Goal: Task Accomplishment & Management: Complete application form

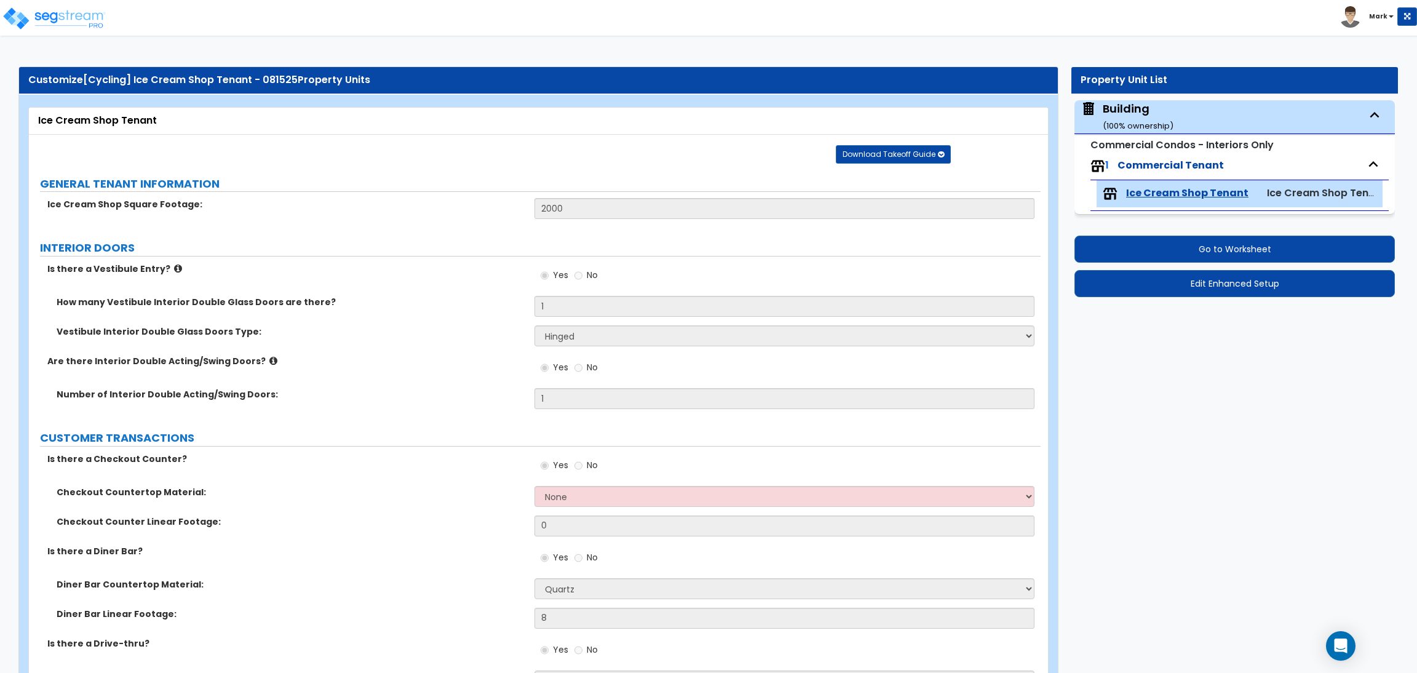
select select "4"
select select "2"
select select "3"
select select "2"
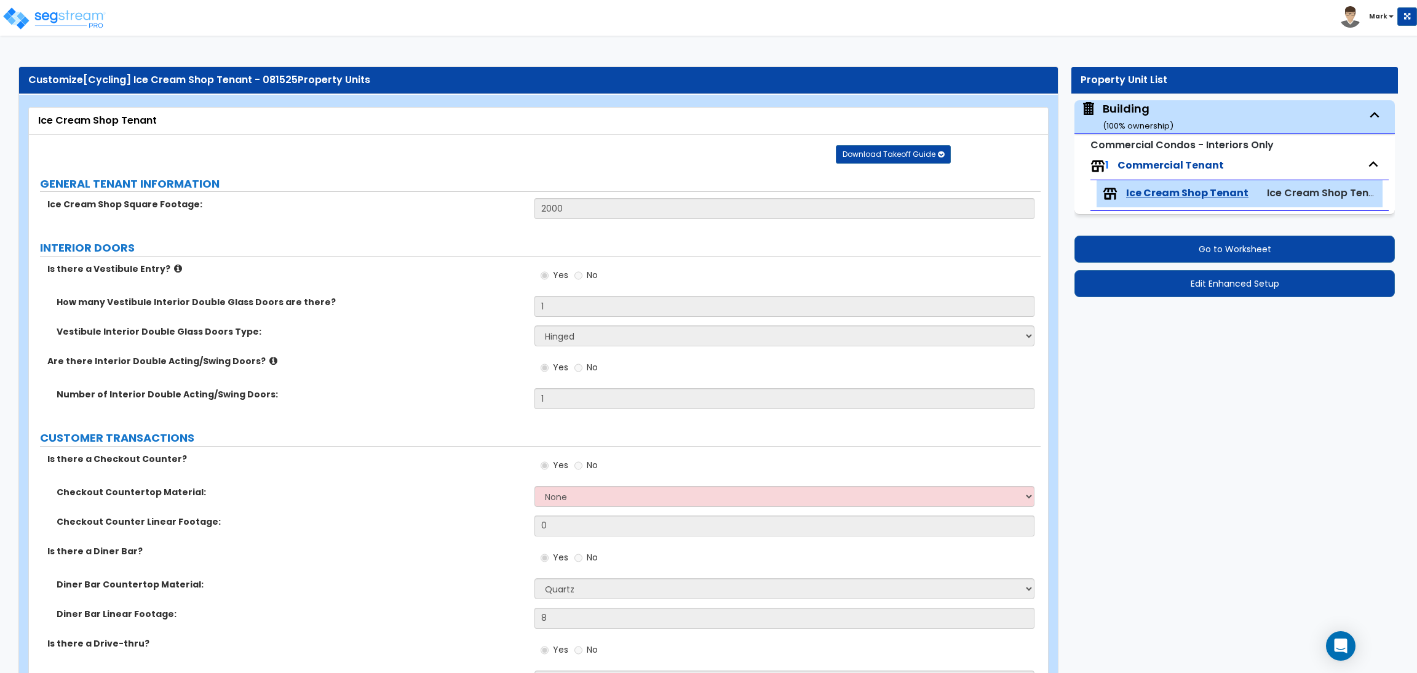
select select "2"
select select "1"
select select "3"
select select "5"
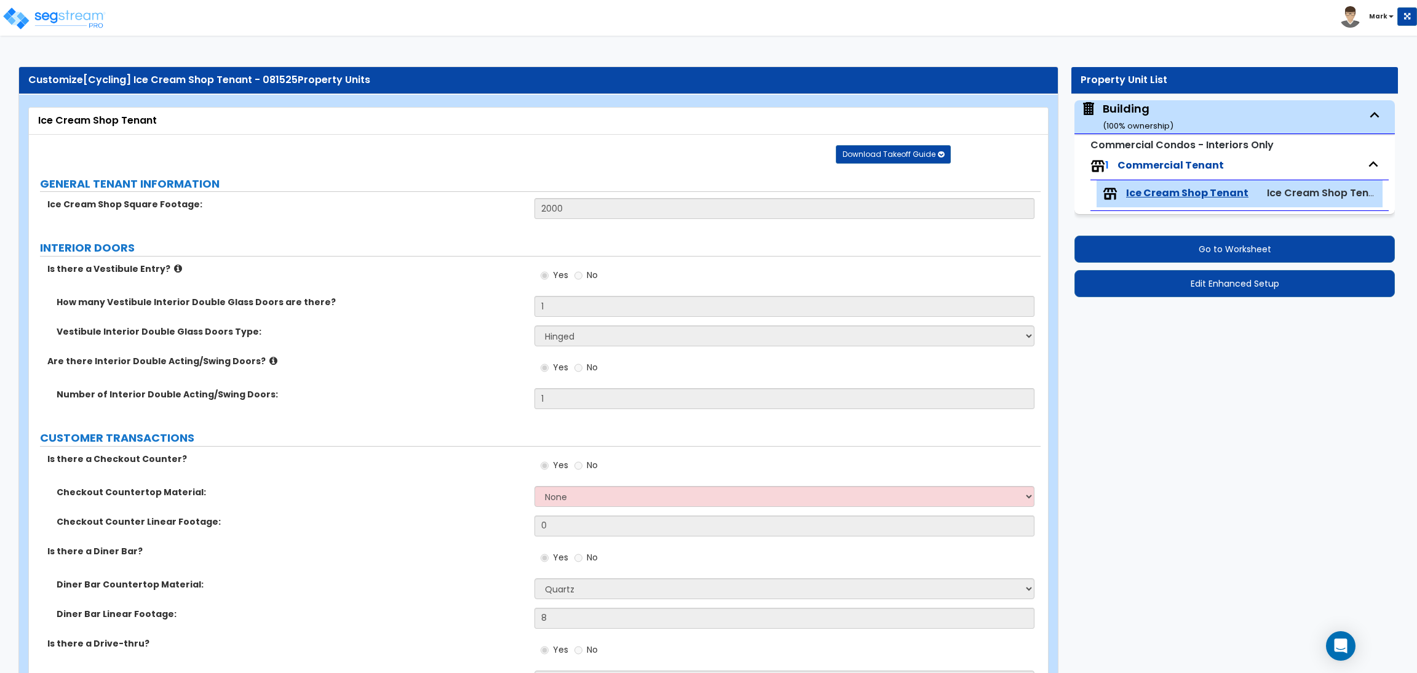
select select "2"
select select "3"
select select "2"
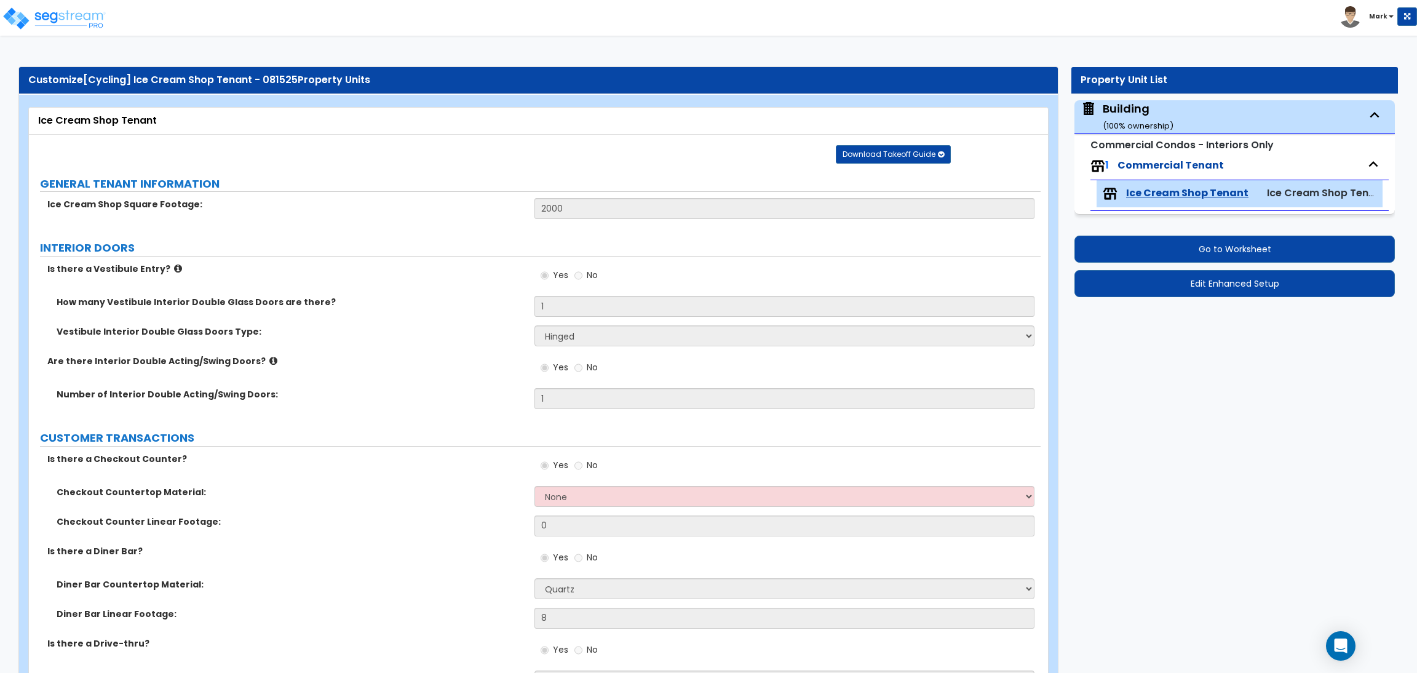
select select "4"
select select "2"
select select "6"
select select "1"
select select "2"
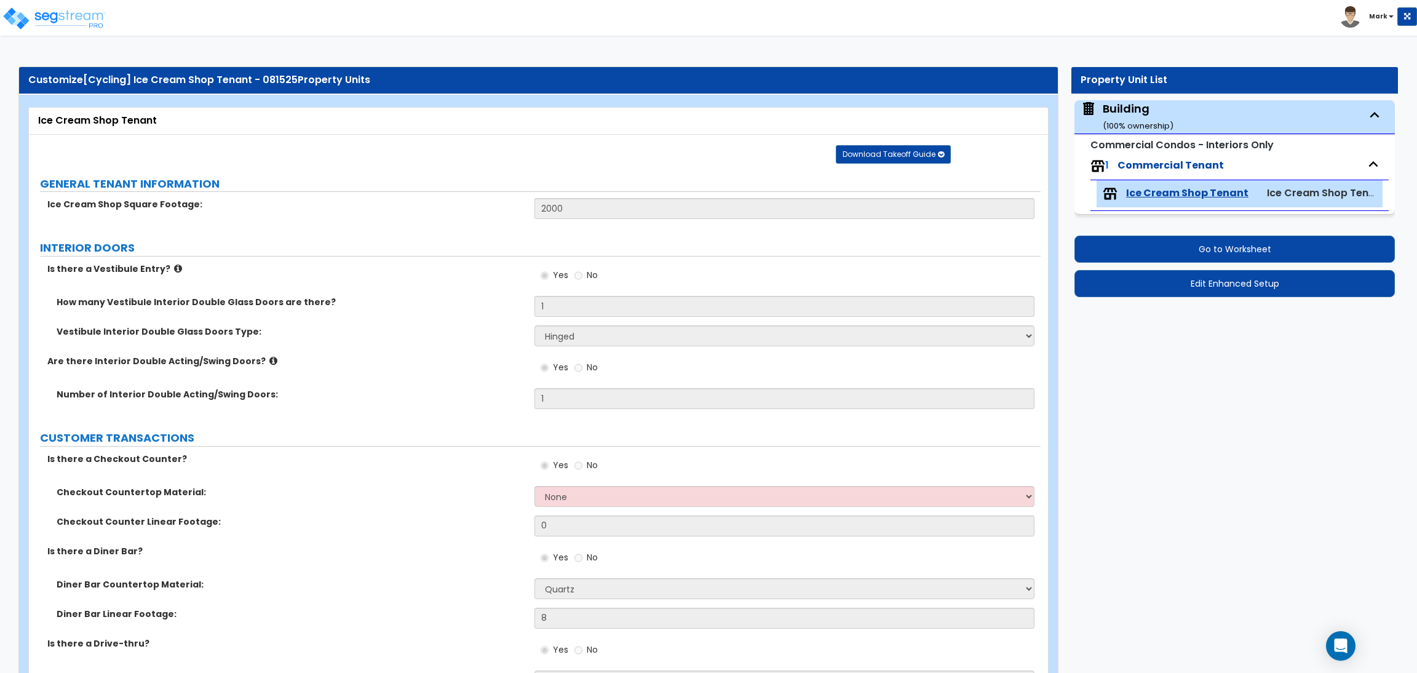
select select "2"
select select "3"
select select "1"
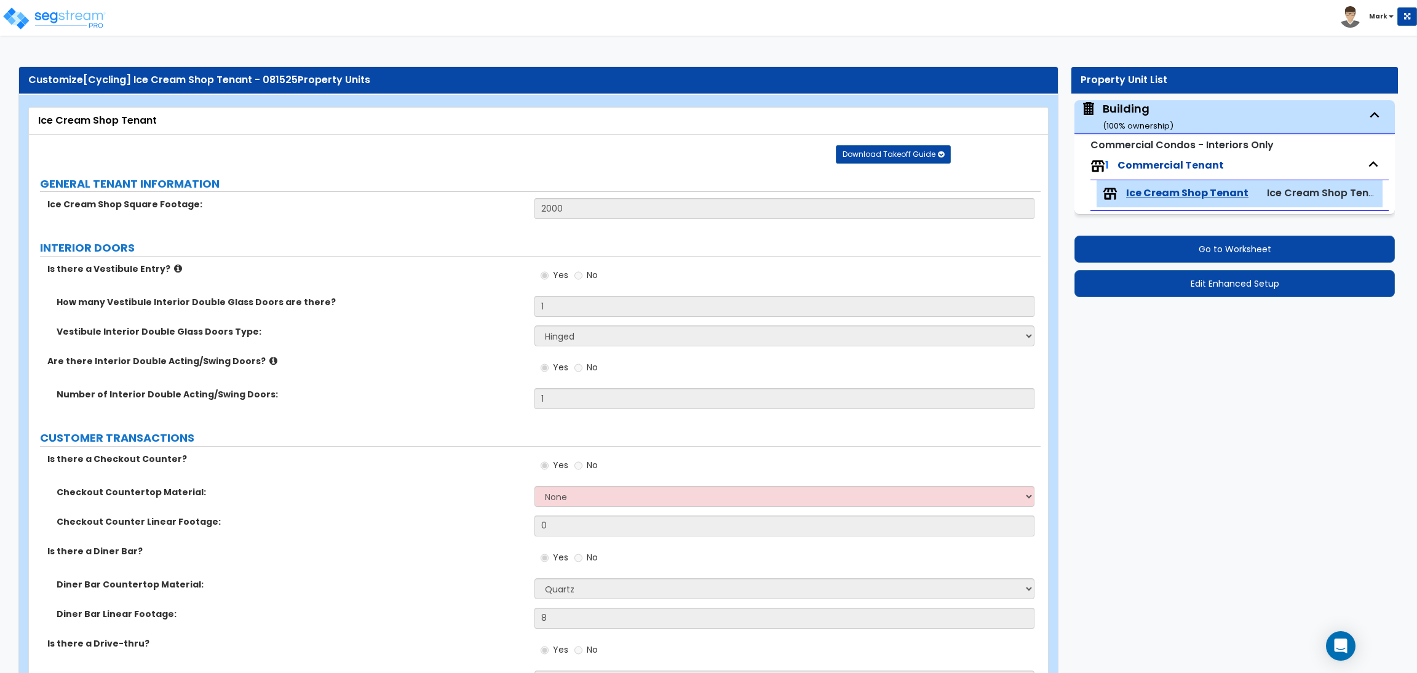
select select "2"
select select "4"
select select "1"
select select "2"
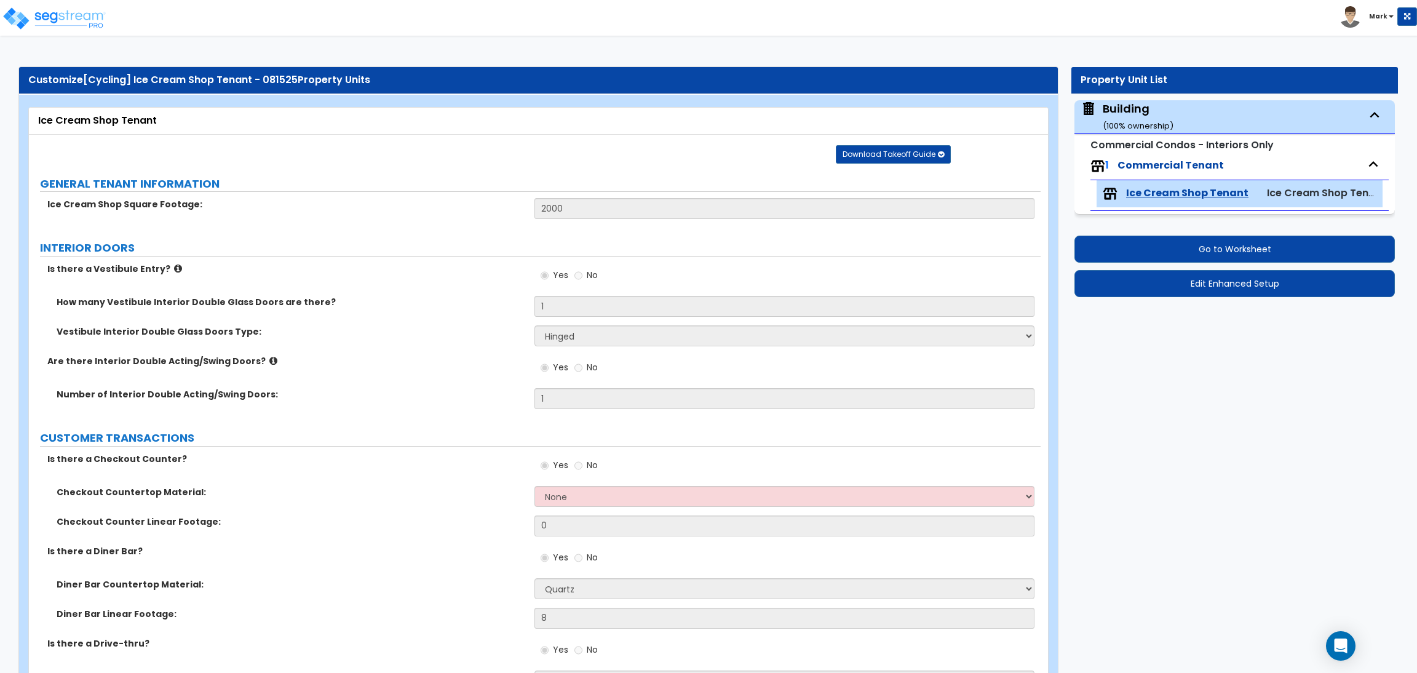
select select "1"
select select "4"
select select "3"
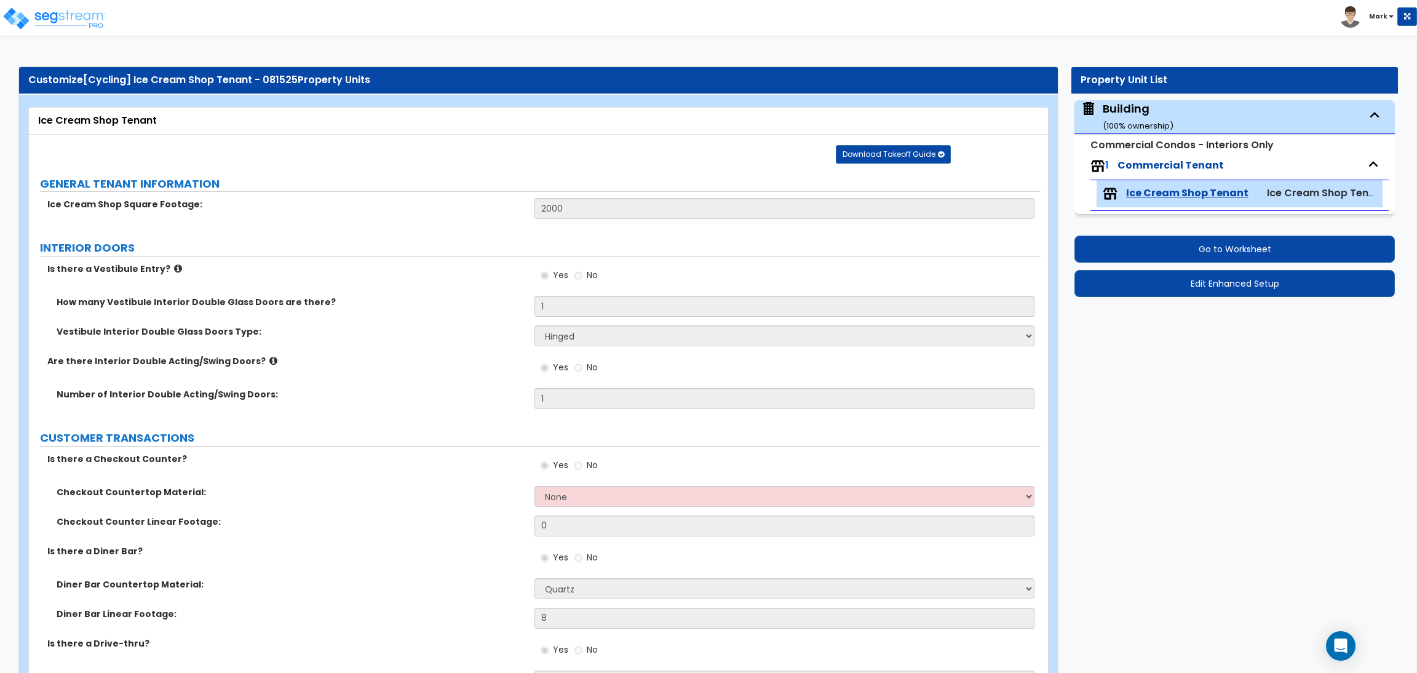
select select "2"
select select "1"
select select "4"
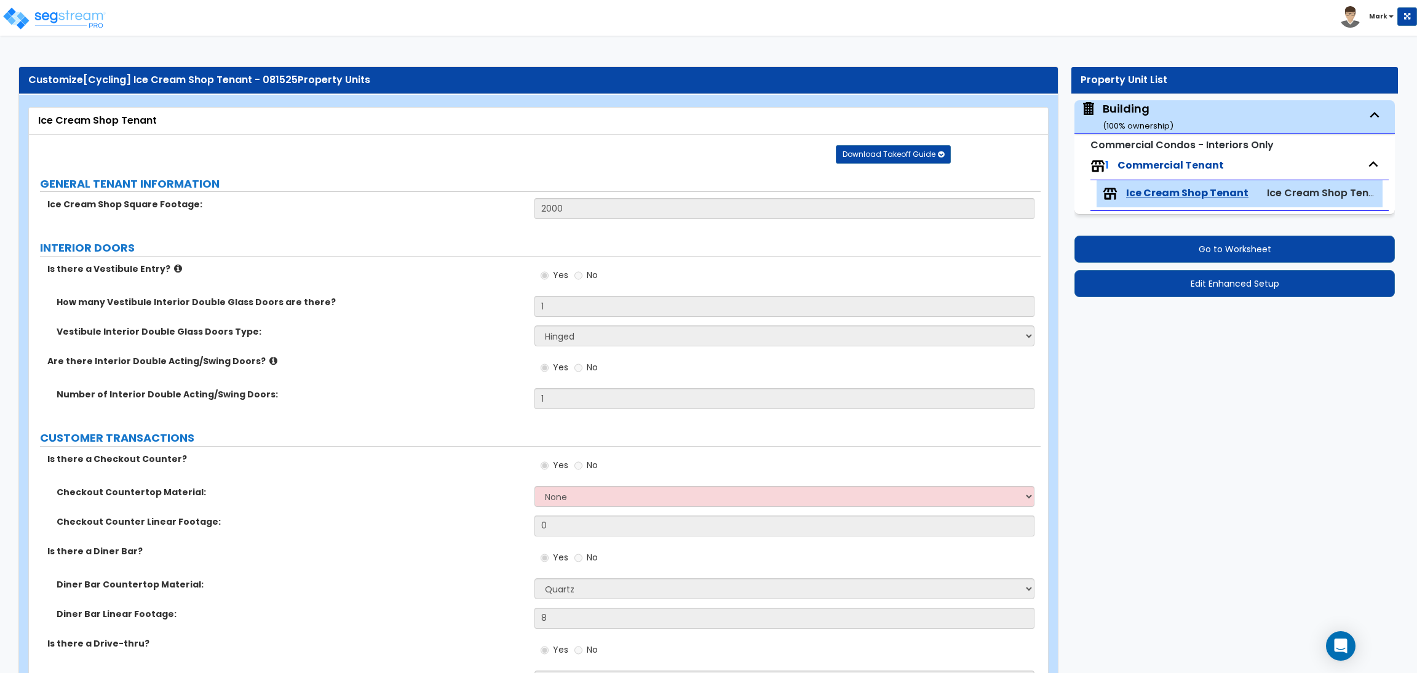
select select "2"
select select "4"
select select "3"
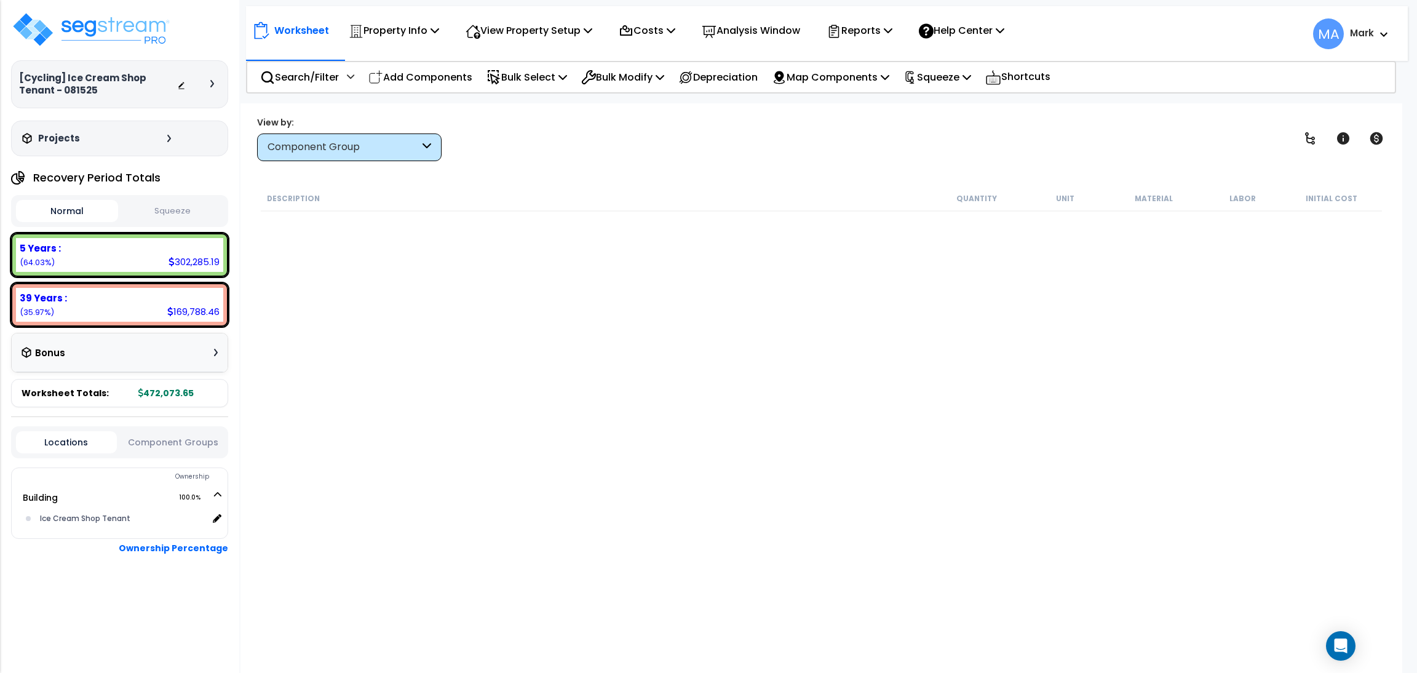
scroll to position [9953, 0]
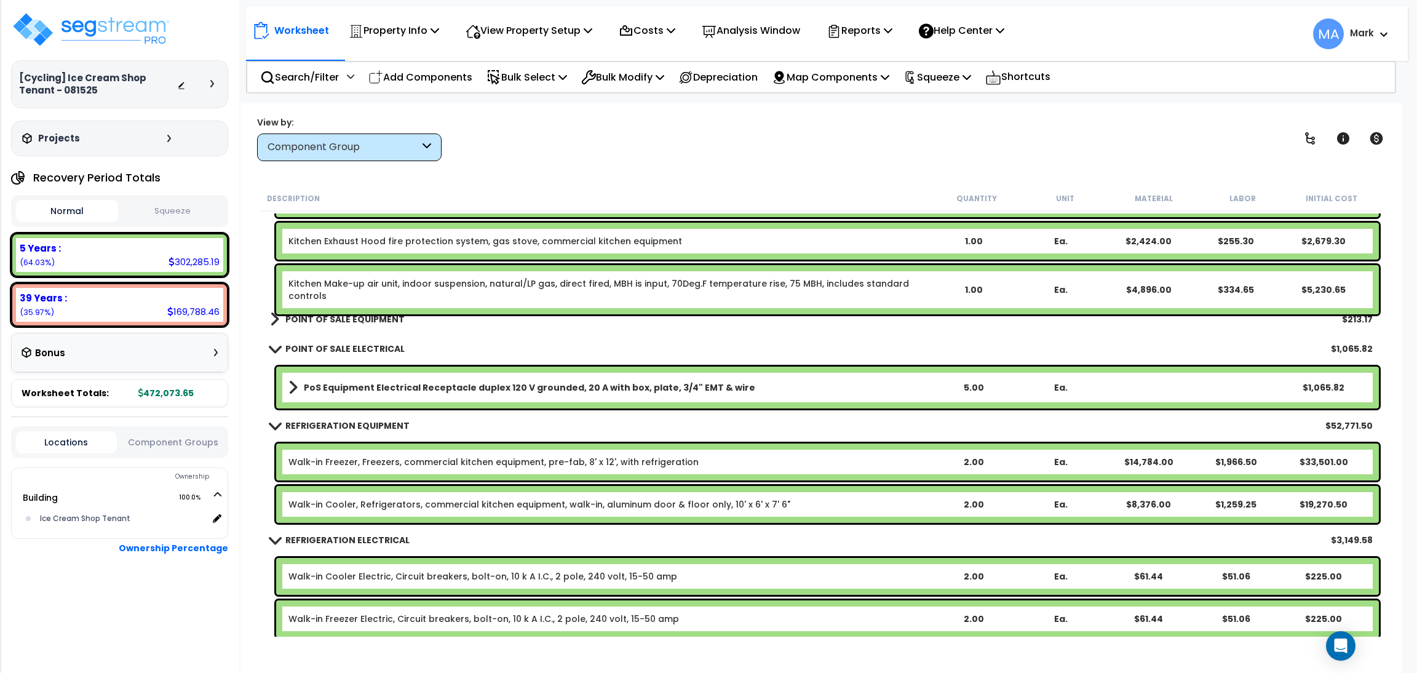
click at [212, 86] on icon at bounding box center [212, 83] width 4 height 7
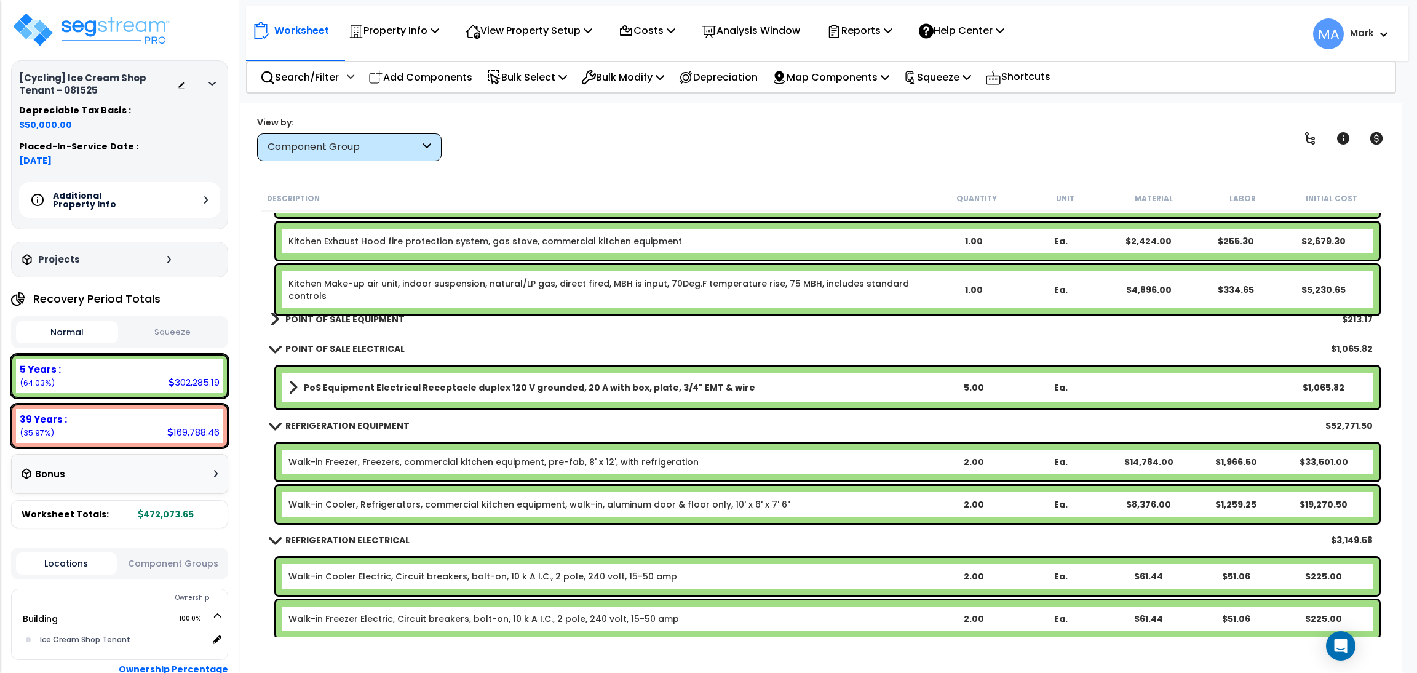
click at [201, 193] on div "Additional Property Info" at bounding box center [119, 200] width 201 height 36
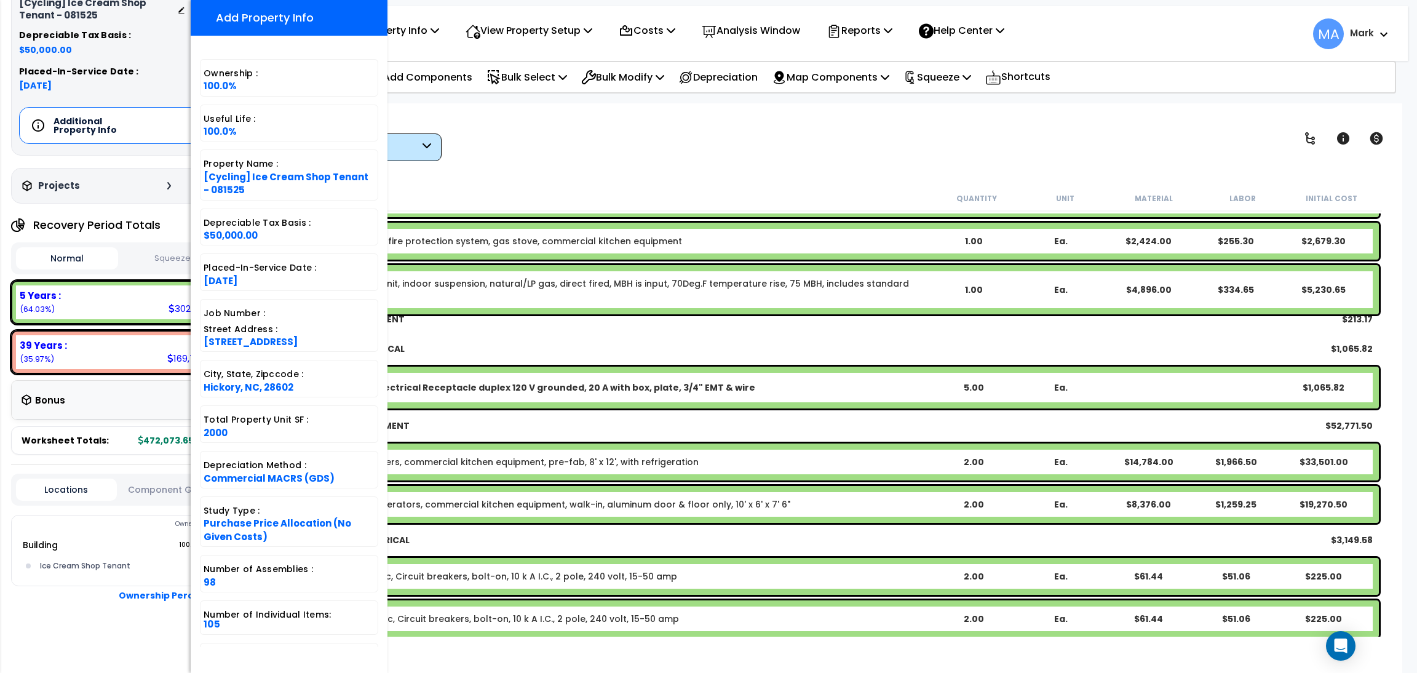
click at [2, 473] on div "[Cycling] Ice Cream Shop Tenant - 081525 Depreciable Tax Basis : $50,000.00 Pla…" at bounding box center [119, 336] width 239 height 673
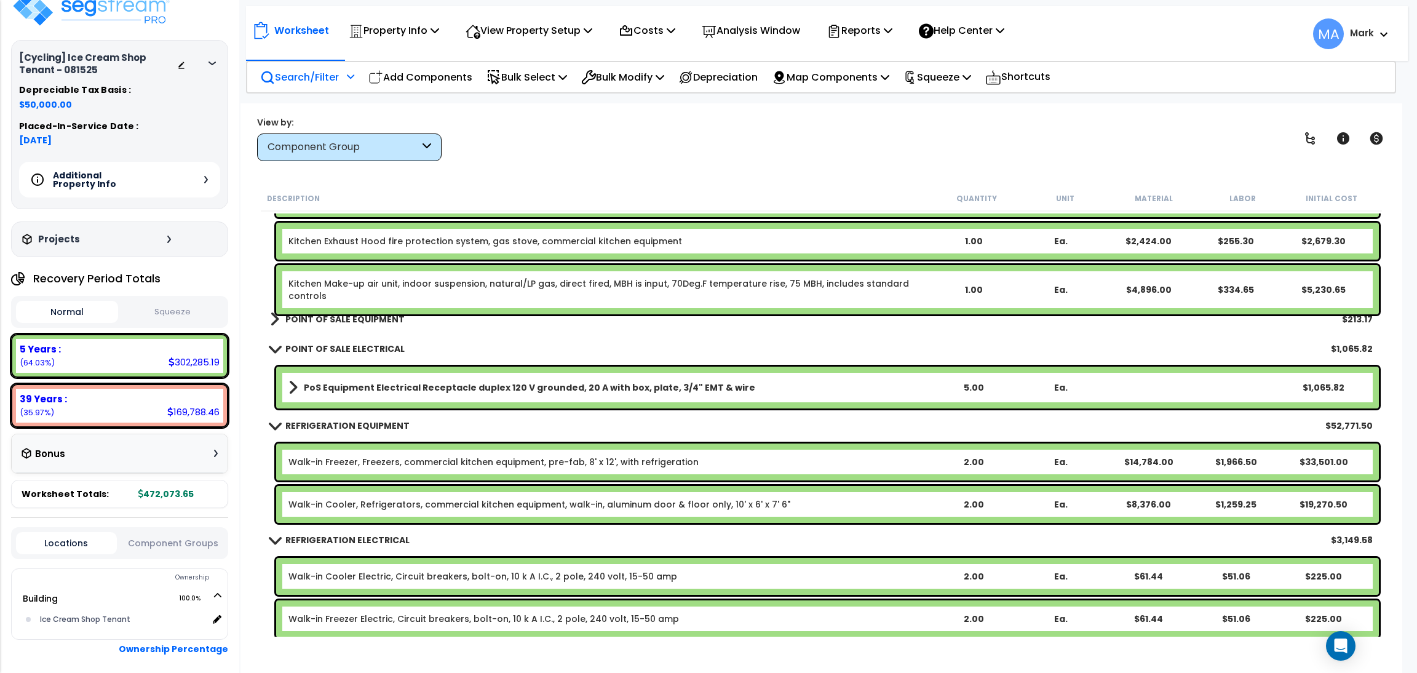
scroll to position [0, 0]
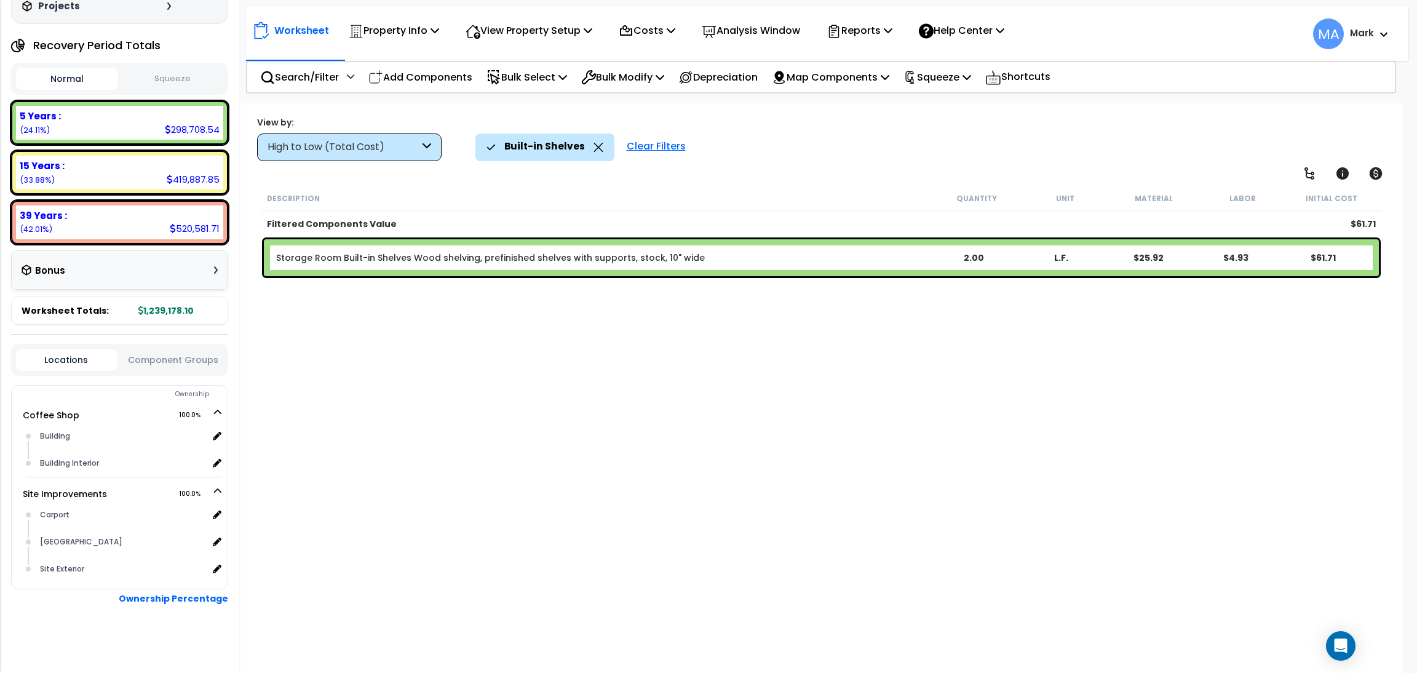
scroll to position [134, 0]
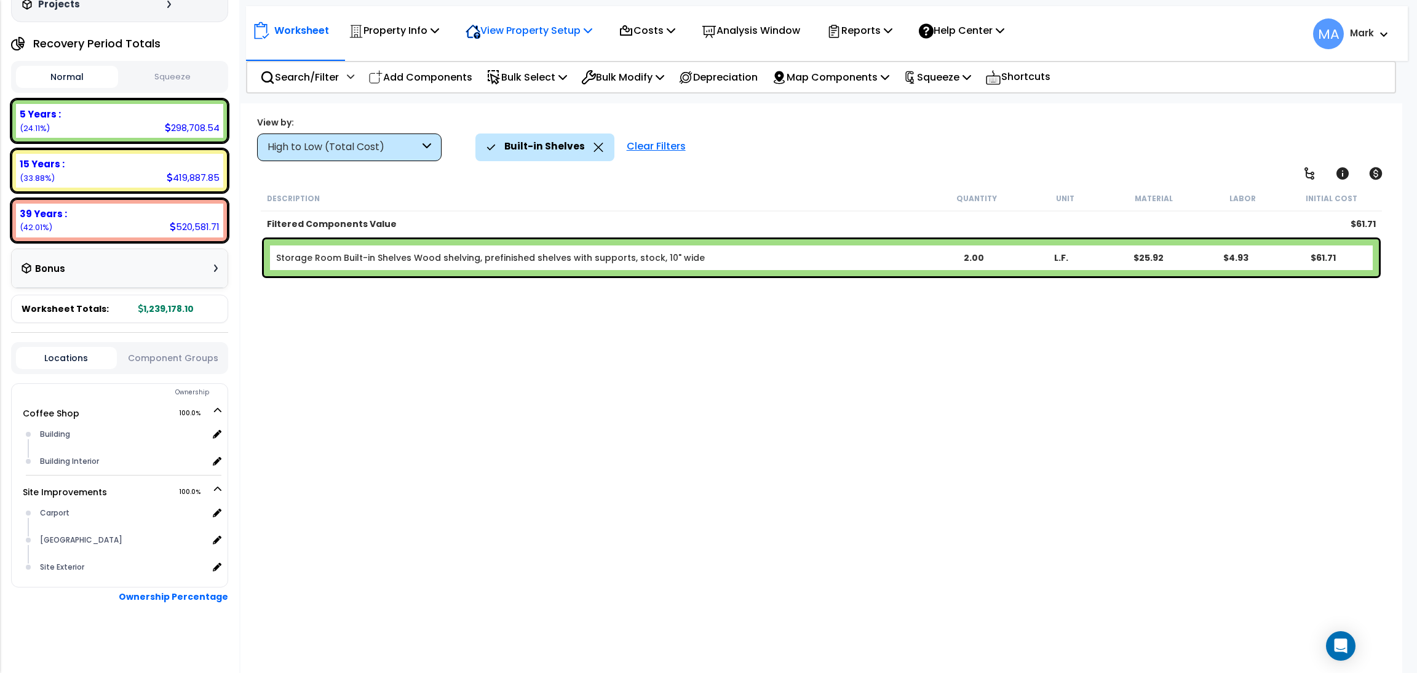
click at [581, 26] on p "View Property Setup" at bounding box center [529, 30] width 127 height 17
click at [527, 81] on link "View Questionnaire" at bounding box center [521, 84] width 122 height 25
click at [594, 145] on icon at bounding box center [599, 147] width 10 height 9
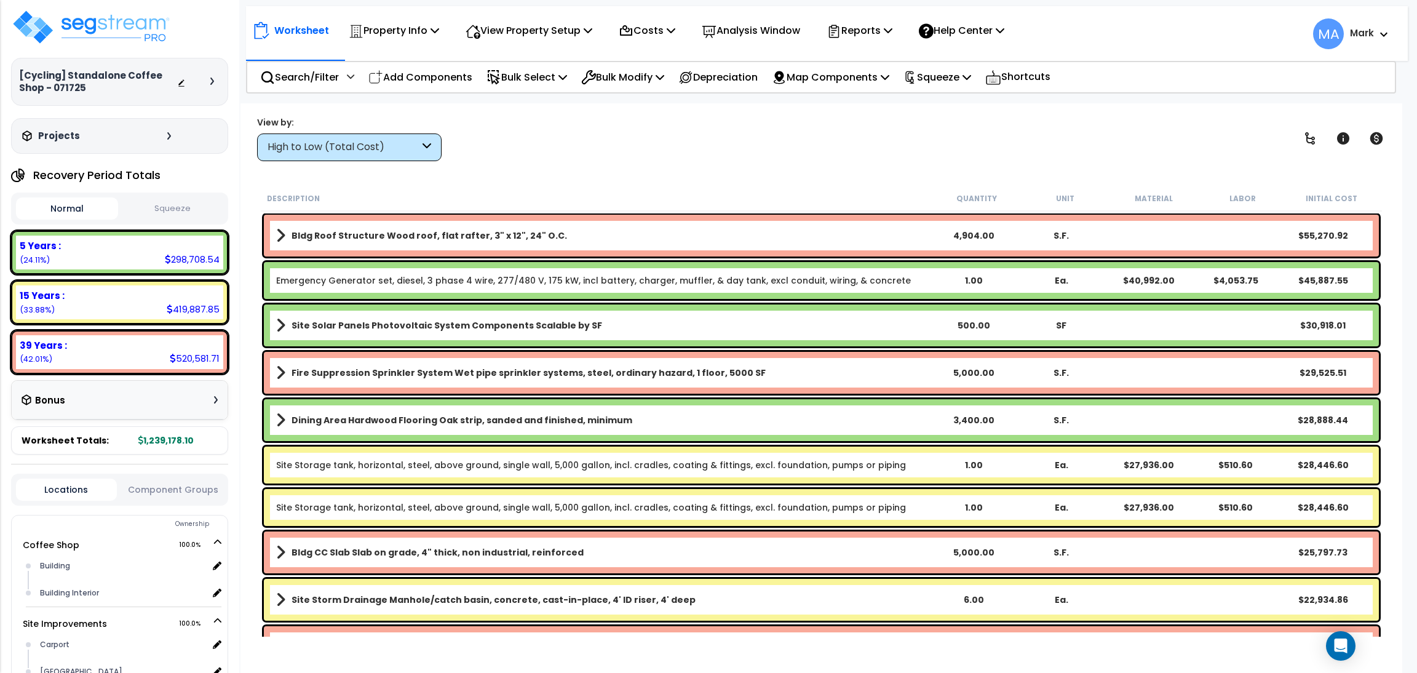
scroll to position [0, 0]
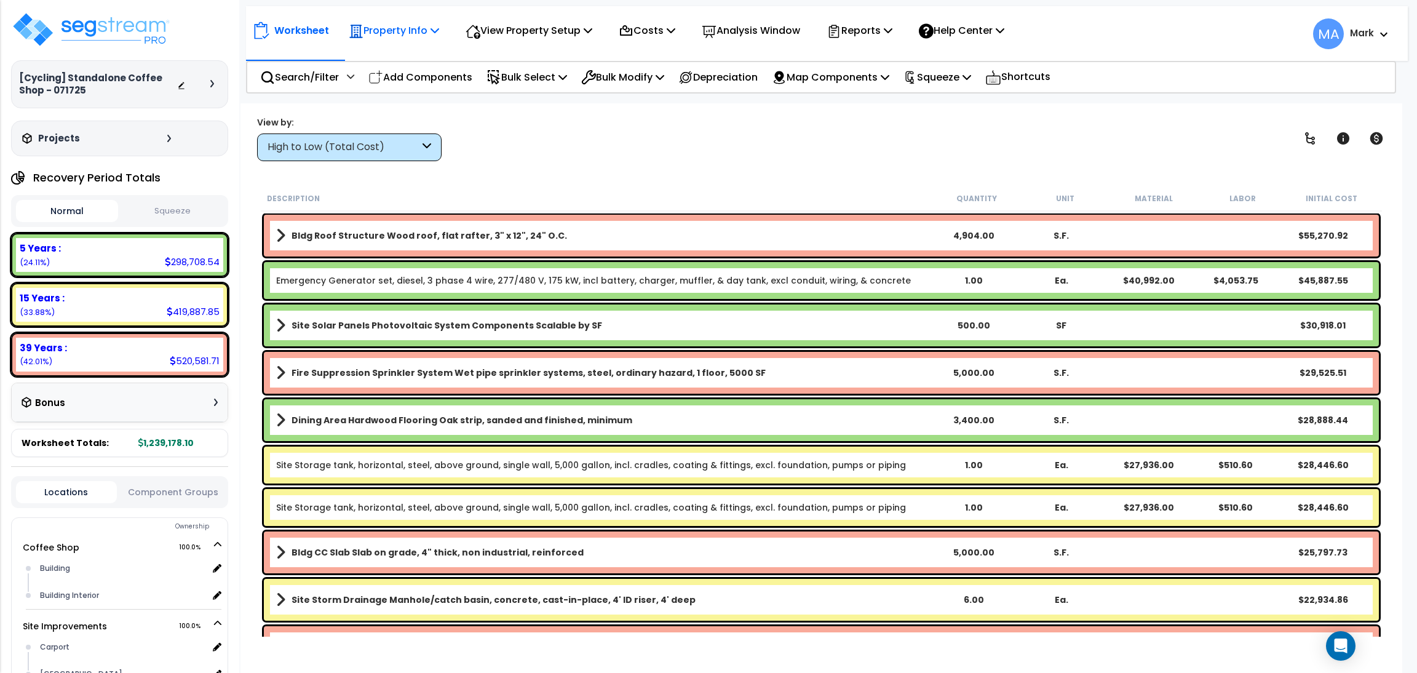
click at [426, 33] on p "Property Info" at bounding box center [394, 30] width 90 height 17
click at [417, 118] on link "Template property" at bounding box center [404, 110] width 122 height 25
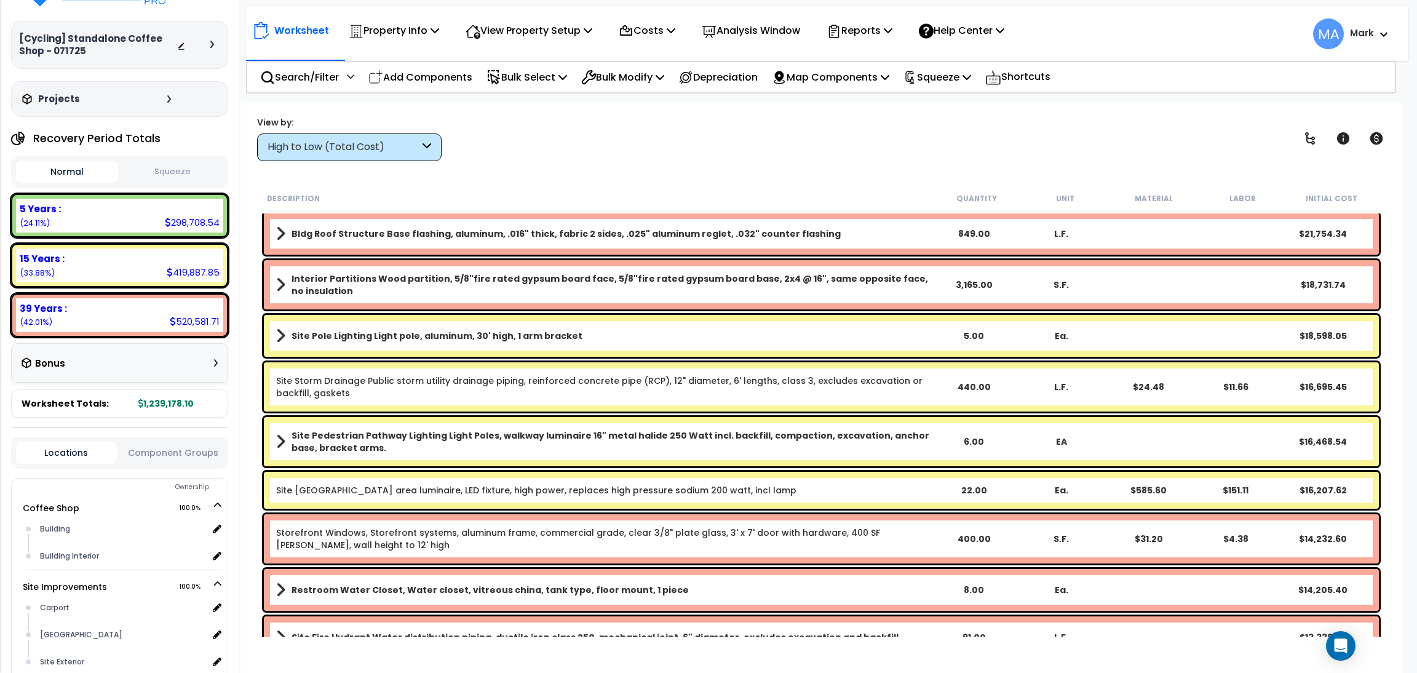
scroll to position [134, 0]
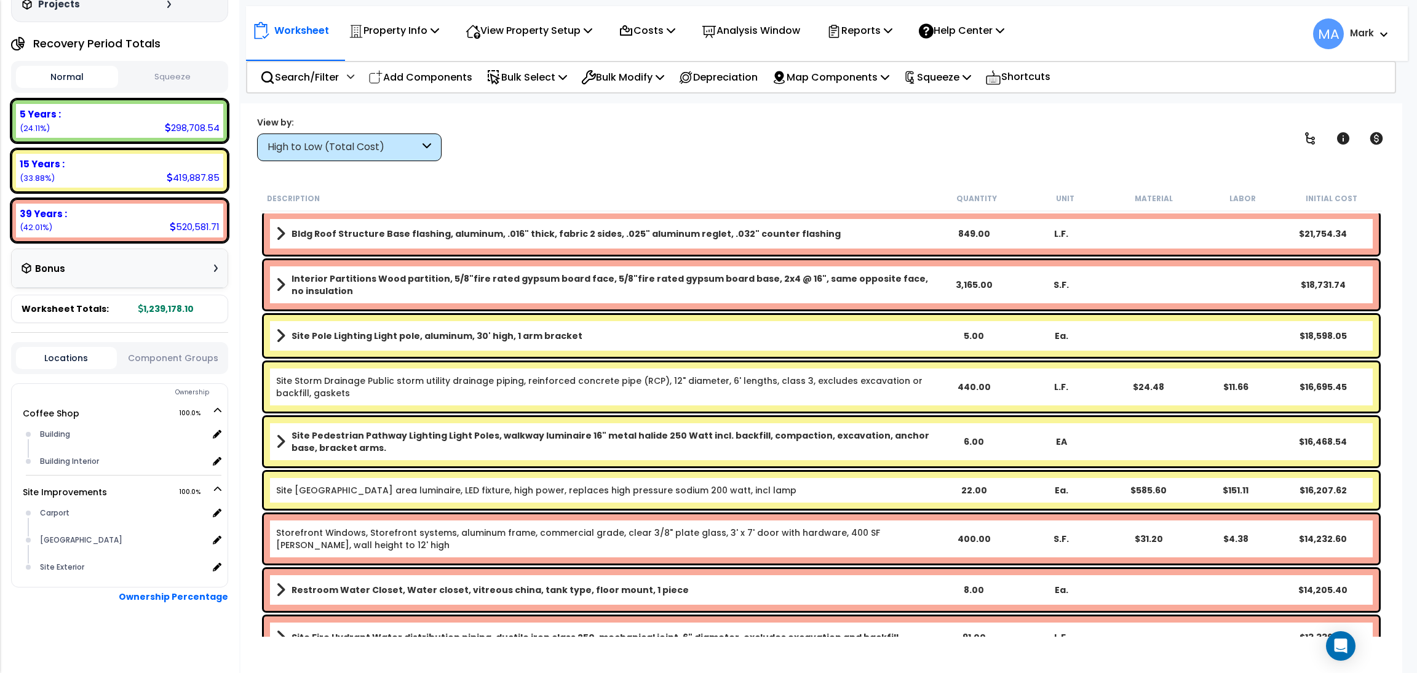
click at [330, 141] on div "High to Low (Total Cost)" at bounding box center [344, 147] width 152 height 14
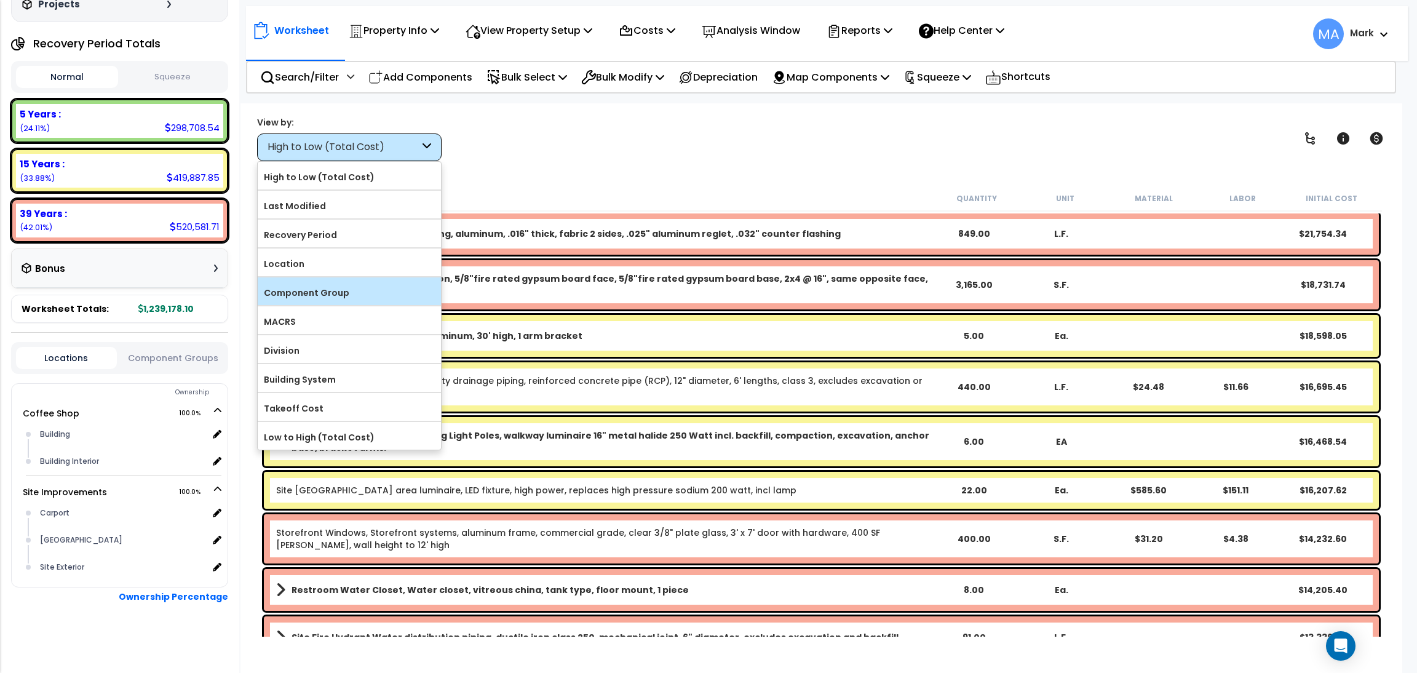
click at [353, 295] on label "Component Group" at bounding box center [349, 293] width 183 height 18
click at [0, 0] on input "Component Group" at bounding box center [0, 0] width 0 height 0
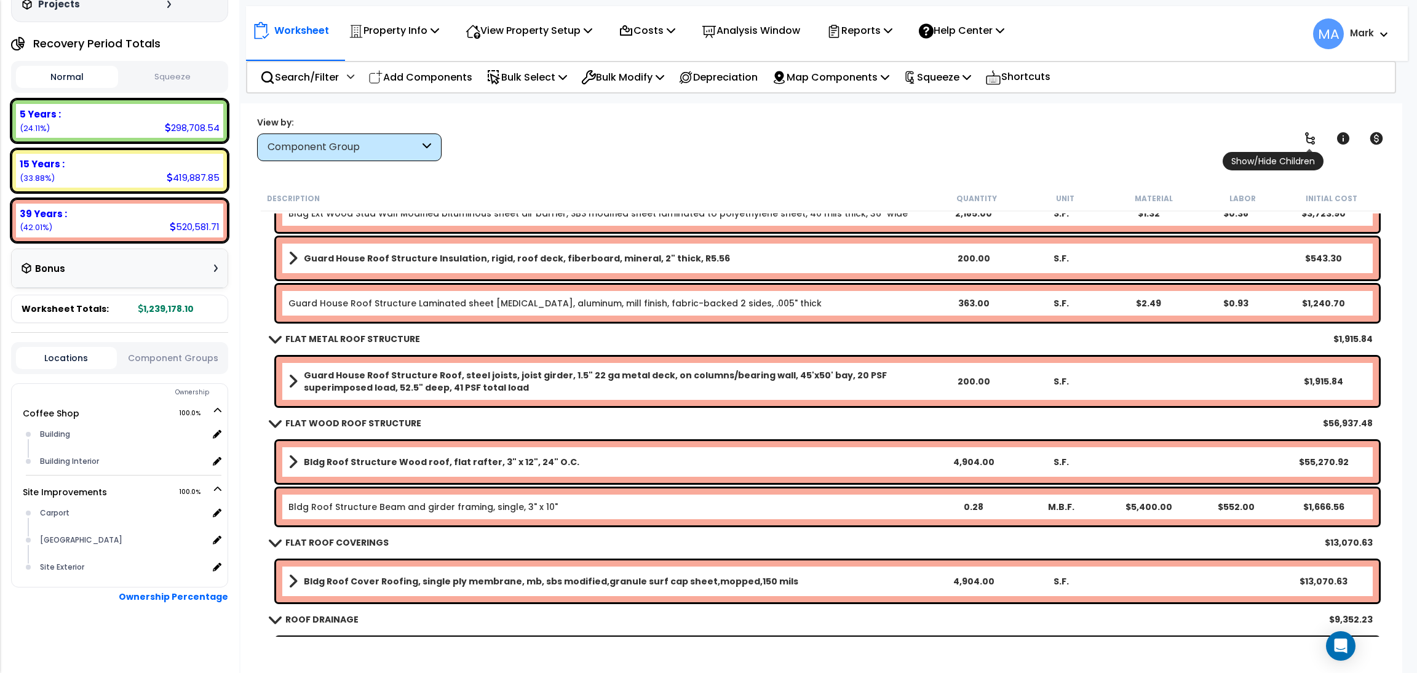
click at [944, 138] on icon at bounding box center [1310, 138] width 10 height 12
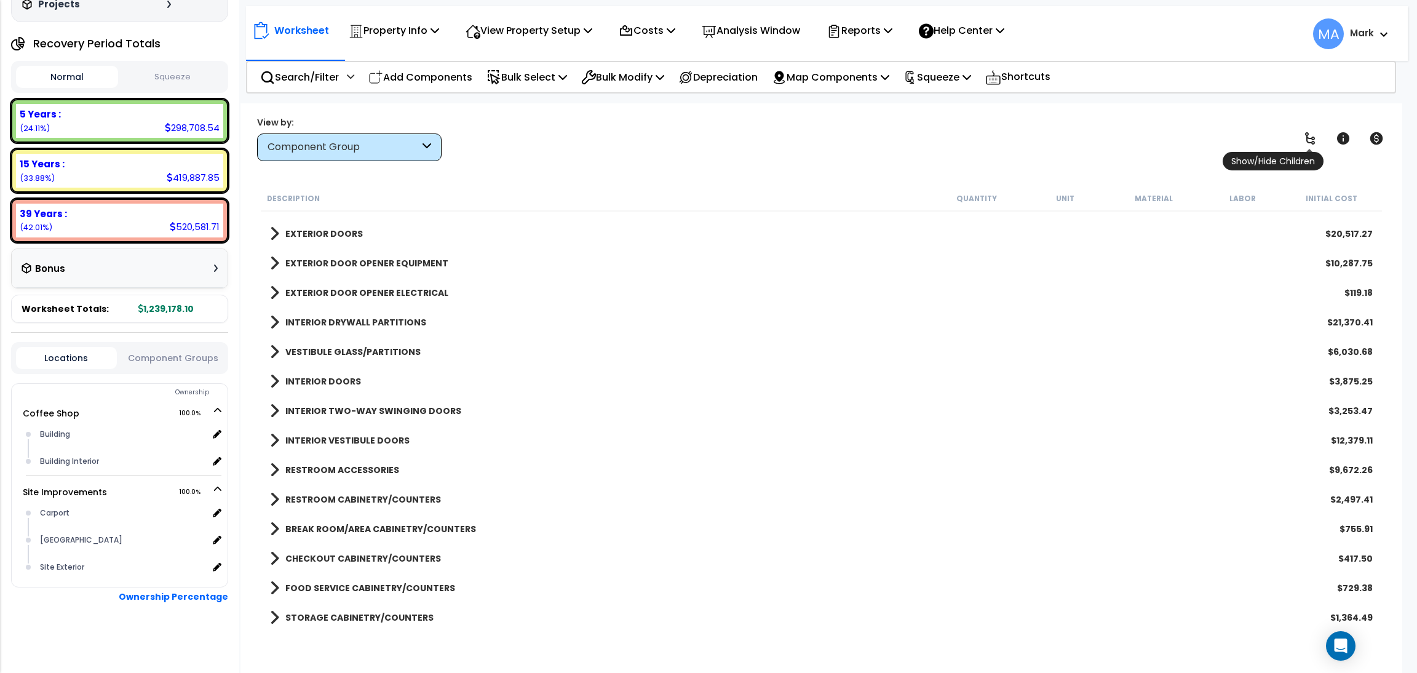
click at [944, 138] on icon at bounding box center [1310, 138] width 10 height 12
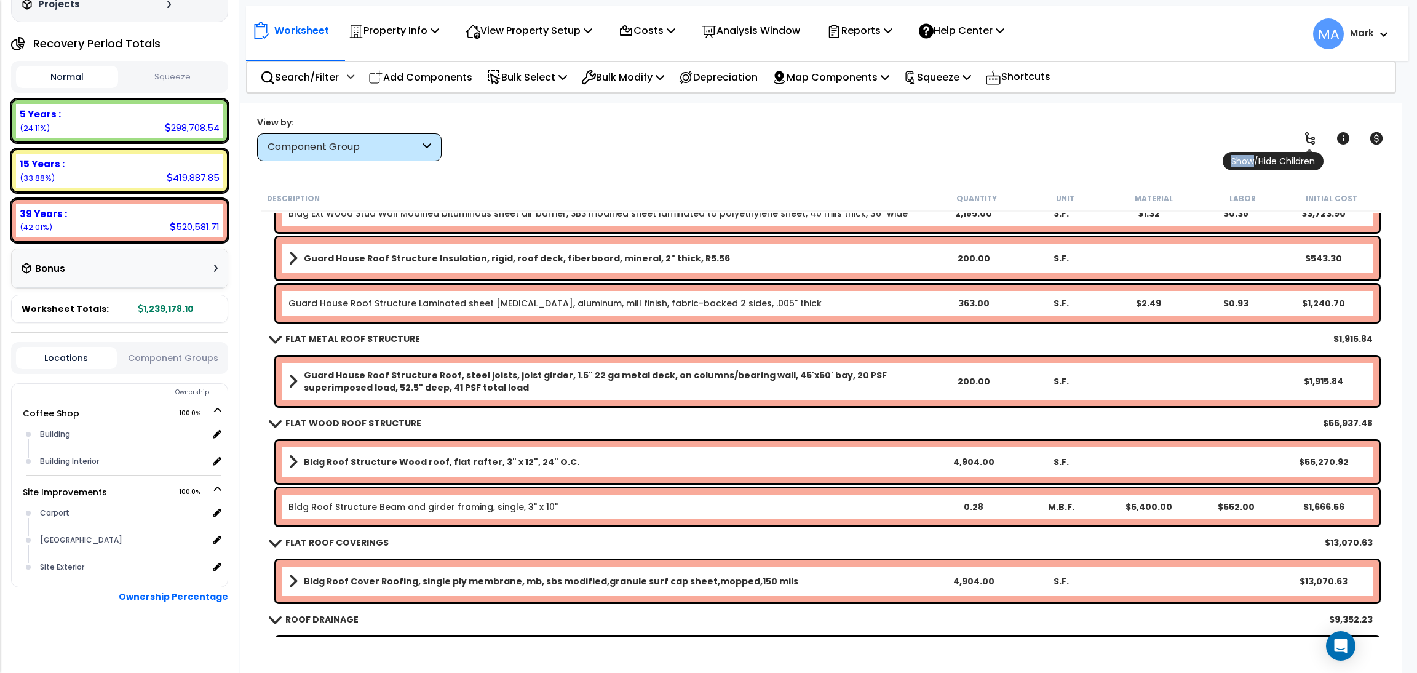
click at [944, 138] on icon at bounding box center [1310, 138] width 10 height 12
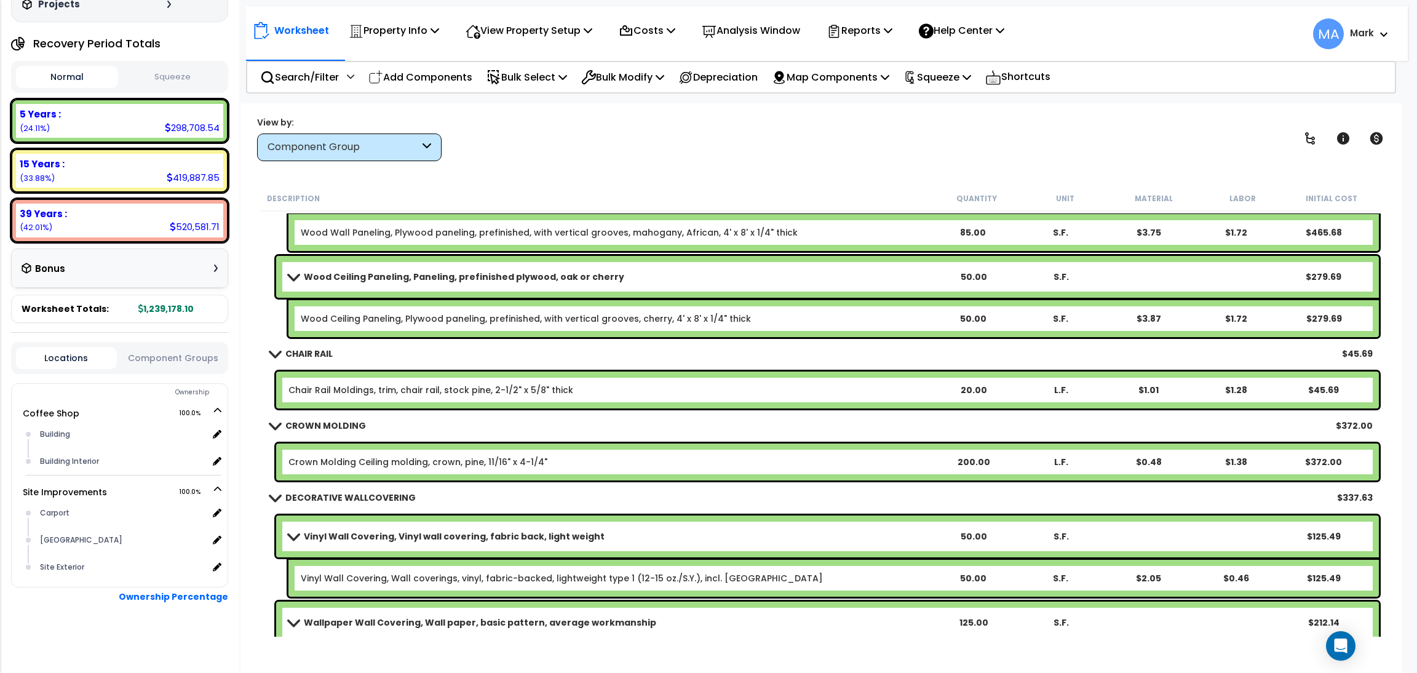
scroll to position [9043, 0]
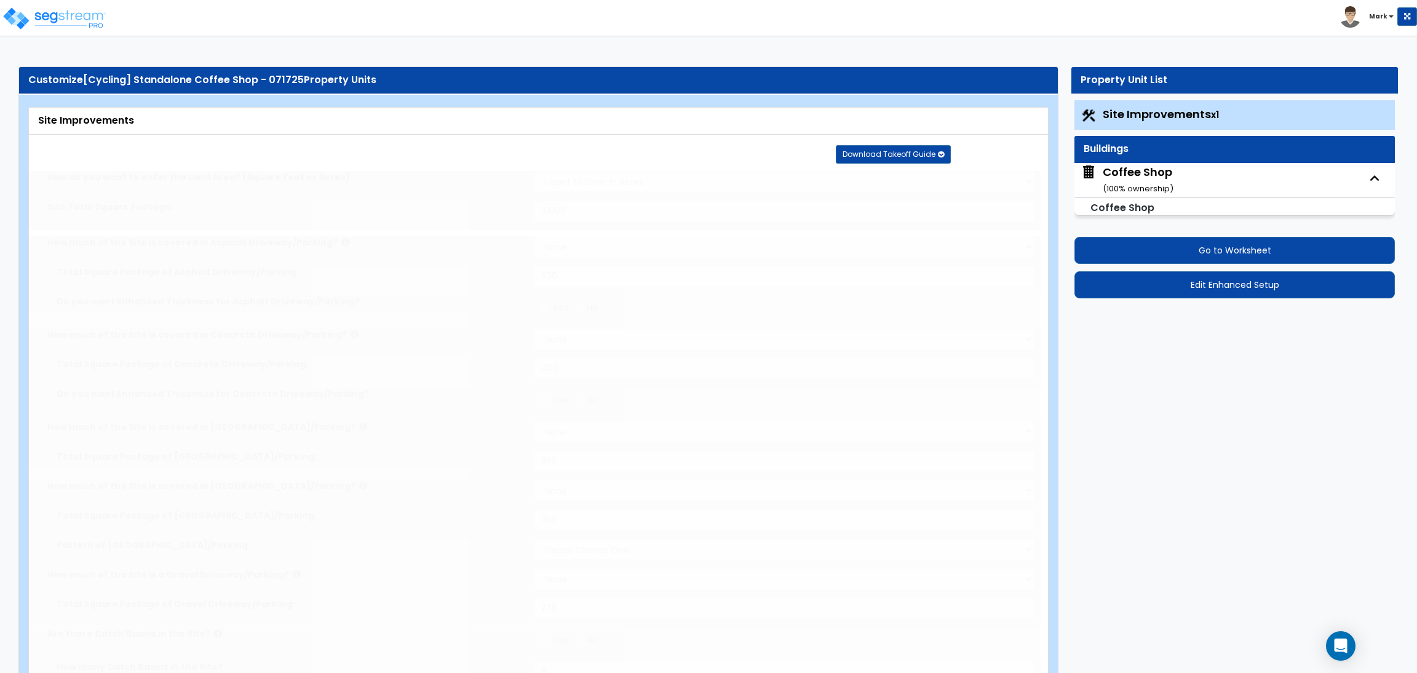
select select "2"
type input "10000"
select select "2"
type input "500"
select select "2"
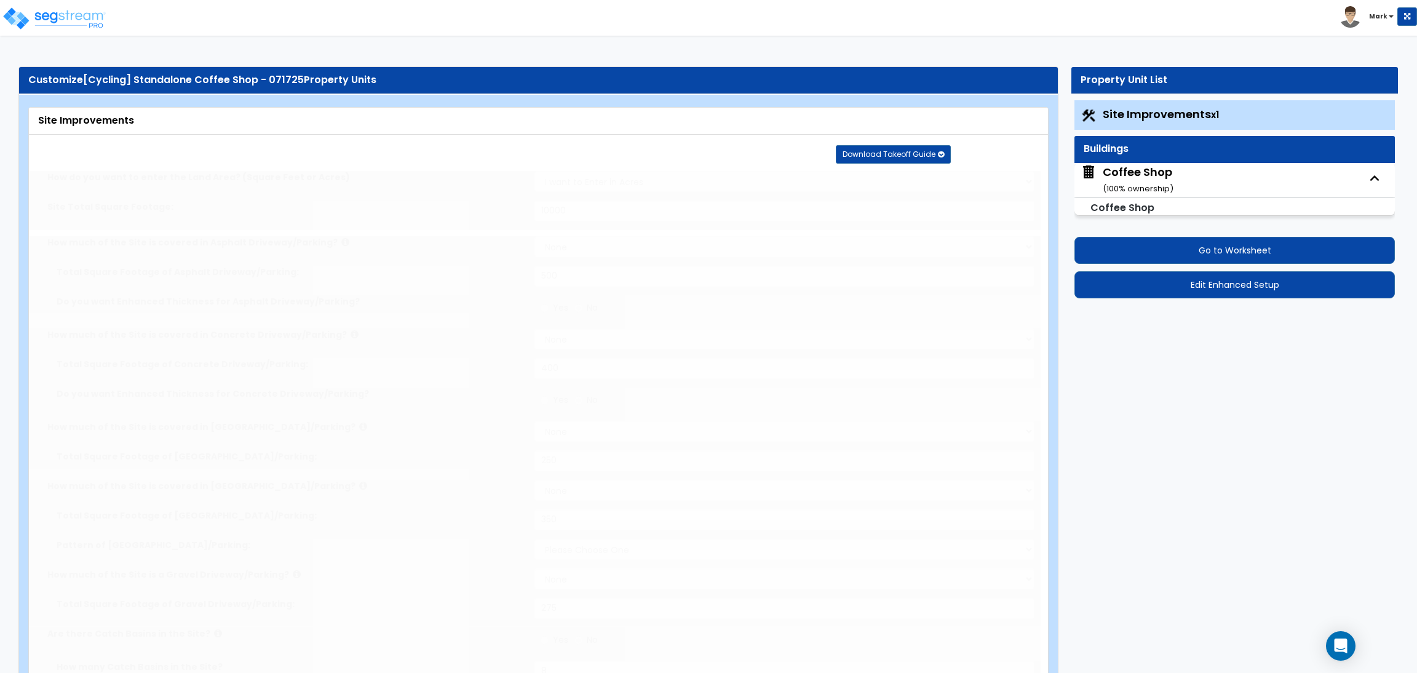
type input "400"
select select "2"
type input "250"
select select "2"
type input "350"
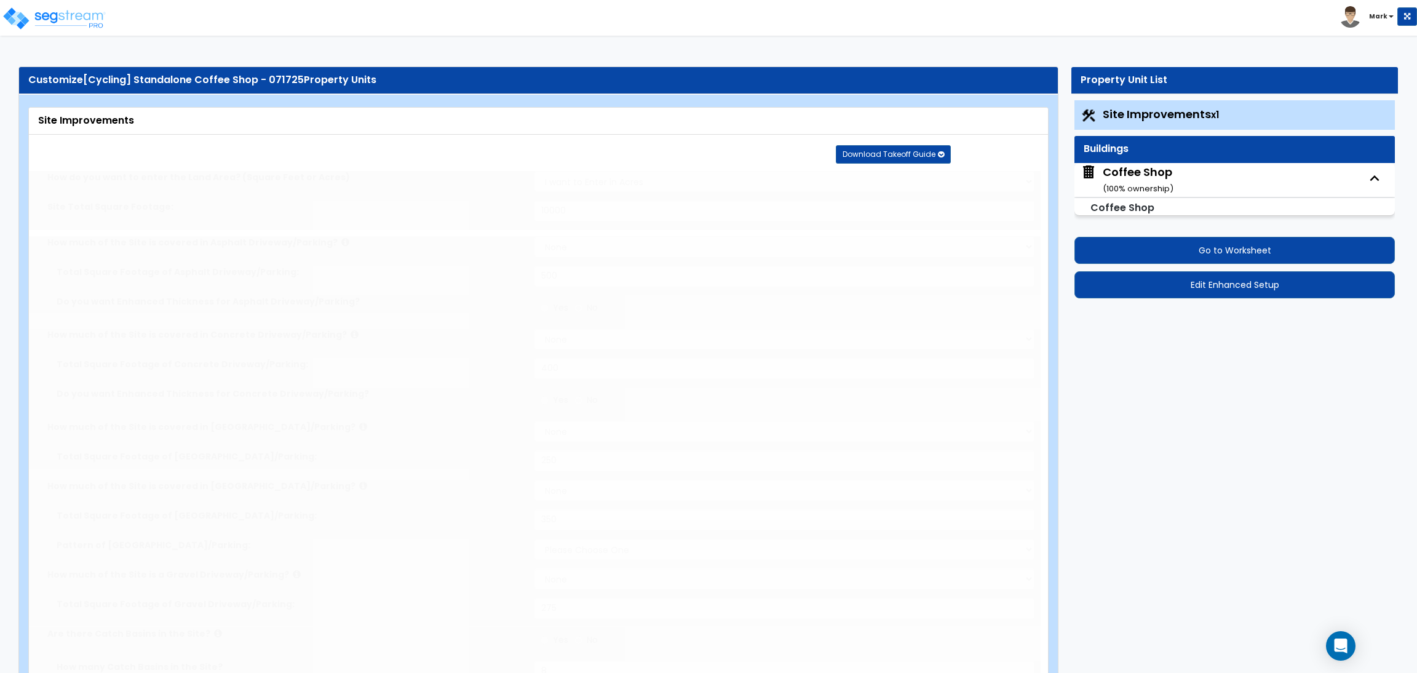
select select "2"
type input "275"
radio input "true"
type input "8"
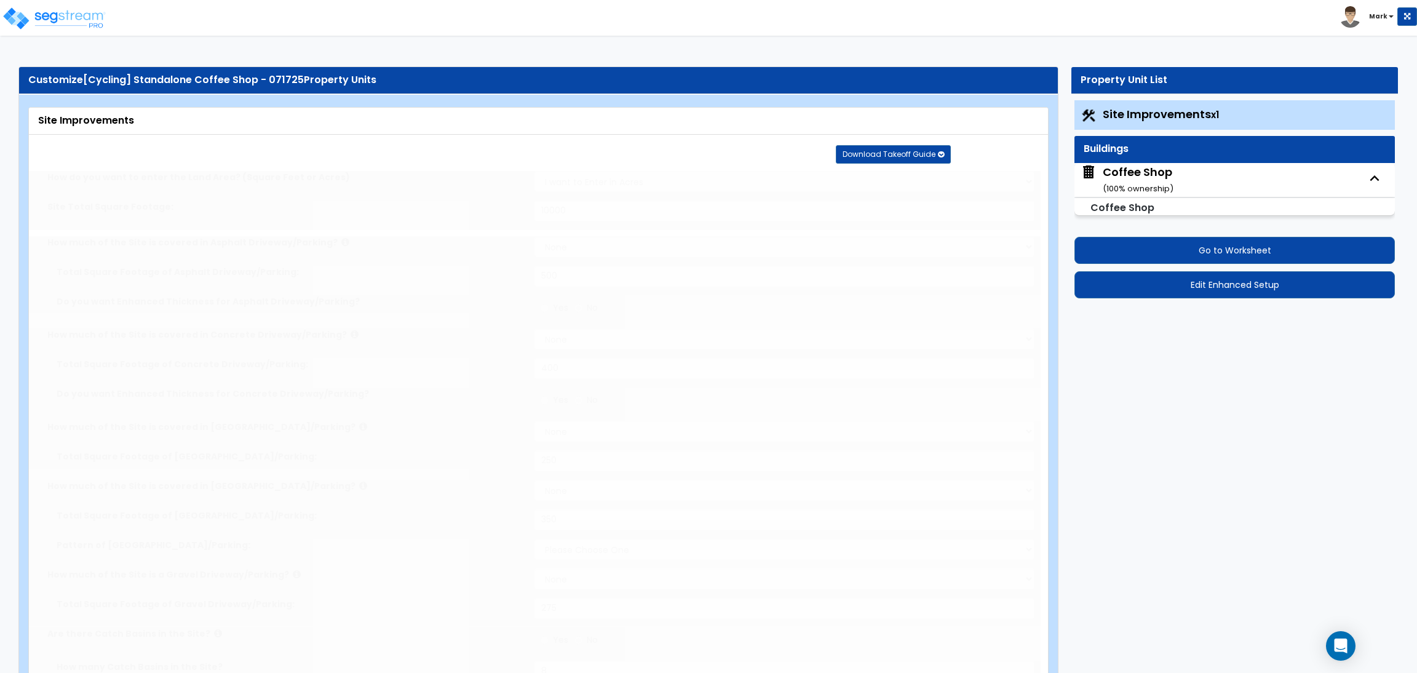
radio input "true"
type input "10"
type input "25"
type input "20"
radio input "true"
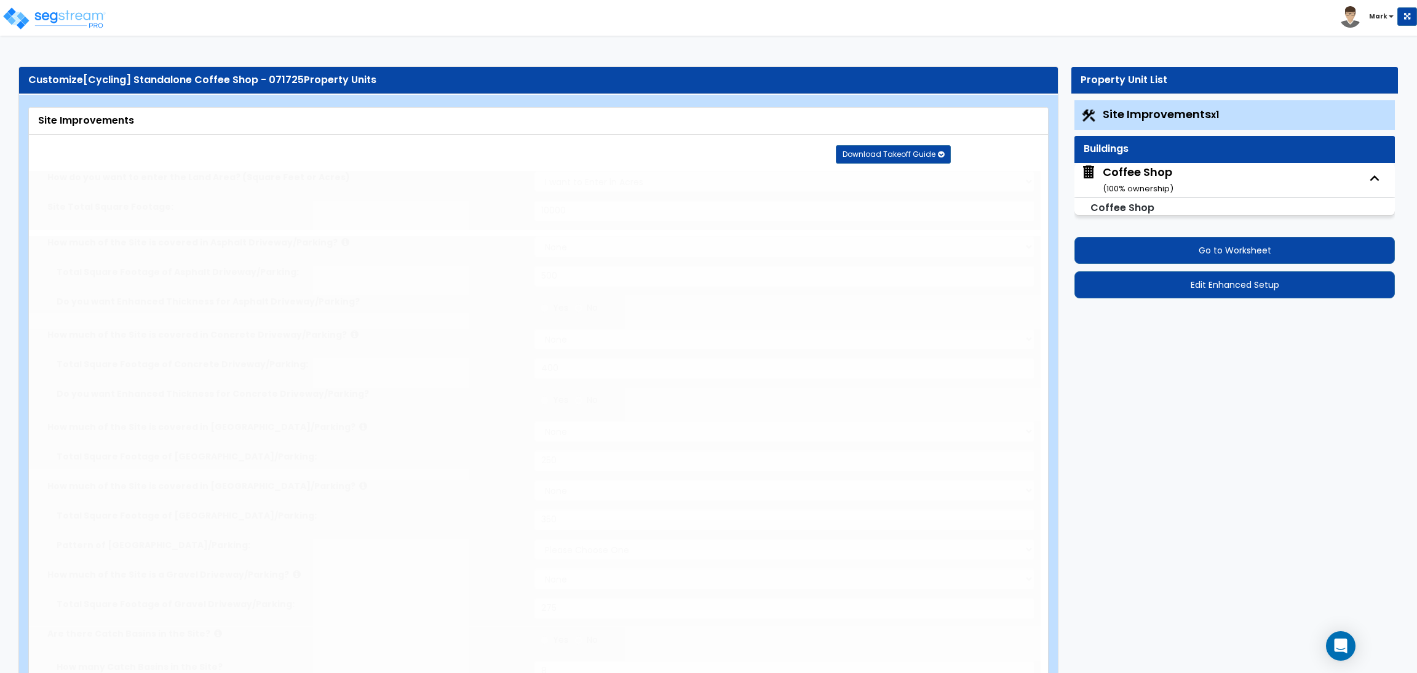
type input "10"
radio input "true"
select select "1"
radio input "true"
select select "2"
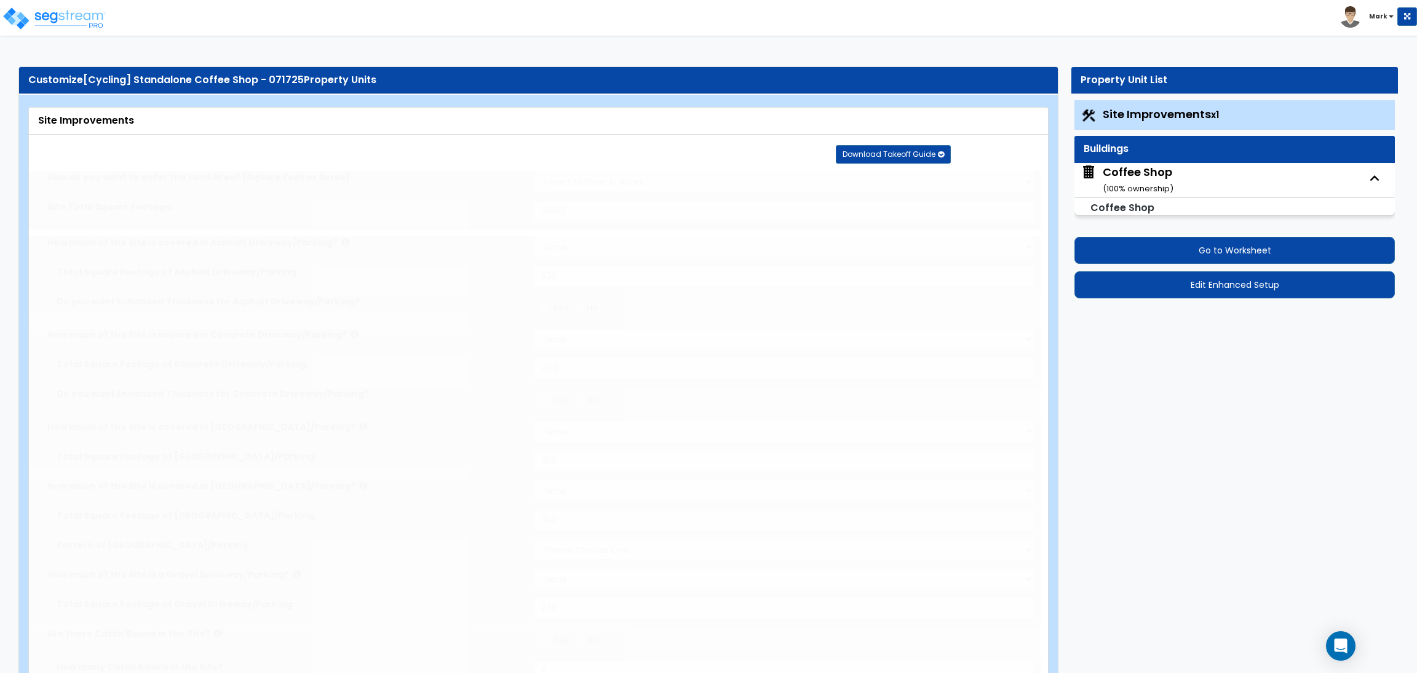
select select "1"
type input "5"
type input "2"
type input "3"
type input "1"
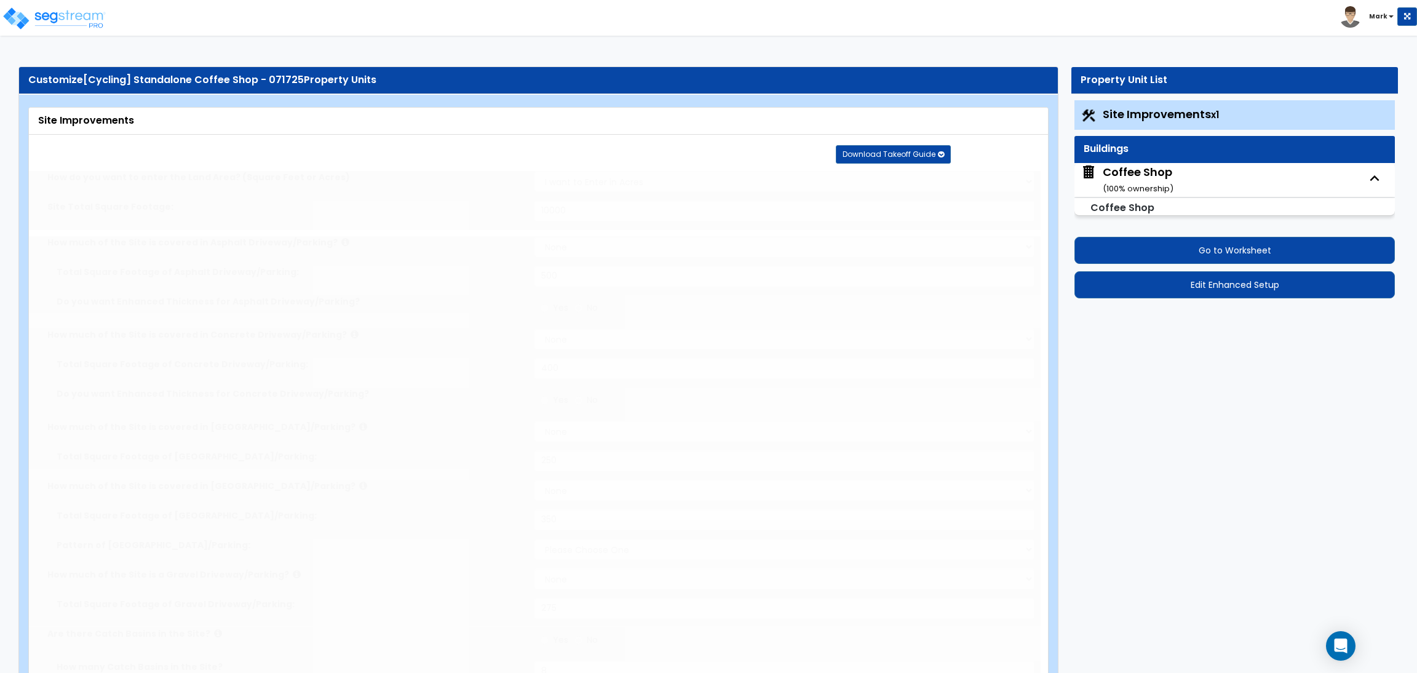
radio input "true"
type input "15"
radio input "true"
select select "1"
type input "20"
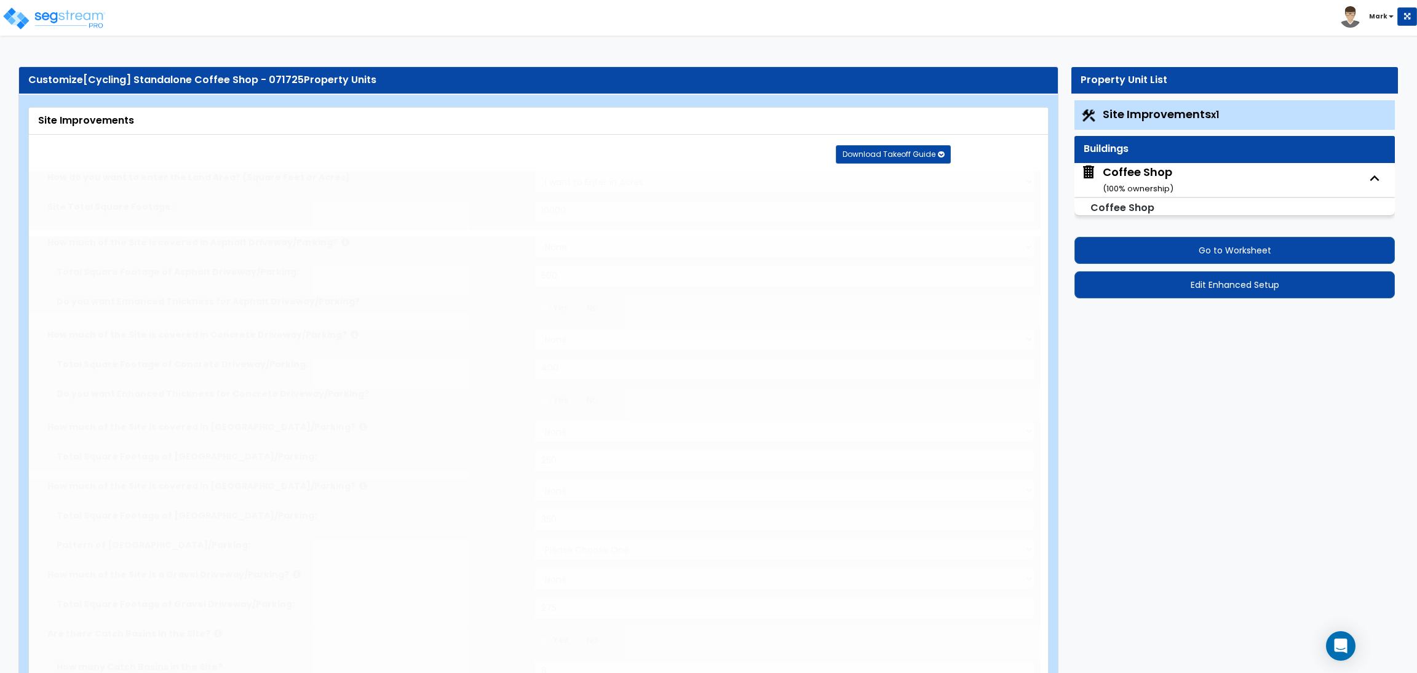
radio input "true"
type input "150"
radio input "true"
select select "1"
type input "20"
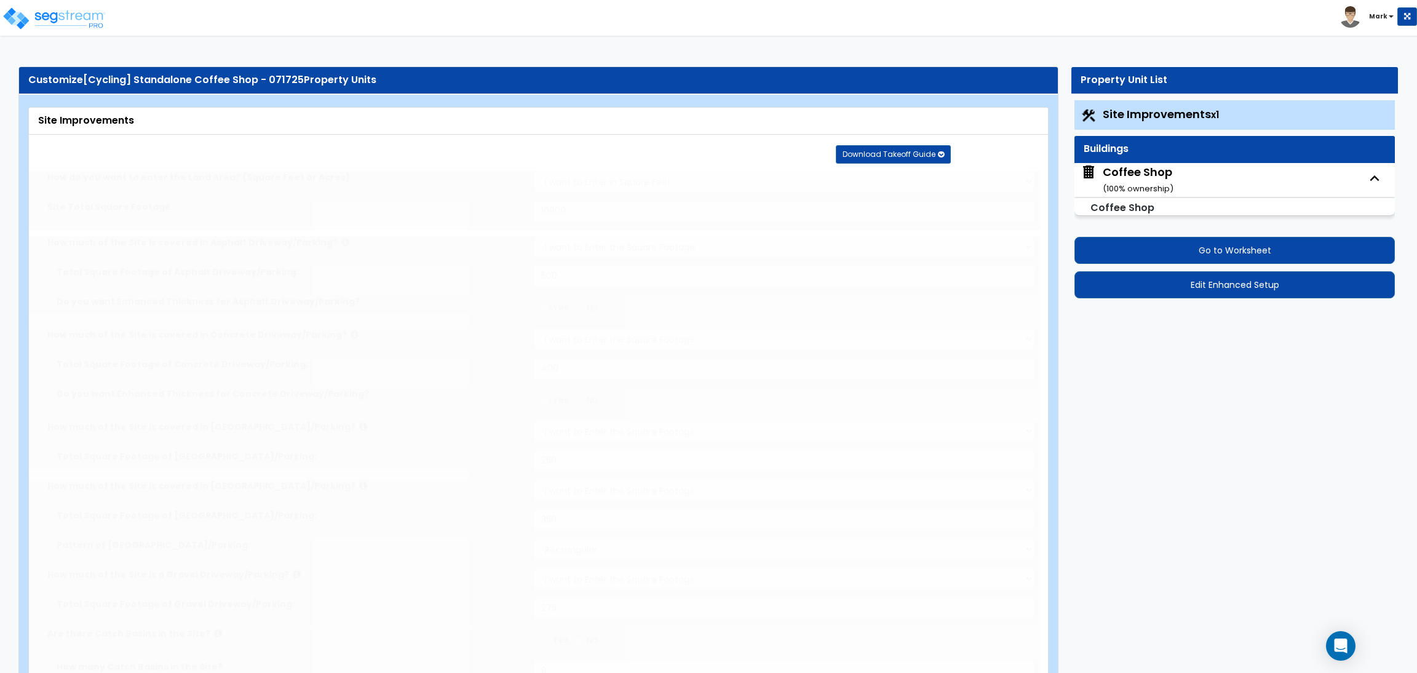
radio input "true"
type input "2"
radio input "true"
type input "5"
select select "1"
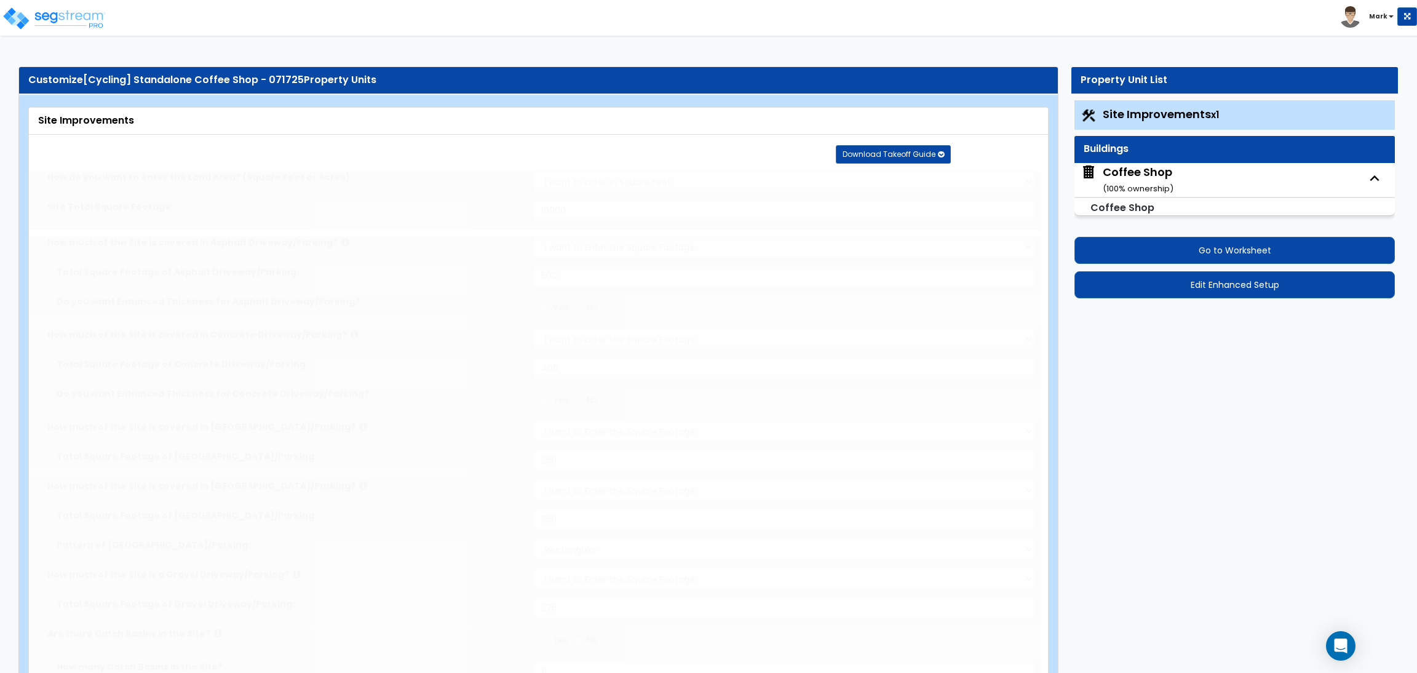
radio input "true"
select select "2"
radio input "true"
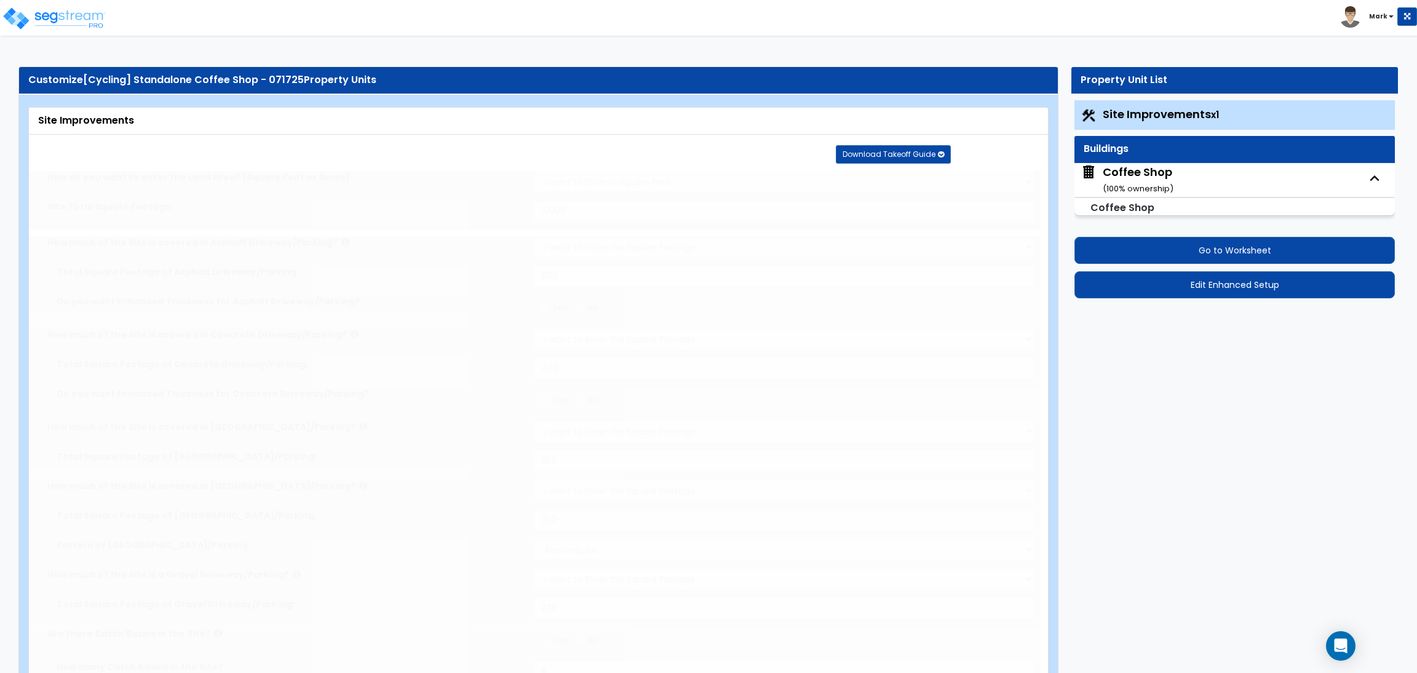
select select "2"
type input "100"
select select "2"
select select "1"
type input "60"
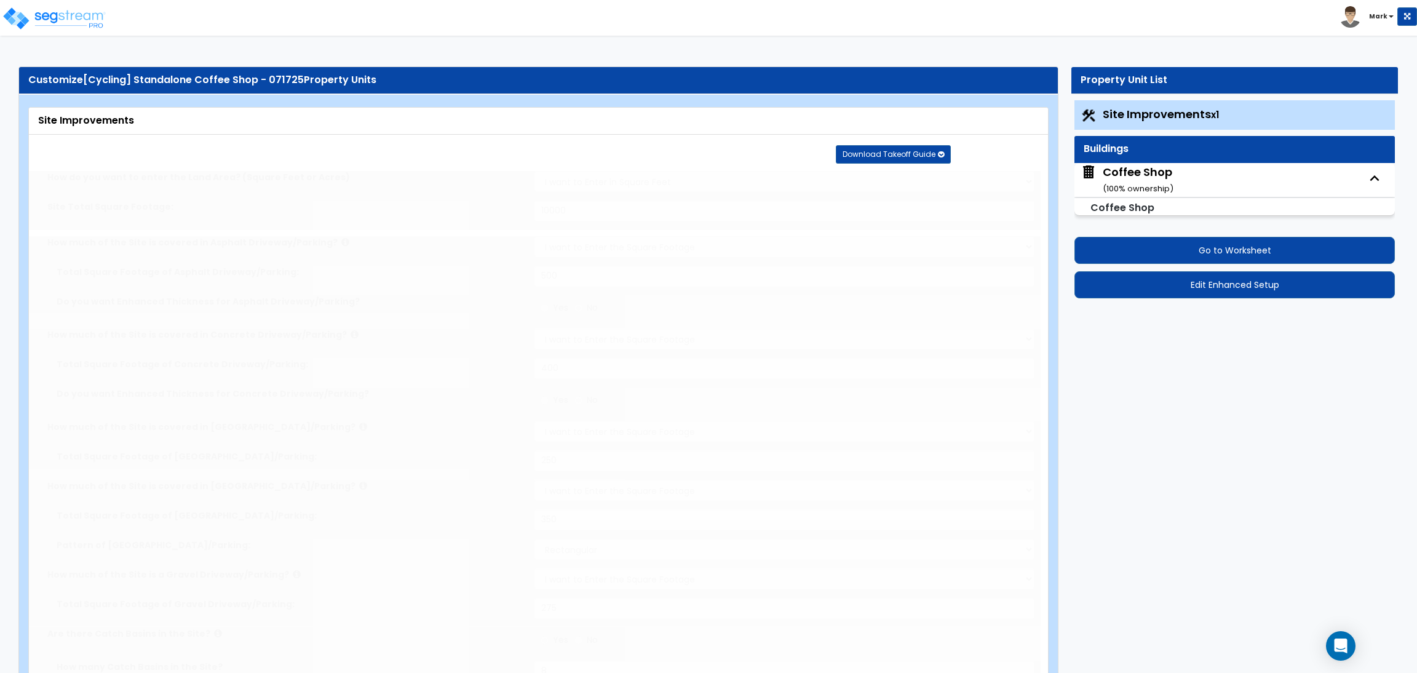
select select "10"
radio input "true"
type input "6"
radio input "true"
select select "1"
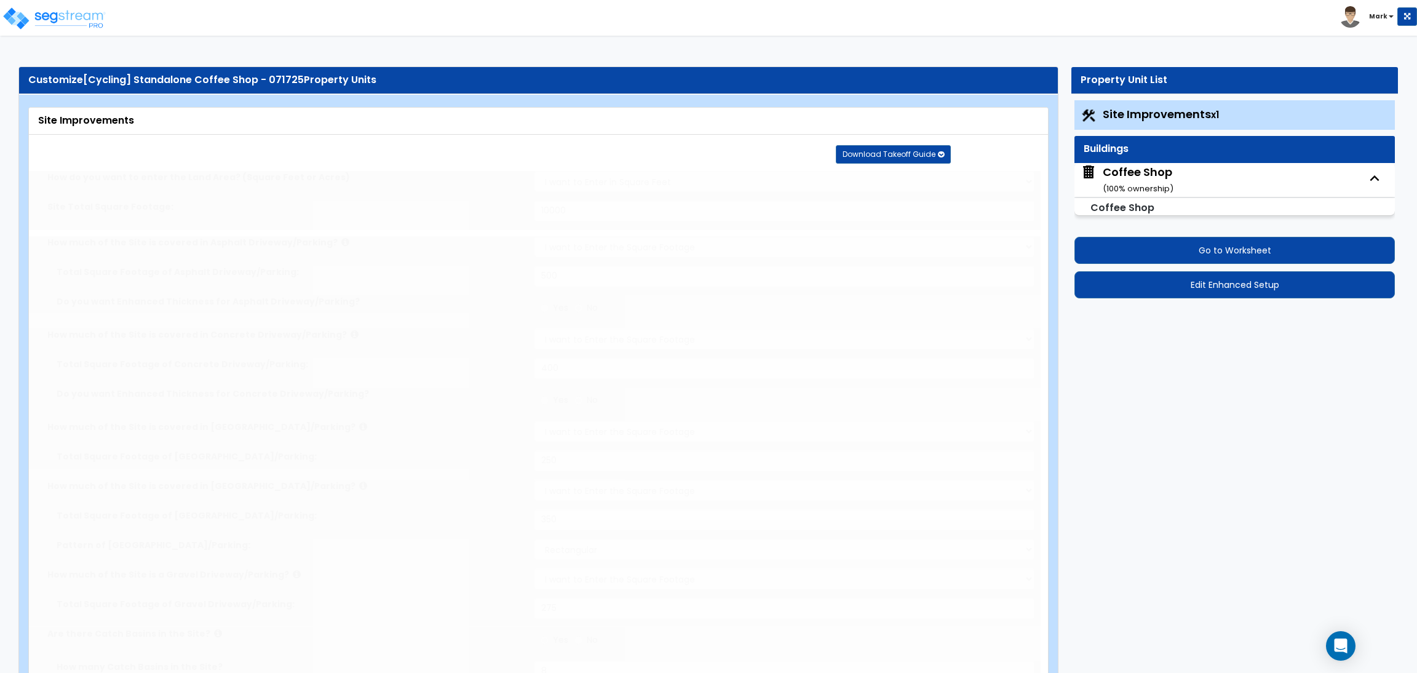
type input "250"
radio input "true"
select select "1"
type input "5"
type input "7"
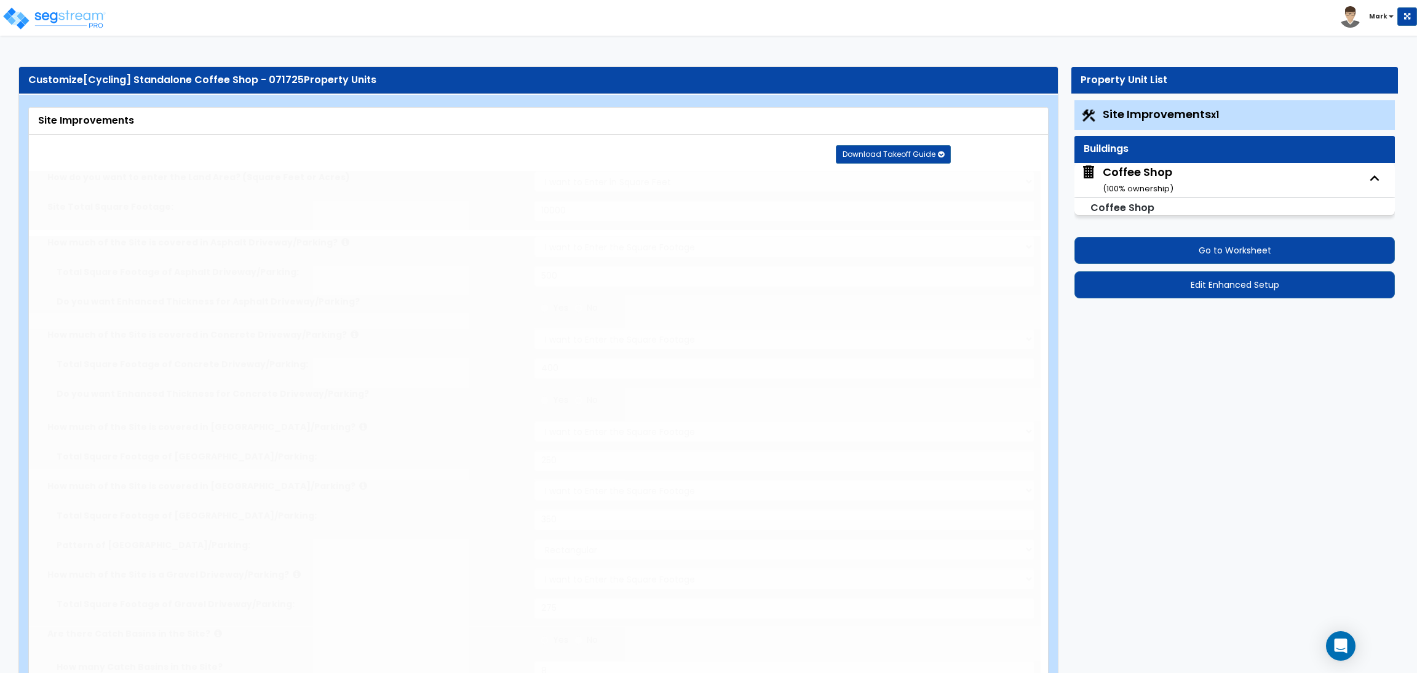
radio input "true"
type input "4"
type input "5"
radio input "true"
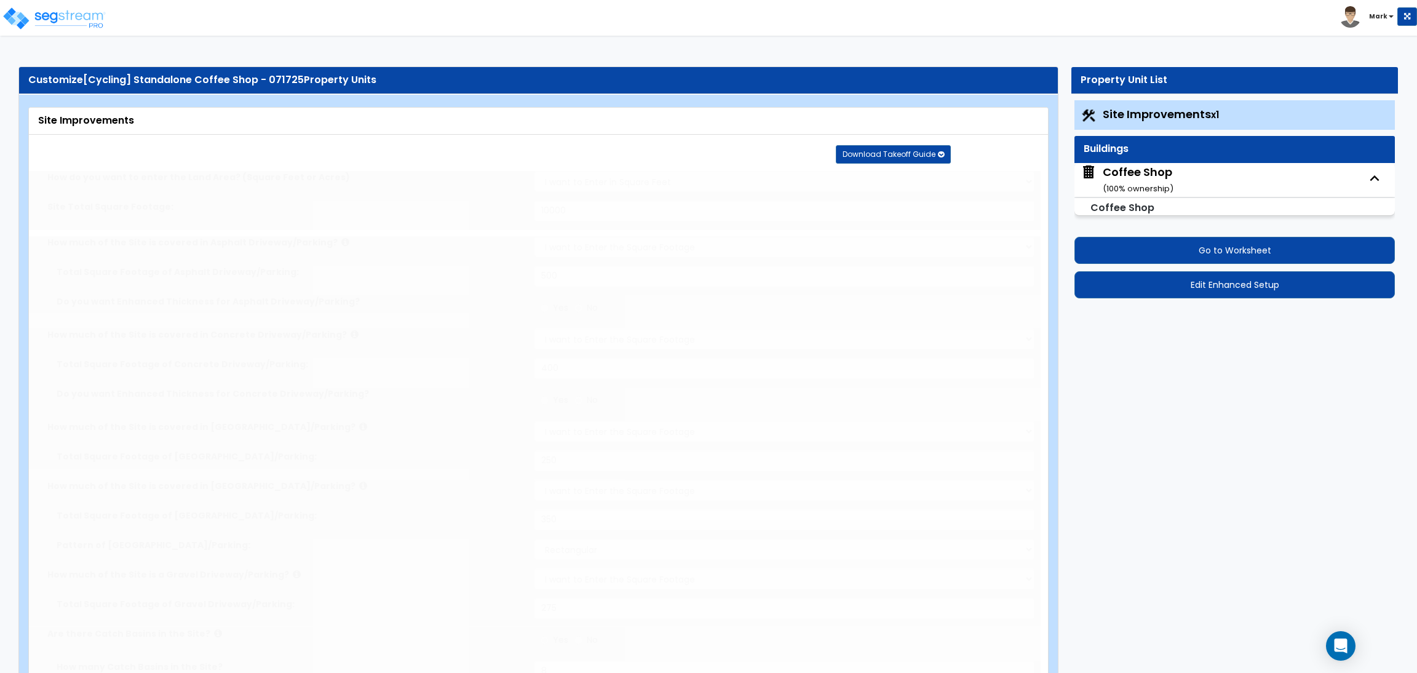
select select "3"
radio input "true"
select select "2"
type input "15"
radio input "true"
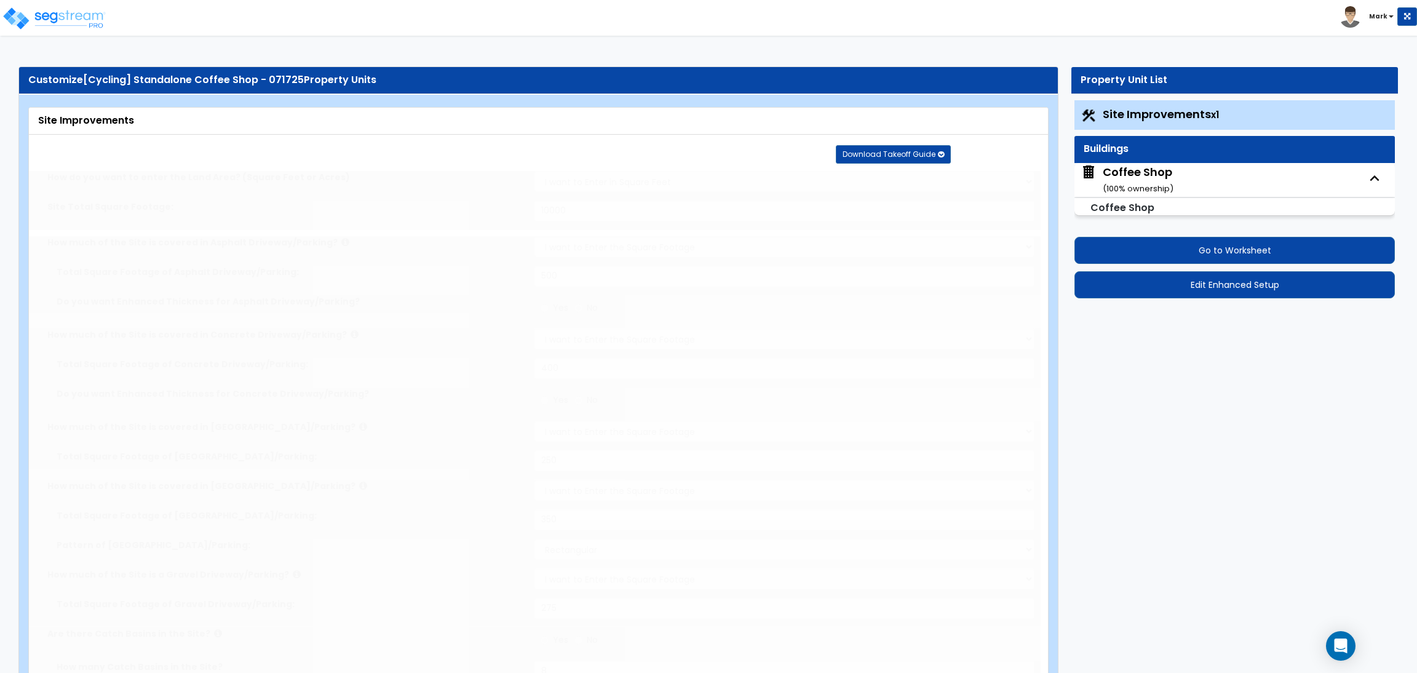
type input "45"
radio input "true"
type input "85"
radio input "true"
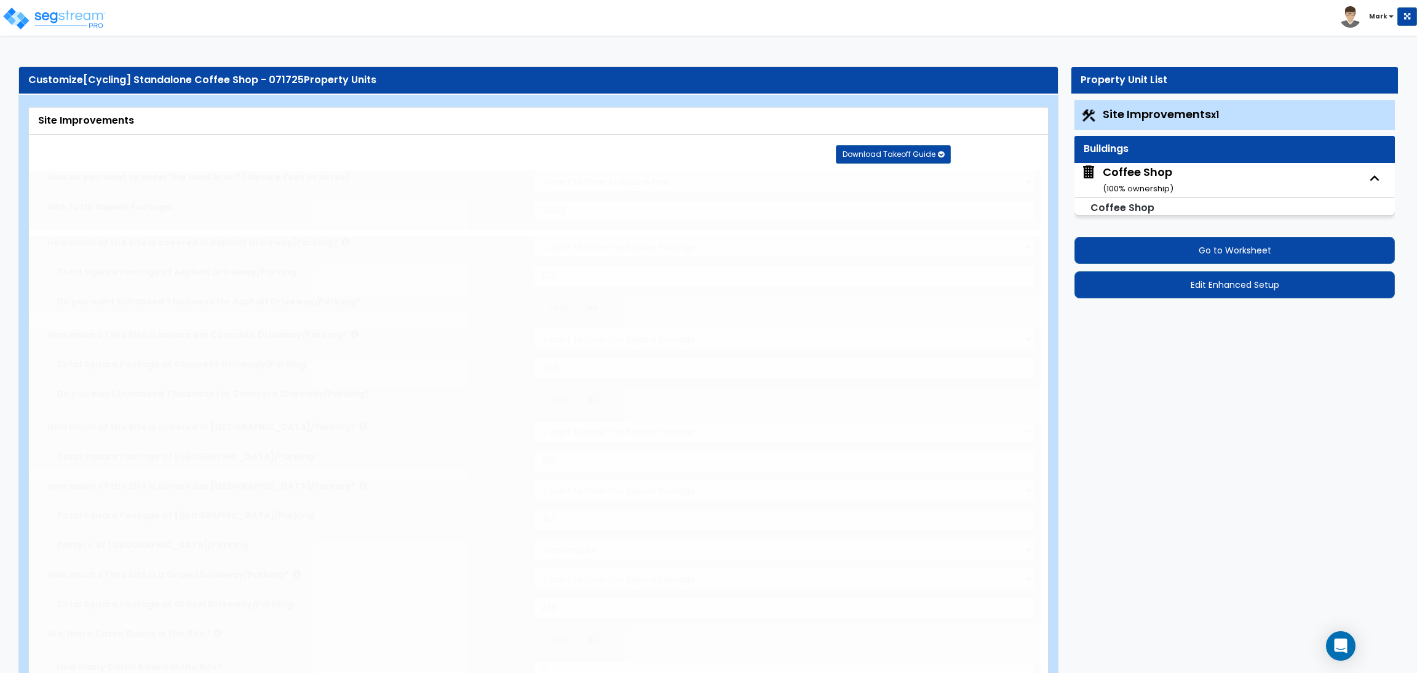
select select "4"
type input "100"
radio input "true"
type input "50"
radio input "true"
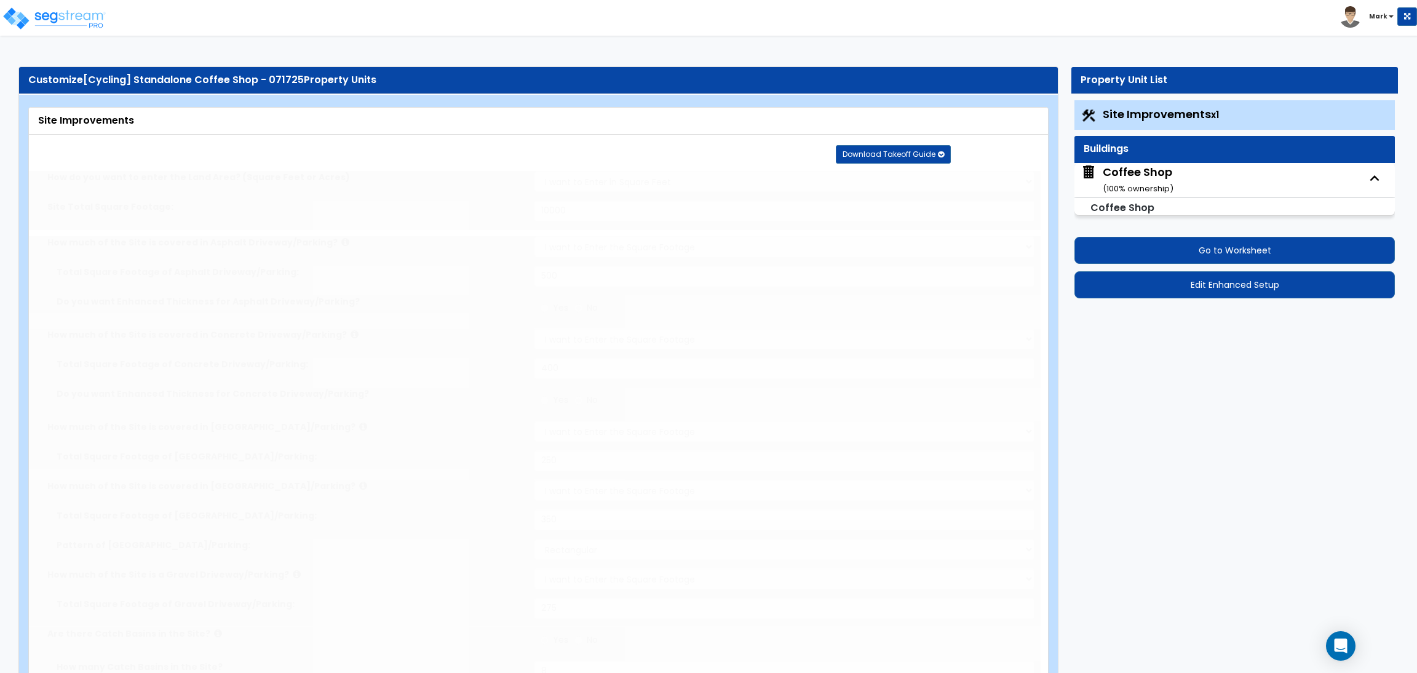
select select "4"
type input "80"
radio input "true"
type input "75"
radio input "true"
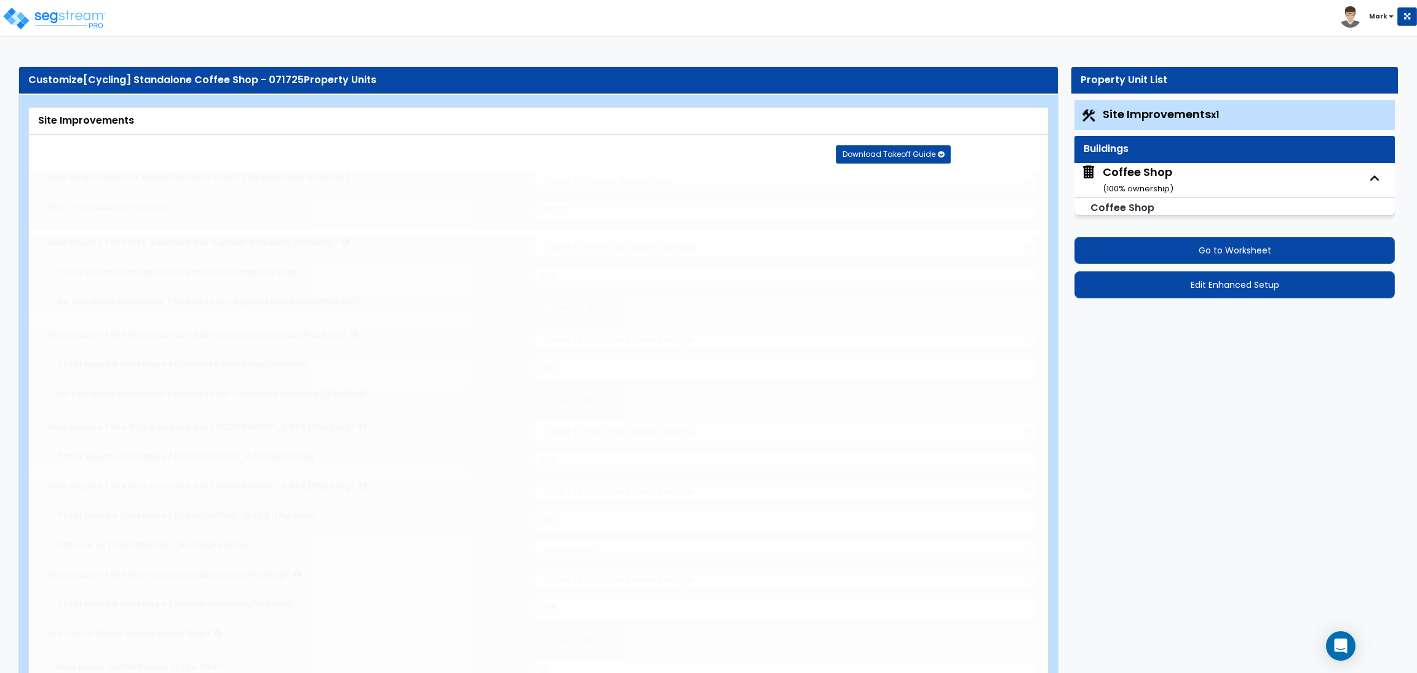
type input "7"
type input "65"
radio input "true"
type input "7"
type input "90"
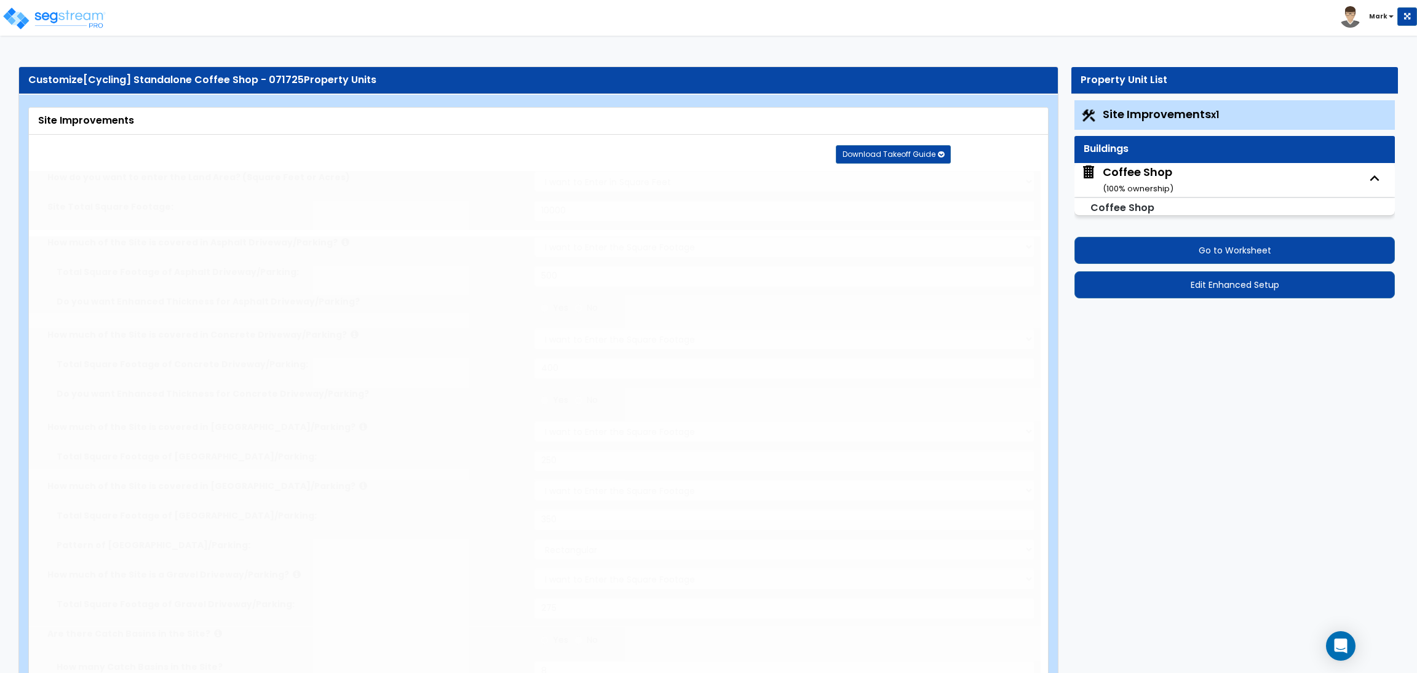
radio input "true"
type input "6"
type input "55"
radio input "true"
type input "7"
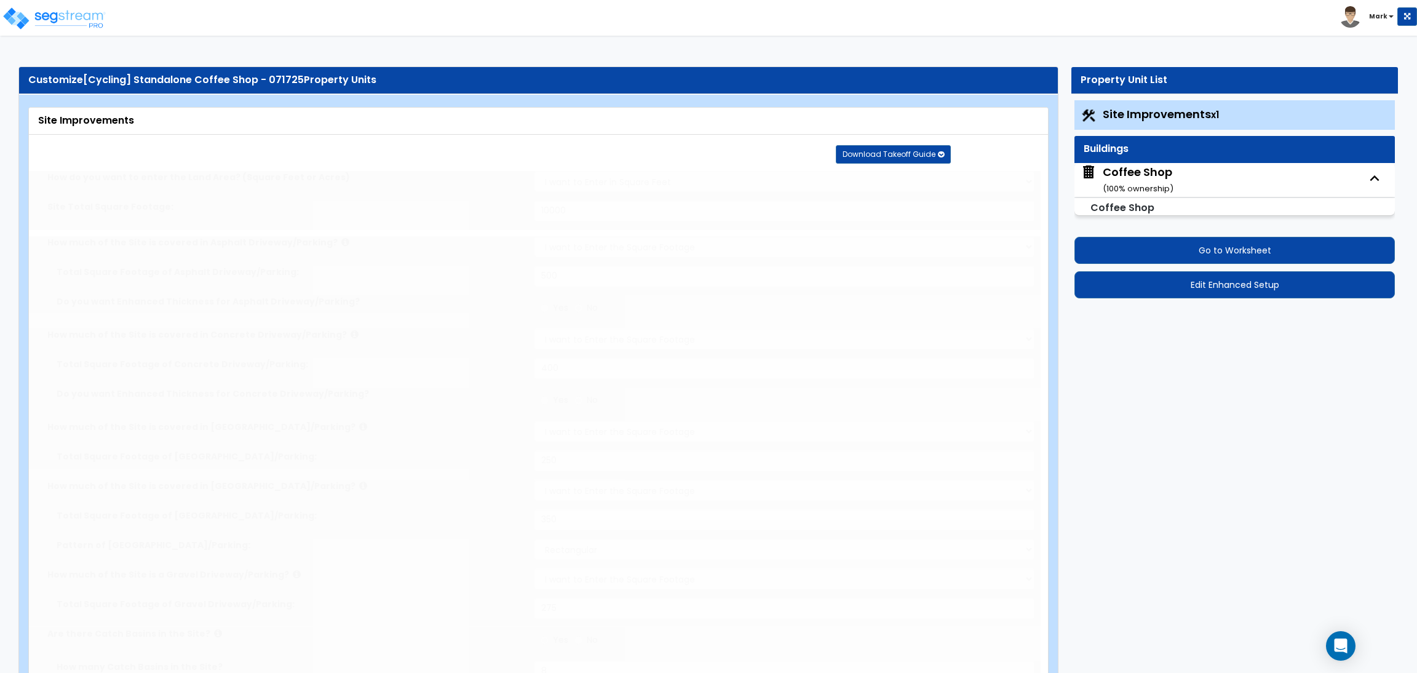
type input "60"
radio input "true"
select select "1"
type input "45"
radio input "true"
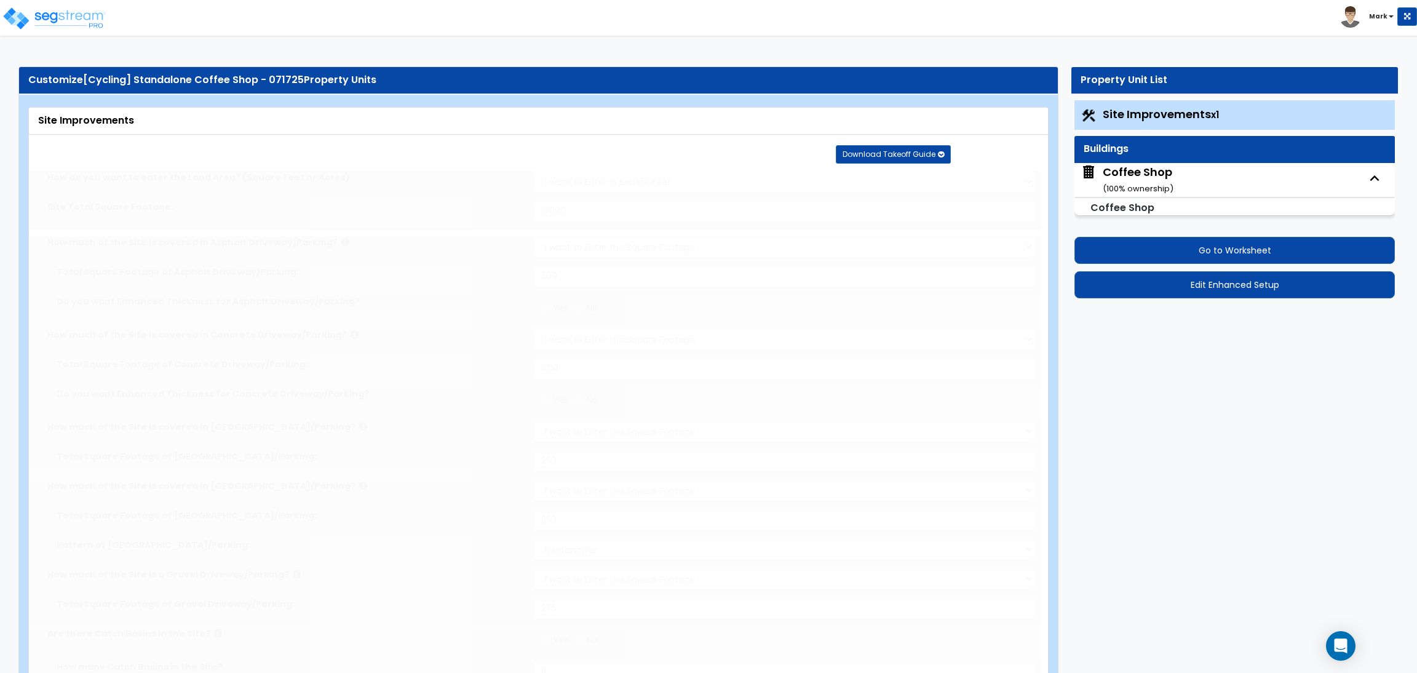
select select "1"
type input "50"
radio input "true"
select select "1"
select select "6"
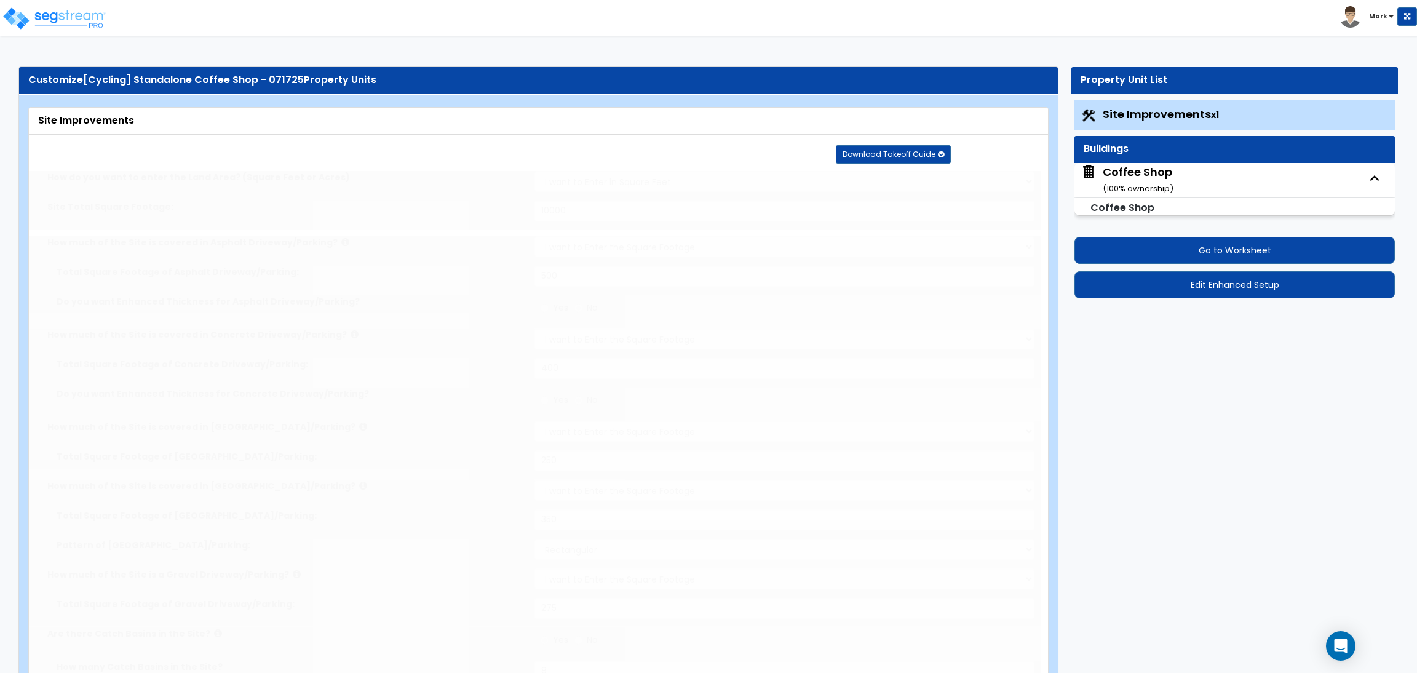
type input "3"
radio input "true"
select select "2"
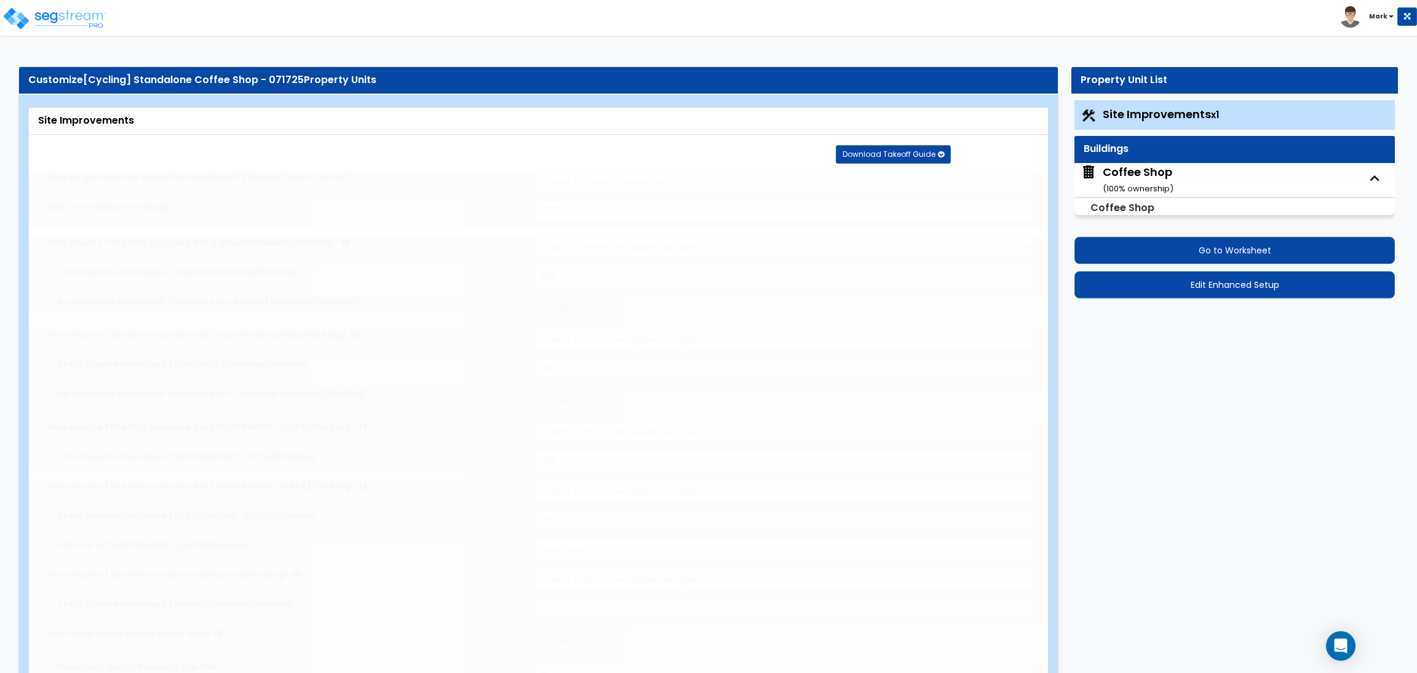
select select "2"
radio input "true"
type input "2"
select select "2"
type input "500"
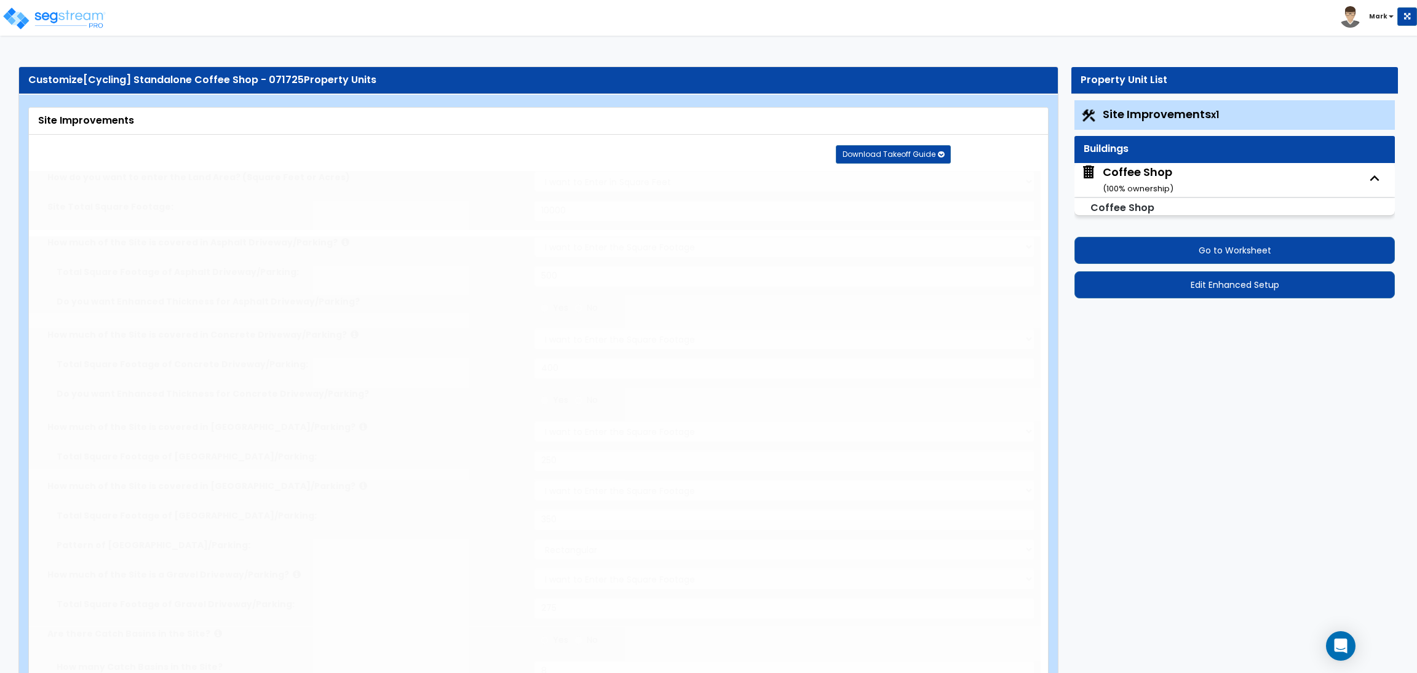
radio input "true"
type input "1"
select select "2"
radio input "true"
select select "1"
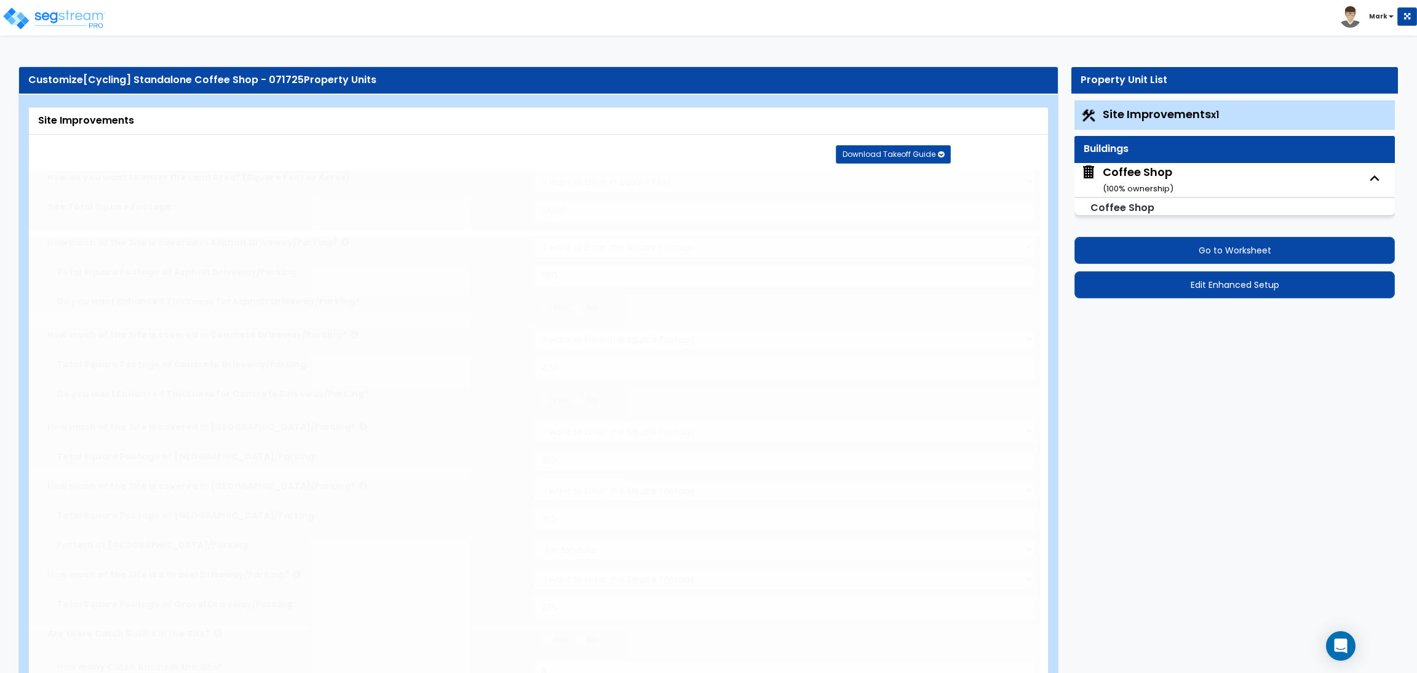
select select "2"
radio input "true"
type input "5"
radio input "true"
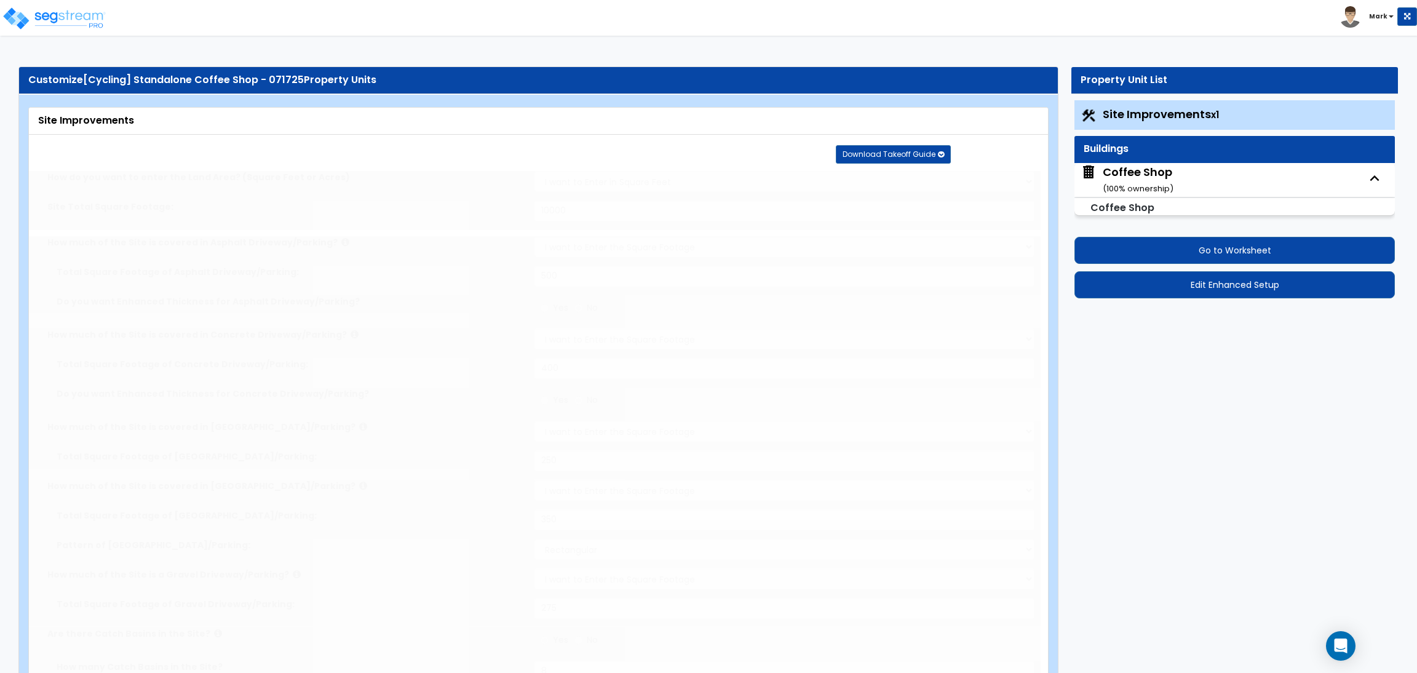
type input "4"
type input "80"
type input "10"
select select "2"
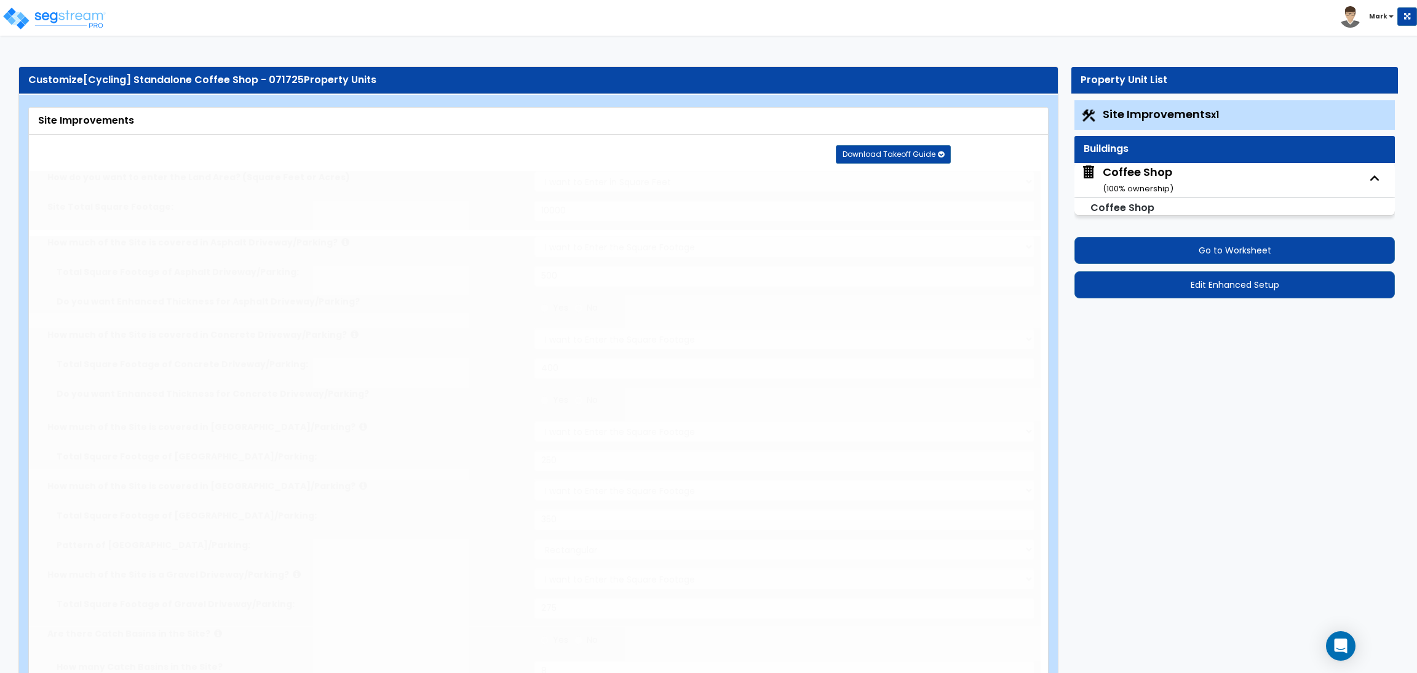
radio input "true"
select select "1"
type input "1"
radio input "true"
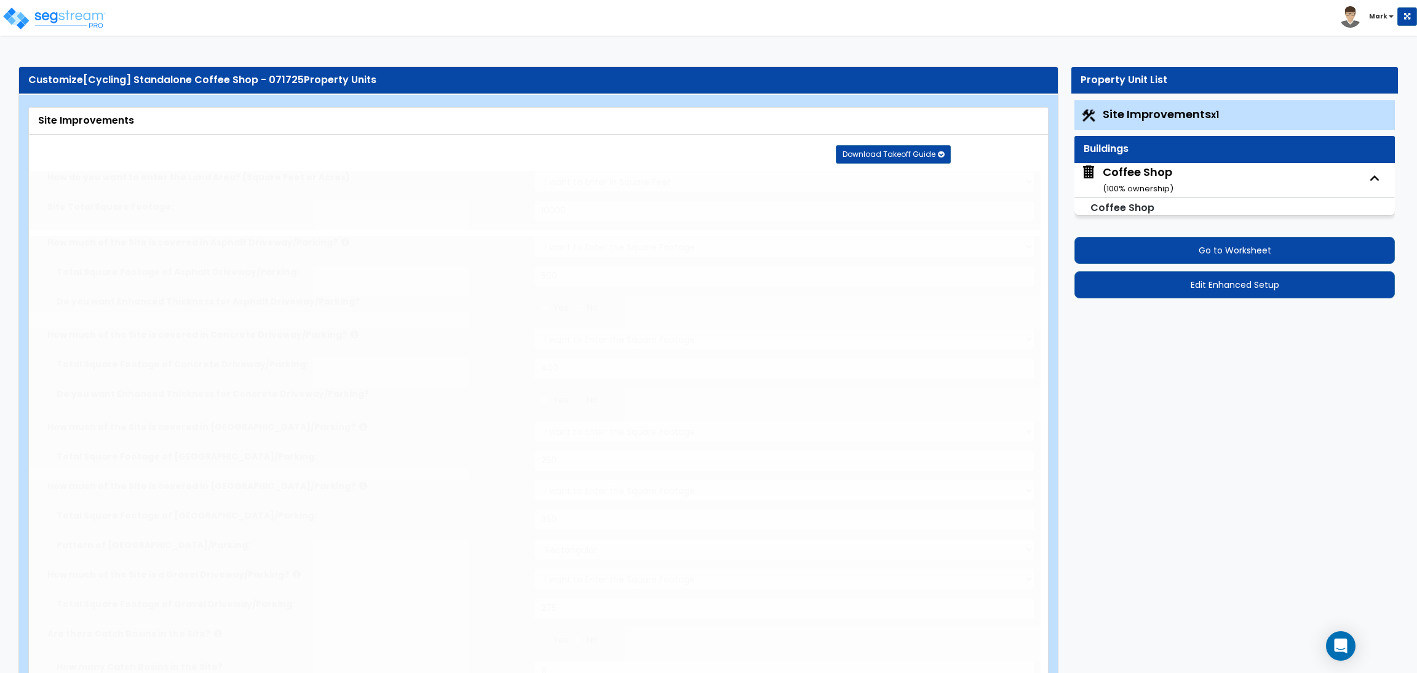
type input "2"
type input "200"
select select "8"
select select "2"
select select "1"
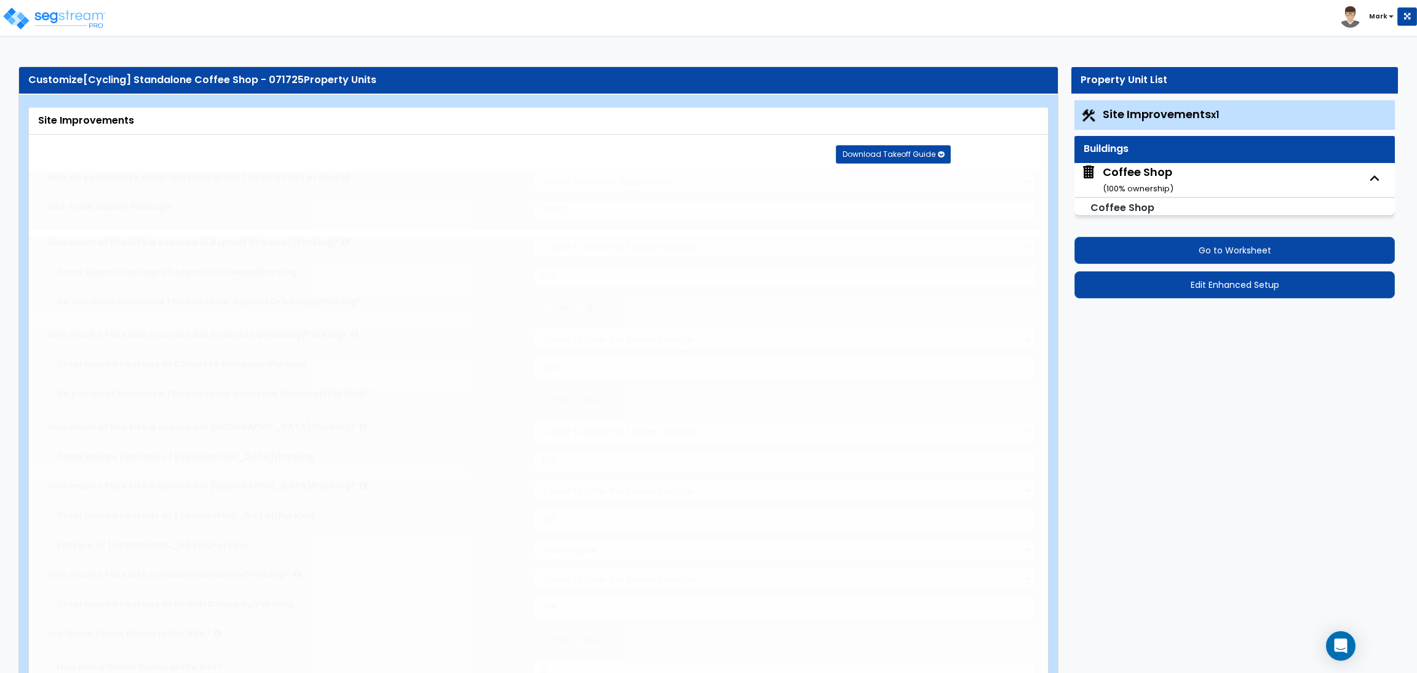
select select "20"
radio input "true"
select select "2"
type input "2"
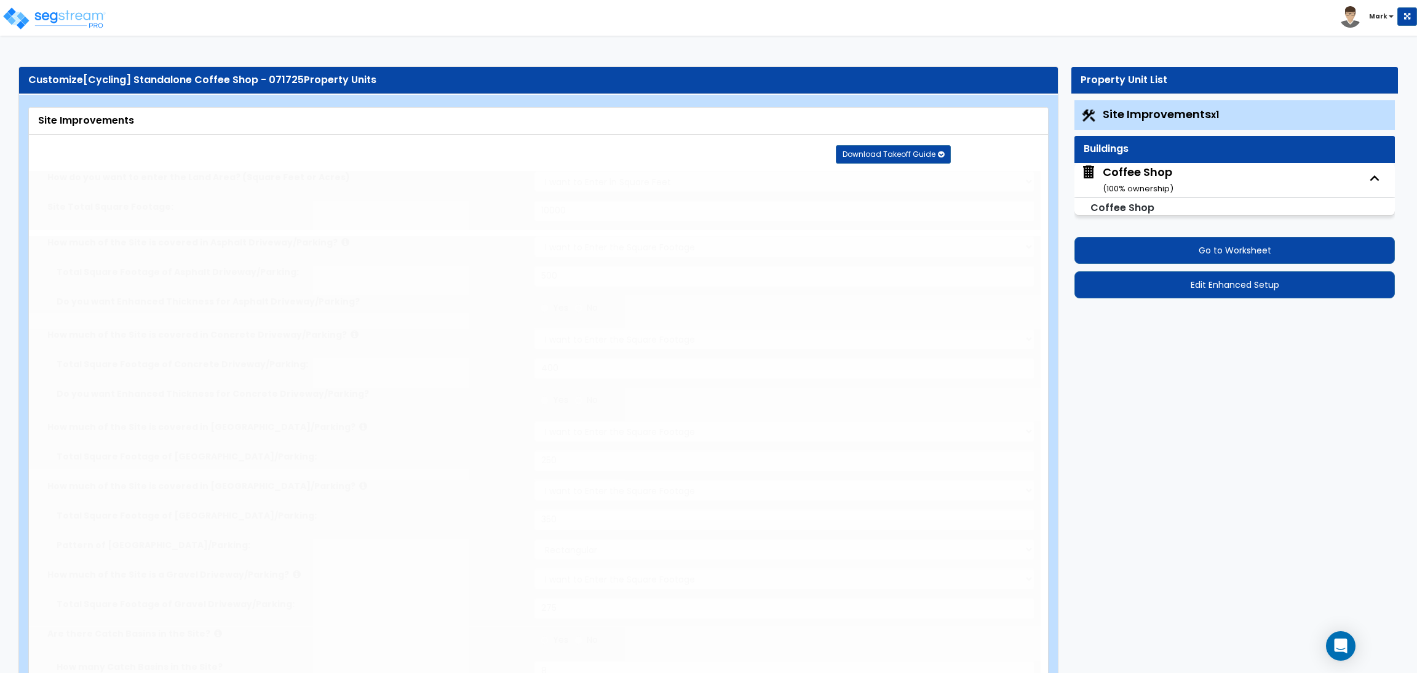
select select "5"
select select "3"
radio input "true"
select select "1"
type input "10"
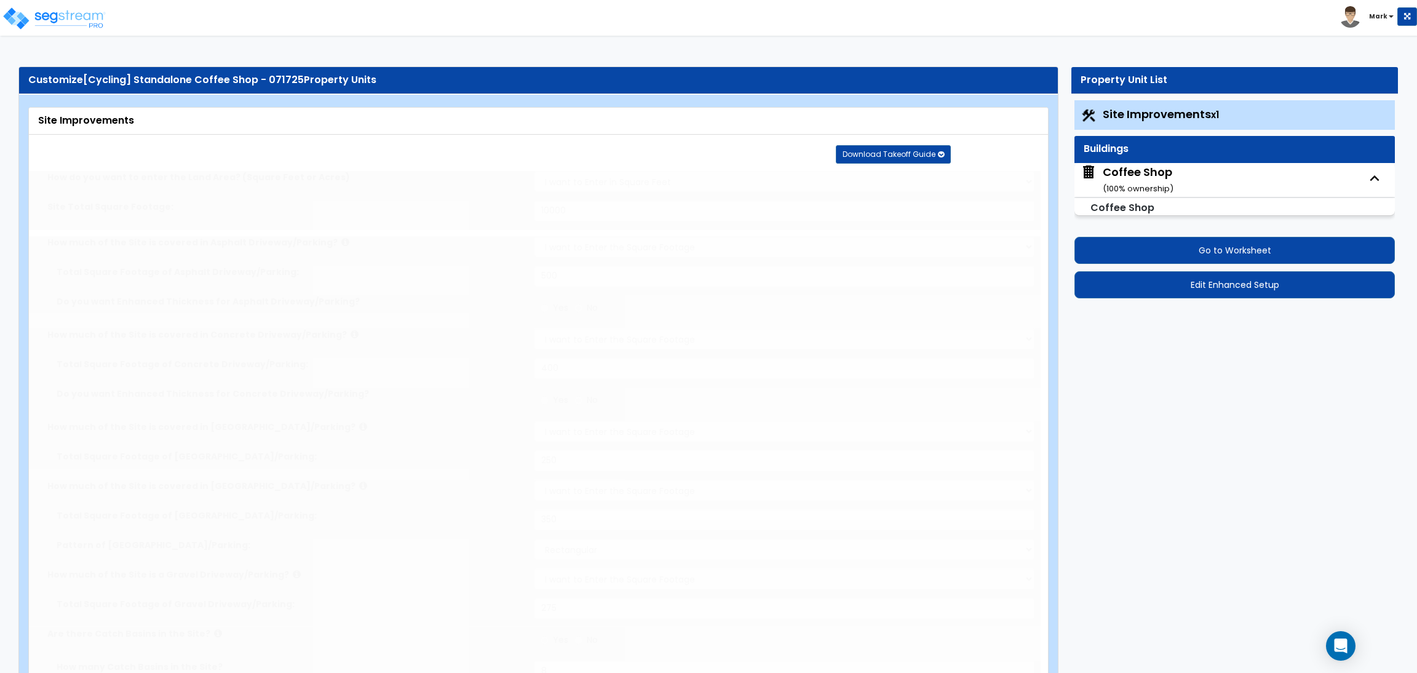
select select "1"
type input "2"
select select "1"
select select "2"
type input "2"
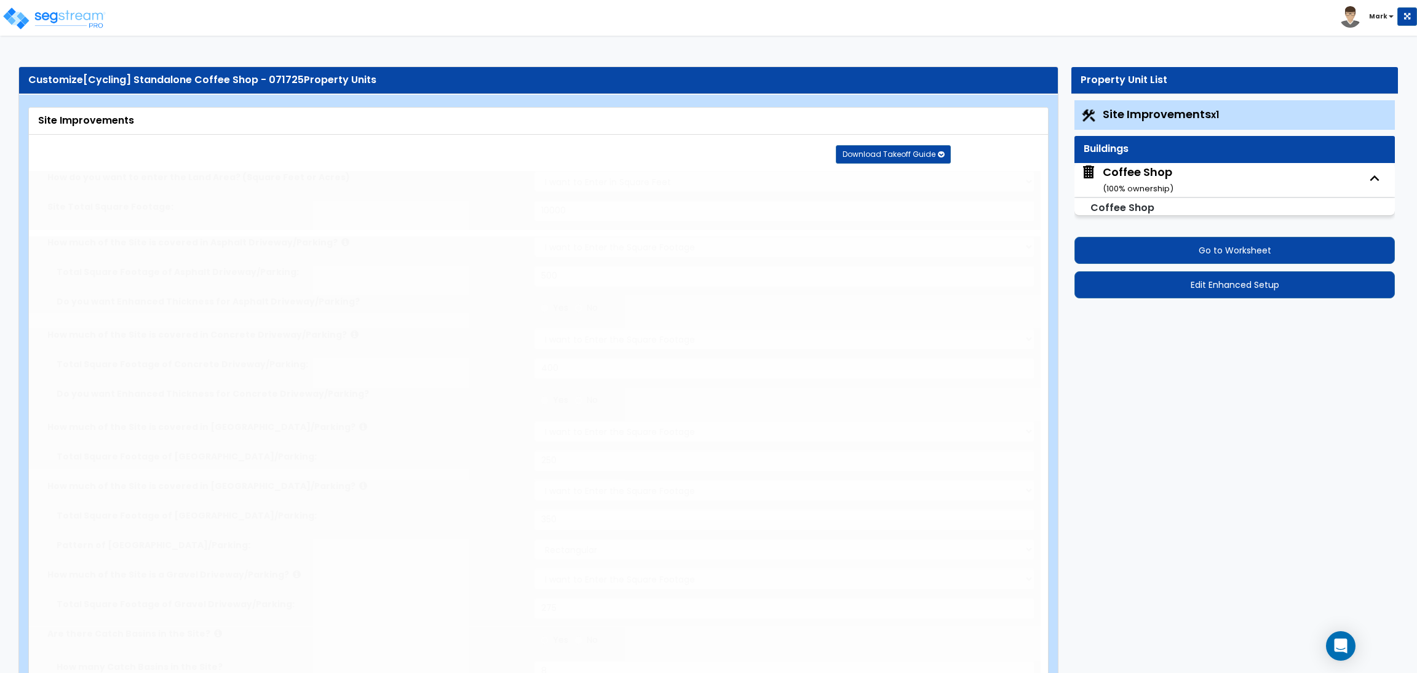
radio input "true"
select select "3"
type input "10"
type input "6"
select select "1"
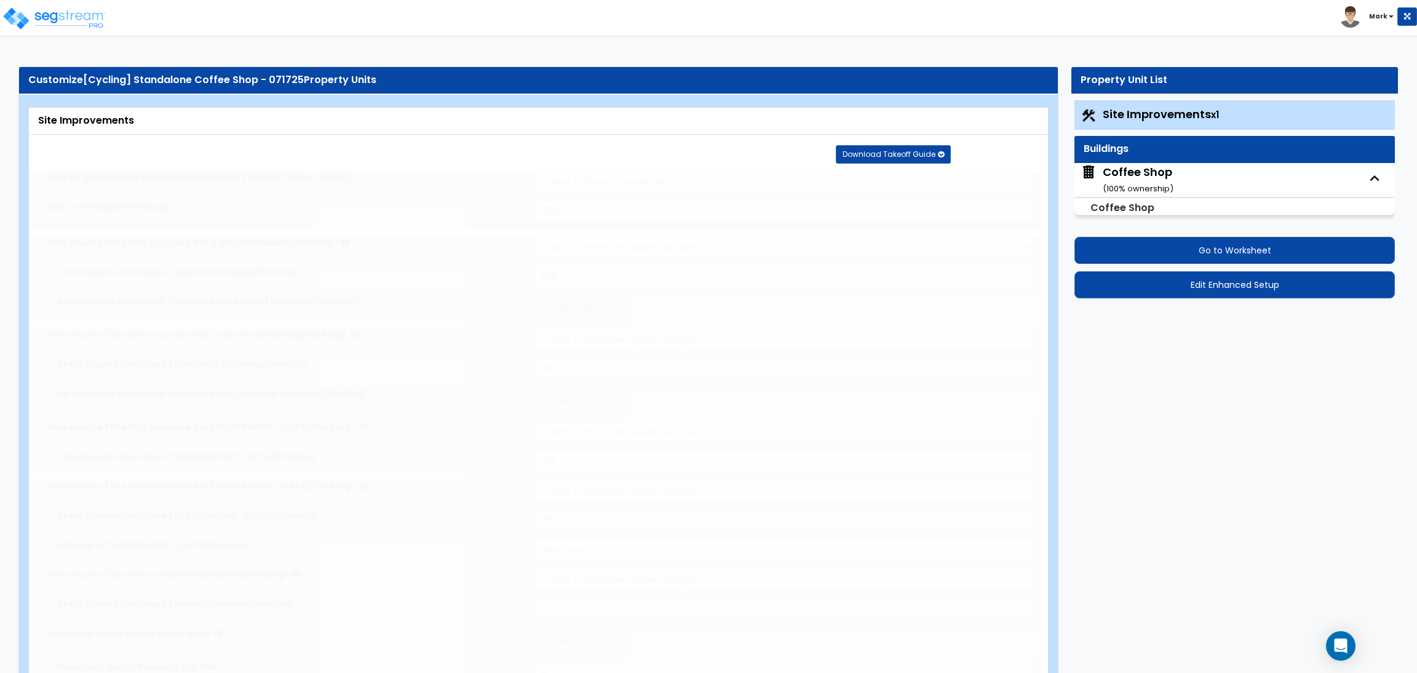
select select "1"
type input "10"
type input "6"
select select "2"
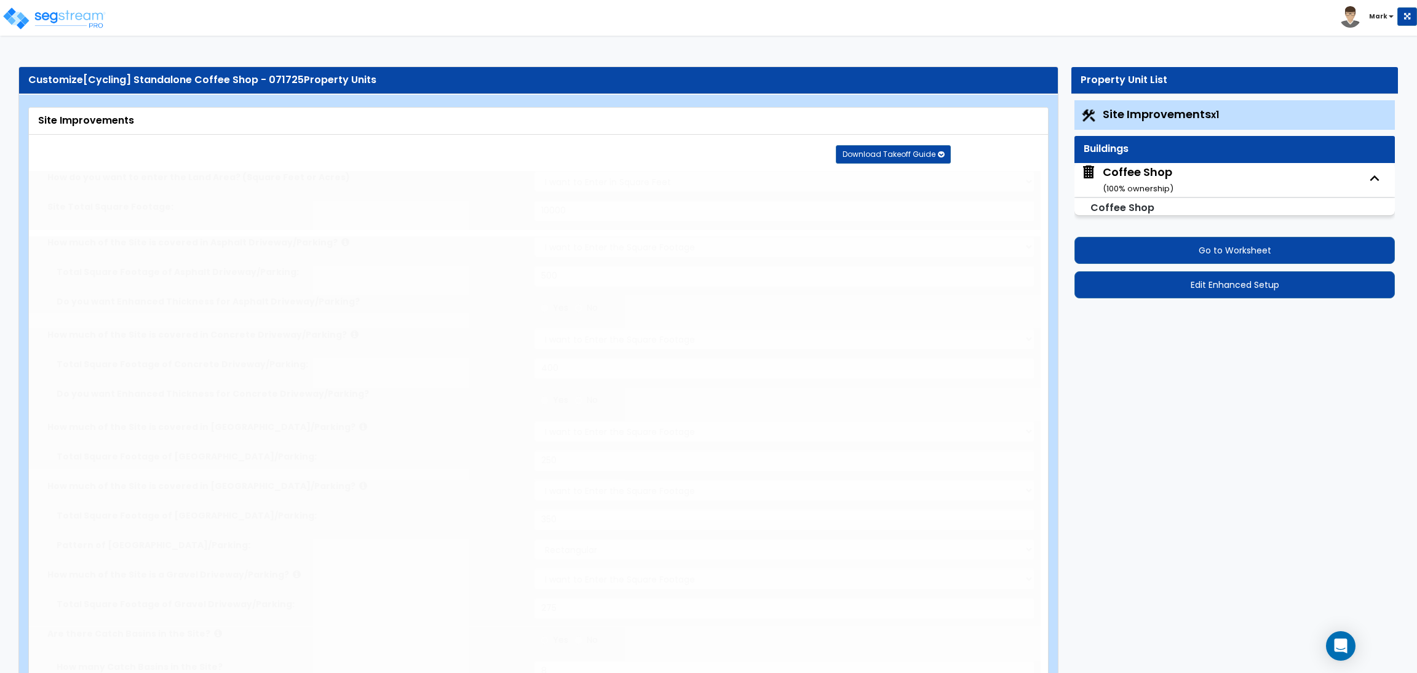
select select "2"
type input "5"
select select "2"
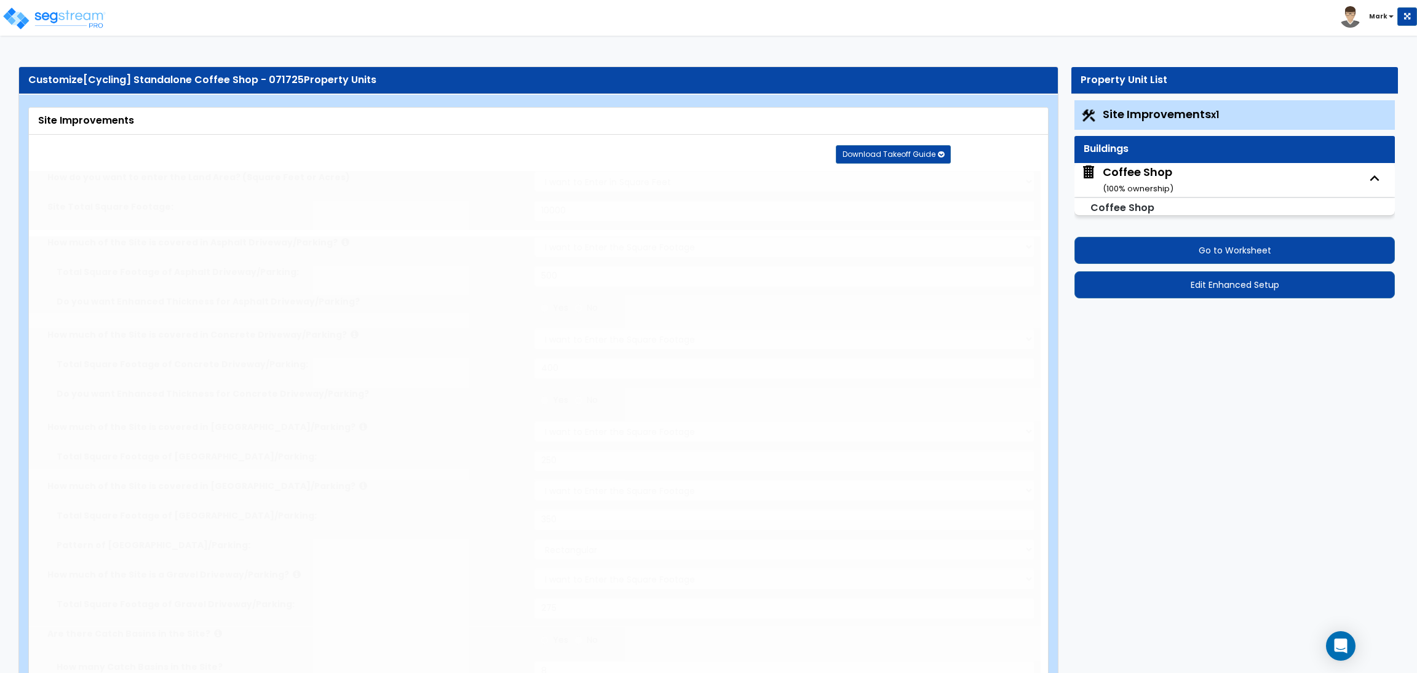
select select "2"
type input "4"
radio input "true"
type input "2"
type input "1500"
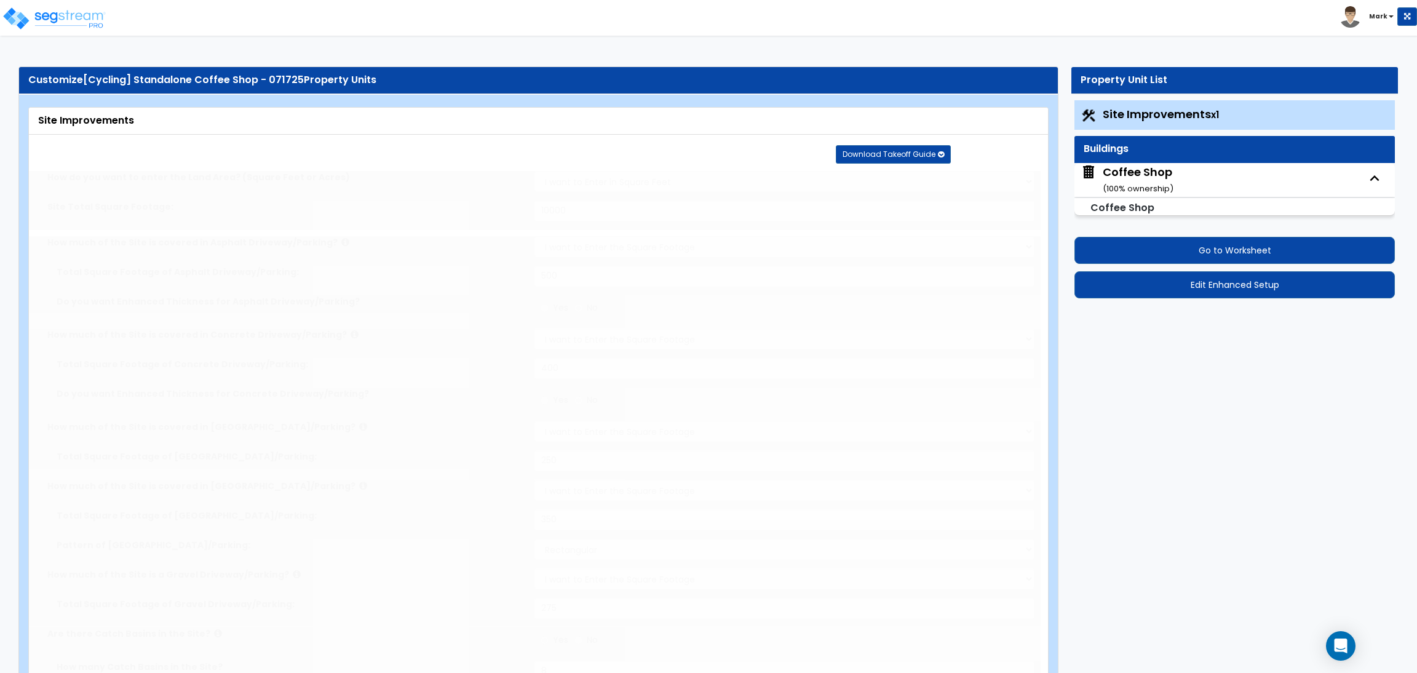
type input "5"
radio input "true"
type input "80"
radio input "true"
type input "400"
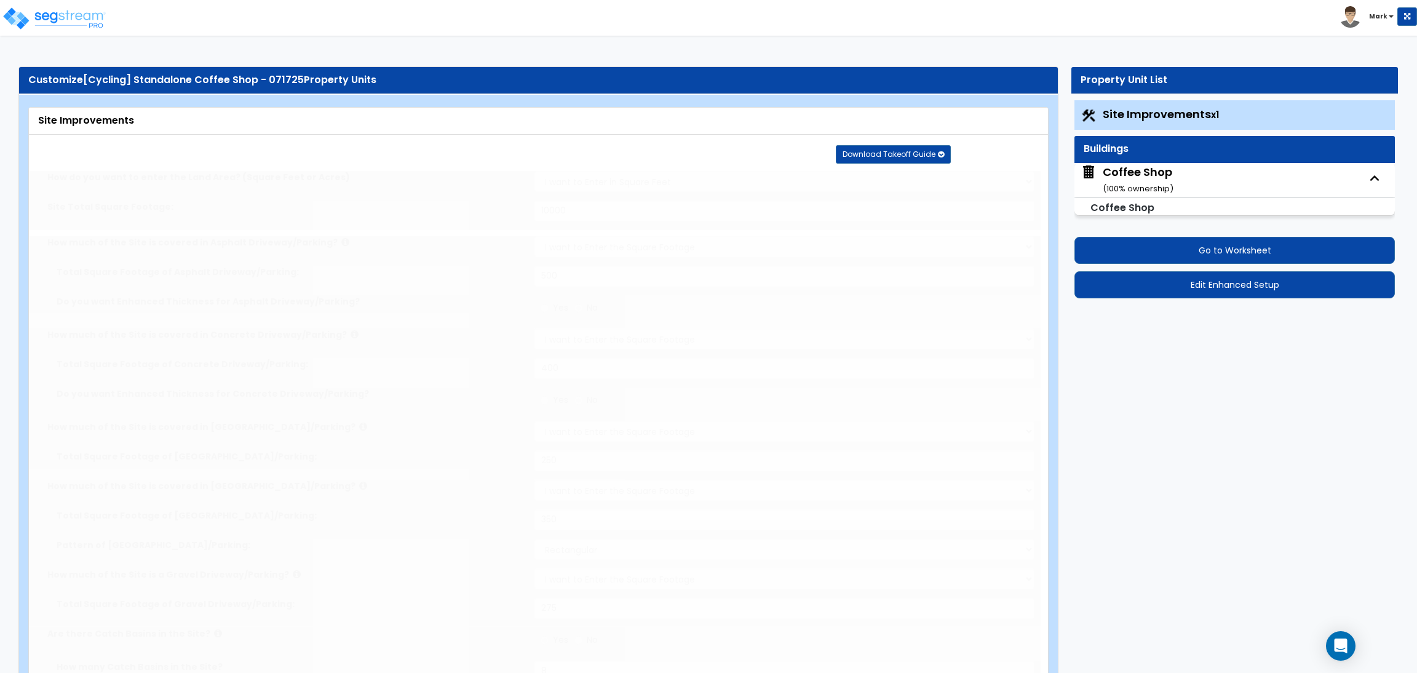
radio input "true"
type input "4"
select select "2"
type input "250"
radio input "true"
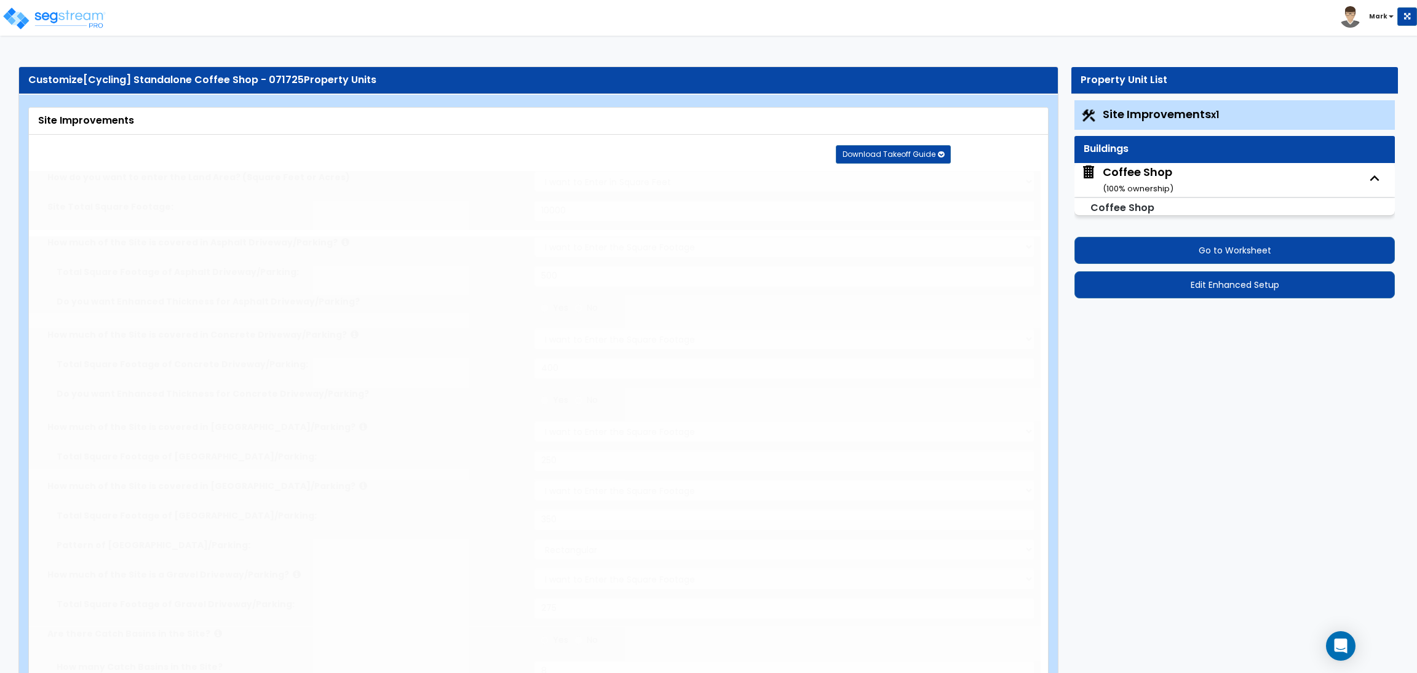
type input "500"
radio input "true"
select select "1"
type input "2"
type input "80"
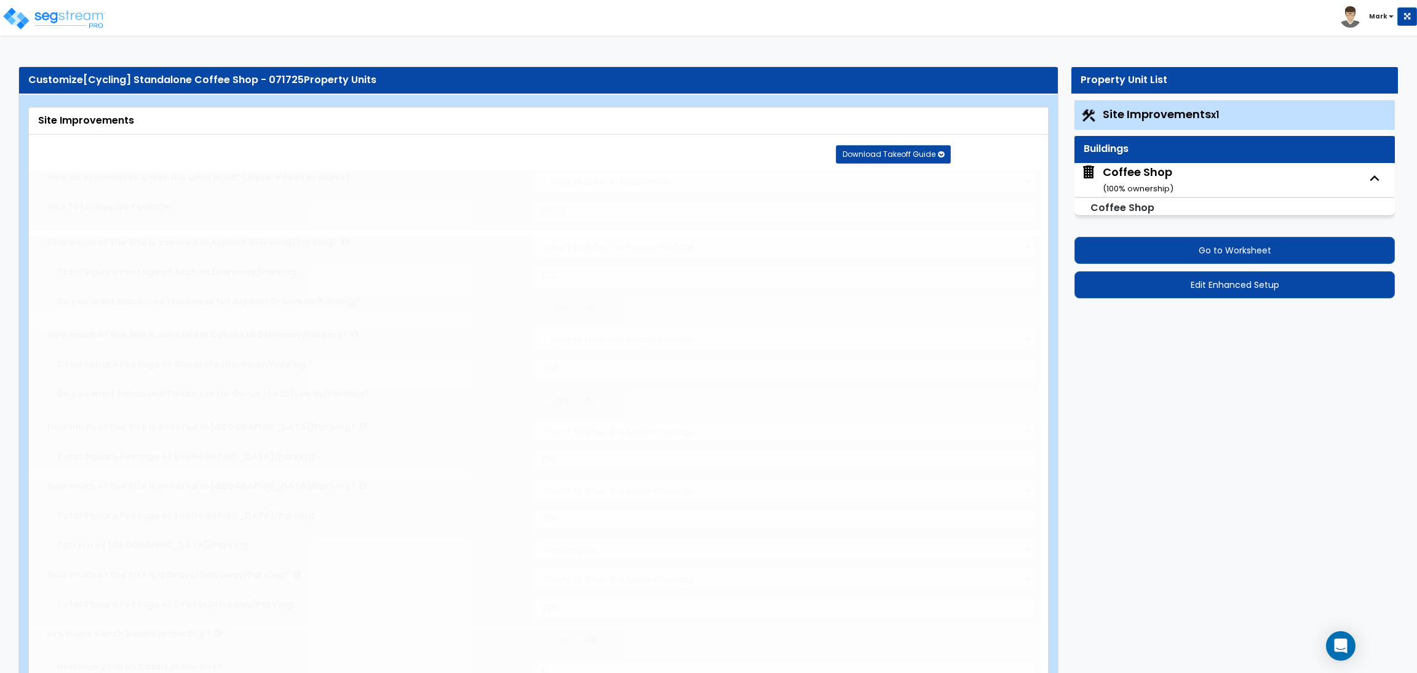
type input "6"
select select "4"
select select "2"
select select "1"
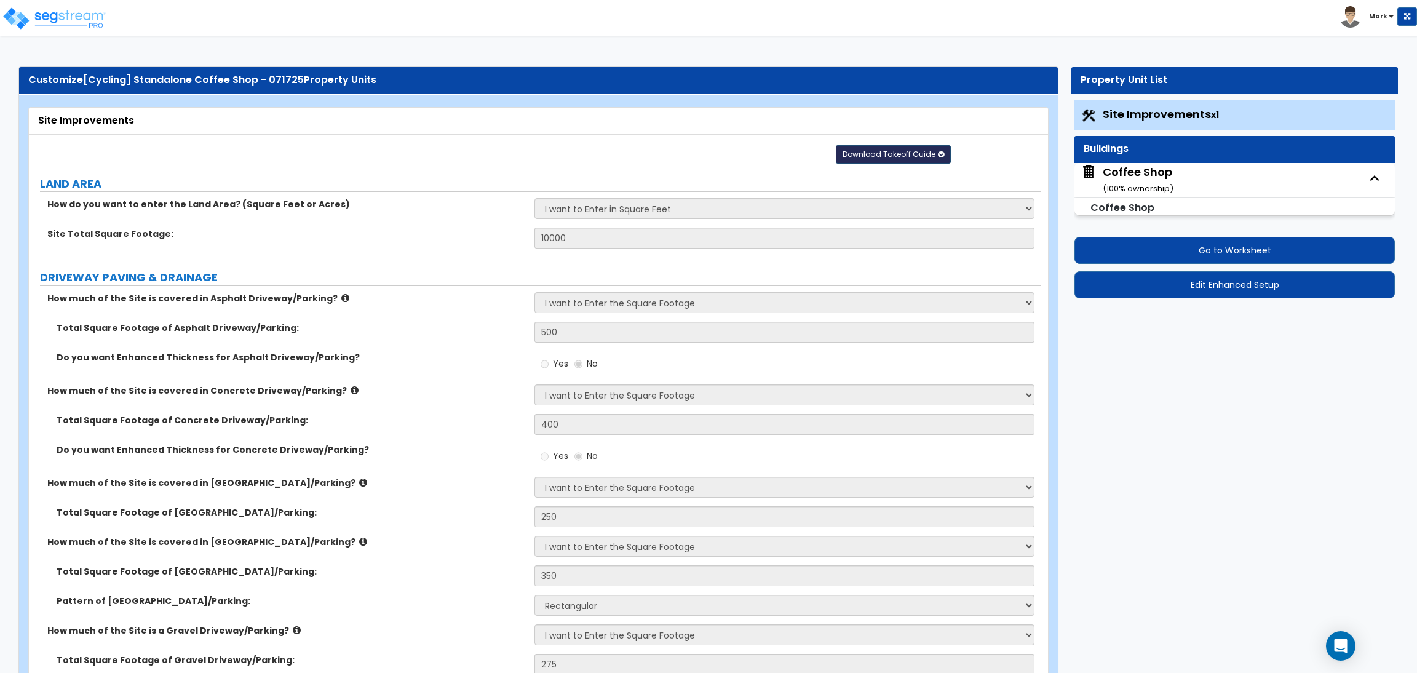
click at [874, 149] on span "Download Takeoff Guide" at bounding box center [889, 154] width 93 height 10
click at [847, 209] on link "Download for the complete property (.xlsx)" at bounding box center [894, 214] width 166 height 30
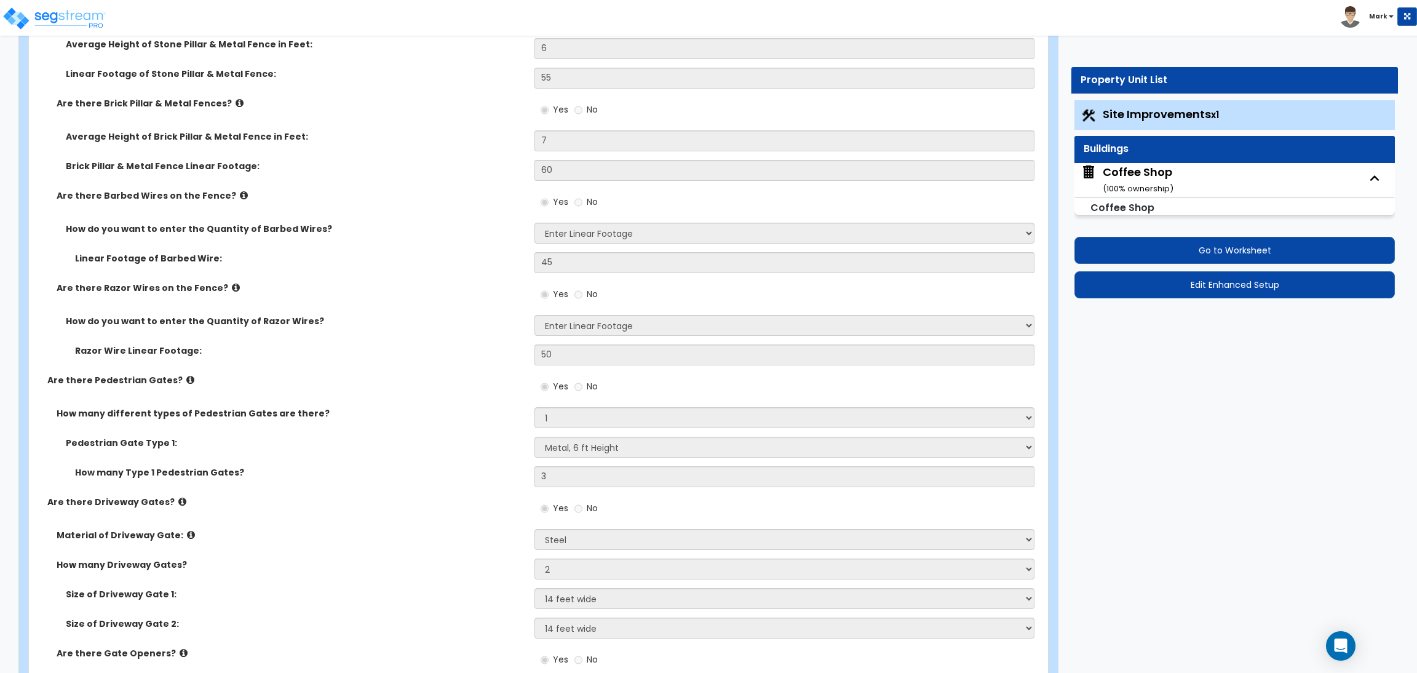
scroll to position [3598, 0]
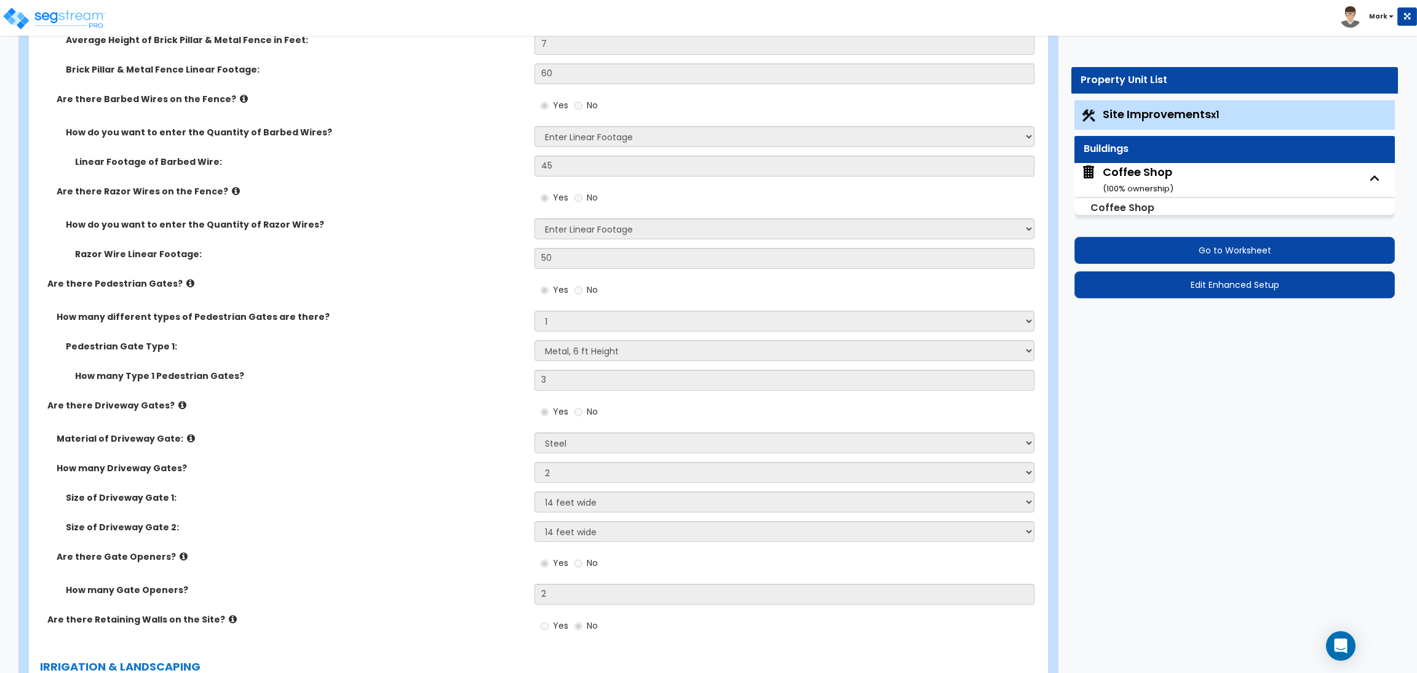
click at [1142, 170] on div "Coffee Shop ( 100 % ownership)" at bounding box center [1138, 179] width 71 height 31
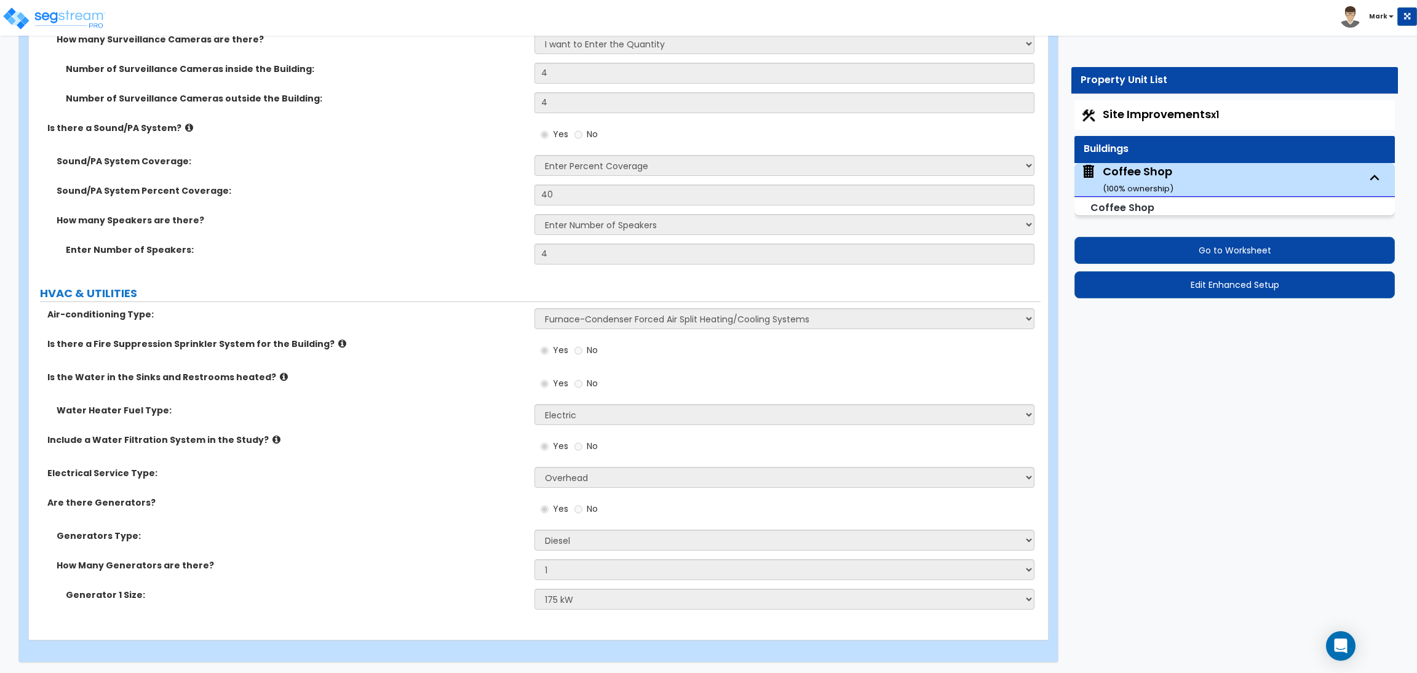
scroll to position [7674, 0]
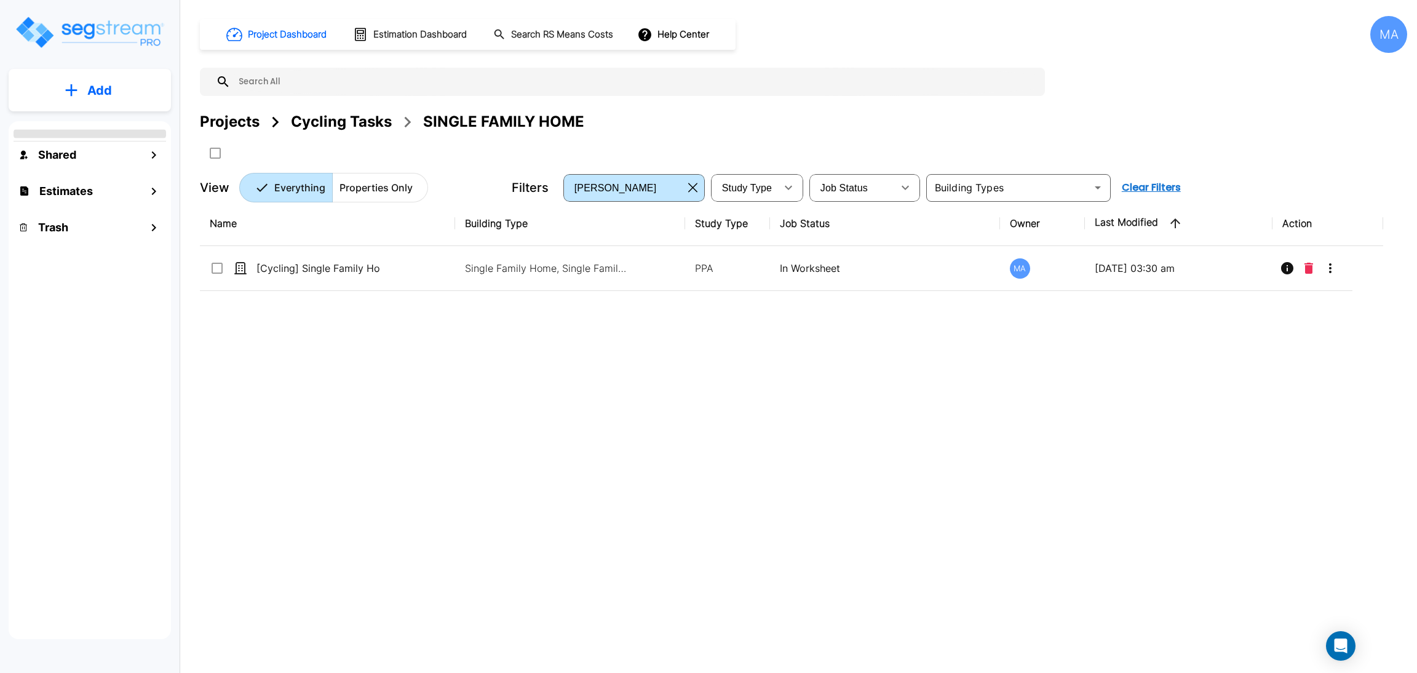
click at [234, 122] on div "Projects" at bounding box center [230, 122] width 60 height 22
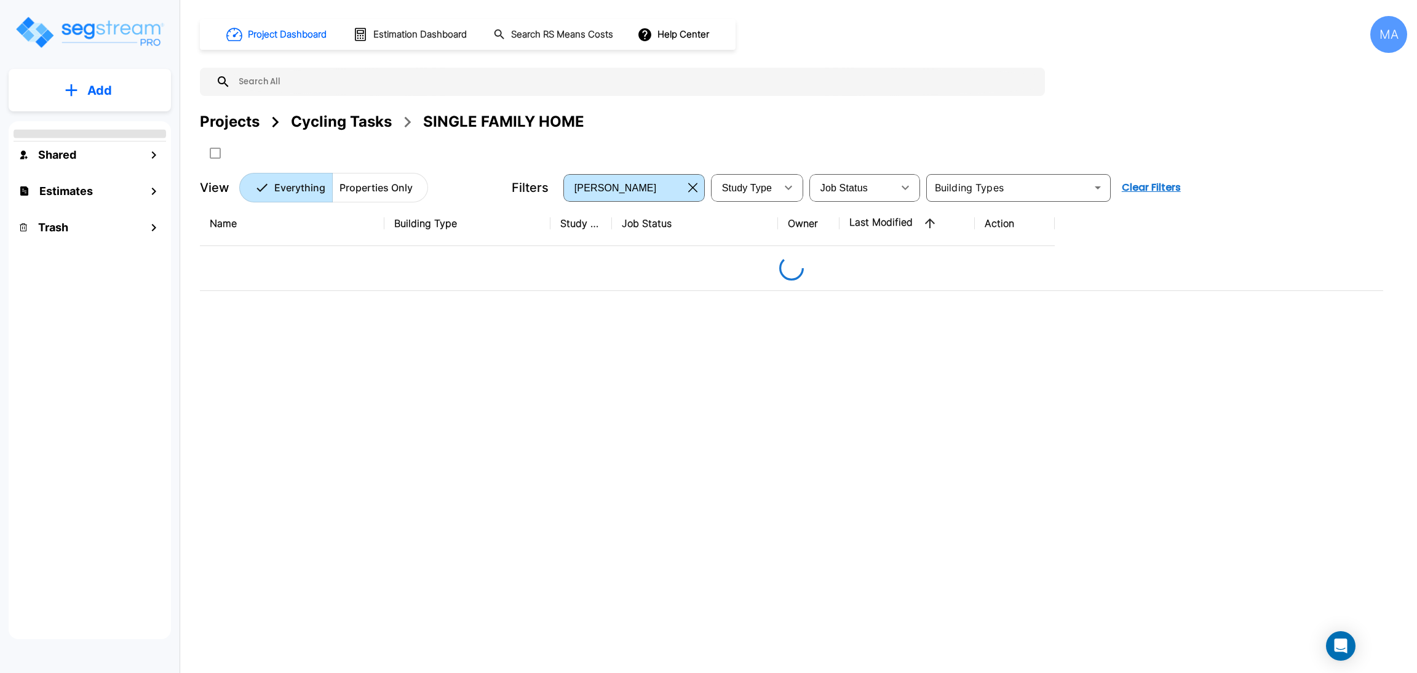
click at [234, 119] on div "Projects" at bounding box center [230, 122] width 60 height 22
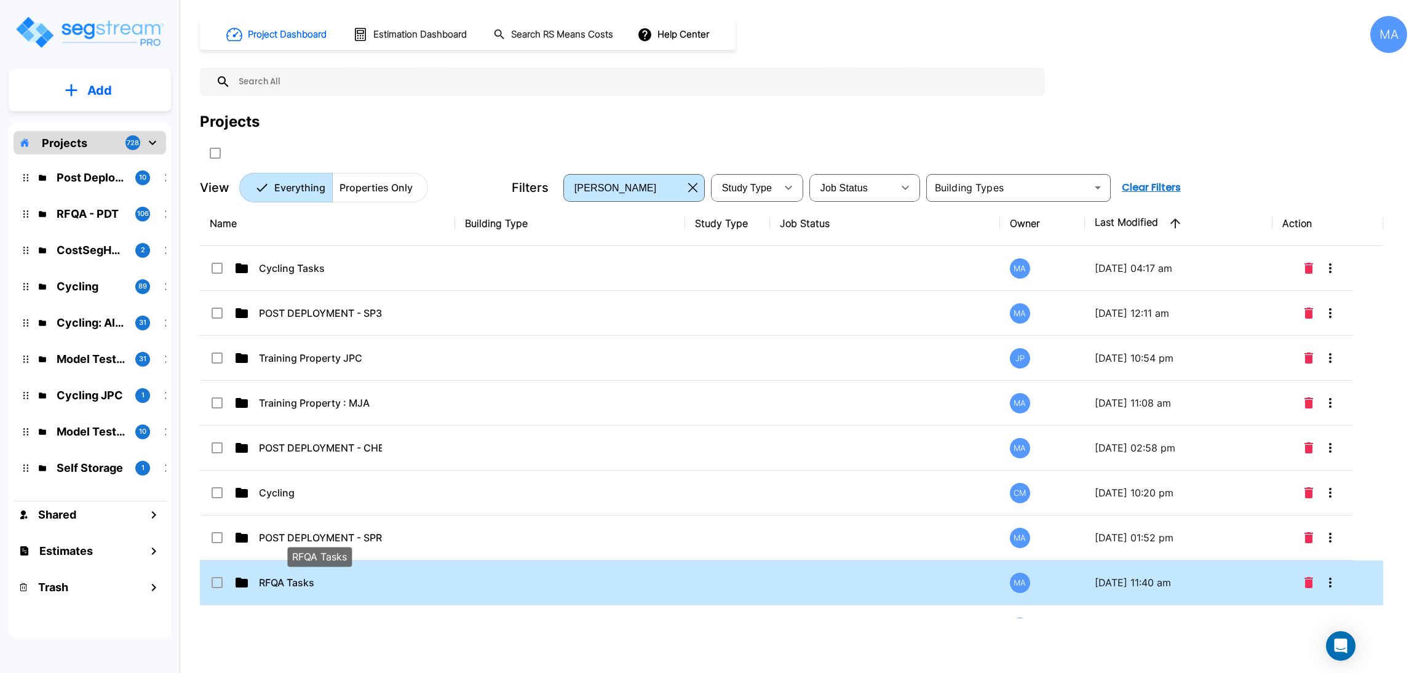
click at [327, 583] on p "RFQA Tasks" at bounding box center [320, 582] width 123 height 15
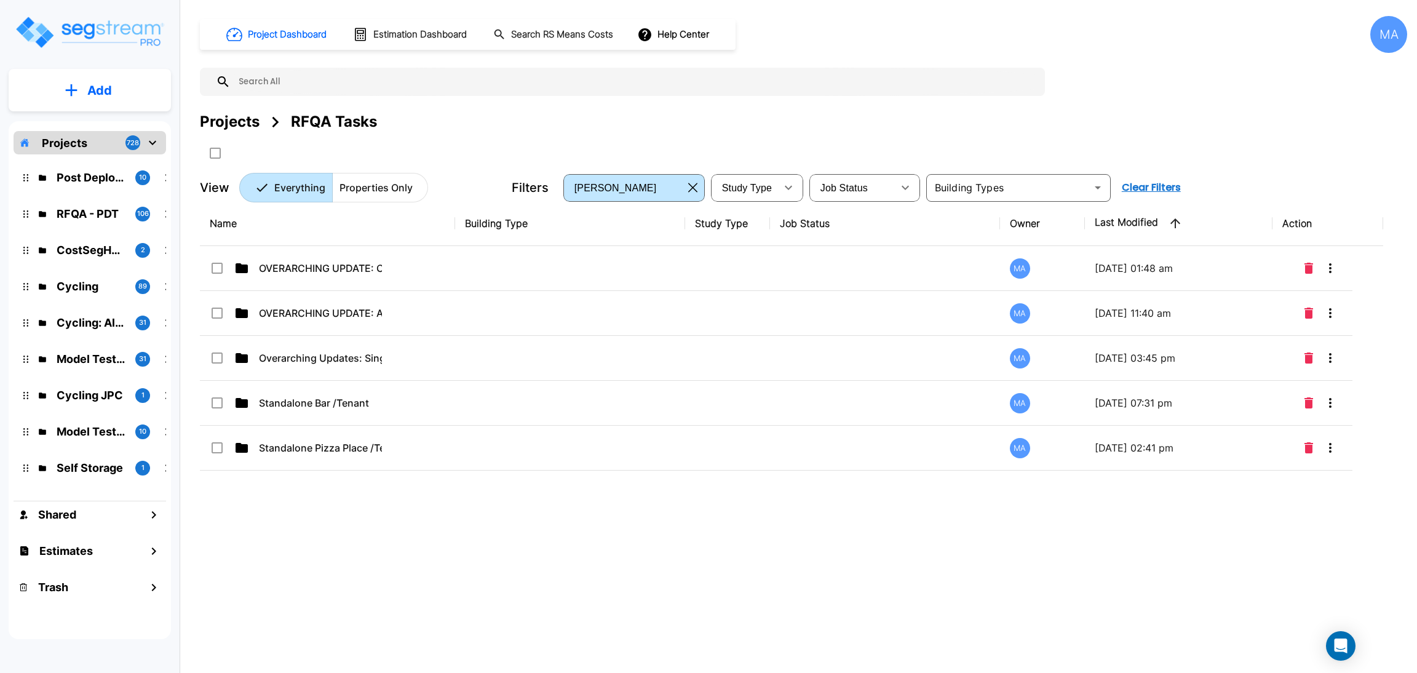
click at [296, 485] on div "Name Building Type Study Type Job Status Owner Last Modified Action OVERARCHING…" at bounding box center [792, 409] width 1184 height 417
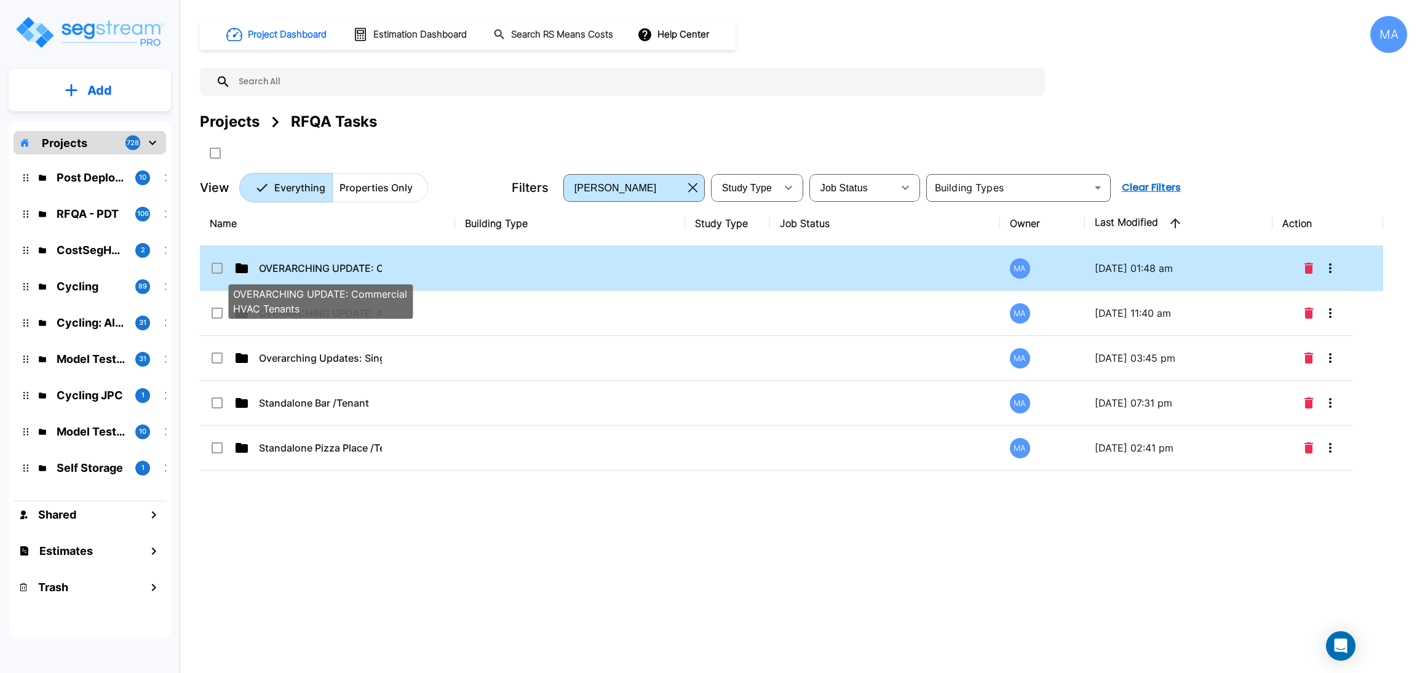
click at [372, 269] on p "OVERARCHING UPDATE: Commercial HVAC Tenants" at bounding box center [320, 268] width 123 height 15
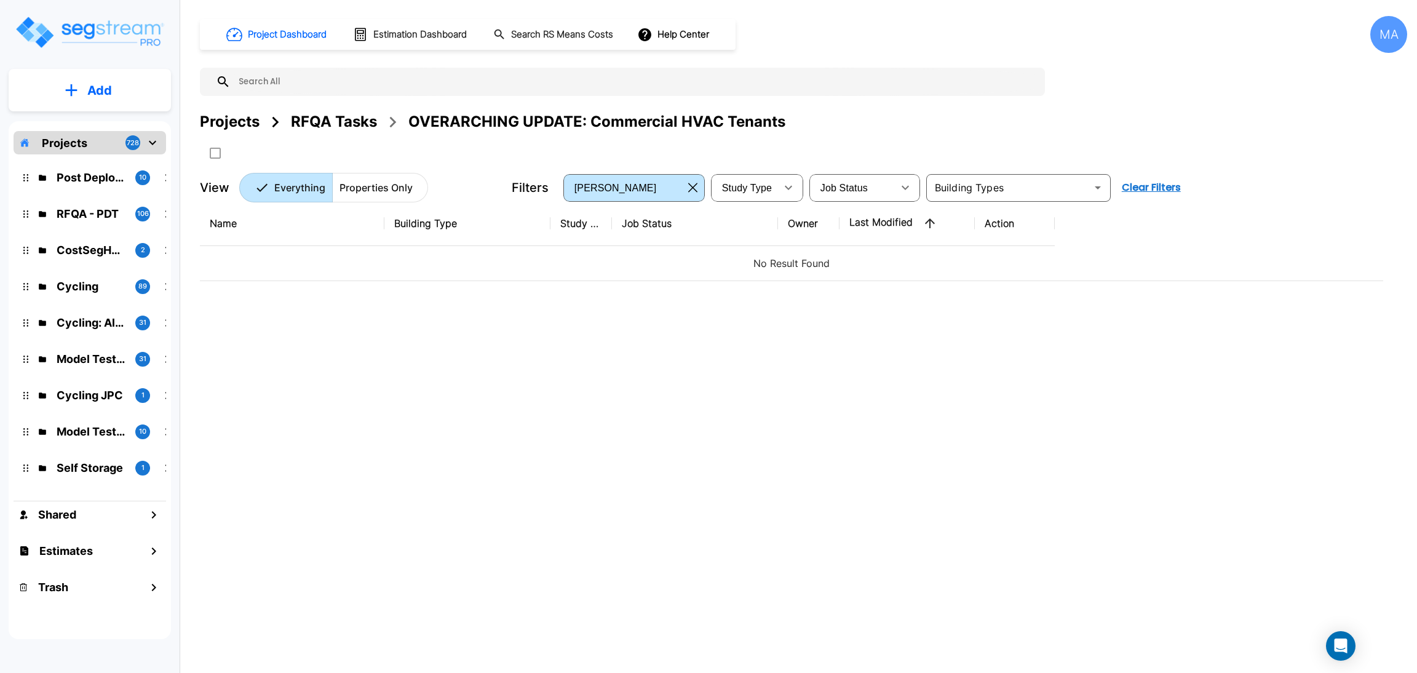
click at [79, 93] on button "Add" at bounding box center [90, 91] width 162 height 36
click at [105, 124] on p "Add Folder" at bounding box center [97, 124] width 50 height 15
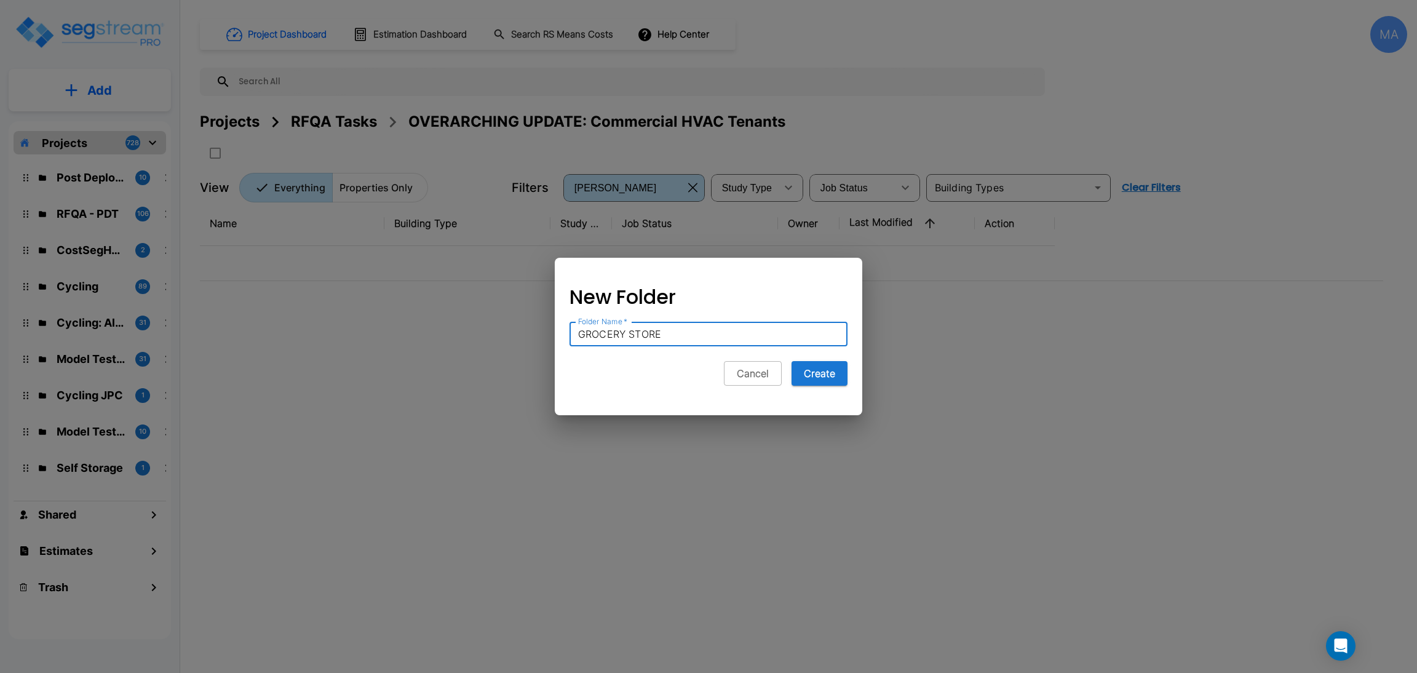
type input "GROCERY STORE"
click at [792, 361] on button "Create" at bounding box center [820, 373] width 56 height 25
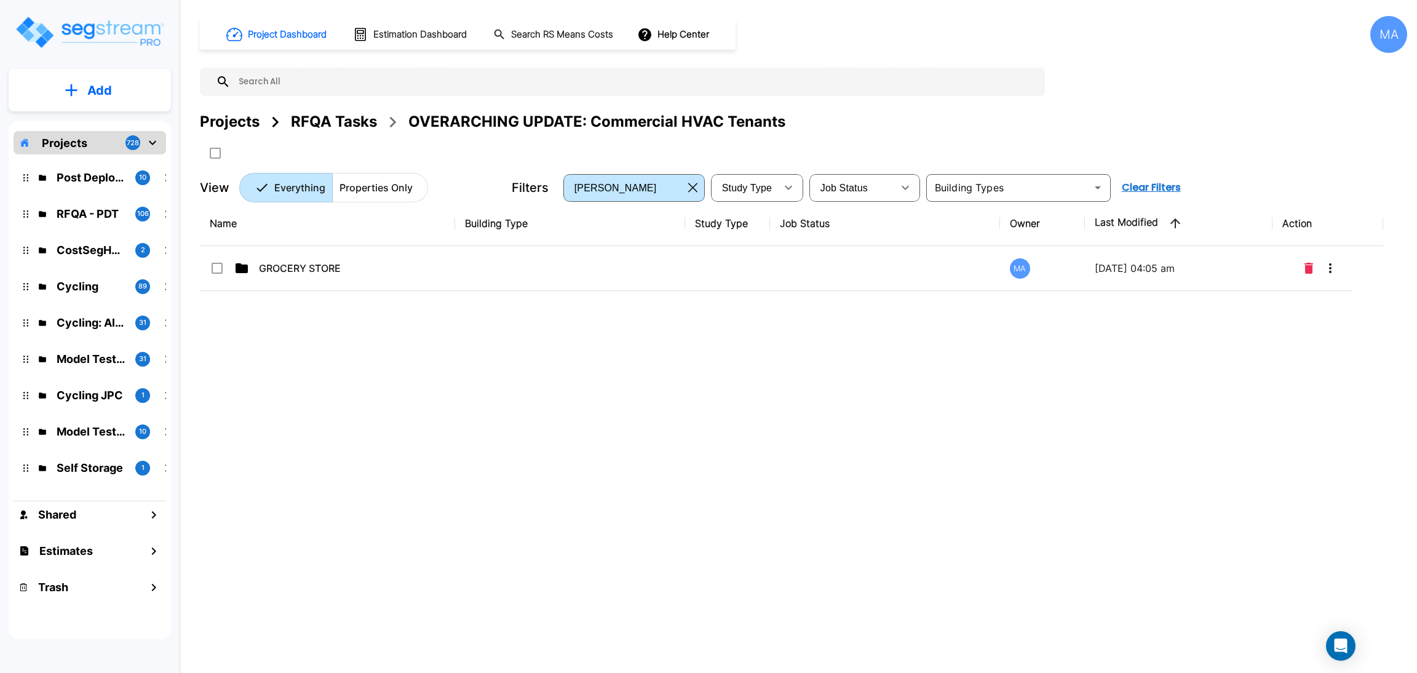
click at [84, 84] on button "Add" at bounding box center [90, 91] width 162 height 36
click at [92, 122] on p "Add Folder" at bounding box center [97, 124] width 50 height 15
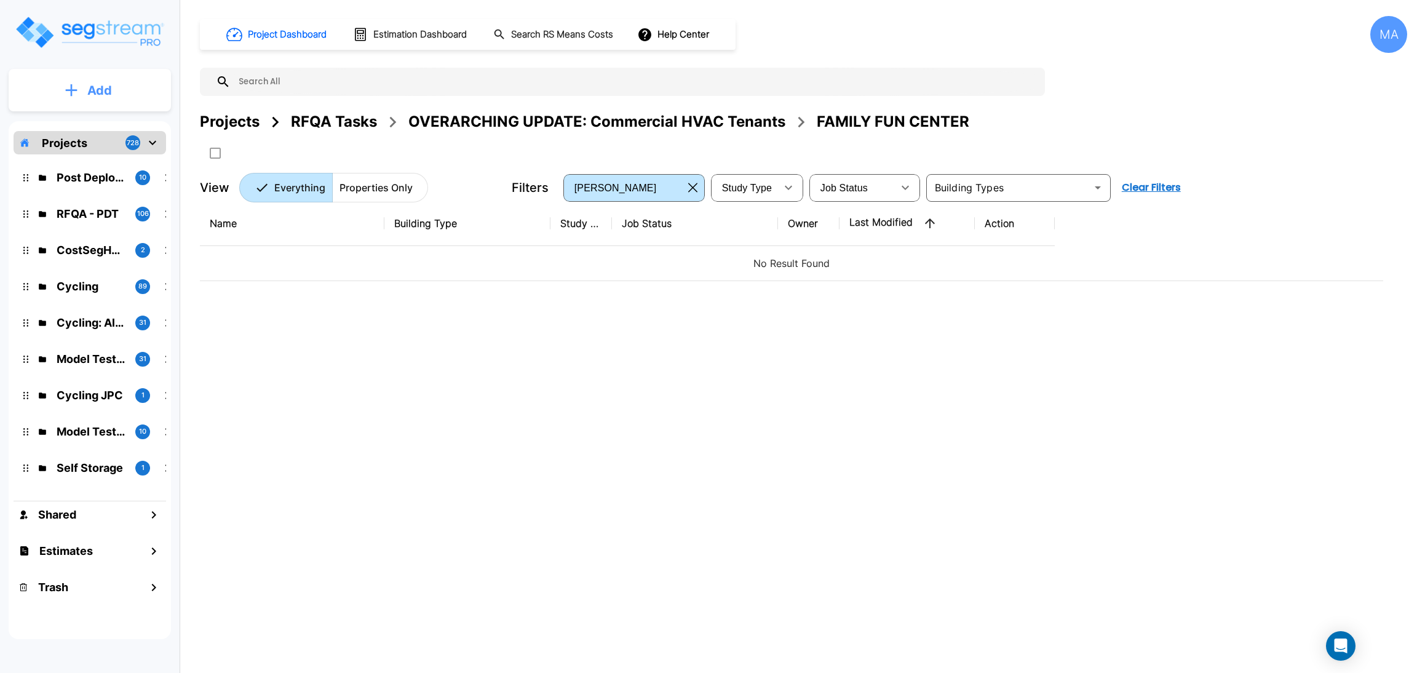
click at [120, 87] on button "Add" at bounding box center [90, 91] width 162 height 36
click at [104, 159] on p "Add Property" at bounding box center [97, 159] width 63 height 15
click at [117, 92] on button "Add" at bounding box center [90, 91] width 162 height 36
click at [112, 159] on p "Add Property" at bounding box center [97, 159] width 63 height 15
click at [695, 126] on div "OVERARCHING UPDATE: Commercial HVAC Tenants" at bounding box center [597, 122] width 377 height 22
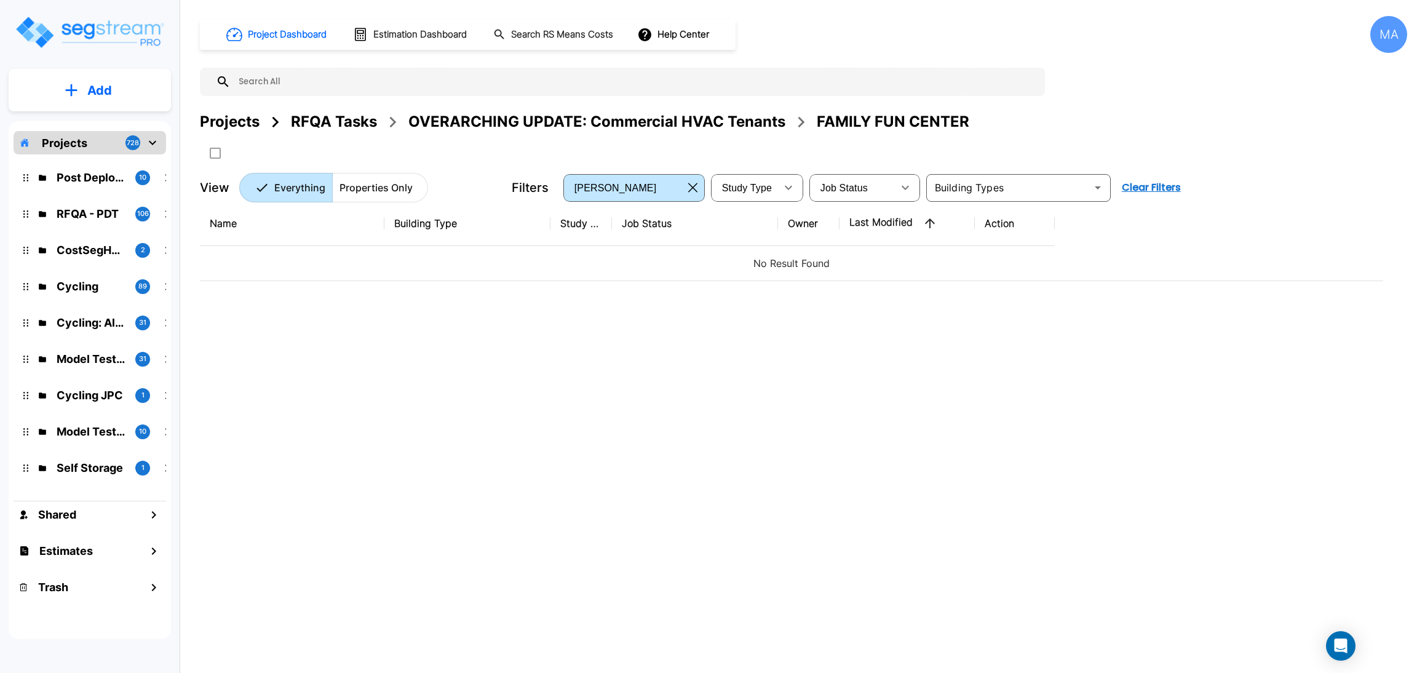
click at [695, 126] on div "OVERARCHING UPDATE: Commercial HVAC Tenants" at bounding box center [597, 122] width 377 height 22
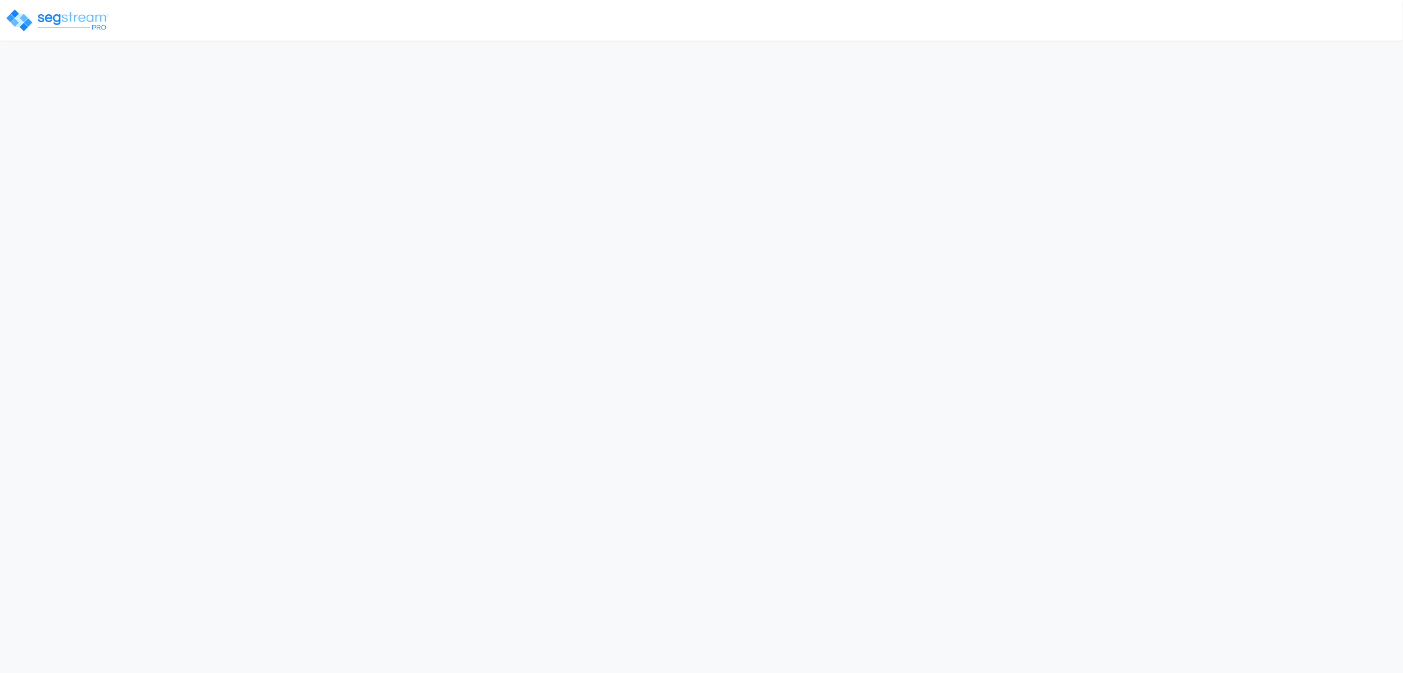
select select "2025"
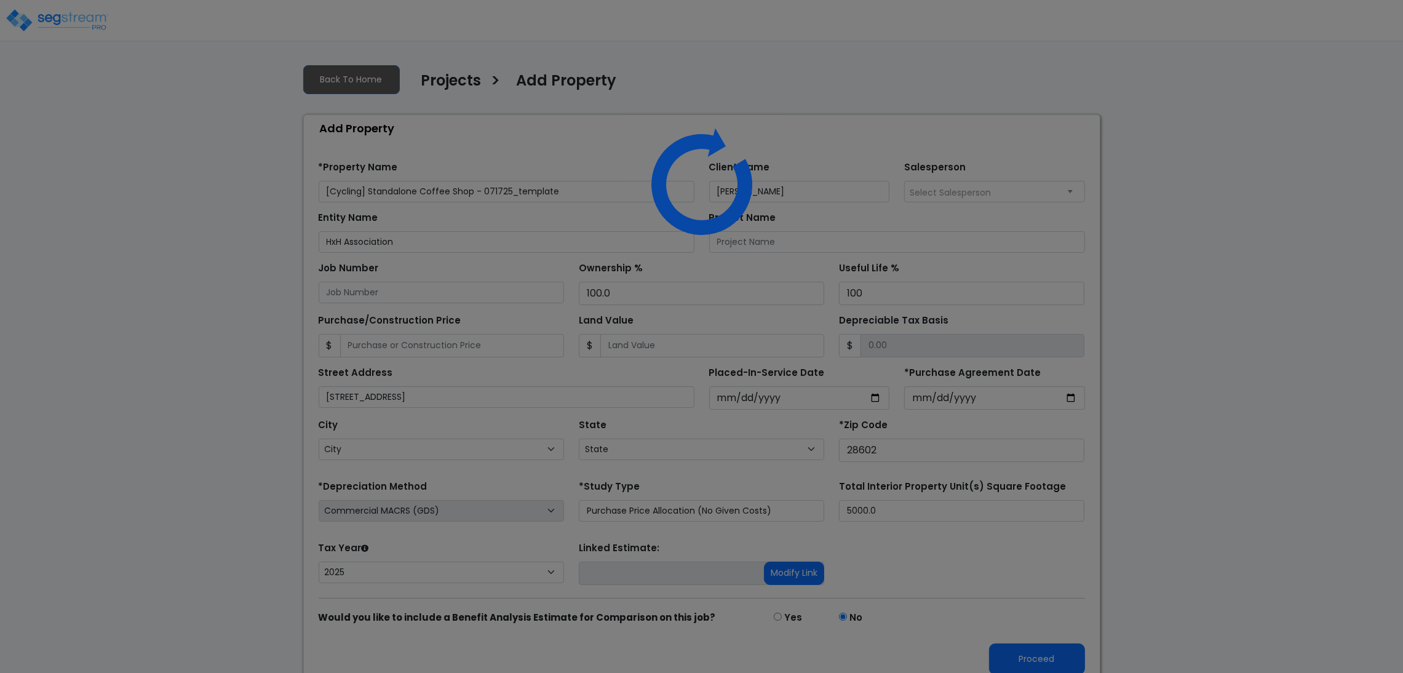
select select "NC"
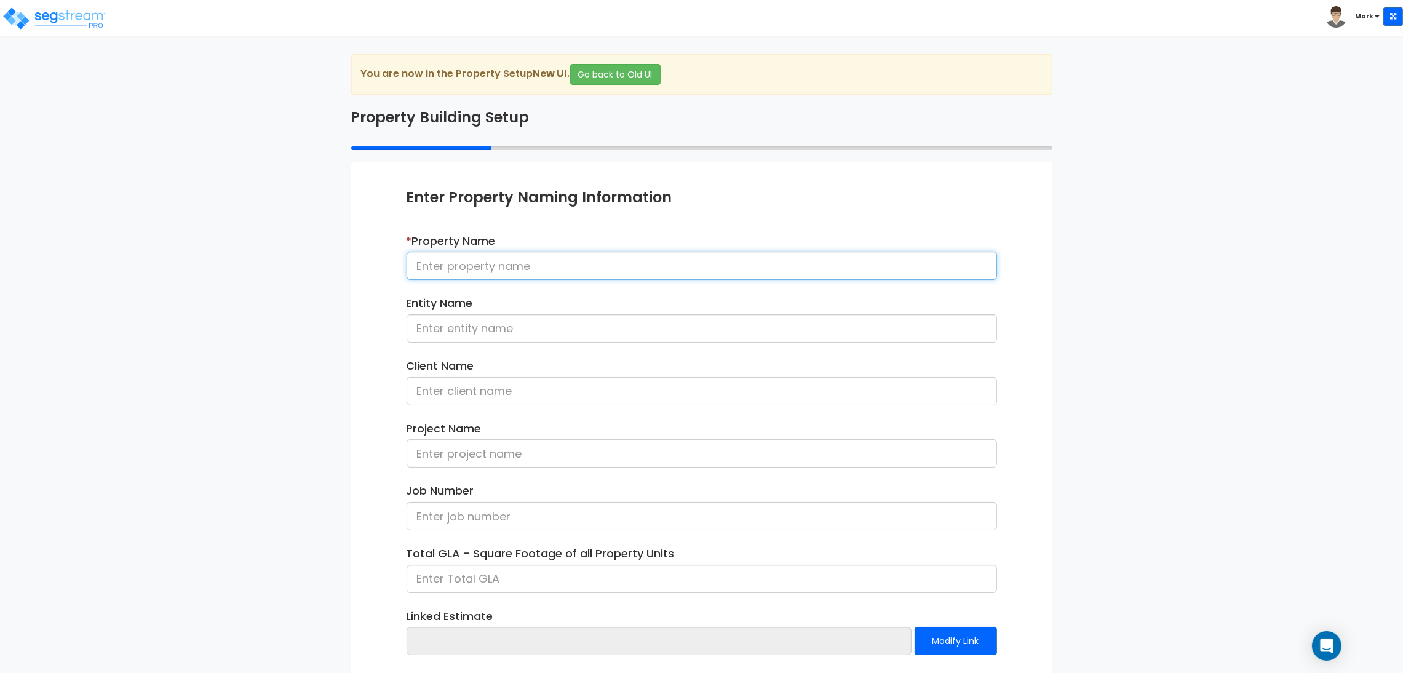
click at [511, 273] on input at bounding box center [702, 266] width 591 height 28
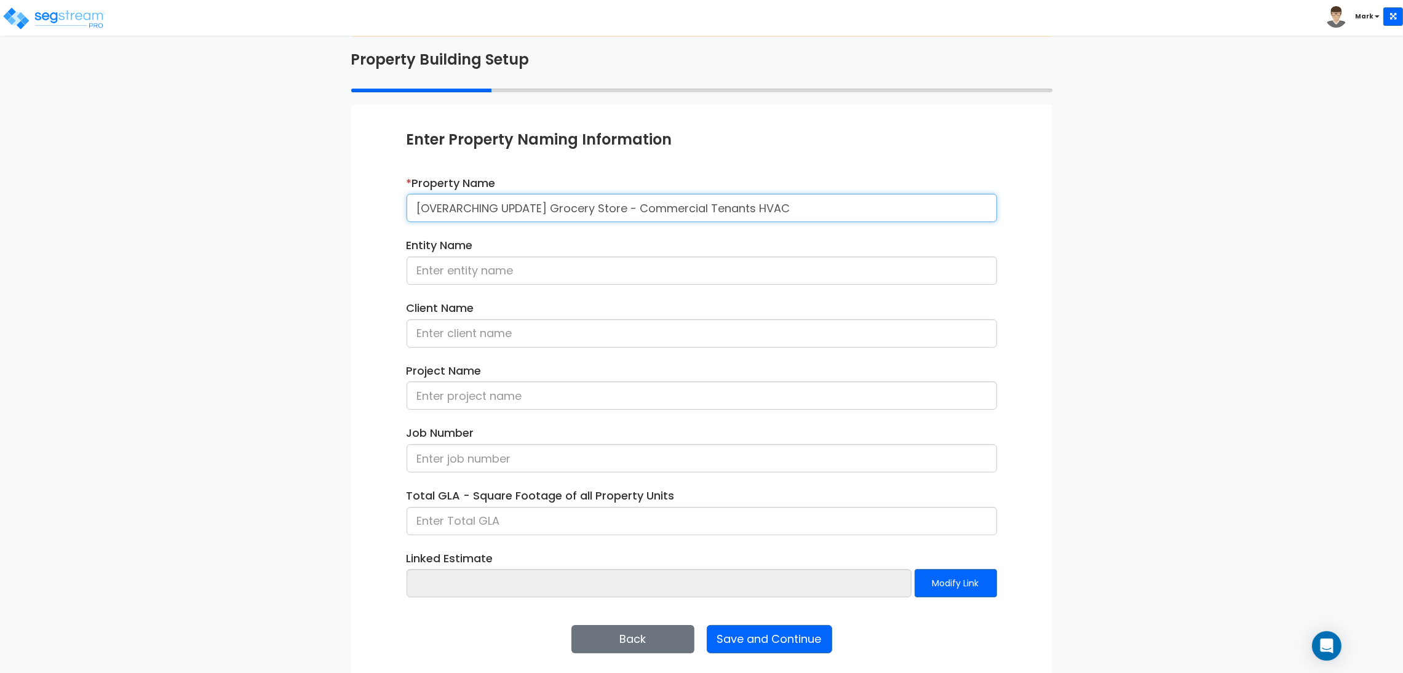
scroll to position [63, 0]
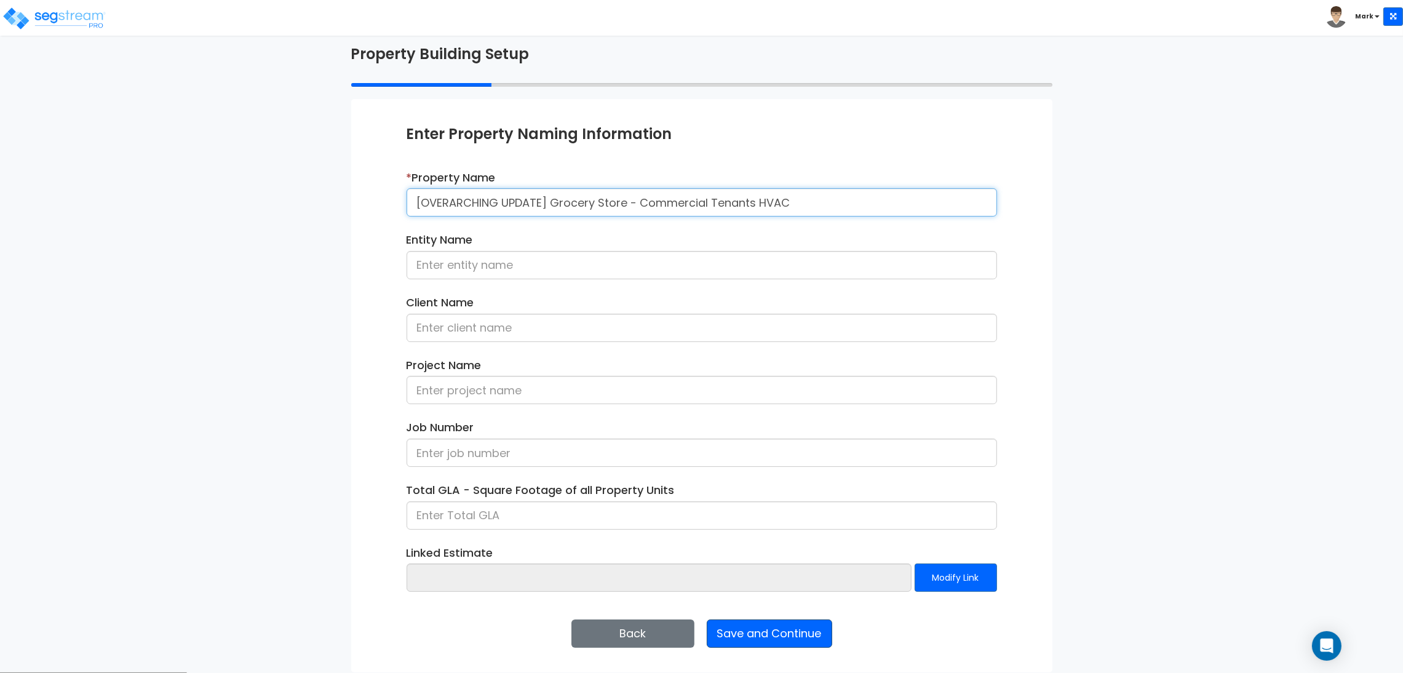
type input "[OVERARCHING UPDATE] Grocery Store - Commercial Tenants HVAC"
click at [795, 632] on button "Save and Continue" at bounding box center [770, 634] width 126 height 28
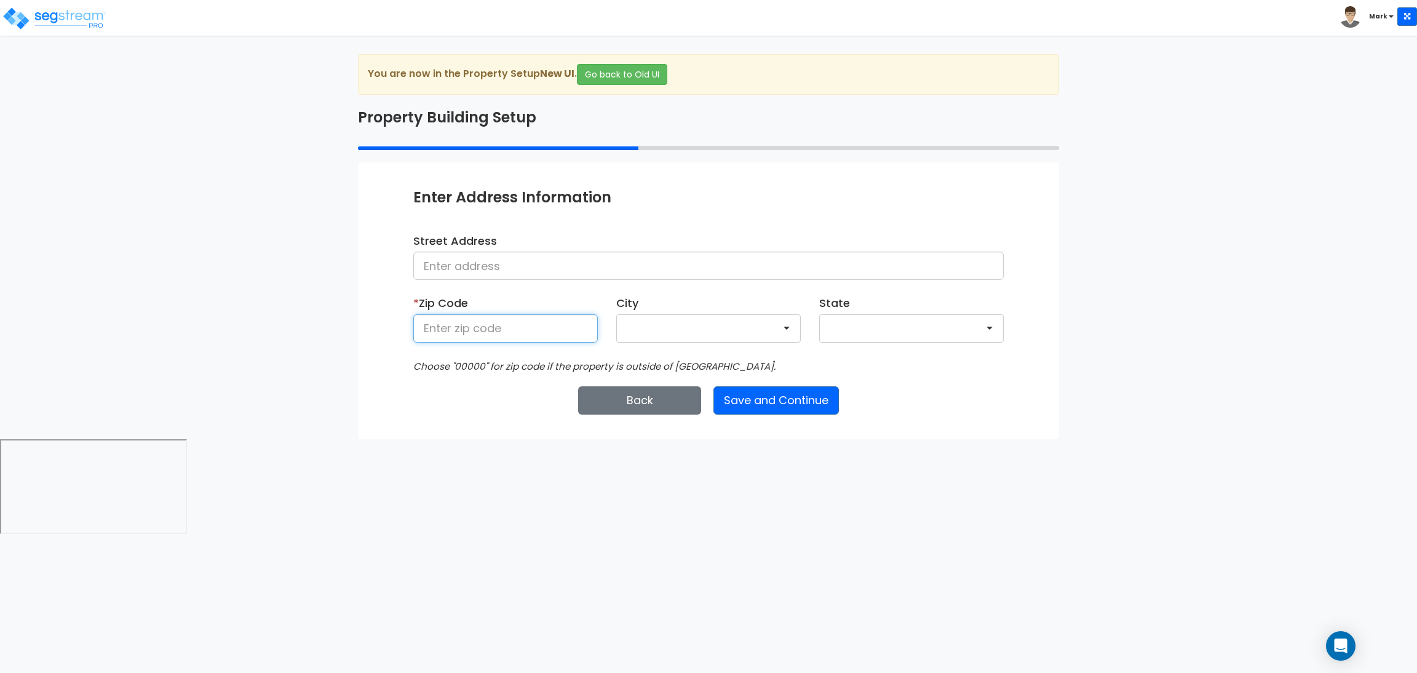
click at [503, 337] on input at bounding box center [505, 328] width 185 height 28
type input "5"
type input "28602"
click at [810, 402] on button "Save and Continue" at bounding box center [777, 400] width 126 height 28
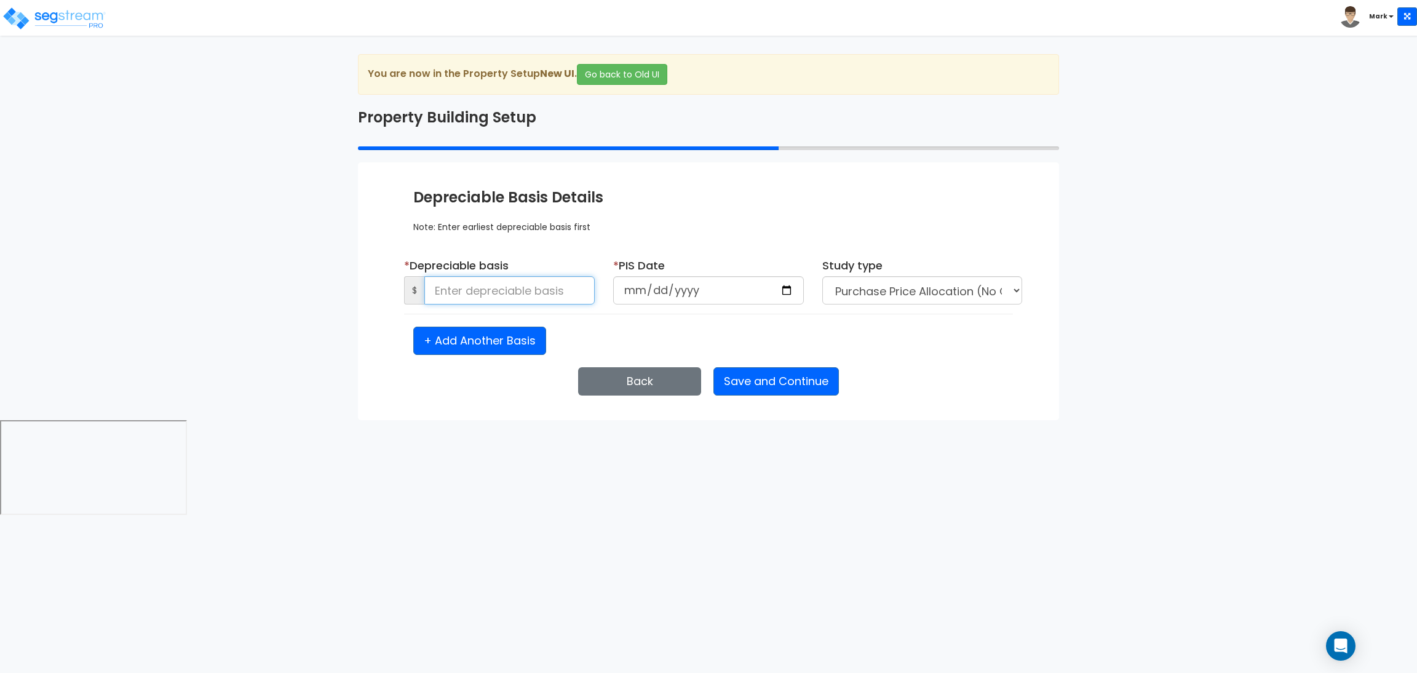
click at [508, 289] on input at bounding box center [509, 290] width 170 height 28
type input "50,000"
click at [787, 289] on input "date" at bounding box center [708, 290] width 191 height 28
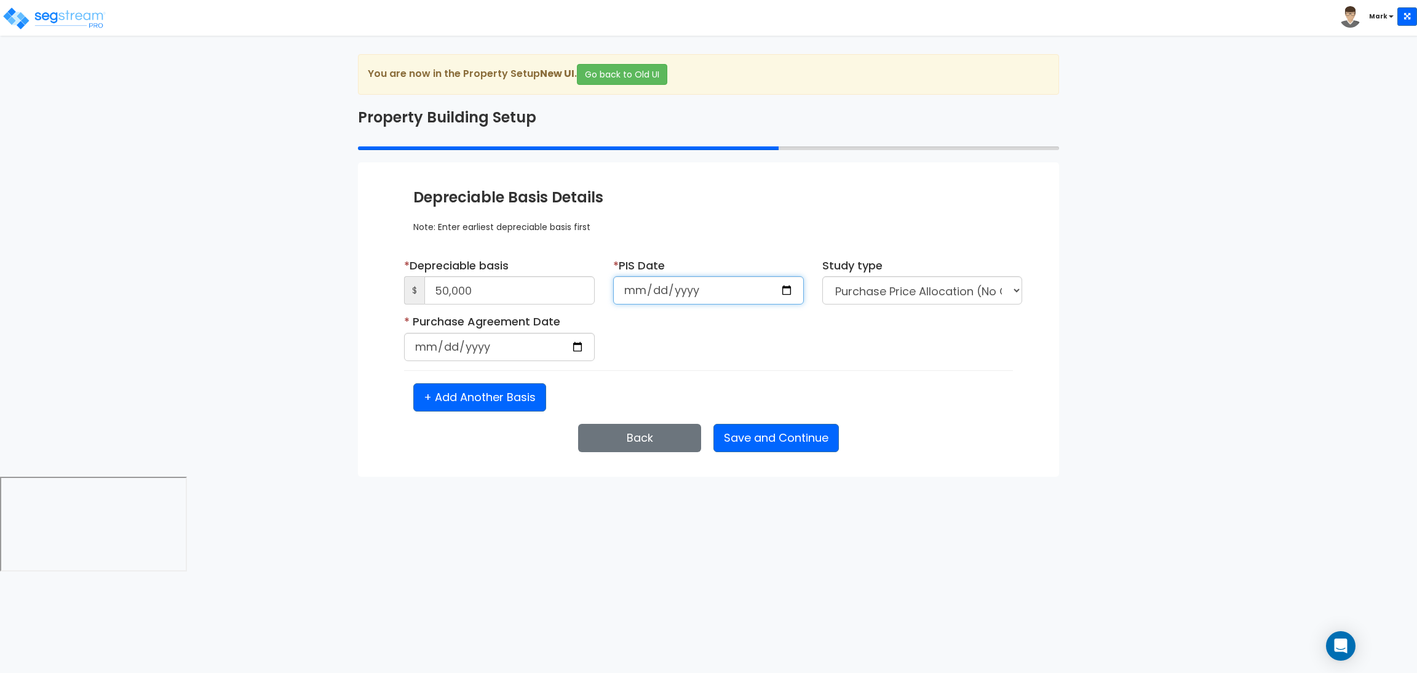
click at [787, 290] on input "2025-08-28" at bounding box center [708, 290] width 191 height 28
type input "2025-08-23"
click at [579, 353] on input "date" at bounding box center [499, 347] width 191 height 28
type input "2025-08-23"
click at [795, 442] on button "Save and Continue" at bounding box center [777, 438] width 126 height 28
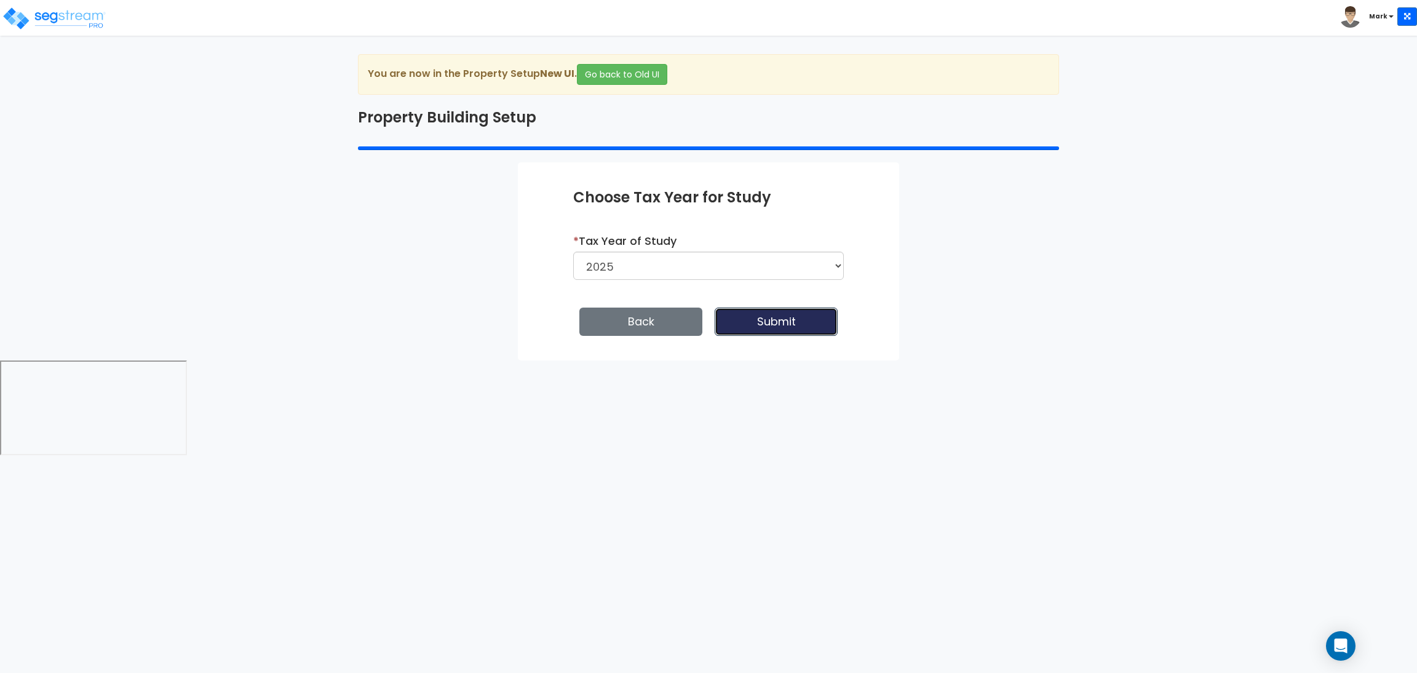
click at [794, 326] on button "Submit" at bounding box center [776, 322] width 123 height 28
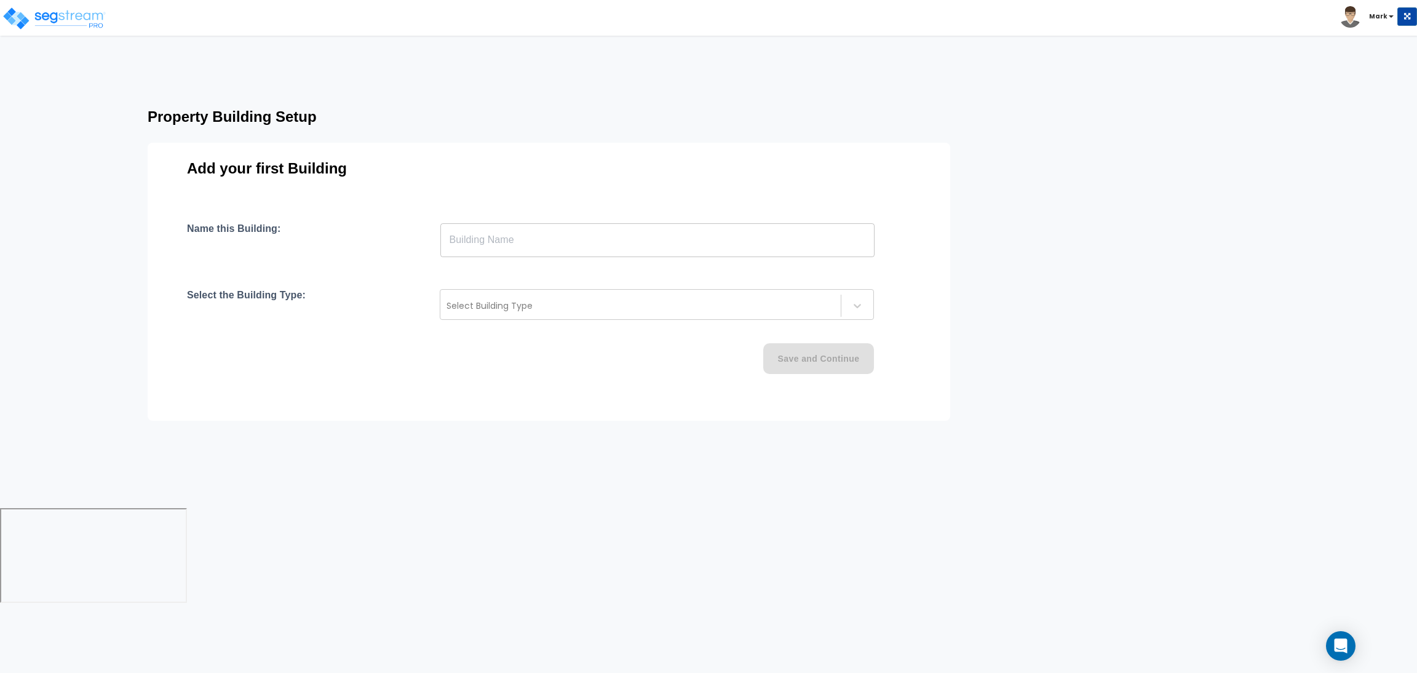
click at [493, 237] on input "text" at bounding box center [657, 240] width 434 height 34
click at [528, 233] on input "text" at bounding box center [657, 240] width 434 height 34
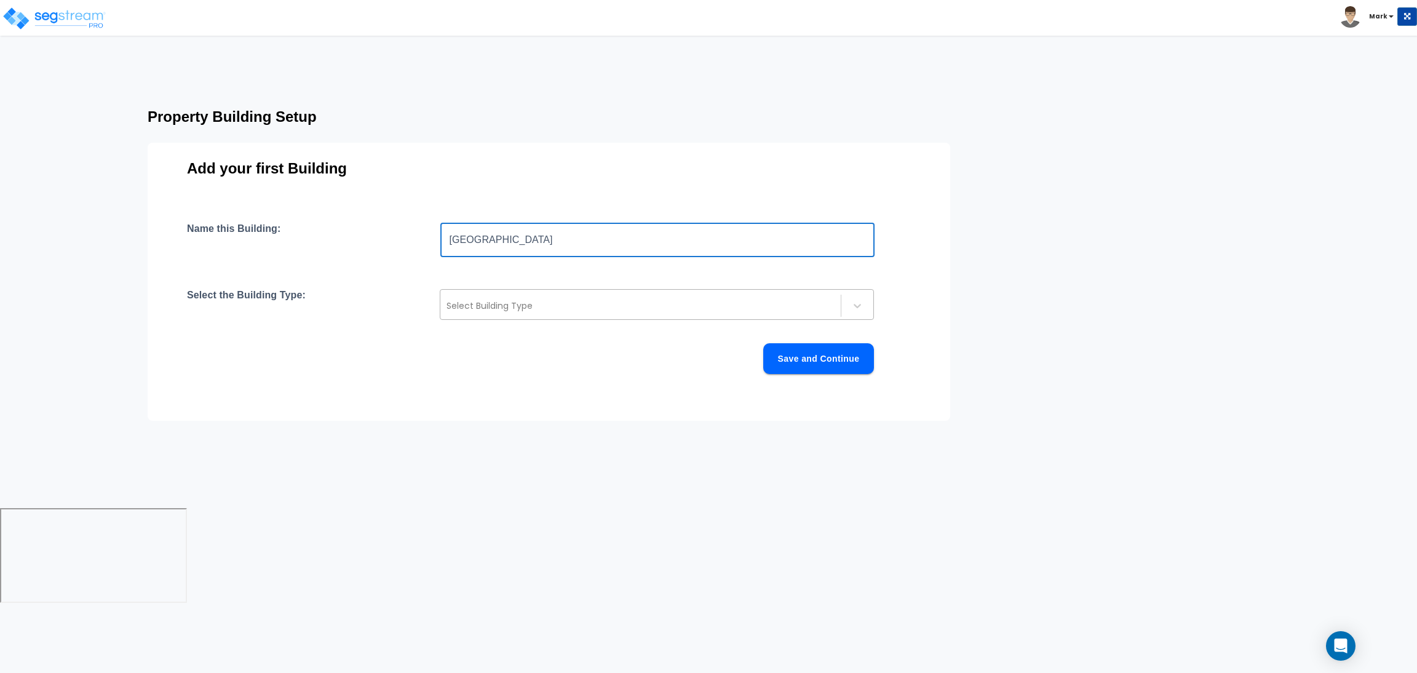
type input "[GEOGRAPHIC_DATA]"
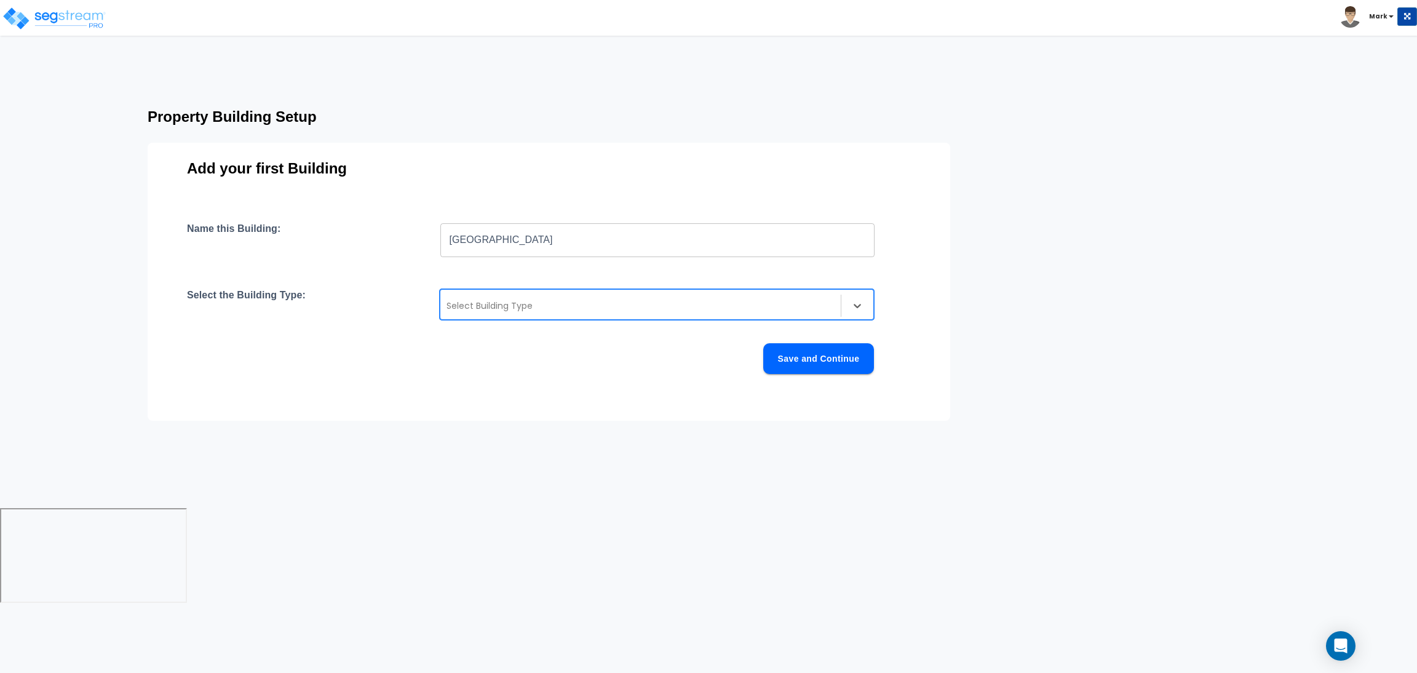
click at [570, 304] on div at bounding box center [641, 305] width 388 height 15
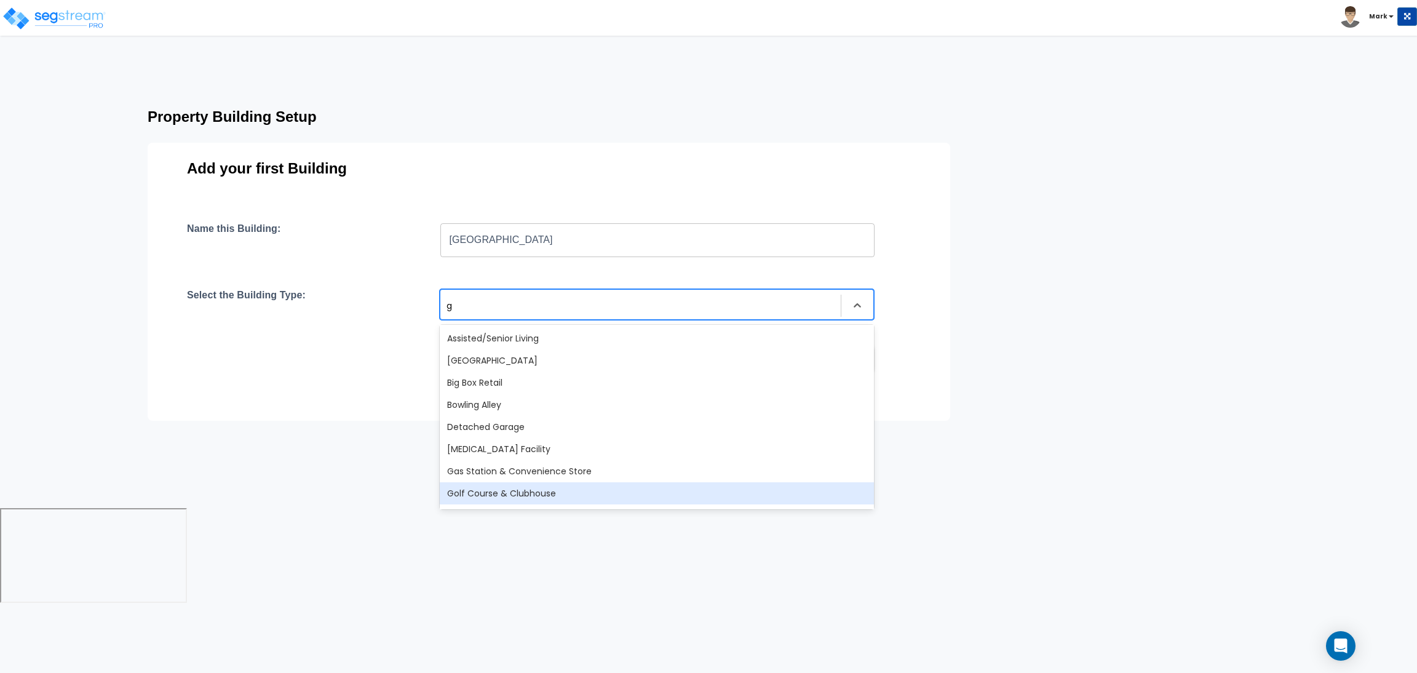
type input "gr"
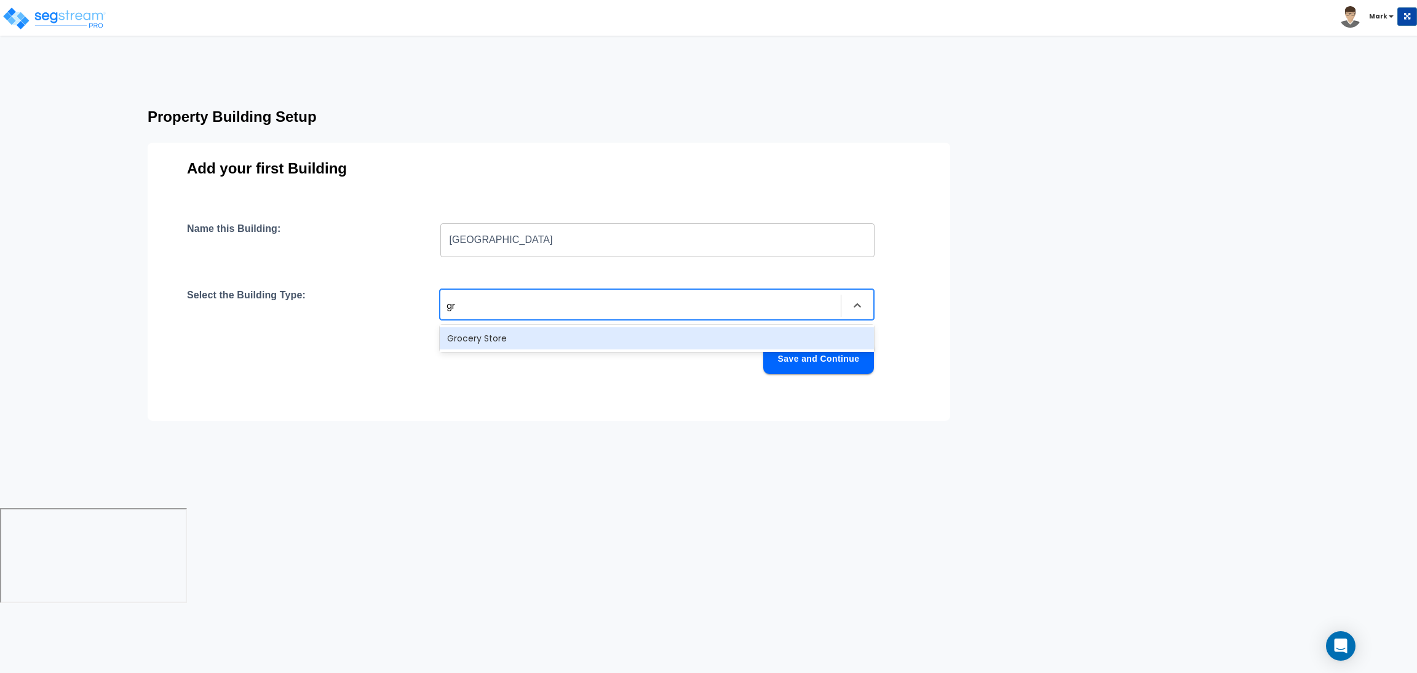
click at [538, 340] on div "Grocery Store" at bounding box center [657, 338] width 434 height 22
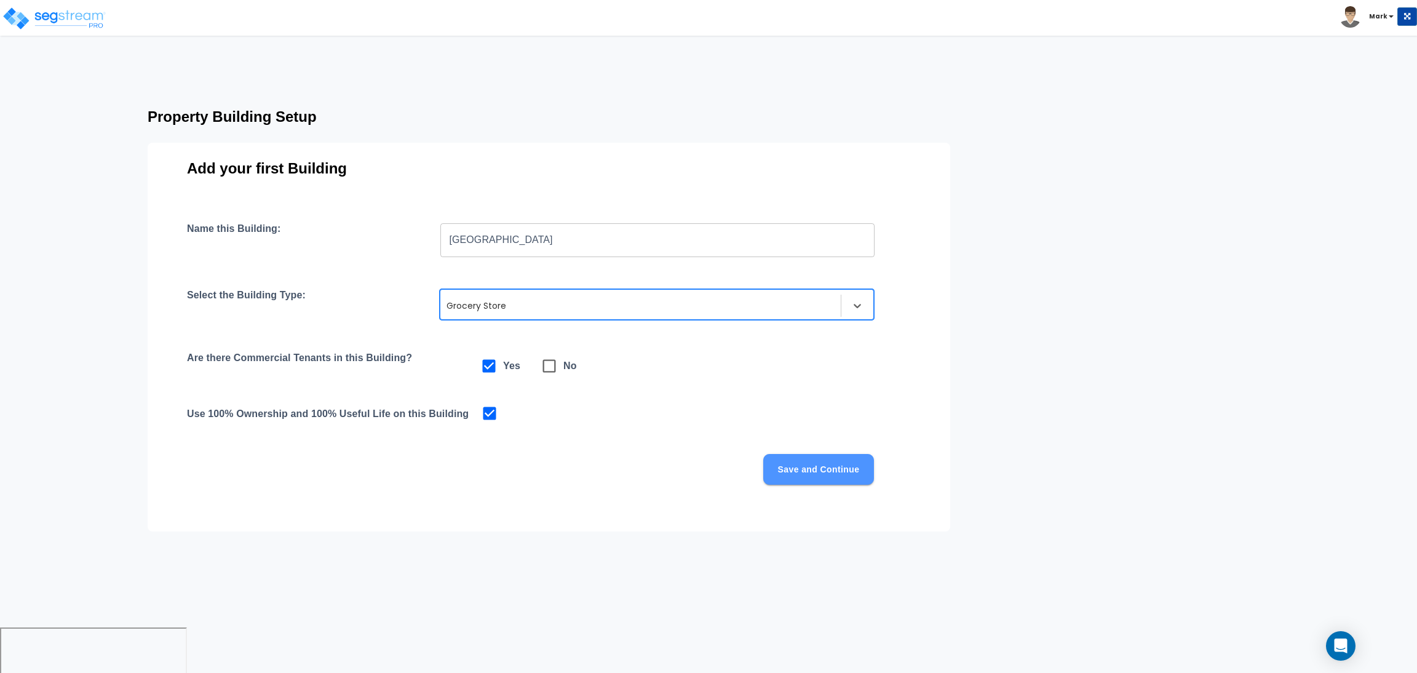
click at [863, 466] on button "Save and Continue" at bounding box center [818, 469] width 111 height 31
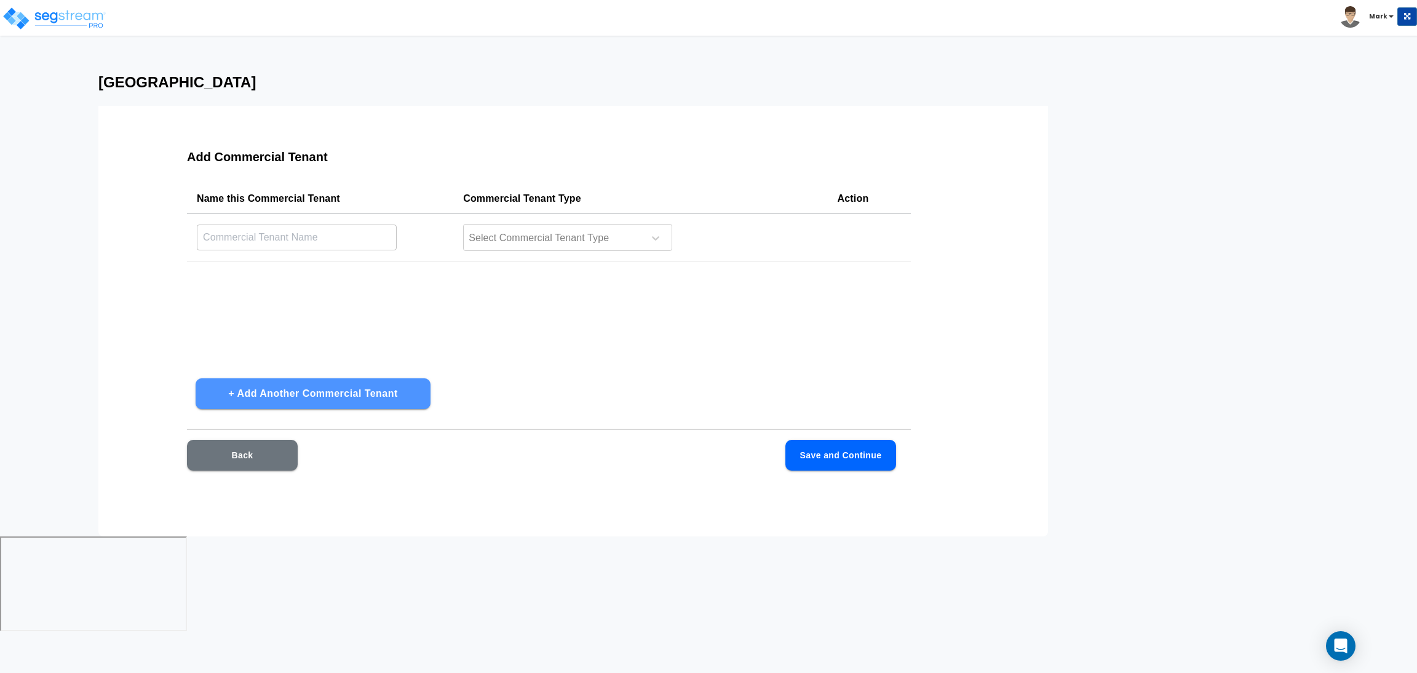
click at [309, 383] on button "+ Add Another Commercial Tenant" at bounding box center [313, 393] width 235 height 31
click at [308, 391] on button "+ Add Another Commercial Tenant" at bounding box center [313, 393] width 235 height 31
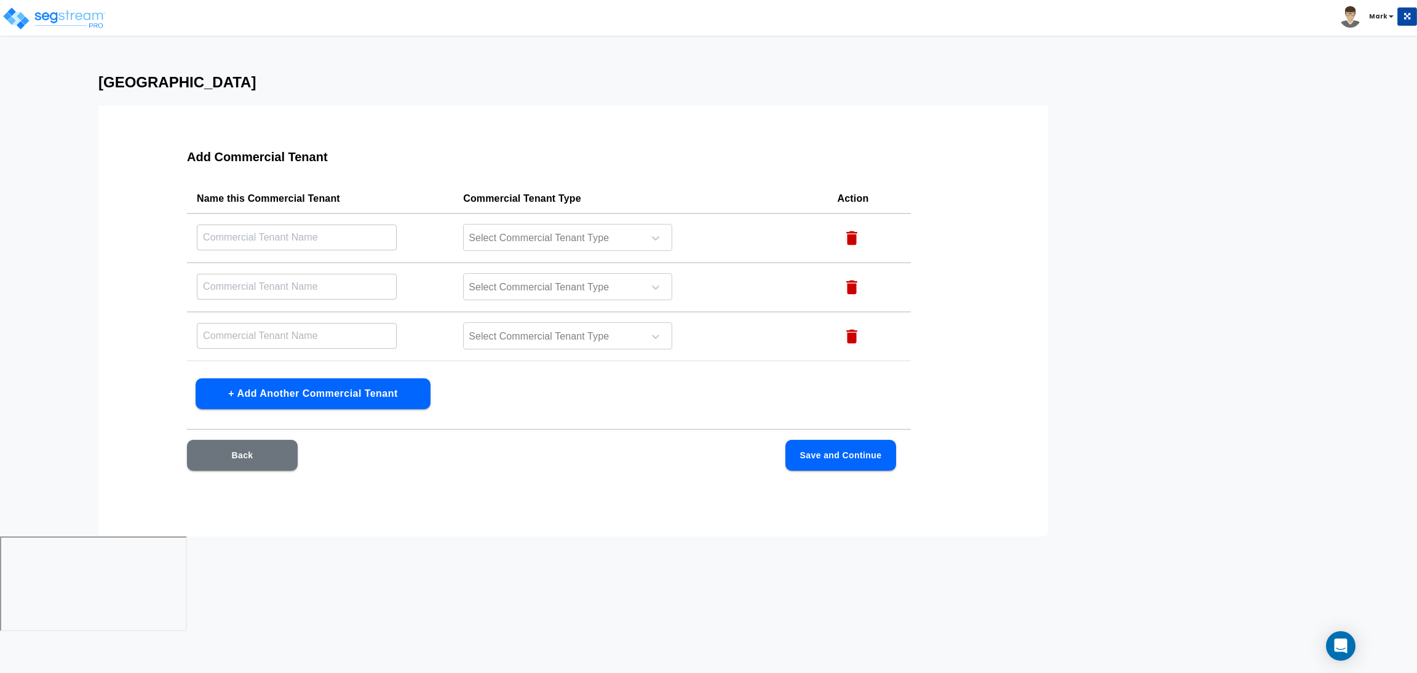
click at [308, 391] on button "+ Add Another Commercial Tenant" at bounding box center [313, 393] width 235 height 31
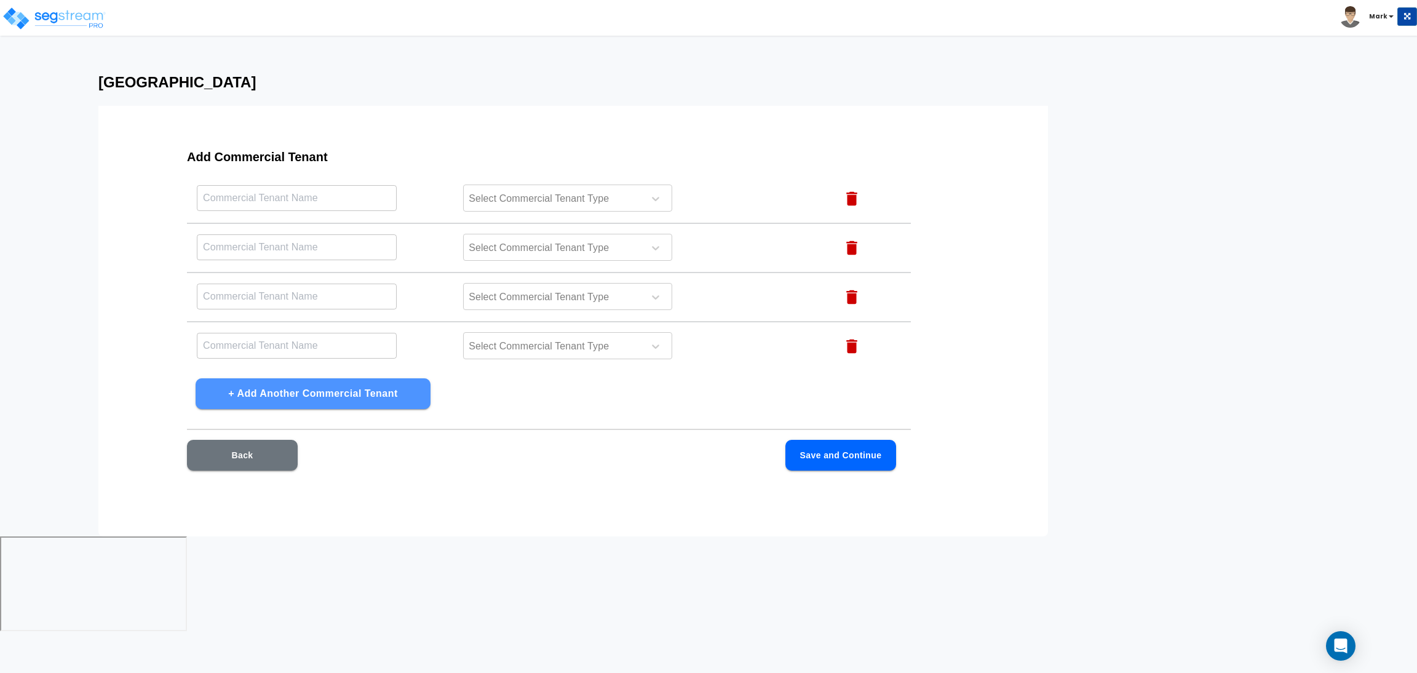
click at [308, 391] on button "+ Add Another Commercial Tenant" at bounding box center [313, 393] width 235 height 31
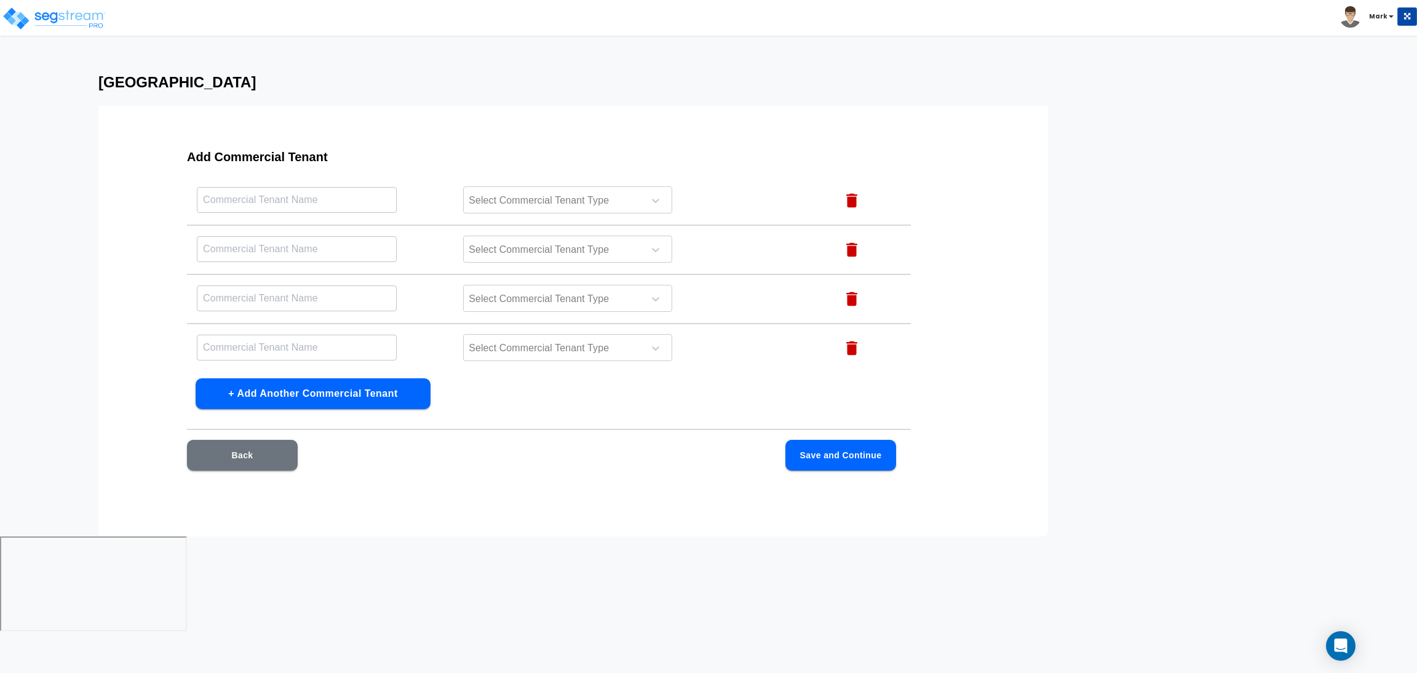
click at [308, 391] on button "+ Add Another Commercial Tenant" at bounding box center [313, 393] width 235 height 31
click at [508, 229] on div "Select Commercial Tenant Type" at bounding box center [552, 238] width 176 height 18
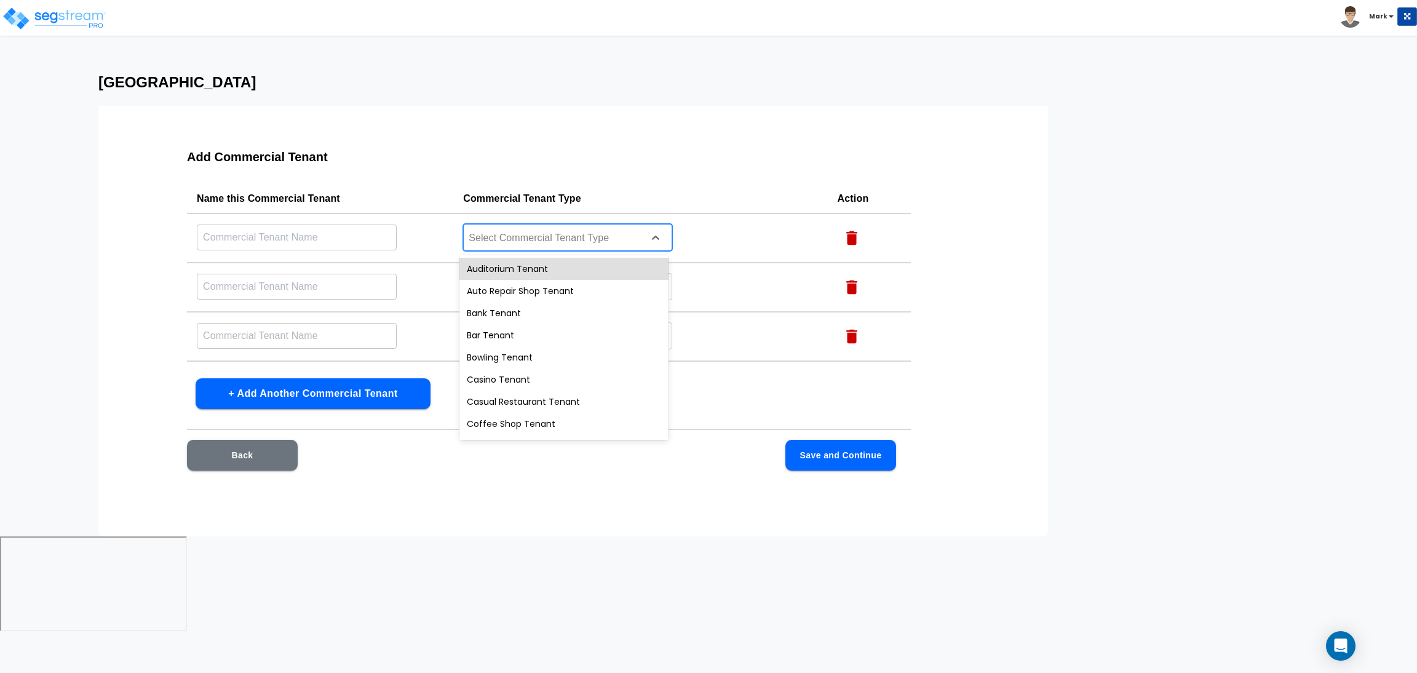
click at [541, 268] on div "Auditorium Tenant" at bounding box center [564, 269] width 209 height 22
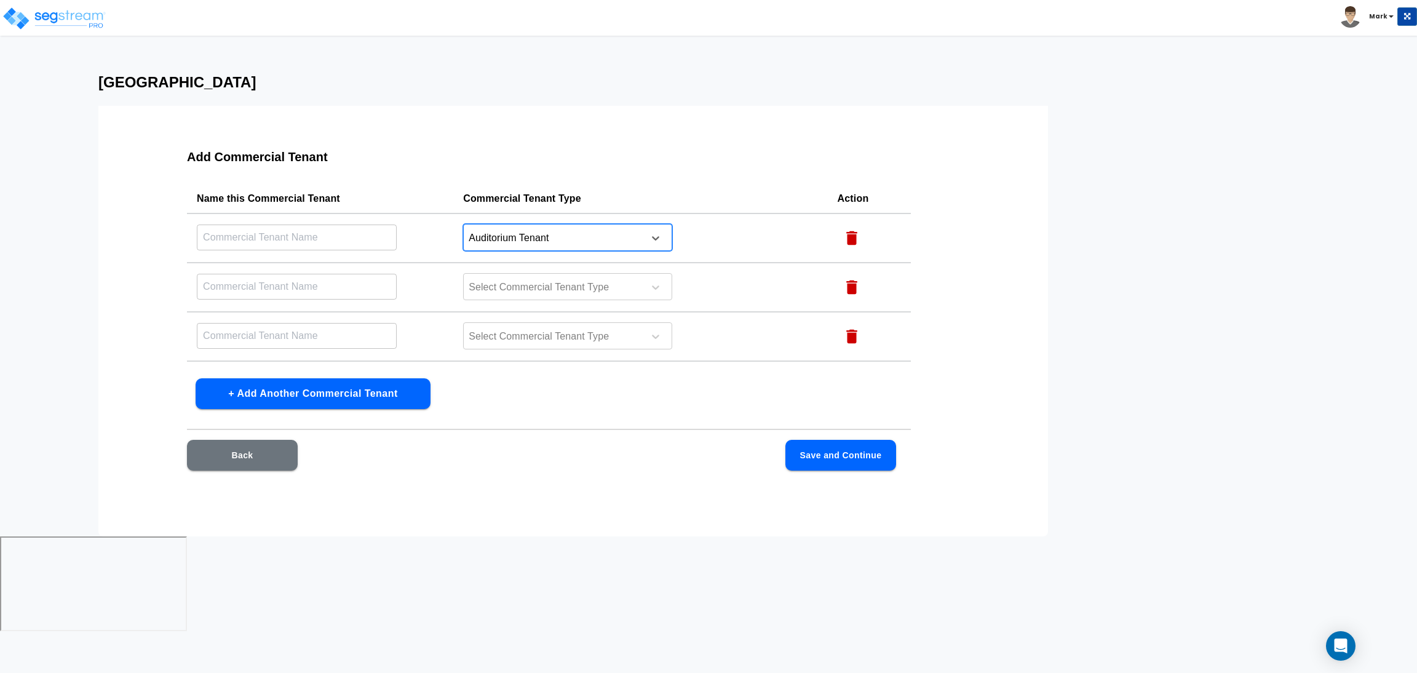
click at [337, 237] on input "text" at bounding box center [297, 237] width 200 height 26
type input "Auditorium"
click at [570, 285] on div at bounding box center [552, 287] width 169 height 17
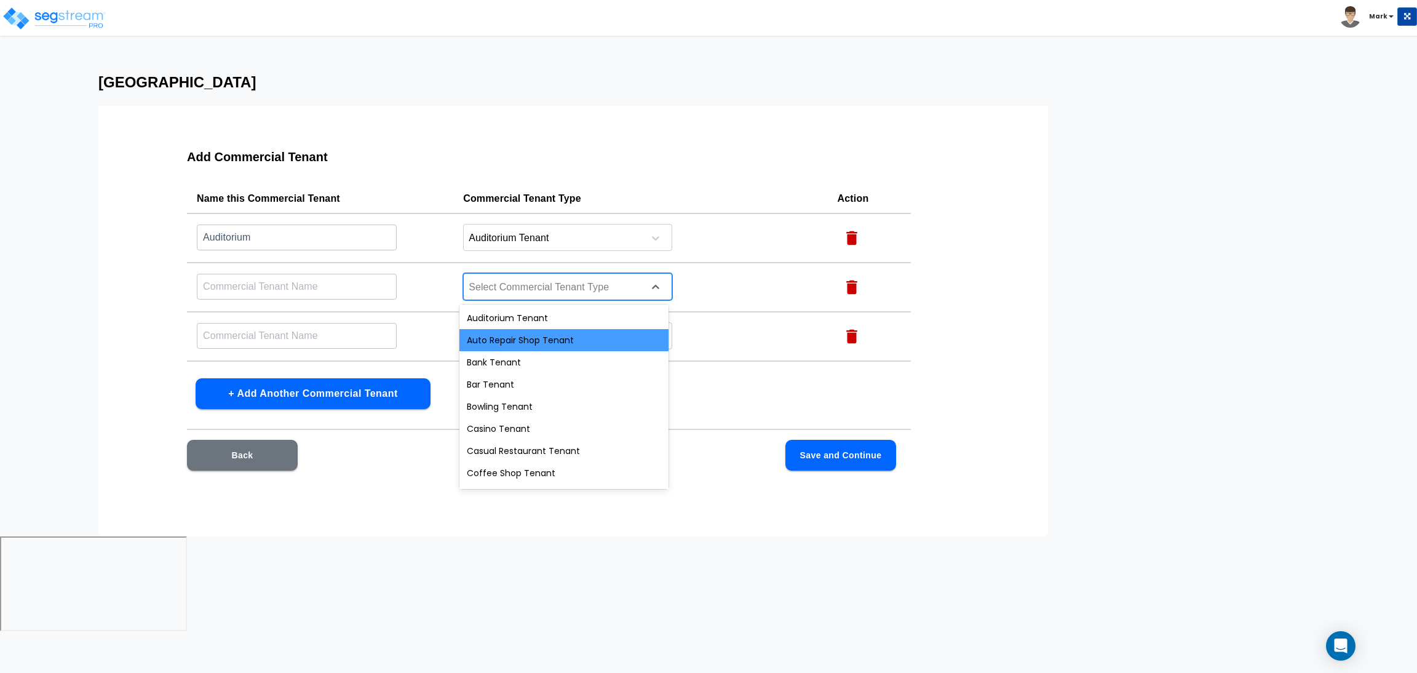
click at [544, 334] on div "Auto Repair Shop Tenant" at bounding box center [564, 340] width 209 height 22
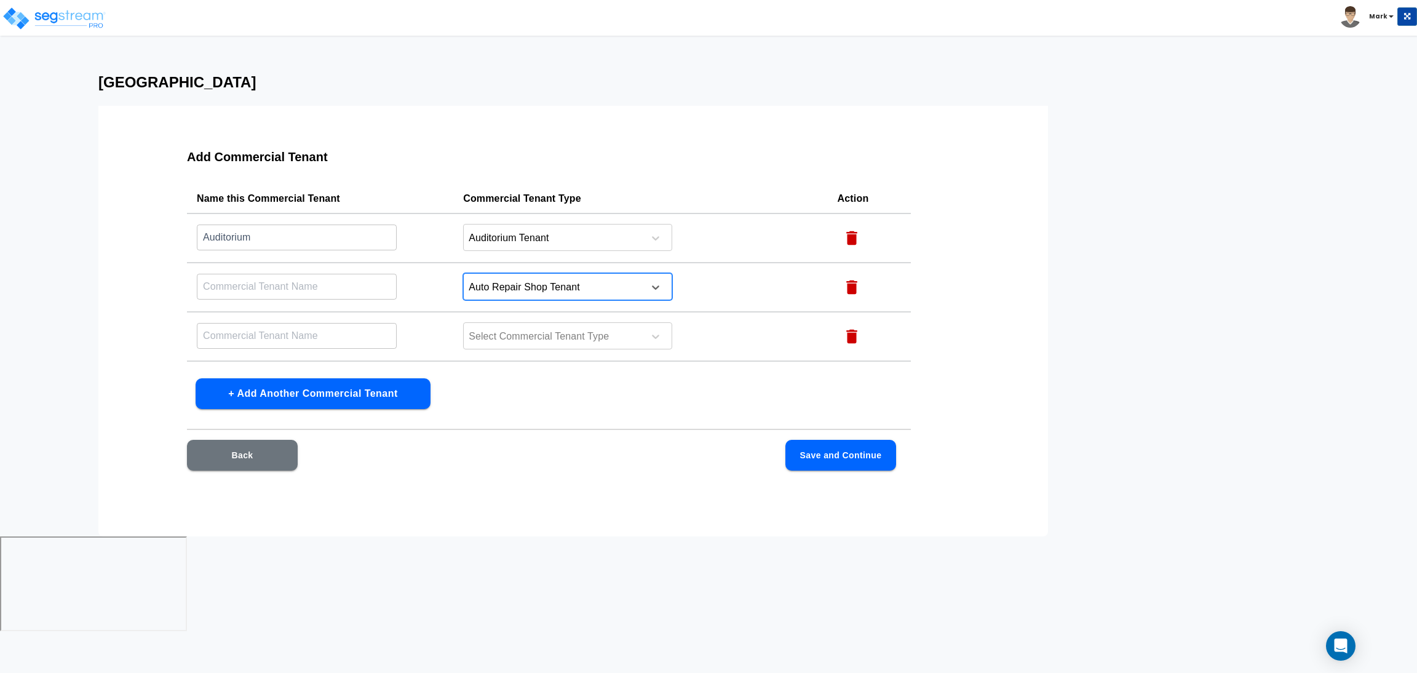
click at [256, 289] on input "text" at bounding box center [297, 286] width 200 height 26
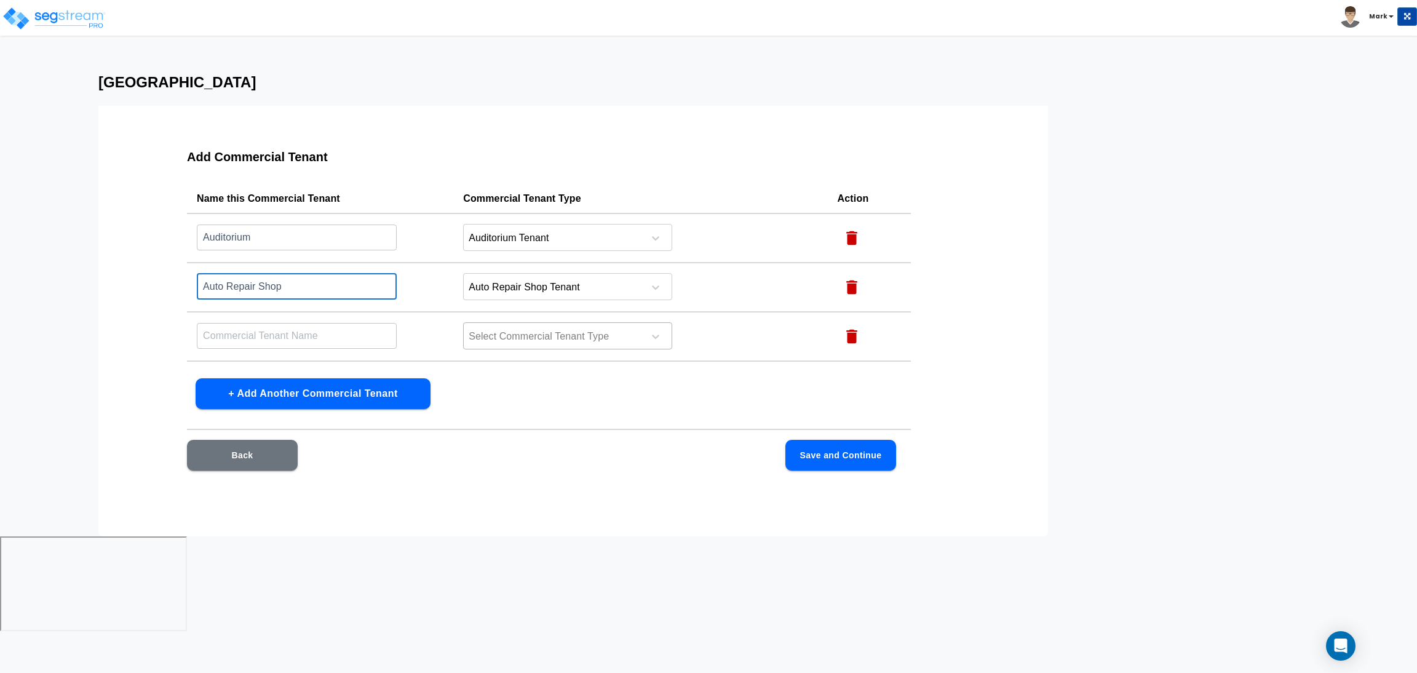
type input "Auto Repair Shop"
click at [526, 341] on div at bounding box center [552, 337] width 169 height 17
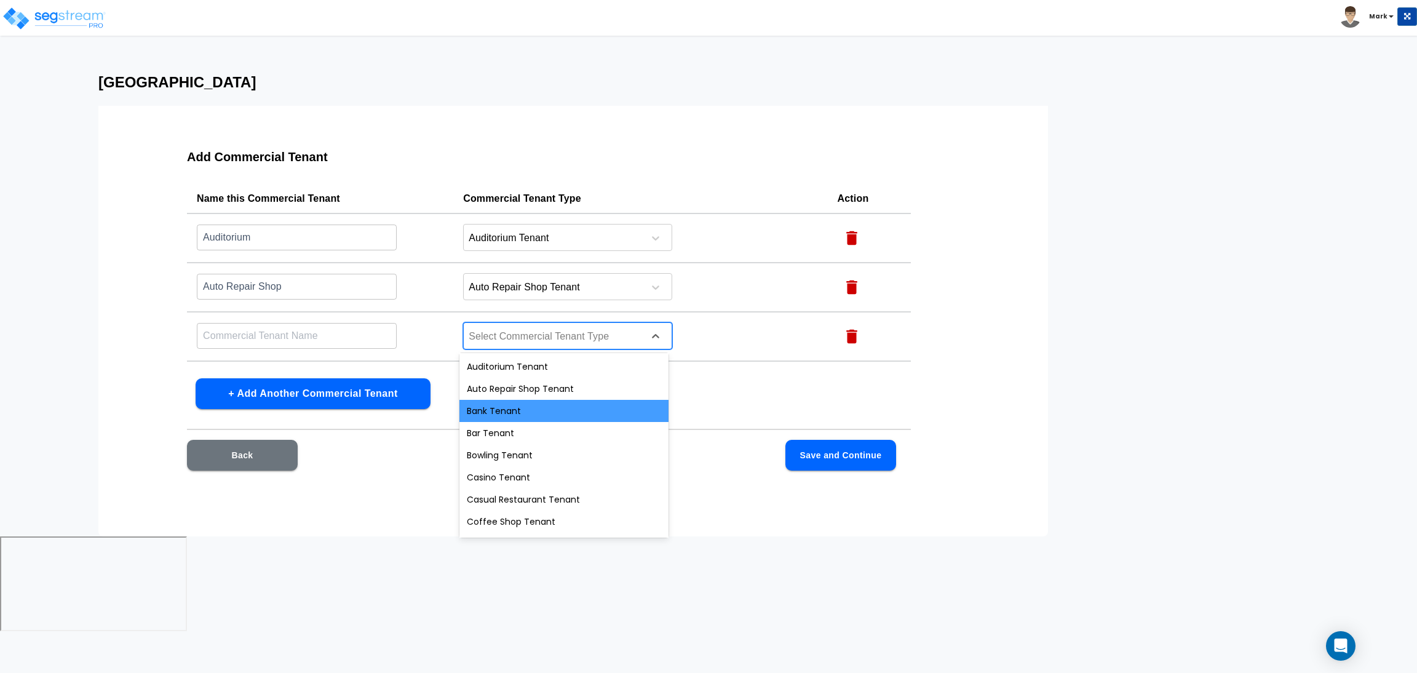
click at [526, 408] on div "Bank Tenant" at bounding box center [564, 411] width 209 height 22
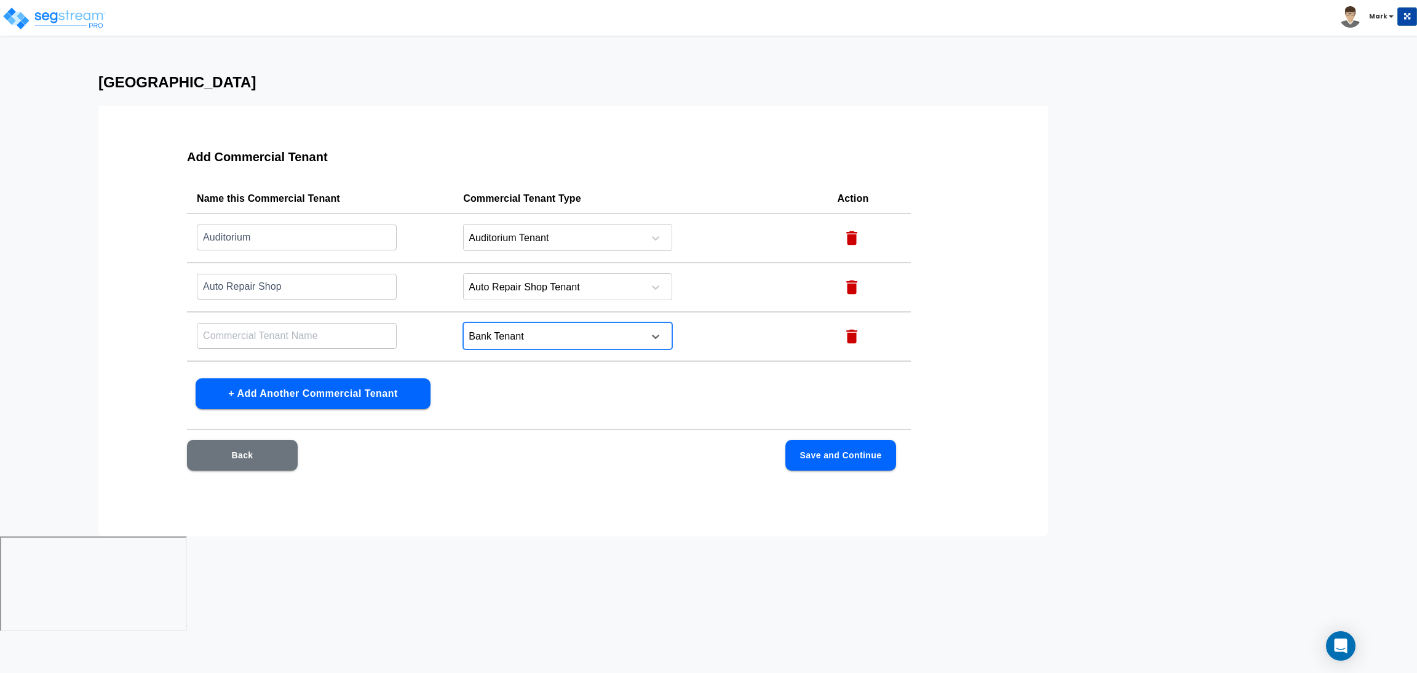
click at [265, 335] on input "text" at bounding box center [297, 335] width 200 height 26
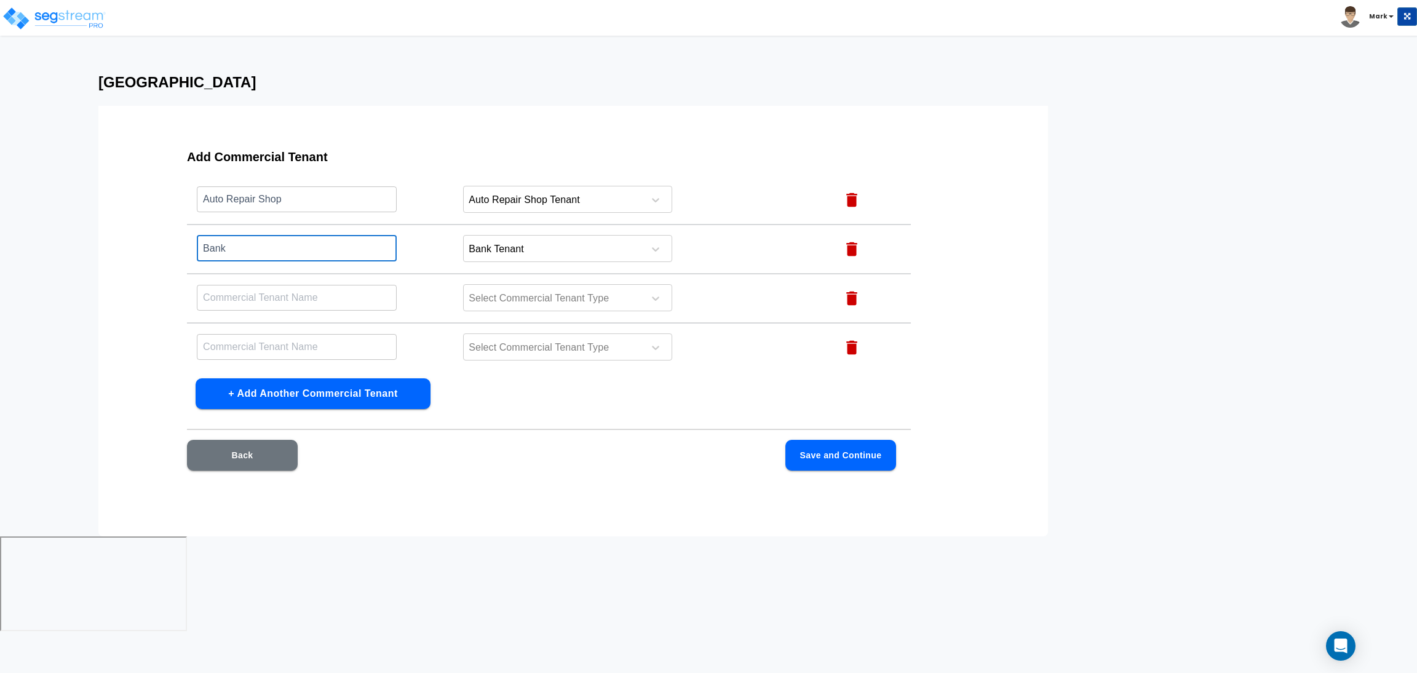
scroll to position [92, 0]
type input "Bank"
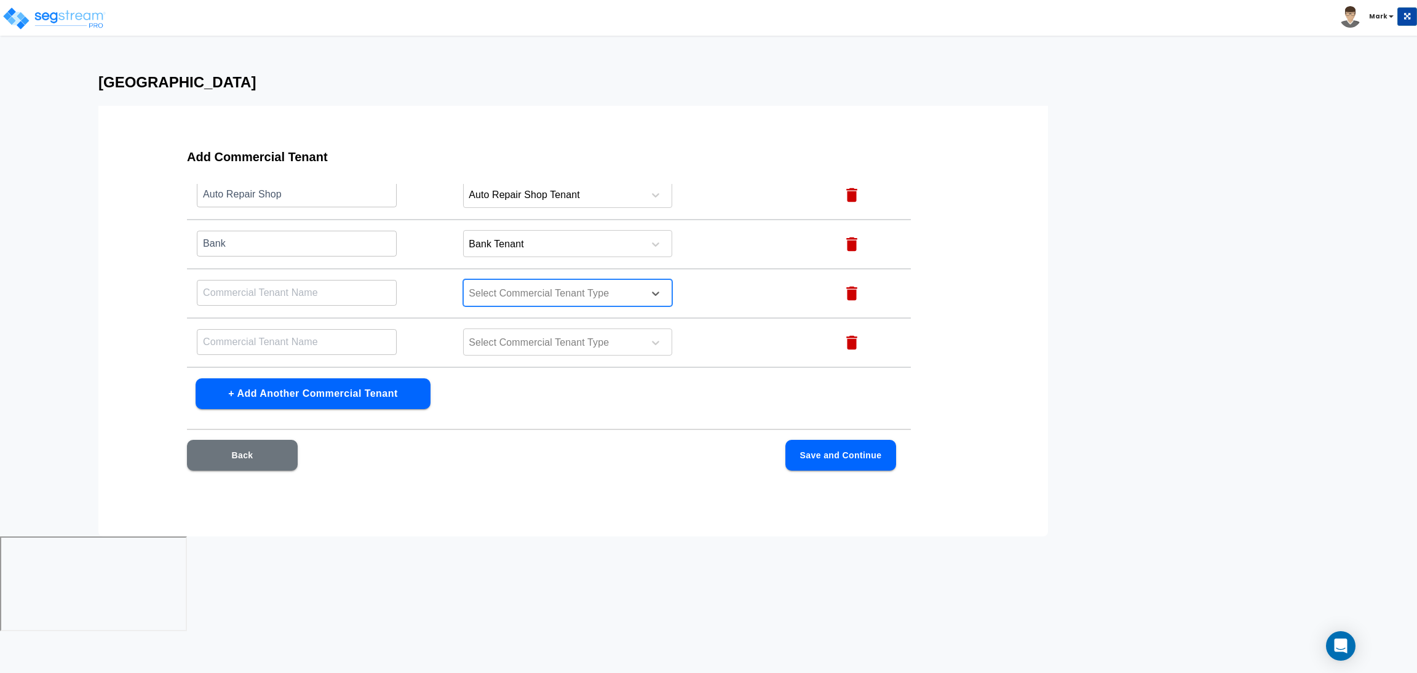
click at [496, 295] on div at bounding box center [552, 293] width 169 height 17
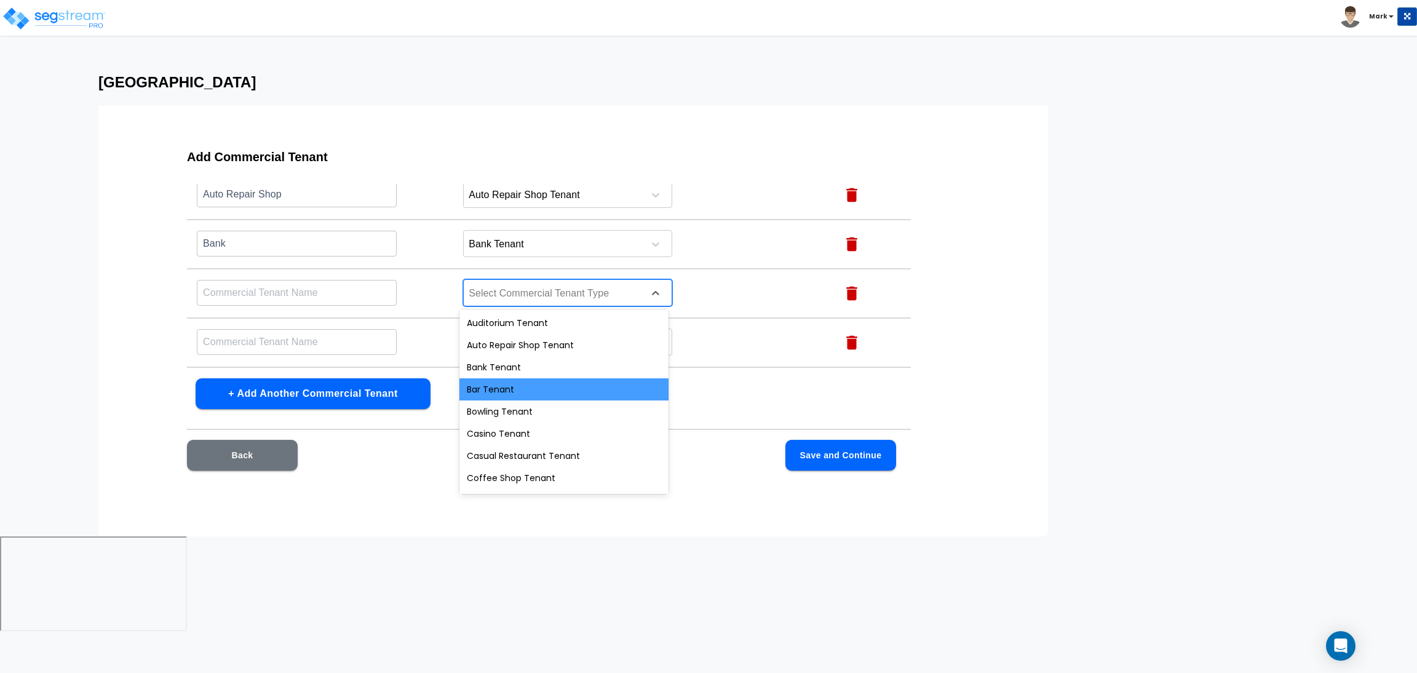
click at [488, 393] on div "Bar Tenant" at bounding box center [564, 389] width 209 height 22
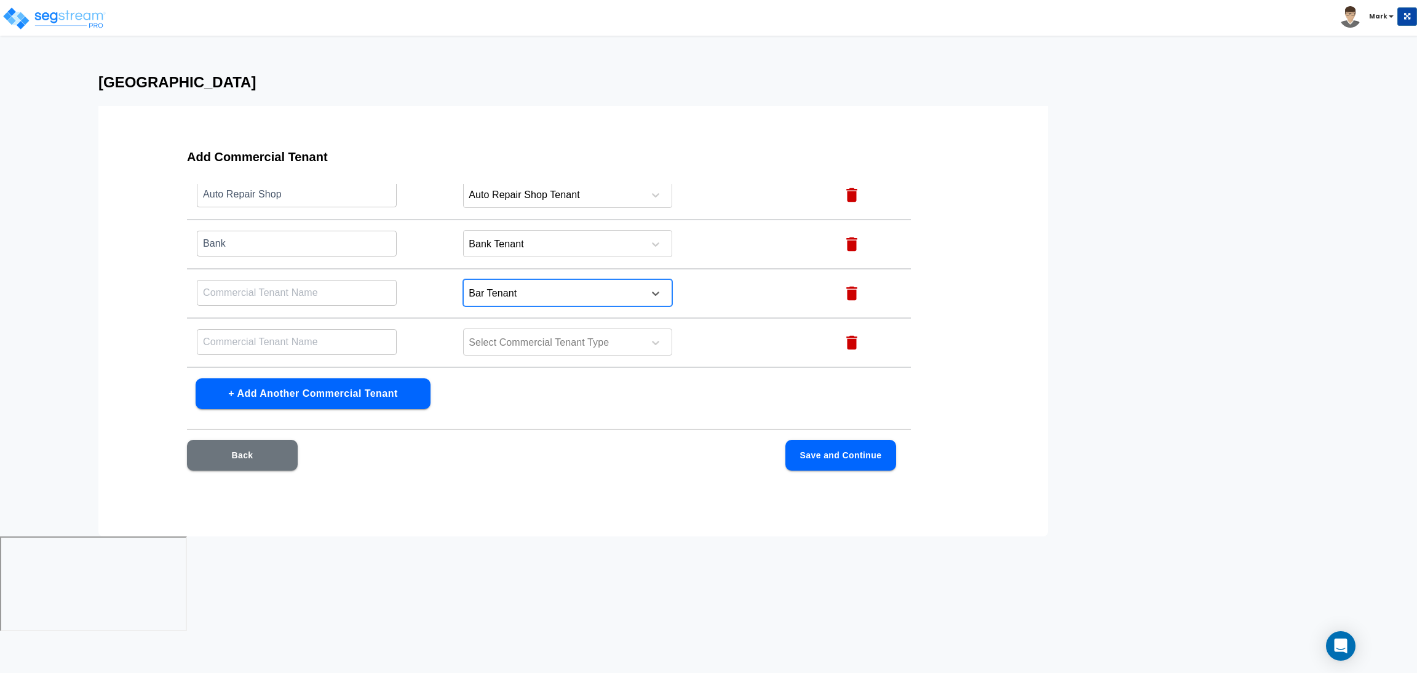
click at [254, 292] on input "text" at bounding box center [297, 292] width 200 height 26
type input "Bar"
click at [590, 341] on div at bounding box center [552, 343] width 169 height 17
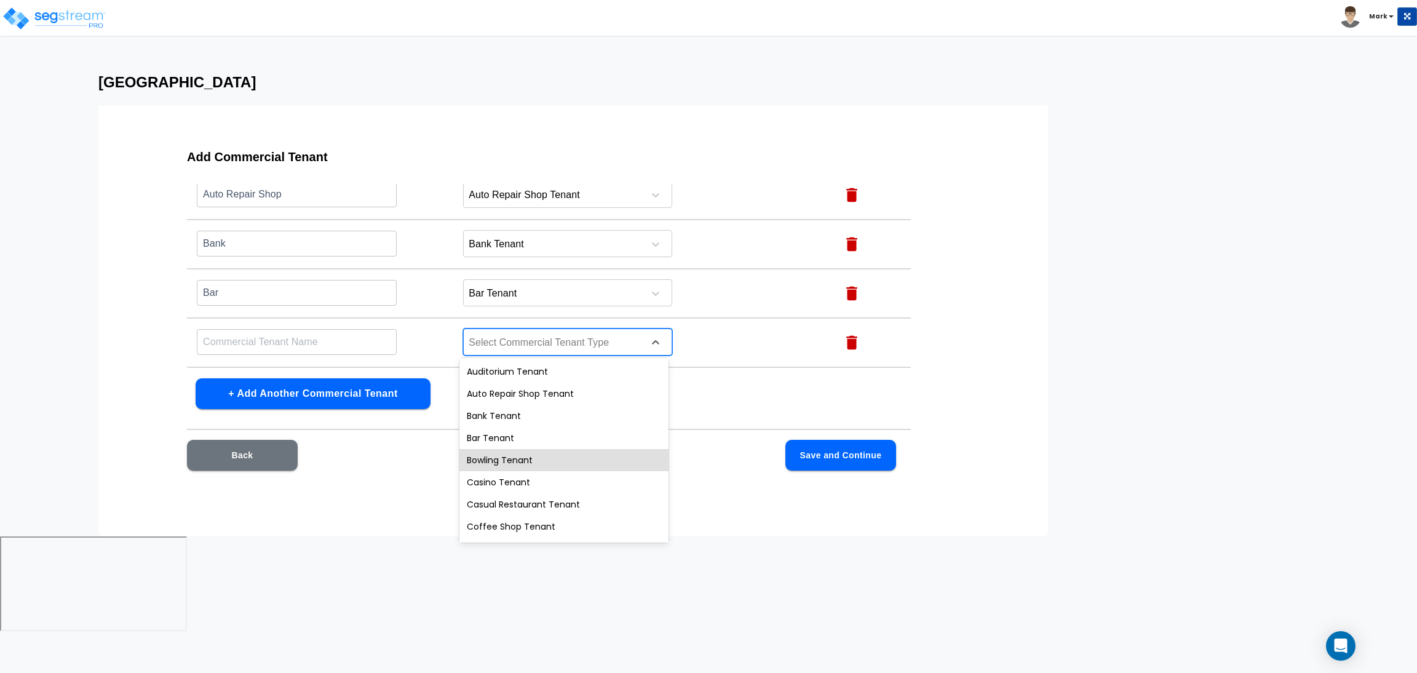
click at [508, 458] on div "Bowling Tenant" at bounding box center [564, 460] width 209 height 22
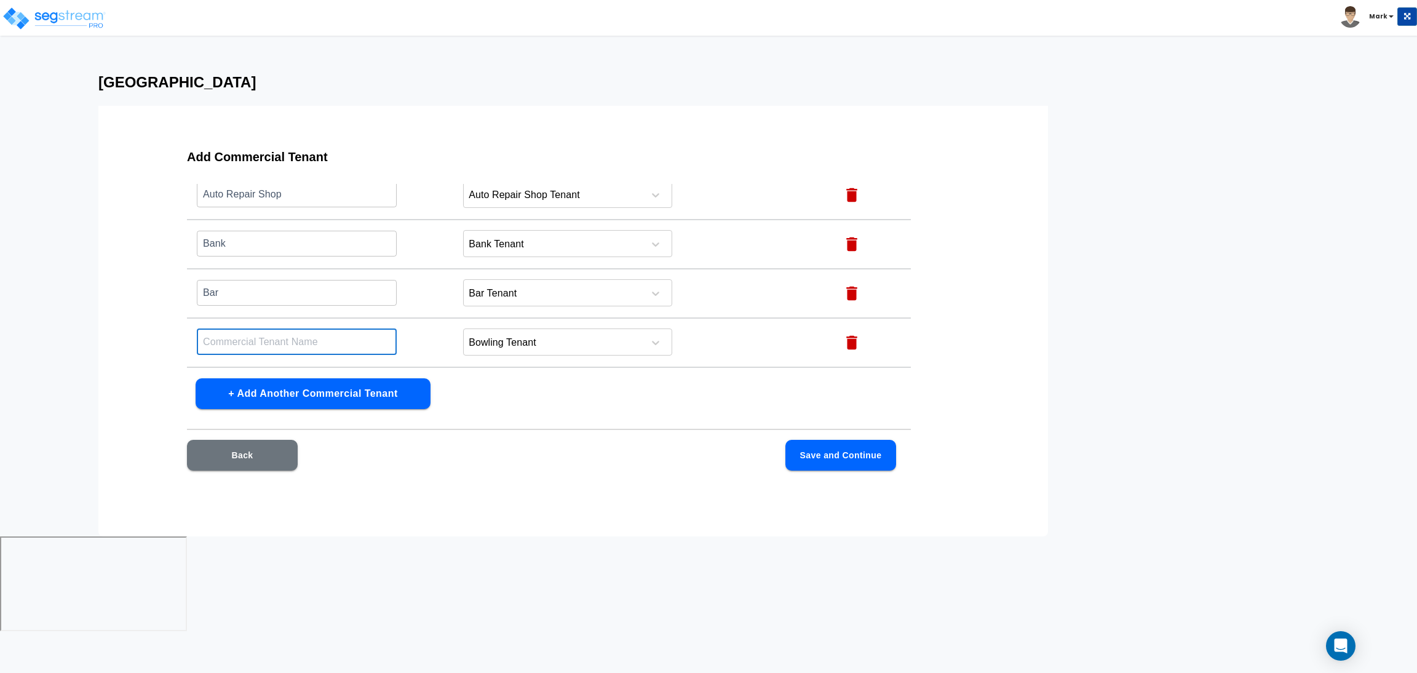
click at [242, 330] on input "text" at bounding box center [297, 342] width 200 height 26
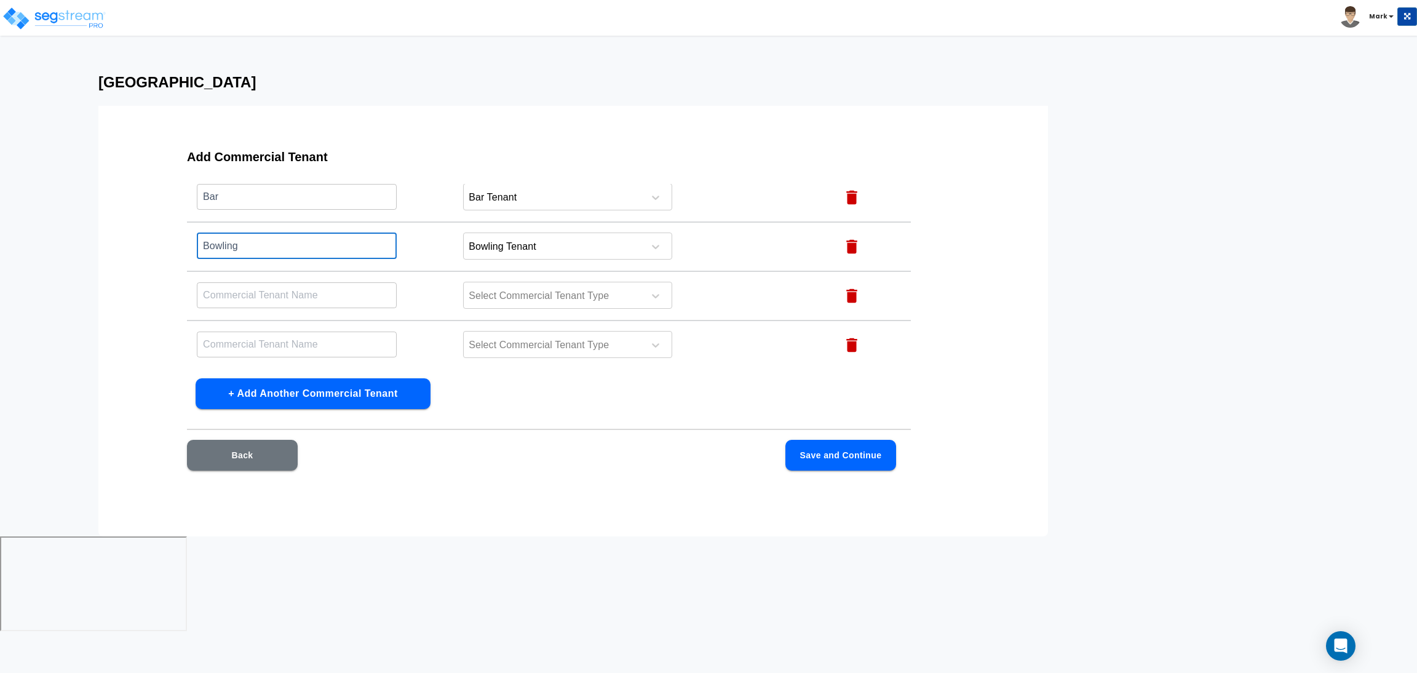
scroll to position [185, 0]
type input "Bowling"
click at [480, 293] on div at bounding box center [552, 300] width 169 height 17
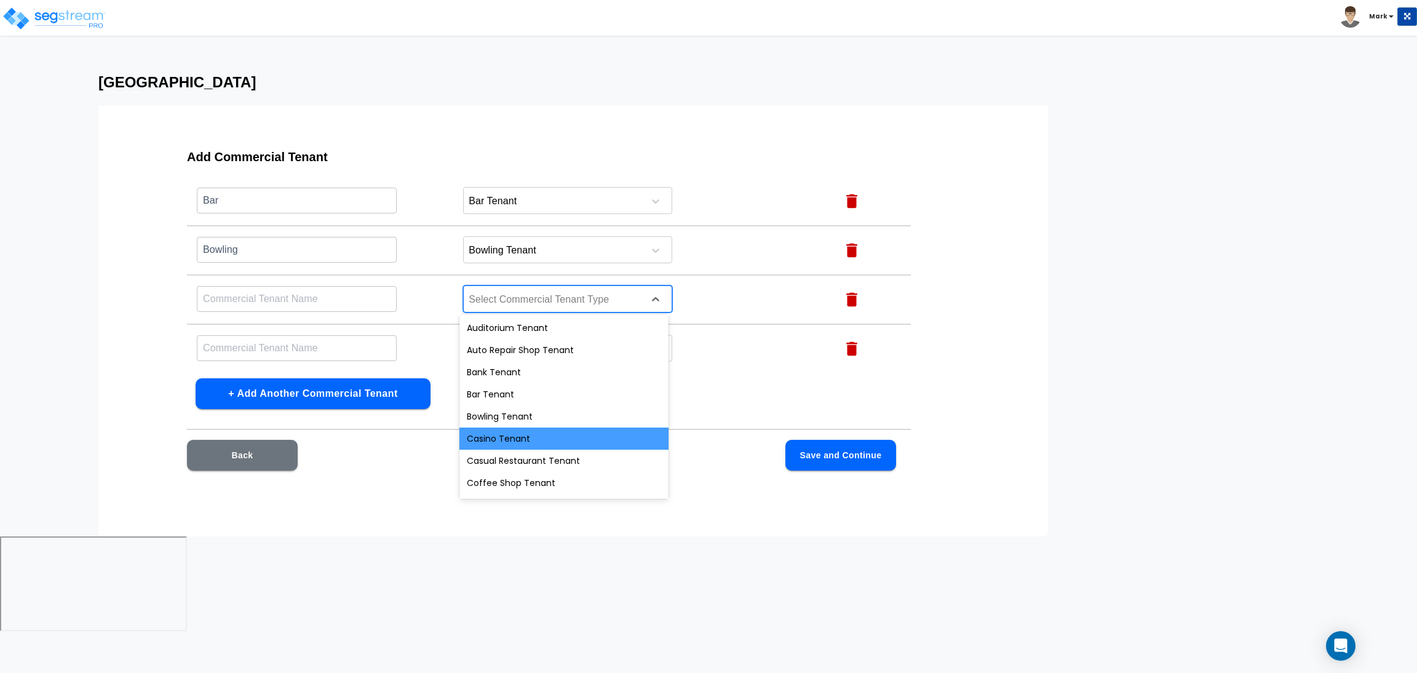
click at [525, 432] on div "Casino Tenant" at bounding box center [564, 439] width 209 height 22
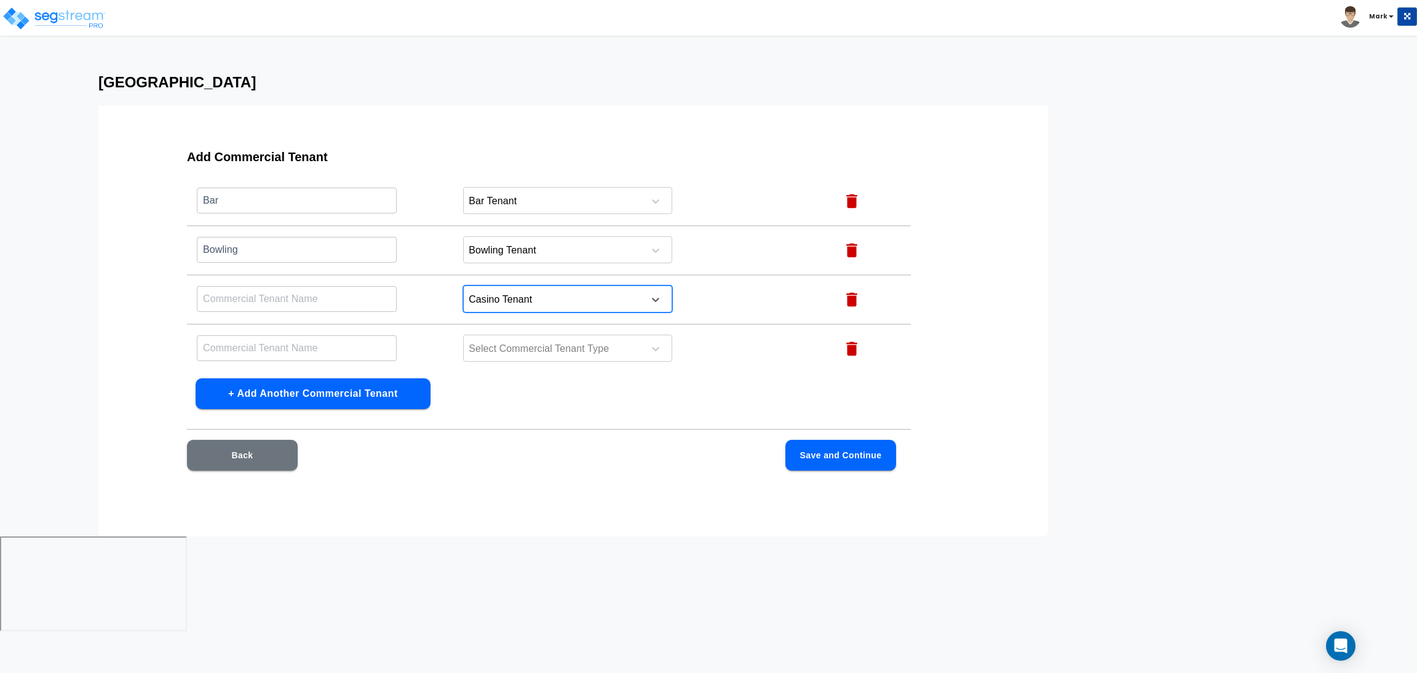
click at [295, 299] on input "text" at bounding box center [297, 298] width 200 height 26
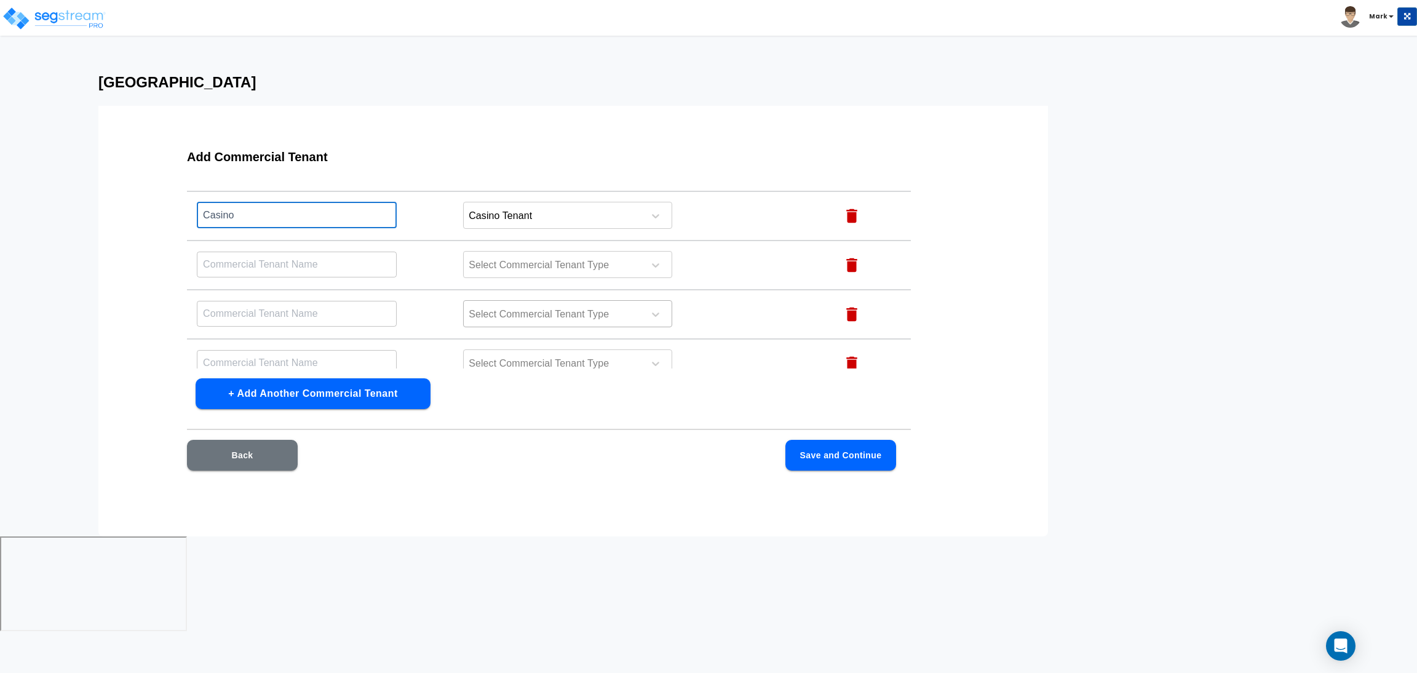
scroll to position [276, 0]
type input "Casino"
click at [498, 258] on div at bounding box center [552, 257] width 169 height 17
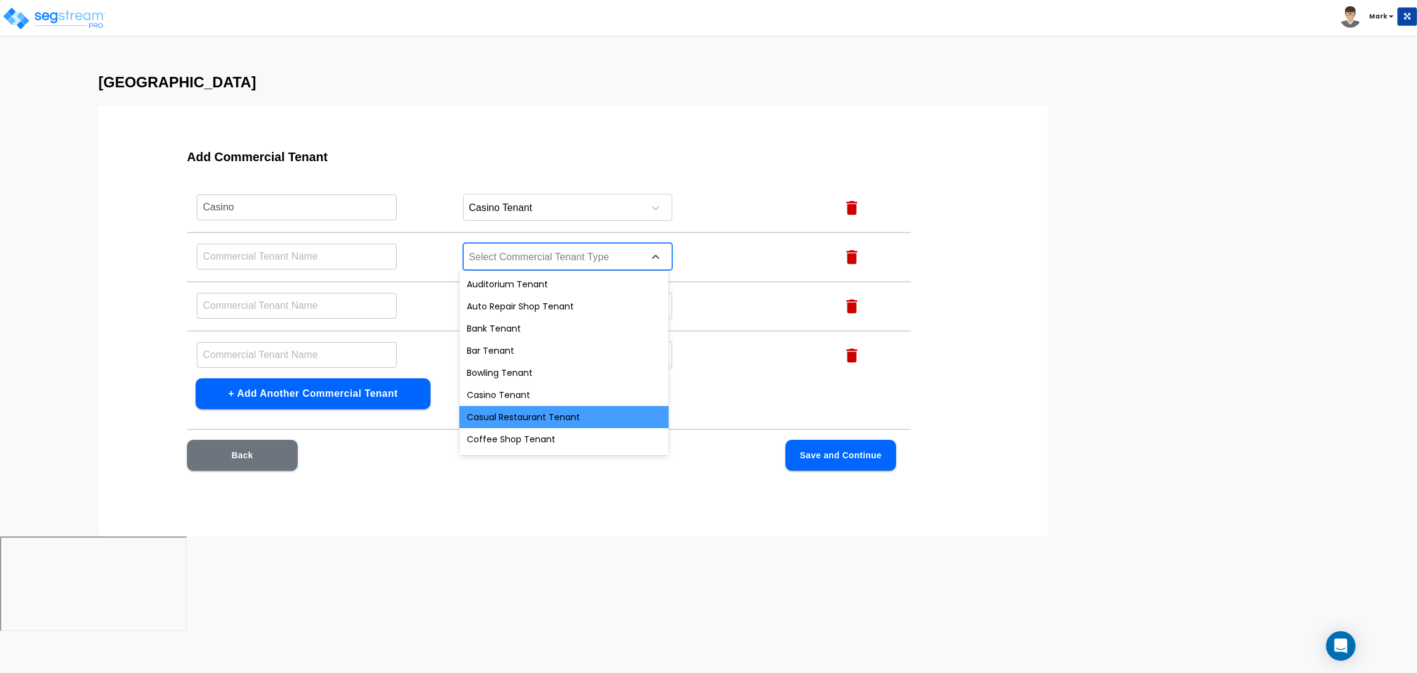
click at [526, 412] on div "Casual Restaurant Tenant" at bounding box center [564, 417] width 209 height 22
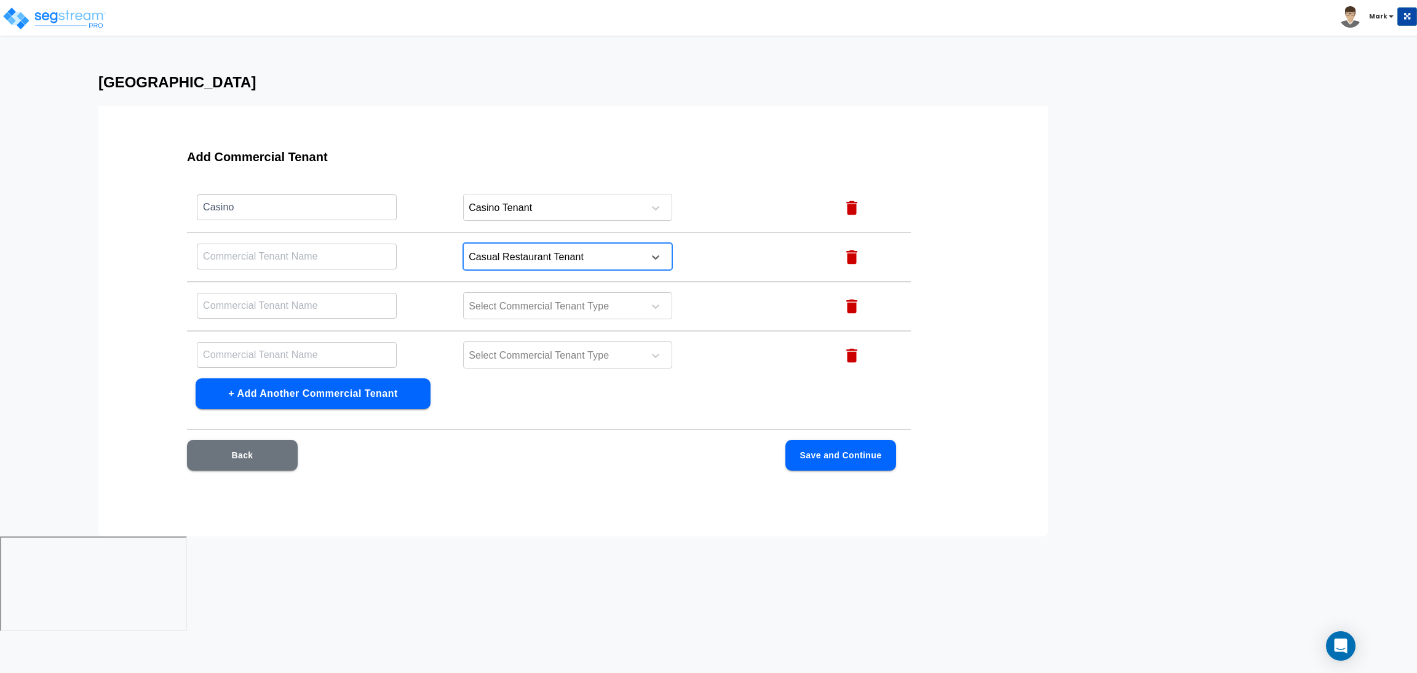
click at [311, 250] on input "text" at bounding box center [297, 256] width 200 height 26
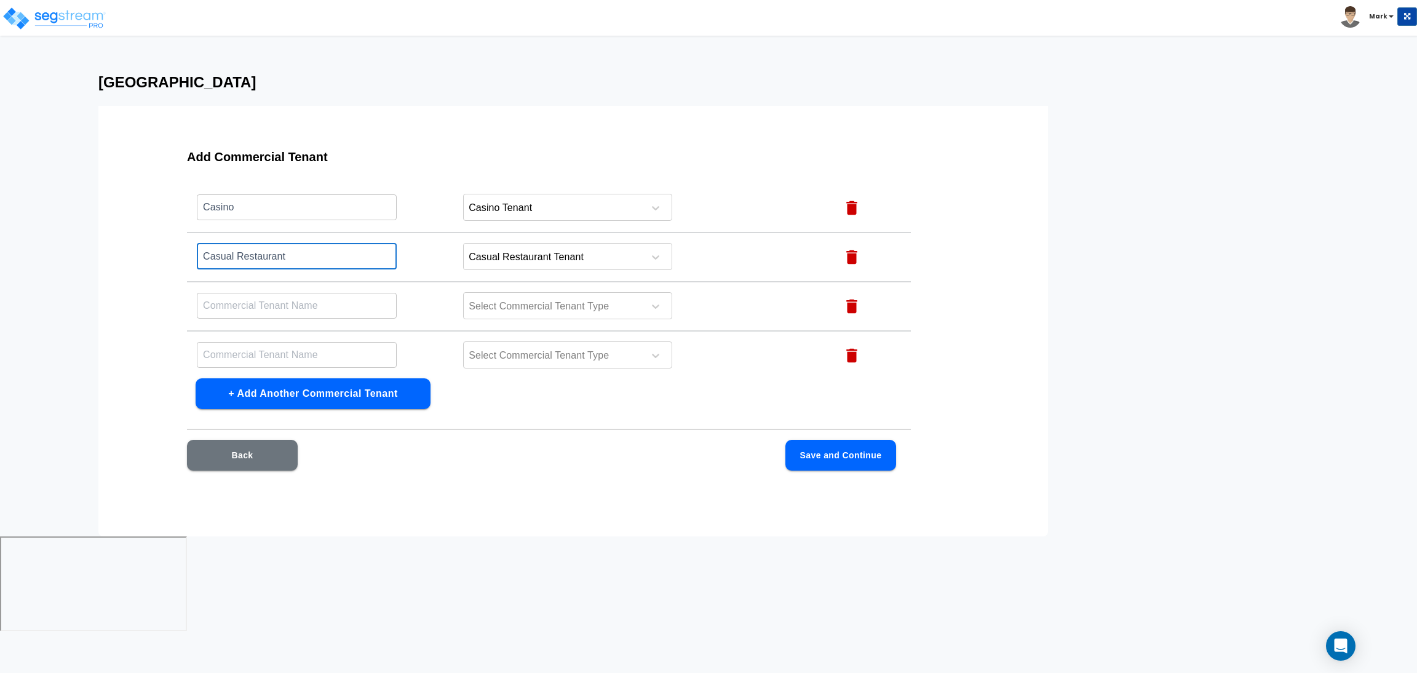
type input "Casual Restaurant"
click at [237, 300] on input "text" at bounding box center [297, 305] width 200 height 26
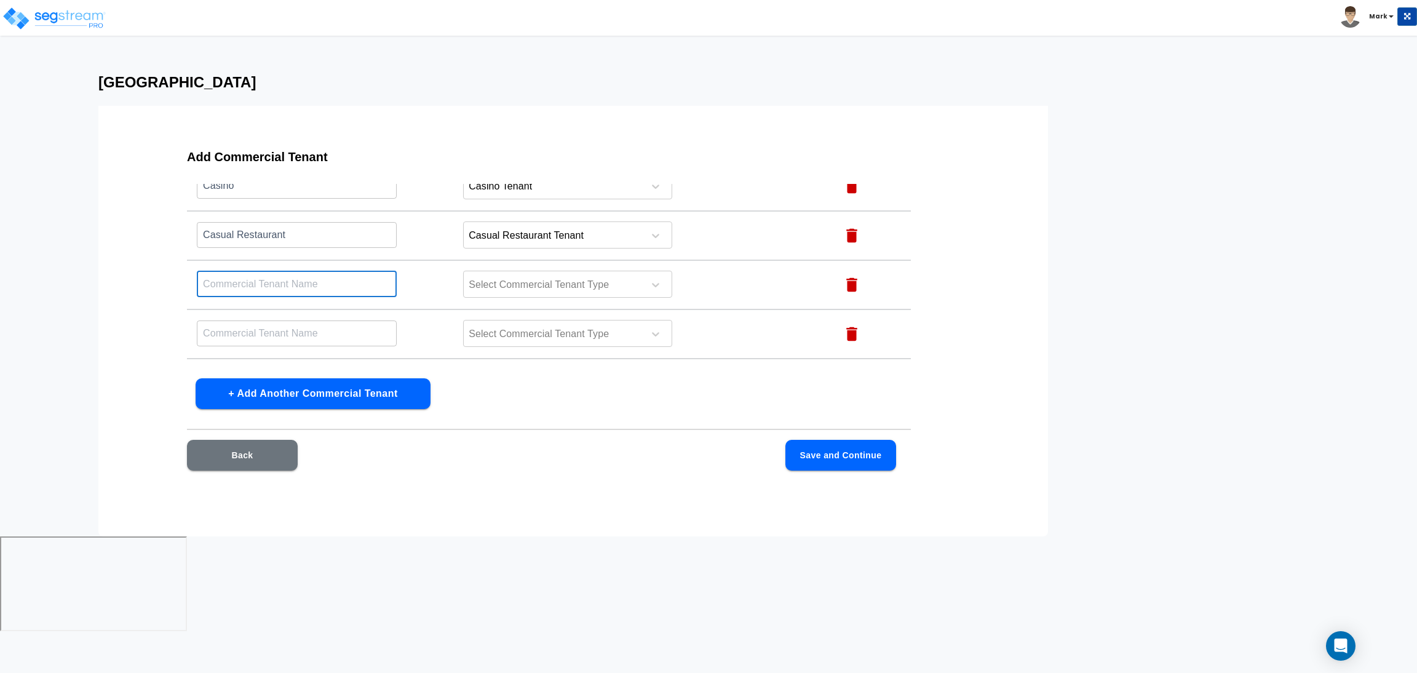
scroll to position [332, 0]
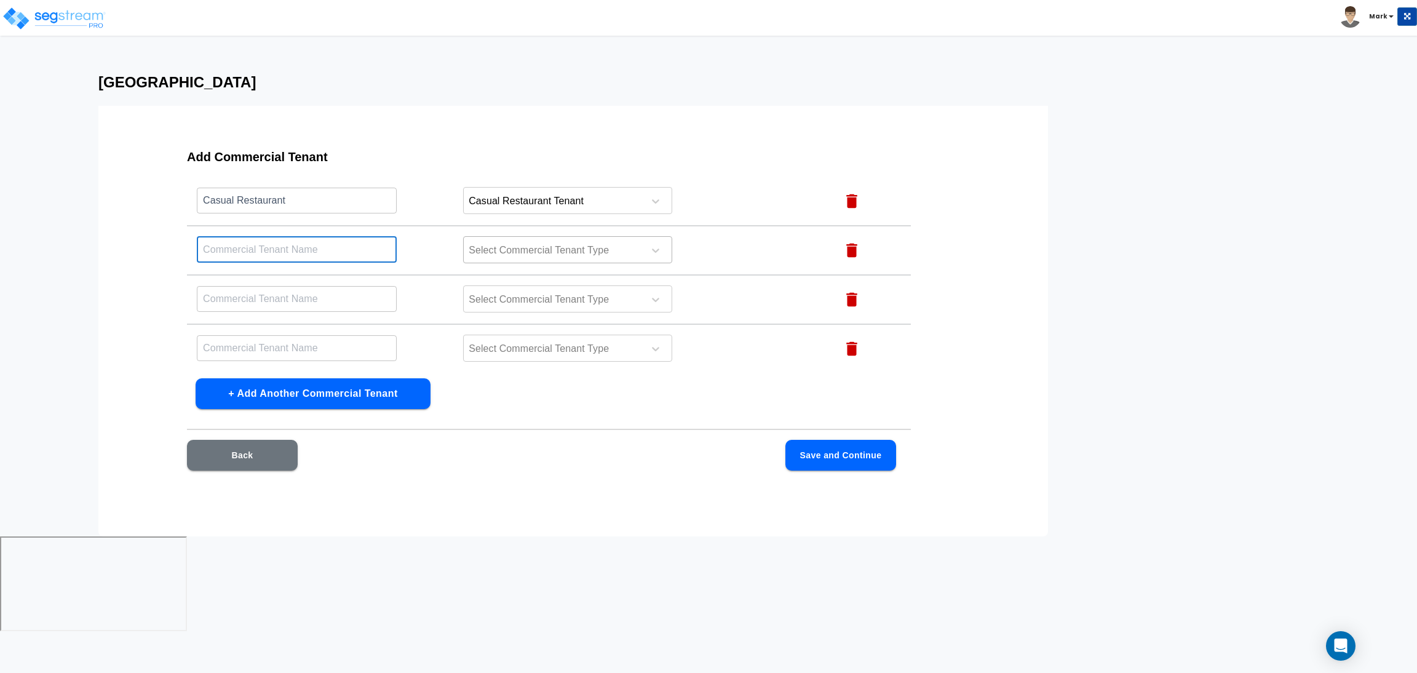
click at [507, 243] on div at bounding box center [552, 250] width 169 height 17
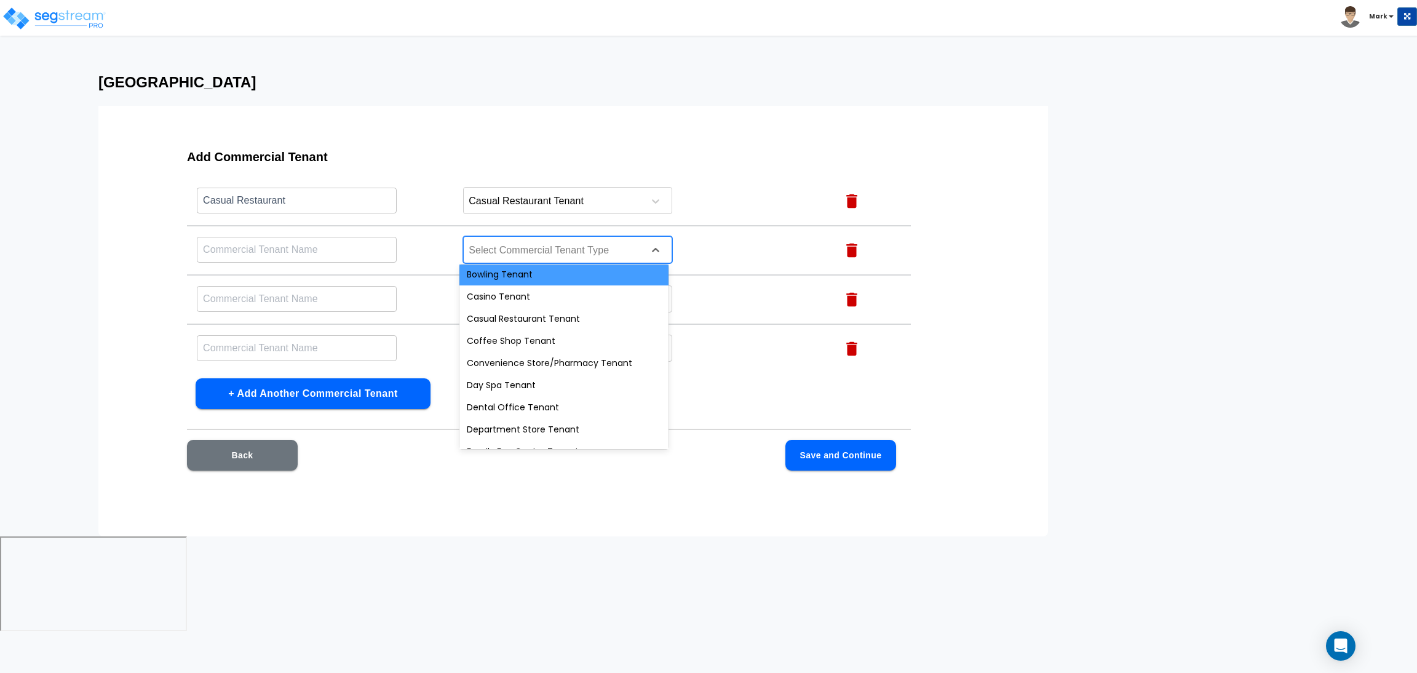
scroll to position [83, 0]
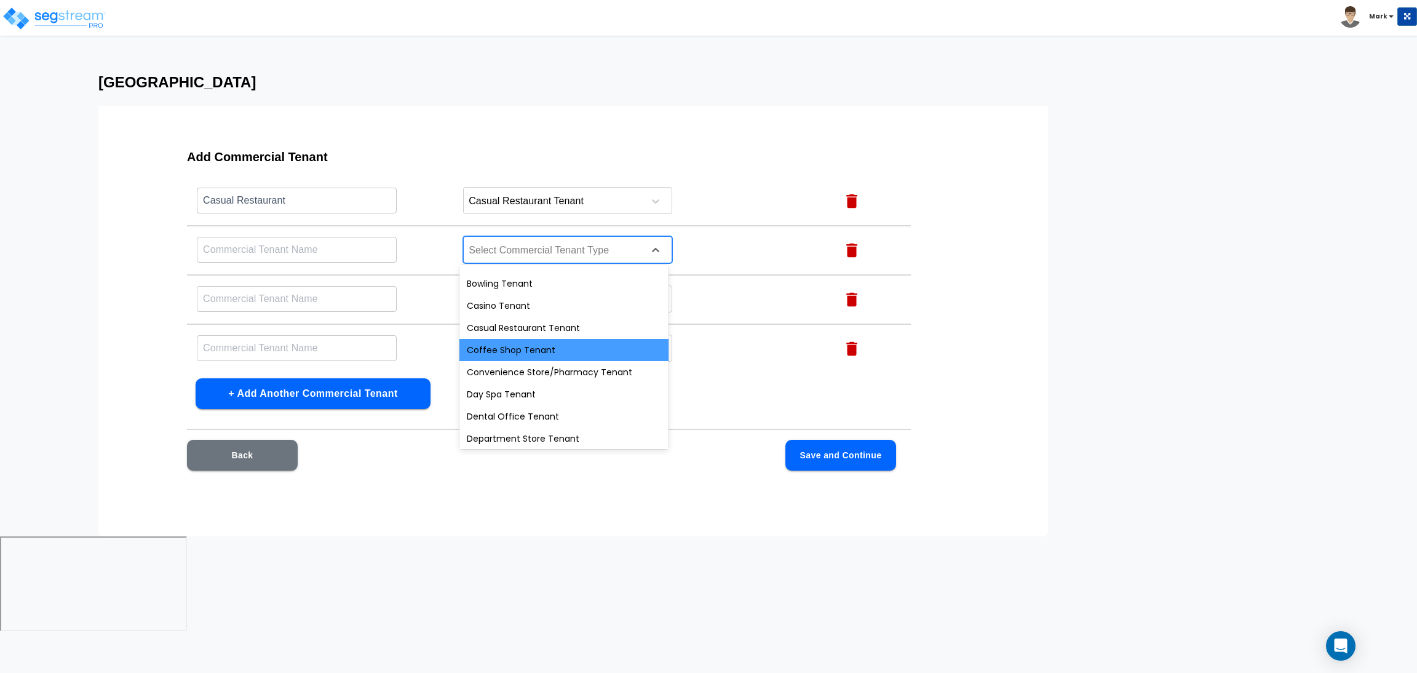
click at [543, 350] on div "Coffee Shop Tenant" at bounding box center [564, 350] width 209 height 22
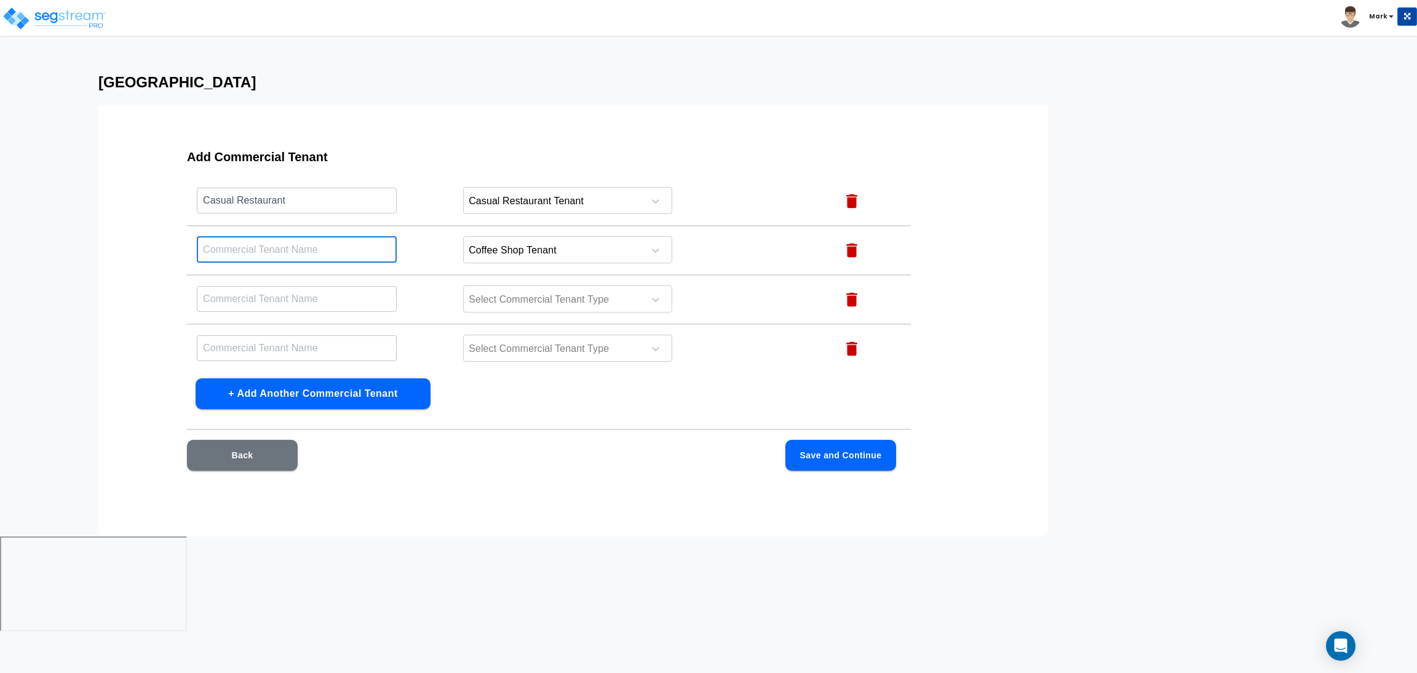
click at [312, 247] on input "text" at bounding box center [297, 249] width 200 height 26
type input "Coffee Shop"
click at [498, 293] on div at bounding box center [552, 300] width 169 height 17
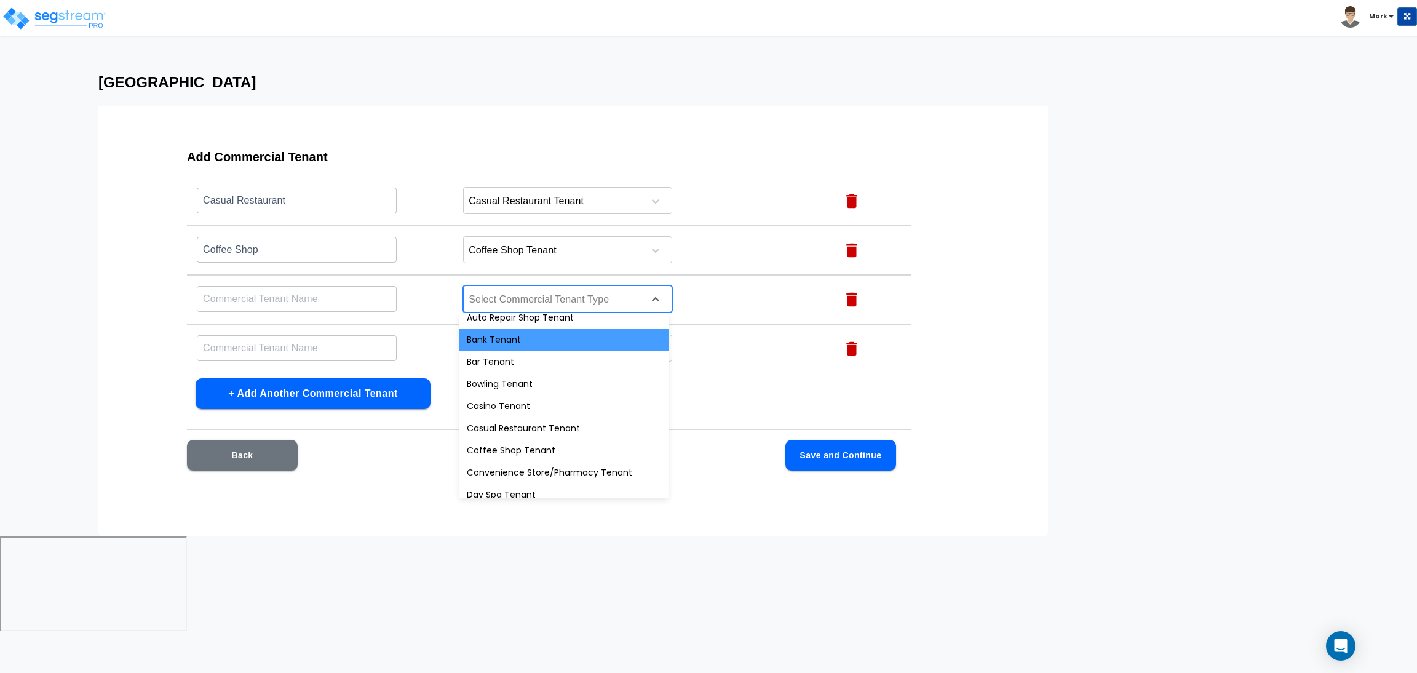
scroll to position [92, 0]
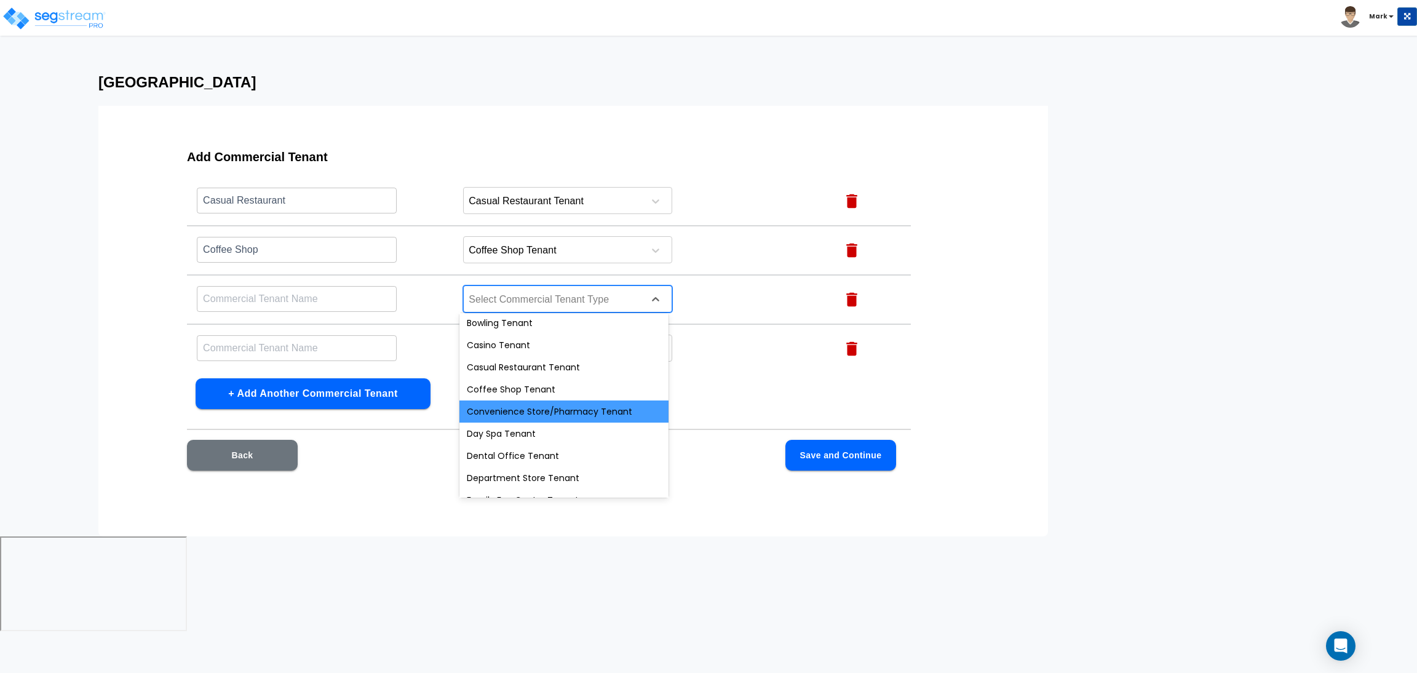
click at [526, 410] on div "Convenience Store/Pharmacy Tenant" at bounding box center [564, 412] width 209 height 22
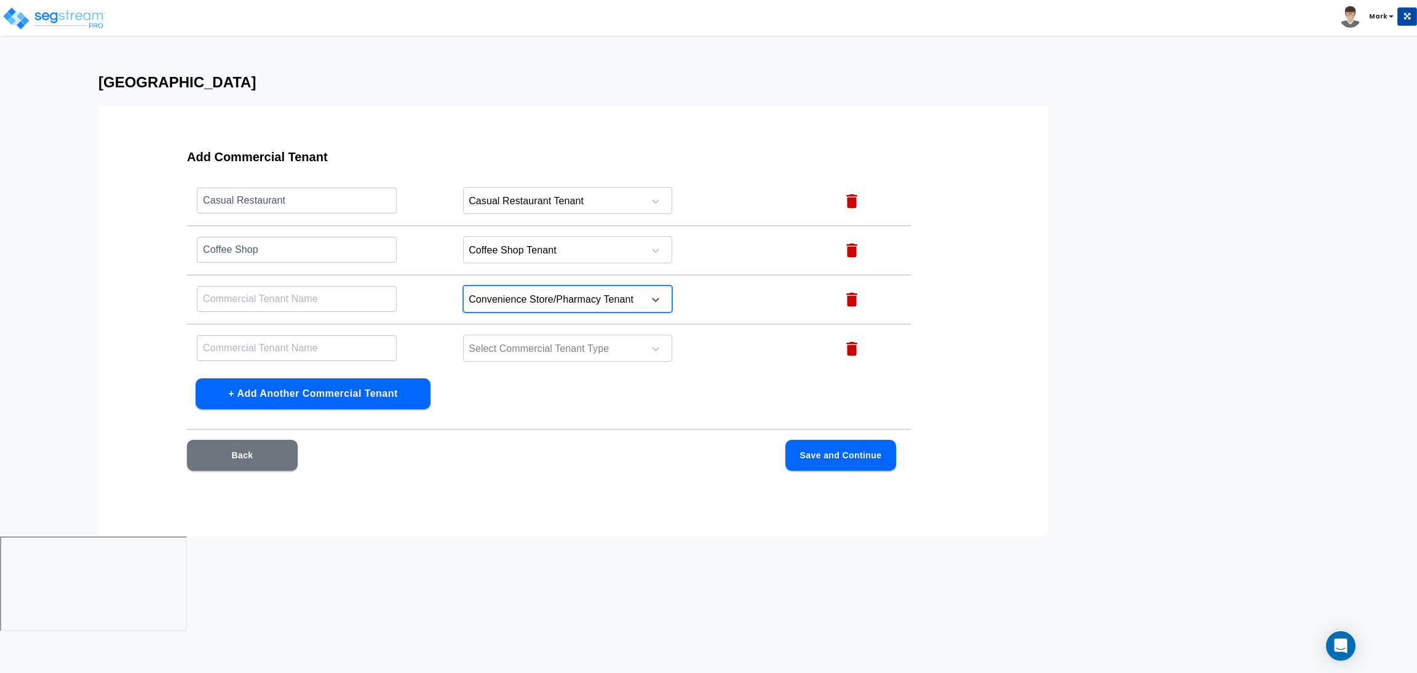
click at [309, 297] on input "text" at bounding box center [297, 298] width 200 height 26
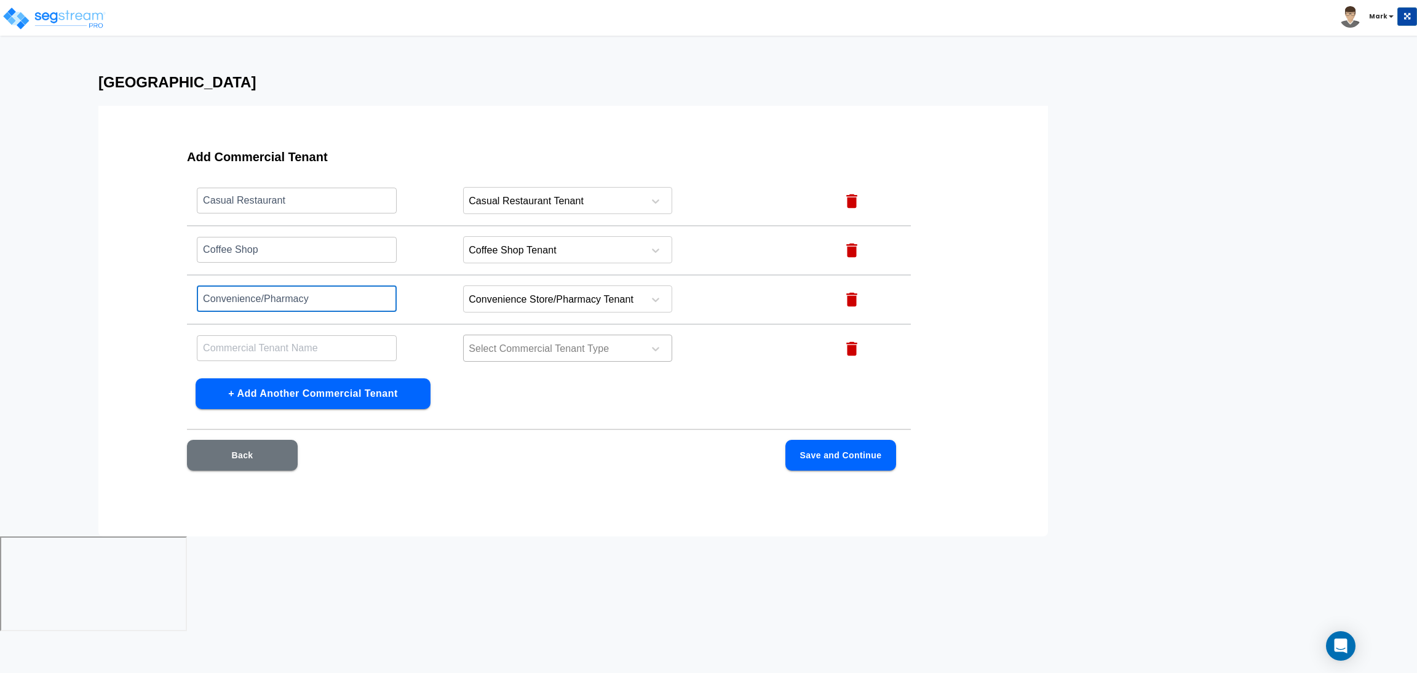
type input "Convenience/Pharmacy"
click at [512, 341] on div at bounding box center [552, 349] width 169 height 17
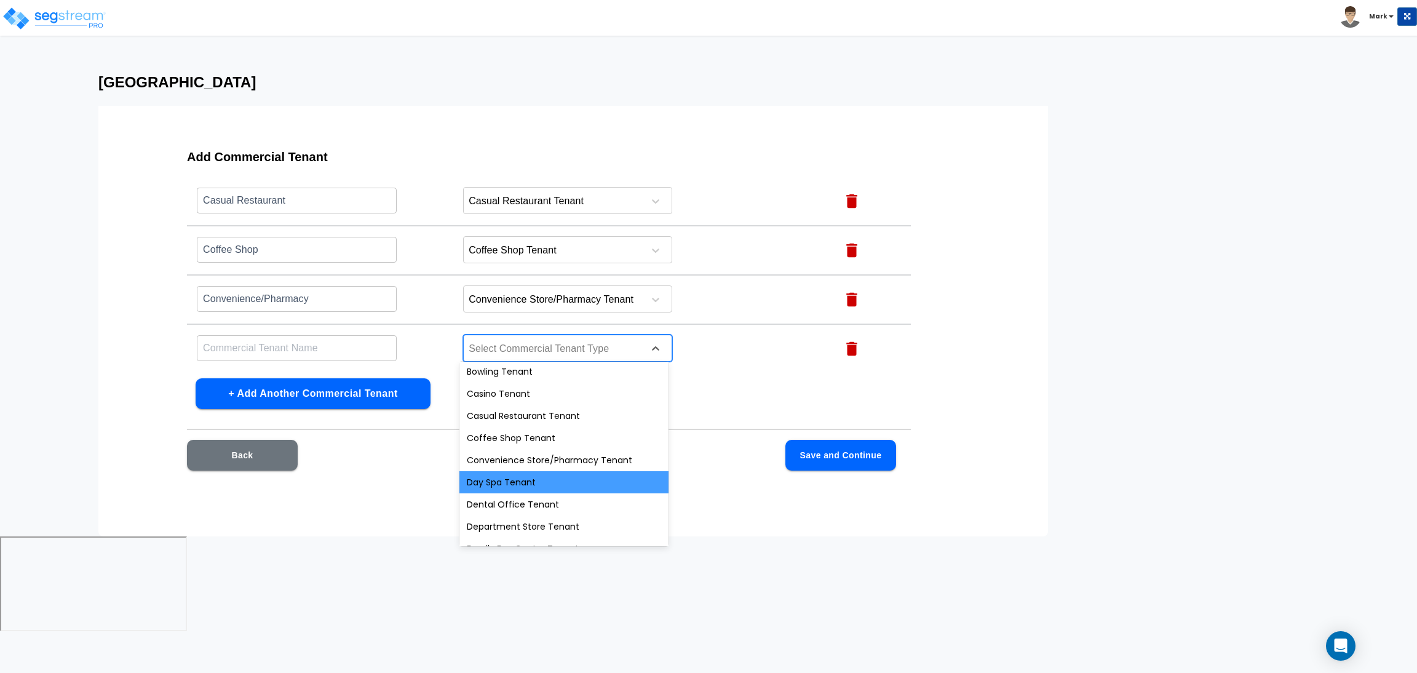
click at [530, 476] on div "Day Spa Tenant" at bounding box center [564, 482] width 209 height 22
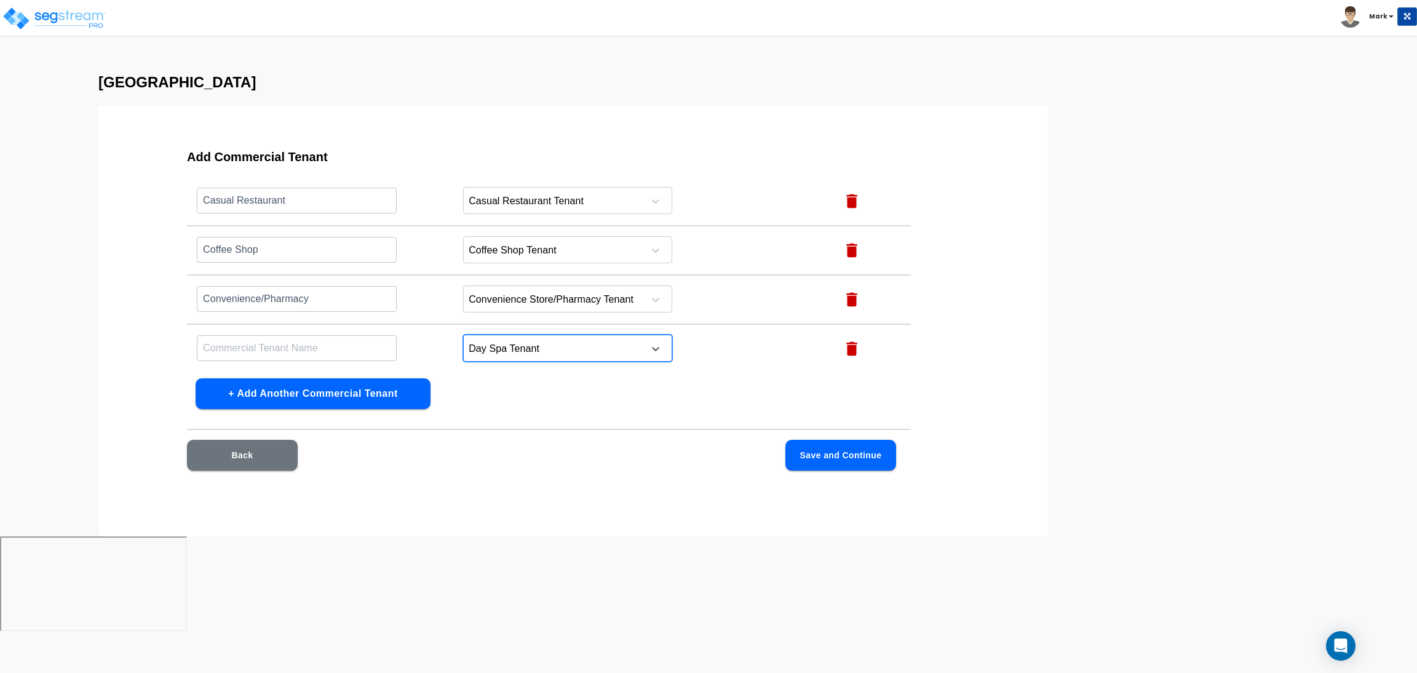
click at [305, 354] on input "text" at bounding box center [297, 348] width 200 height 26
type input "Day Spa"
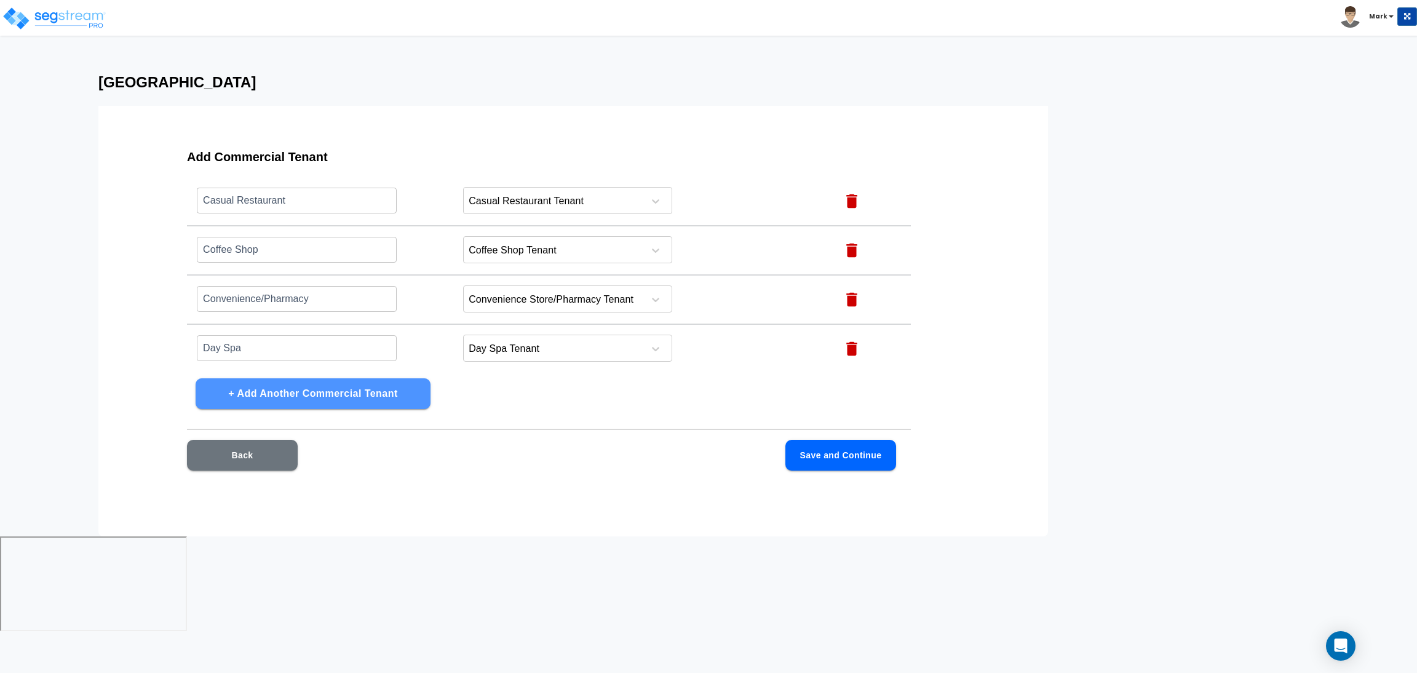
click at [324, 397] on button "+ Add Another Commercial Tenant" at bounding box center [313, 393] width 235 height 31
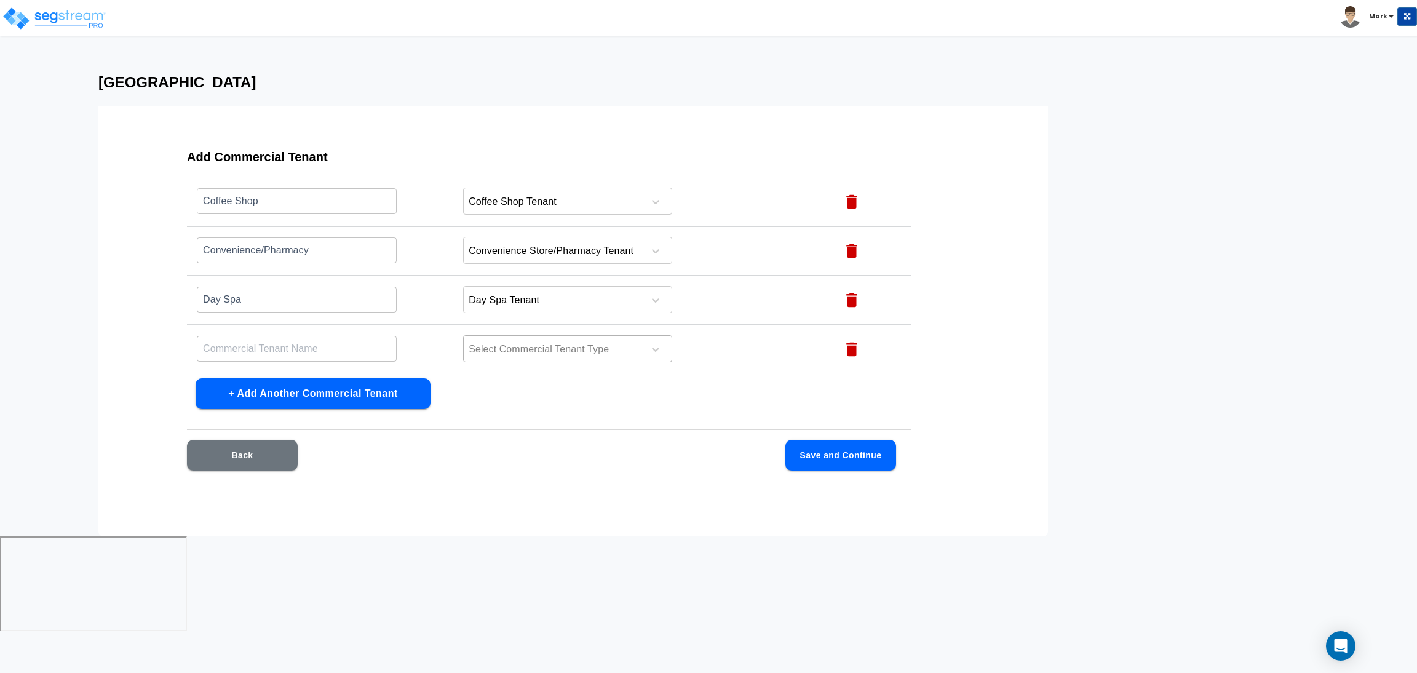
click at [500, 345] on div at bounding box center [552, 349] width 169 height 17
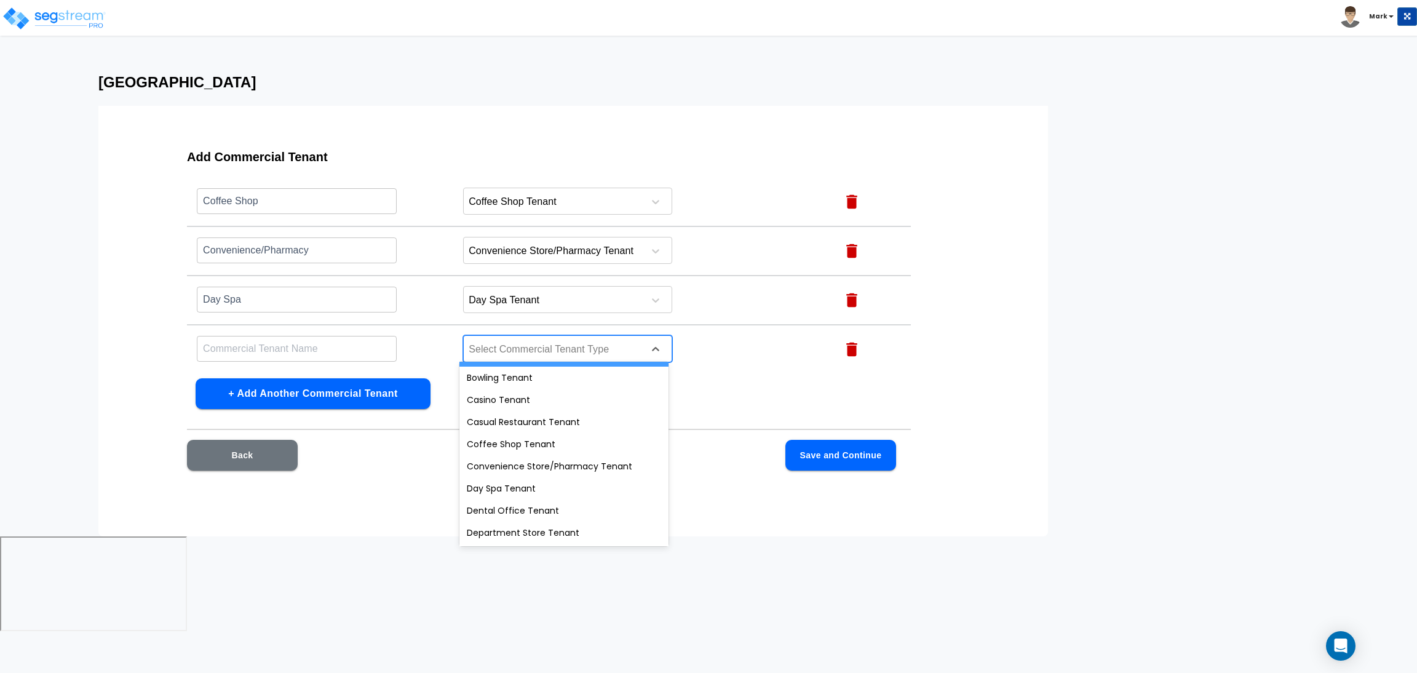
scroll to position [92, 0]
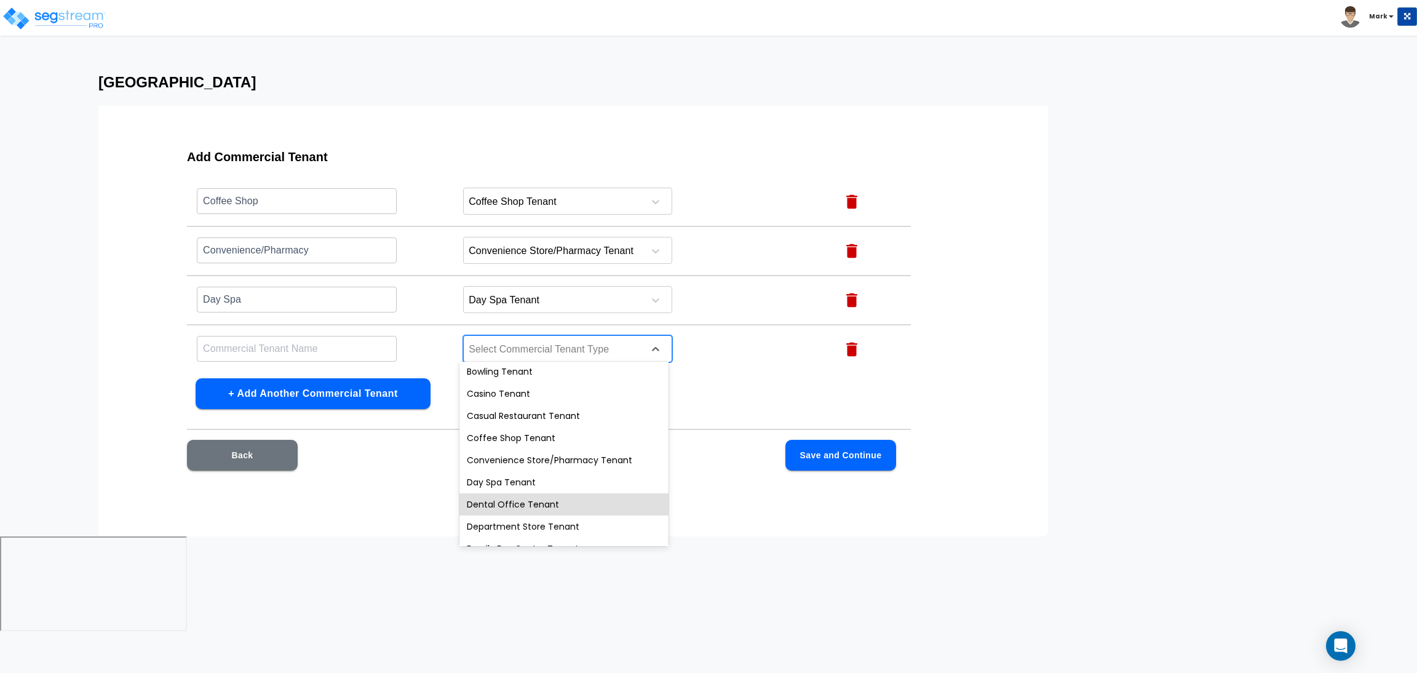
drag, startPoint x: 525, startPoint y: 495, endPoint x: 517, endPoint y: 491, distance: 8.5
click at [525, 496] on div "Dental Office Tenant" at bounding box center [564, 504] width 209 height 22
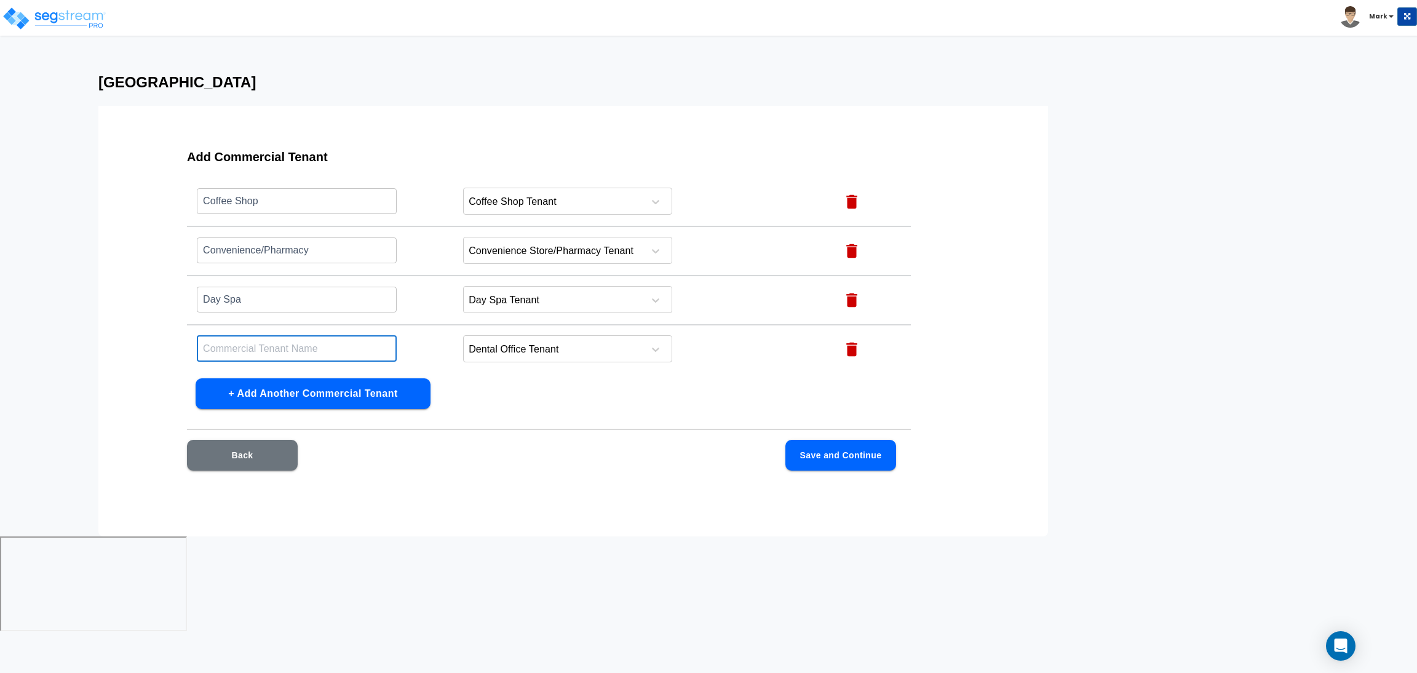
click at [303, 351] on input "text" at bounding box center [297, 348] width 200 height 26
type input "Dental"
click at [316, 395] on button "+ Add Another Commercial Tenant" at bounding box center [313, 393] width 235 height 31
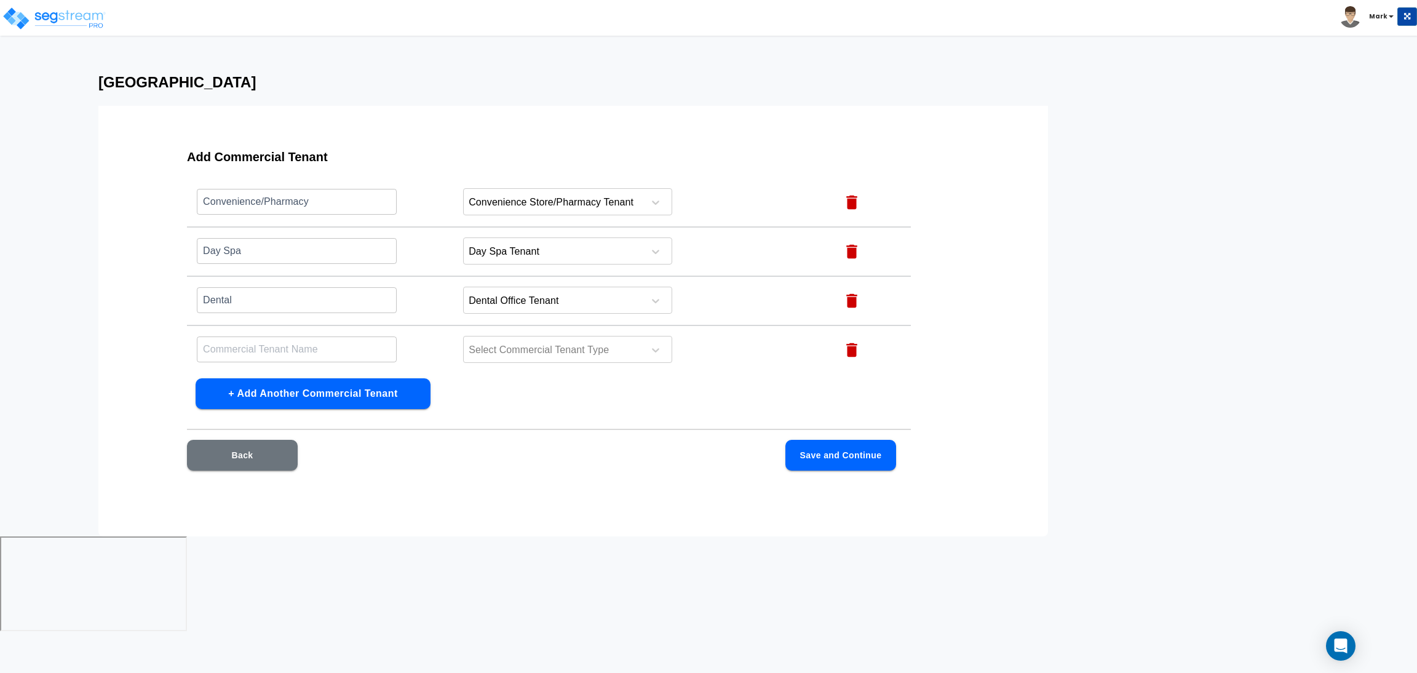
click at [261, 399] on button "+ Add Another Commercial Tenant" at bounding box center [313, 393] width 235 height 31
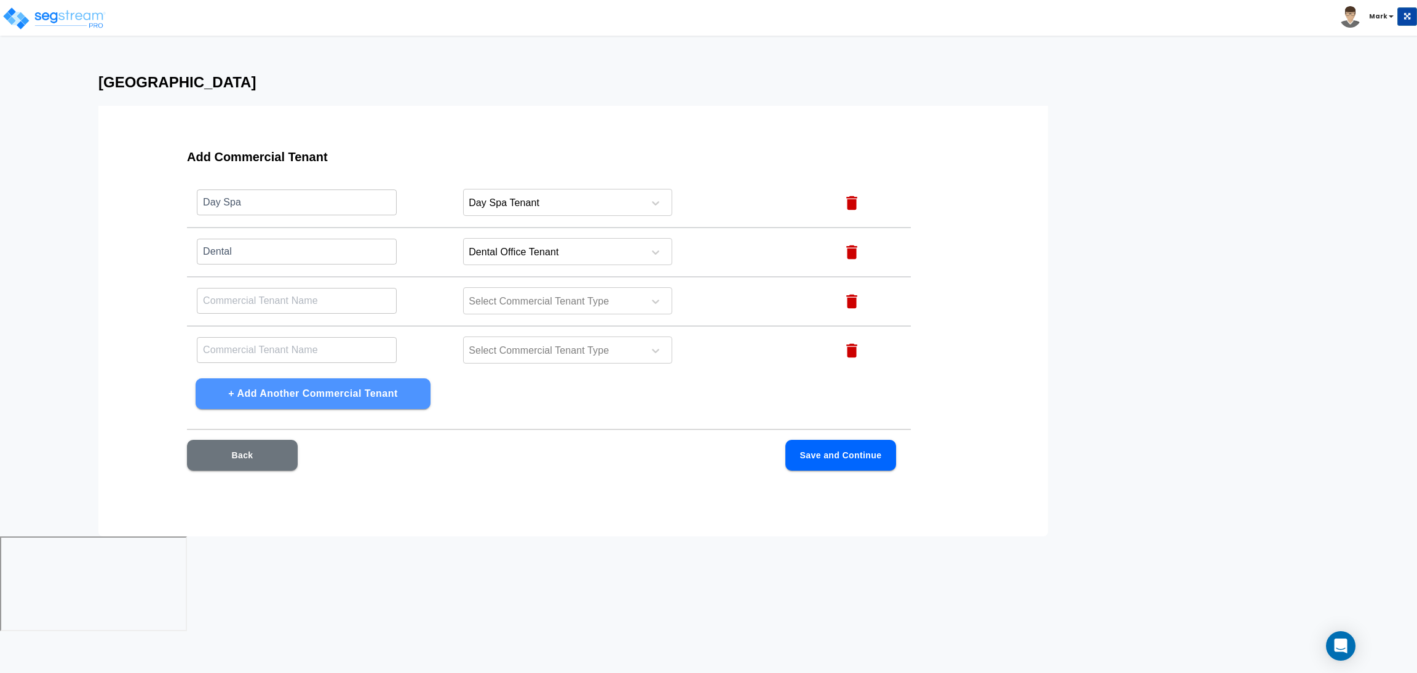
click at [263, 399] on button "+ Add Another Commercial Tenant" at bounding box center [313, 393] width 235 height 31
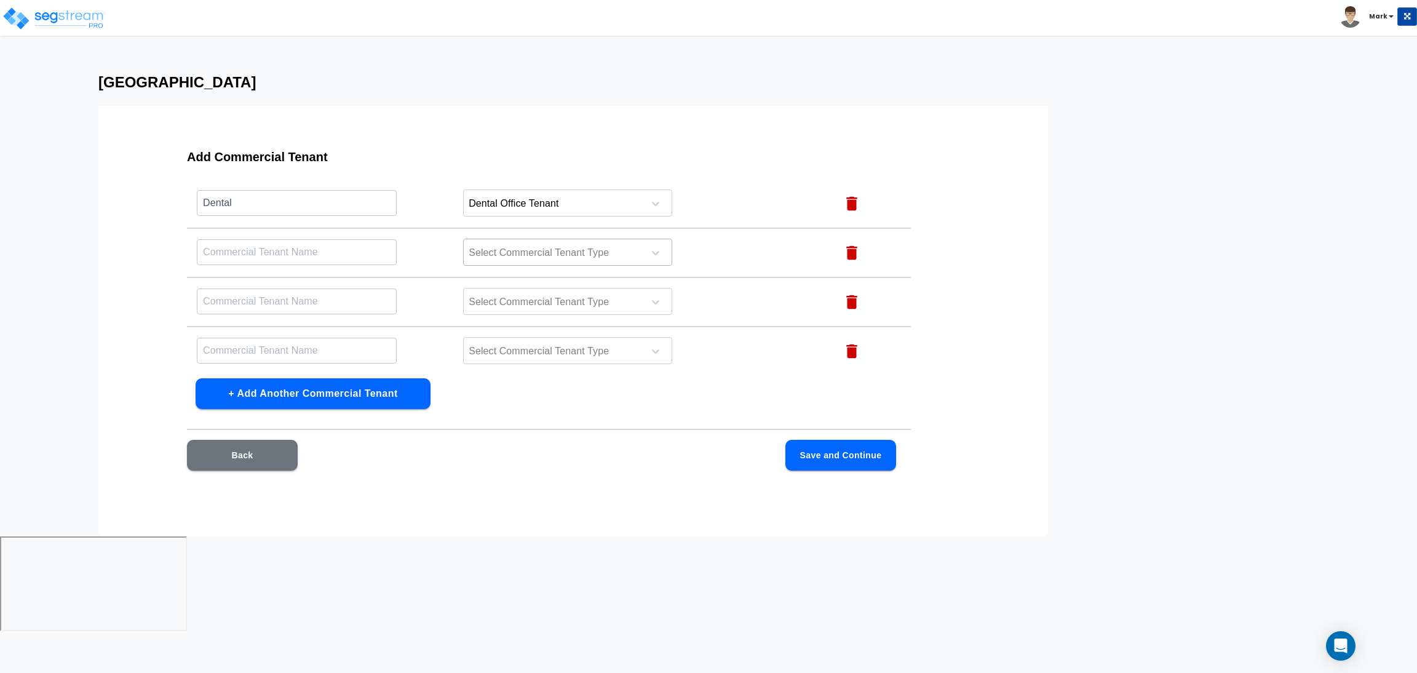
click at [547, 245] on div at bounding box center [552, 253] width 169 height 17
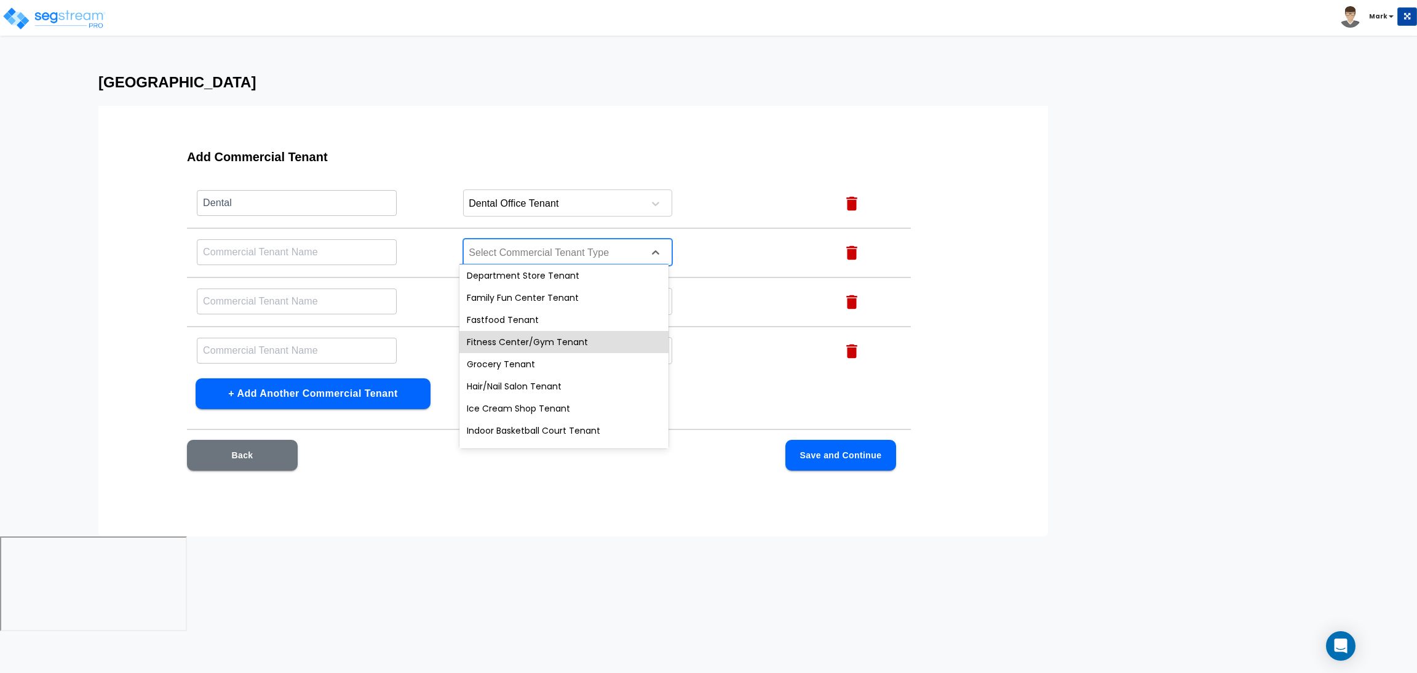
scroll to position [185, 0]
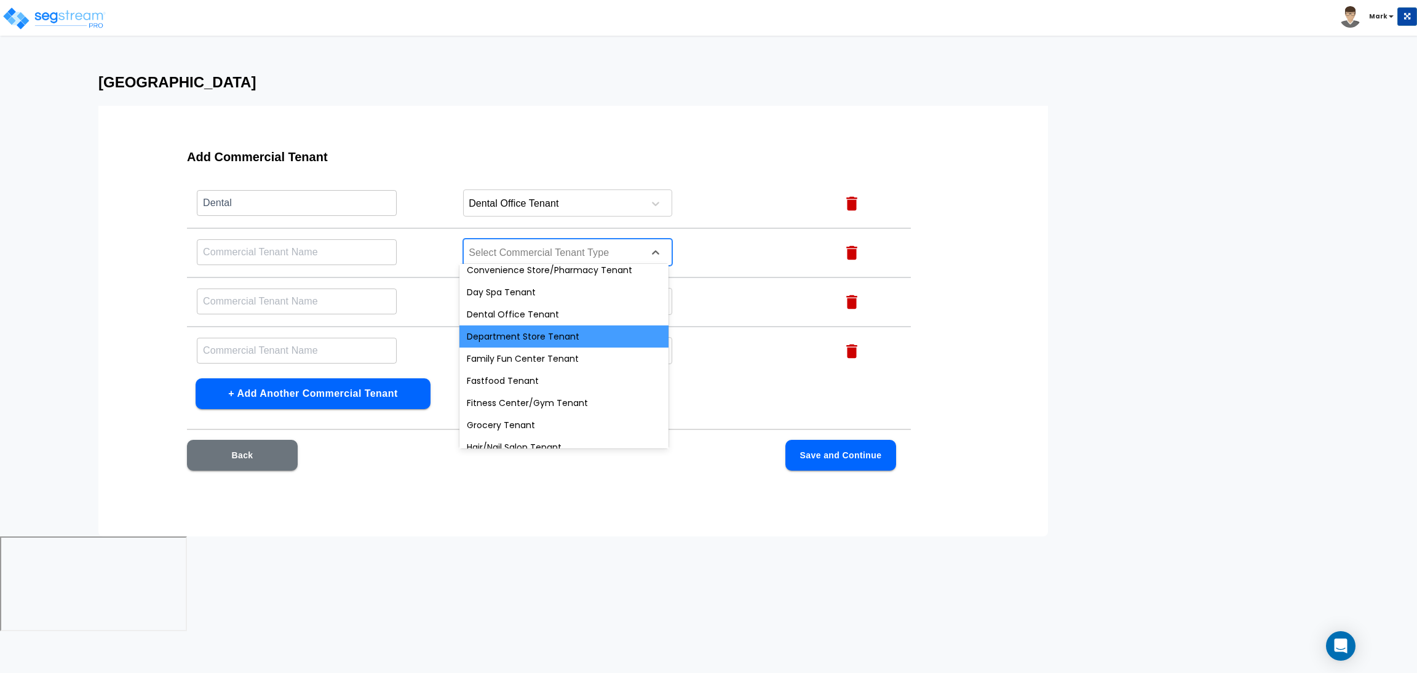
click at [583, 333] on div "Department Store Tenant" at bounding box center [564, 336] width 209 height 22
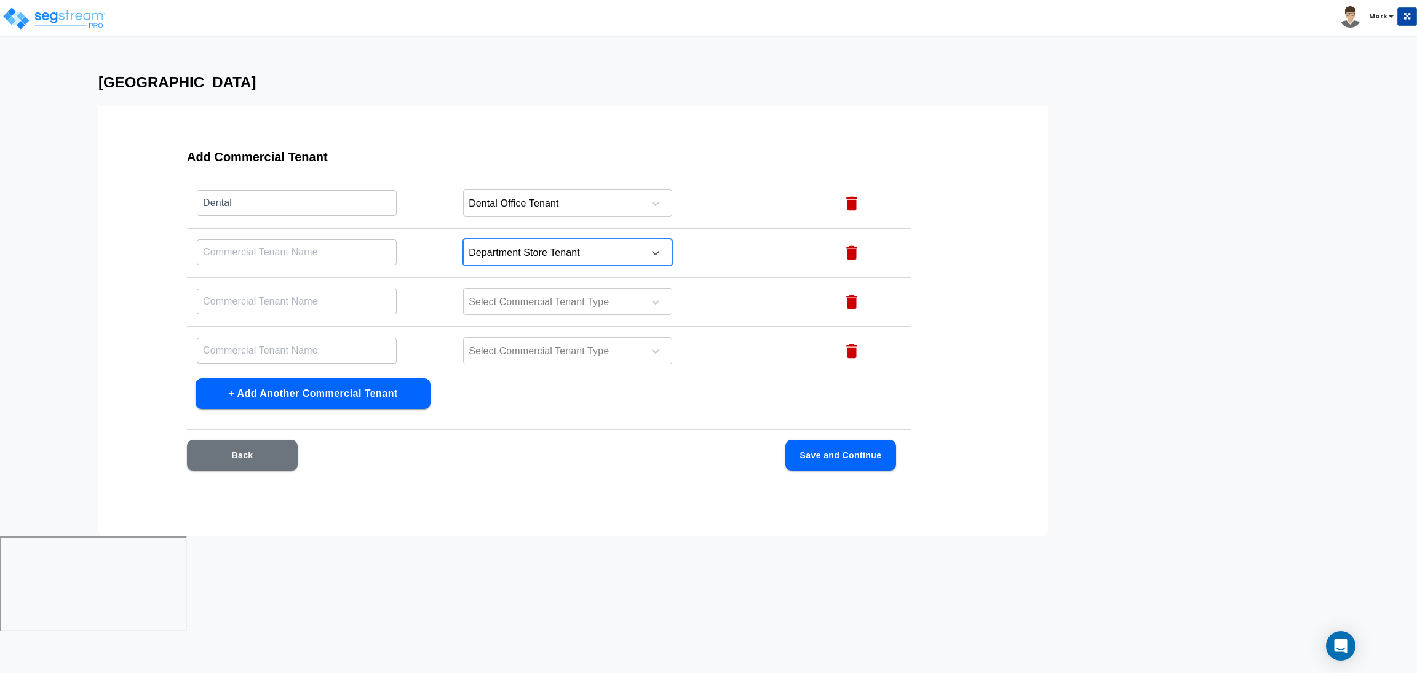
click at [263, 244] on input "text" at bounding box center [297, 252] width 200 height 26
type input "Department"
click at [496, 294] on div at bounding box center [552, 302] width 169 height 17
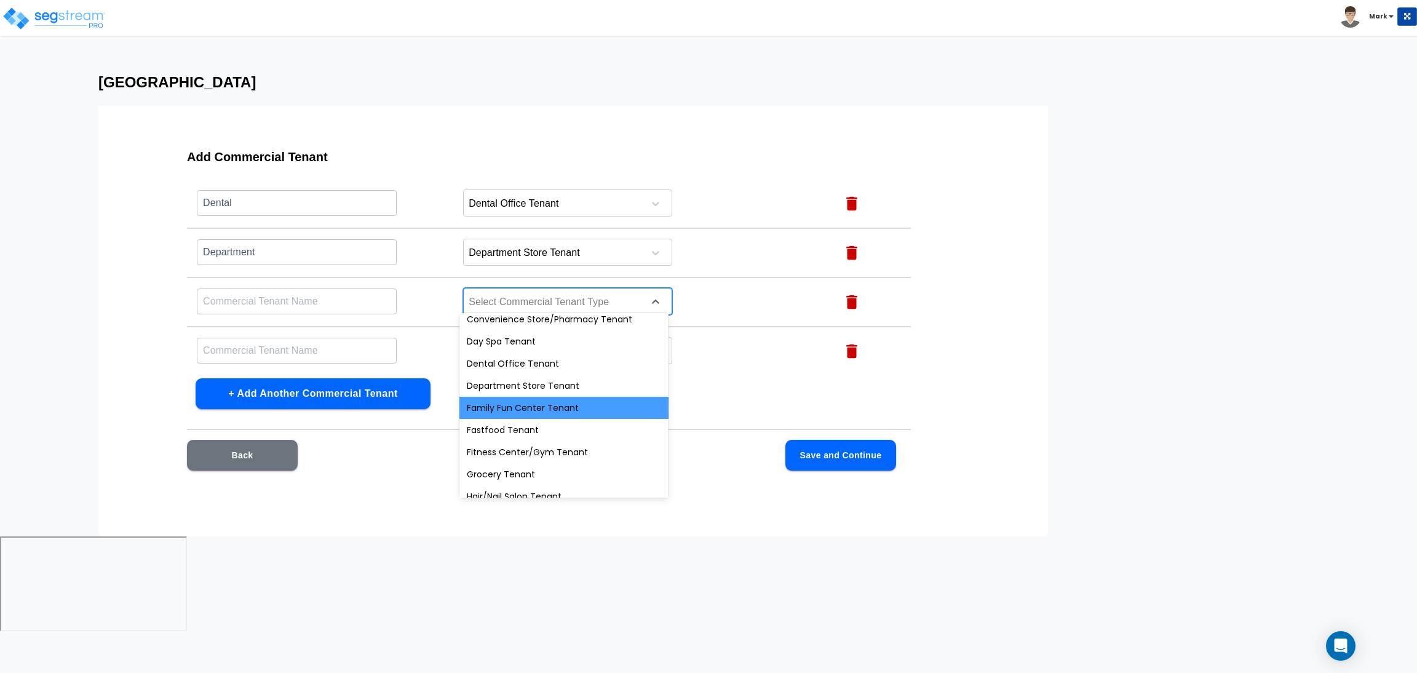
click at [582, 413] on div "Family Fun Center Tenant" at bounding box center [564, 408] width 209 height 22
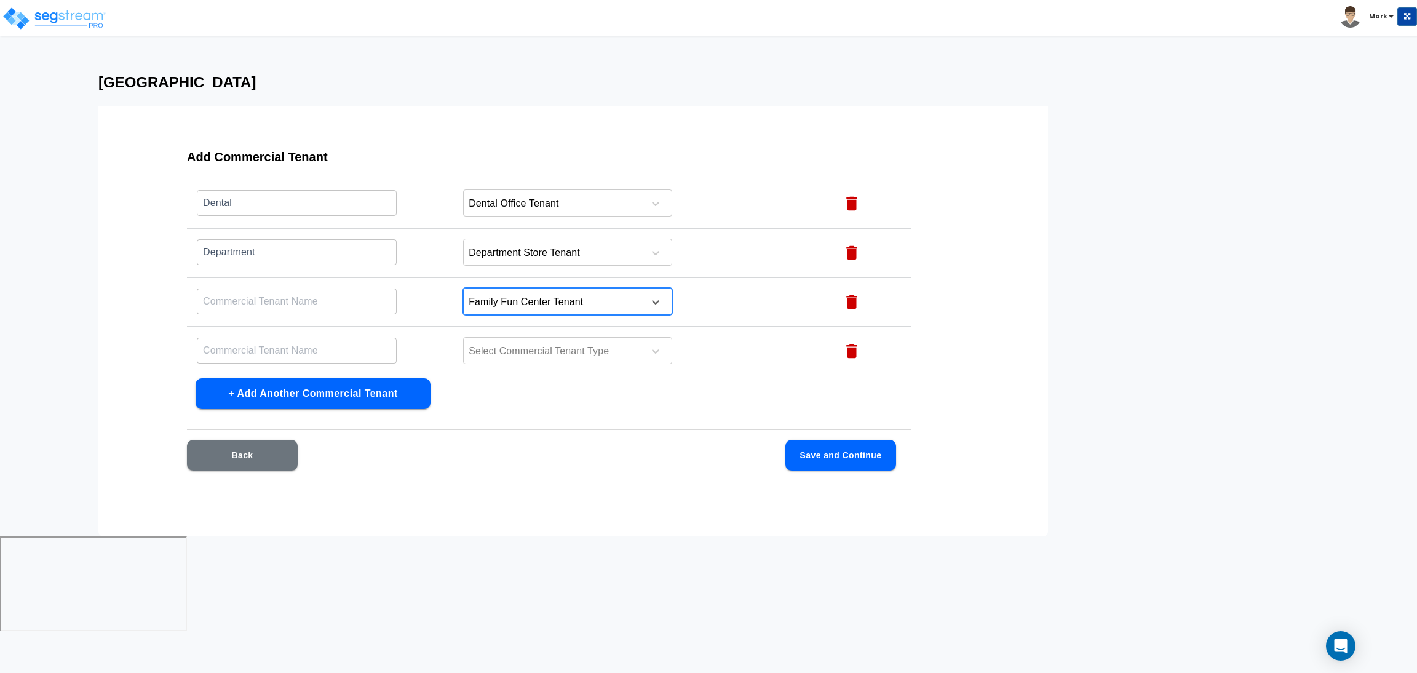
click at [275, 289] on input "text" at bounding box center [297, 301] width 200 height 26
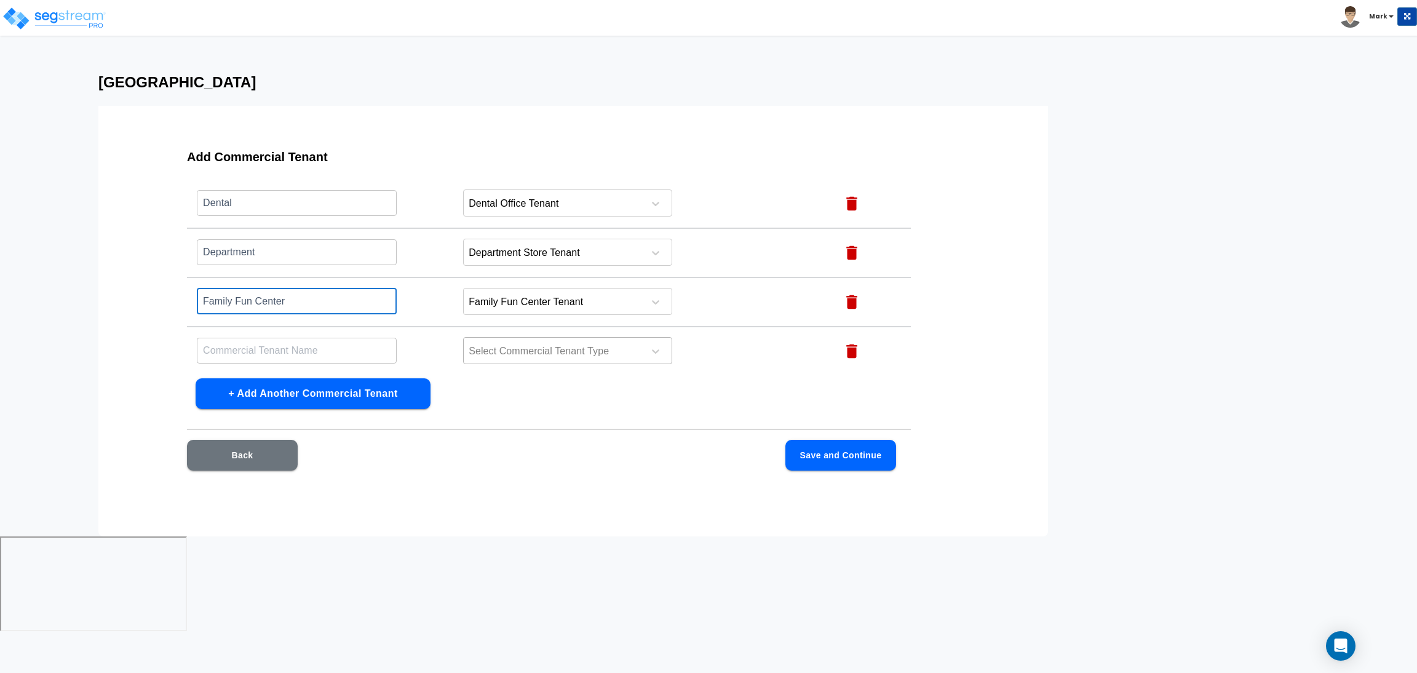
type input "Family Fun Center"
click at [501, 343] on div at bounding box center [552, 351] width 169 height 17
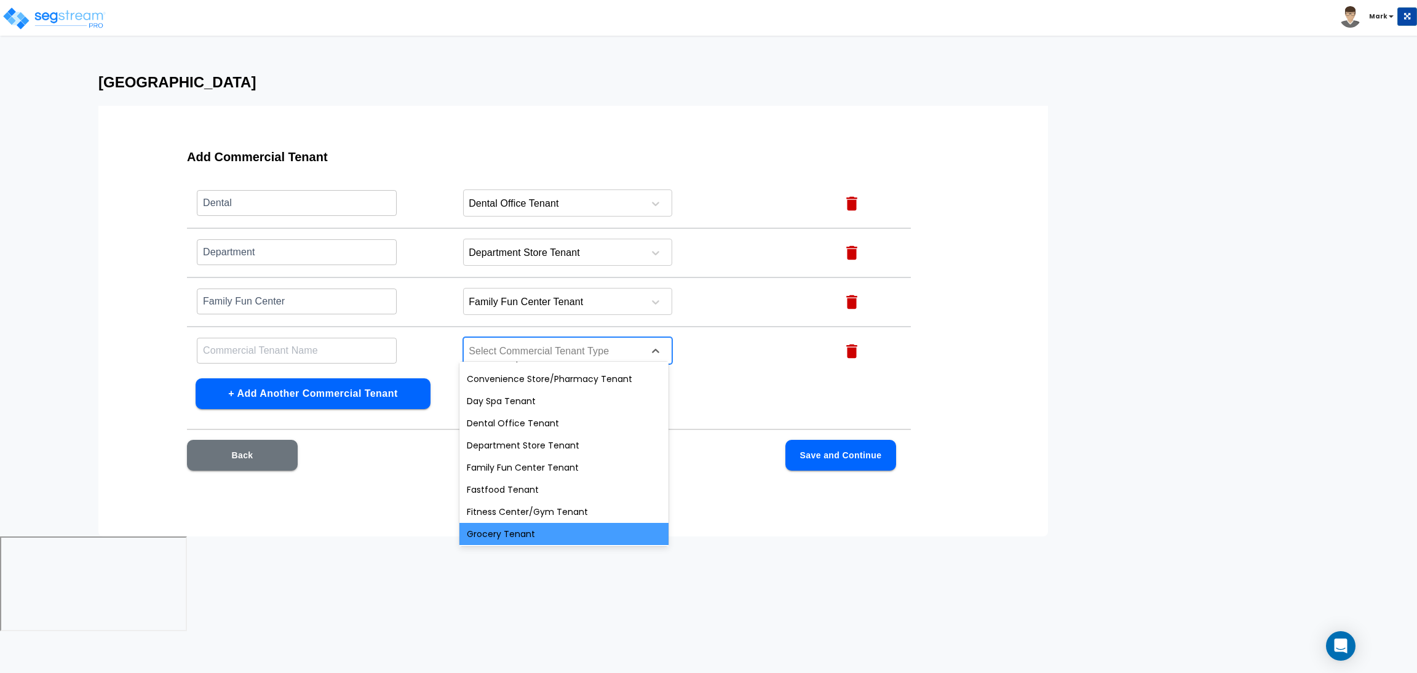
scroll to position [163, 0]
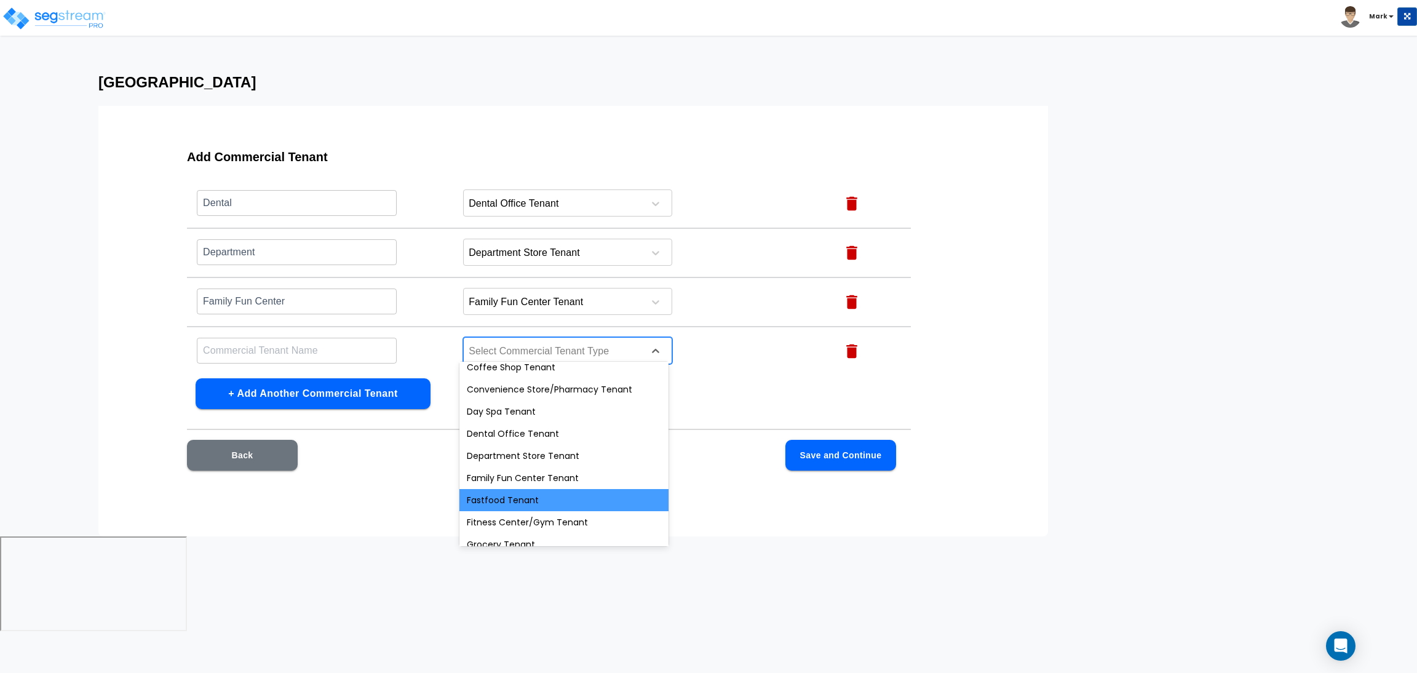
click at [554, 493] on div "Fastfood Tenant" at bounding box center [564, 500] width 209 height 22
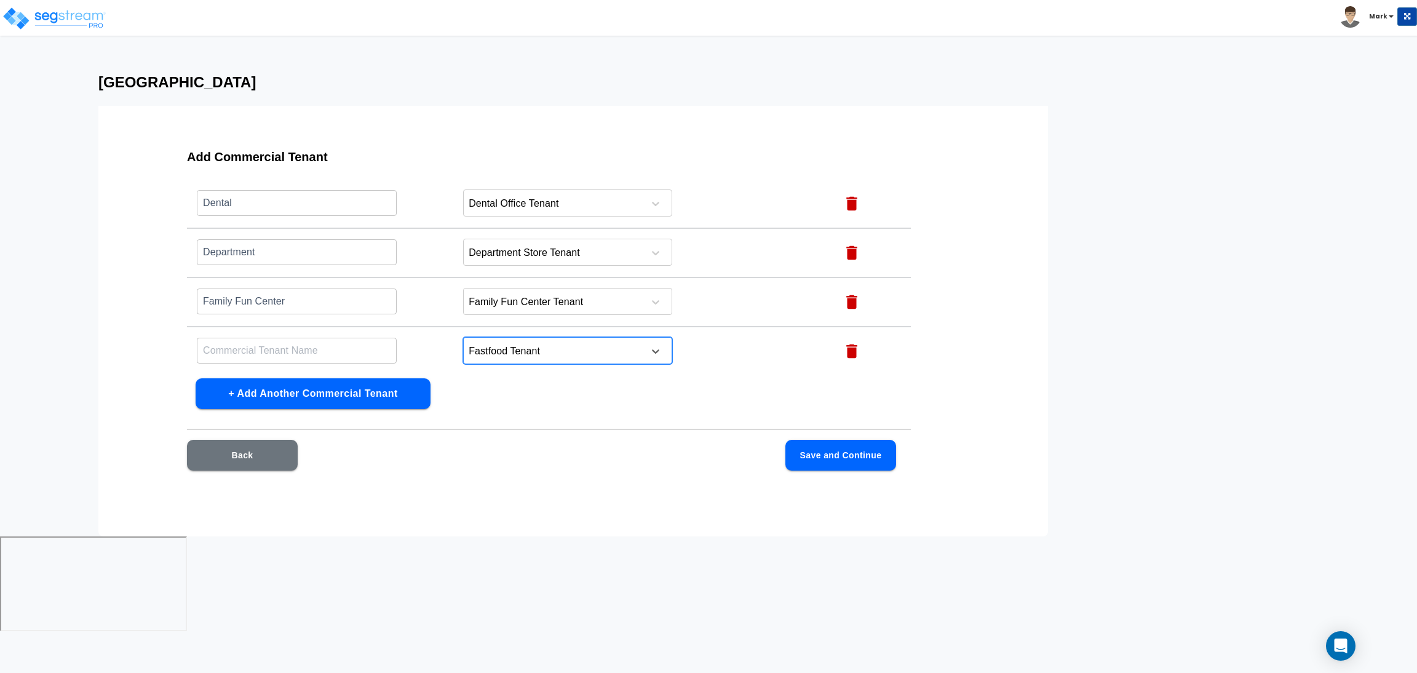
click at [321, 338] on input "text" at bounding box center [297, 350] width 200 height 26
type input "Fastfood"
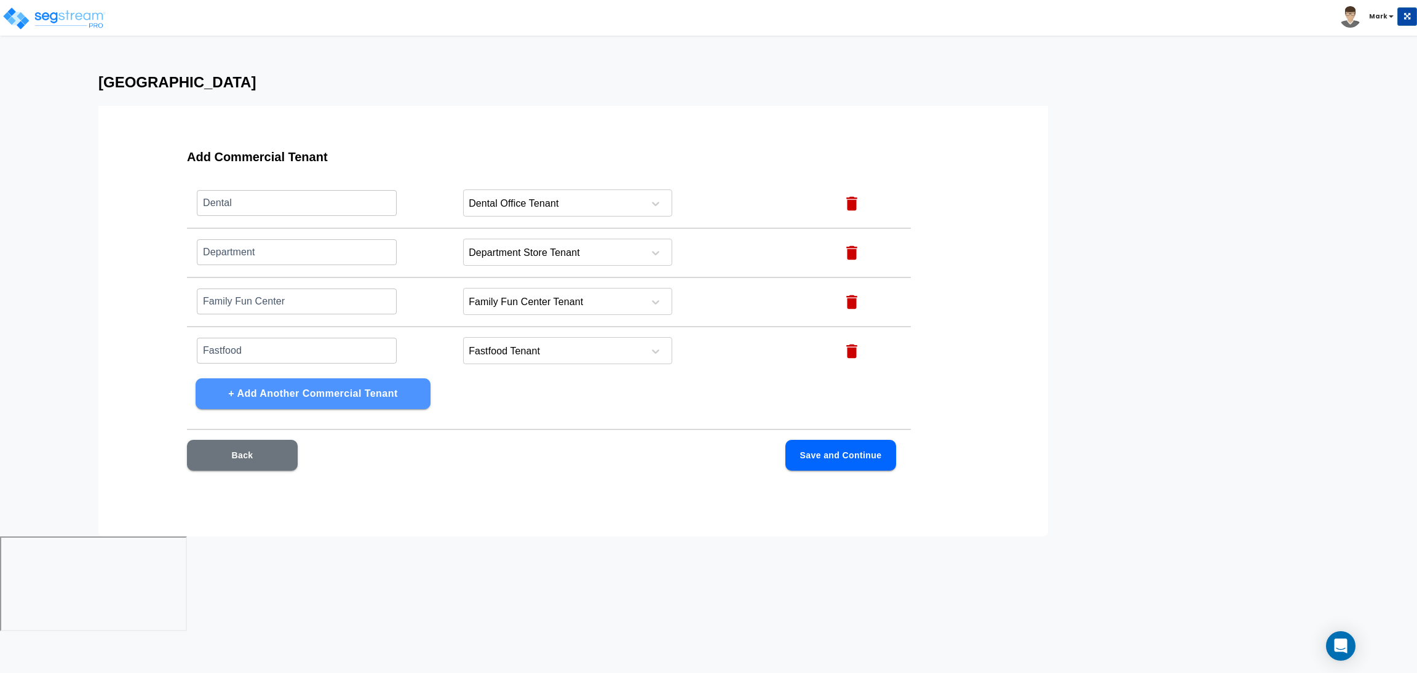
click at [297, 391] on button "+ Add Another Commercial Tenant" at bounding box center [313, 393] width 235 height 31
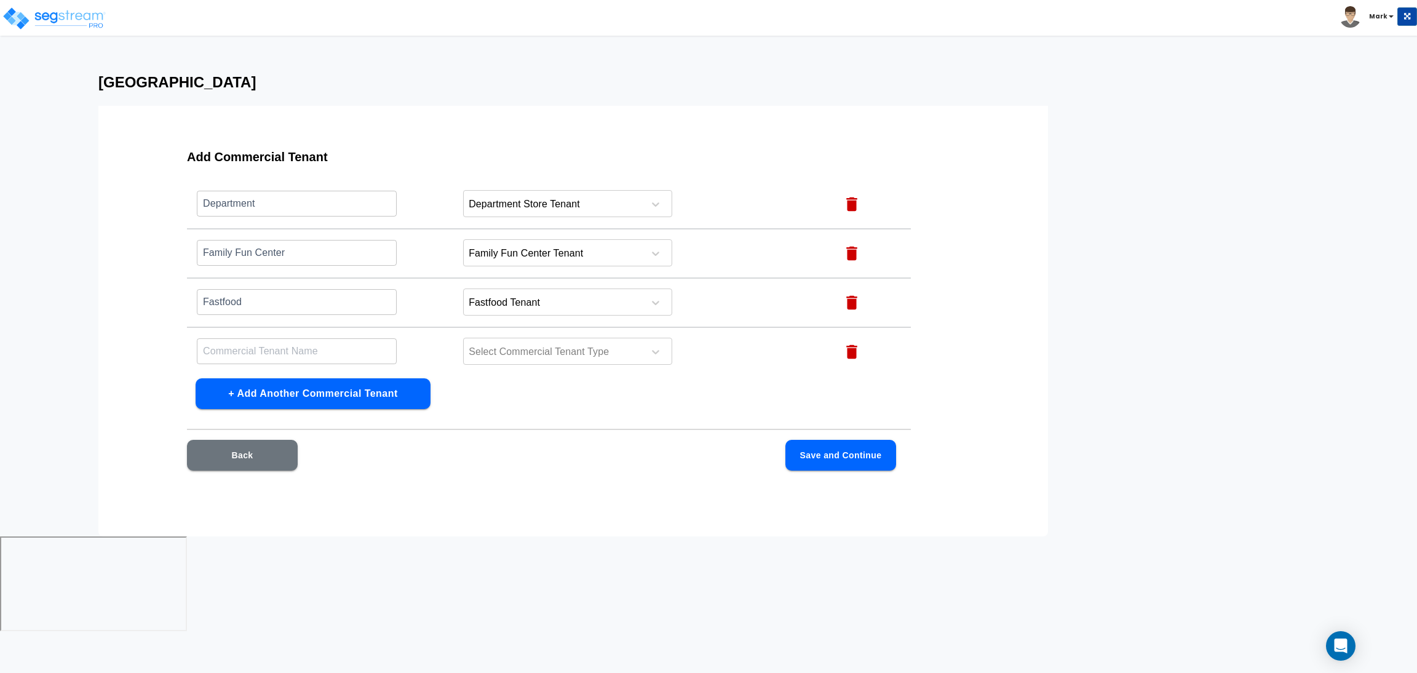
click at [297, 391] on button "+ Add Another Commercial Tenant" at bounding box center [313, 393] width 235 height 31
click at [490, 248] on div at bounding box center [552, 254] width 169 height 17
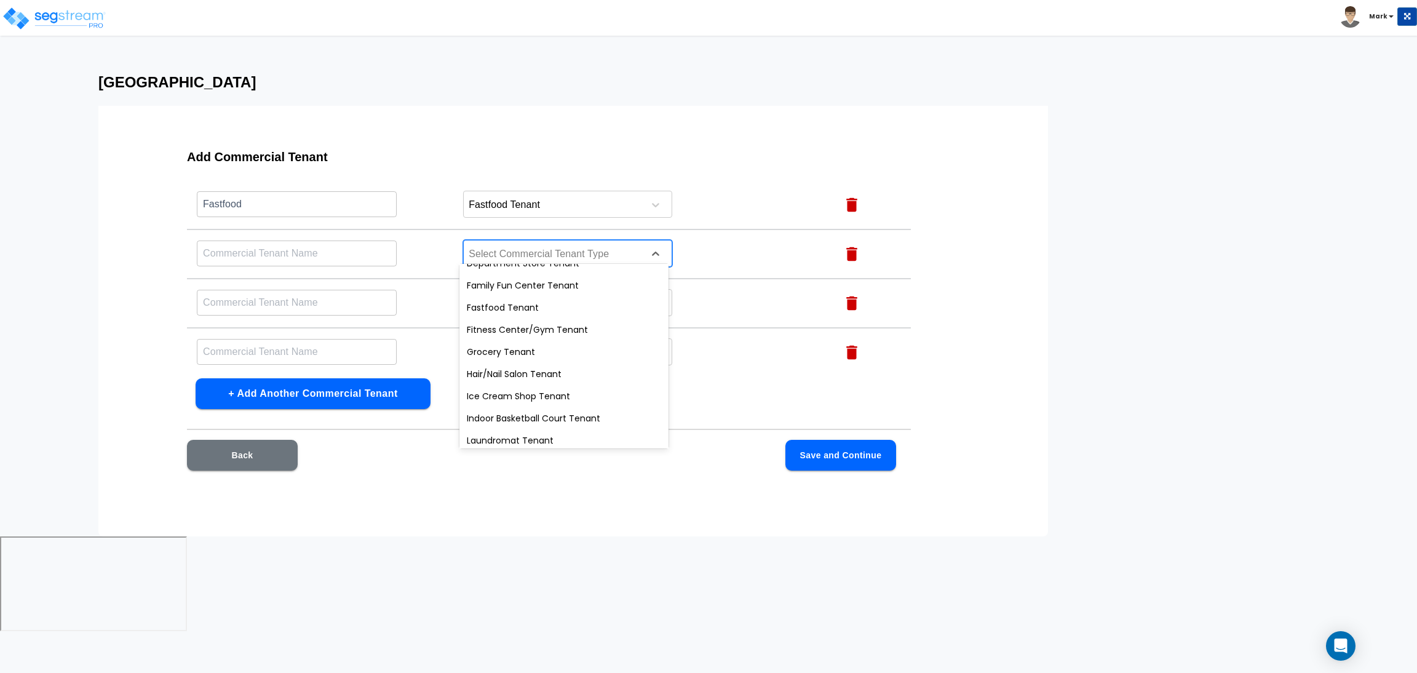
scroll to position [255, 0]
click at [532, 330] on div "Fitness Center/Gym Tenant" at bounding box center [564, 332] width 209 height 22
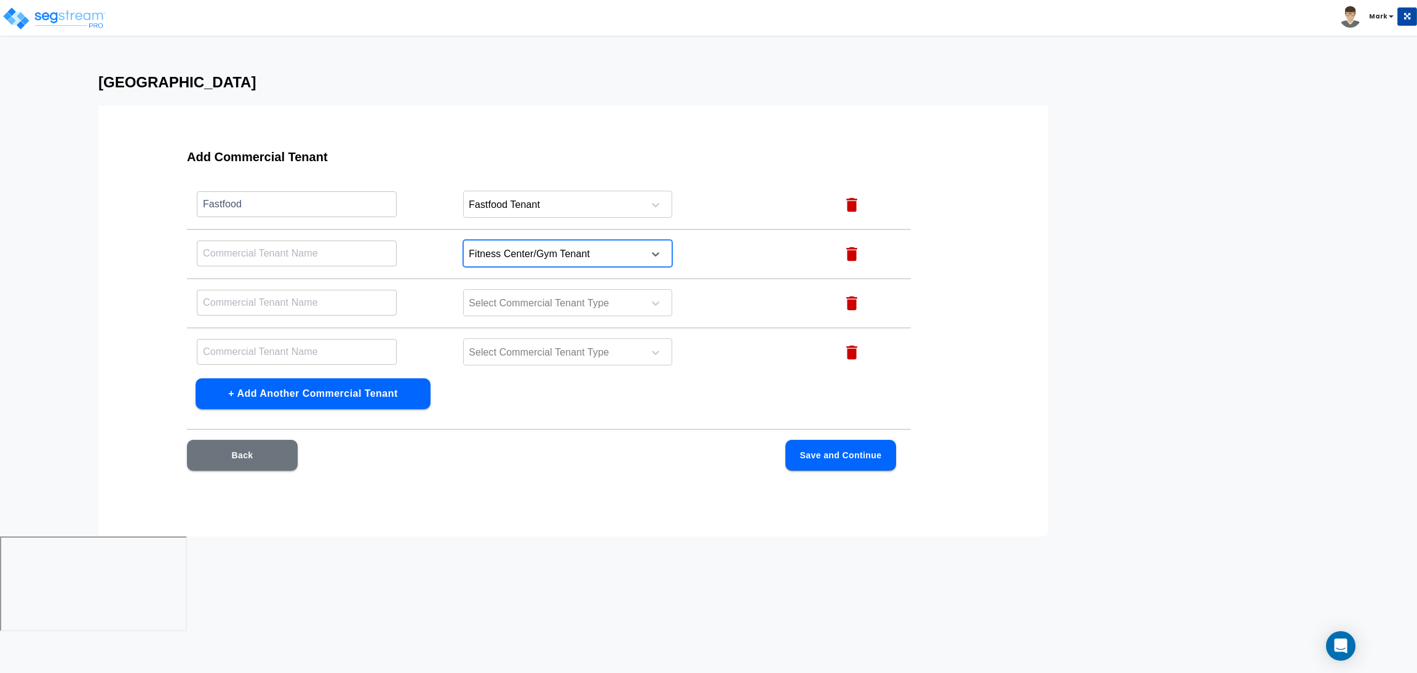
click at [277, 255] on input "text" at bounding box center [297, 253] width 200 height 26
type input "G"
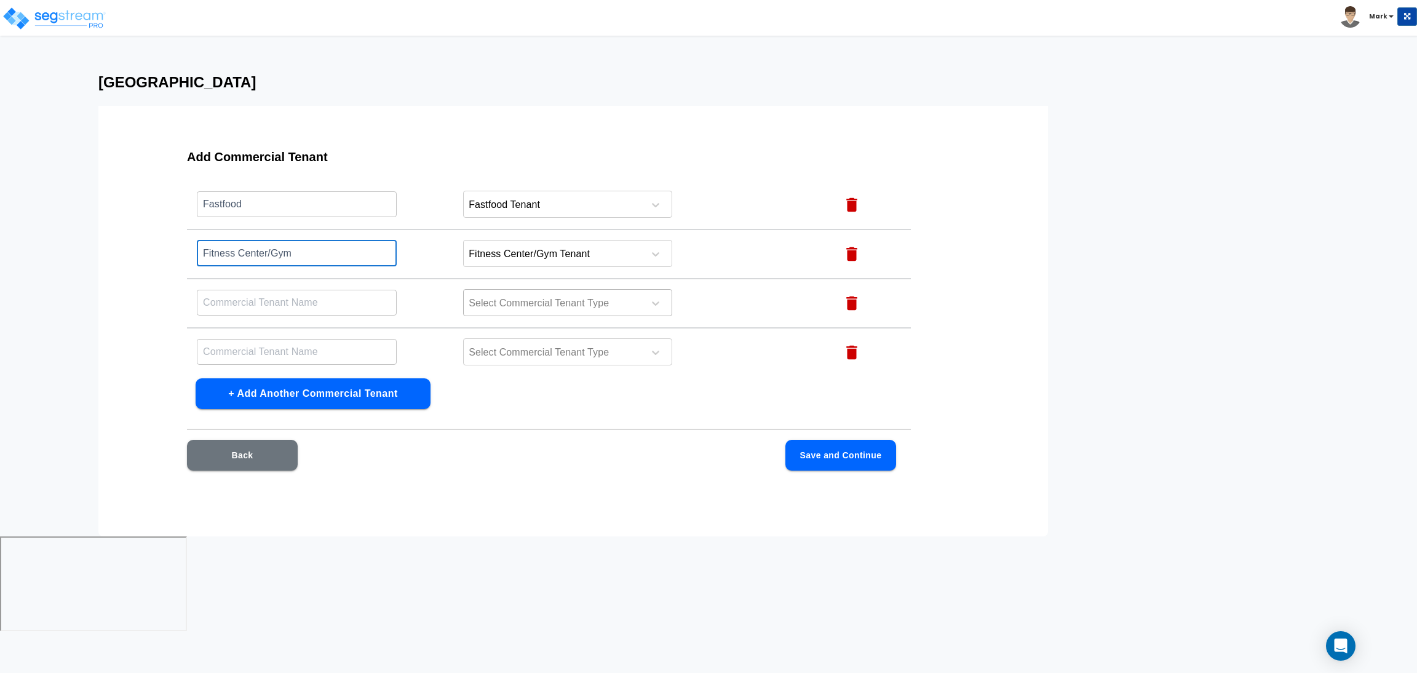
type input "Fitness Center/Gym"
click at [551, 296] on div at bounding box center [552, 303] width 169 height 17
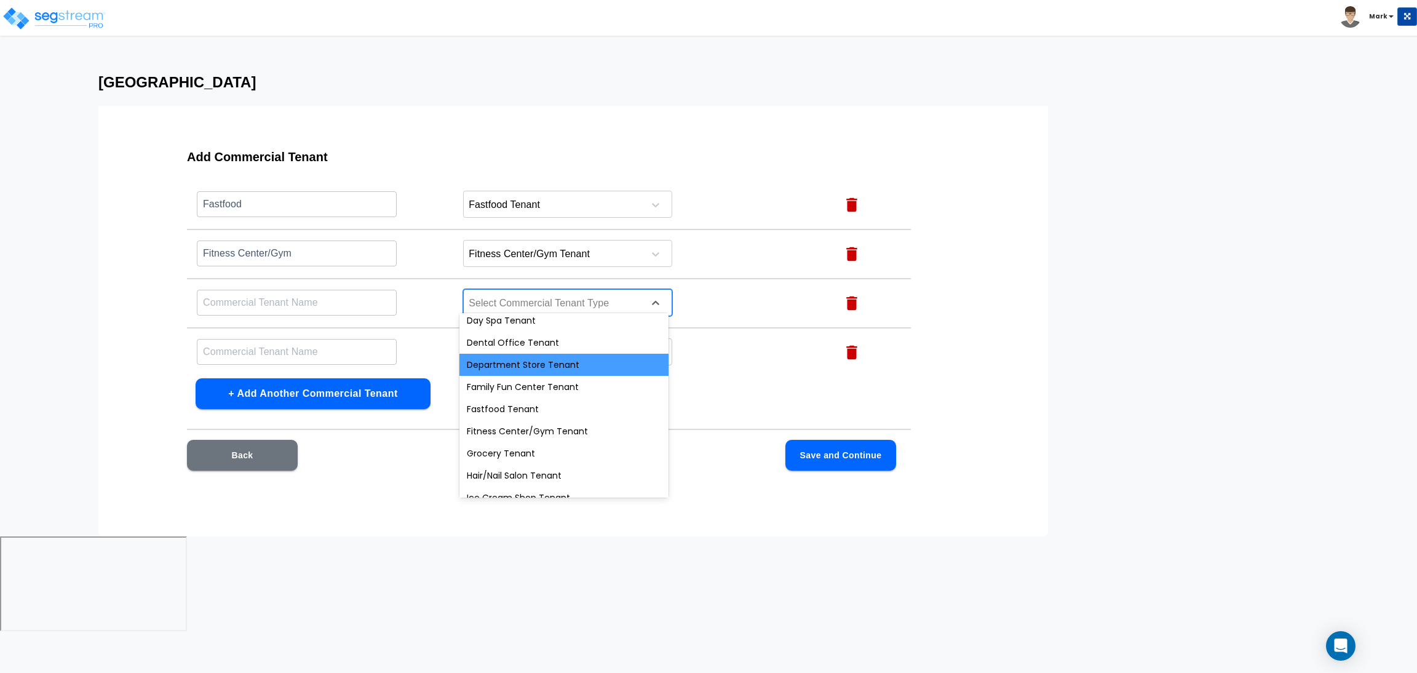
scroll to position [276, 0]
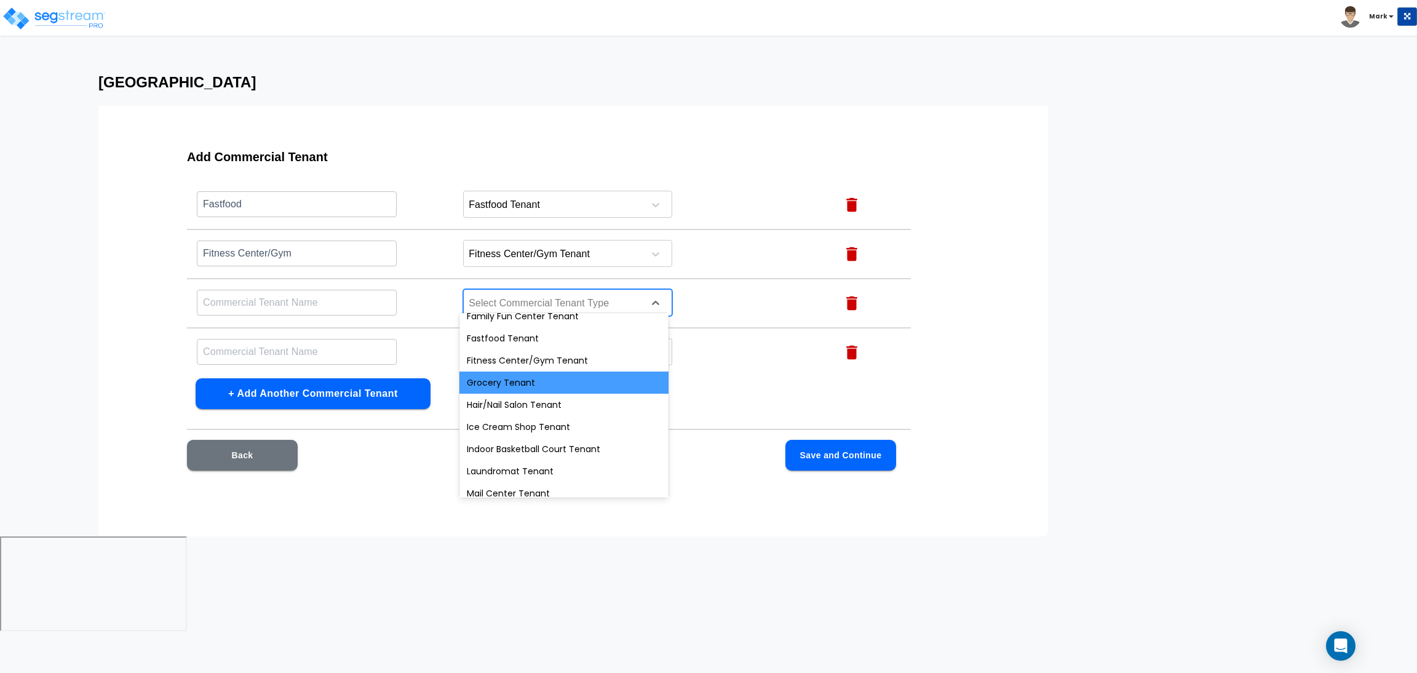
click at [543, 385] on div "Grocery Tenant" at bounding box center [564, 383] width 209 height 22
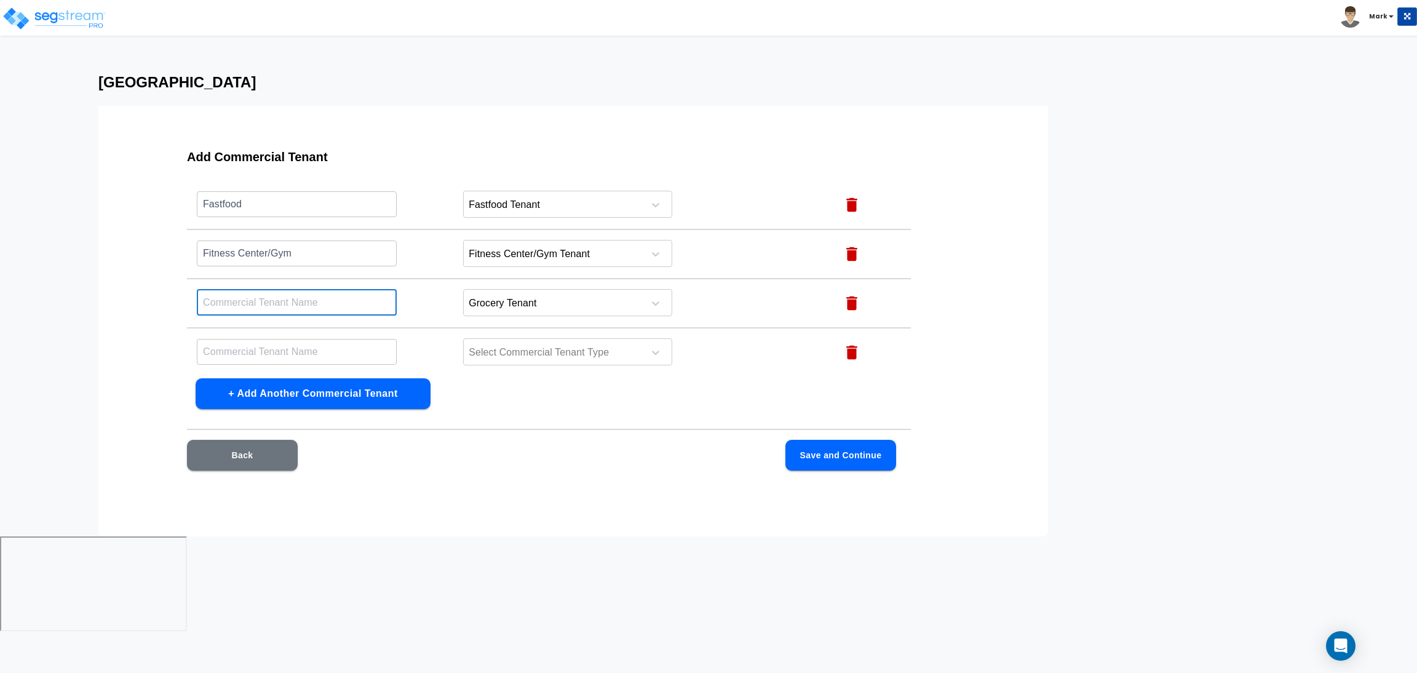
click at [273, 289] on input "text" at bounding box center [297, 302] width 200 height 26
type input "Grocery"
click at [490, 345] on div at bounding box center [552, 353] width 169 height 17
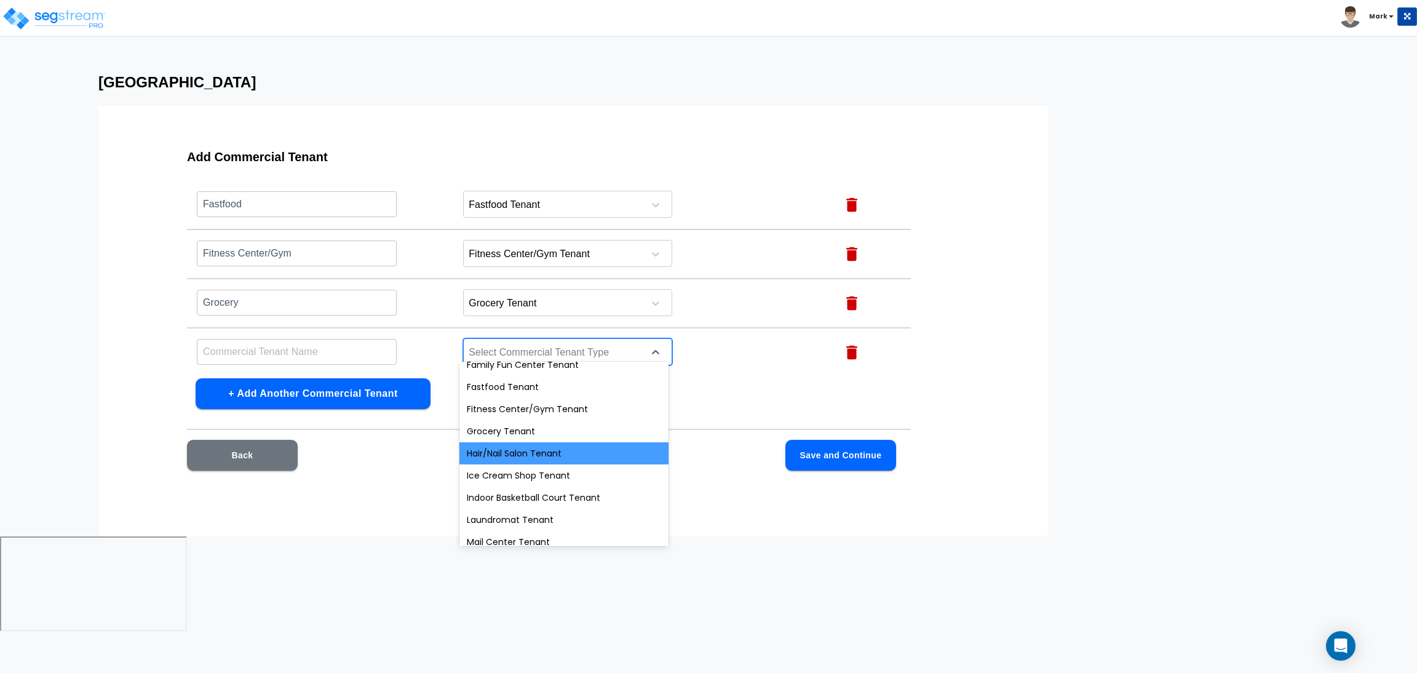
click at [547, 443] on div "Hair/Nail Salon Tenant" at bounding box center [564, 453] width 209 height 22
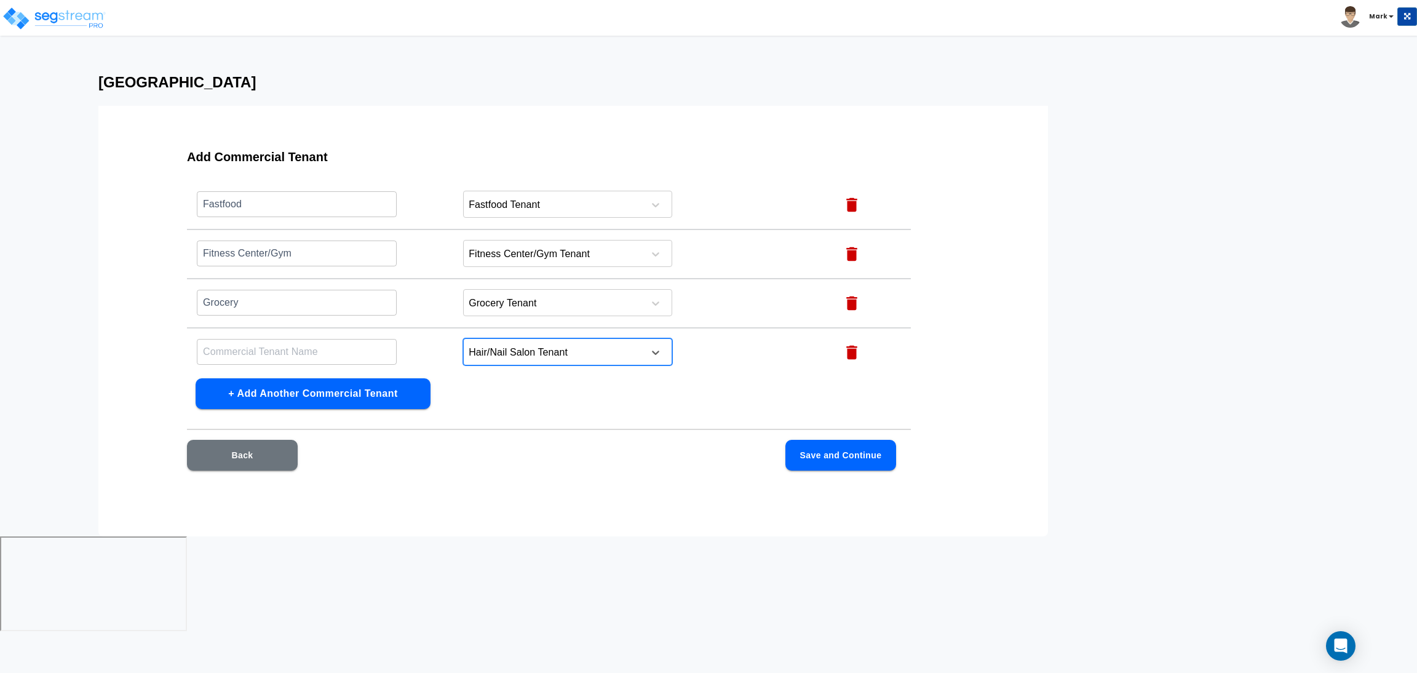
click at [313, 352] on input "text" at bounding box center [297, 351] width 200 height 26
type input "Hair/Nail Salon"
click at [307, 391] on button "+ Add Another Commercial Tenant" at bounding box center [313, 393] width 235 height 31
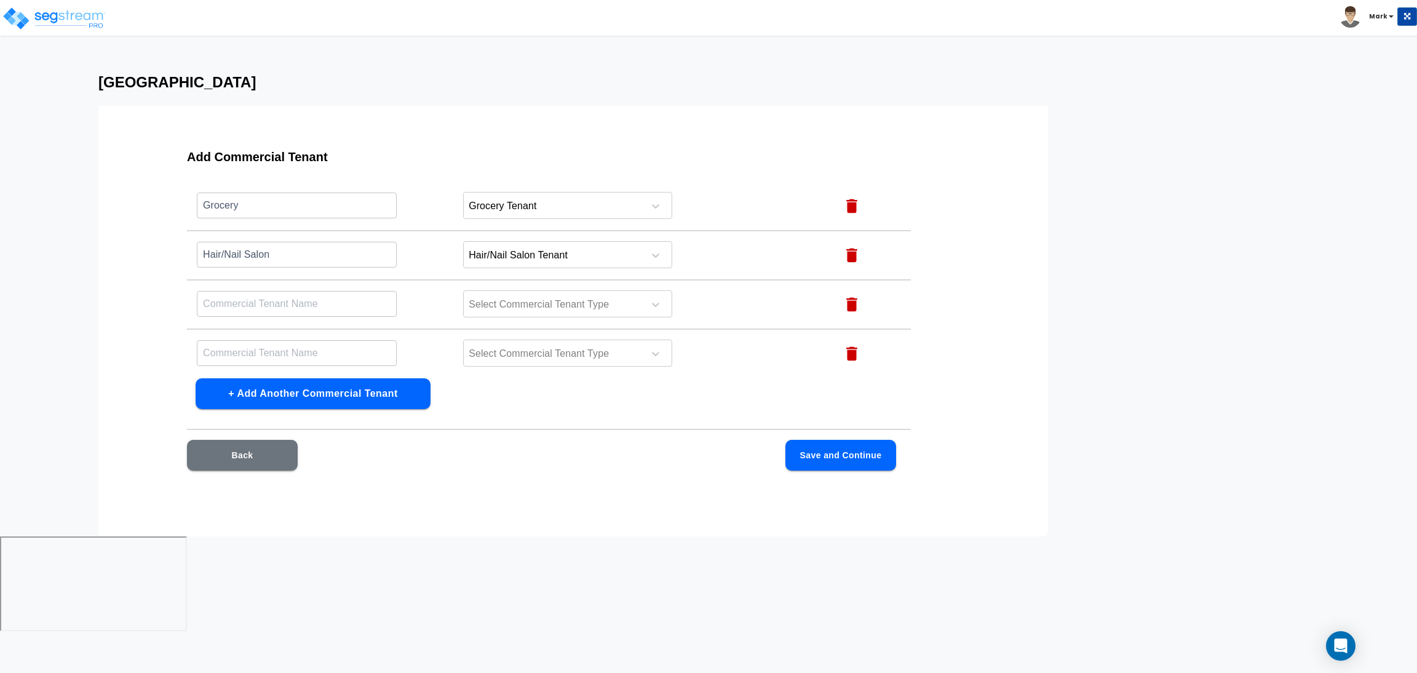
scroll to position [819, 0]
click at [497, 248] on div at bounding box center [552, 256] width 169 height 17
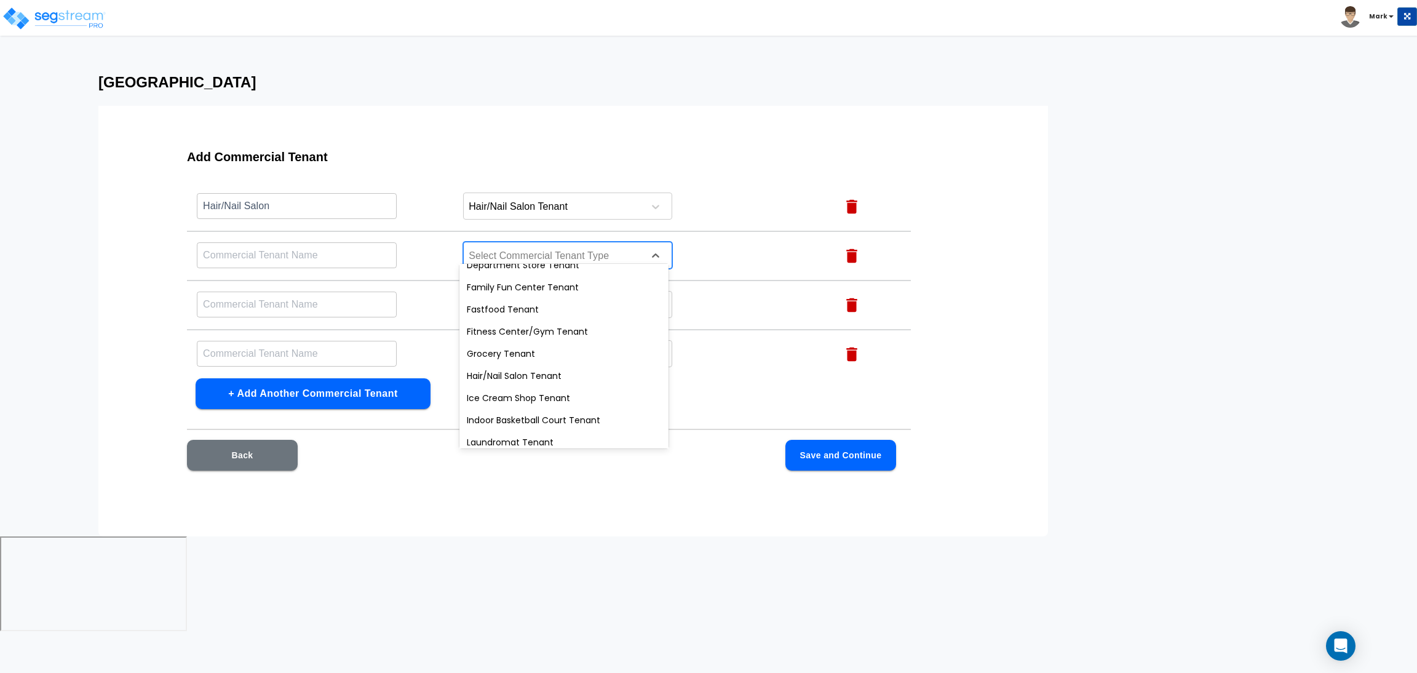
scroll to position [276, 0]
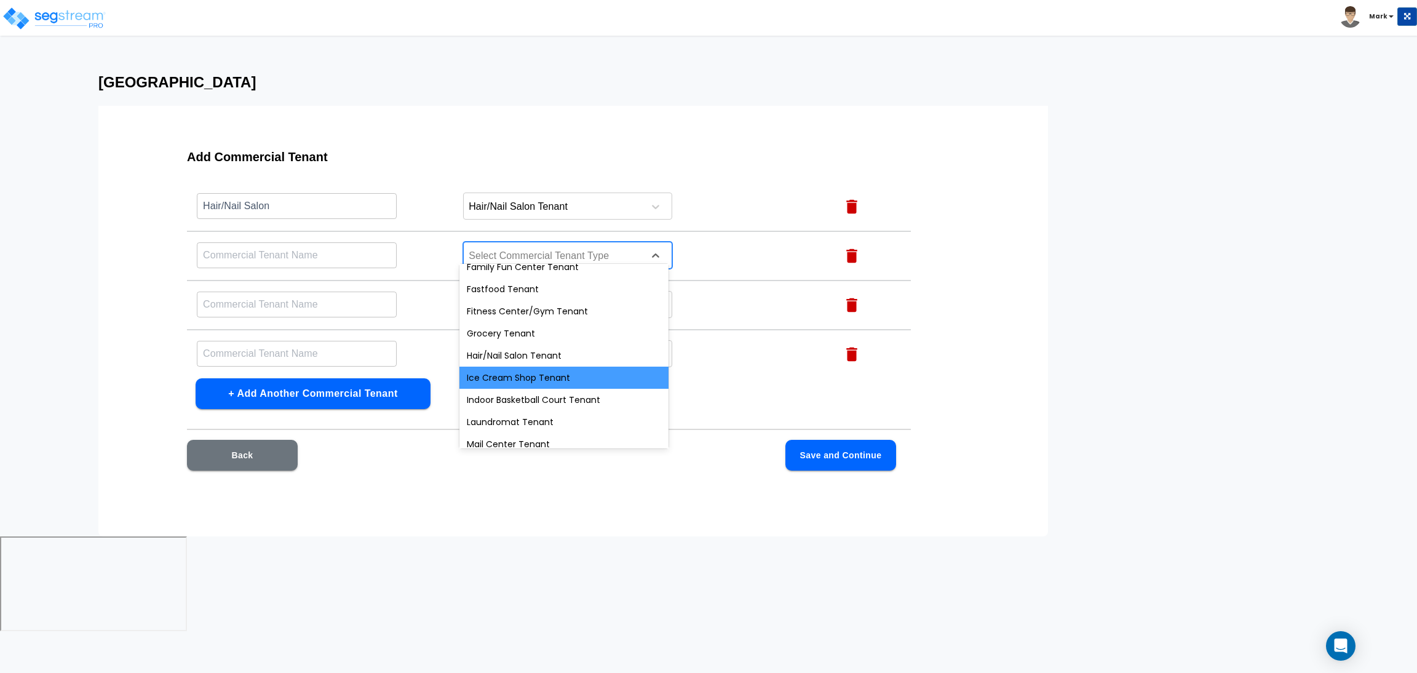
click at [527, 367] on div "Ice Cream Shop Tenant" at bounding box center [564, 378] width 209 height 22
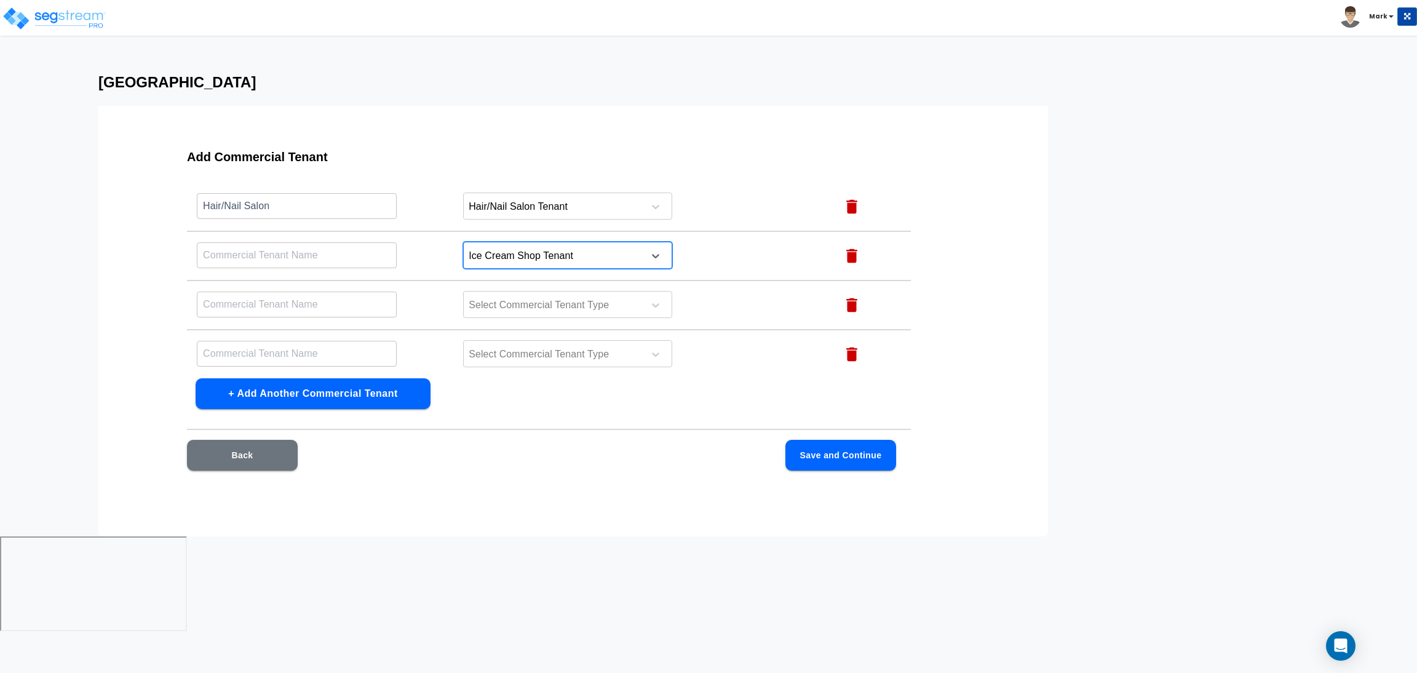
click at [319, 242] on input "text" at bounding box center [297, 255] width 200 height 26
type input "Ice Cream Shop"
click at [507, 300] on div at bounding box center [552, 305] width 169 height 17
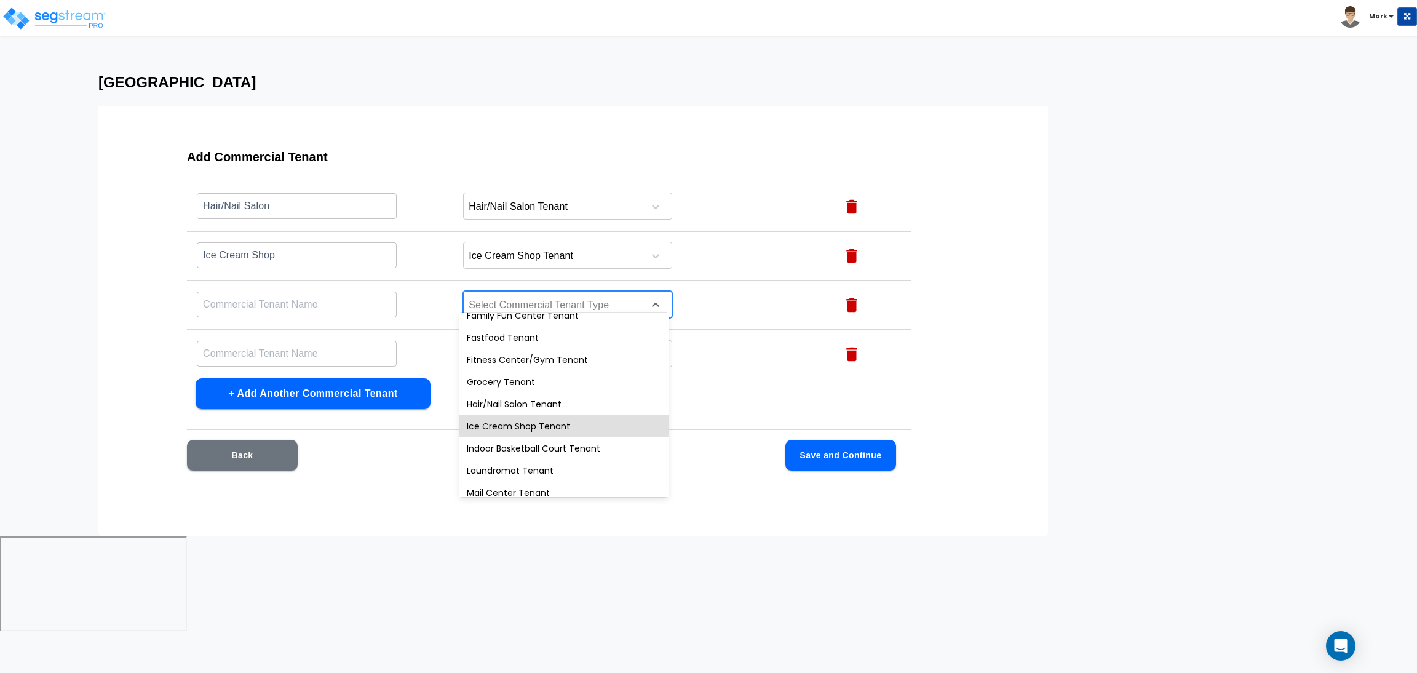
click at [564, 441] on div "Indoor Basketball Court Tenant" at bounding box center [564, 448] width 209 height 22
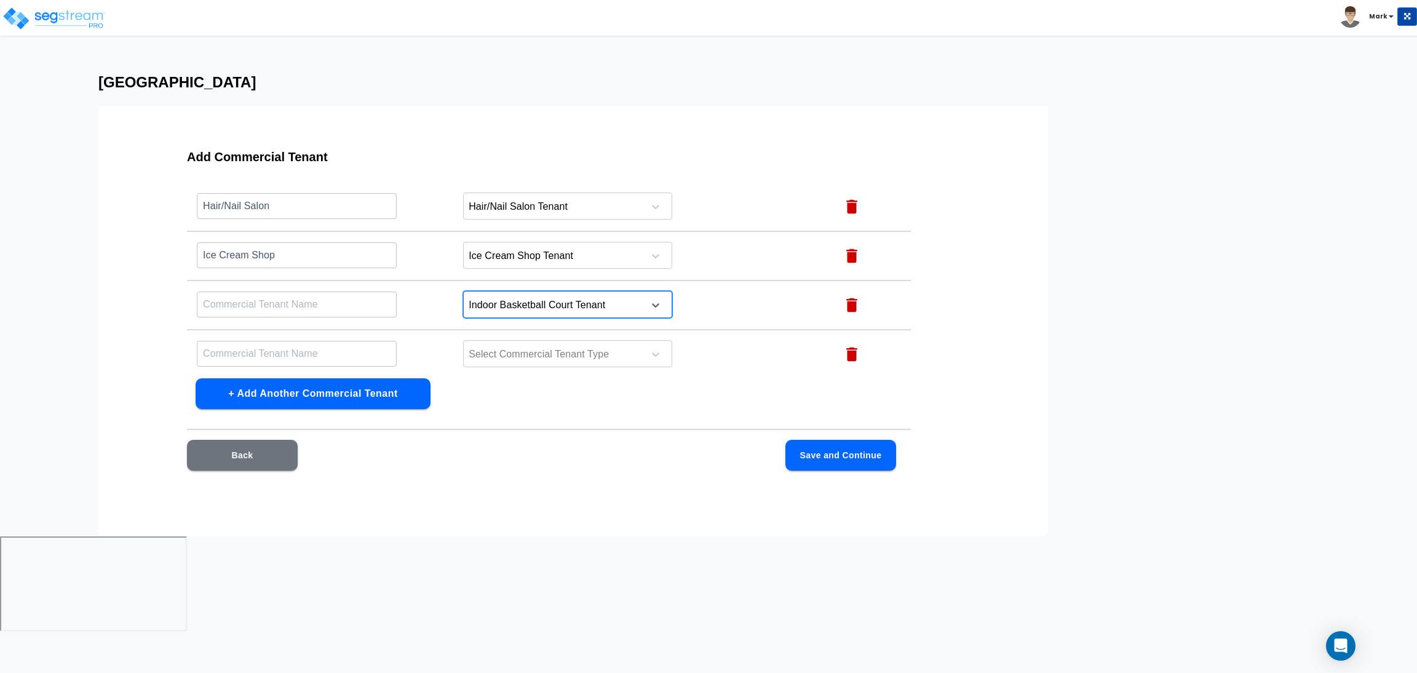
click at [312, 295] on input "text" at bounding box center [297, 304] width 200 height 26
type input "Indoor Basketball Court"
click at [525, 346] on div at bounding box center [552, 354] width 169 height 17
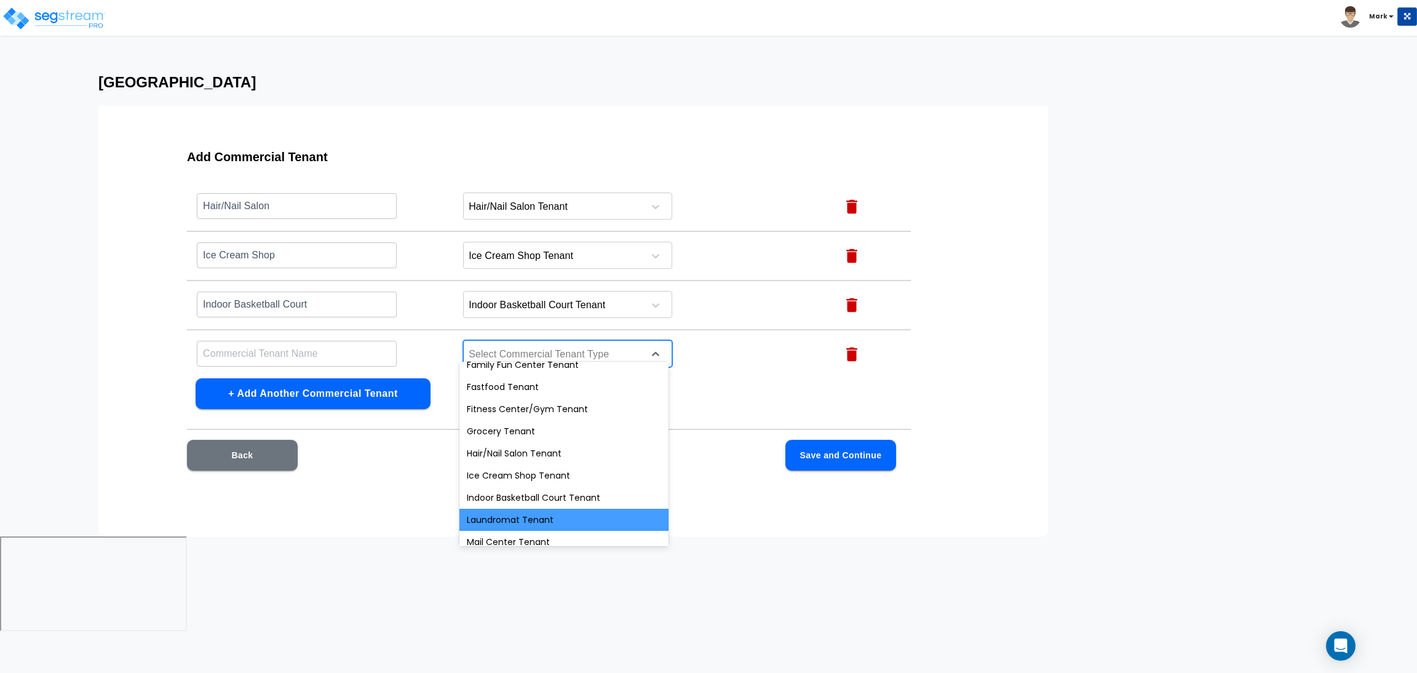
click at [519, 511] on div "Laundromat Tenant" at bounding box center [564, 520] width 209 height 22
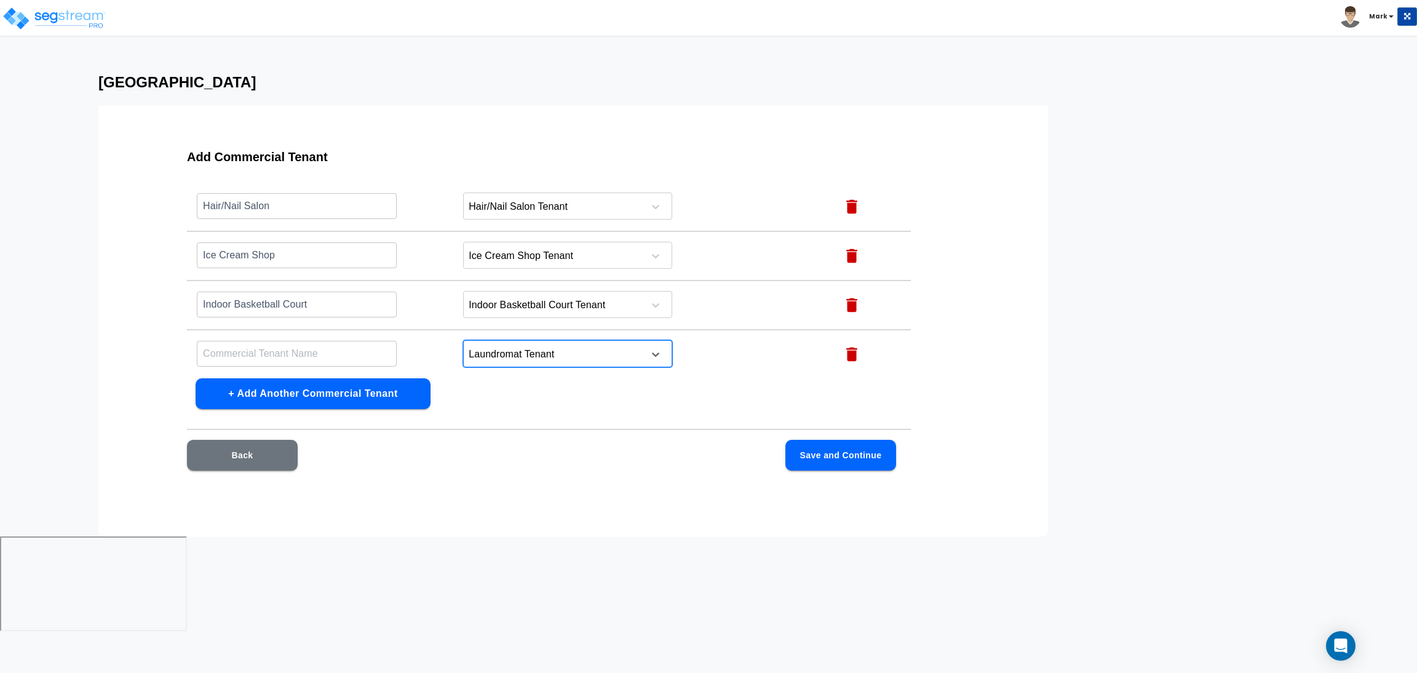
click at [292, 340] on input "text" at bounding box center [297, 353] width 200 height 26
type input "Laundromat"
click at [327, 393] on button "+ Add Another Commercial Tenant" at bounding box center [313, 393] width 235 height 31
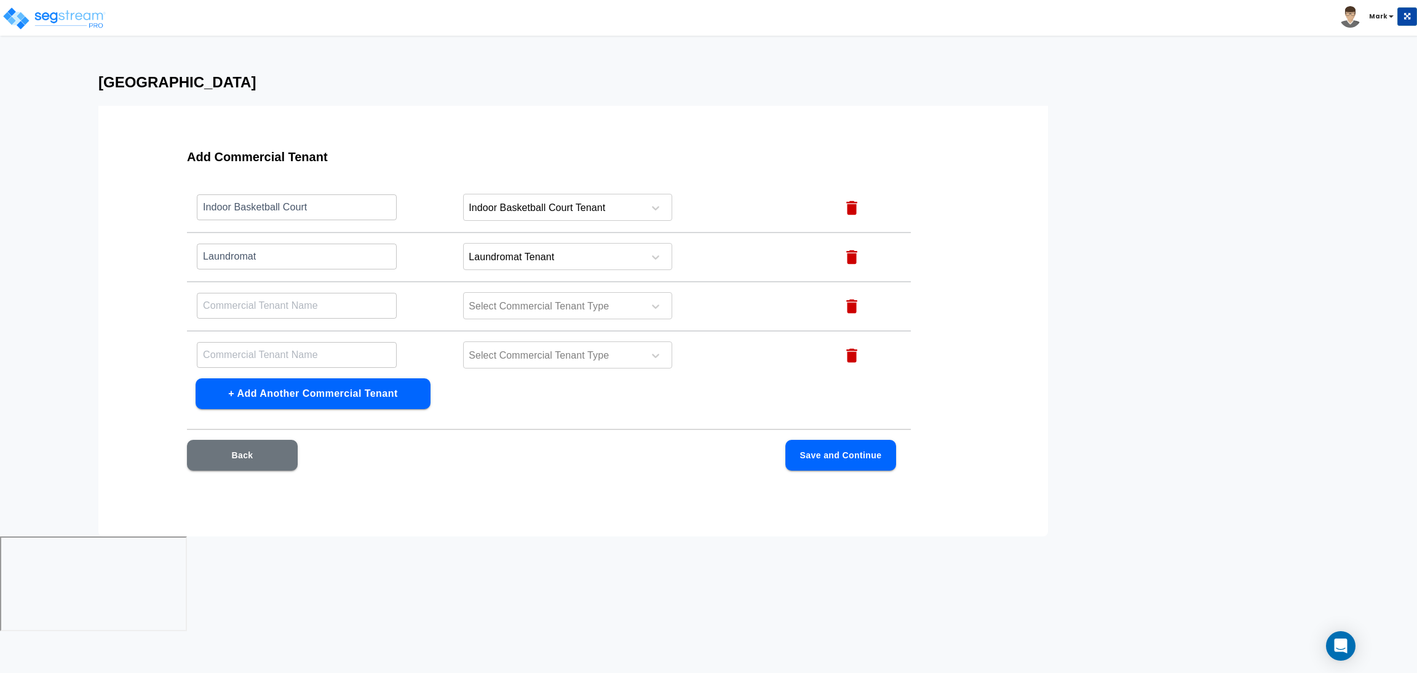
click at [327, 393] on button "+ Add Another Commercial Tenant" at bounding box center [313, 393] width 235 height 31
click at [494, 252] on div at bounding box center [552, 258] width 169 height 17
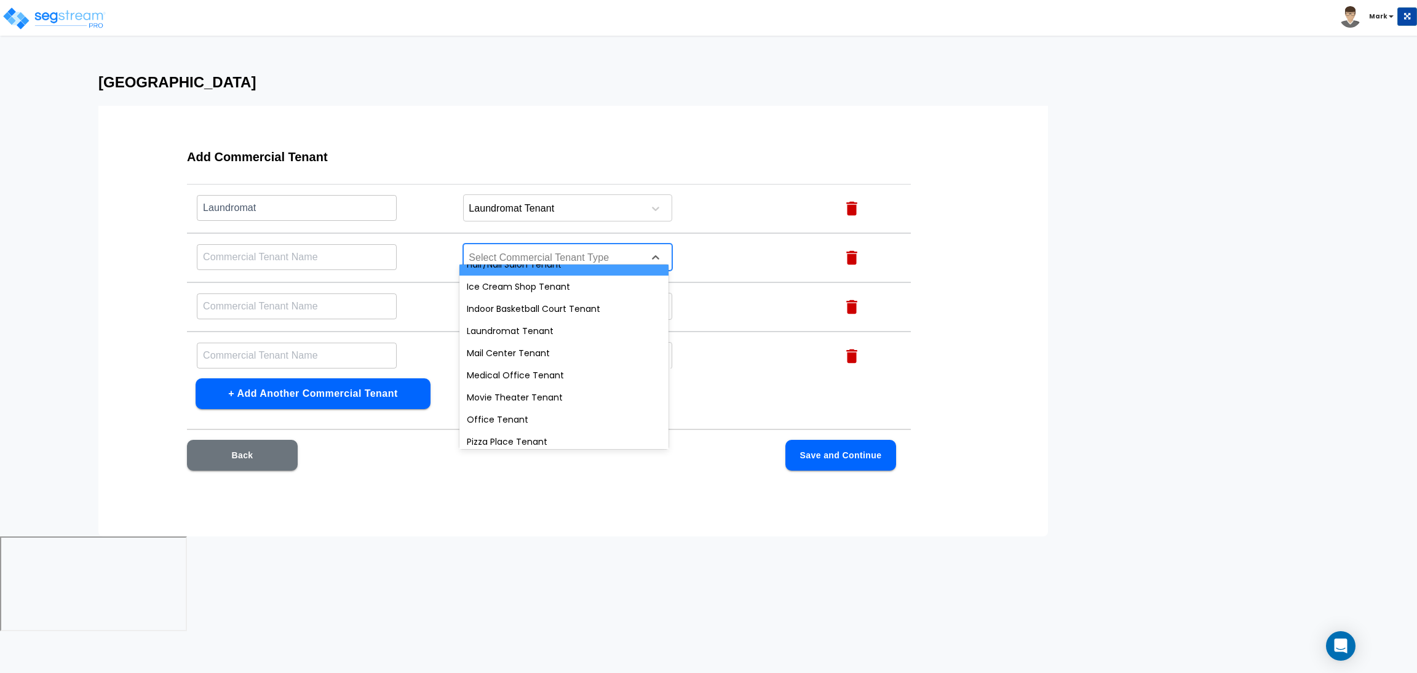
scroll to position [369, 0]
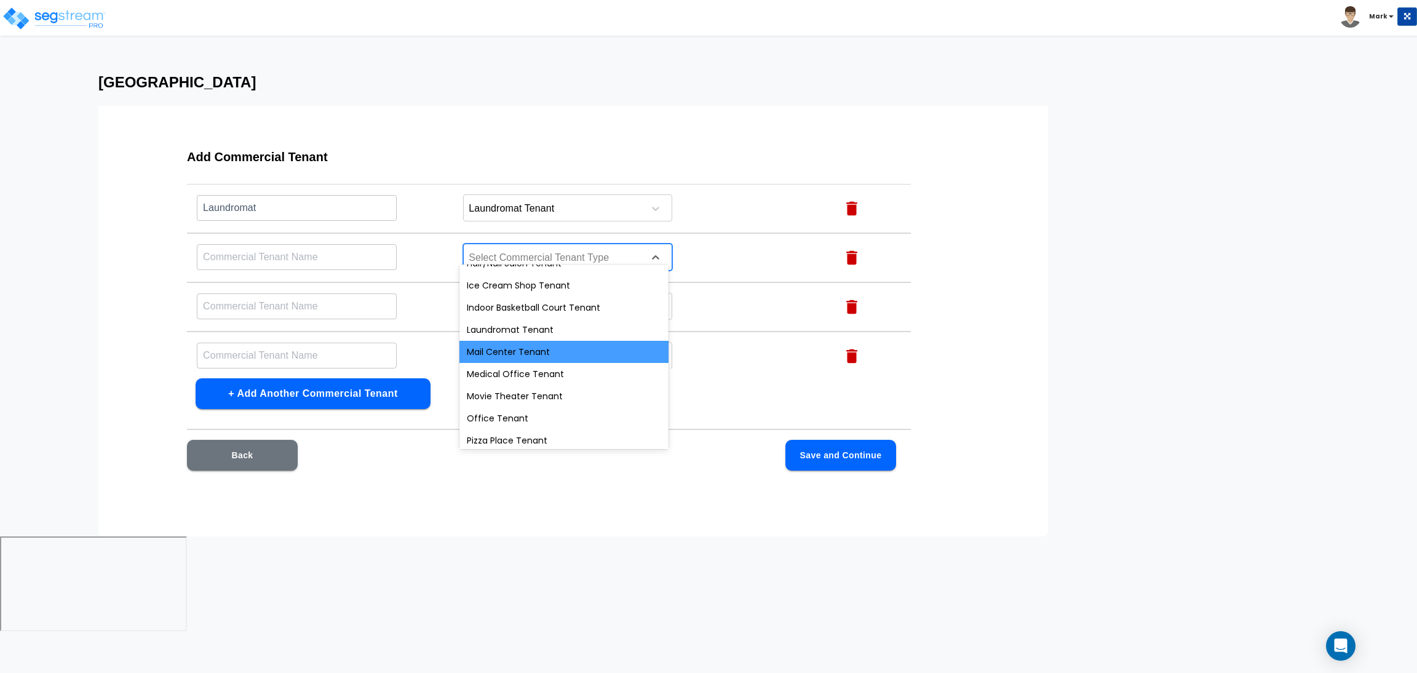
click at [538, 350] on div "Mail Center Tenant" at bounding box center [564, 352] width 209 height 22
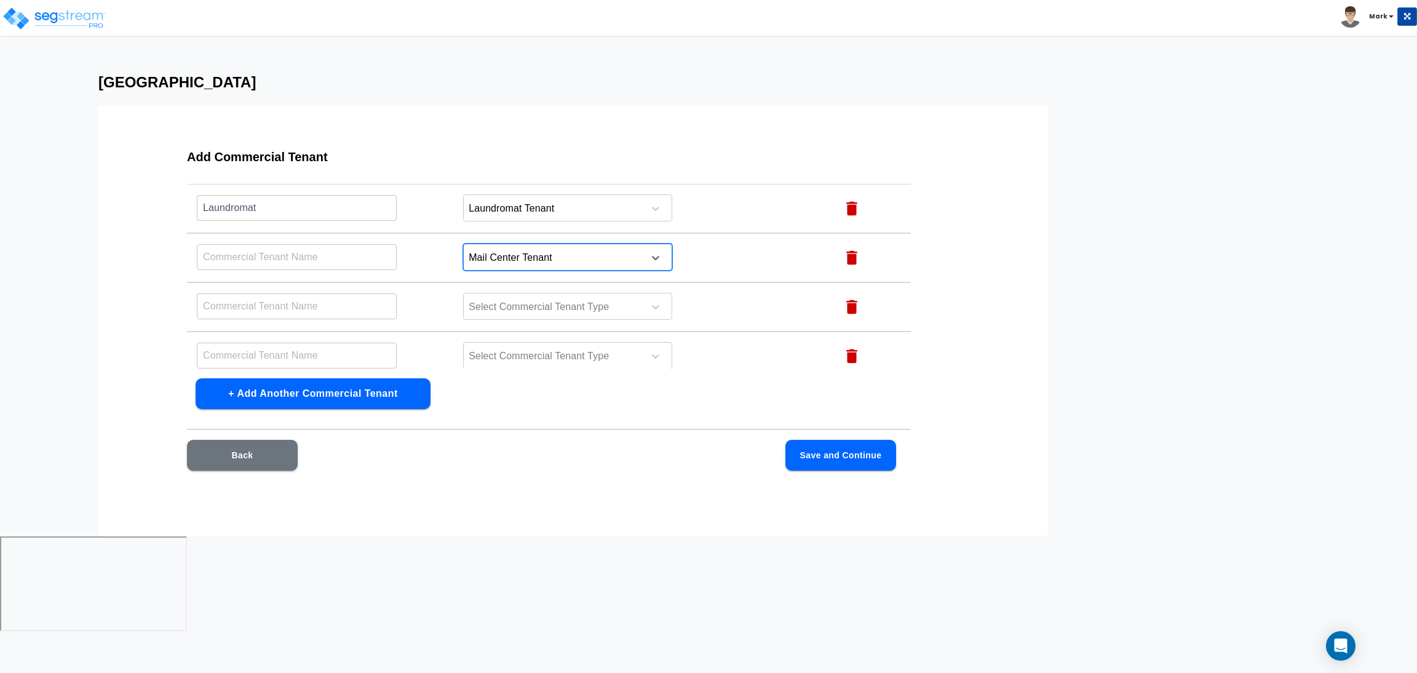
click at [301, 247] on input "text" at bounding box center [297, 257] width 200 height 26
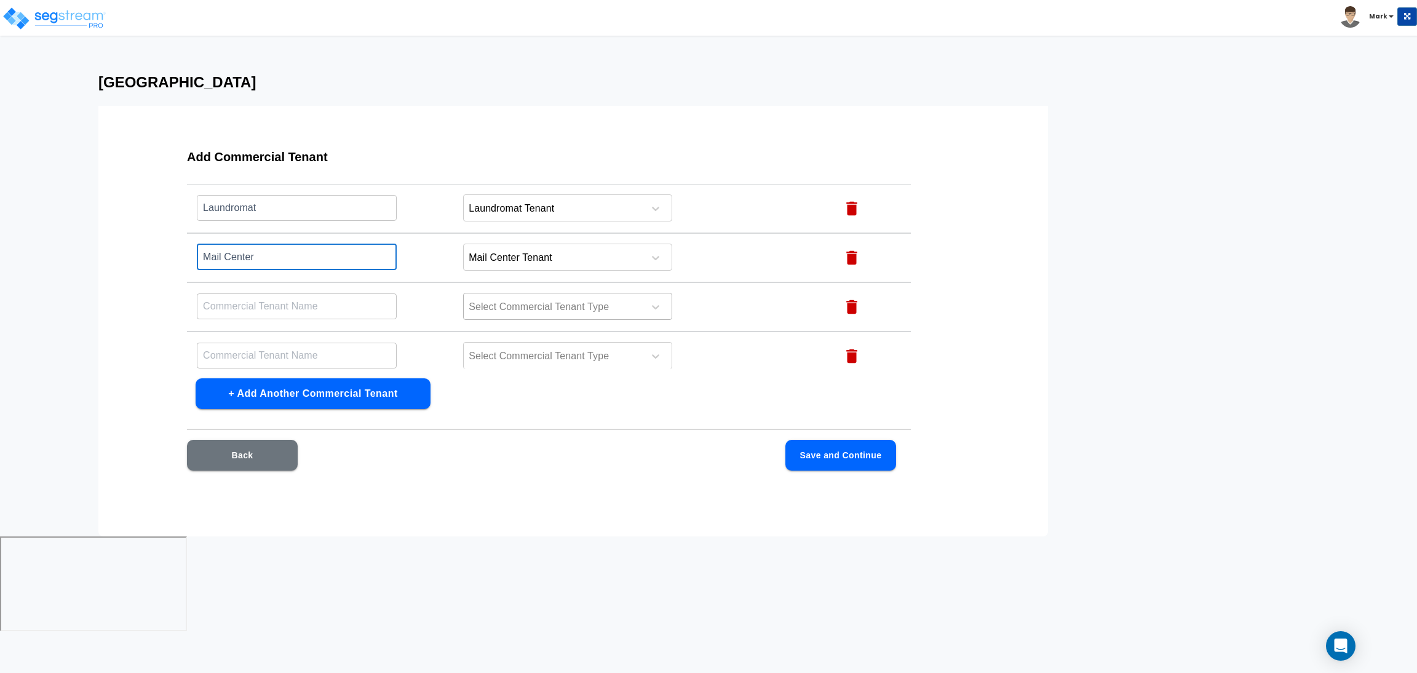
type input "Mail Center"
click at [530, 299] on div at bounding box center [552, 307] width 169 height 17
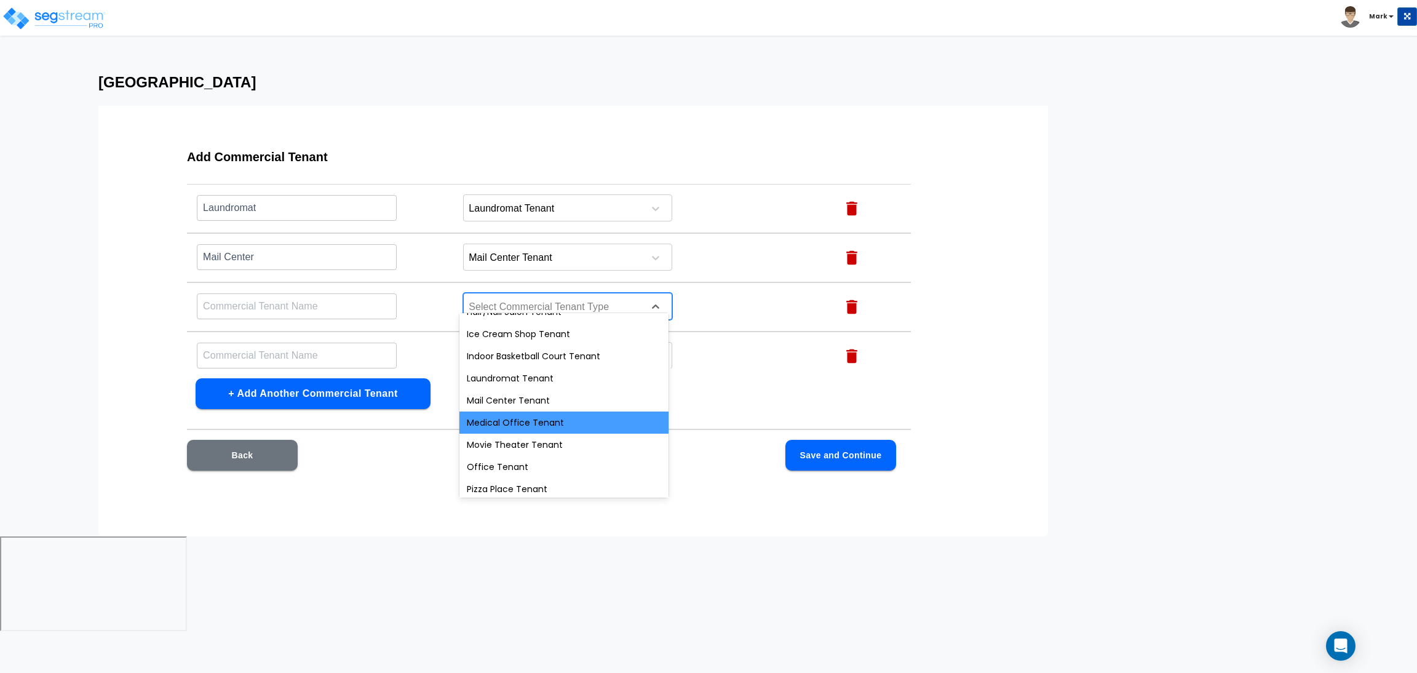
click at [538, 417] on div "Medical Office Tenant" at bounding box center [564, 423] width 209 height 22
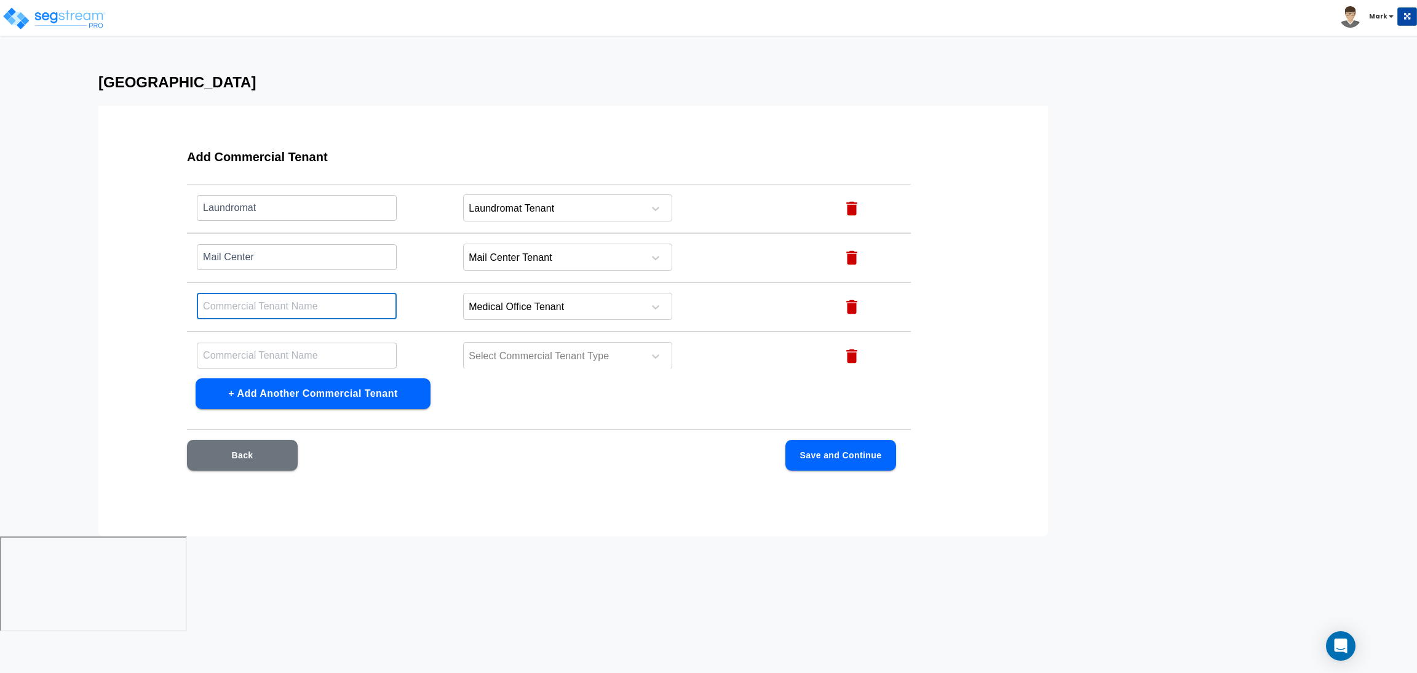
click at [322, 300] on input "text" at bounding box center [297, 306] width 200 height 26
type input "Medical Office"
click at [337, 389] on button "+ Add Another Commercial Tenant" at bounding box center [313, 393] width 235 height 31
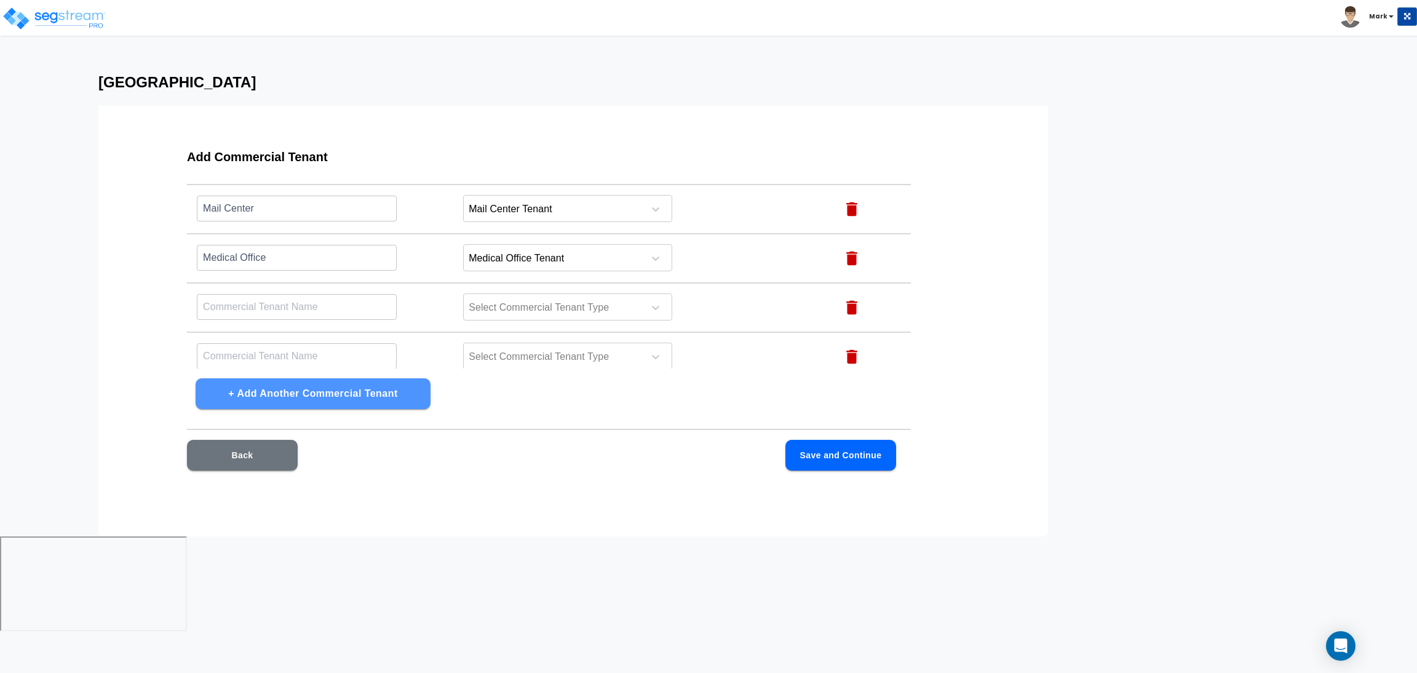
click at [337, 389] on button "+ Add Another Commercial Tenant" at bounding box center [313, 393] width 235 height 31
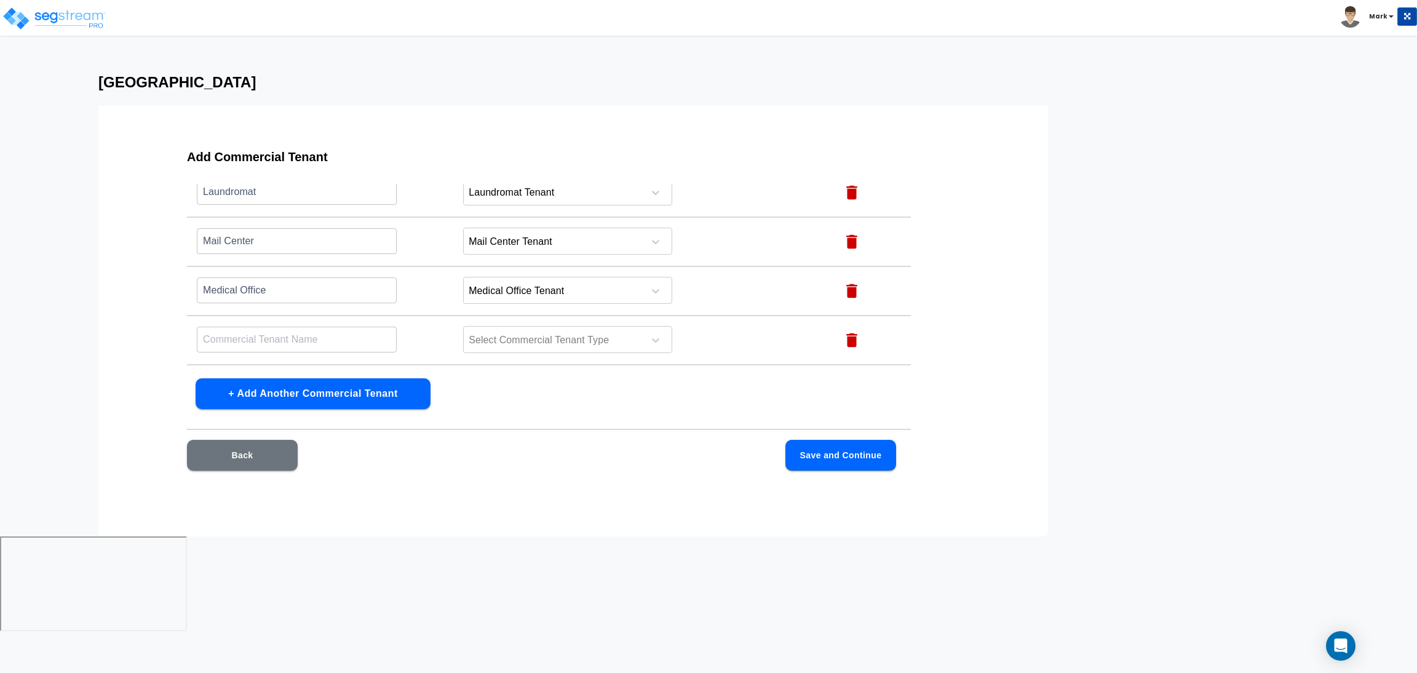
scroll to position [1018, 0]
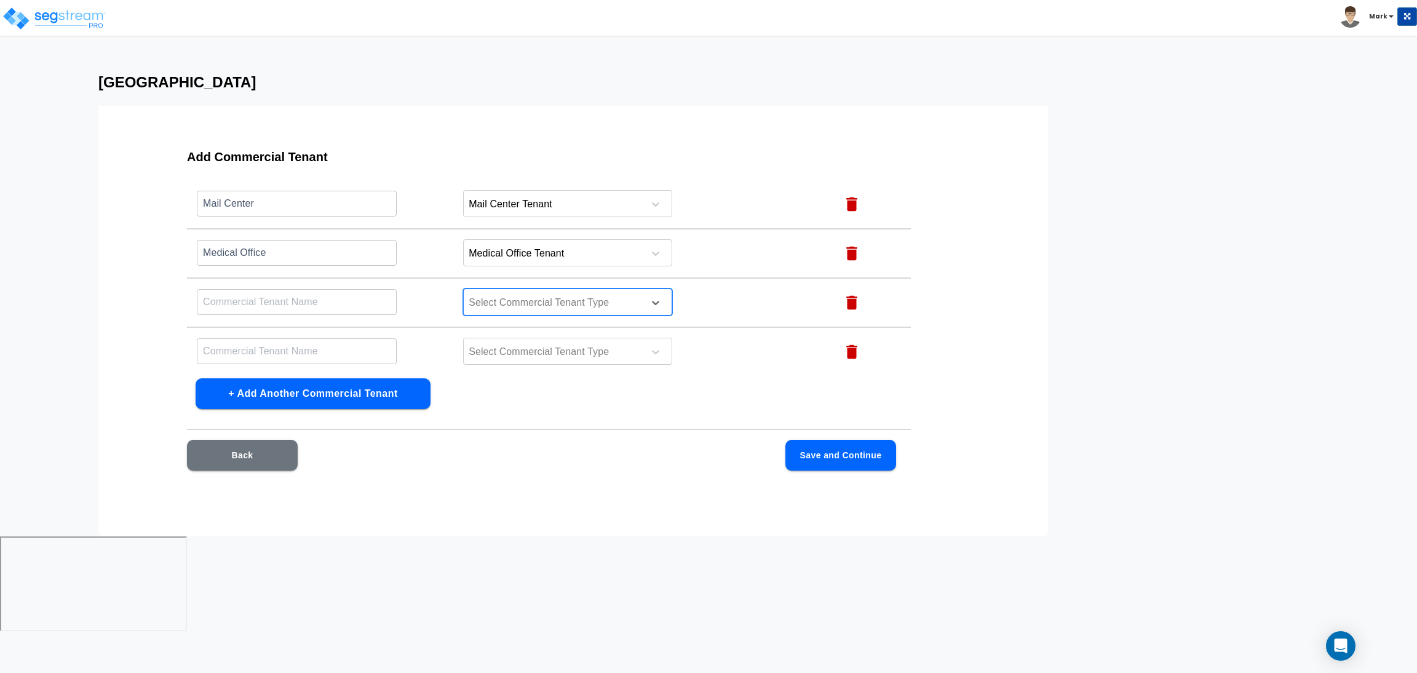
click at [489, 295] on div at bounding box center [552, 303] width 169 height 17
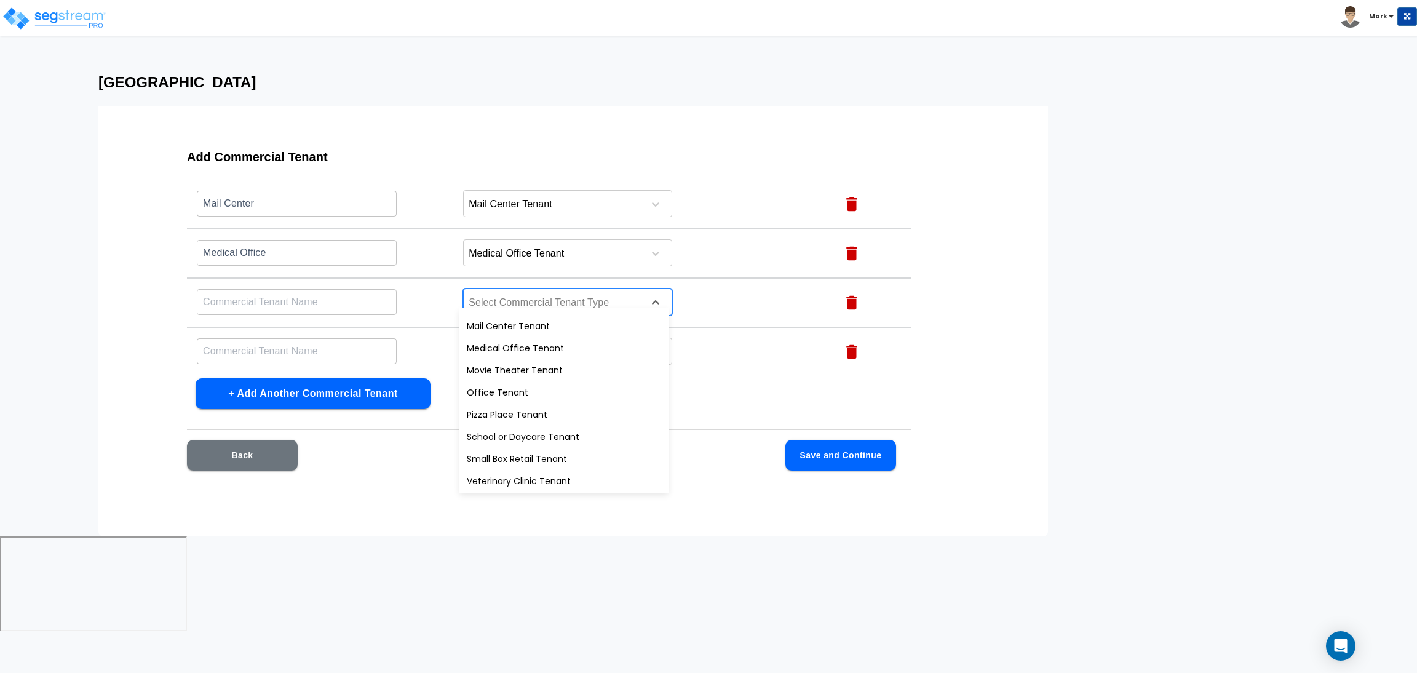
scroll to position [440, 0]
click at [538, 366] on div "Movie Theater Tenant" at bounding box center [564, 369] width 209 height 22
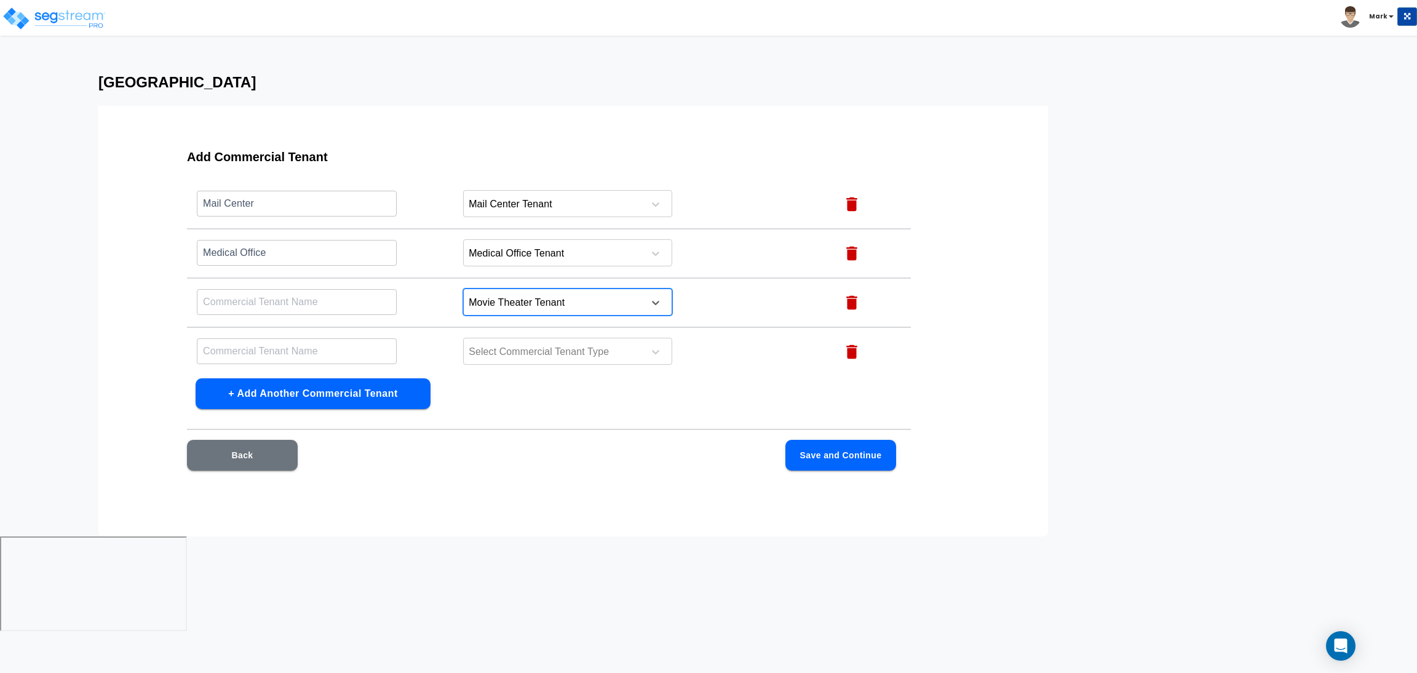
click at [311, 289] on input "text" at bounding box center [297, 302] width 200 height 26
type input "Movie Theater"
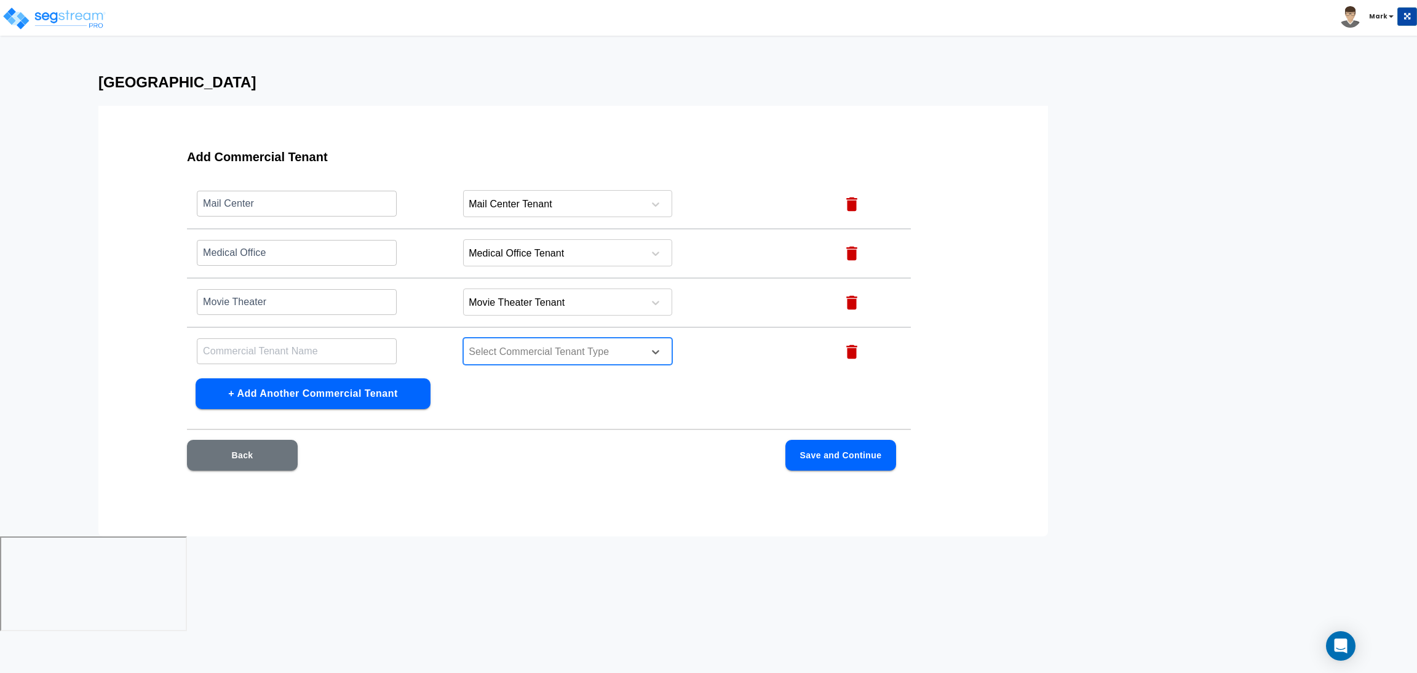
click at [490, 344] on div at bounding box center [552, 352] width 169 height 17
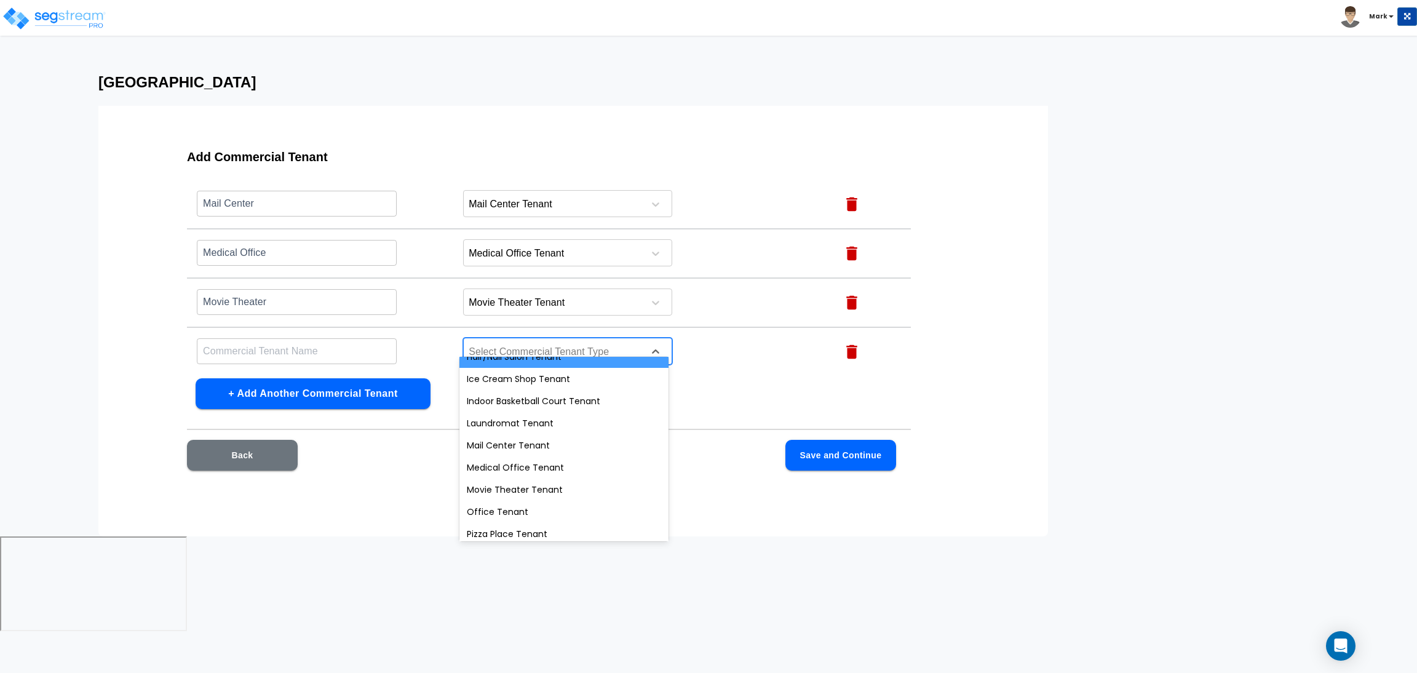
scroll to position [369, 0]
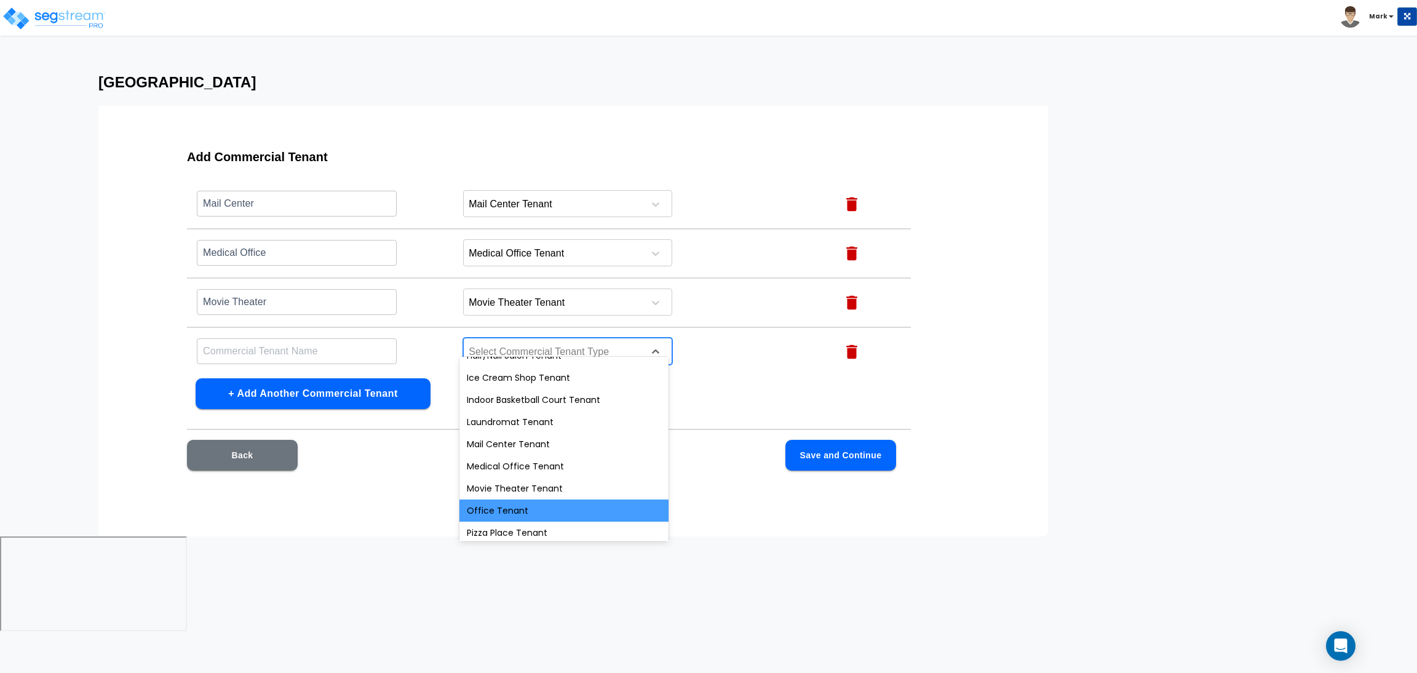
click at [514, 509] on div "Office Tenant" at bounding box center [564, 511] width 209 height 22
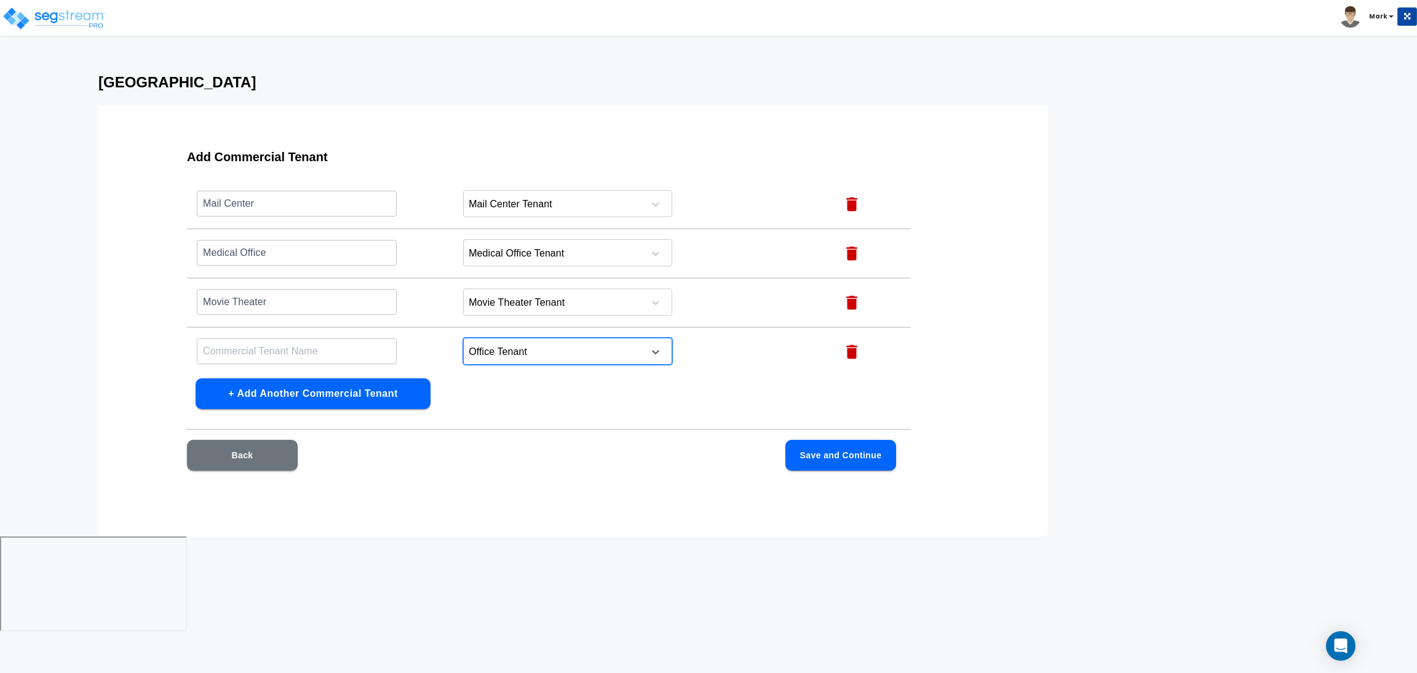
click at [322, 341] on input "text" at bounding box center [297, 351] width 200 height 26
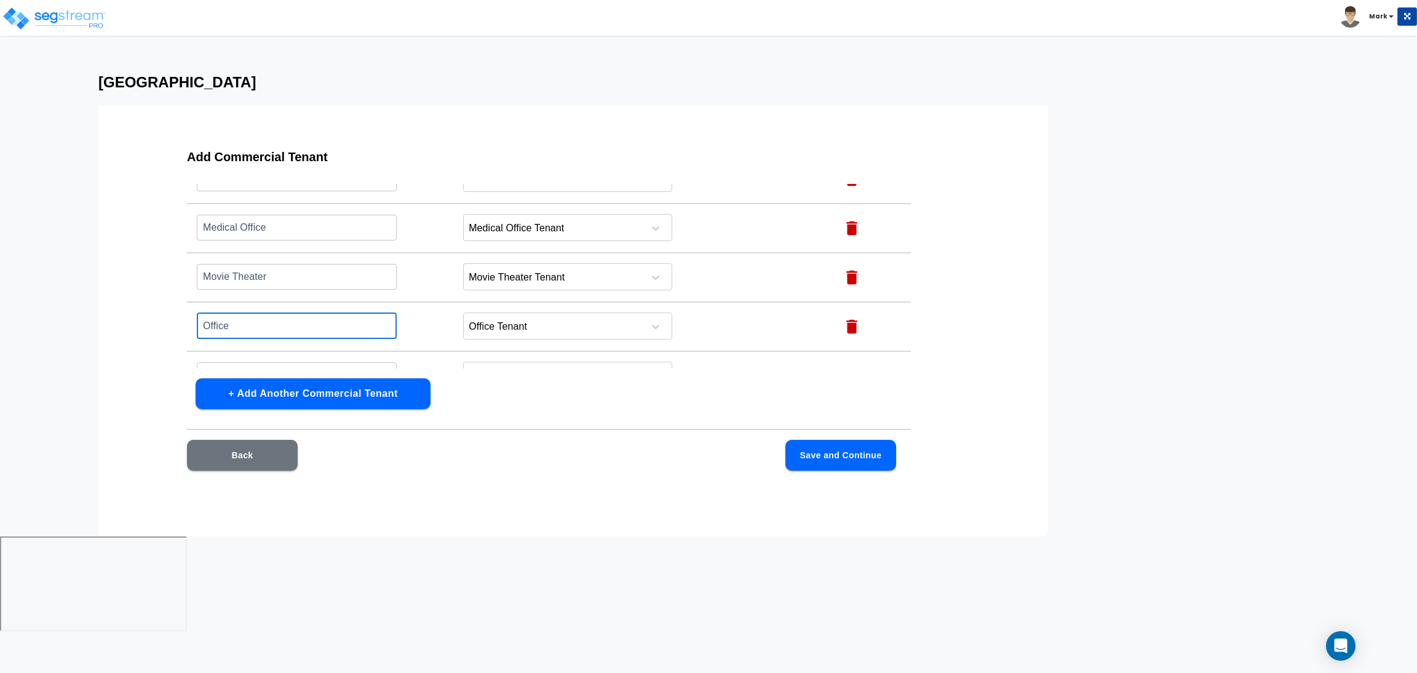
scroll to position [1110, 0]
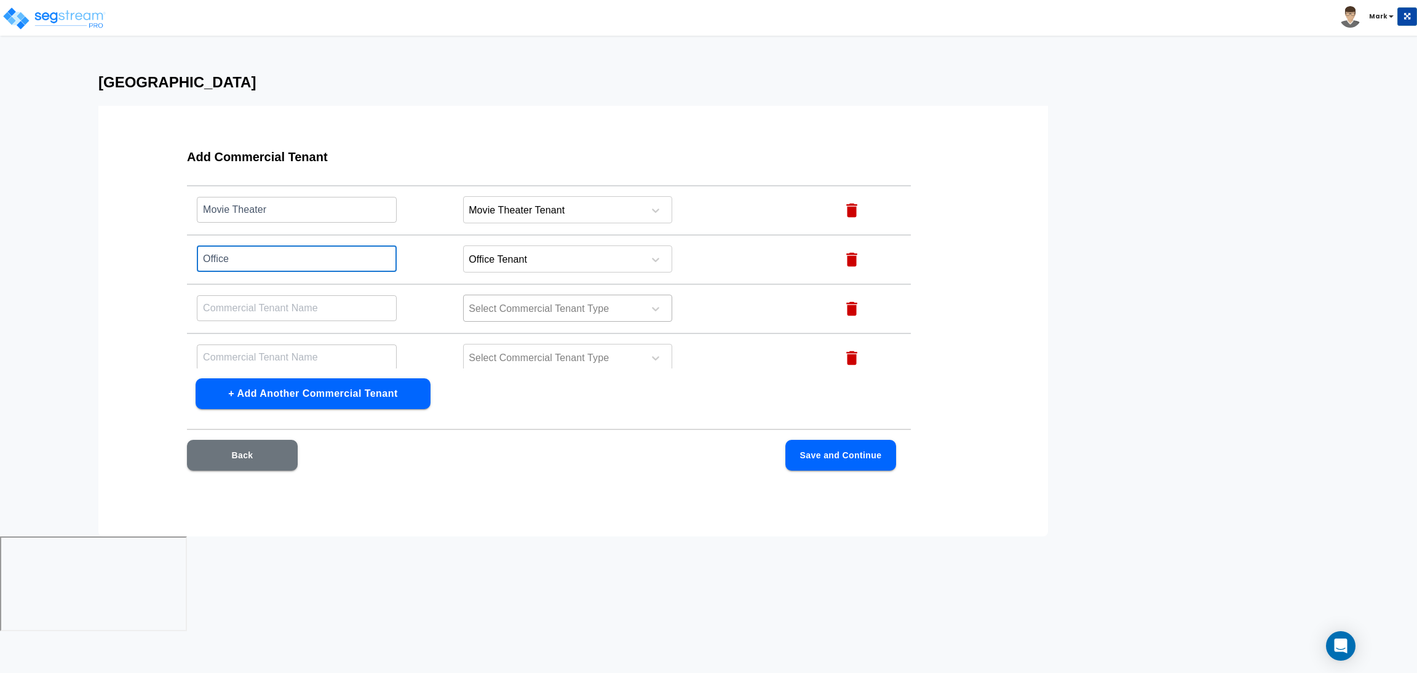
type input "Office"
click at [511, 305] on div "Select Commercial Tenant Type" at bounding box center [567, 308] width 209 height 27
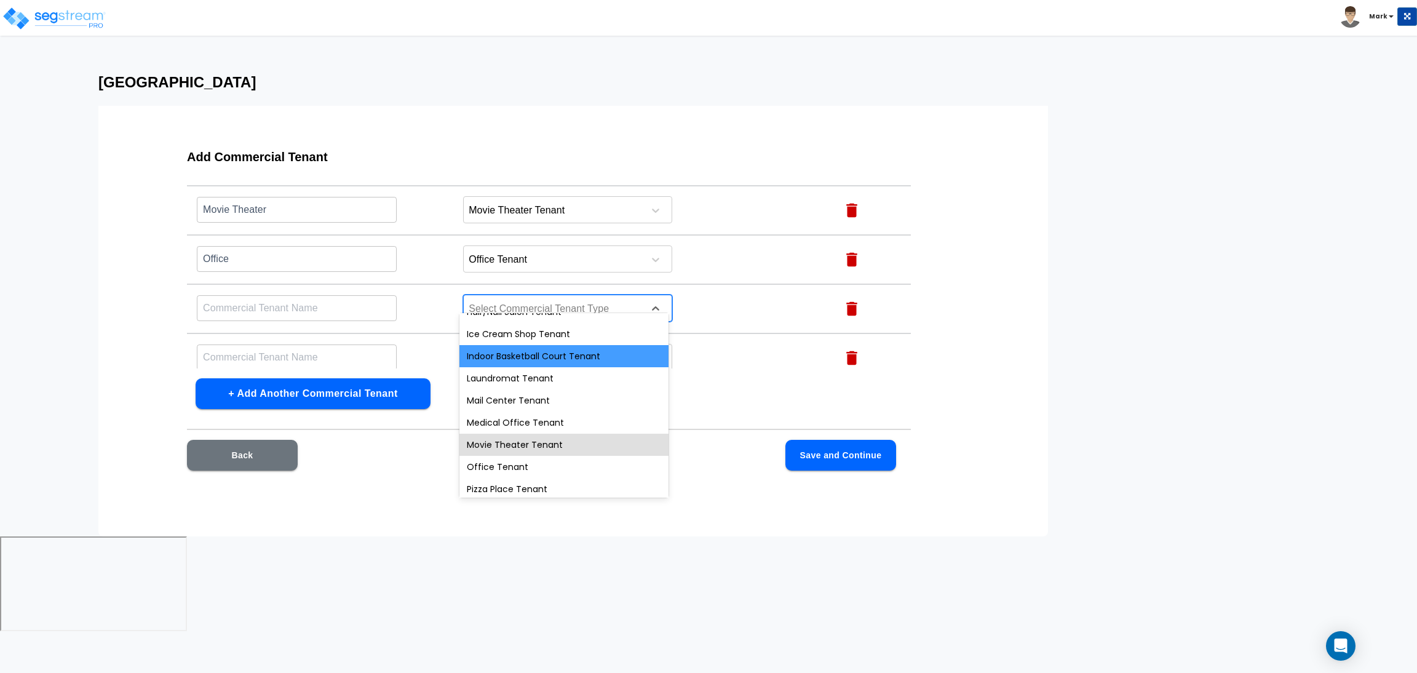
scroll to position [440, 0]
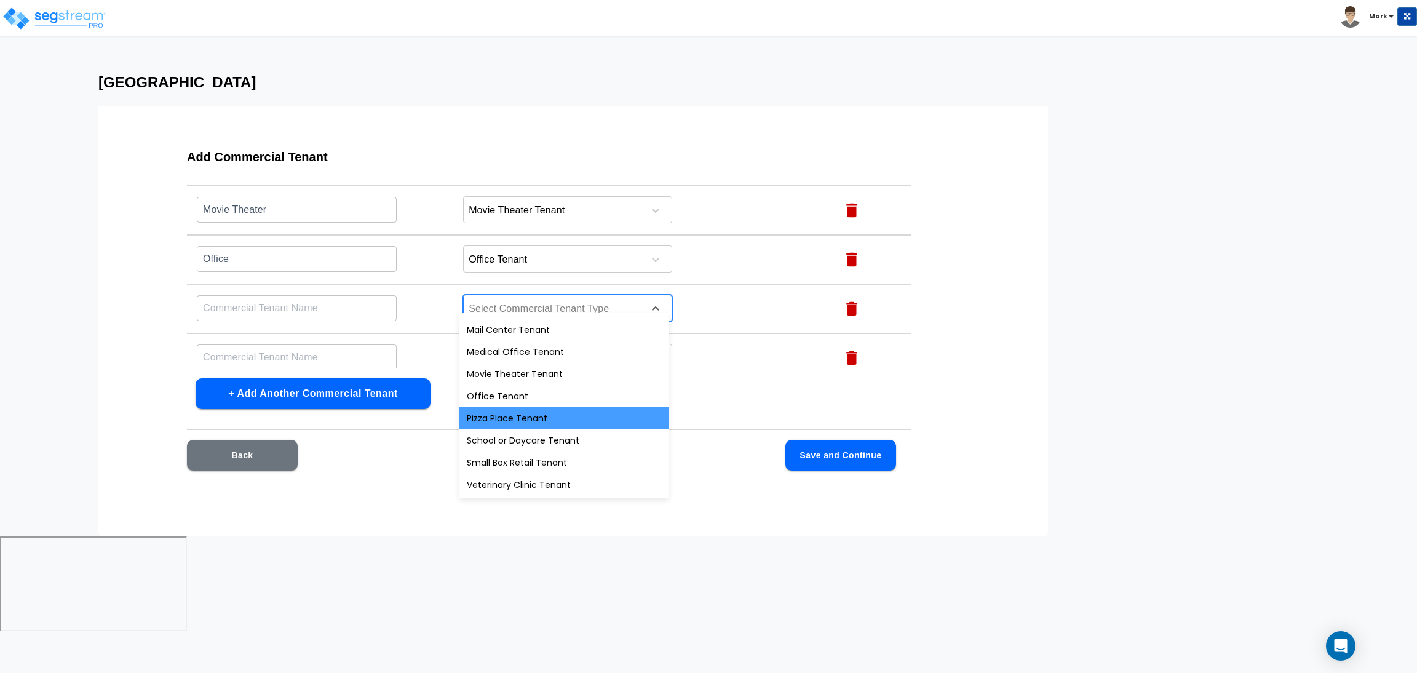
click at [522, 414] on div "Pizza Place Tenant" at bounding box center [564, 418] width 209 height 22
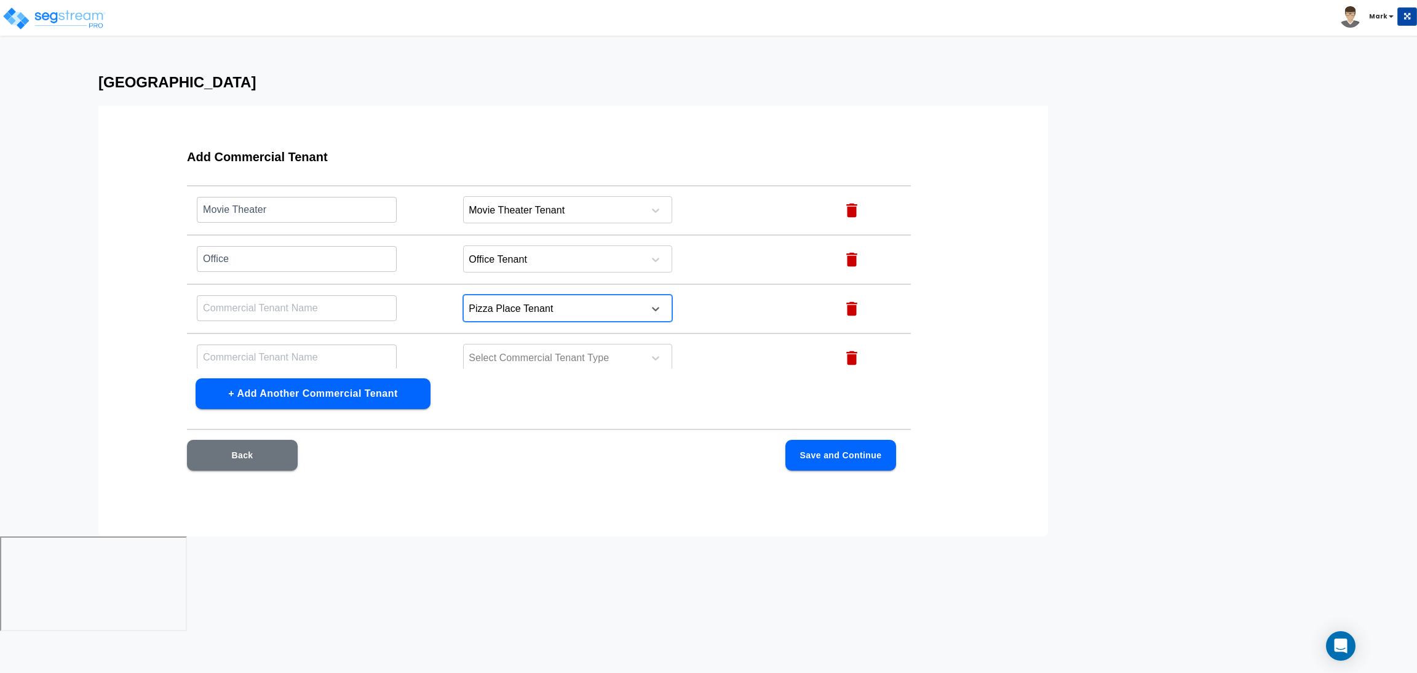
click at [319, 295] on input "text" at bounding box center [297, 308] width 200 height 26
type input "Pizza Place"
click at [297, 398] on button "+ Add Another Commercial Tenant" at bounding box center [313, 393] width 235 height 31
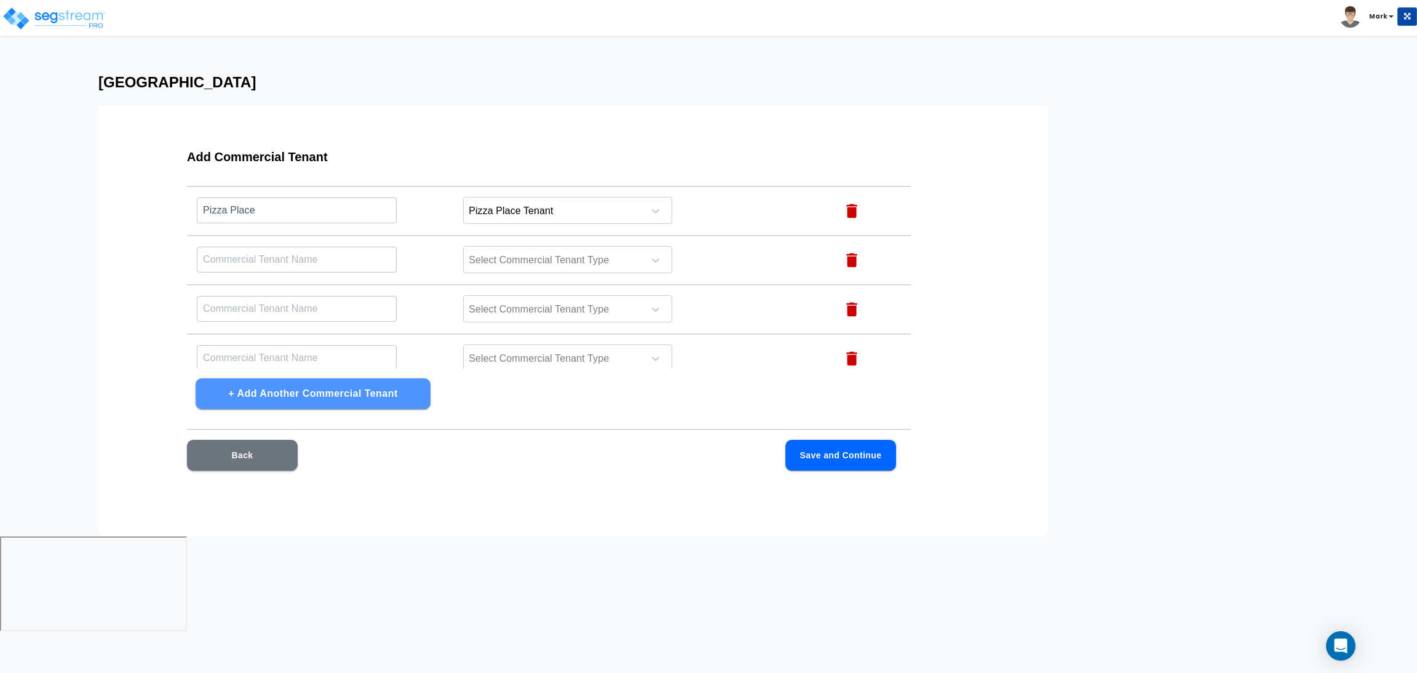
click at [297, 397] on button "+ Add Another Commercial Tenant" at bounding box center [313, 393] width 235 height 31
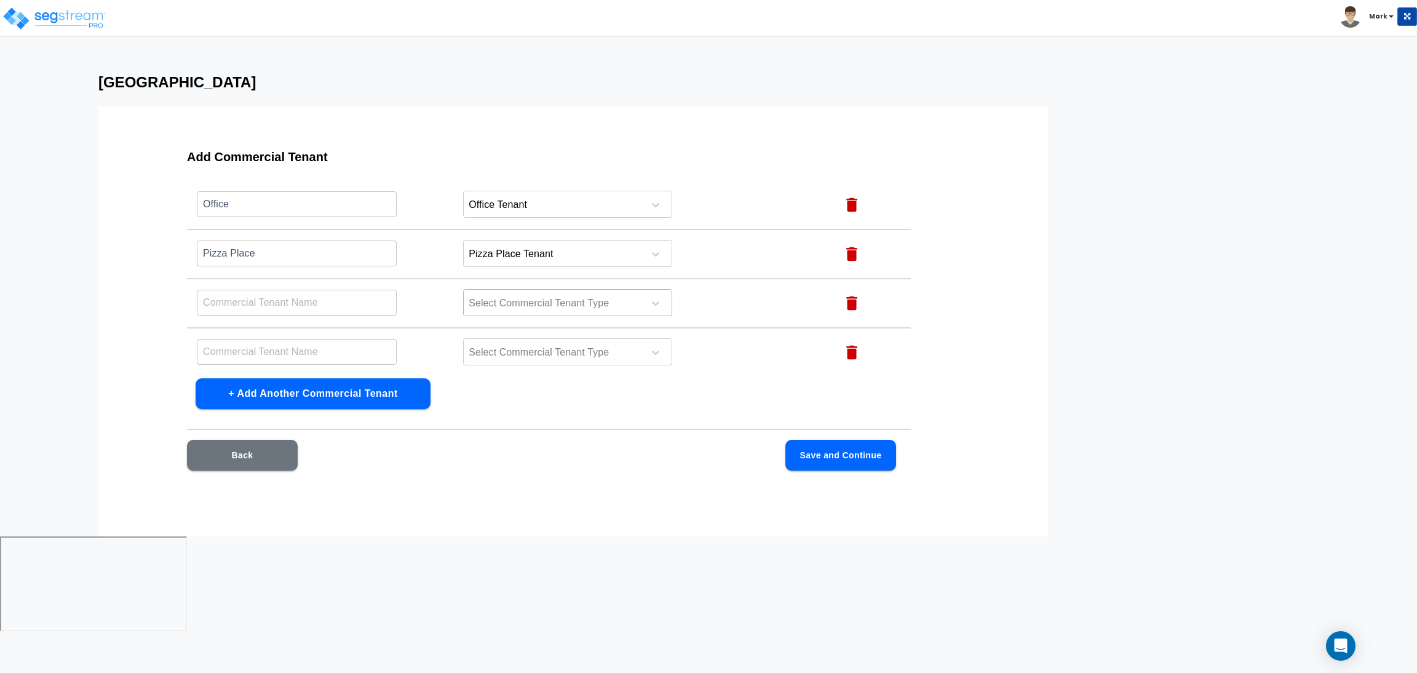
scroll to position [1165, 0]
click at [496, 296] on div at bounding box center [552, 304] width 169 height 17
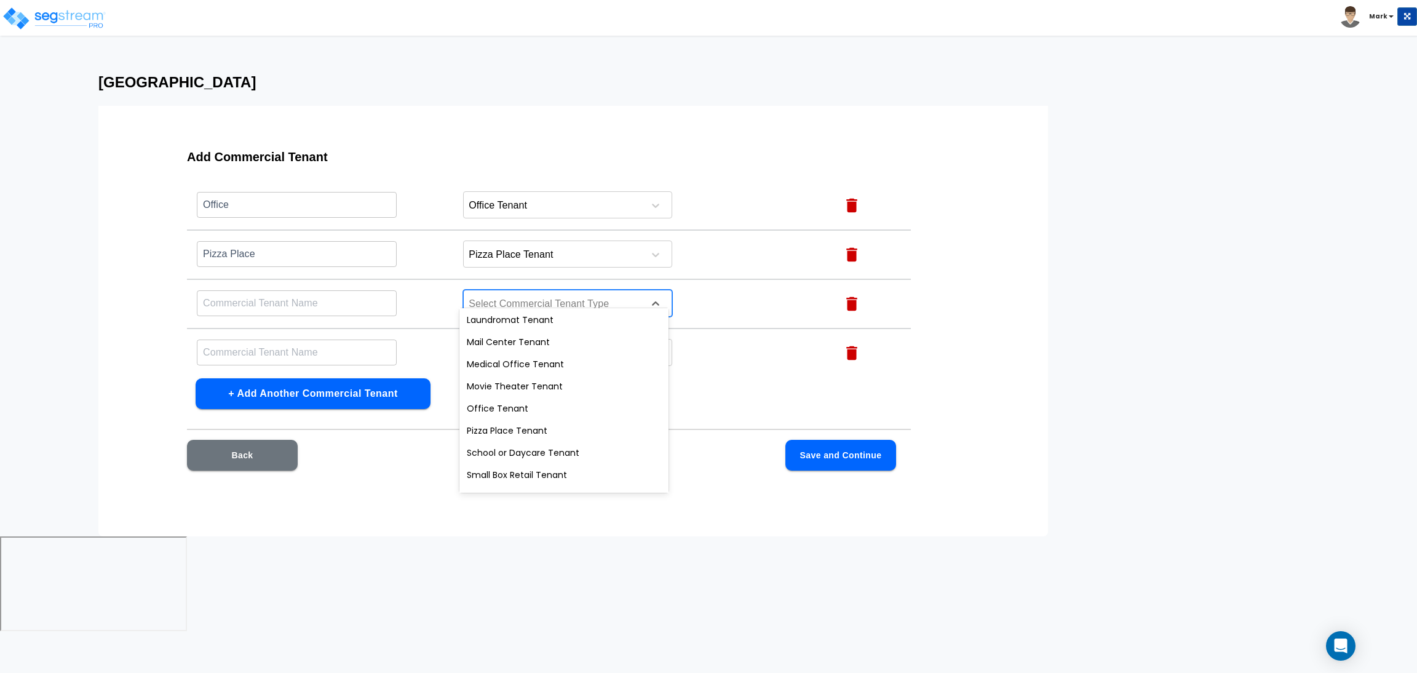
scroll to position [440, 0]
click at [533, 429] on div "School or Daycare Tenant" at bounding box center [564, 435] width 209 height 22
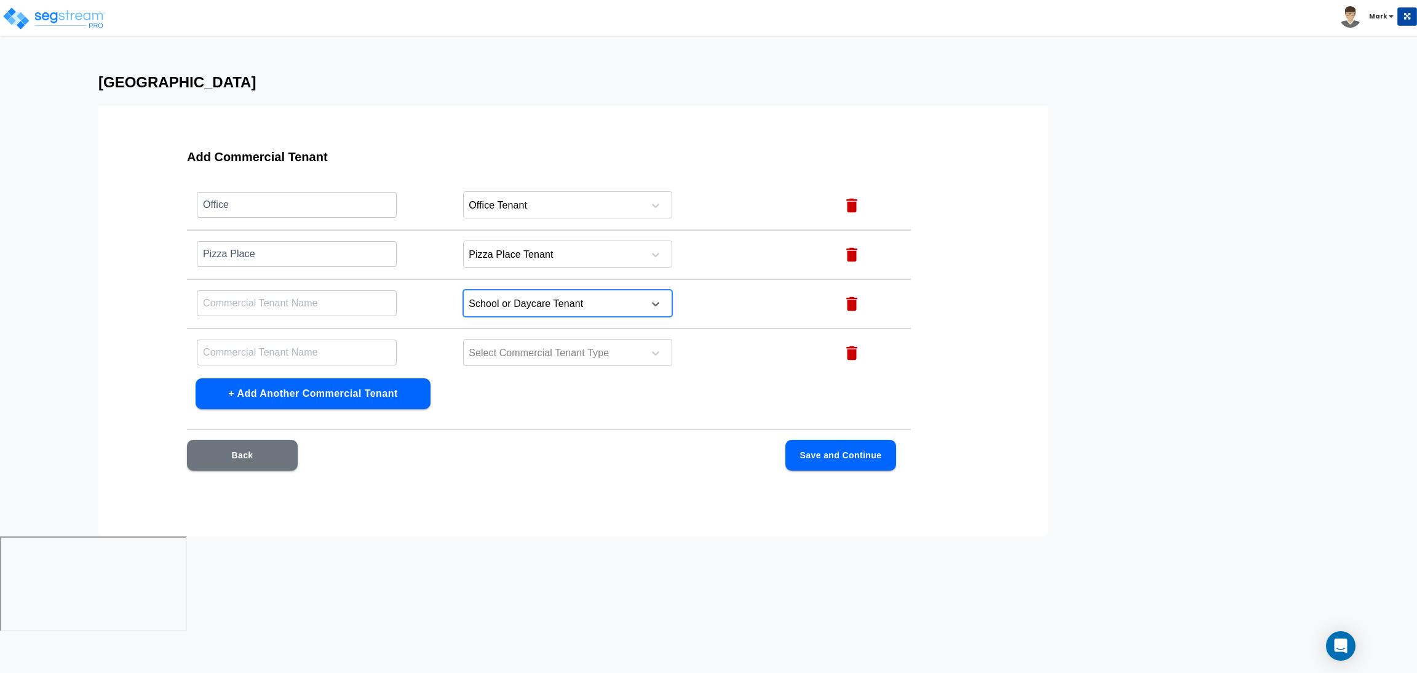
click at [305, 290] on input "text" at bounding box center [297, 303] width 200 height 26
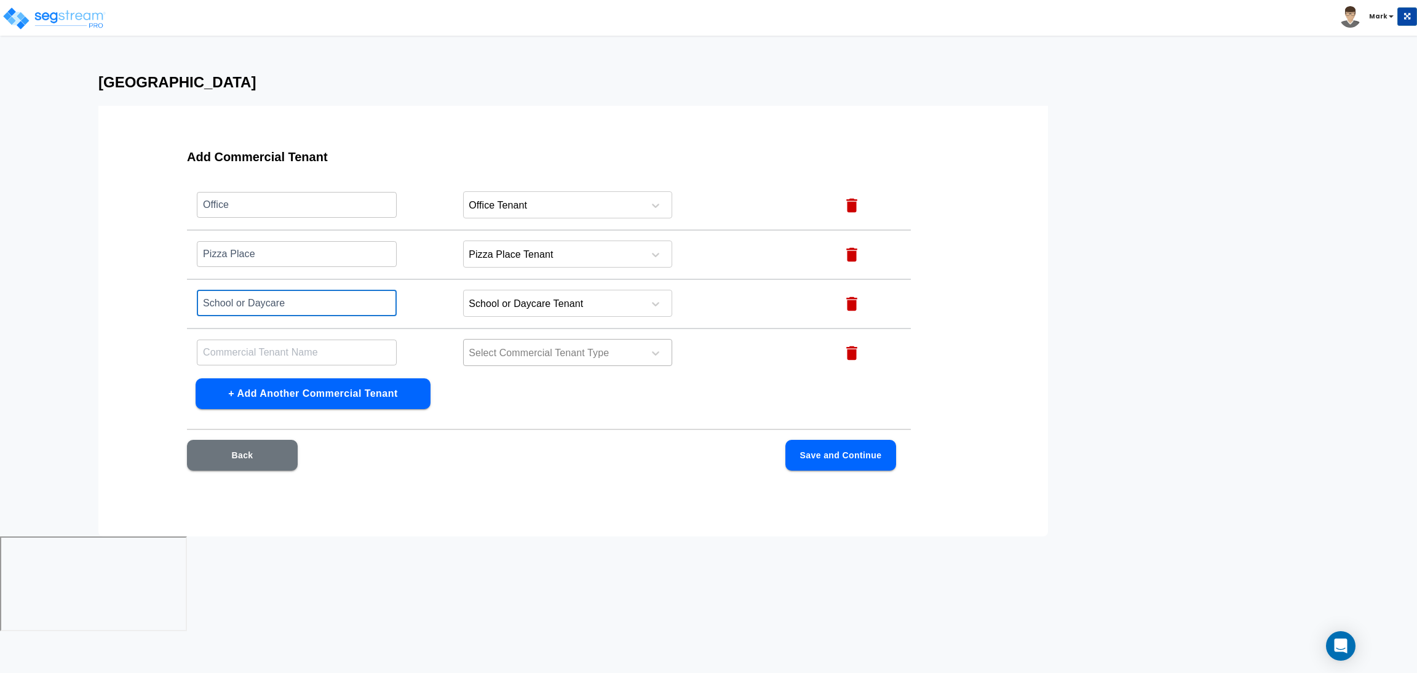
type input "School or Daycare"
click at [530, 344] on div "Select Commercial Tenant Type" at bounding box center [552, 353] width 176 height 18
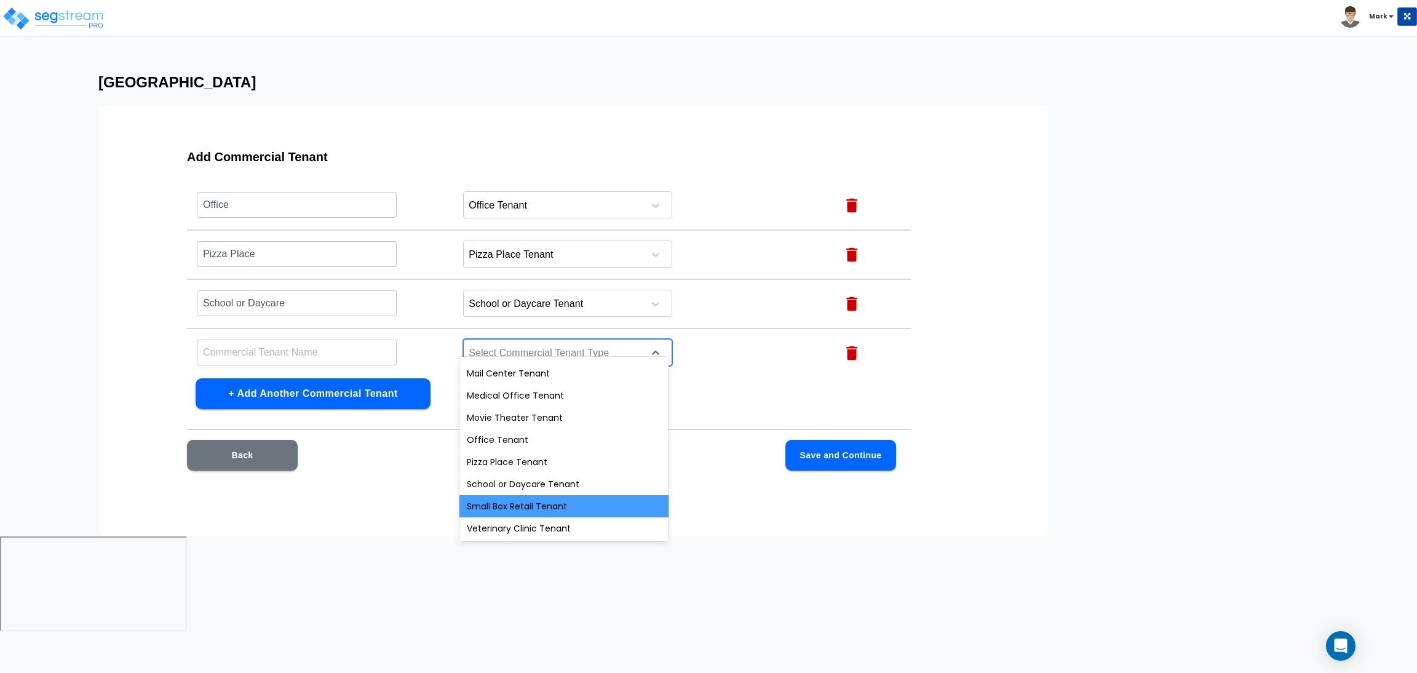
click at [552, 498] on div "Small Box Retail Tenant" at bounding box center [564, 506] width 209 height 22
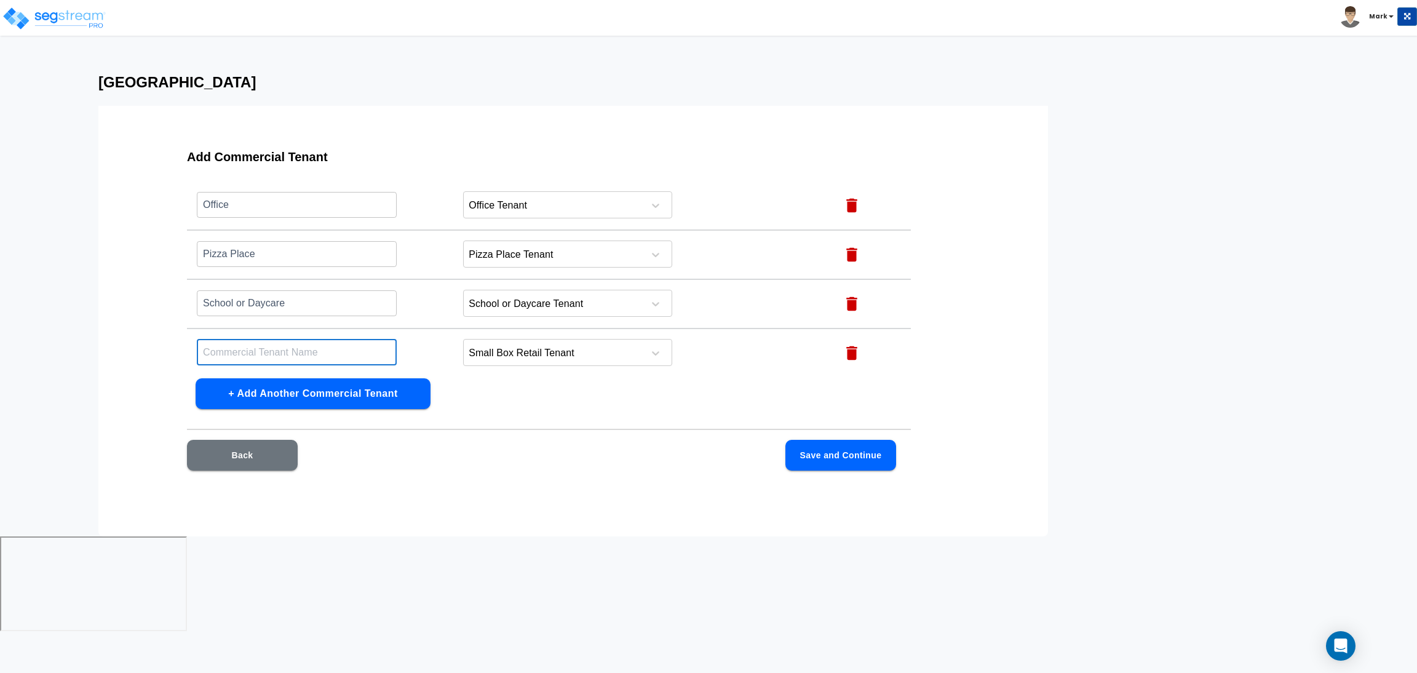
click at [344, 339] on input "text" at bounding box center [297, 352] width 200 height 26
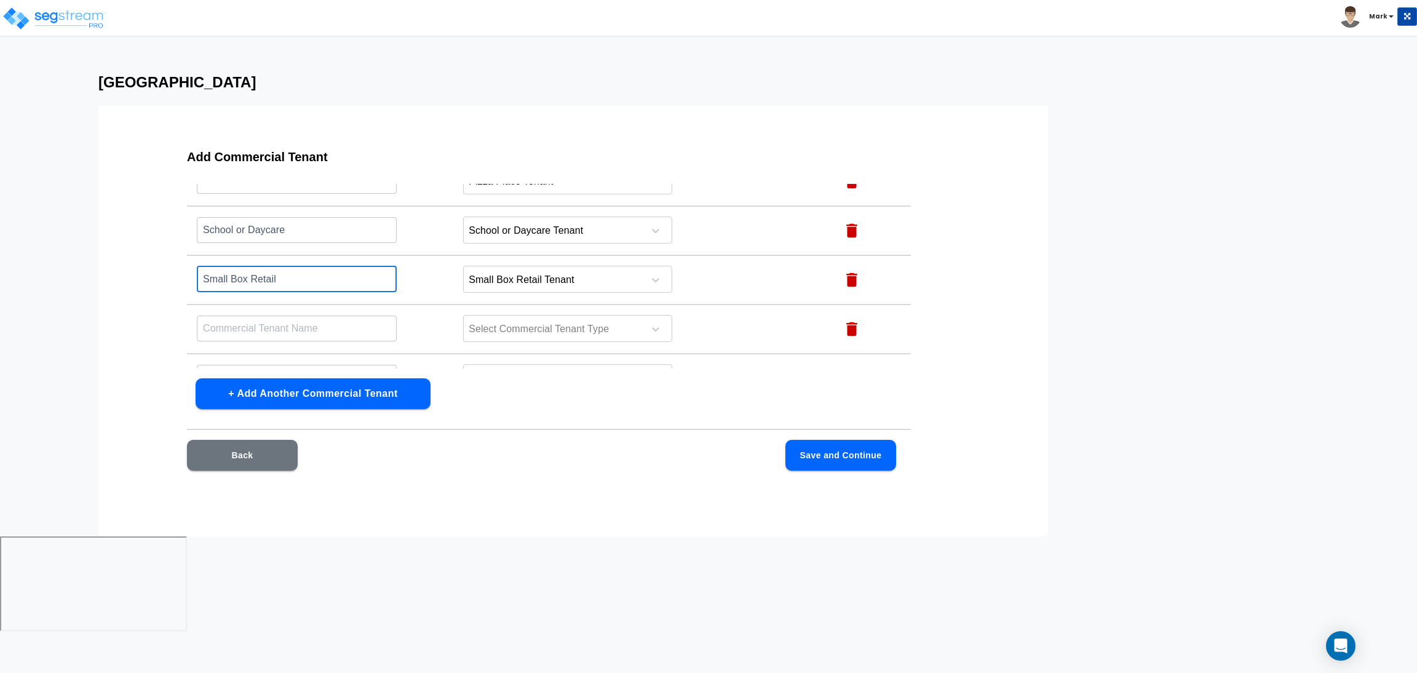
scroll to position [1257, 0]
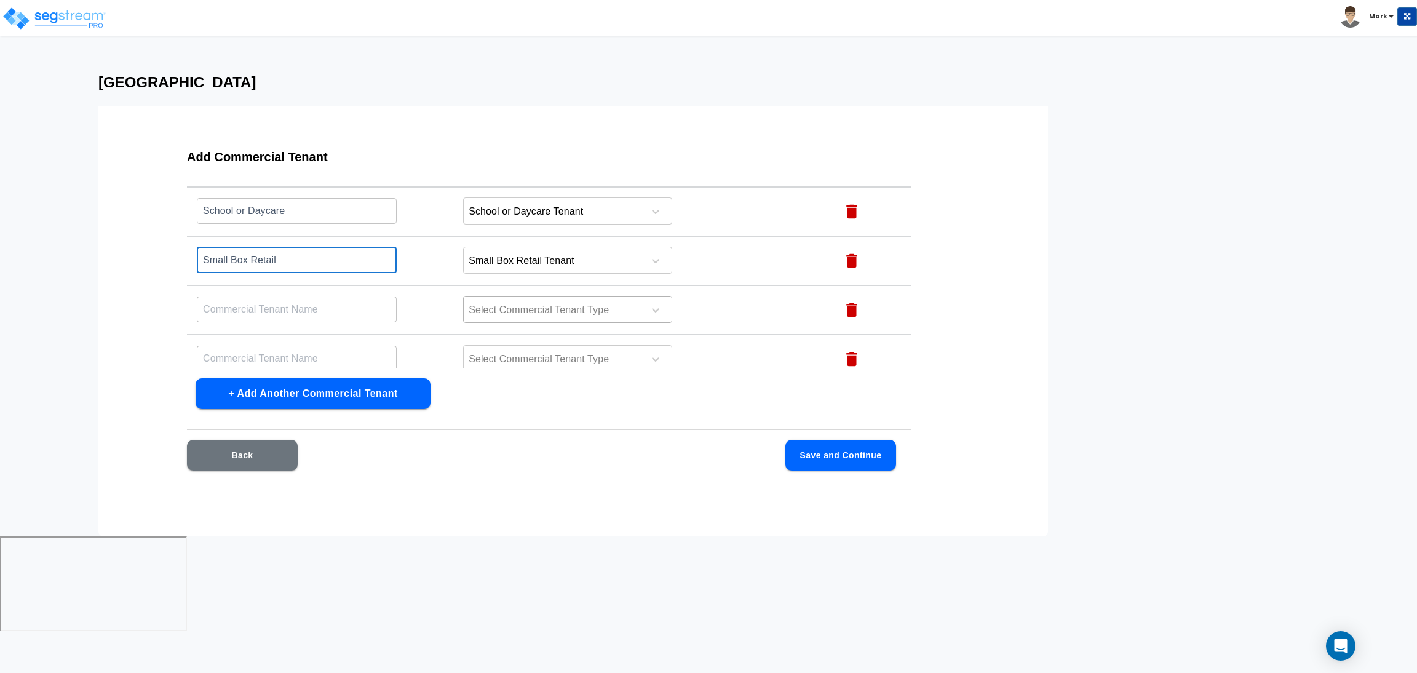
type input "Small Box Retail"
click at [514, 302] on div at bounding box center [552, 310] width 169 height 17
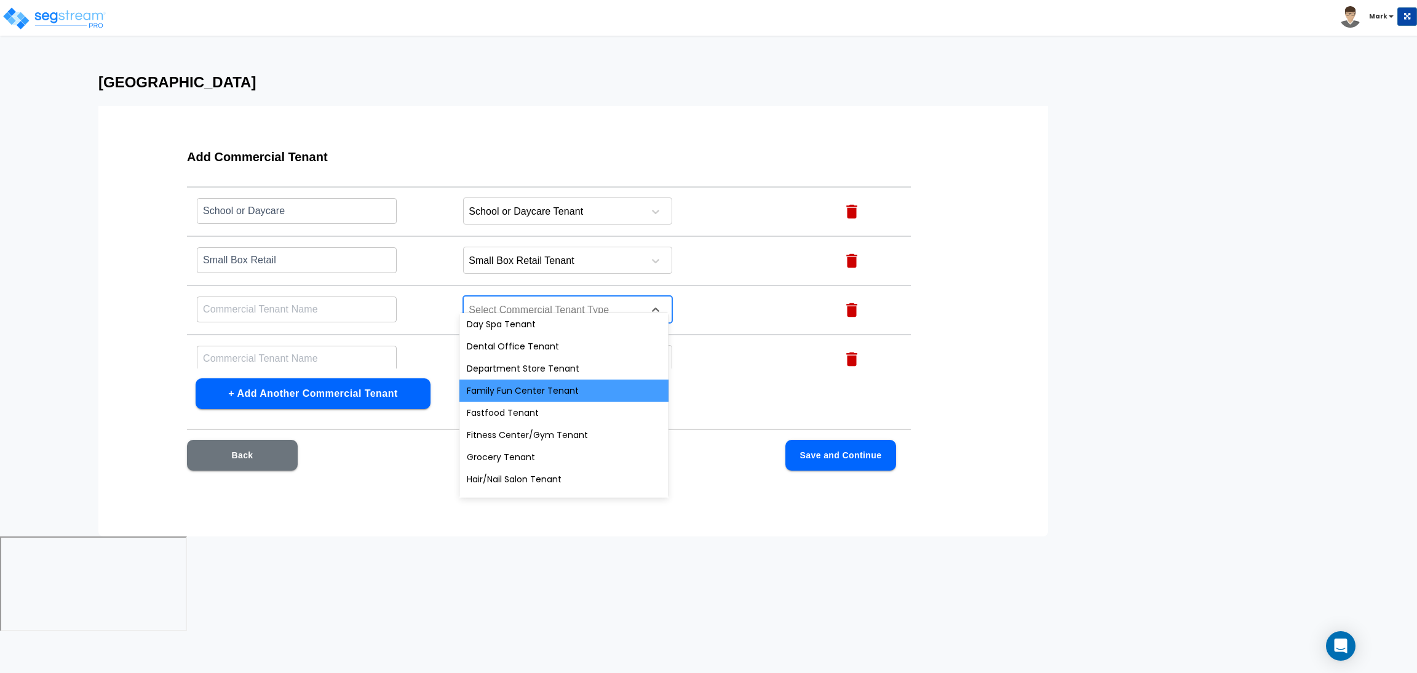
scroll to position [440, 0]
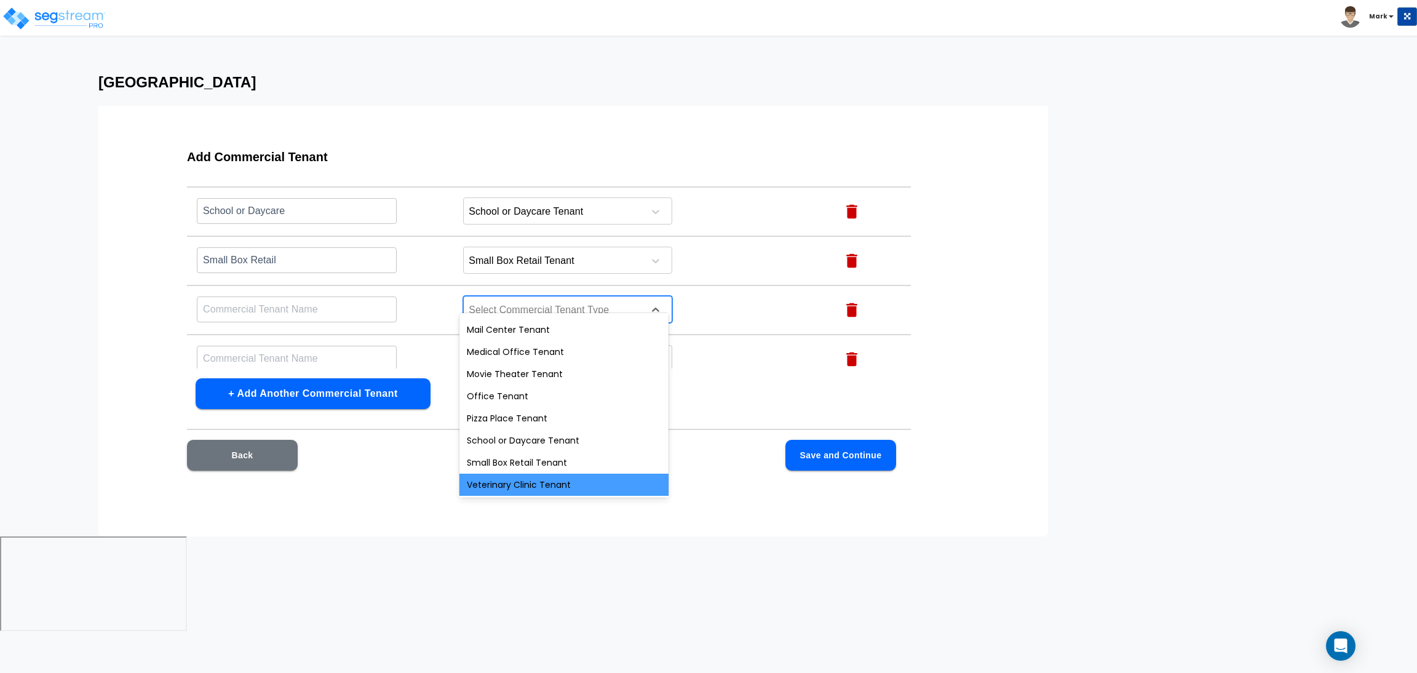
click at [529, 487] on div "Veterinary Clinic Tenant" at bounding box center [564, 485] width 209 height 22
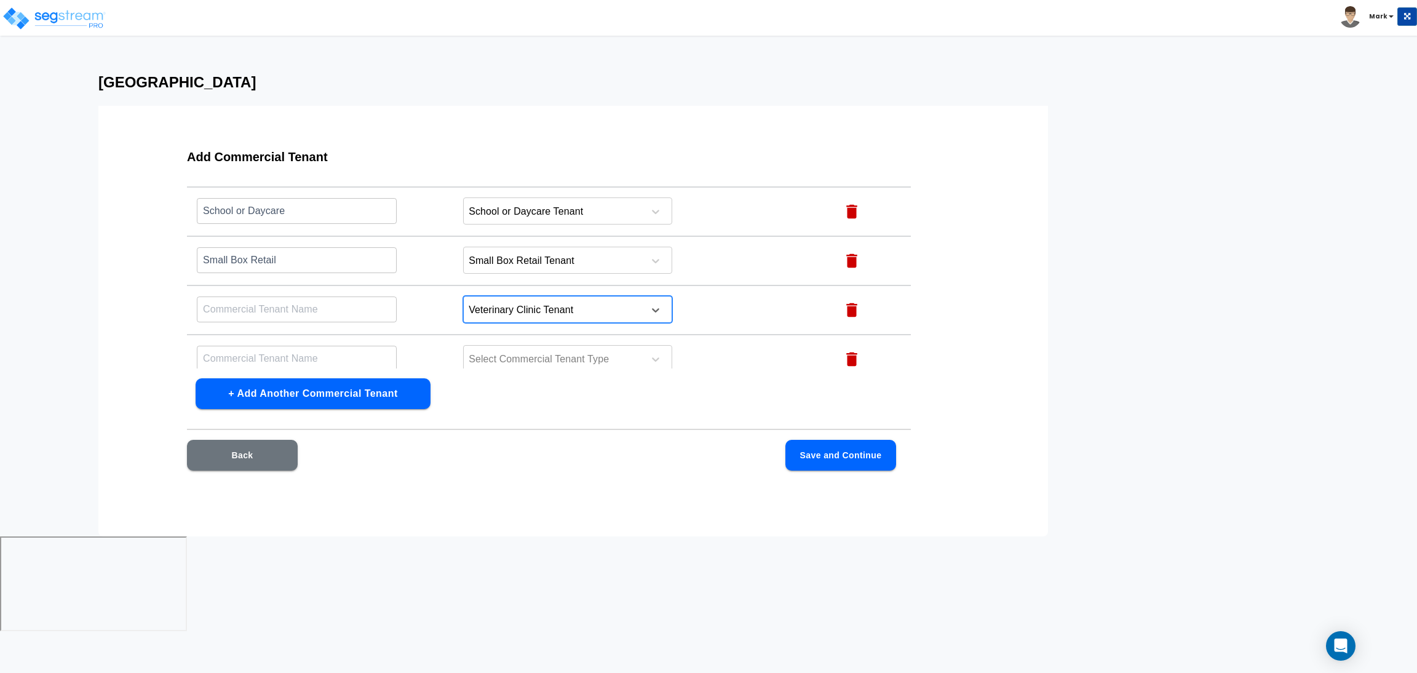
click at [298, 302] on input "text" at bounding box center [297, 309] width 200 height 26
type input "Veterinary Clinic"
click at [843, 350] on icon "button" at bounding box center [852, 359] width 18 height 18
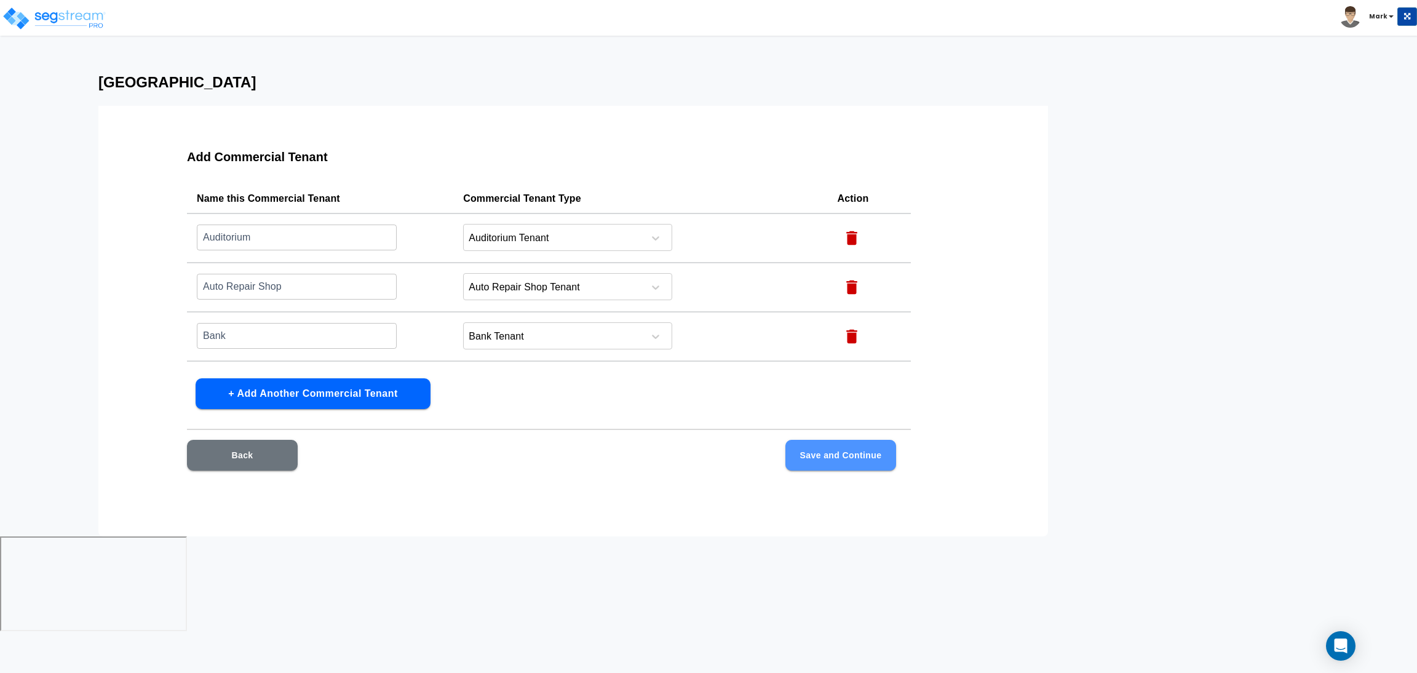
click at [809, 458] on button "Save and Continue" at bounding box center [841, 455] width 111 height 31
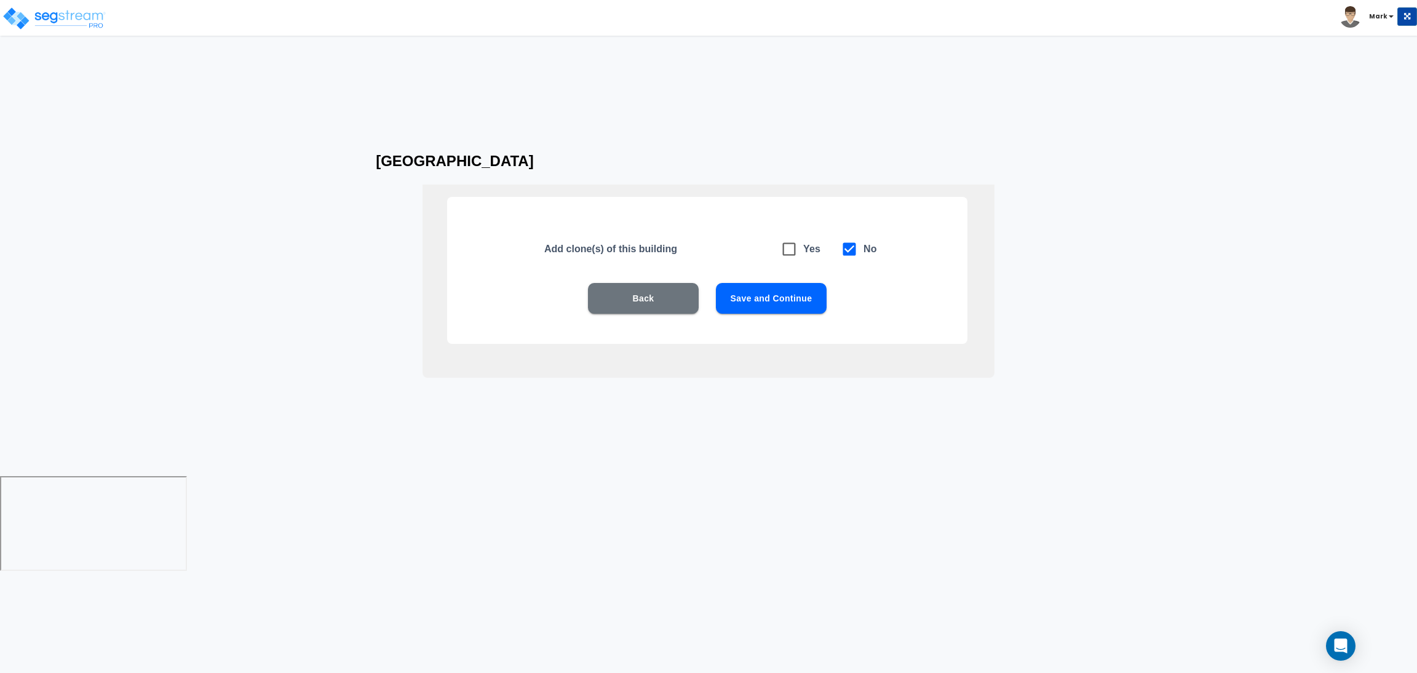
click at [763, 295] on button "Save and Continue" at bounding box center [771, 298] width 111 height 31
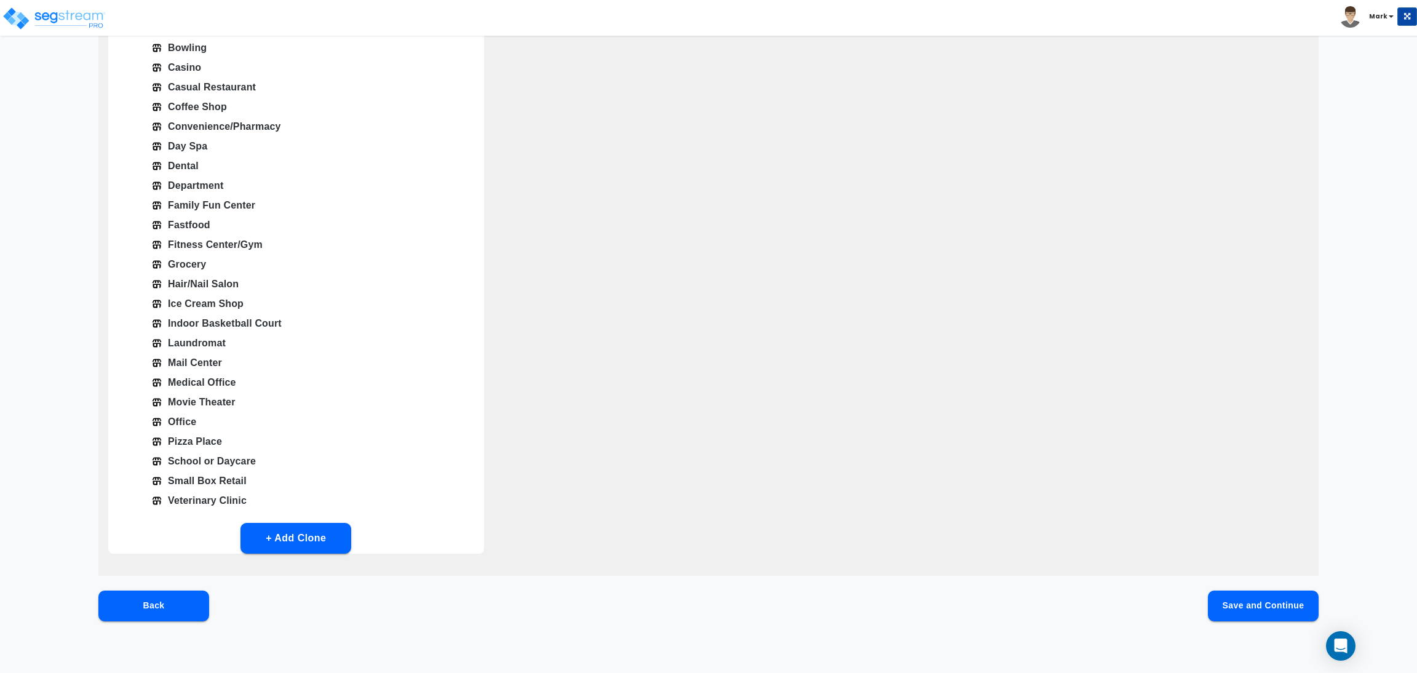
scroll to position [257, 0]
click at [318, 528] on button "+ Add Clone" at bounding box center [296, 537] width 111 height 31
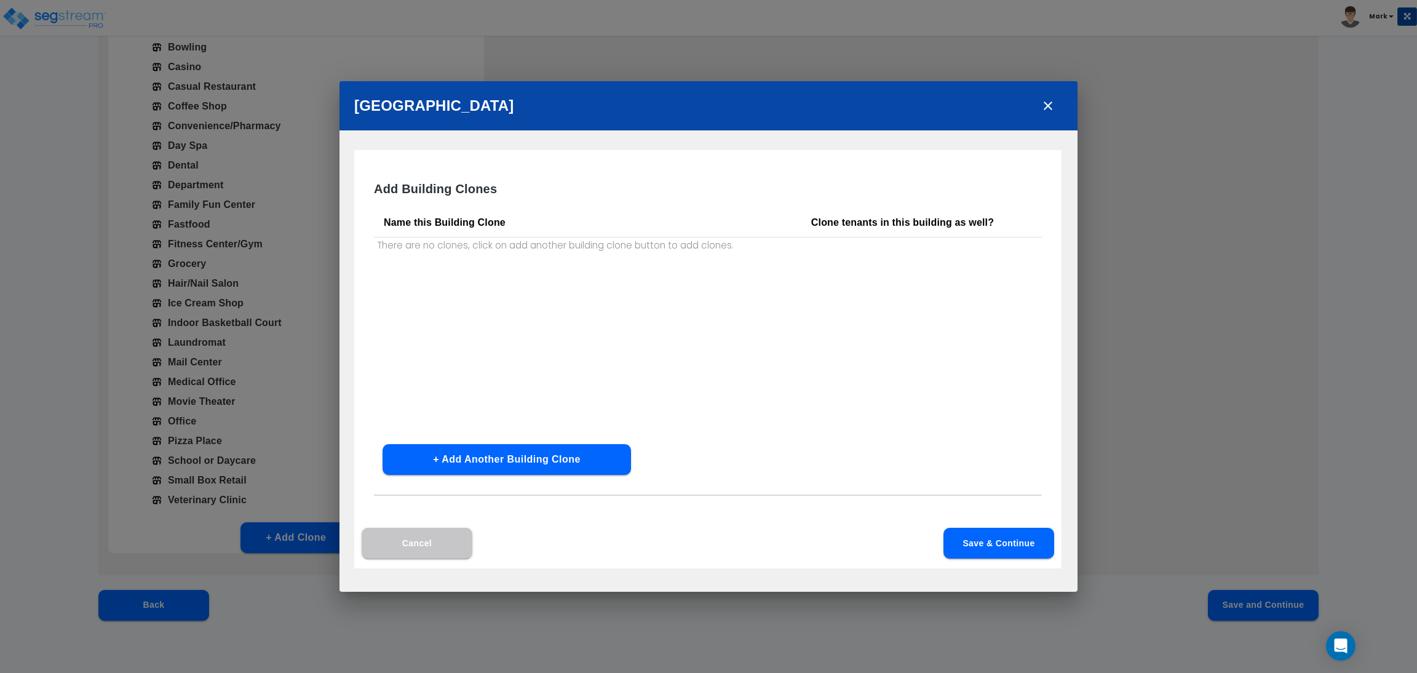
click at [504, 219] on th "Name this Building Clone" at bounding box center [588, 223] width 428 height 30
click at [558, 245] on p "There are no clones, click on add another building clone button to add clones." at bounding box center [588, 245] width 428 height 16
click at [979, 540] on button "Save & Continue" at bounding box center [999, 543] width 111 height 31
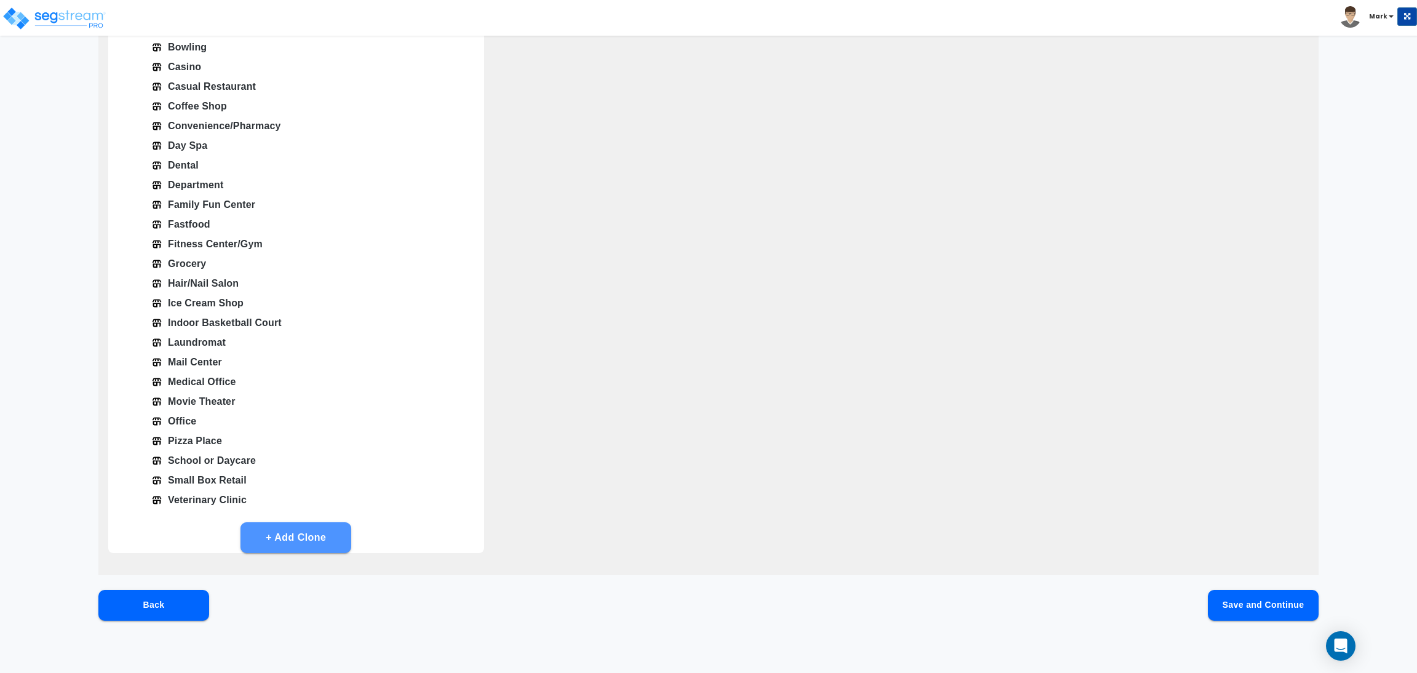
click at [294, 544] on button "+ Add Clone" at bounding box center [296, 537] width 111 height 31
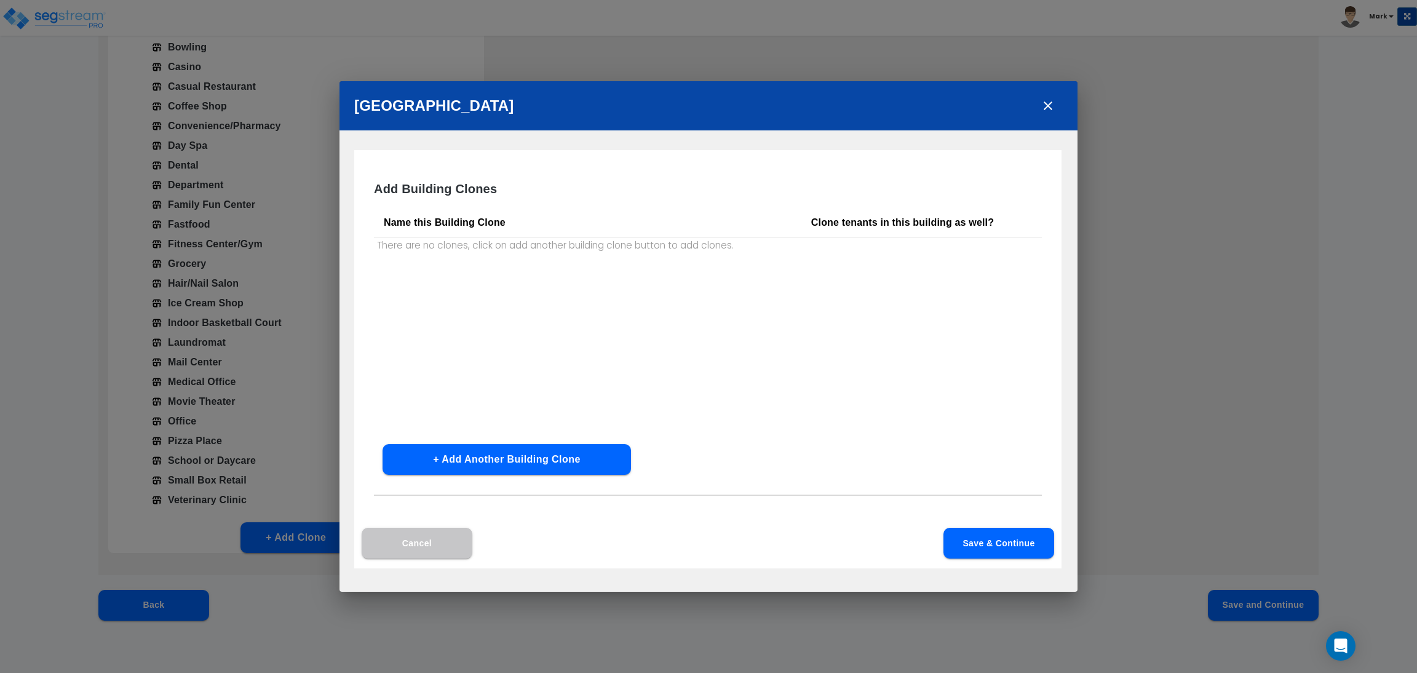
click at [489, 444] on div "Add Building Clones Name this Building Clone Clone tenants in this building as …" at bounding box center [707, 359] width 707 height 418
click at [489, 450] on button "+ Add Another Building Clone" at bounding box center [507, 459] width 249 height 31
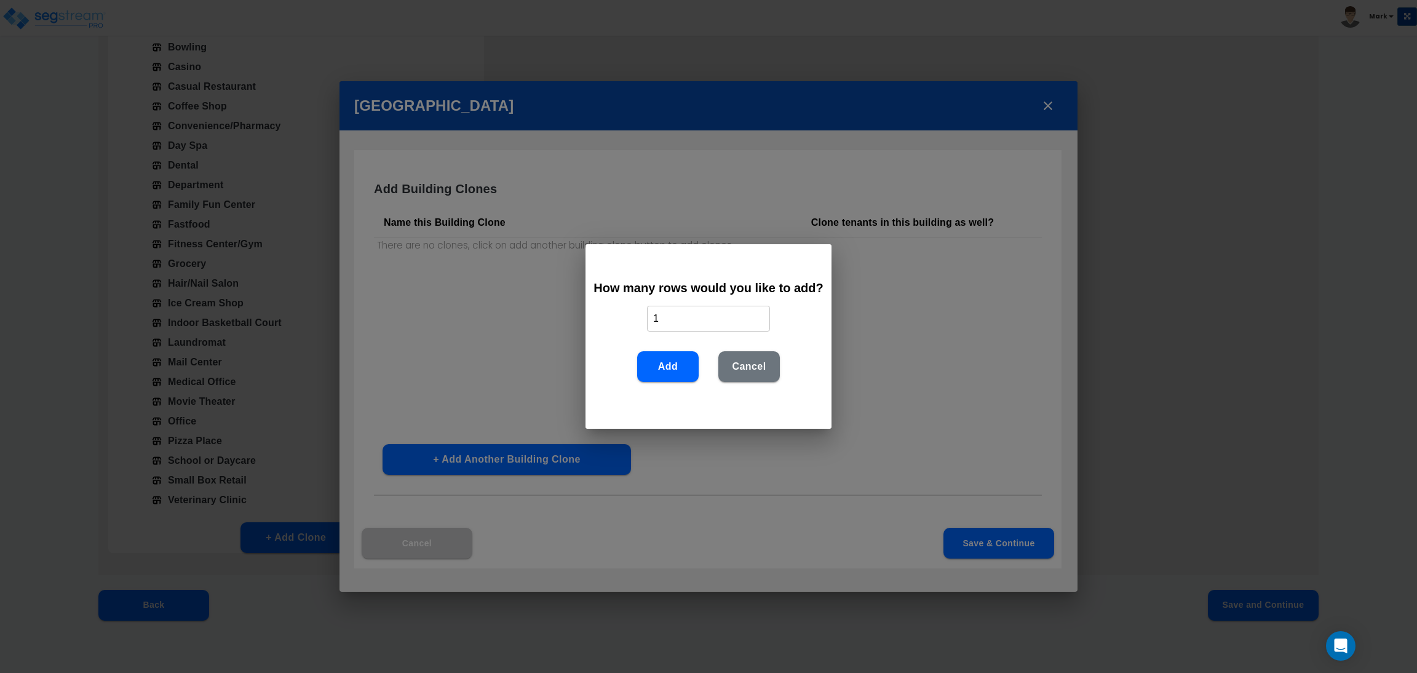
click at [684, 361] on button "Add" at bounding box center [668, 366] width 62 height 31
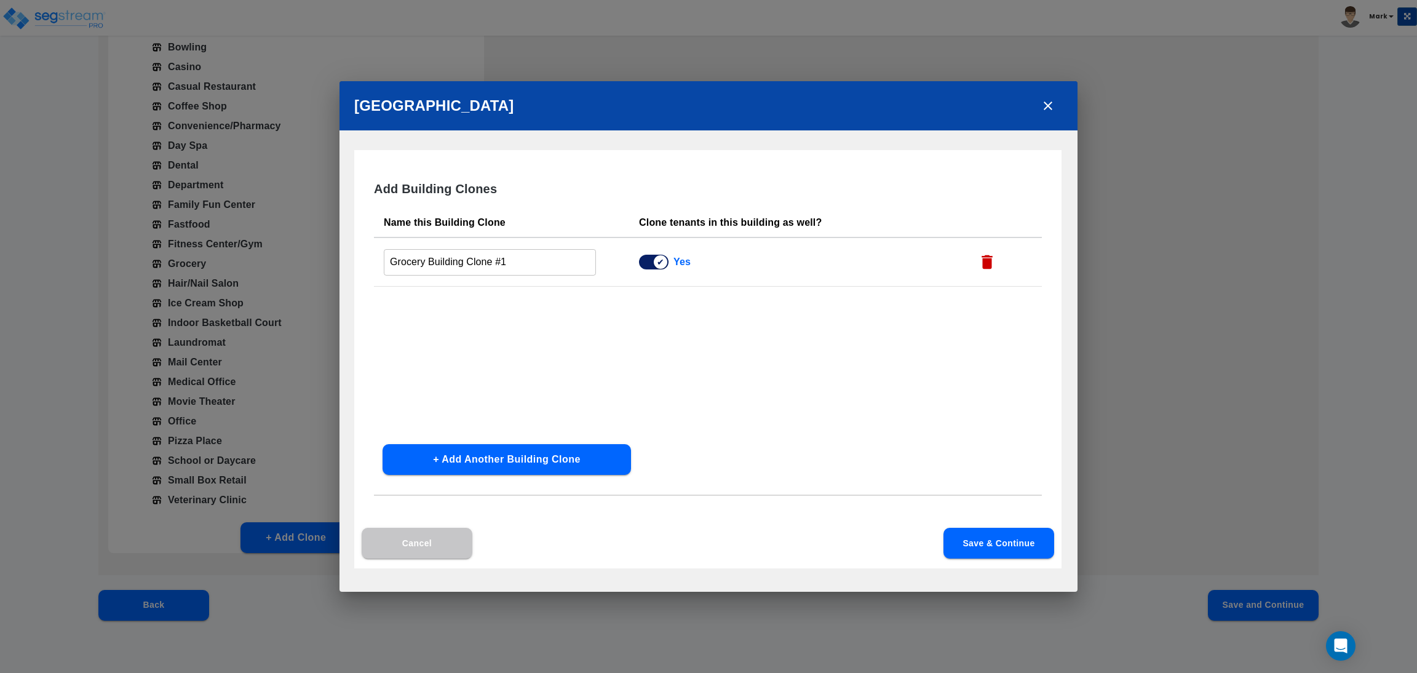
click at [1020, 542] on button "Save & Continue" at bounding box center [999, 543] width 111 height 31
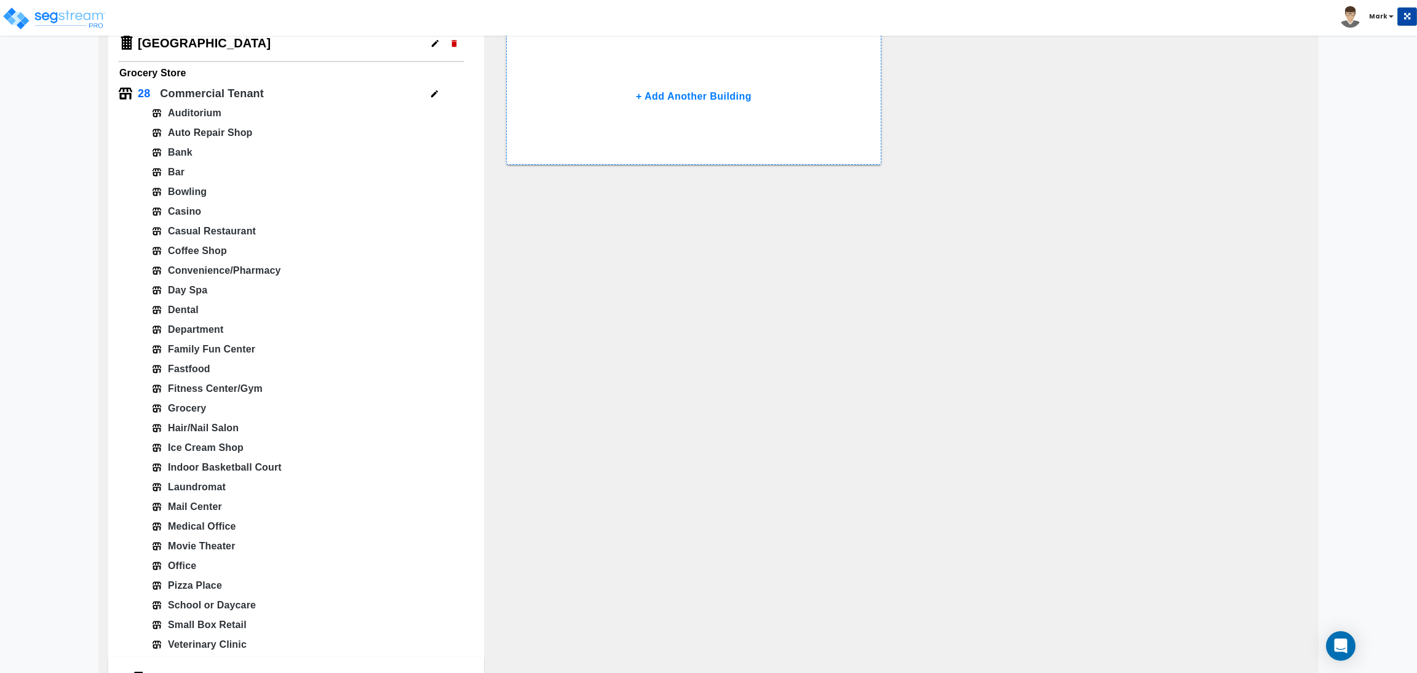
scroll to position [461, 0]
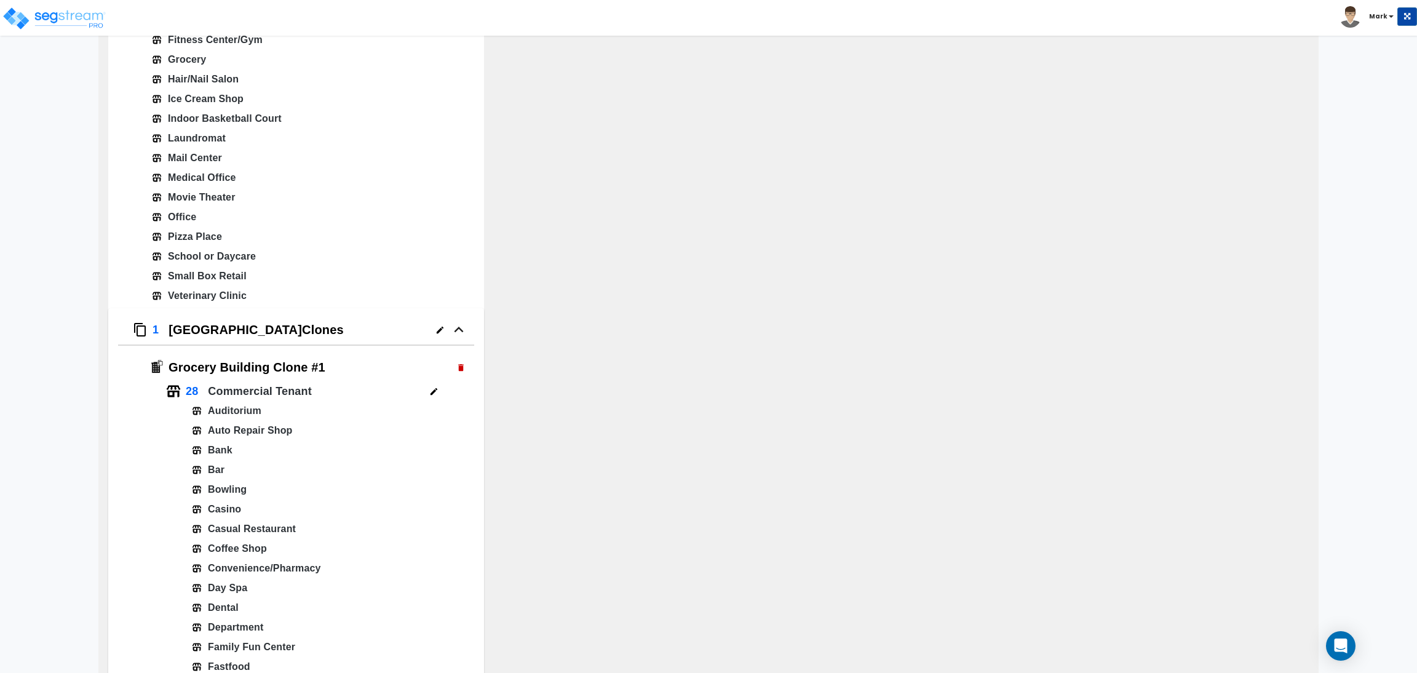
click at [463, 330] on icon "button" at bounding box center [459, 330] width 31 height 18
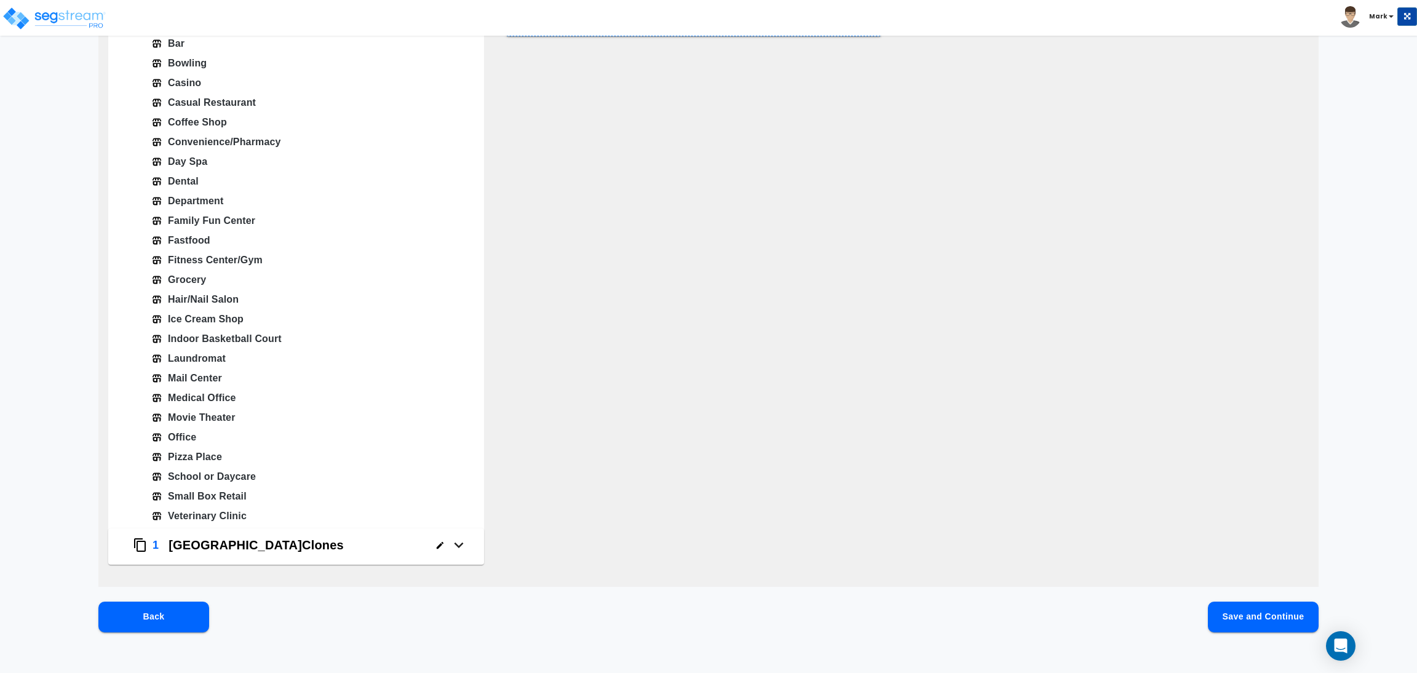
scroll to position [252, 0]
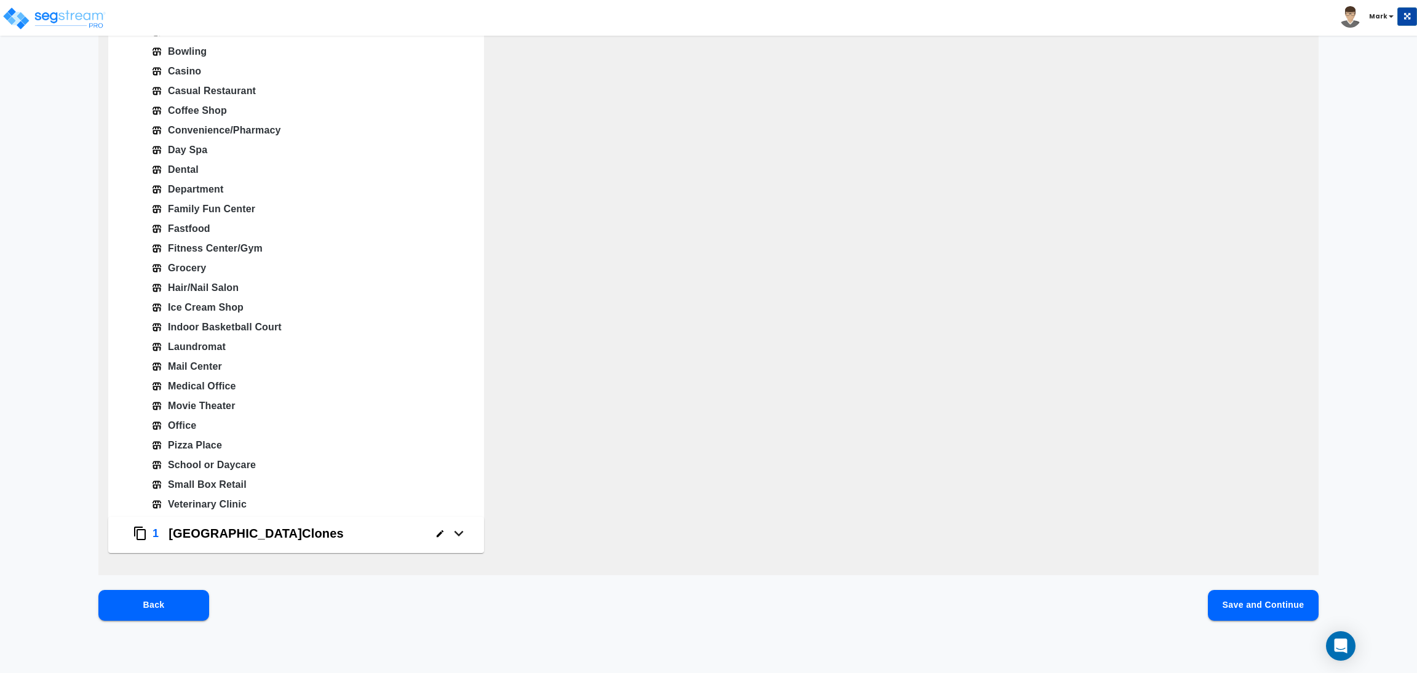
click at [460, 537] on icon "button" at bounding box center [459, 533] width 31 height 18
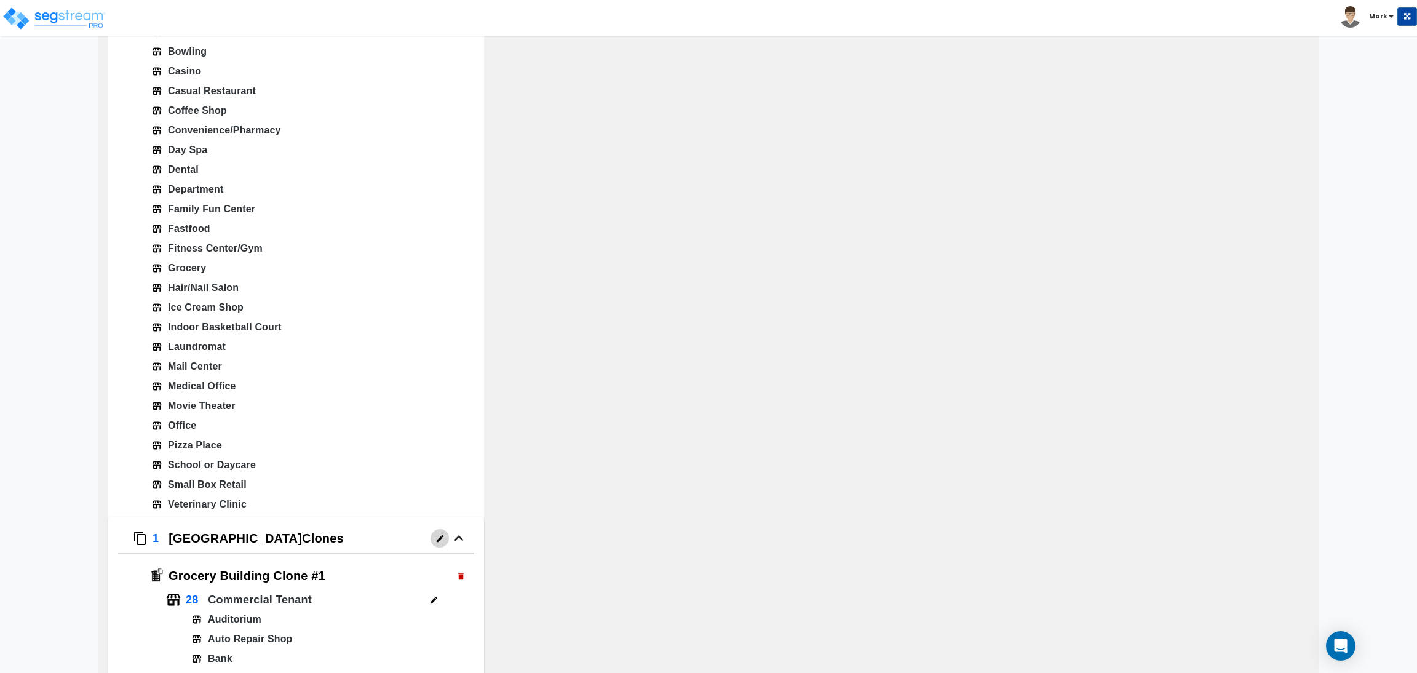
click at [437, 535] on icon "button" at bounding box center [440, 538] width 9 height 9
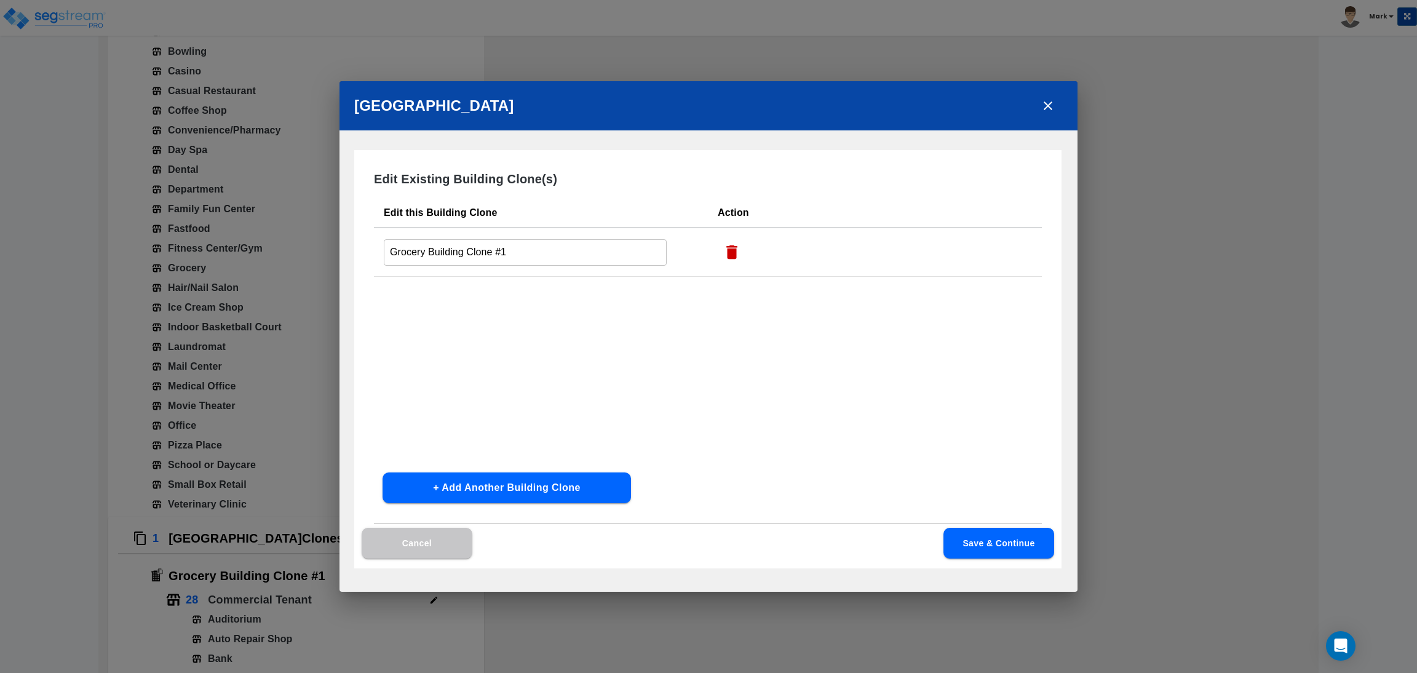
click at [723, 254] on icon "button" at bounding box center [732, 252] width 18 height 18
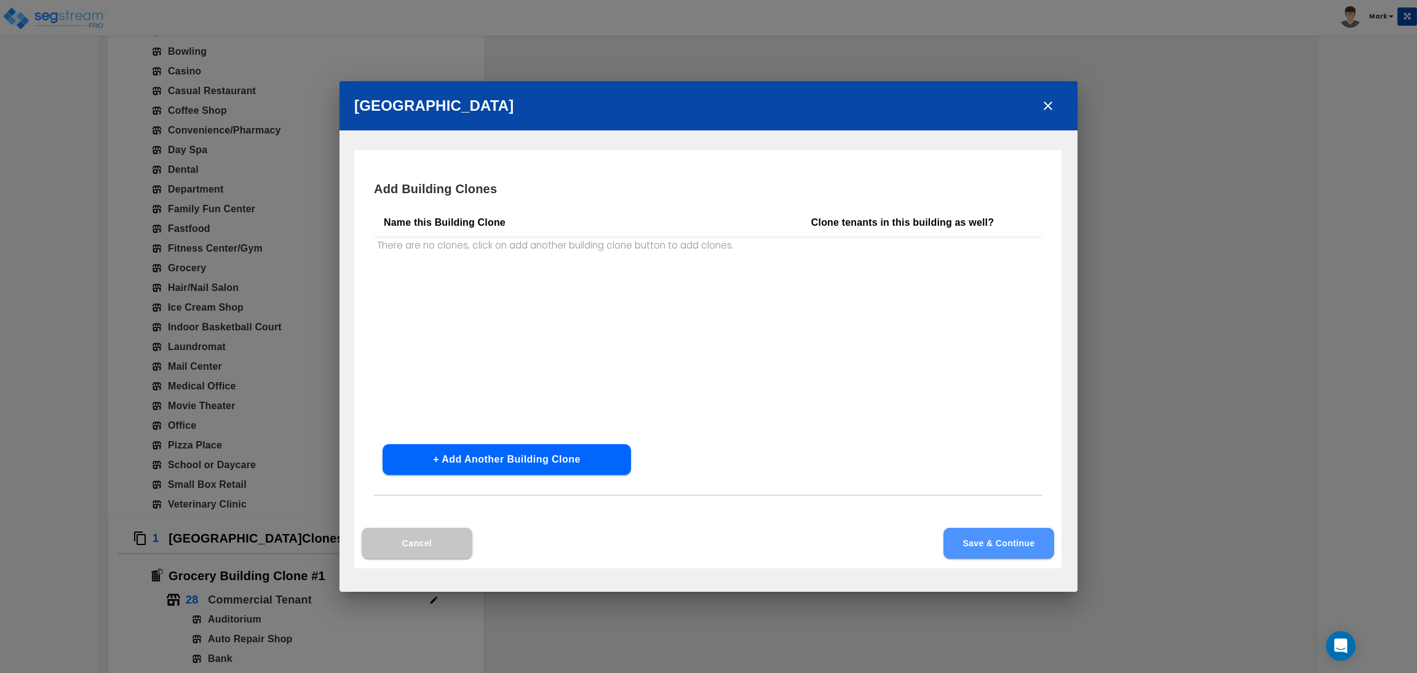
click at [979, 548] on button "Save & Continue" at bounding box center [999, 543] width 111 height 31
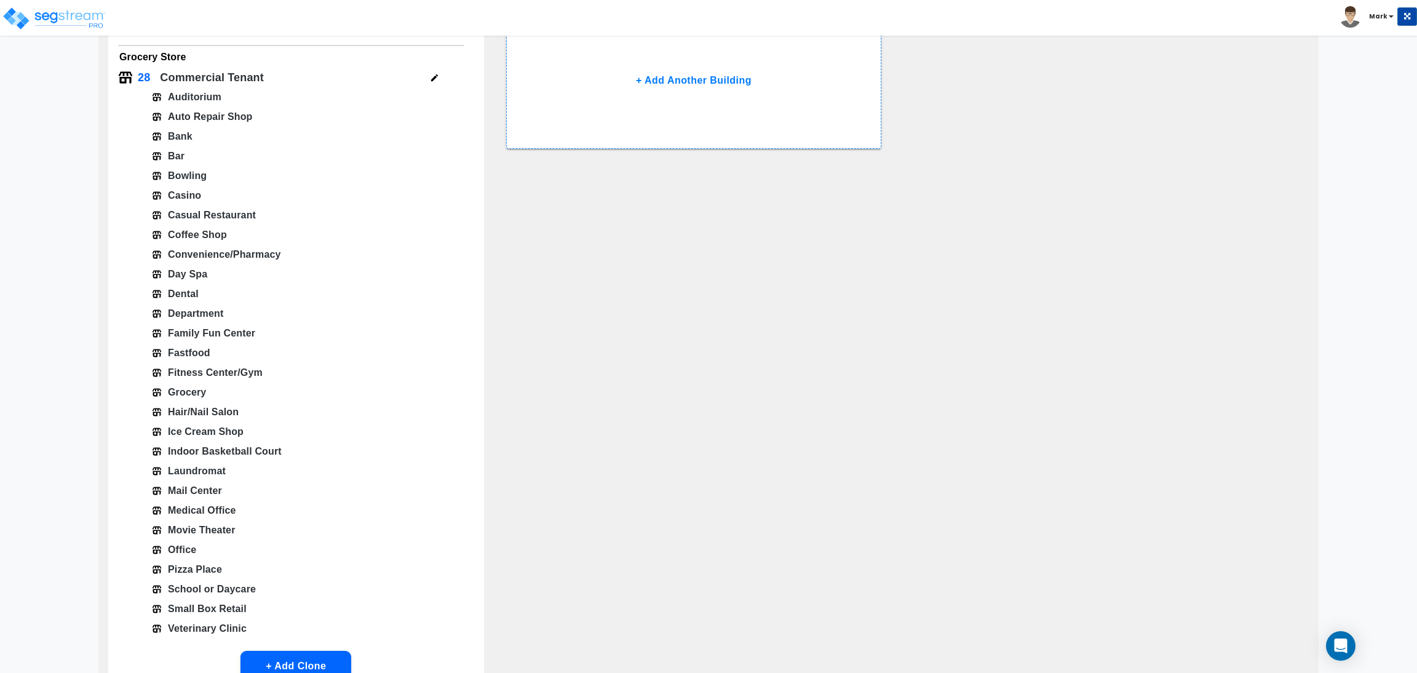
scroll to position [257, 0]
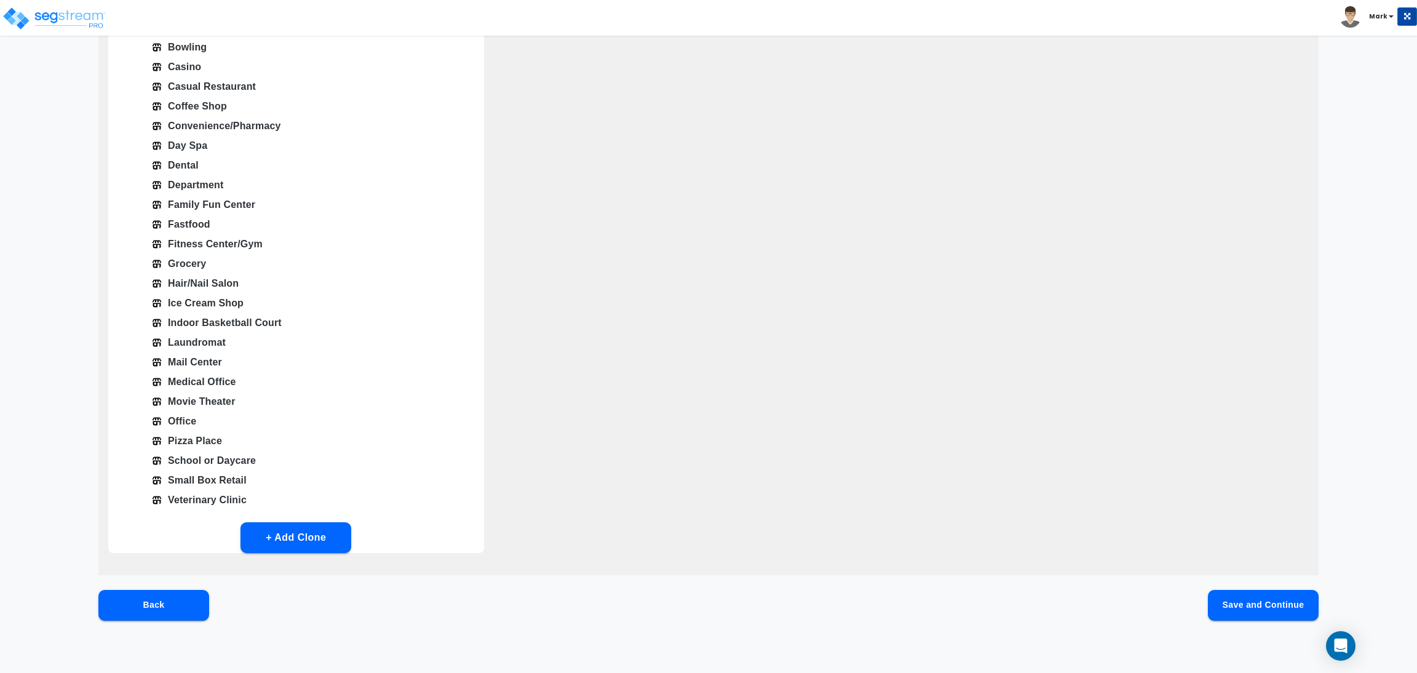
click at [1250, 599] on button "Save and Continue" at bounding box center [1263, 605] width 111 height 31
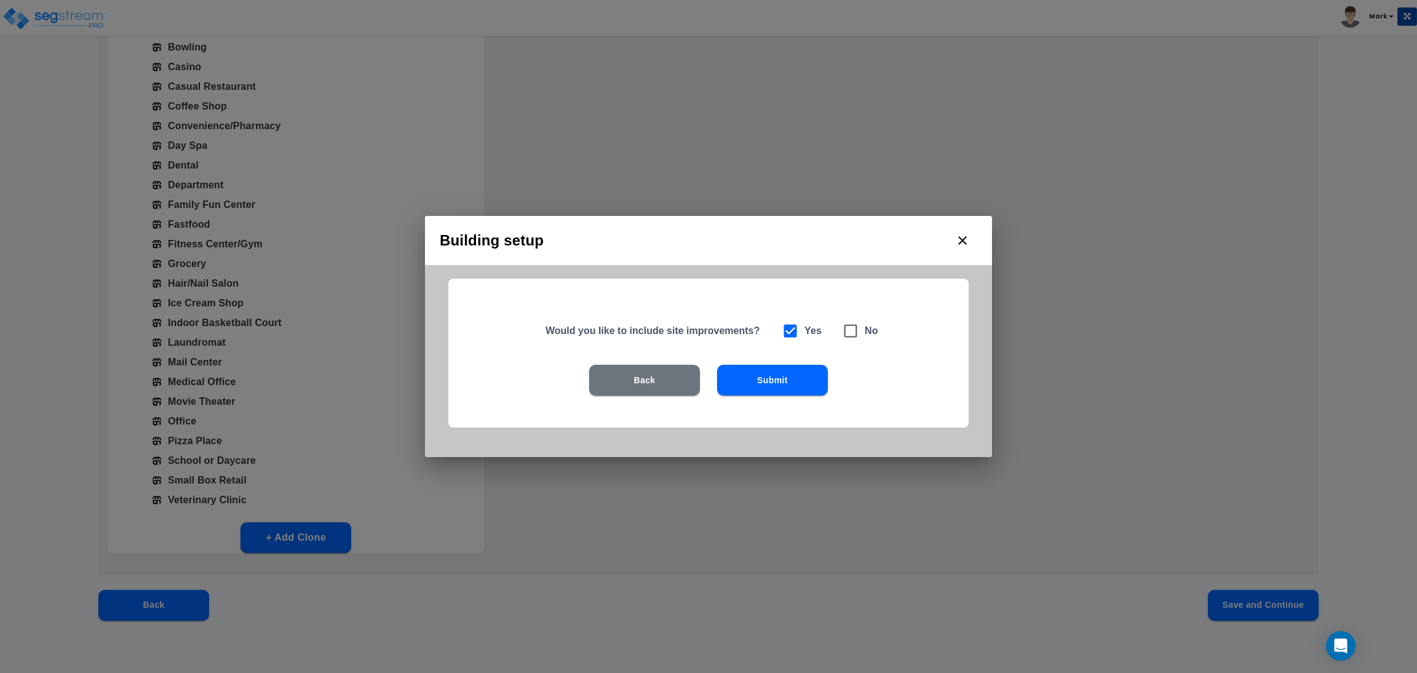
click at [845, 330] on icon at bounding box center [851, 331] width 13 height 13
checkbox input "false"
checkbox input "true"
click at [821, 383] on button "Submit" at bounding box center [772, 380] width 111 height 31
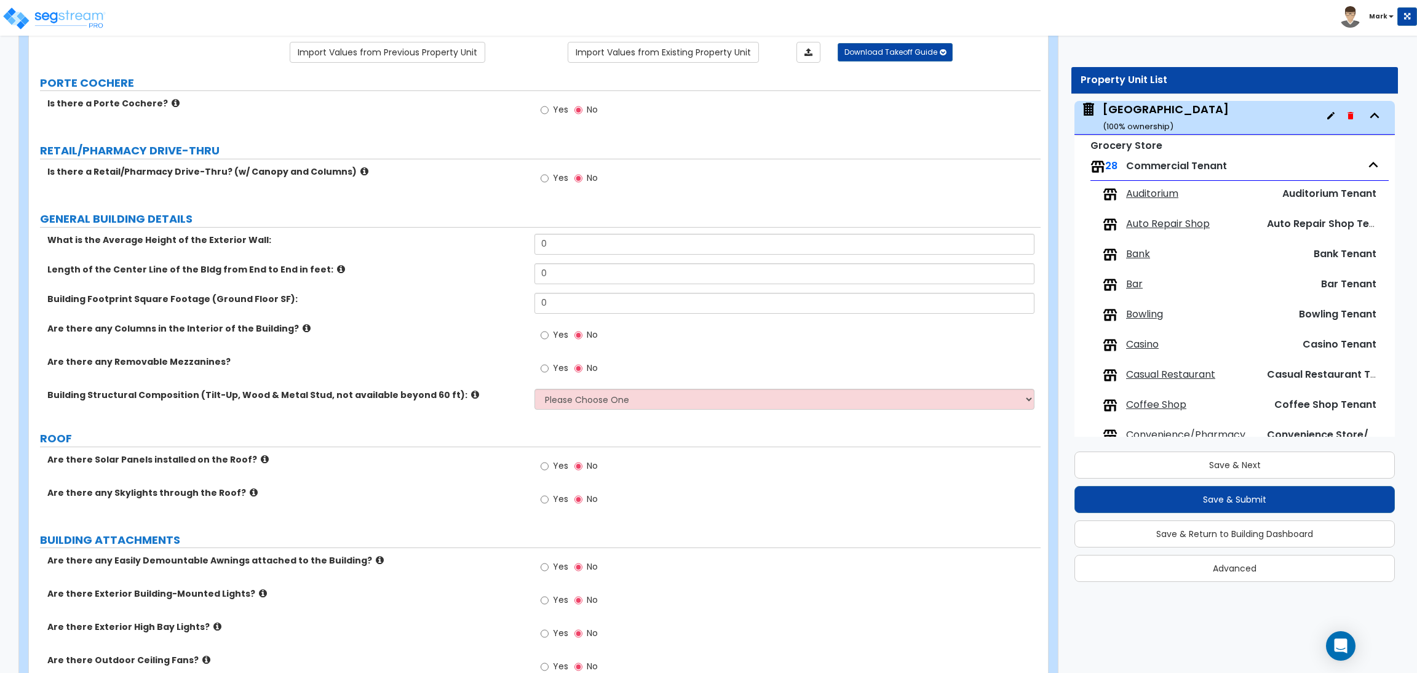
scroll to position [92, 0]
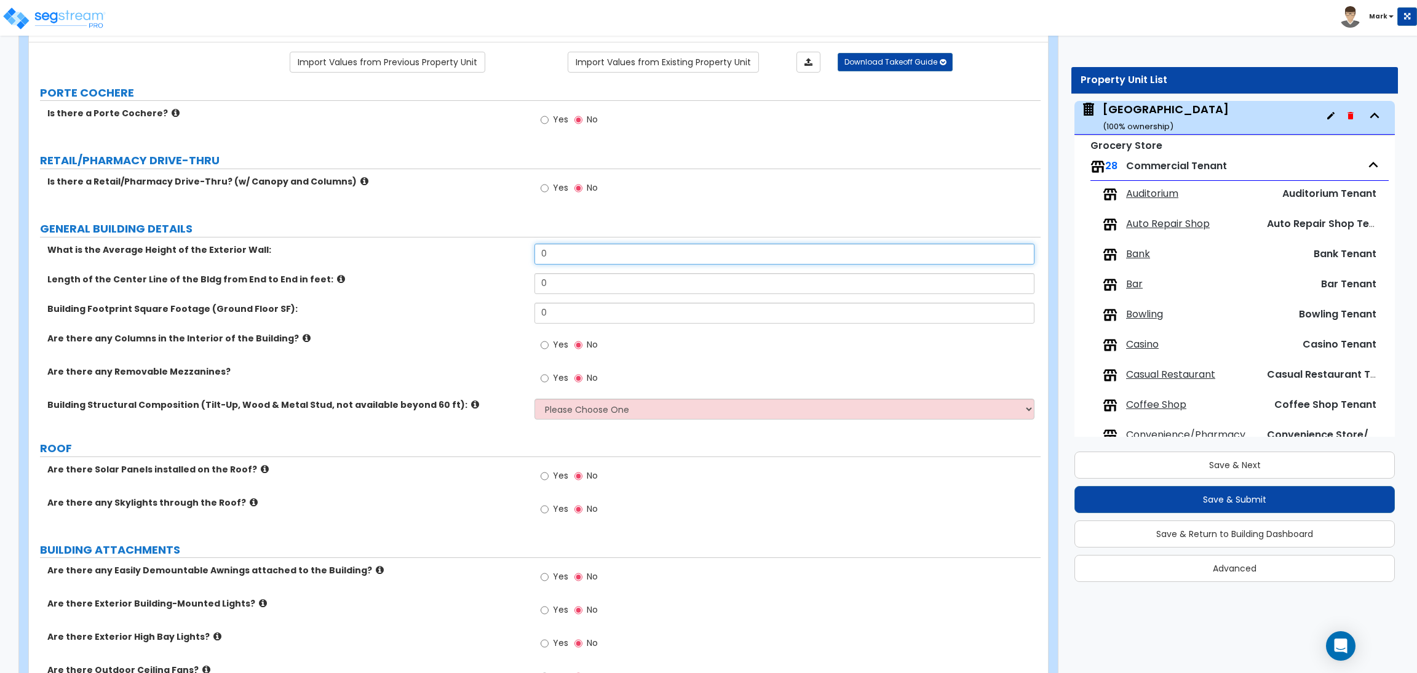
drag, startPoint x: 562, startPoint y: 252, endPoint x: 511, endPoint y: 252, distance: 51.1
click at [511, 252] on div "What is the Average Height of the Exterior Wall: 0" at bounding box center [535, 259] width 1012 height 30
type input "25"
drag, startPoint x: 559, startPoint y: 292, endPoint x: 538, endPoint y: 286, distance: 22.4
click at [538, 286] on input "0" at bounding box center [785, 283] width 500 height 21
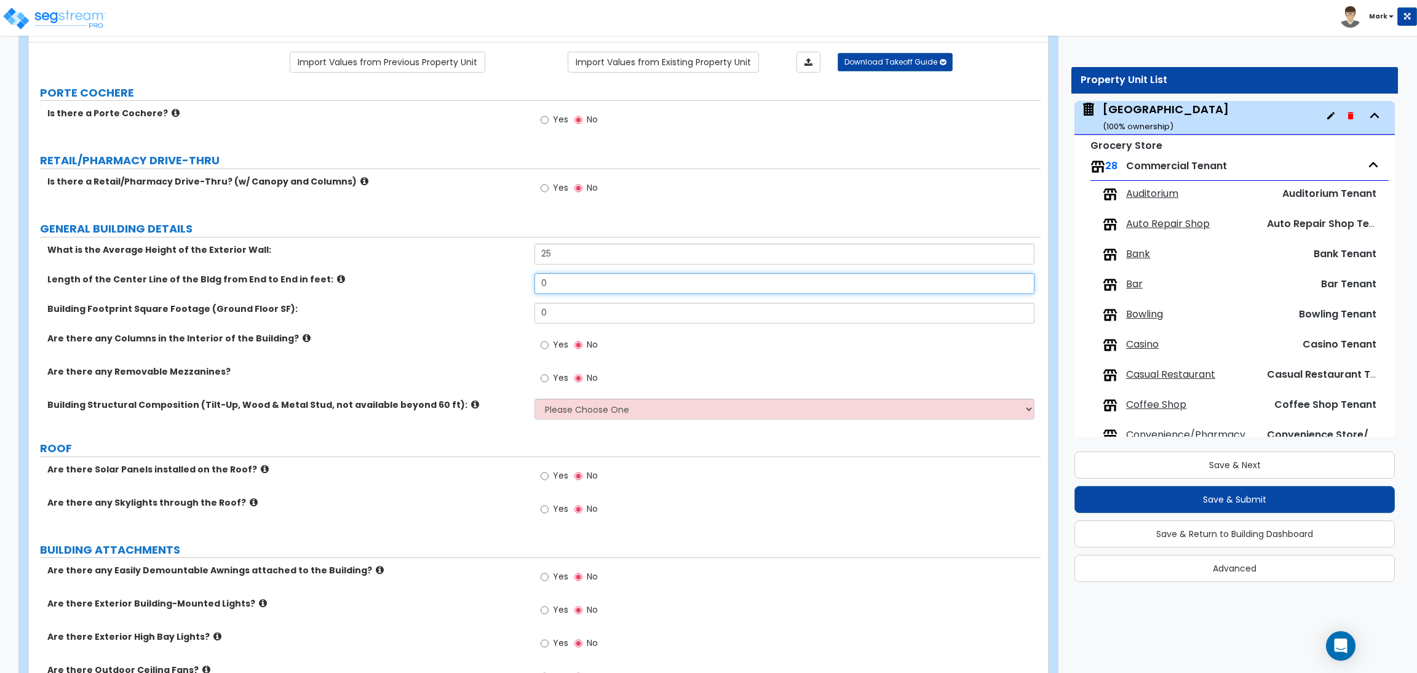
type input "1"
type input "200"
click at [560, 311] on input "0" at bounding box center [785, 313] width 500 height 21
click at [519, 316] on div "Building Footprint Square Footage (Ground Floor SF): 0" at bounding box center [535, 318] width 1012 height 30
type input "28,000"
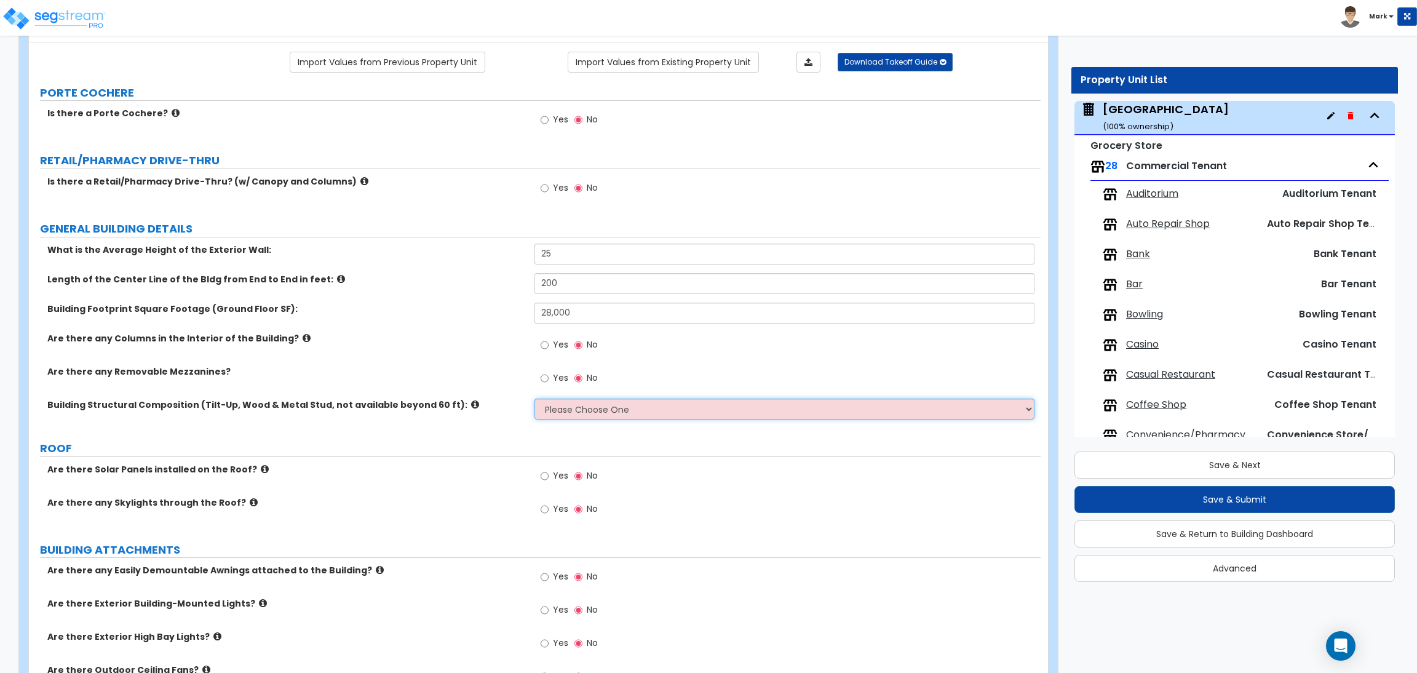
click at [569, 407] on select "Please Choose One Pre-Engineered Metal Building Tilt-up Wall Construction Reinf…" at bounding box center [785, 409] width 500 height 21
select select "3"
click at [535, 399] on select "Please Choose One Pre-Engineered Metal Building Tilt-up Wall Construction Reinf…" at bounding box center [785, 409] width 500 height 21
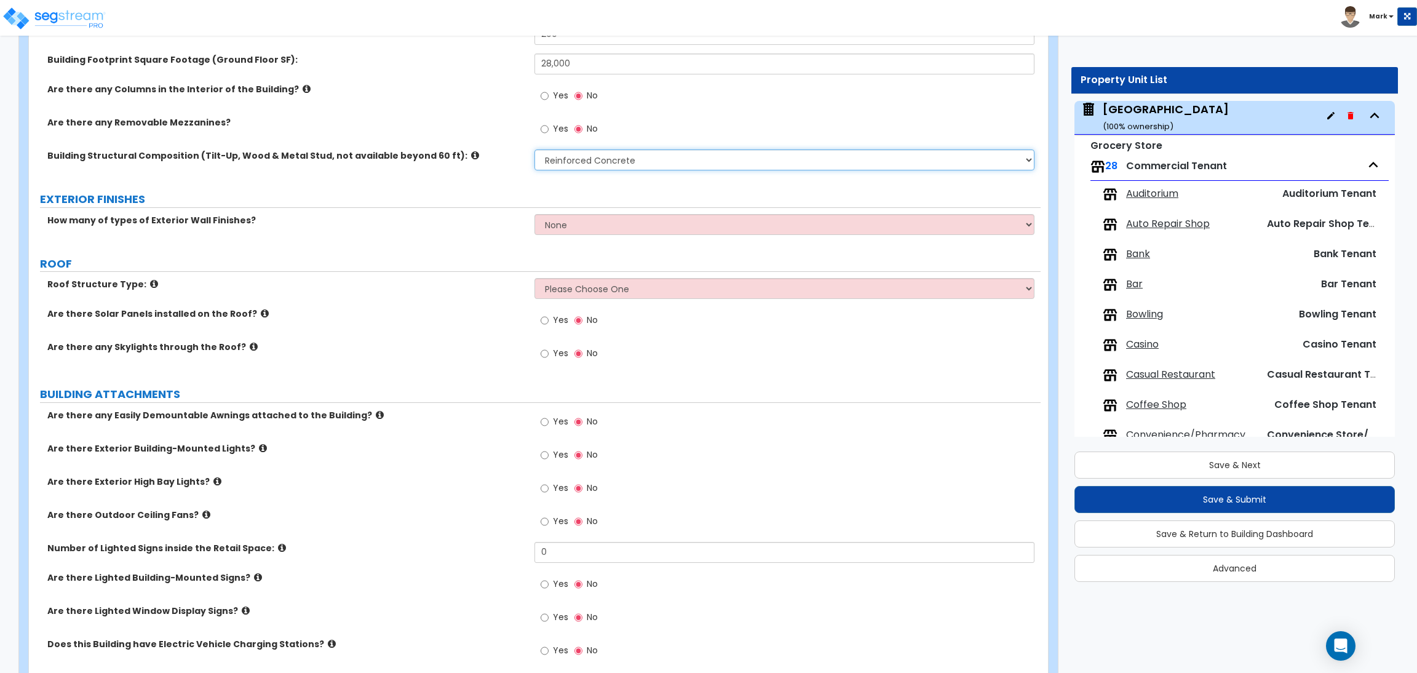
scroll to position [369, 0]
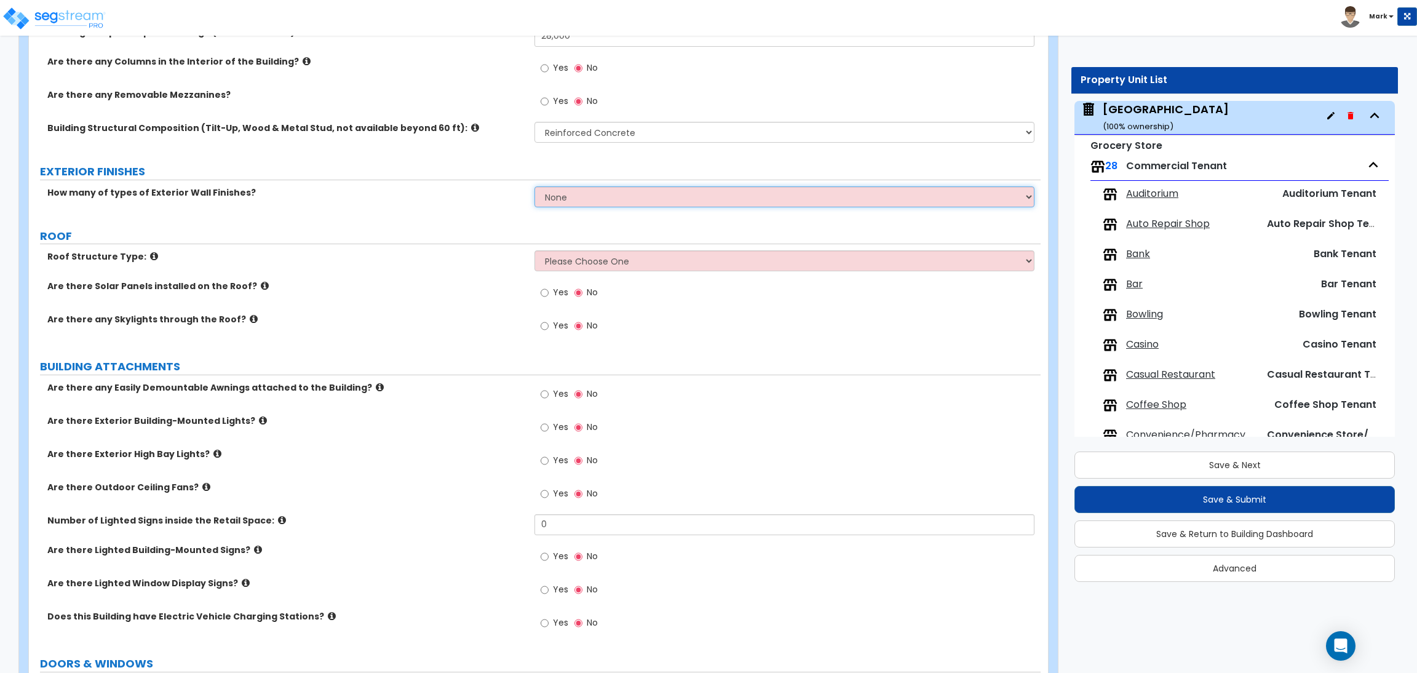
click at [551, 201] on select "None 1 2 3" at bounding box center [785, 196] width 500 height 21
click at [479, 189] on label "How many of types of Exterior Wall Finishes?" at bounding box center [286, 192] width 478 height 12
click at [576, 202] on select "None 1 2 3" at bounding box center [785, 196] width 500 height 21
select select "1"
click at [535, 187] on select "None 1 2 3" at bounding box center [785, 196] width 500 height 21
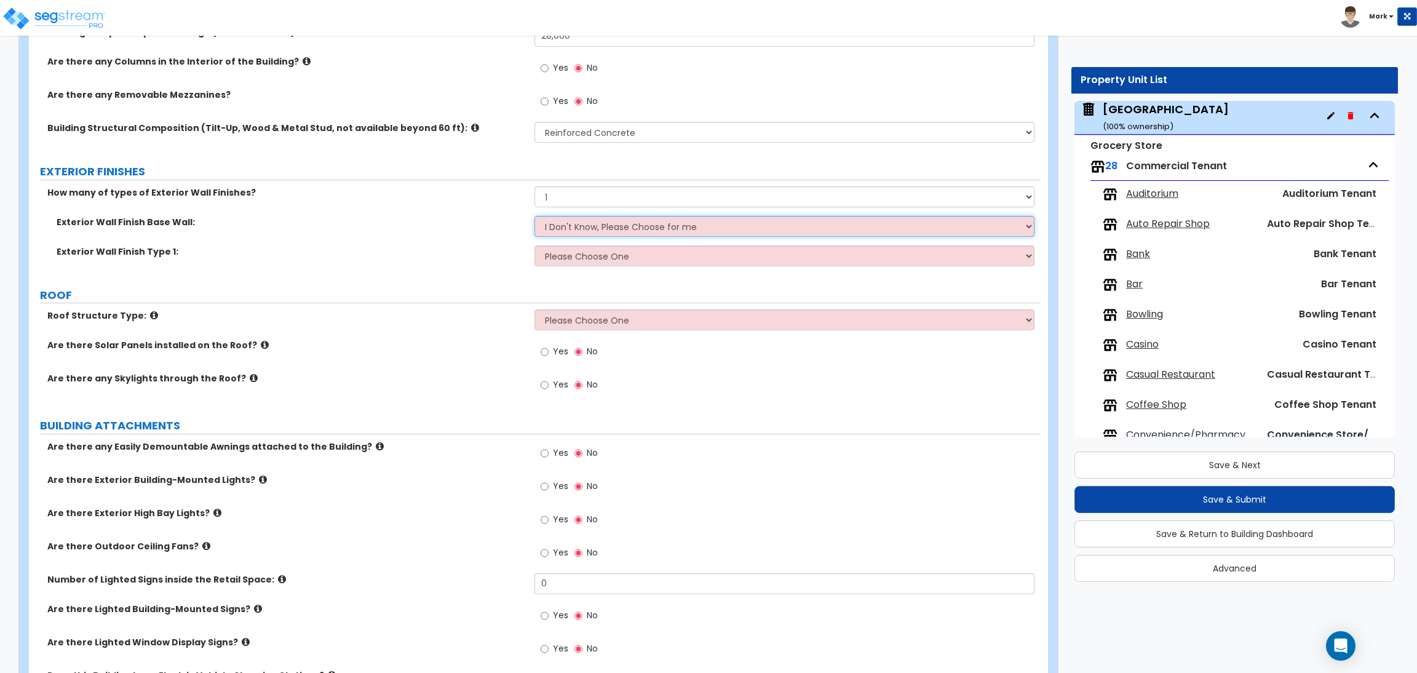
click at [566, 229] on select "I Don't Know, Please Choose for me Concrete Masonry Units (CMU) Cast-in-Place C…" at bounding box center [785, 226] width 500 height 21
select select "1"
click at [535, 217] on select "I Don't Know, Please Choose for me Concrete Masonry Units (CMU) Cast-in-Place C…" at bounding box center [785, 226] width 500 height 21
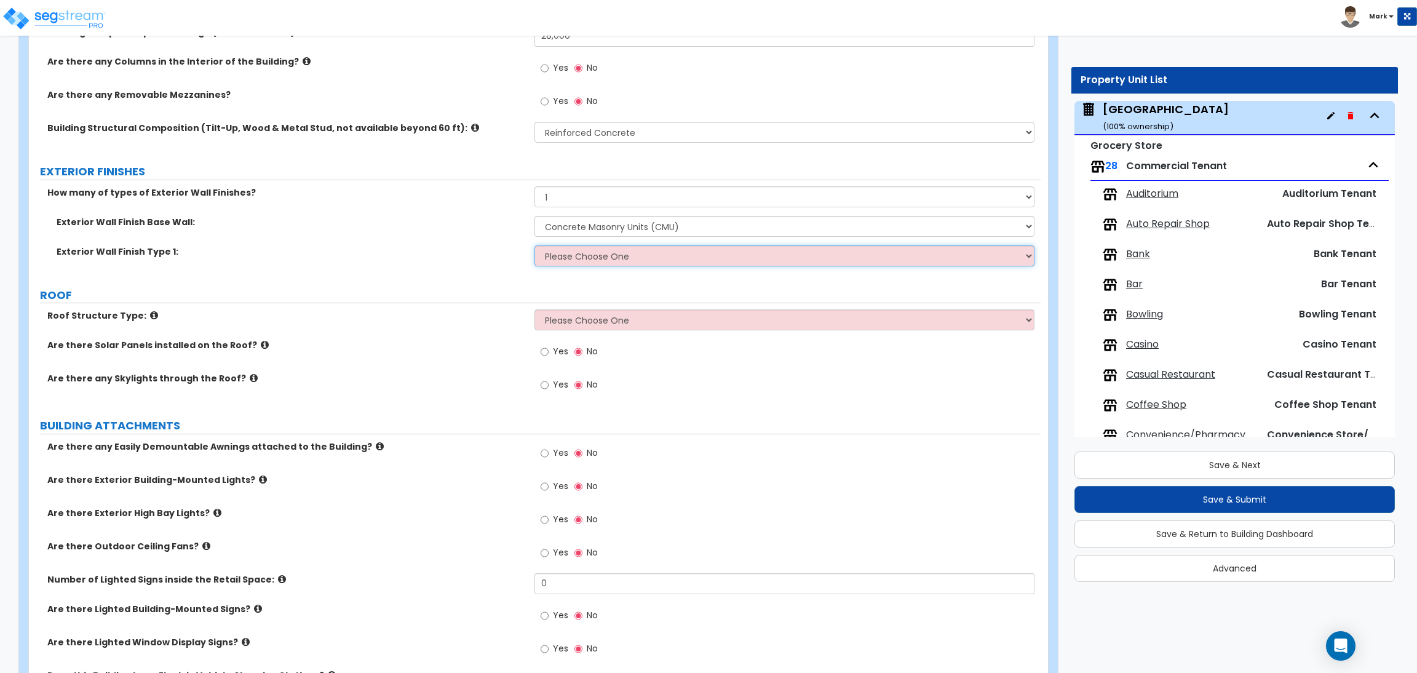
click at [595, 260] on select "Please Choose One No Finish/Shared Wall No Wall Brick Veneer Stone Veneer Wood …" at bounding box center [785, 255] width 500 height 21
select select "10"
click at [535, 246] on select "Please Choose One No Finish/Shared Wall No Wall Brick Veneer Stone Veneer Wood …" at bounding box center [785, 255] width 500 height 21
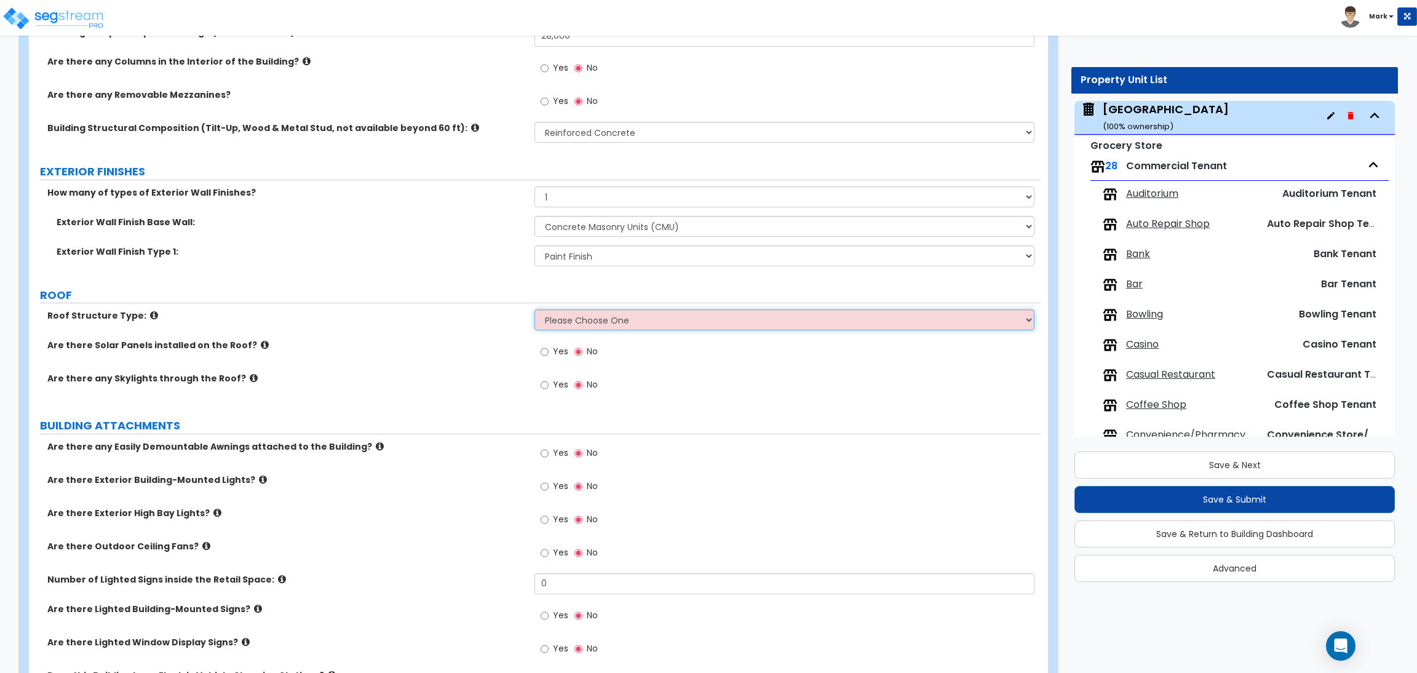
click at [571, 317] on select "Please Choose One Gable Roof Flat Roof Hybrid Gable & Flat Roof" at bounding box center [785, 319] width 500 height 21
select select "2"
click at [535, 311] on select "Please Choose One Gable Roof Flat Roof Hybrid Gable & Flat Roof" at bounding box center [785, 319] width 500 height 21
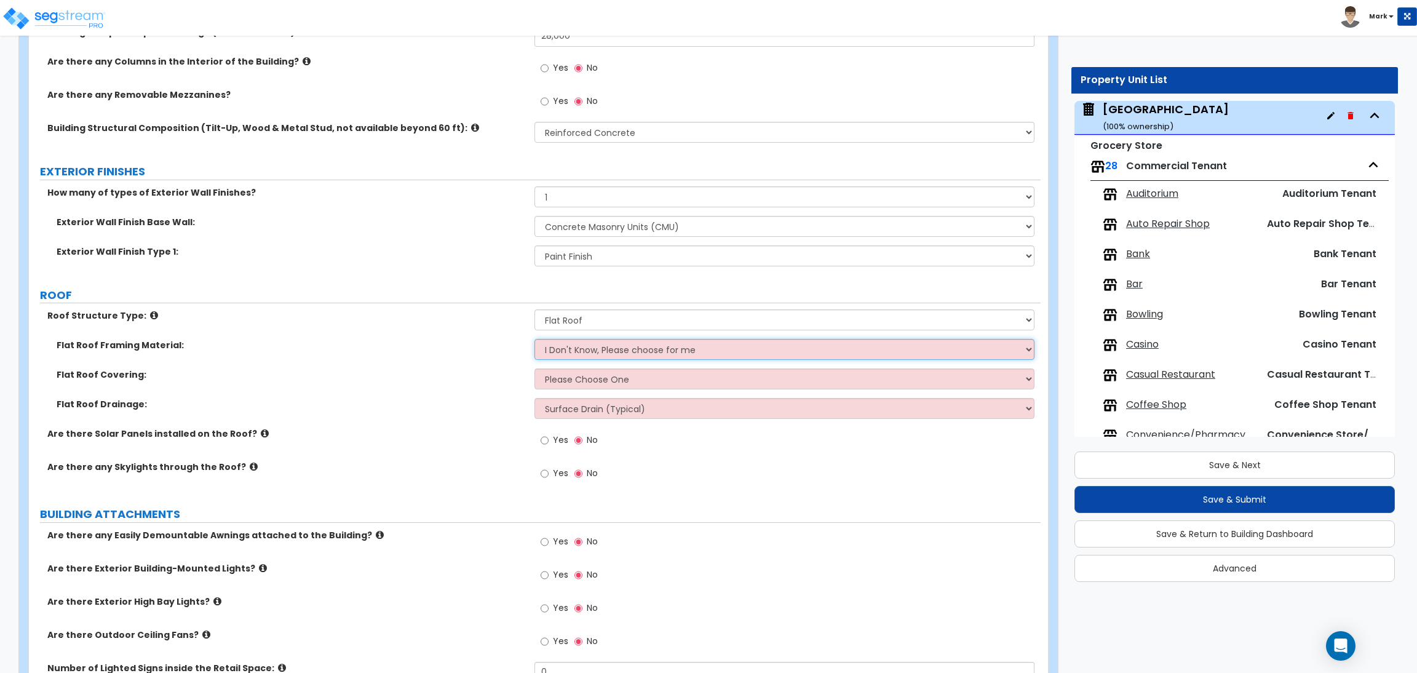
click at [576, 351] on select "I Don't Know, Please choose for me Metal Wood" at bounding box center [785, 349] width 500 height 21
select select "1"
click at [535, 340] on select "I Don't Know, Please choose for me Metal Wood" at bounding box center [785, 349] width 500 height 21
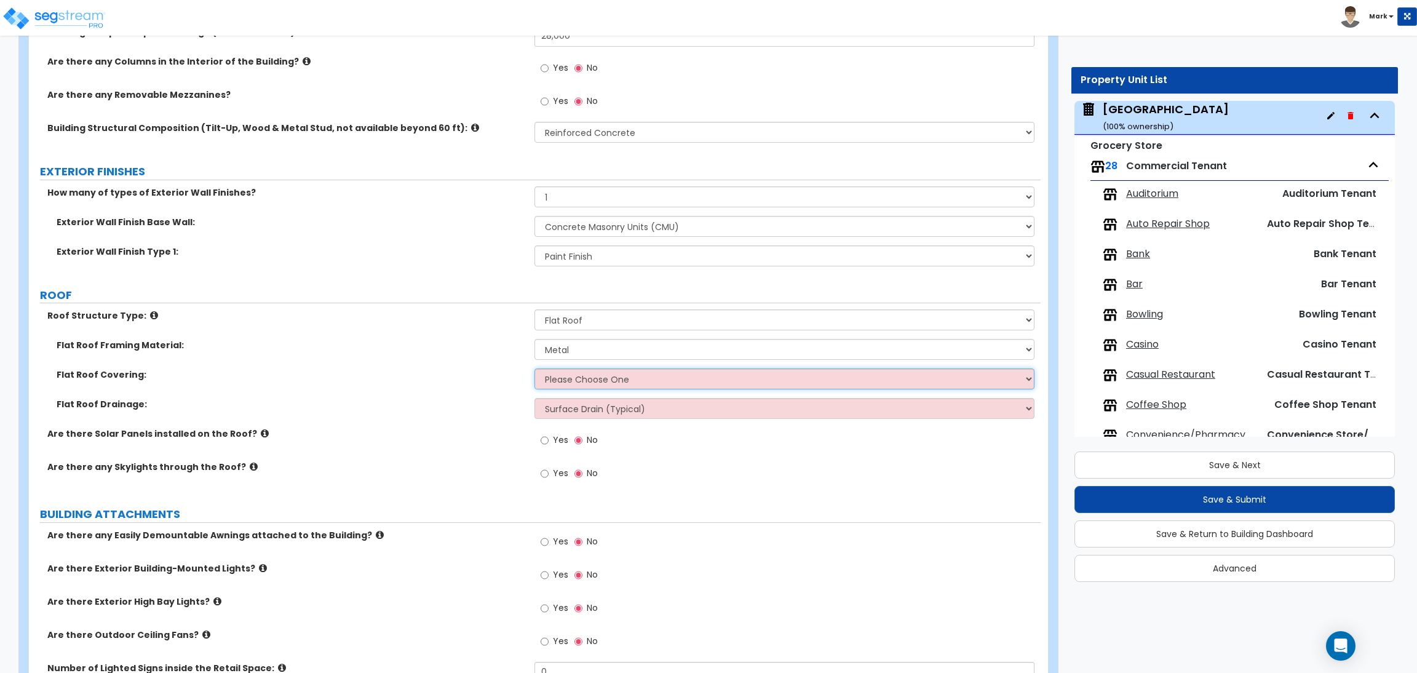
click at [576, 381] on select "Please Choose One Rolled Asphalt PVC Membrane Plastic (EPDM) Membrane Asphalt F…" at bounding box center [785, 379] width 500 height 21
select select "1"
click at [535, 370] on select "Please Choose One Rolled Asphalt PVC Membrane Plastic (EPDM) Membrane Asphalt F…" at bounding box center [785, 379] width 500 height 21
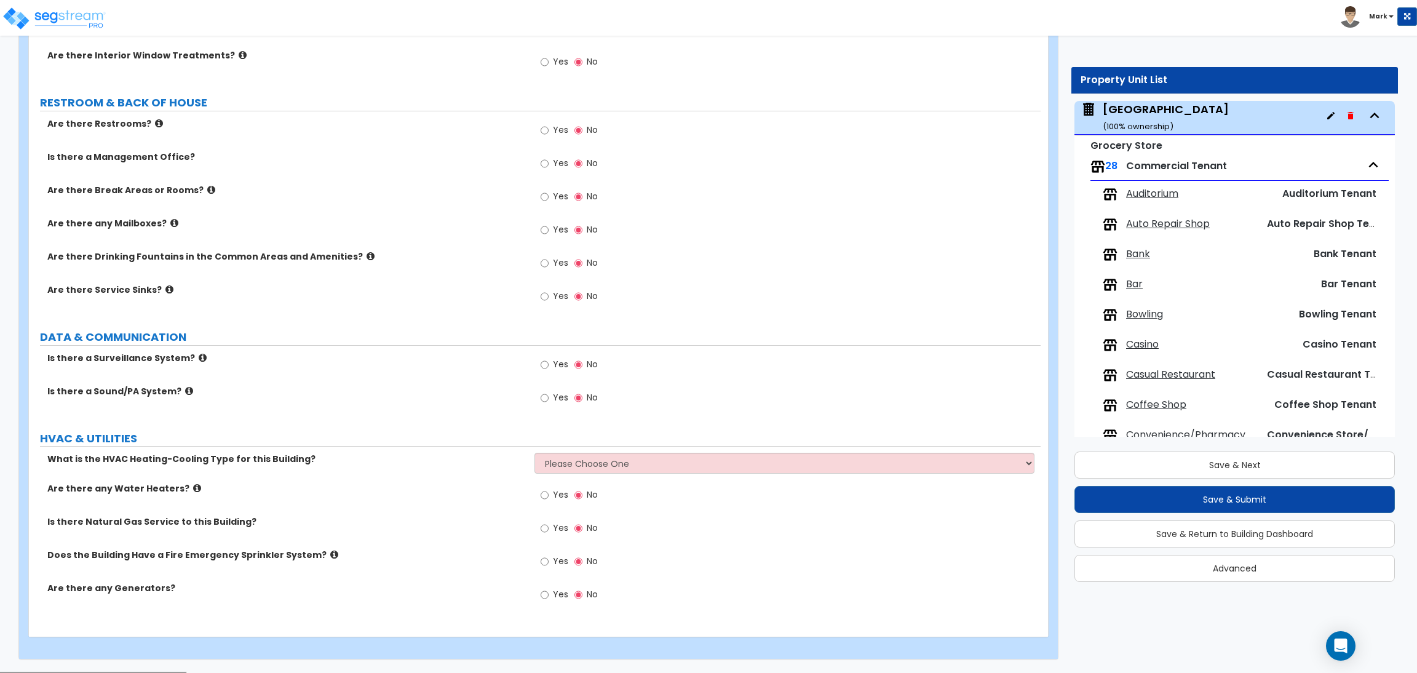
scroll to position [2706, 0]
click at [577, 460] on select "Please Choose One Rooftop Unit Furnace-Condenser Forced Air Split Heating/Cooli…" at bounding box center [785, 461] width 500 height 21
click at [535, 454] on select "Please Choose One Rooftop Unit Furnace-Condenser Forced Air Split Heating/Cooli…" at bounding box center [785, 461] width 500 height 21
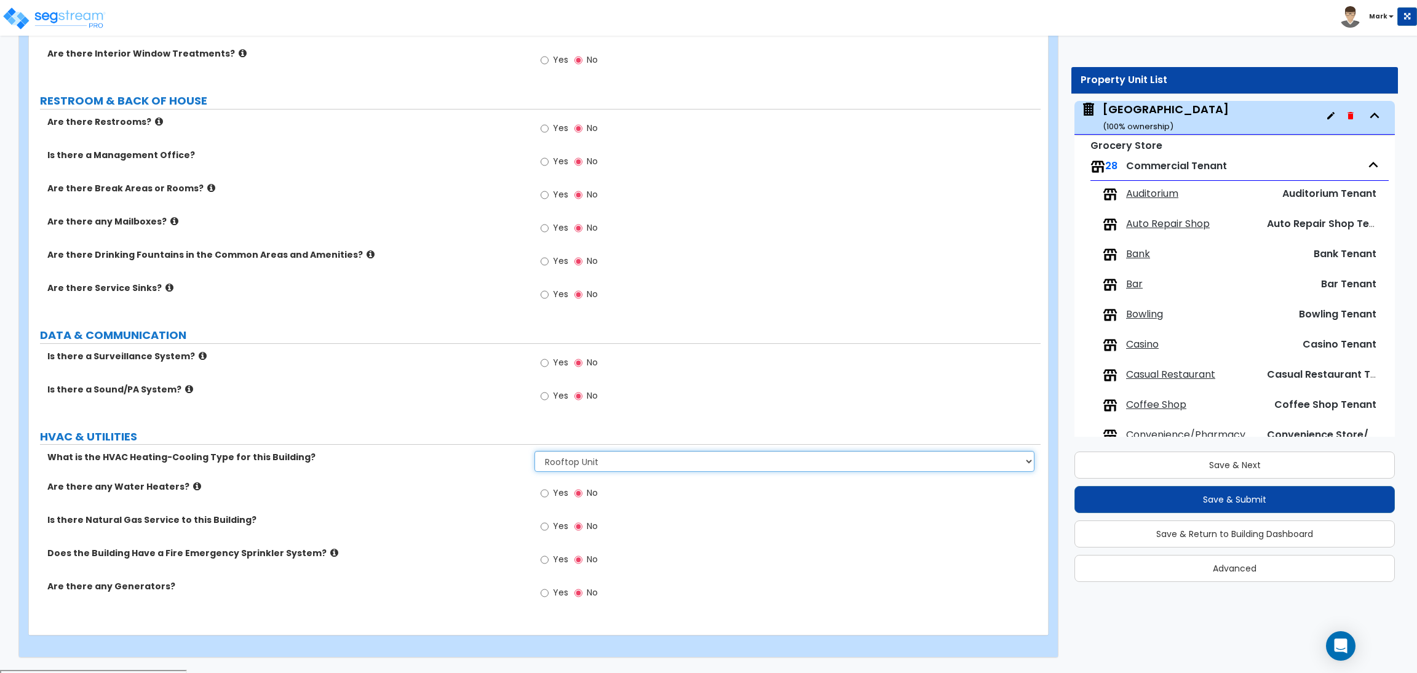
click at [589, 466] on select "Please Choose One Rooftop Unit Furnace-Condenser Forced Air Split Heating/Cooli…" at bounding box center [785, 461] width 500 height 21
click at [535, 454] on select "Please Choose One Rooftop Unit Furnace-Condenser Forced Air Split Heating/Cooli…" at bounding box center [785, 461] width 500 height 21
click at [588, 467] on select "Please Choose One Rooftop Unit Furnace-Condenser Forced Air Split Heating/Cooli…" at bounding box center [785, 461] width 500 height 21
click at [535, 454] on select "Please Choose One Rooftop Unit Furnace-Condenser Forced Air Split Heating/Cooli…" at bounding box center [785, 461] width 500 height 21
click at [552, 463] on select "Please Choose One Rooftop Unit Furnace-Condenser Forced Air Split Heating/Cooli…" at bounding box center [785, 461] width 500 height 21
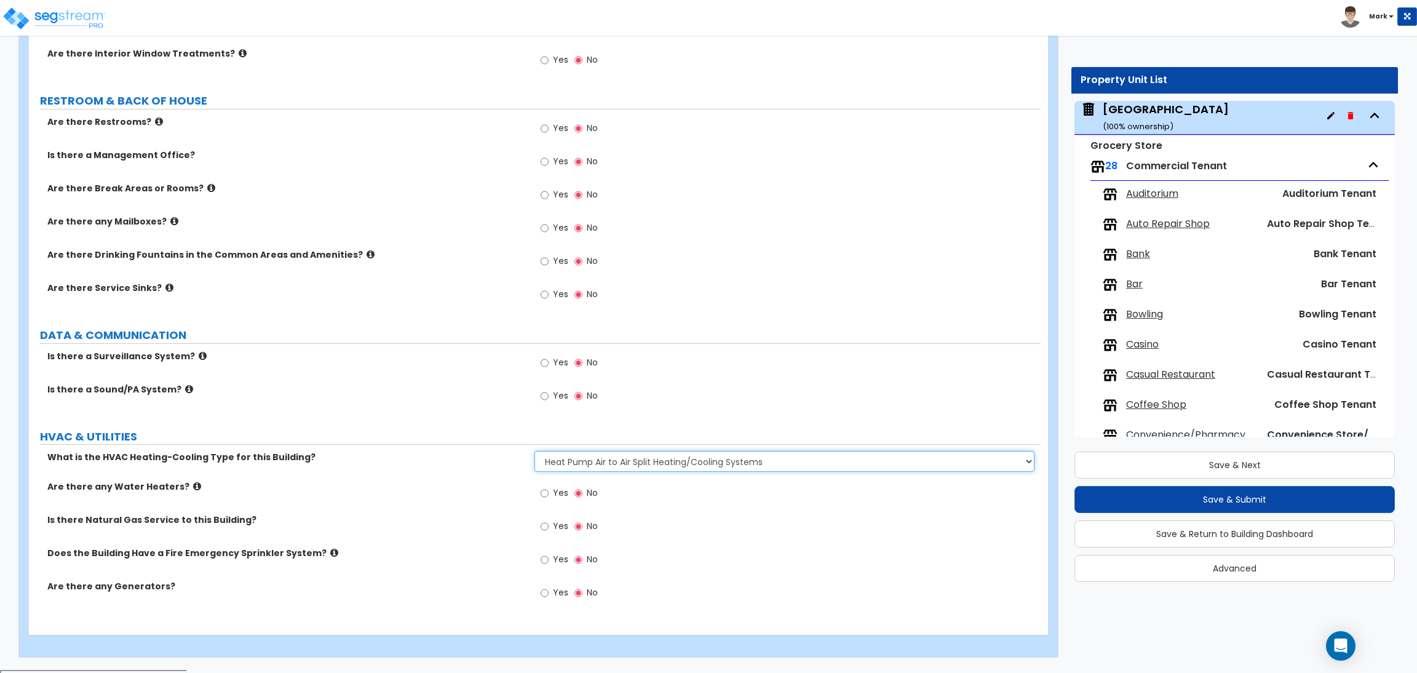
select select "0"
click at [535, 454] on select "Please Choose One Rooftop Unit Furnace-Condenser Forced Air Split Heating/Cooli…" at bounding box center [785, 461] width 500 height 21
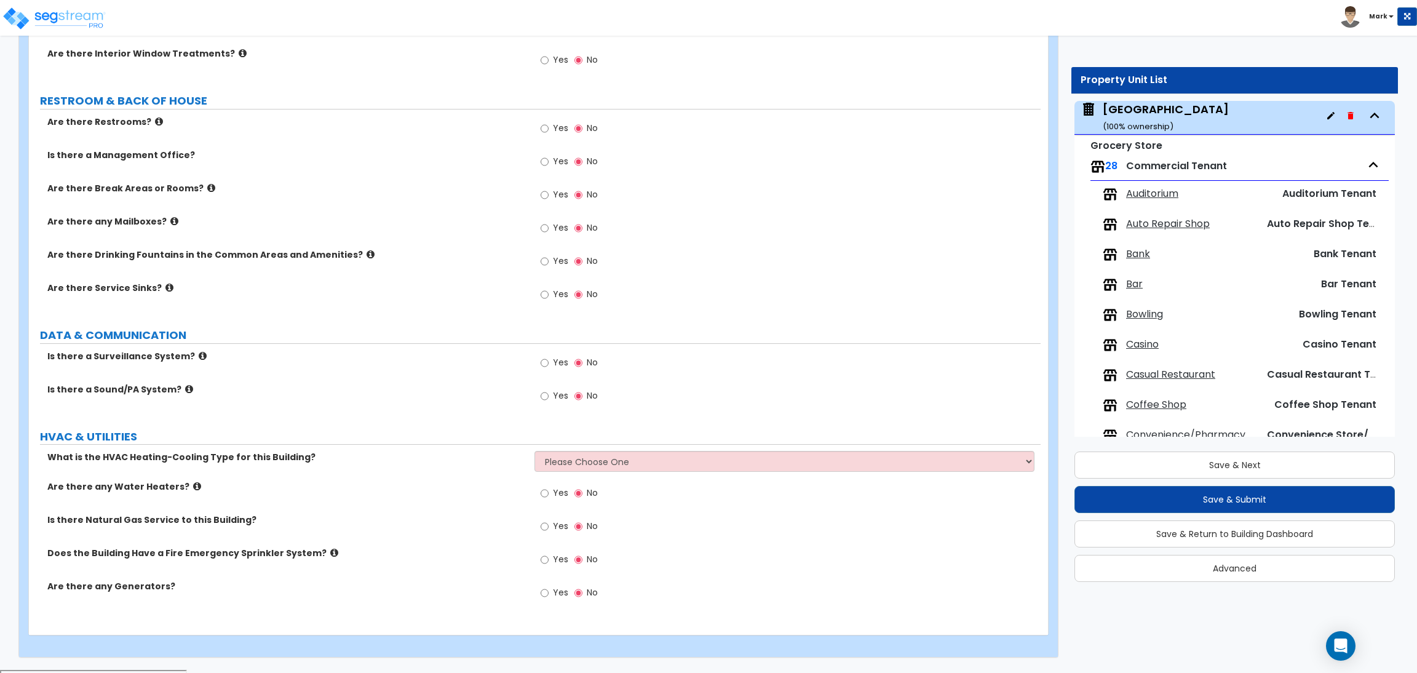
click at [556, 530] on span "Yes" at bounding box center [560, 526] width 15 height 12
click at [549, 530] on input "Yes" at bounding box center [545, 527] width 8 height 14
radio input "true"
click at [573, 467] on select "Please Choose One Rooftop Unit Furnace-Condenser Forced Air Split Heating/Cooli…" at bounding box center [785, 461] width 500 height 21
click at [535, 454] on select "Please Choose One Rooftop Unit Furnace-Condenser Forced Air Split Heating/Cooli…" at bounding box center [785, 461] width 500 height 21
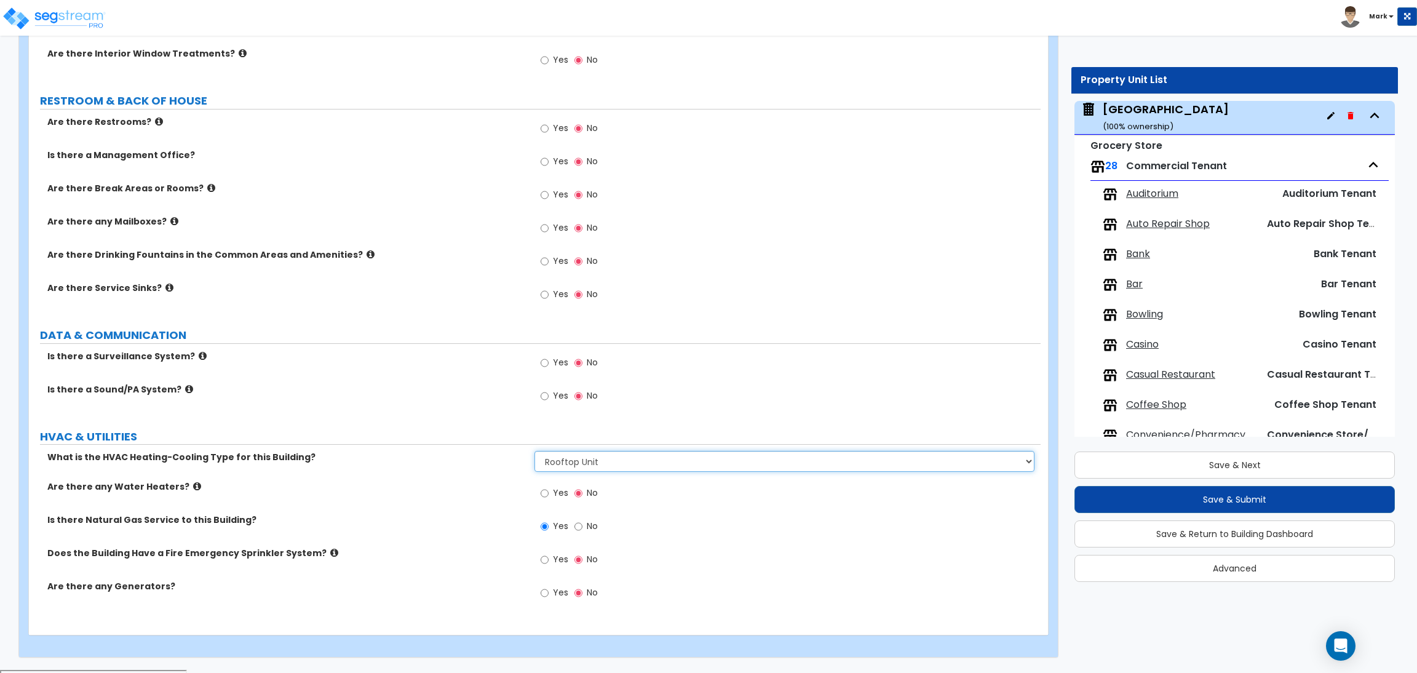
click at [584, 466] on select "Please Choose One Rooftop Unit Furnace-Condenser Forced Air Split Heating/Cooli…" at bounding box center [785, 461] width 500 height 21
click at [535, 454] on select "Please Choose One Rooftop Unit Furnace-Condenser Forced Air Split Heating/Cooli…" at bounding box center [785, 461] width 500 height 21
click at [591, 463] on select "Please Choose One Rooftop Unit Furnace-Condenser Forced Air Split Heating/Cooli…" at bounding box center [785, 461] width 500 height 21
click at [535, 454] on select "Please Choose One Rooftop Unit Furnace-Condenser Forced Air Split Heating/Cooli…" at bounding box center [785, 461] width 500 height 21
drag, startPoint x: 604, startPoint y: 459, endPoint x: 604, endPoint y: 470, distance: 11.1
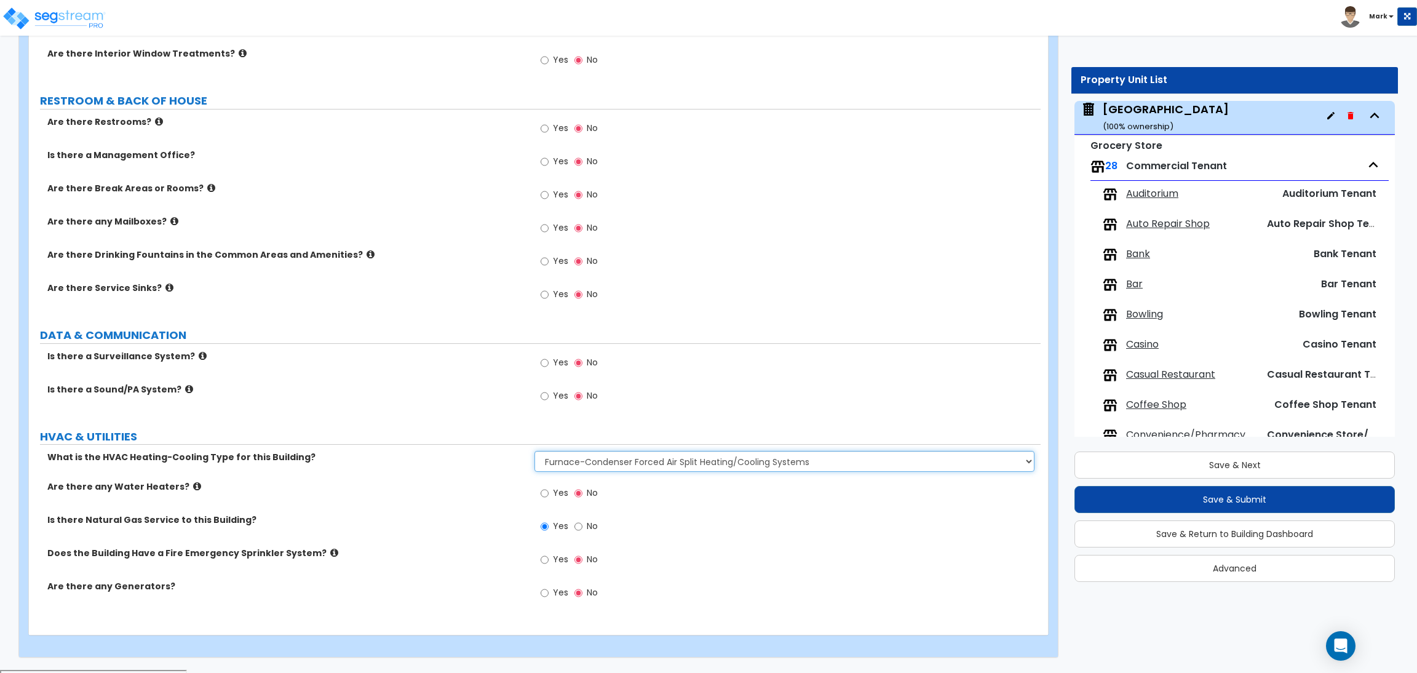
click at [604, 459] on select "Please Choose One Rooftop Unit Furnace-Condenser Forced Air Split Heating/Cooli…" at bounding box center [785, 461] width 500 height 21
select select "3"
click at [535, 454] on select "Please Choose One Rooftop Unit Furnace-Condenser Forced Air Split Heating/Cooli…" at bounding box center [785, 461] width 500 height 21
click at [577, 533] on input "No" at bounding box center [579, 527] width 8 height 14
radio input "false"
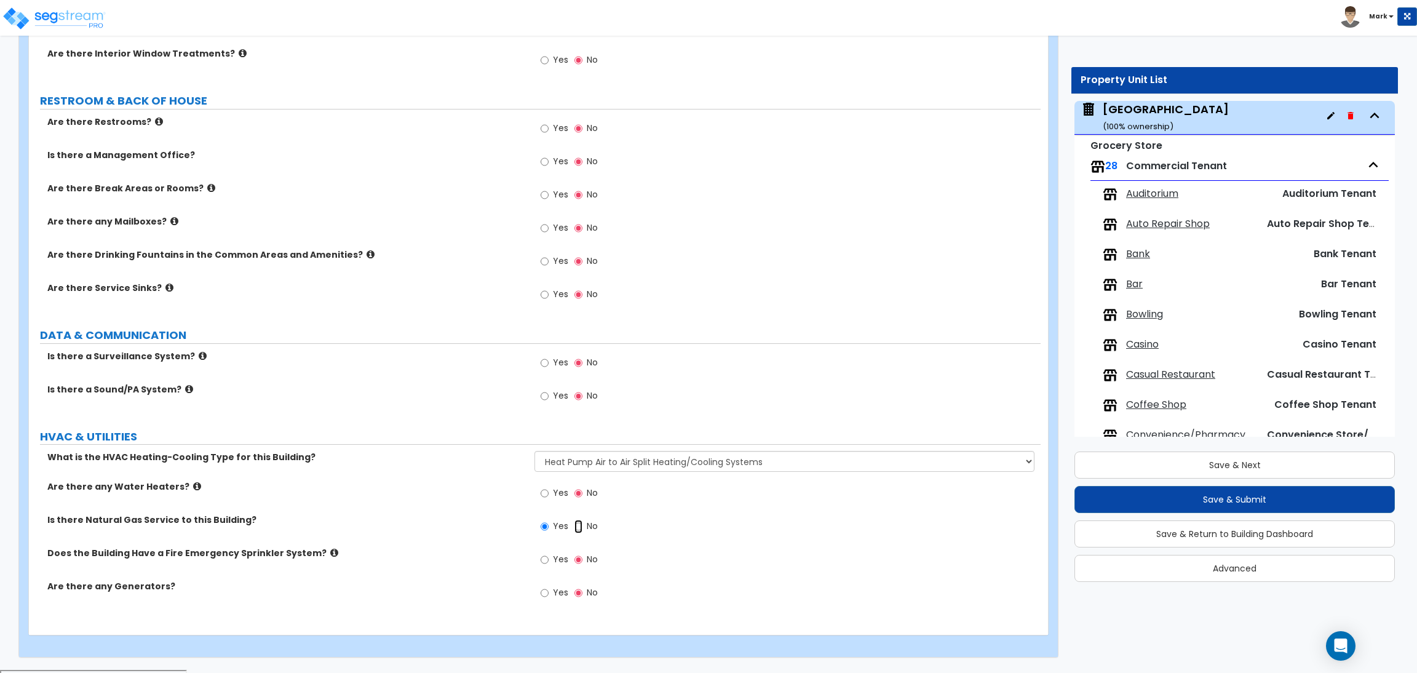
radio input "true"
click at [567, 463] on select "Please Choose One Rooftop Unit Furnace-Condenser Forced Air Split Heating/Cooli…" at bounding box center [785, 461] width 500 height 21
select select "1"
click at [535, 454] on select "Please Choose One Rooftop Unit Furnace-Condenser Forced Air Split Heating/Cooli…" at bounding box center [785, 461] width 500 height 21
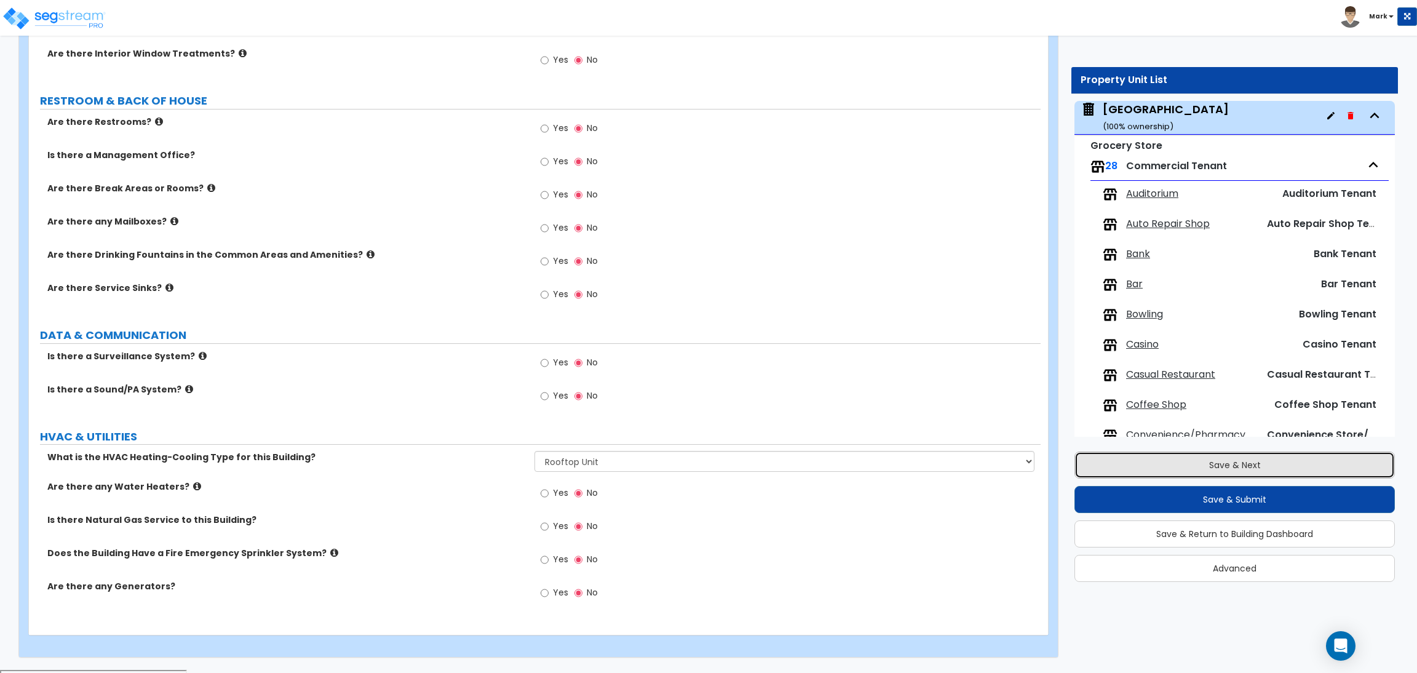
click at [1165, 461] on button "Save & Next" at bounding box center [1235, 465] width 321 height 27
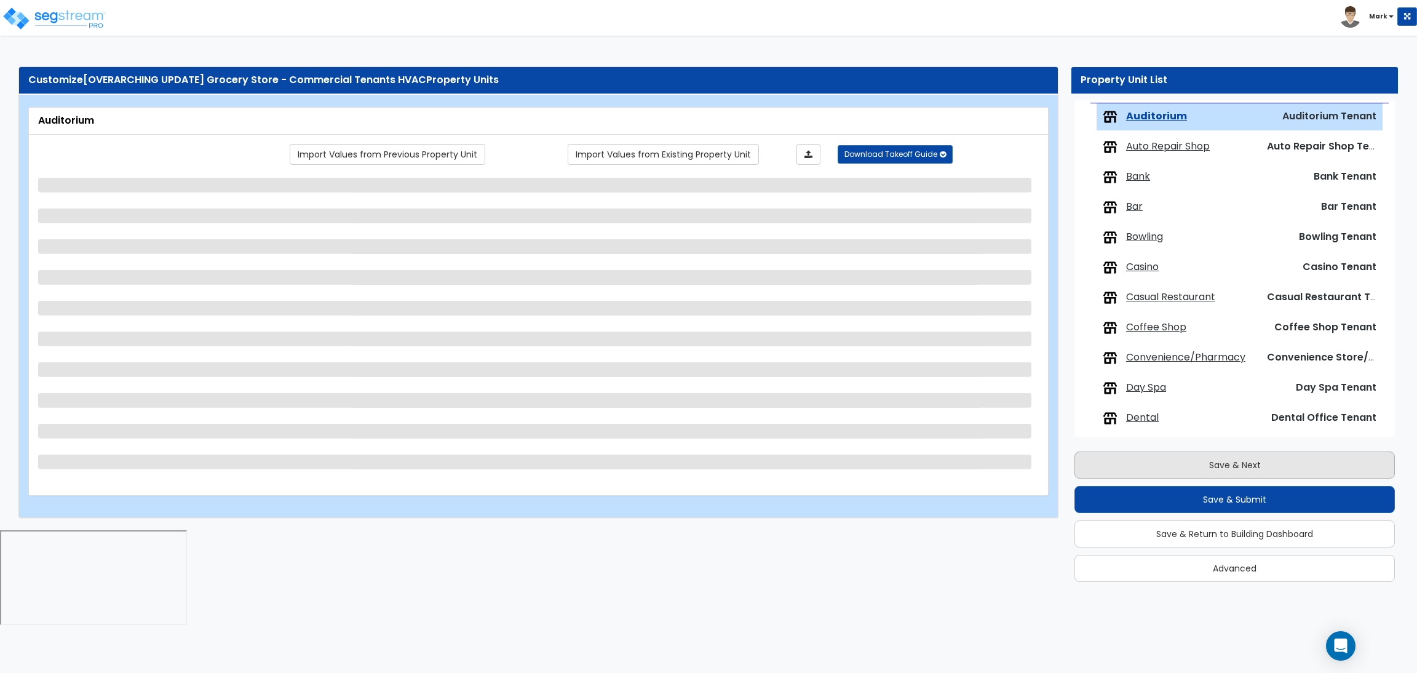
scroll to position [130, 0]
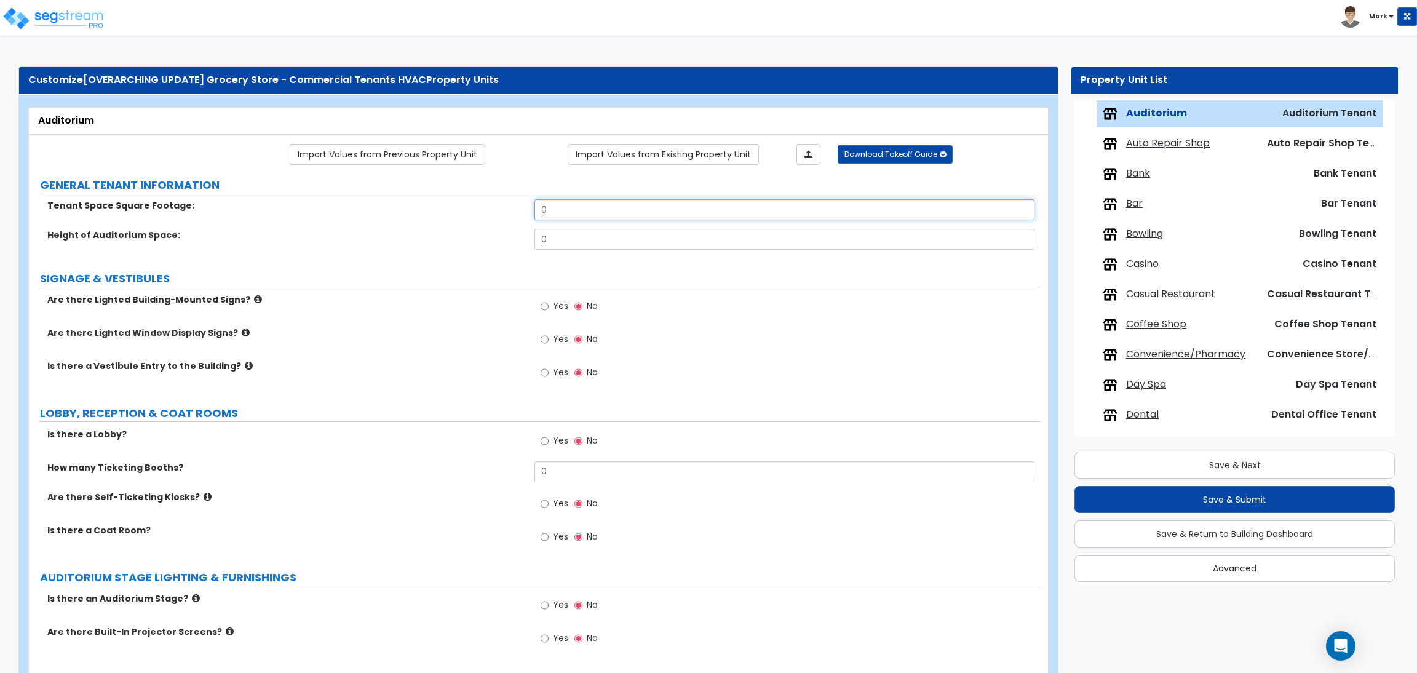
drag, startPoint x: 566, startPoint y: 207, endPoint x: 525, endPoint y: 210, distance: 40.7
click at [527, 210] on div "Tenant Space Square Footage: 0" at bounding box center [535, 214] width 1012 height 30
type input "1,000"
drag, startPoint x: 556, startPoint y: 238, endPoint x: 520, endPoint y: 238, distance: 36.3
click at [520, 238] on div "Height of Auditorium Space: 0" at bounding box center [535, 244] width 1012 height 30
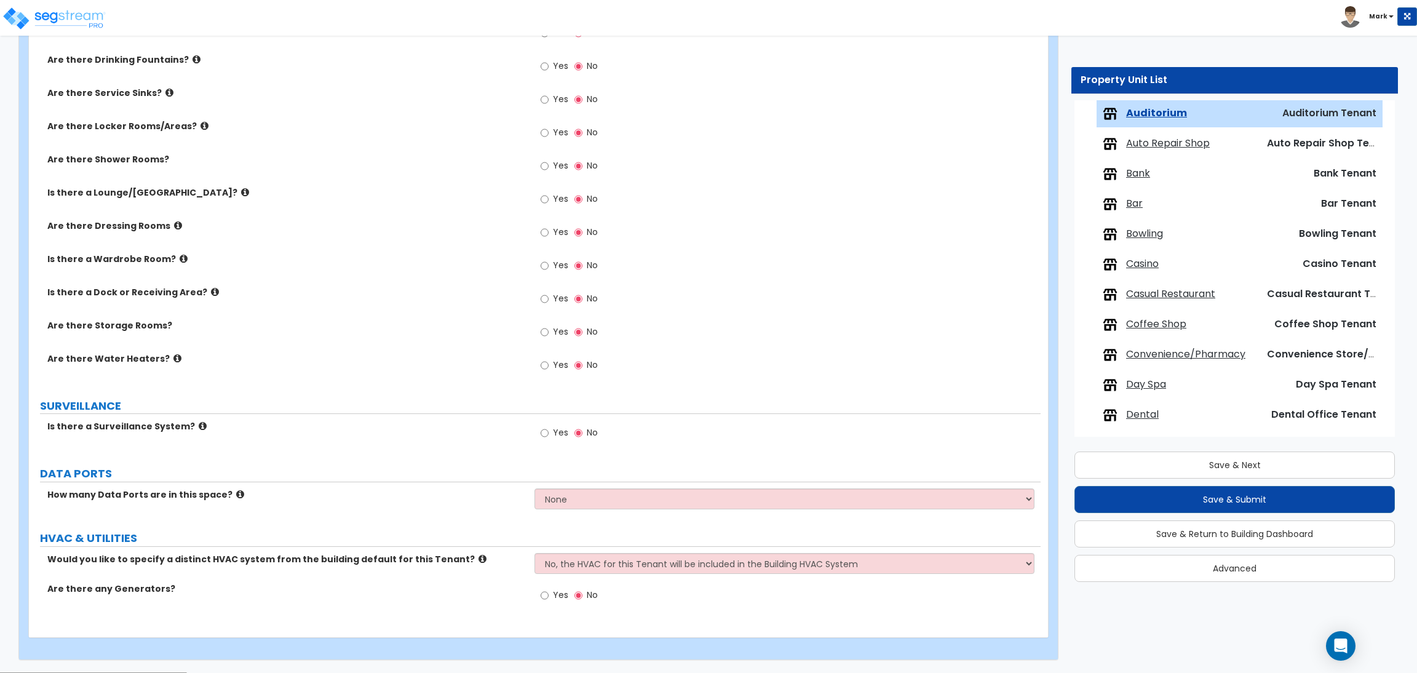
scroll to position [1499, 0]
type input "15"
click at [624, 555] on select "No, the HVAC for this Tenant will be included in the Building HVAC System Yes, …" at bounding box center [785, 562] width 500 height 21
select select "1"
click at [535, 553] on select "No, the HVAC for this Tenant will be included in the Building HVAC System Yes, …" at bounding box center [785, 562] width 500 height 21
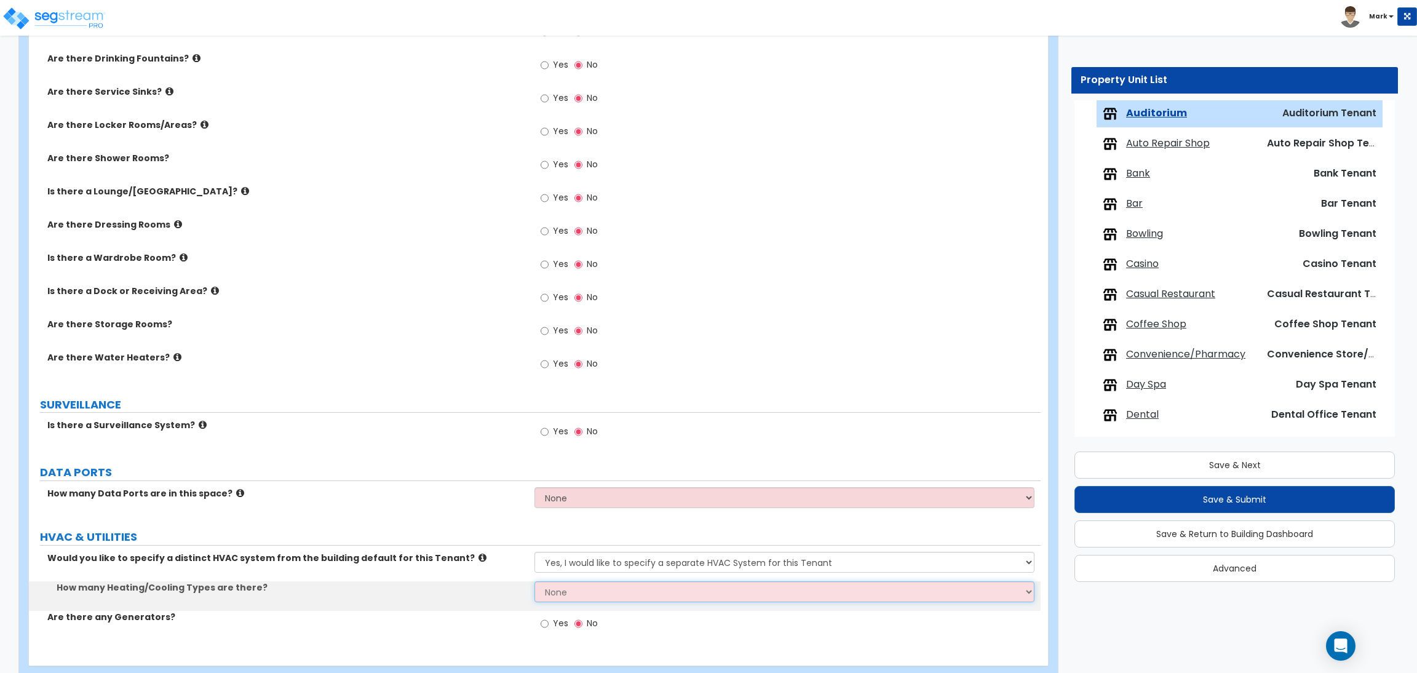
click at [634, 589] on select "None 1 2 3" at bounding box center [785, 591] width 500 height 21
select select "3"
click at [535, 583] on select "None 1 2 3" at bounding box center [785, 591] width 500 height 21
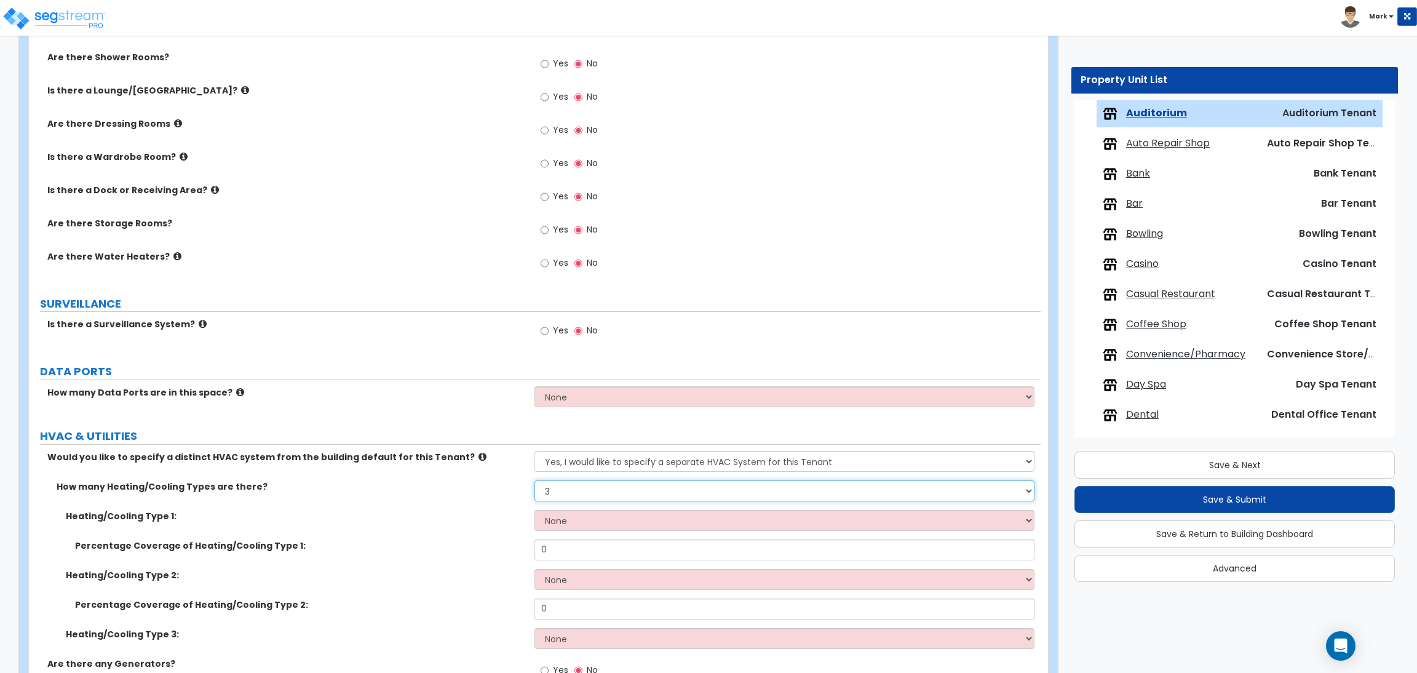
scroll to position [1675, 0]
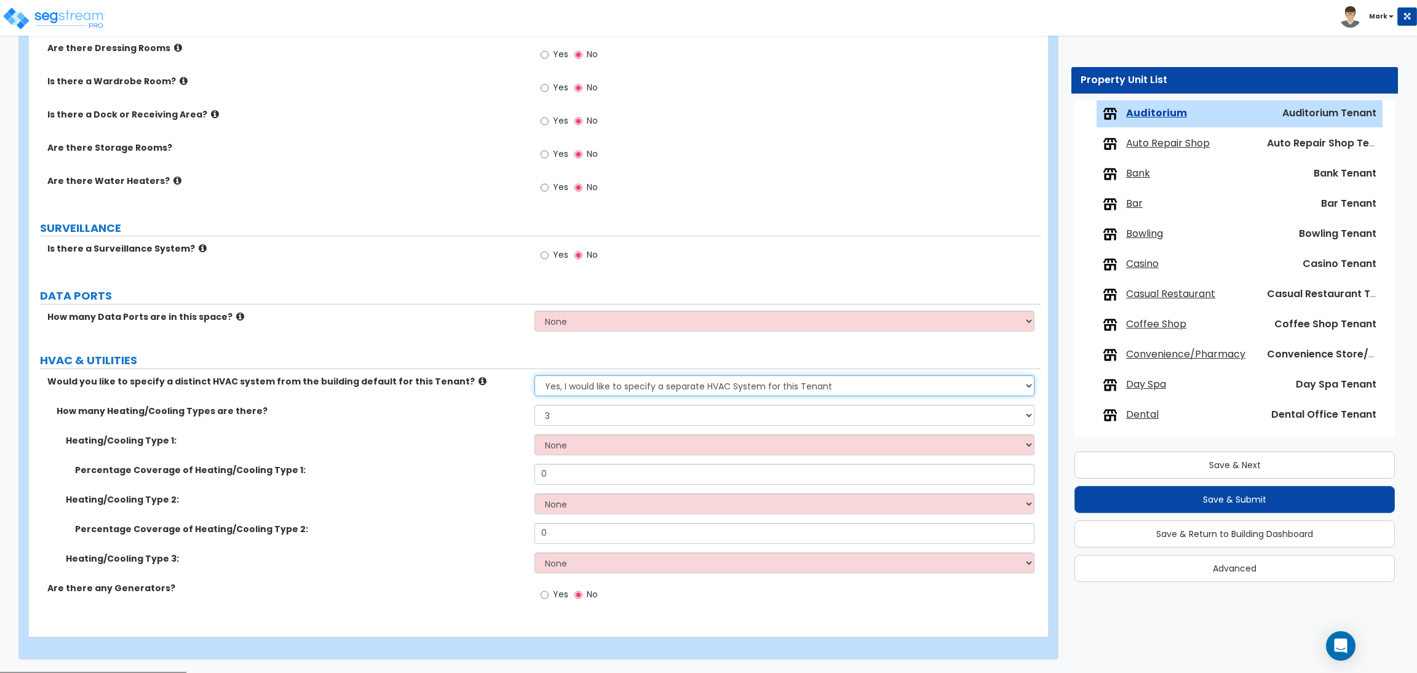
click at [647, 385] on select "No, the HVAC for this Tenant will be included in the Building HVAC System Yes, …" at bounding box center [785, 385] width 500 height 21
select select "0"
click at [535, 376] on select "No, the HVAC for this Tenant will be included in the Building HVAC System Yes, …" at bounding box center [785, 385] width 500 height 21
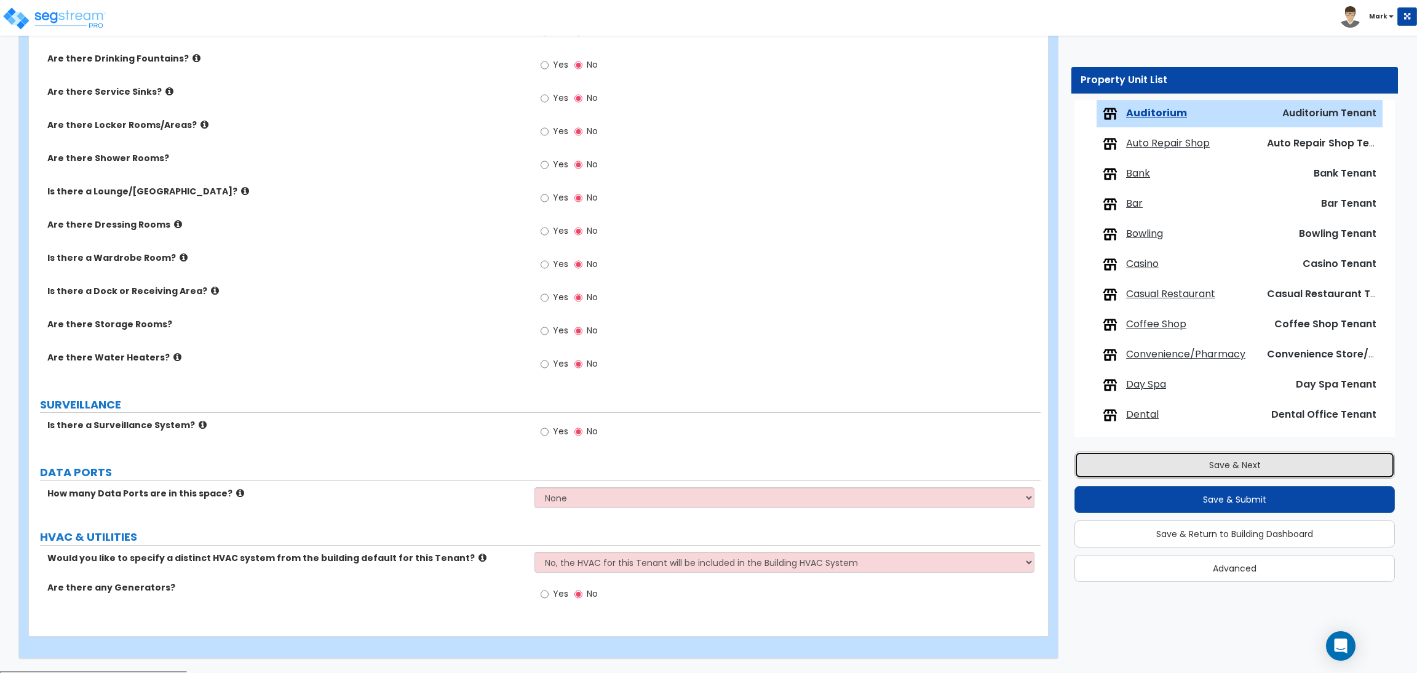
click at [1232, 463] on button "Save & Next" at bounding box center [1235, 465] width 321 height 27
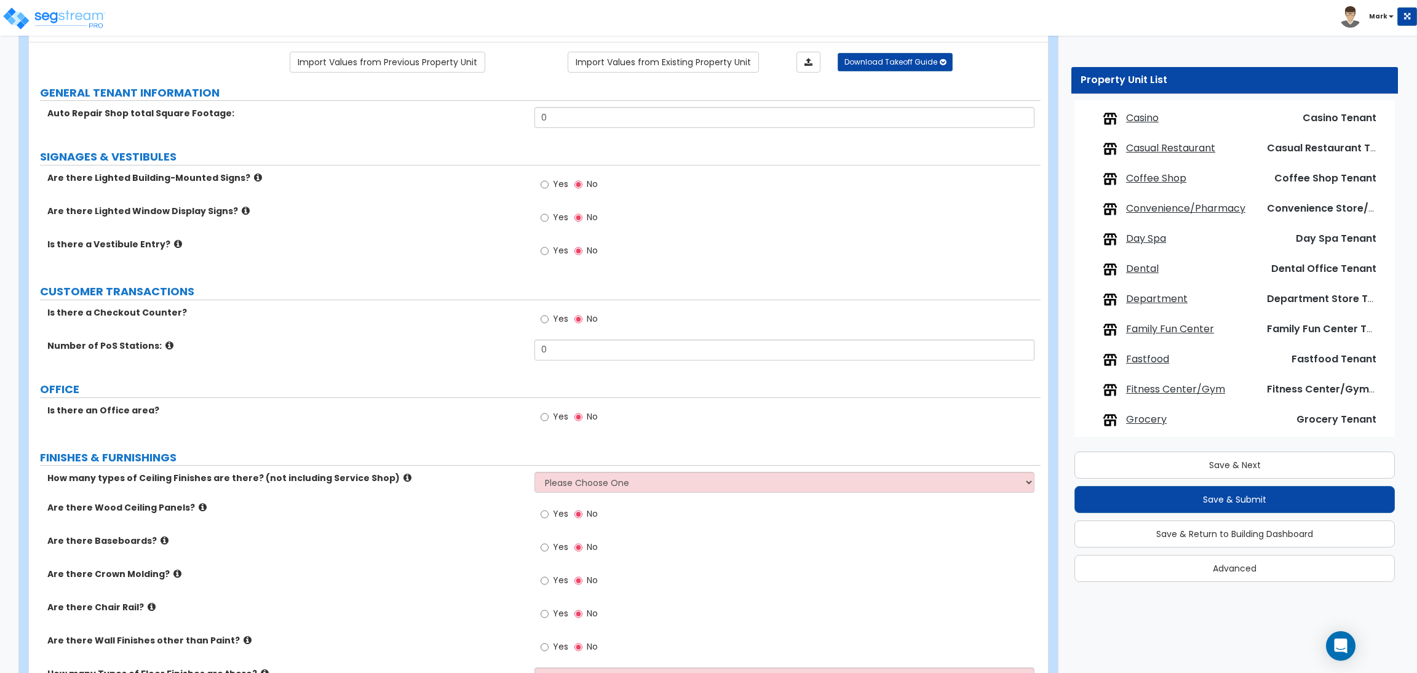
scroll to position [0, 0]
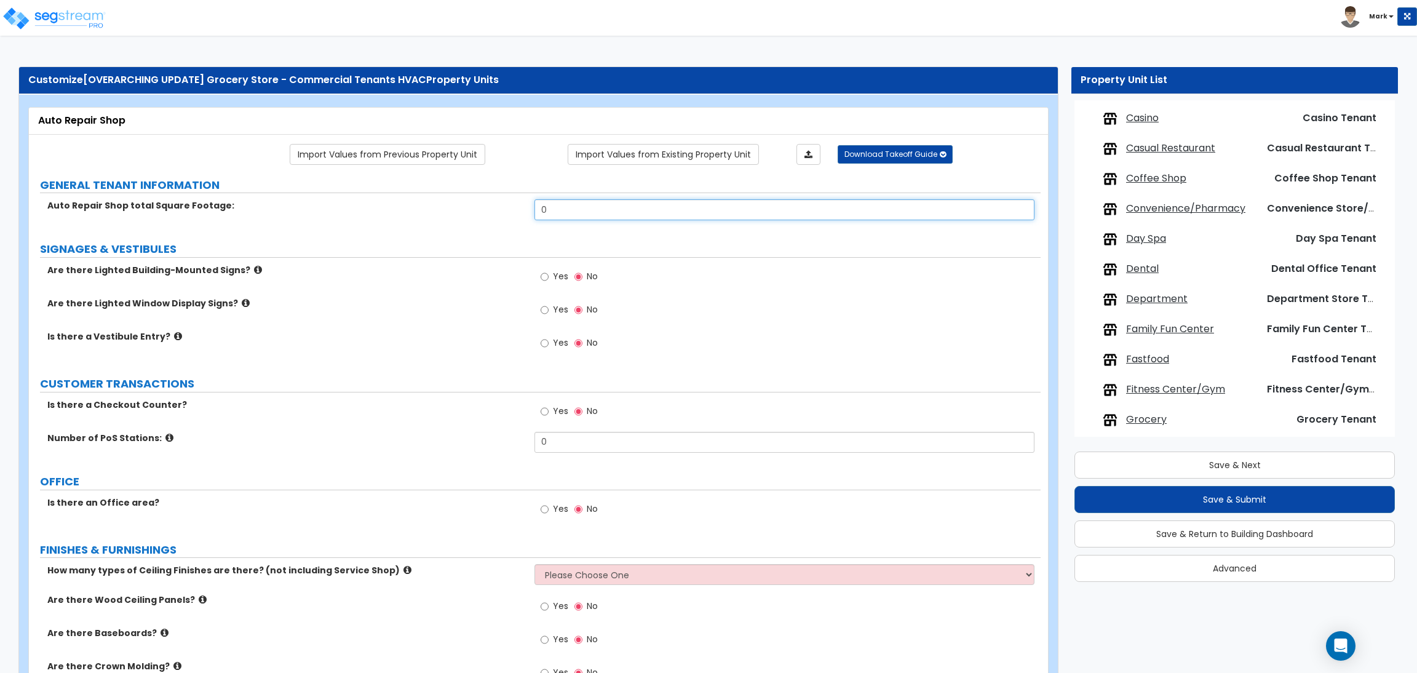
drag, startPoint x: 562, startPoint y: 204, endPoint x: 529, endPoint y: 206, distance: 33.3
click at [529, 206] on div "Auto Repair Shop total Square Footage: 0" at bounding box center [535, 214] width 1012 height 30
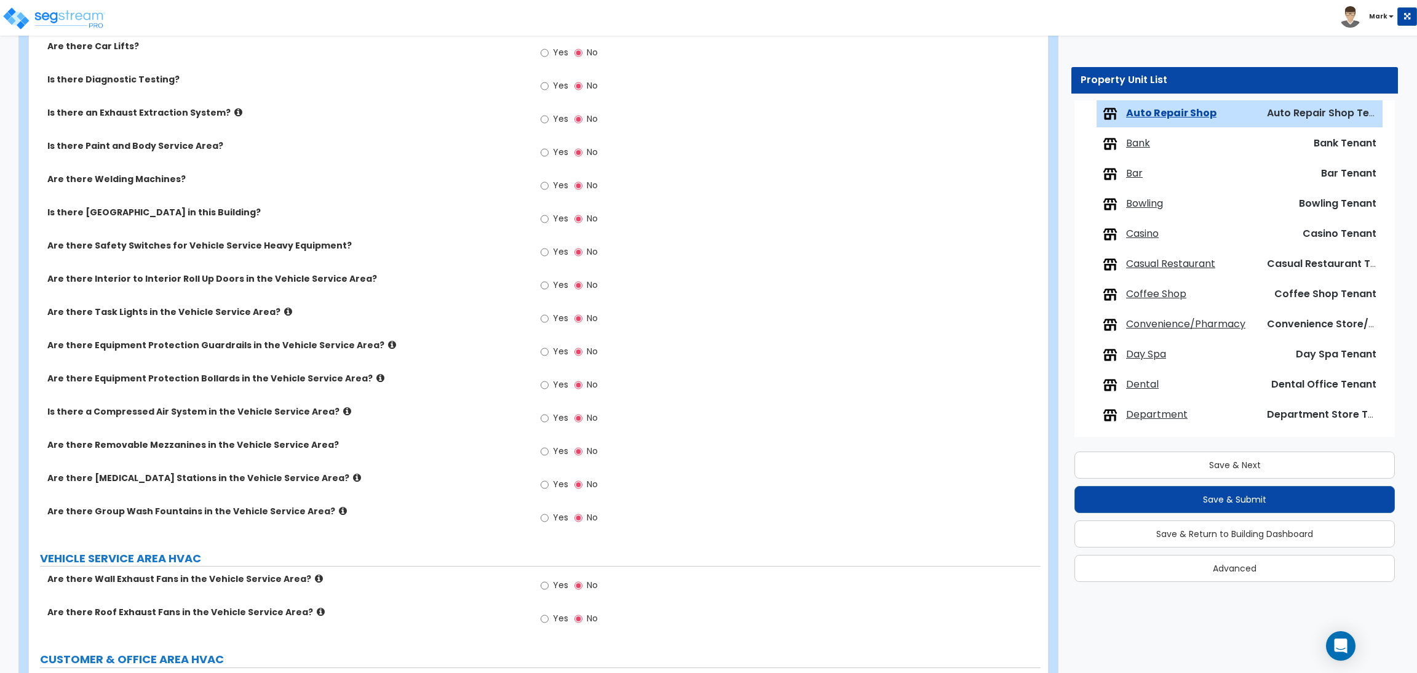
scroll to position [1605, 0]
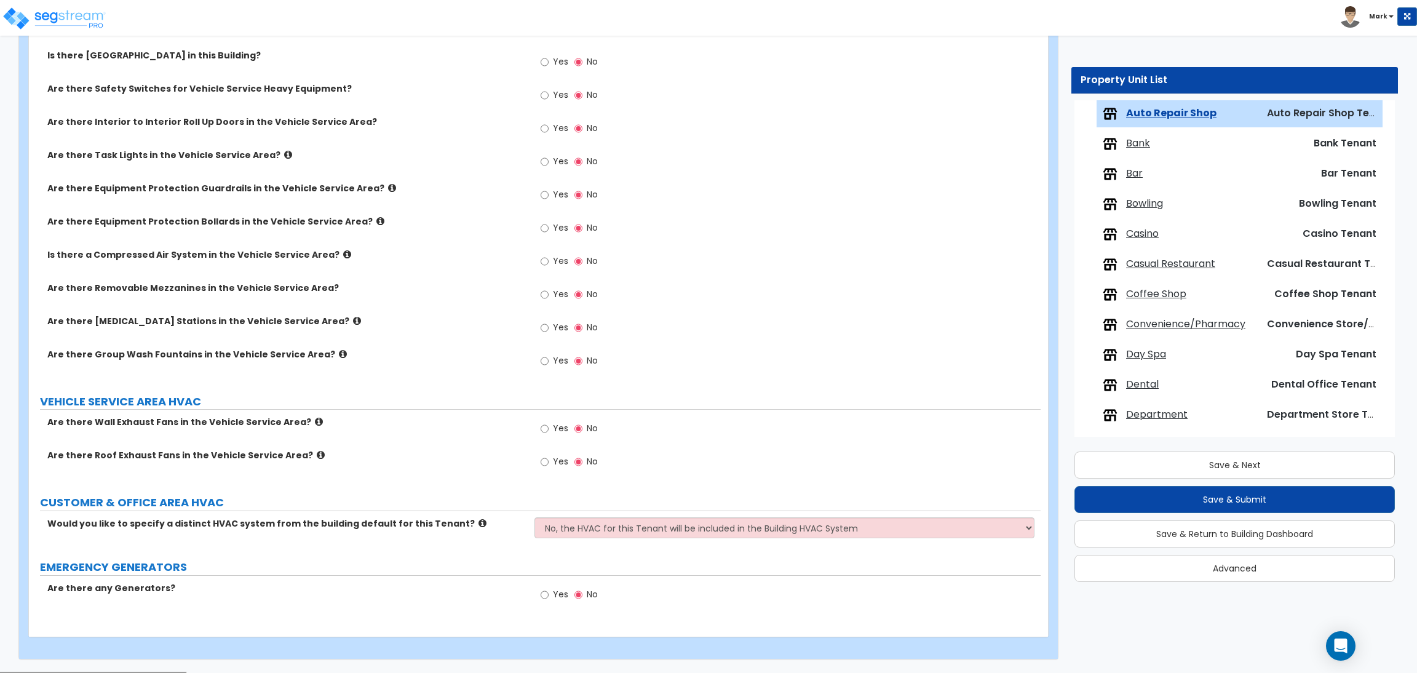
type input "1,000"
click at [599, 531] on select "No, the HVAC for this Tenant will be included in the Building HVAC System Yes, …" at bounding box center [785, 527] width 500 height 21
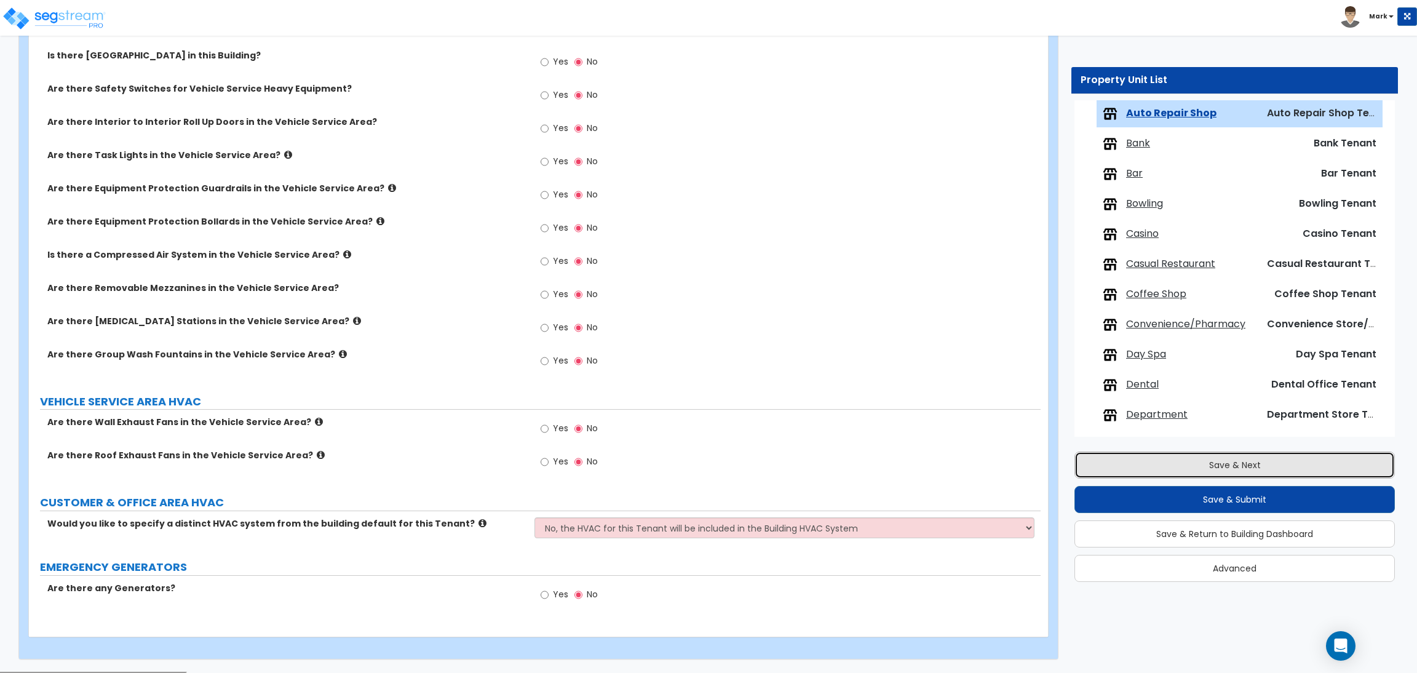
click at [1172, 470] on button "Save & Next" at bounding box center [1235, 465] width 321 height 27
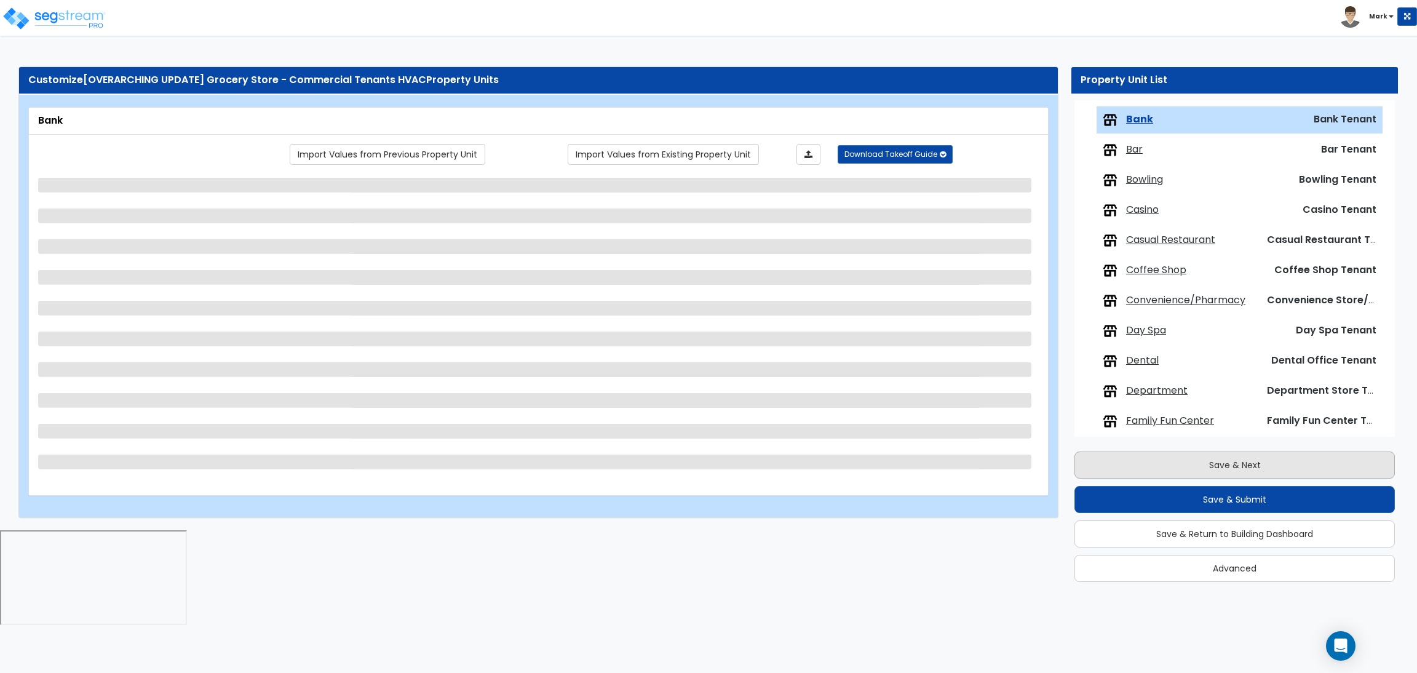
scroll to position [191, 0]
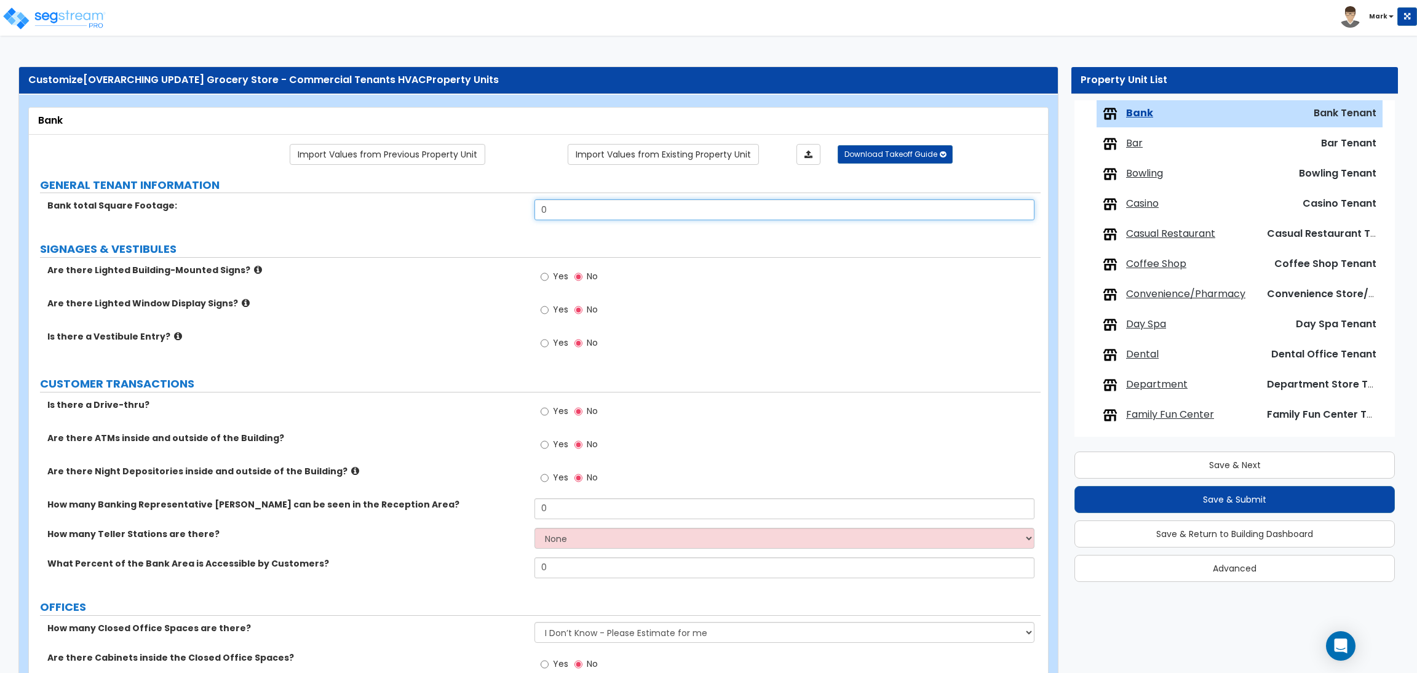
drag, startPoint x: 606, startPoint y: 212, endPoint x: 525, endPoint y: 201, distance: 82.0
click at [525, 201] on div "Bank total Square Footage: 0" at bounding box center [535, 214] width 1012 height 30
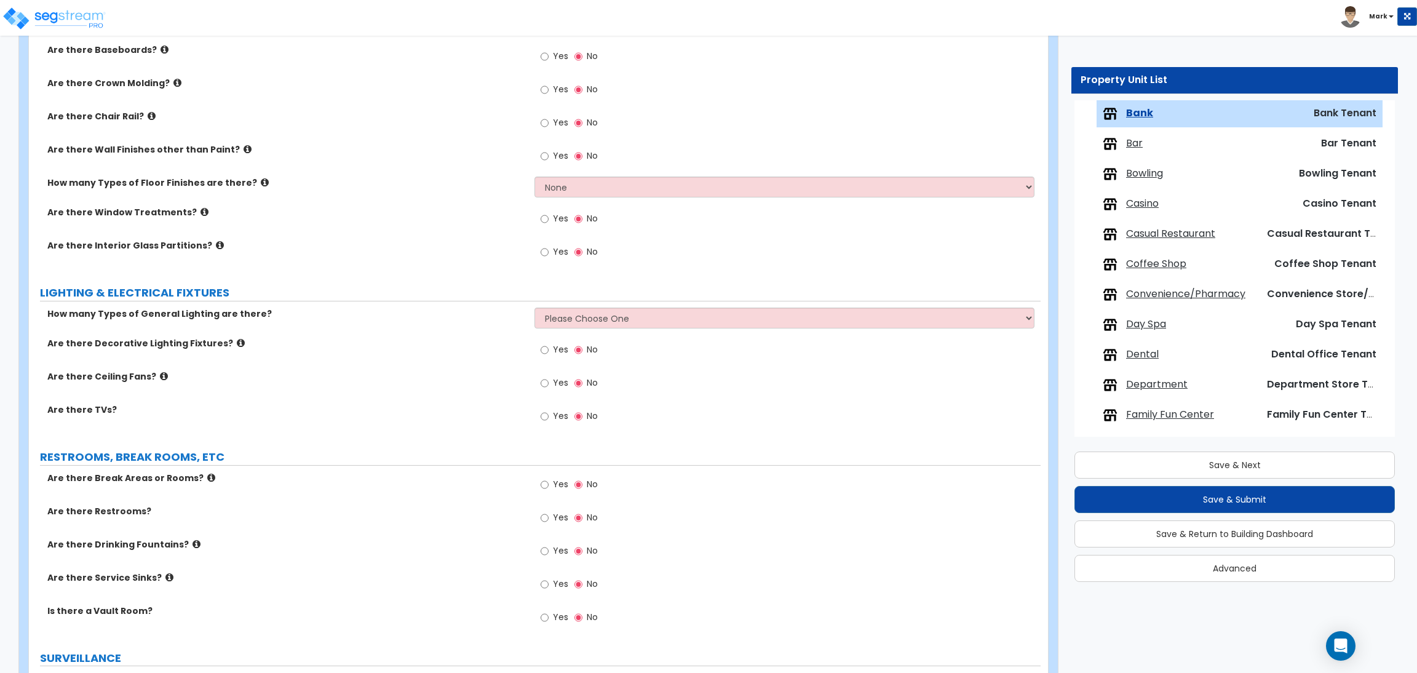
scroll to position [1058, 0]
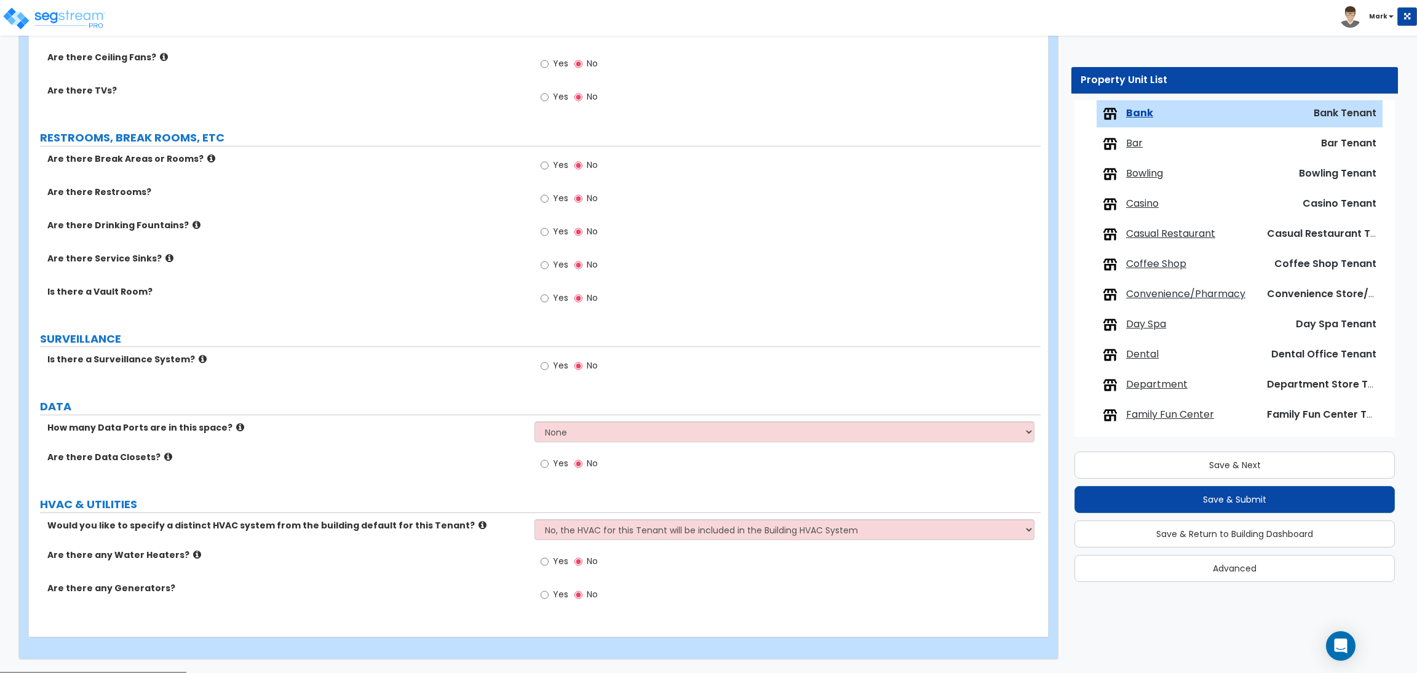
type input "1,000"
click at [597, 524] on select "No, the HVAC for this Tenant will be included in the Building HVAC System Yes, …" at bounding box center [785, 529] width 500 height 21
select select "1"
click at [535, 520] on select "No, the HVAC for this Tenant will be included in the Building HVAC System Yes, …" at bounding box center [785, 529] width 500 height 21
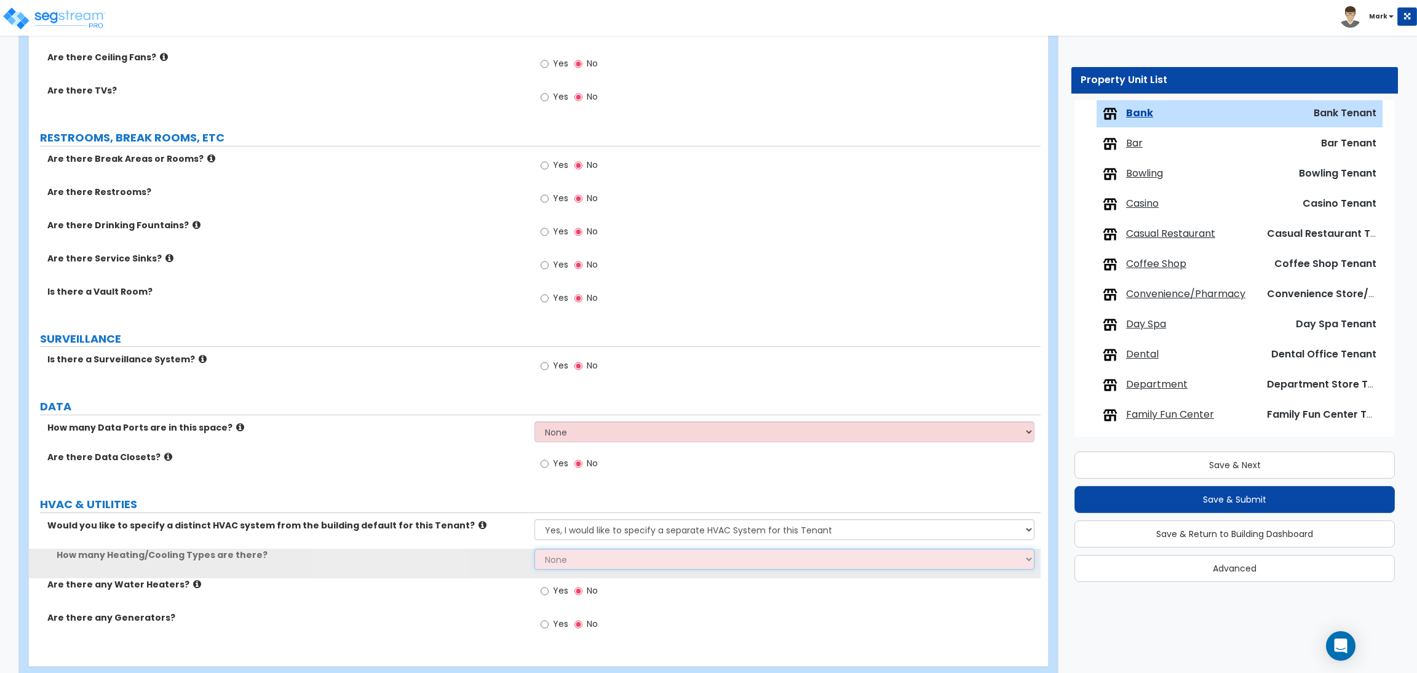
click at [589, 561] on select "None 1 2 3" at bounding box center [785, 559] width 500 height 21
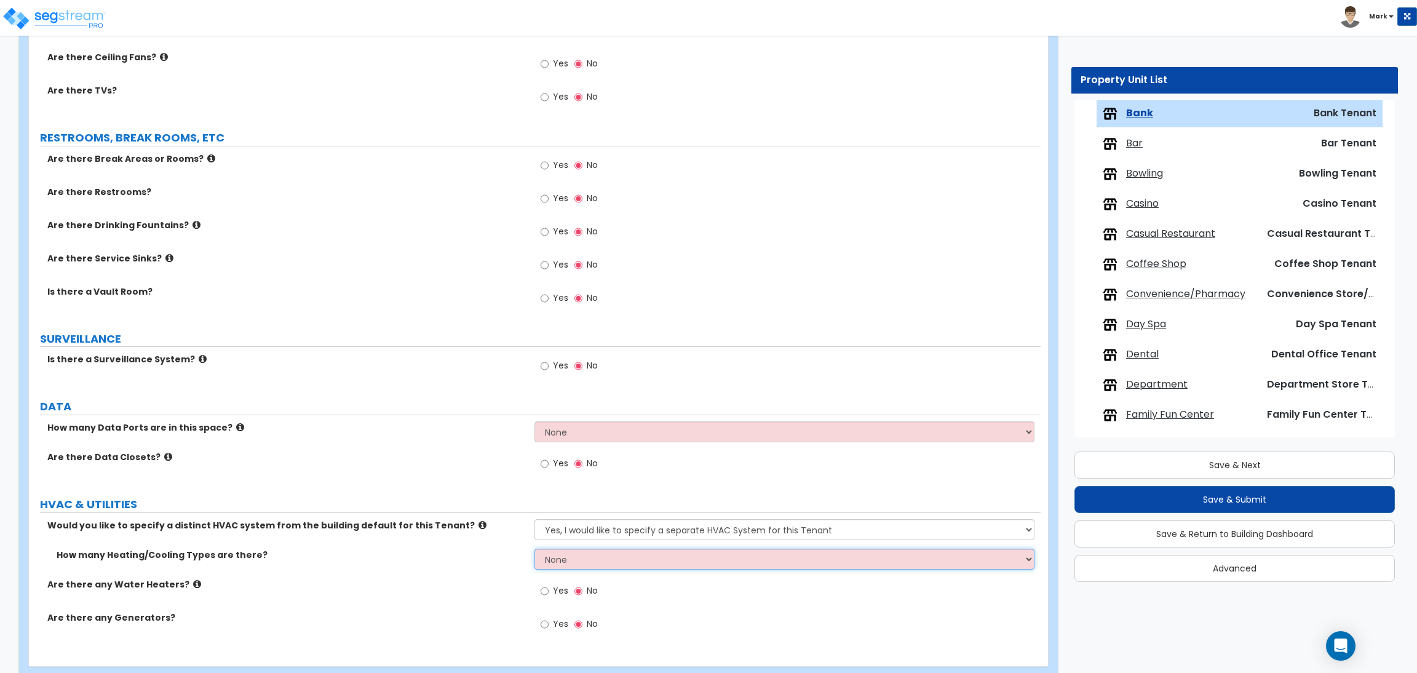
select select "3"
click at [535, 549] on select "None 1 2 3" at bounding box center [785, 559] width 500 height 21
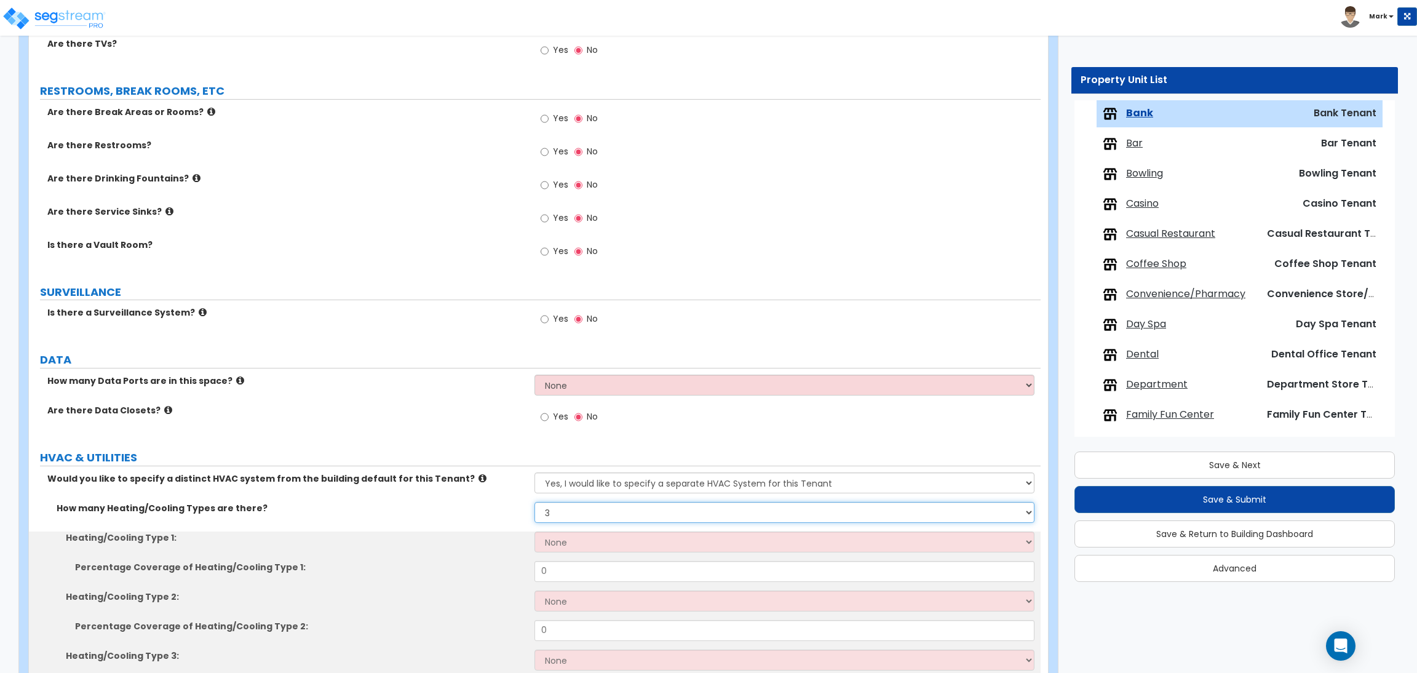
scroll to position [1235, 0]
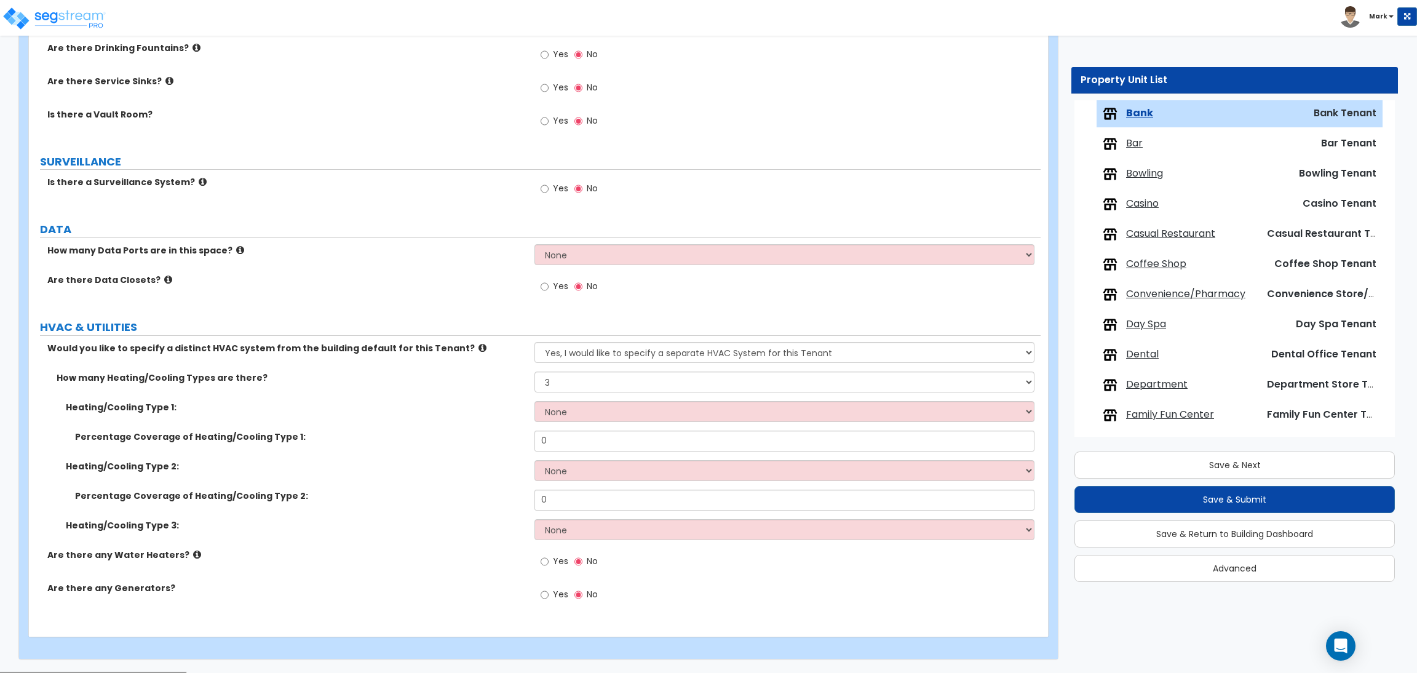
click at [553, 424] on div "Heating/Cooling Type 1: None Heat Only Centralized Heating & Cooling Thru Wall …" at bounding box center [535, 416] width 1012 height 30
click at [557, 415] on select "None Heat Only Centralized Heating & Cooling Thru Wall Air Conditioners Mini Sp…" at bounding box center [785, 411] width 500 height 21
click at [492, 450] on div "Percentage Coverage of Heating/Cooling Type 1: 0" at bounding box center [535, 446] width 1012 height 30
click at [560, 466] on select "None Heat Only Centralized Heating & Cooling Thru Wall Air Conditioners Mini Sp…" at bounding box center [785, 470] width 500 height 21
select select "1"
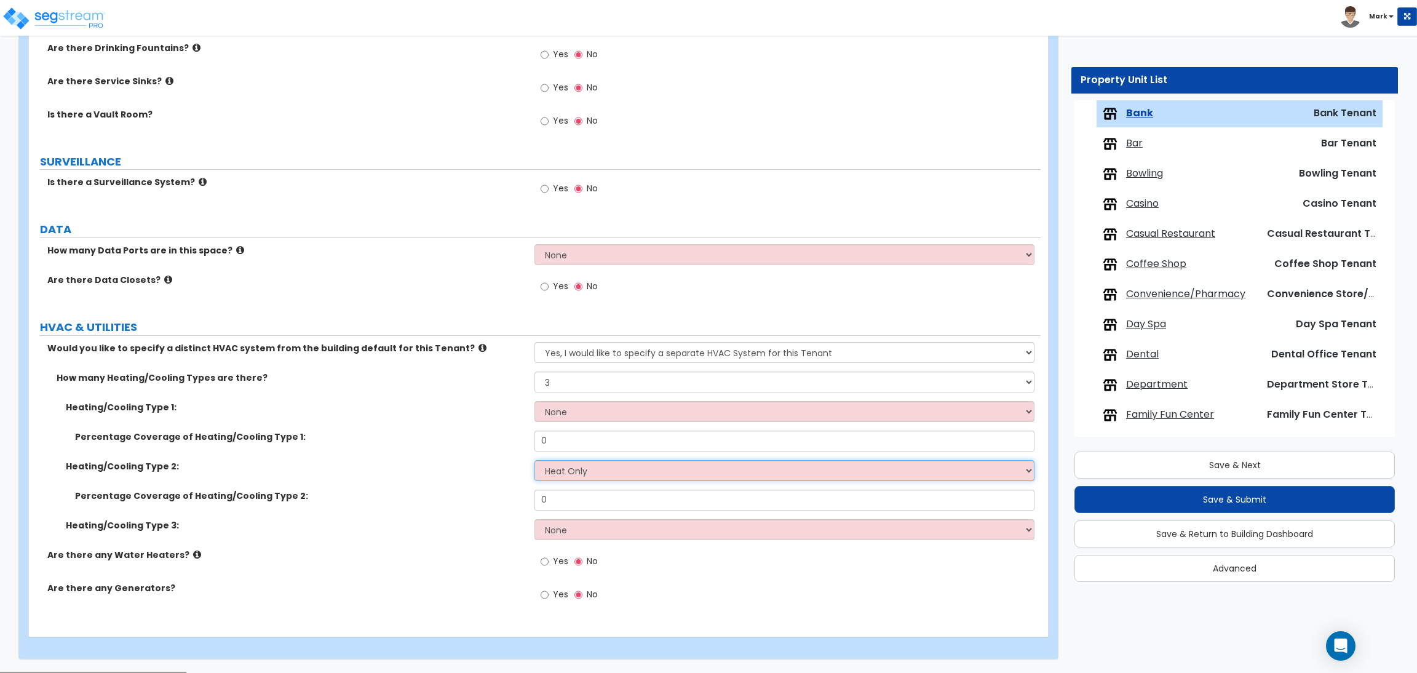
click at [535, 461] on select "None Heat Only Centralized Heating & Cooling Thru Wall Air Conditioners Mini Sp…" at bounding box center [785, 470] width 500 height 21
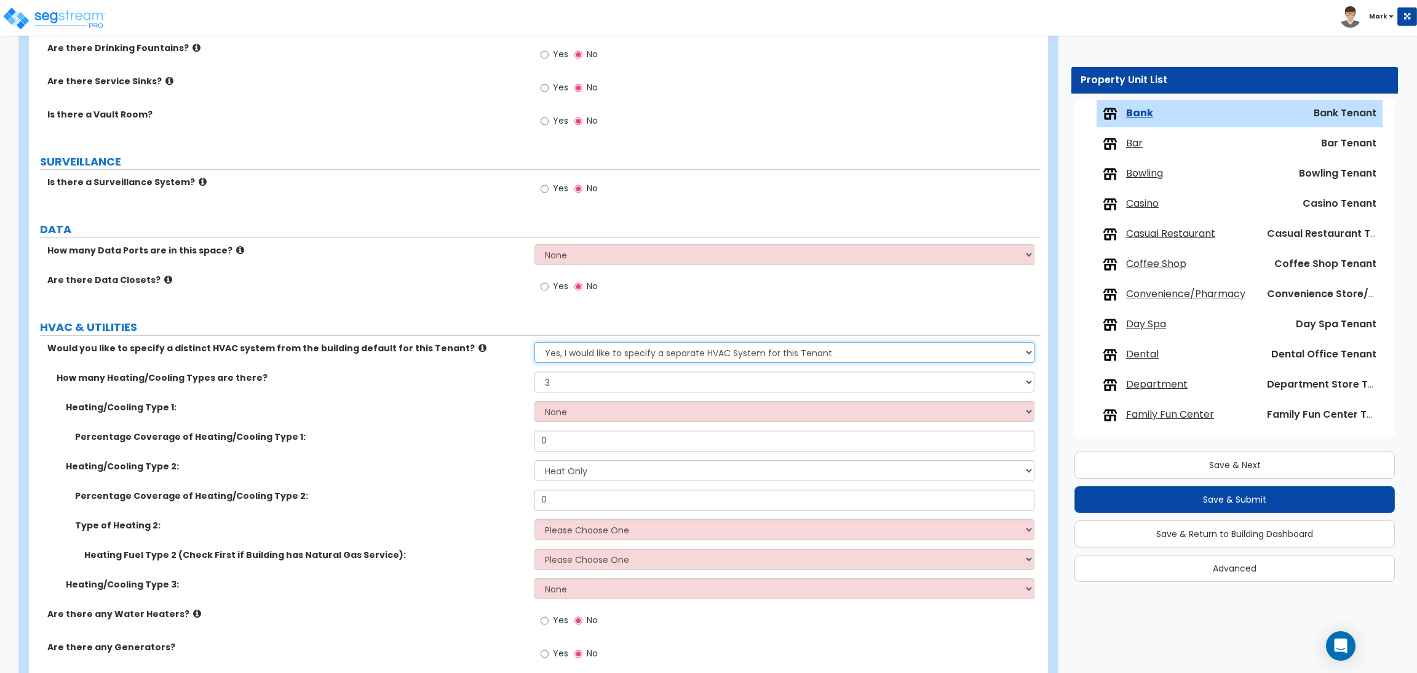
click at [565, 356] on select "No, the HVAC for this Tenant will be included in the Building HVAC System Yes, …" at bounding box center [785, 352] width 500 height 21
click at [510, 410] on label "Heating/Cooling Type 1:" at bounding box center [296, 407] width 460 height 12
click at [568, 384] on select "None 1 2 3" at bounding box center [785, 382] width 500 height 21
select select "1"
click at [535, 372] on select "None 1 2 3" at bounding box center [785, 382] width 500 height 21
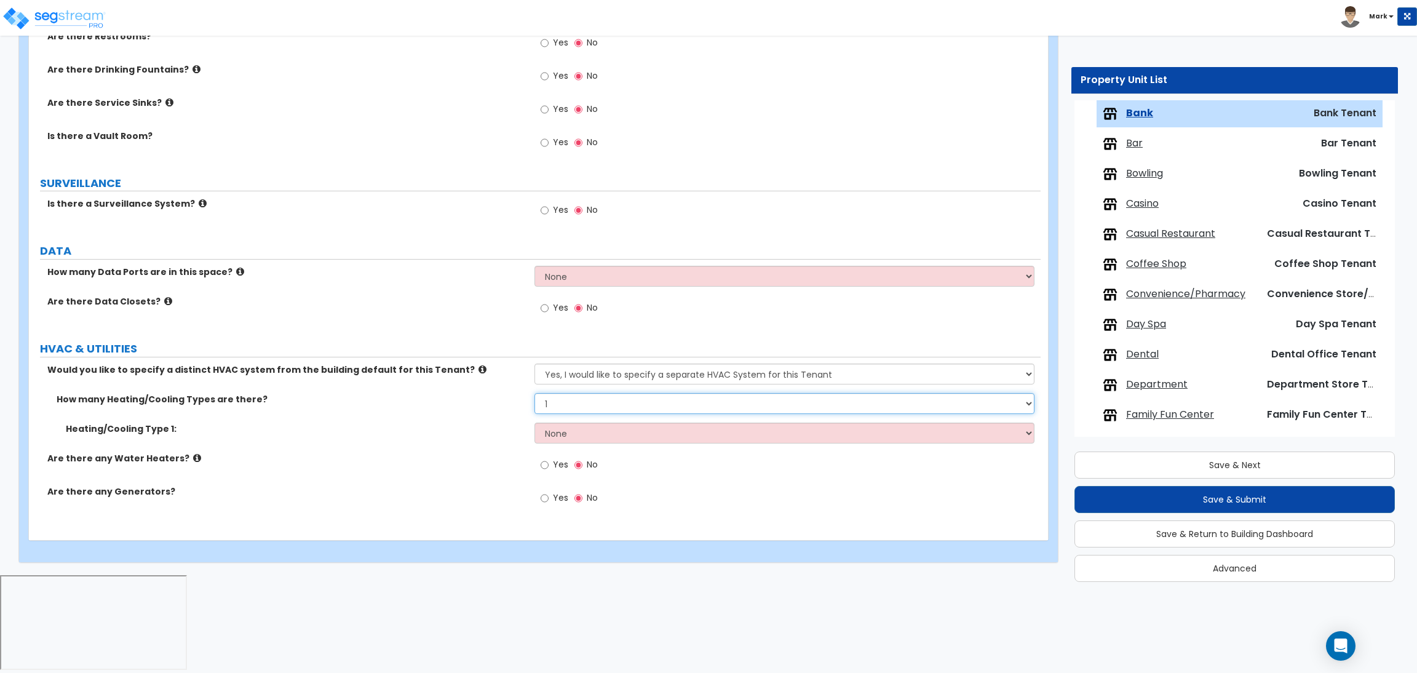
scroll to position [1117, 0]
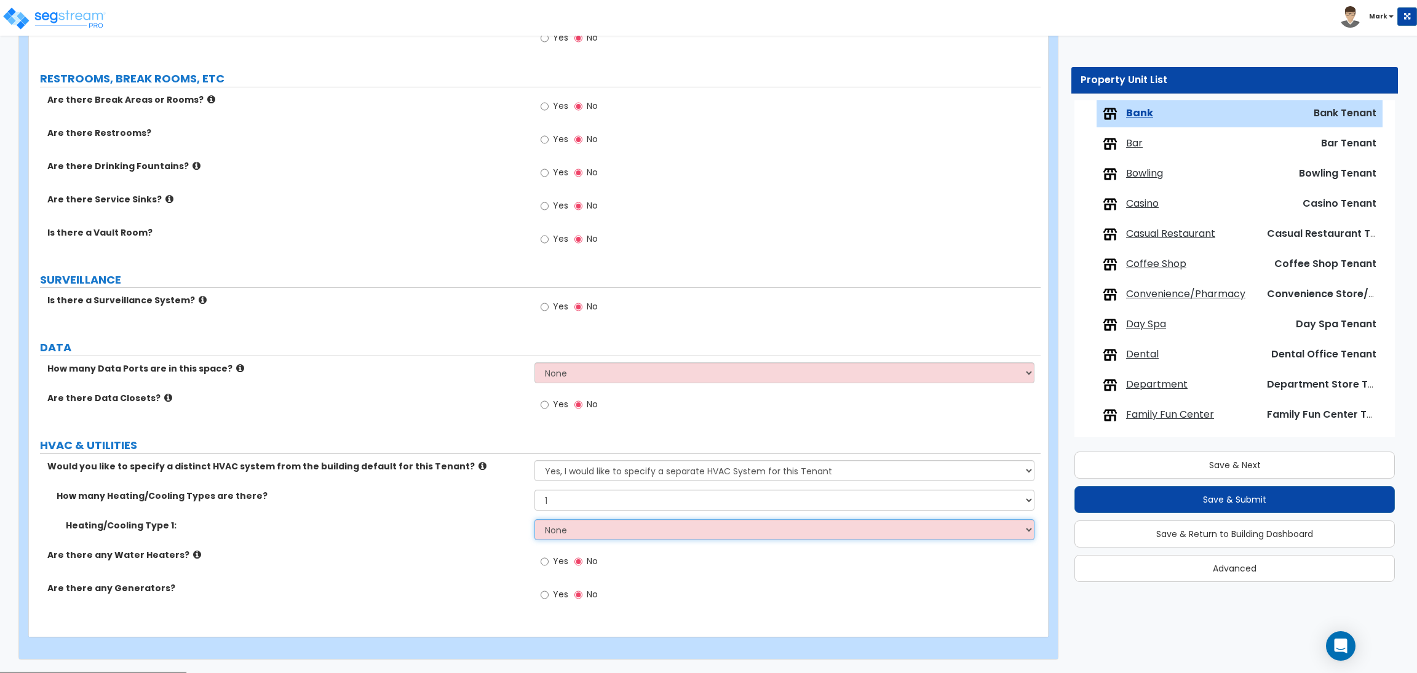
click at [572, 529] on select "None Heat Only Centralized Heating & Cooling Thru Wall Air Conditioners Mini Sp…" at bounding box center [785, 529] width 500 height 21
click at [573, 528] on select "None Heat Only Centralized Heating & Cooling Thru Wall Air Conditioners Mini Sp…" at bounding box center [785, 529] width 500 height 21
click at [535, 520] on select "None Heat Only Centralized Heating & Cooling Thru Wall Air Conditioners Mini Sp…" at bounding box center [785, 529] width 500 height 21
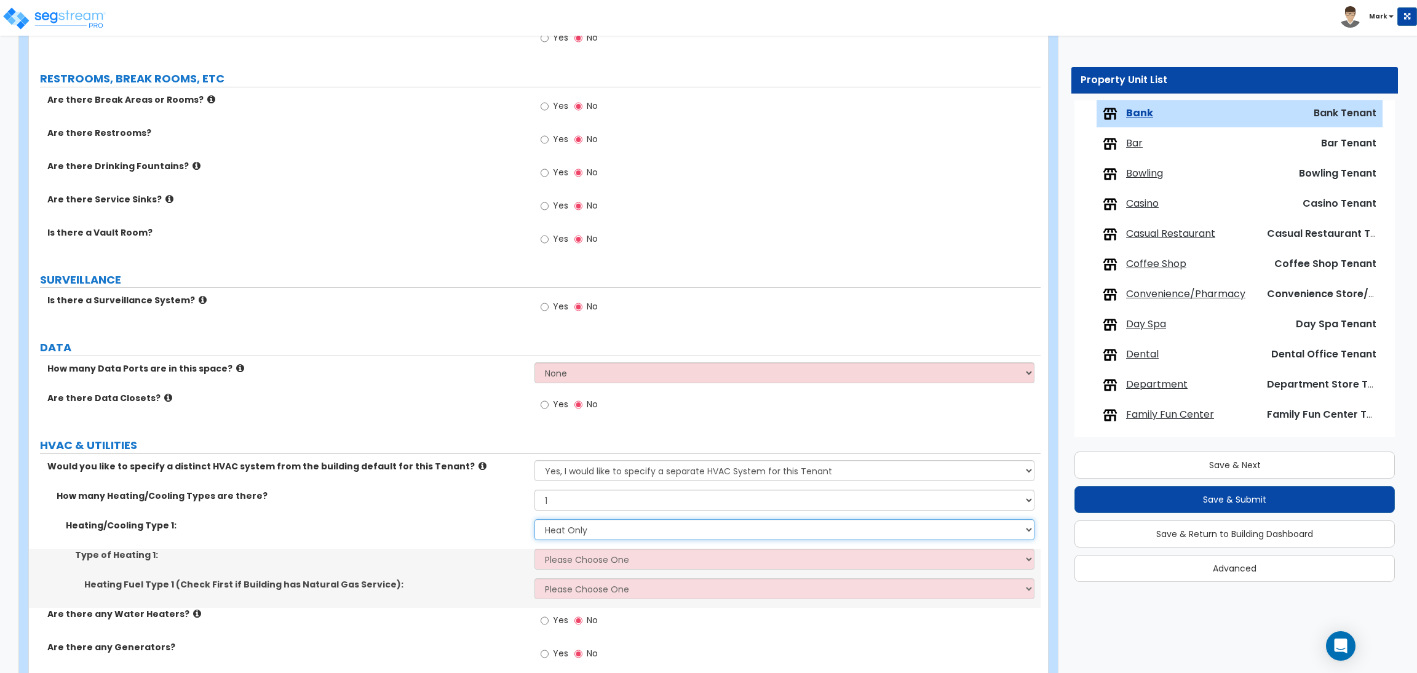
click at [560, 533] on select "None Heat Only Centralized Heating & Cooling Thru Wall Air Conditioners Mini Sp…" at bounding box center [785, 529] width 500 height 21
click at [535, 520] on select "None Heat Only Centralized Heating & Cooling Thru Wall Air Conditioners Mini Sp…" at bounding box center [785, 529] width 500 height 21
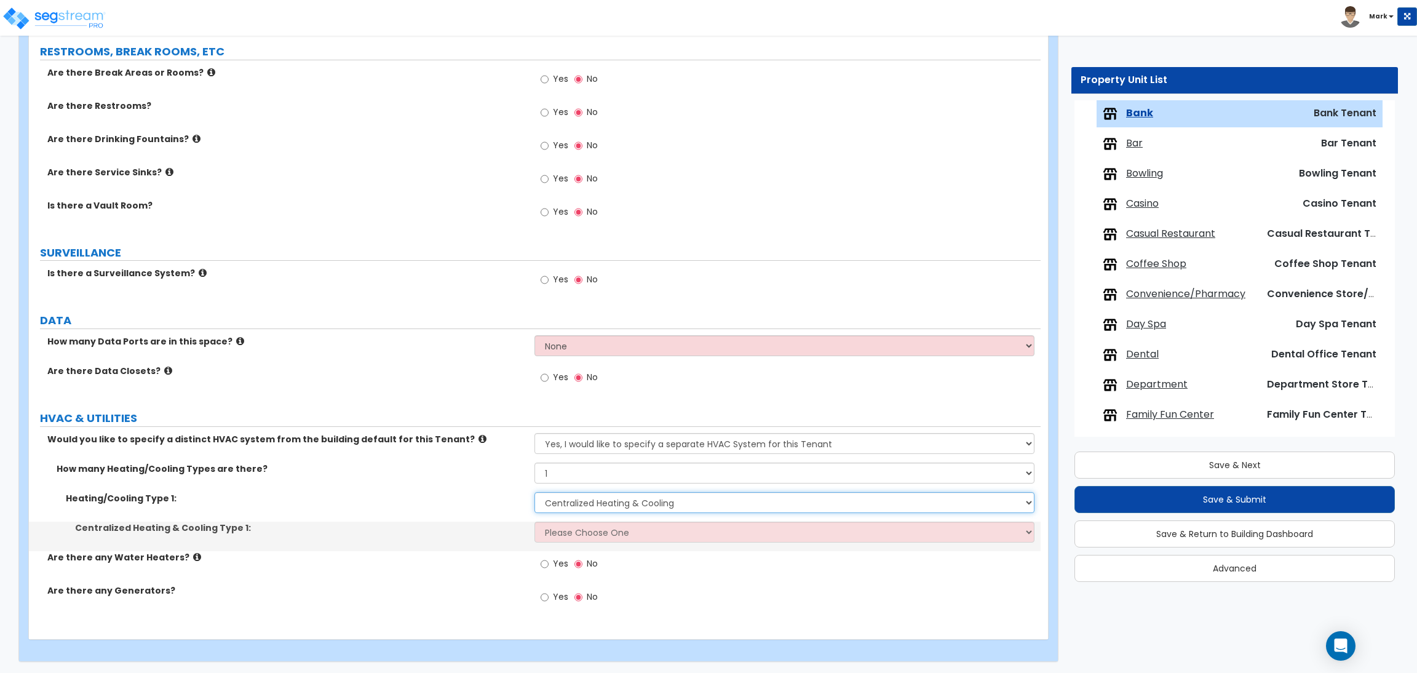
scroll to position [1146, 0]
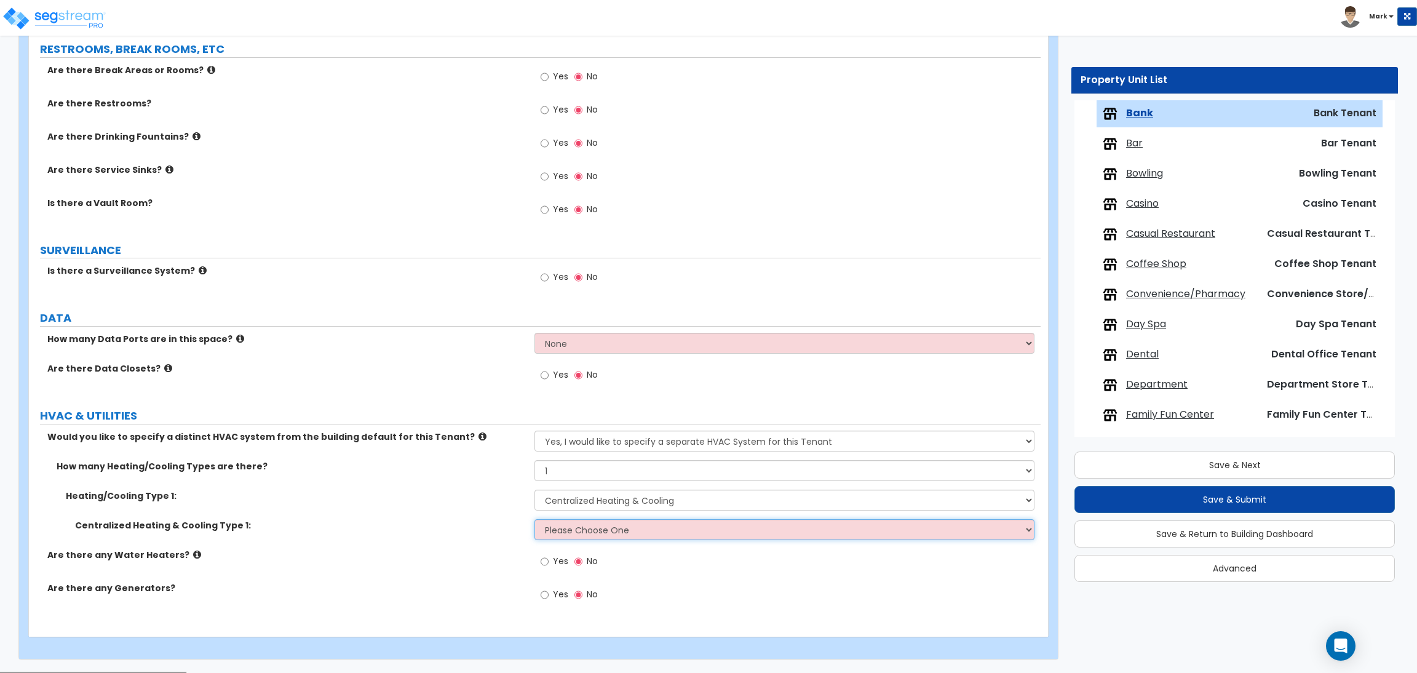
click at [594, 537] on select "Please Choose One Rooftop Unit Furnace-Condenser Forced Air Split Heating/Cooli…" at bounding box center [785, 529] width 500 height 21
click at [612, 498] on select "None Heat Only Centralized Heating & Cooling Thru Wall Air Conditioners Mini Sp…" at bounding box center [785, 500] width 500 height 21
click at [484, 537] on div "Centralized Heating & Cooling Type 1: Please Choose One Rooftop Unit Furnace-Co…" at bounding box center [535, 534] width 1012 height 30
click at [597, 500] on select "None Heat Only Centralized Heating & Cooling Thru Wall Air Conditioners Mini Sp…" at bounding box center [785, 500] width 500 height 21
click at [535, 490] on select "None Heat Only Centralized Heating & Cooling Thru Wall Air Conditioners Mini Sp…" at bounding box center [785, 500] width 500 height 21
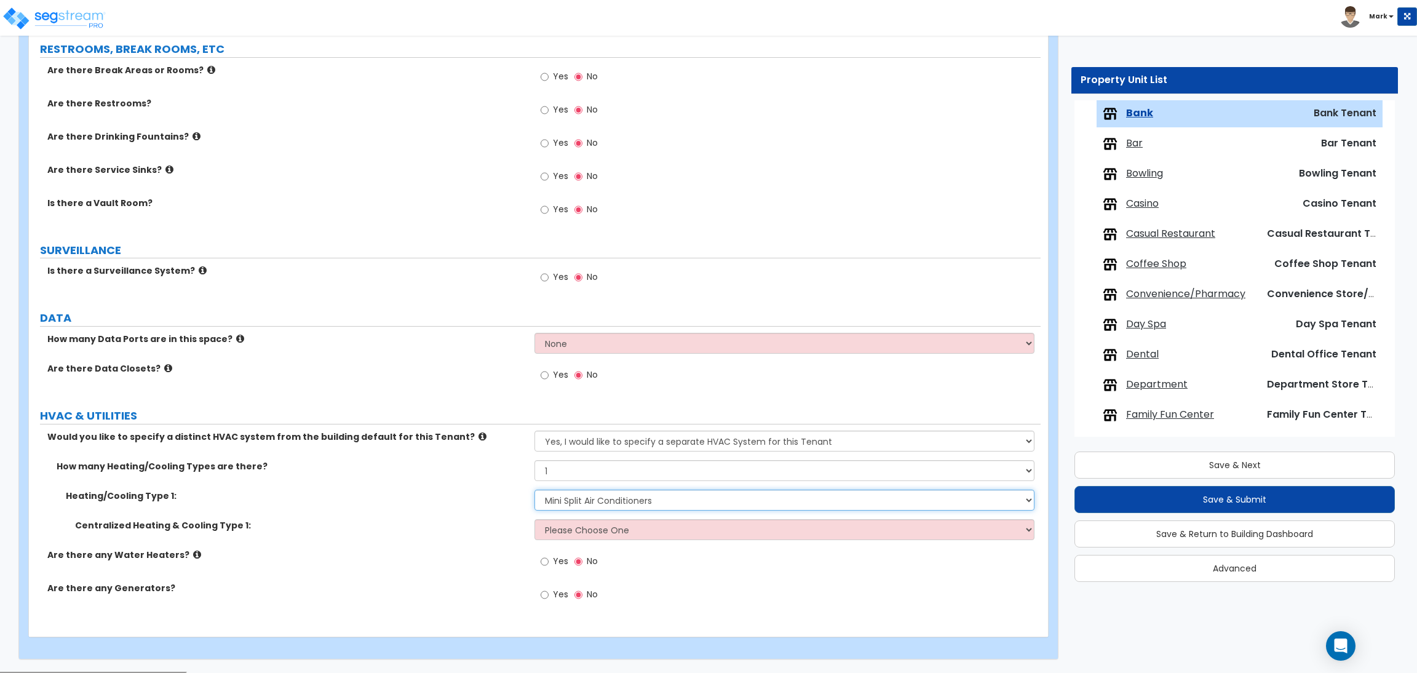
scroll to position [1117, 0]
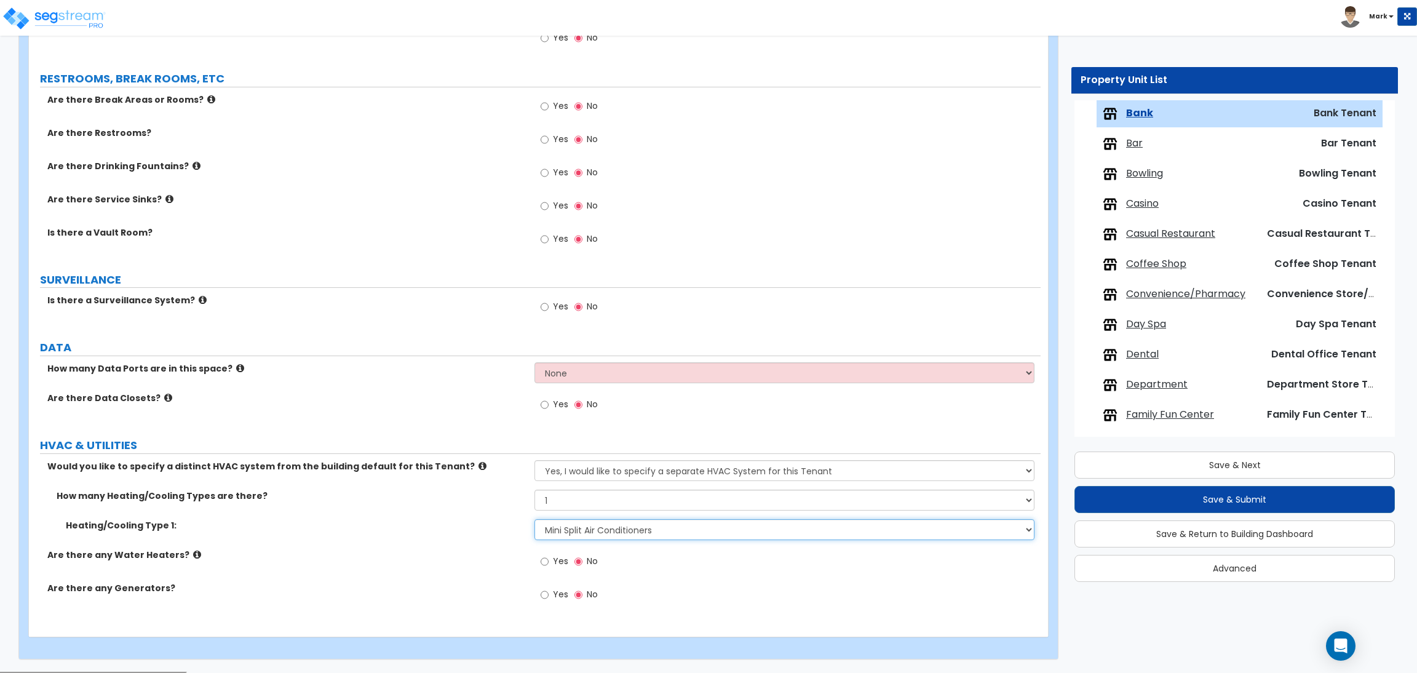
click at [599, 533] on select "None Heat Only Centralized Heating & Cooling Thru Wall Air Conditioners Mini Sp…" at bounding box center [785, 529] width 500 height 21
click at [535, 520] on select "None Heat Only Centralized Heating & Cooling Thru Wall Air Conditioners Mini Sp…" at bounding box center [785, 529] width 500 height 21
click at [594, 528] on select "None Heat Only Centralized Heating & Cooling Thru Wall Air Conditioners Mini Sp…" at bounding box center [785, 529] width 500 height 21
click at [535, 520] on select "None Heat Only Centralized Heating & Cooling Thru Wall Air Conditioners Mini Sp…" at bounding box center [785, 529] width 500 height 21
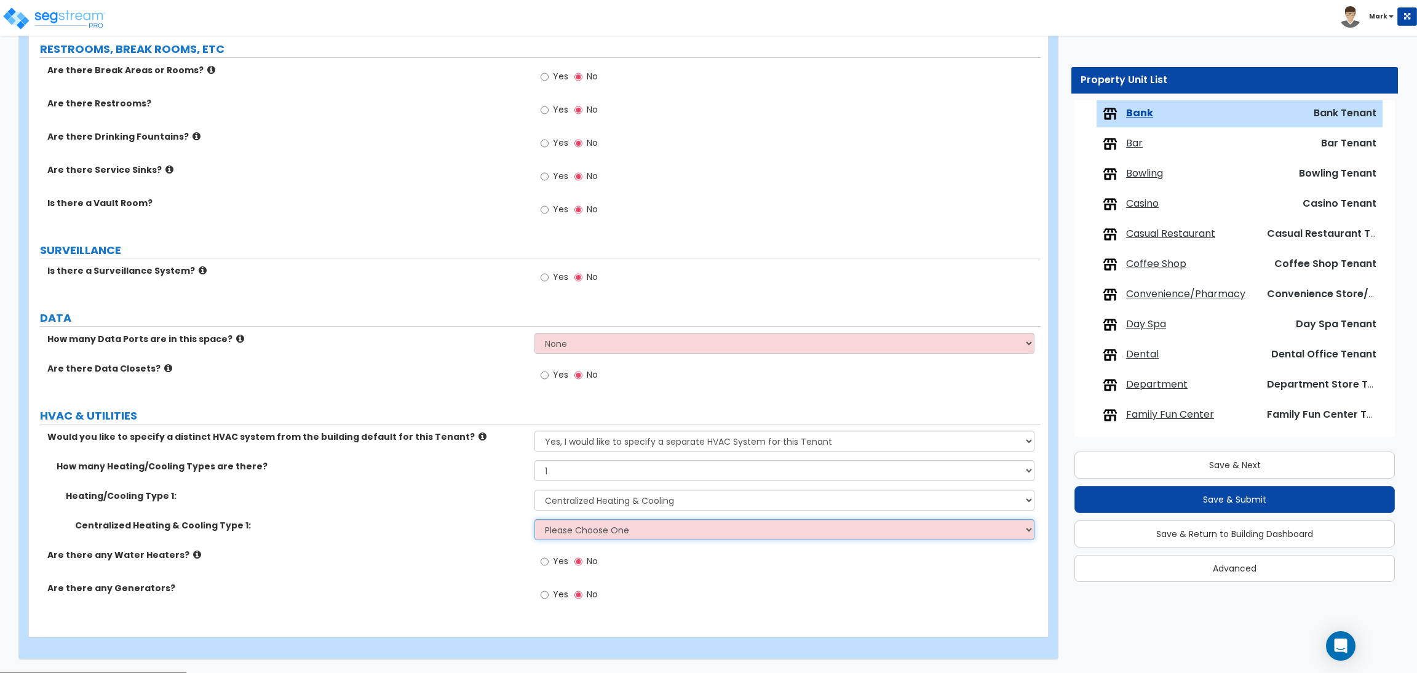
click at [614, 540] on select "Please Choose One Rooftop Unit Furnace-Condenser Forced Air Split Heating/Cooli…" at bounding box center [785, 529] width 500 height 21
click at [461, 578] on div "Are there any Water Heaters? Yes No" at bounding box center [535, 565] width 1012 height 33
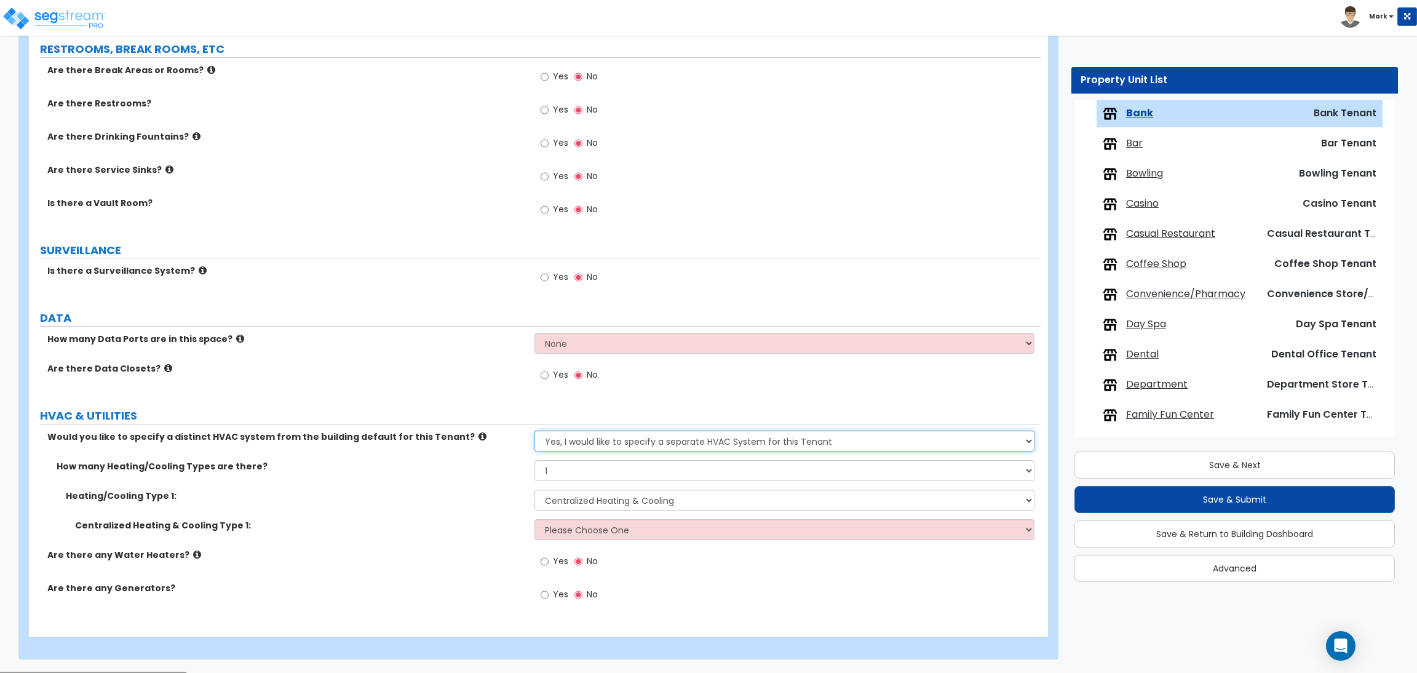
click at [589, 441] on select "No, the HVAC for this Tenant will be included in the Building HVAC System Yes, …" at bounding box center [785, 441] width 500 height 21
click at [420, 481] on div "How many Heating/Cooling Types are there? None 1 2 3" at bounding box center [535, 475] width 1012 height 30
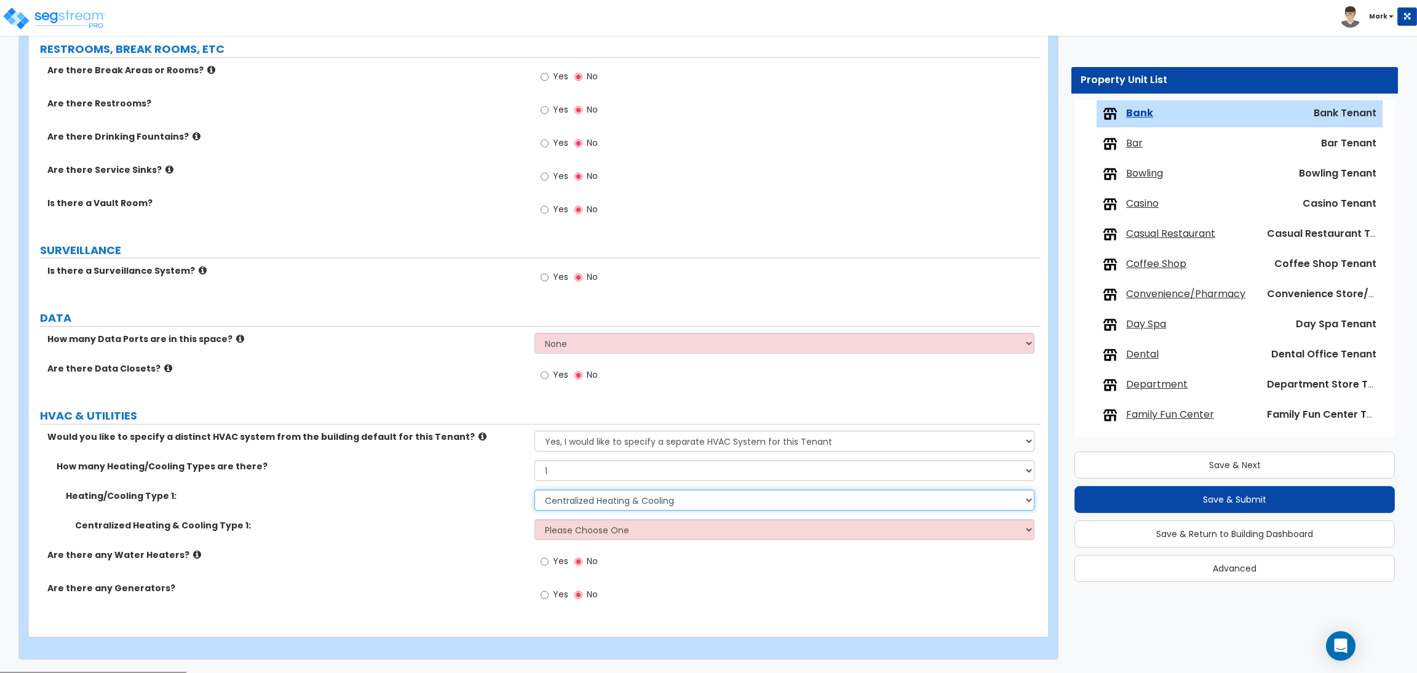
click at [620, 500] on select "None Heat Only Centralized Heating & Cooling Thru Wall Air Conditioners Mini Sp…" at bounding box center [785, 500] width 500 height 21
click at [535, 490] on select "None Heat Only Centralized Heating & Cooling Thru Wall Air Conditioners Mini Sp…" at bounding box center [785, 500] width 500 height 21
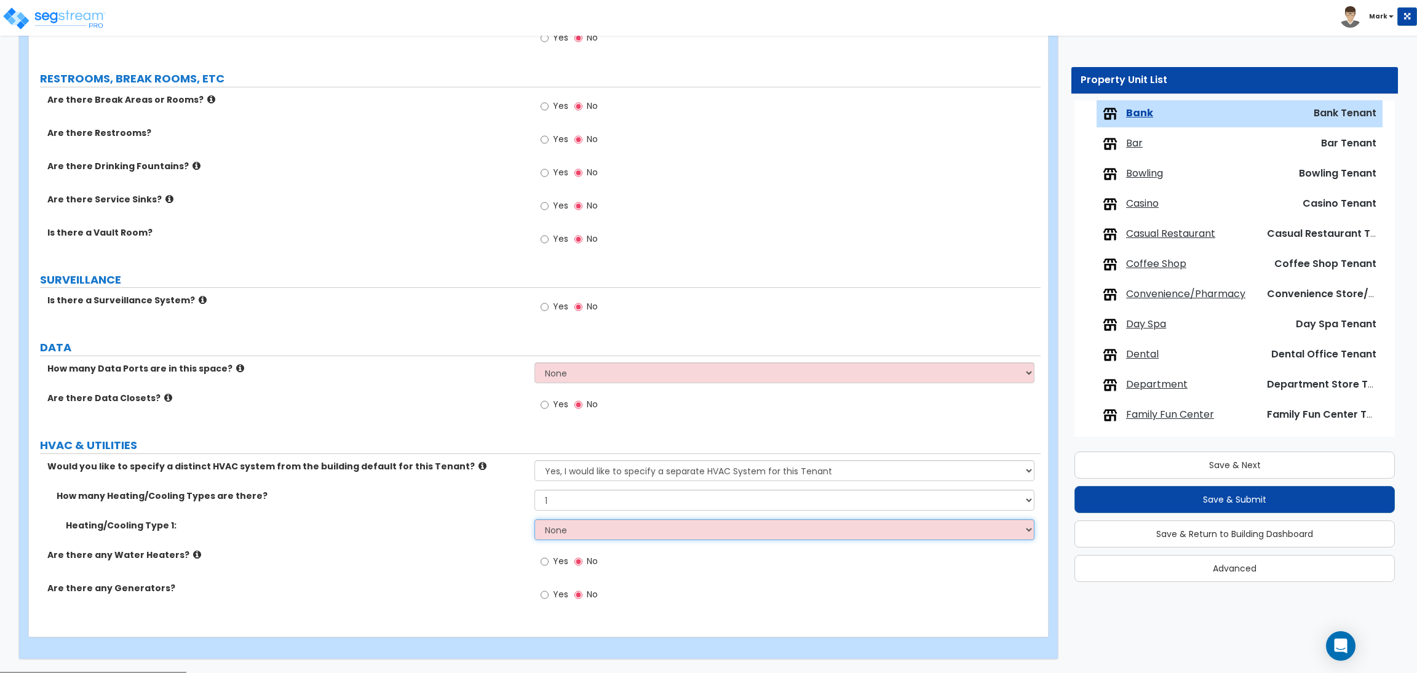
click at [589, 529] on select "None Heat Only Centralized Heating & Cooling Thru Wall Air Conditioners Mini Sp…" at bounding box center [785, 529] width 500 height 21
select select "1"
click at [535, 520] on select "None Heat Only Centralized Heating & Cooling Thru Wall Air Conditioners Mini Sp…" at bounding box center [785, 529] width 500 height 21
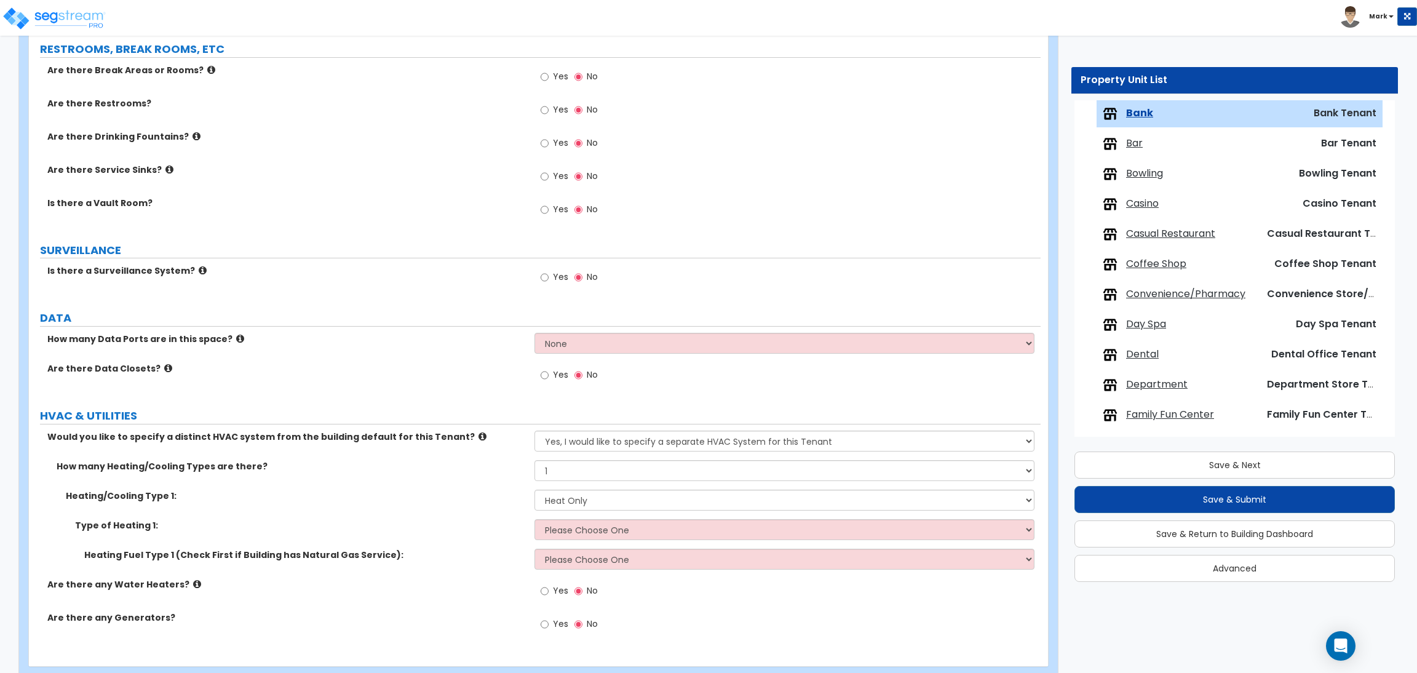
click at [586, 572] on div "Heating Fuel Type 1 (Check First if Building has Natural Gas Service): Please C…" at bounding box center [535, 564] width 1012 height 30
click at [584, 554] on select "Please Choose One Gas Electric" at bounding box center [785, 559] width 500 height 21
select select "2"
click at [535, 549] on select "Please Choose One Gas Electric" at bounding box center [785, 559] width 500 height 21
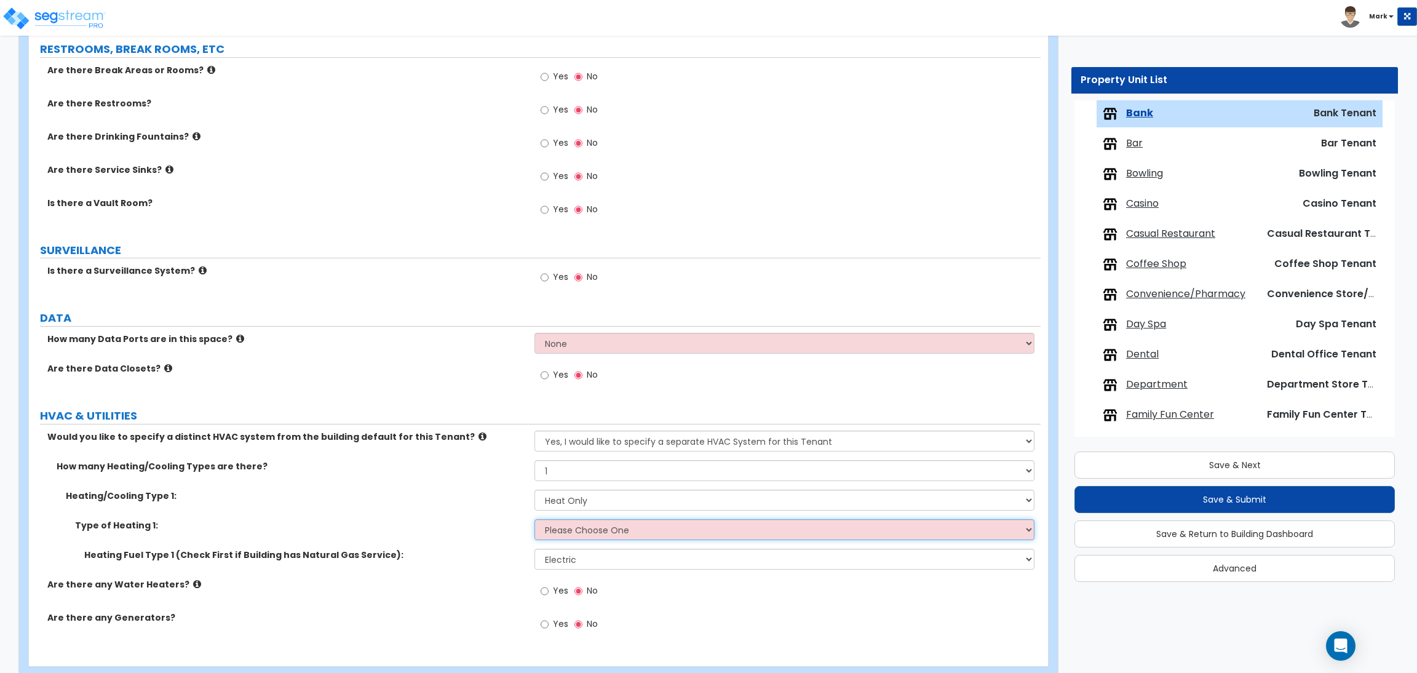
click at [583, 529] on select "Please Choose One Wall Heater Electric Baseboard Heater Hydronic Heating Radian…" at bounding box center [785, 529] width 500 height 21
click at [364, 522] on label "Type of Heating 1:" at bounding box center [300, 525] width 450 height 12
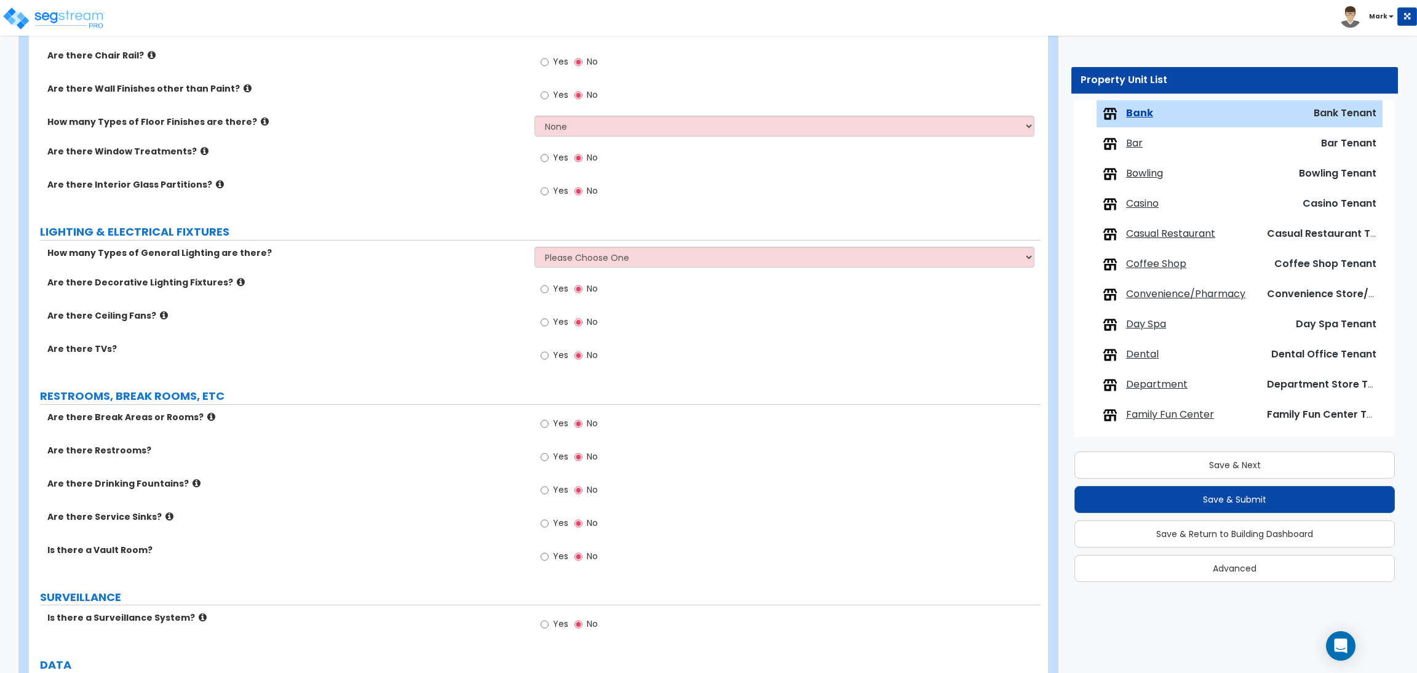
scroll to position [1176, 0]
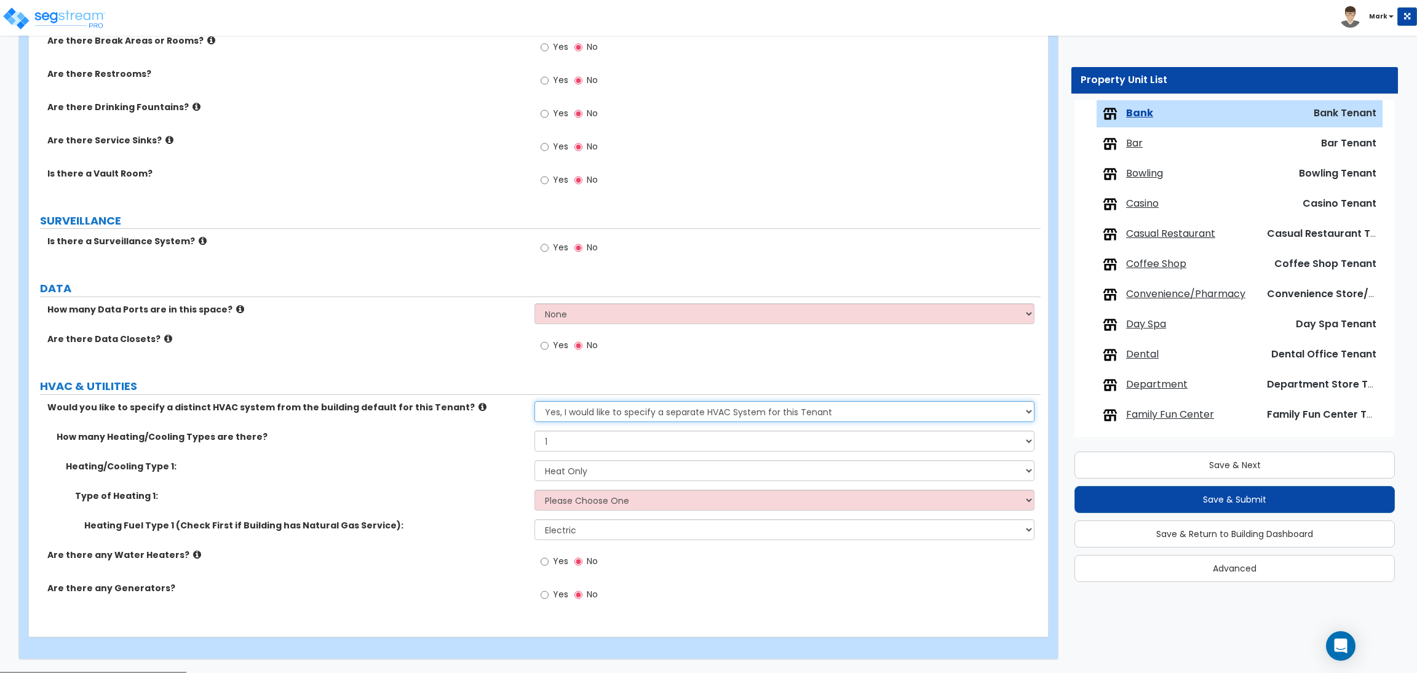
click at [581, 415] on select "No, the HVAC for this Tenant will be included in the Building HVAC System Yes, …" at bounding box center [785, 411] width 500 height 21
select select "0"
click at [535, 402] on select "No, the HVAC for this Tenant will be included in the Building HVAC System Yes, …" at bounding box center [785, 411] width 500 height 21
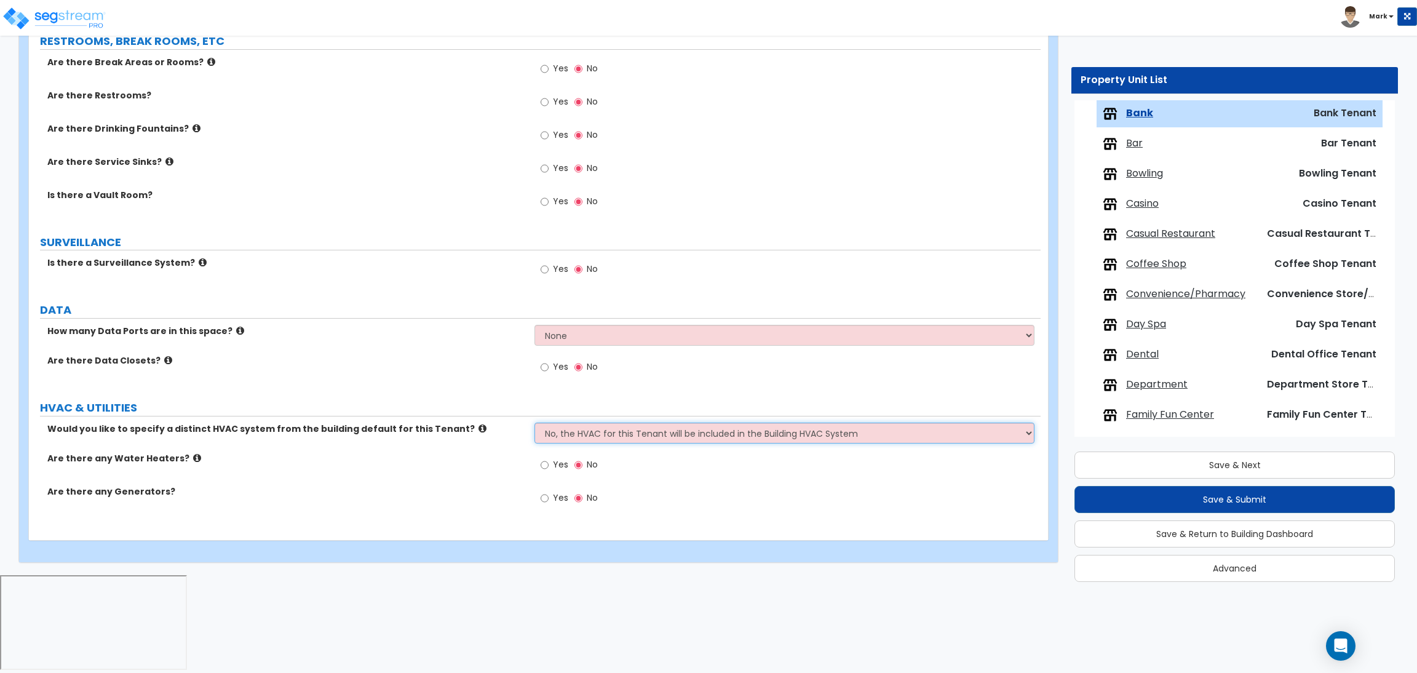
scroll to position [1058, 0]
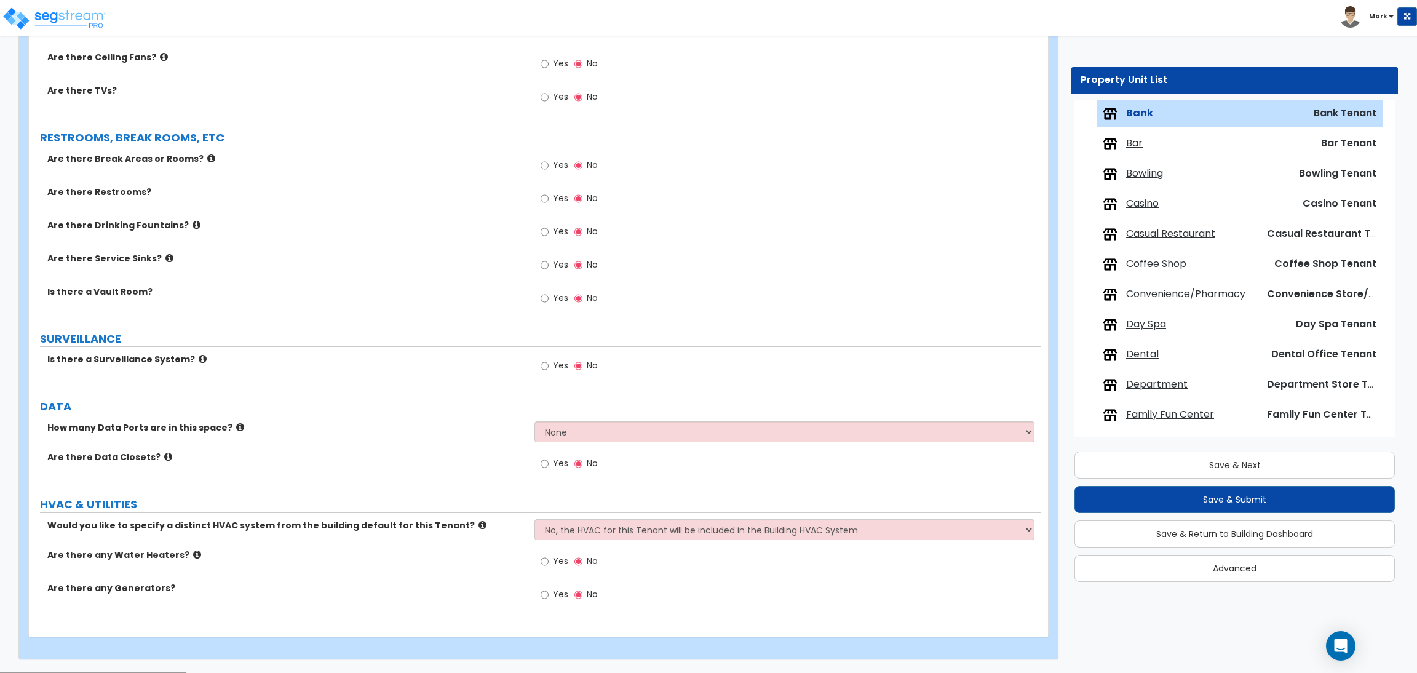
click at [655, 498] on label "HVAC & UTILITIES" at bounding box center [540, 504] width 1001 height 16
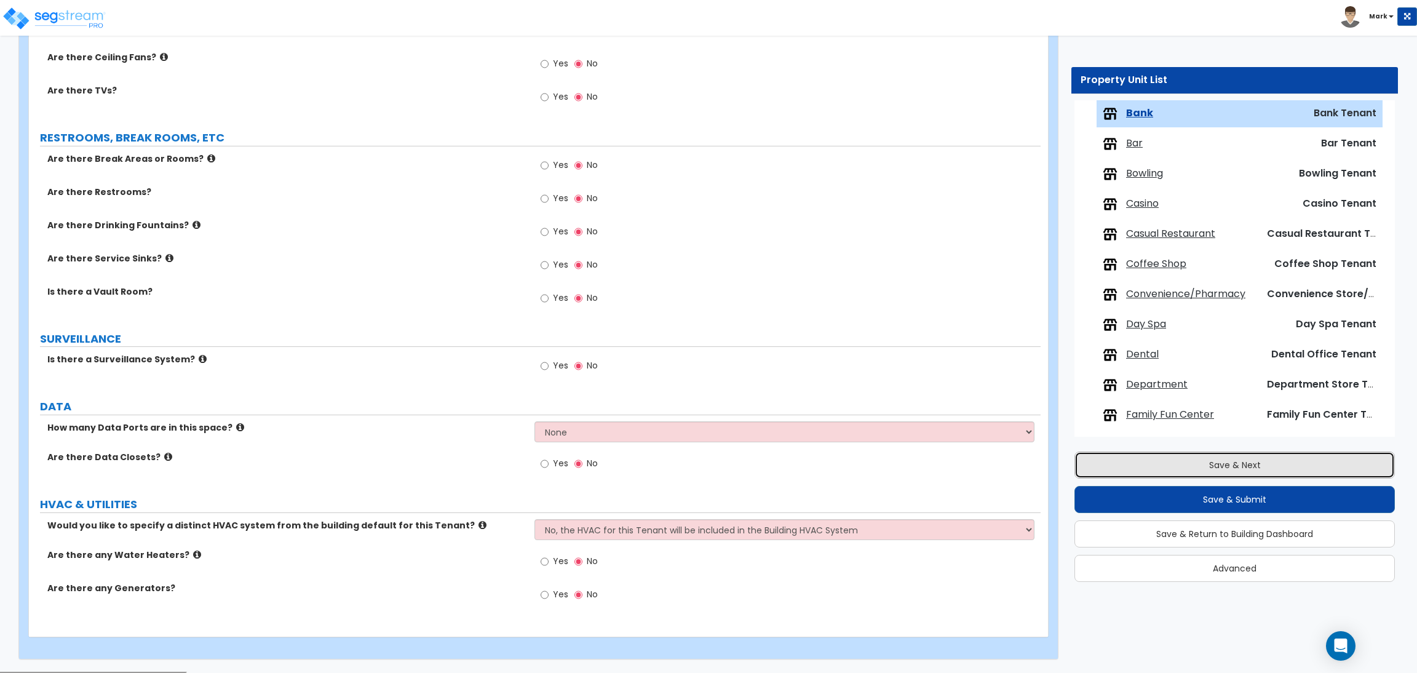
click at [1240, 455] on button "Save & Next" at bounding box center [1235, 465] width 321 height 27
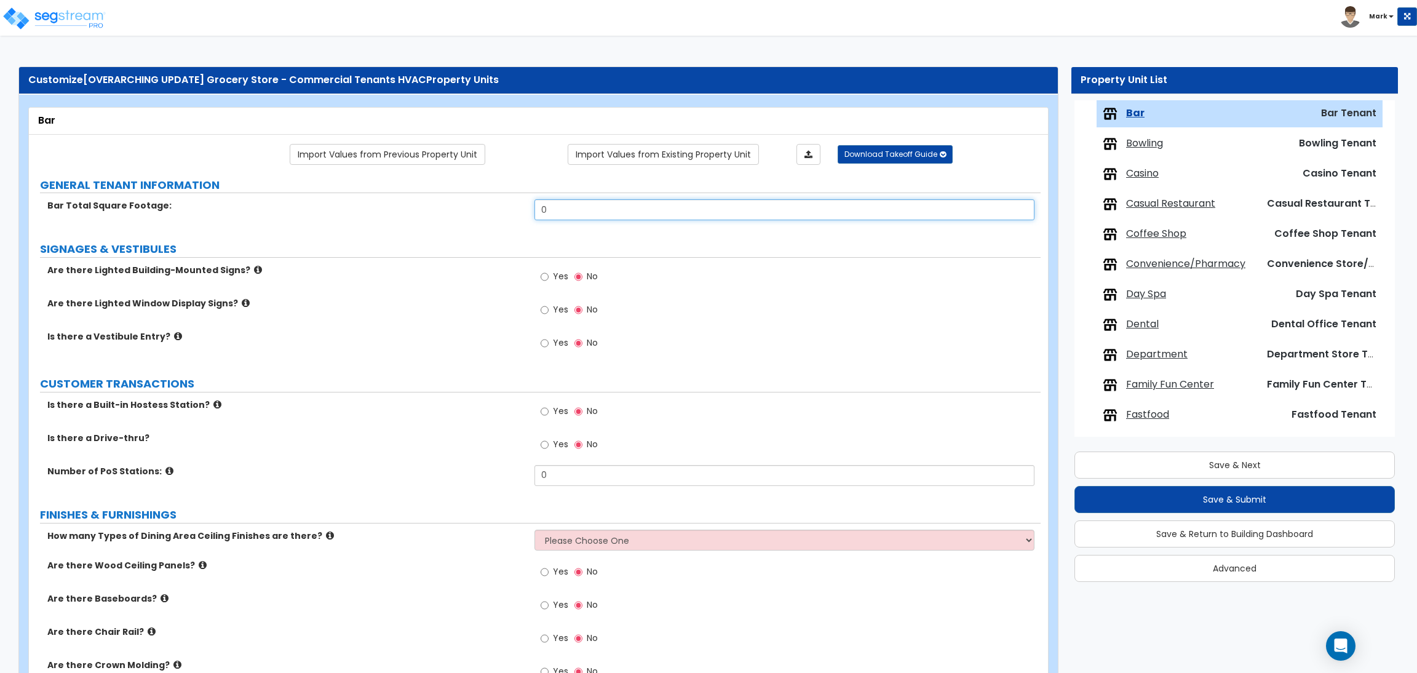
drag, startPoint x: 565, startPoint y: 203, endPoint x: 521, endPoint y: 195, distance: 45.0
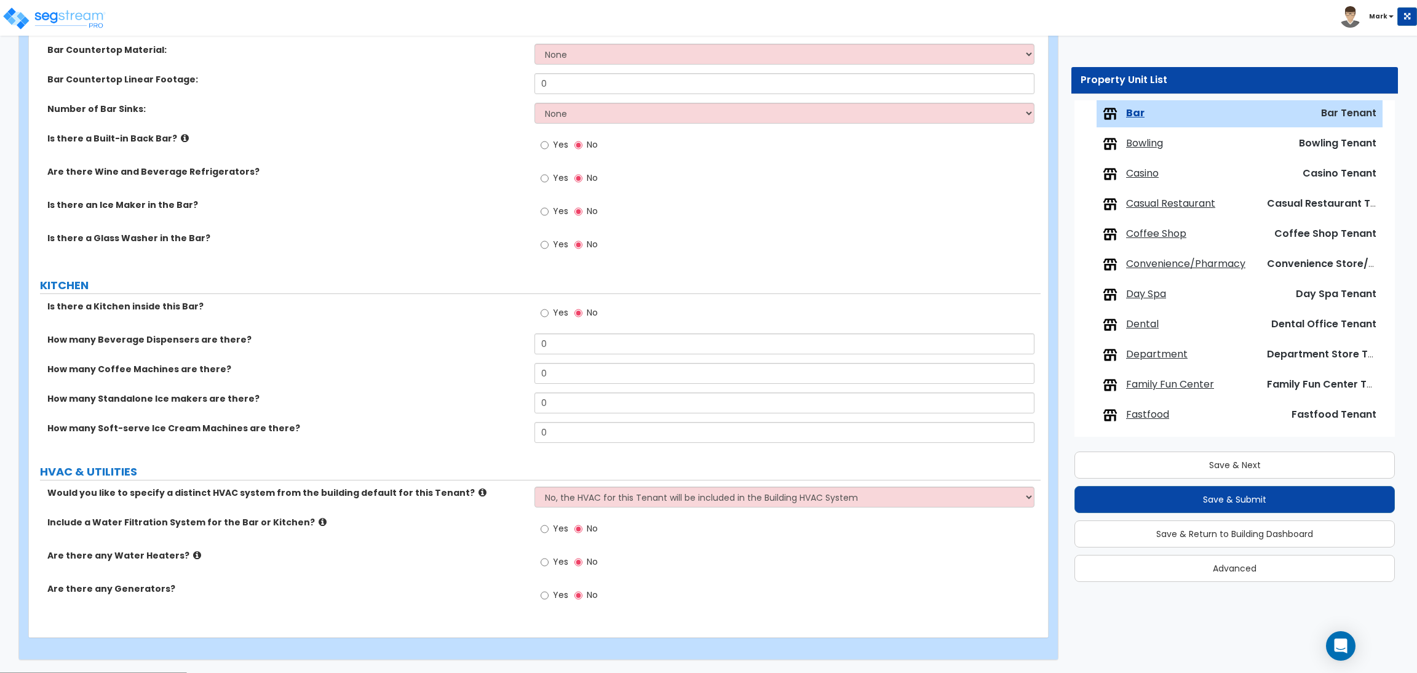
scroll to position [1305, 0]
type input "1,000"
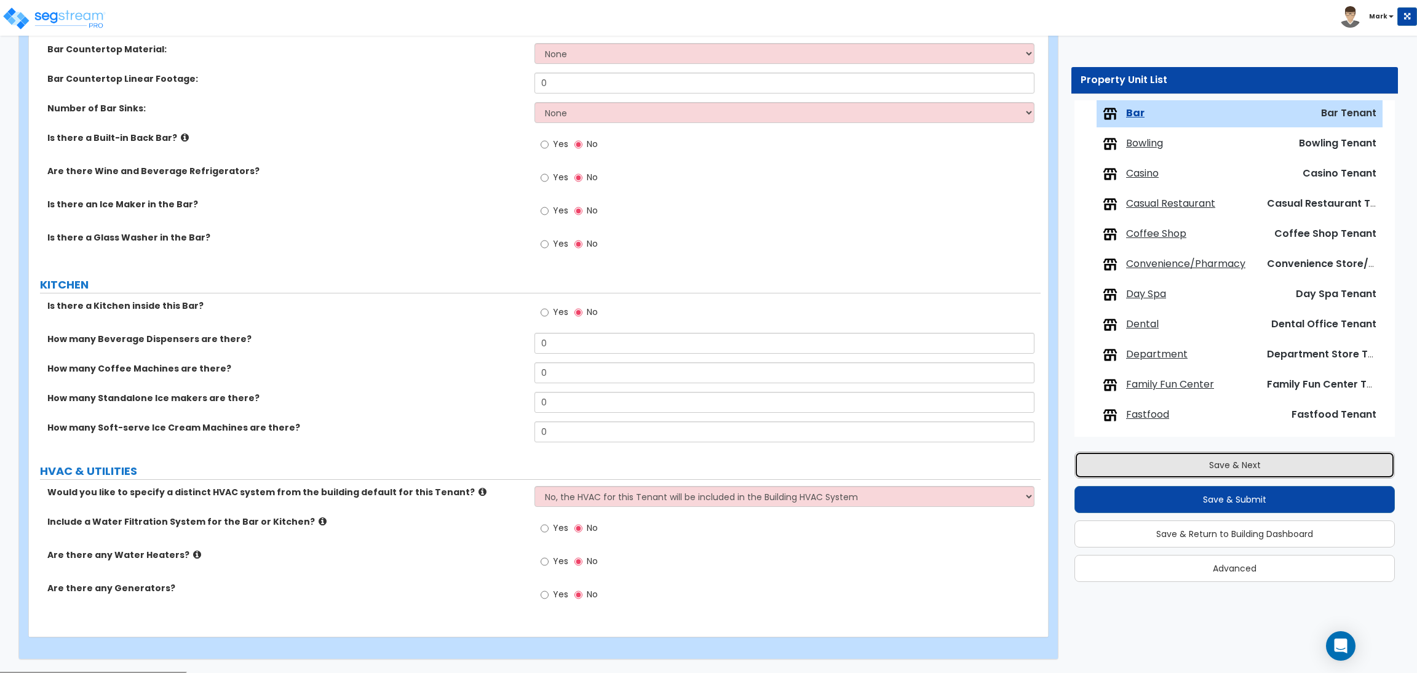
click at [1211, 472] on button "Save & Next" at bounding box center [1235, 465] width 321 height 27
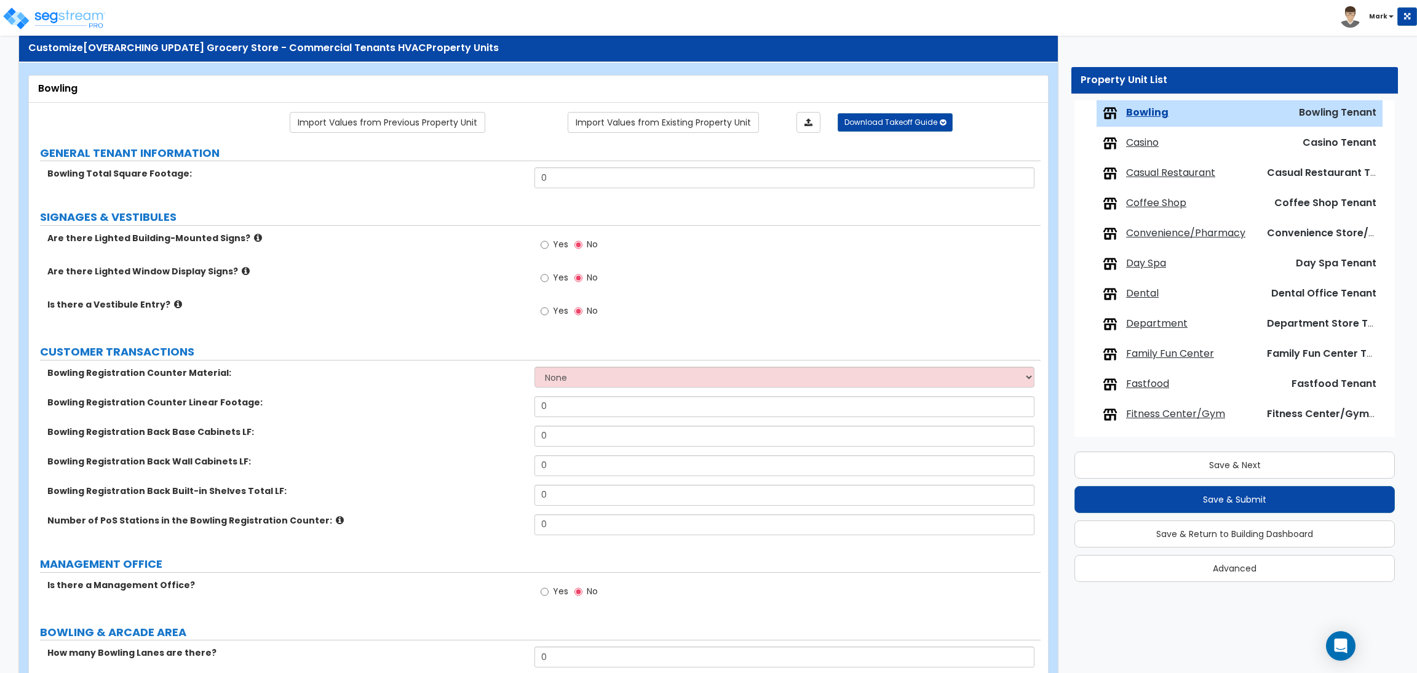
scroll to position [0, 0]
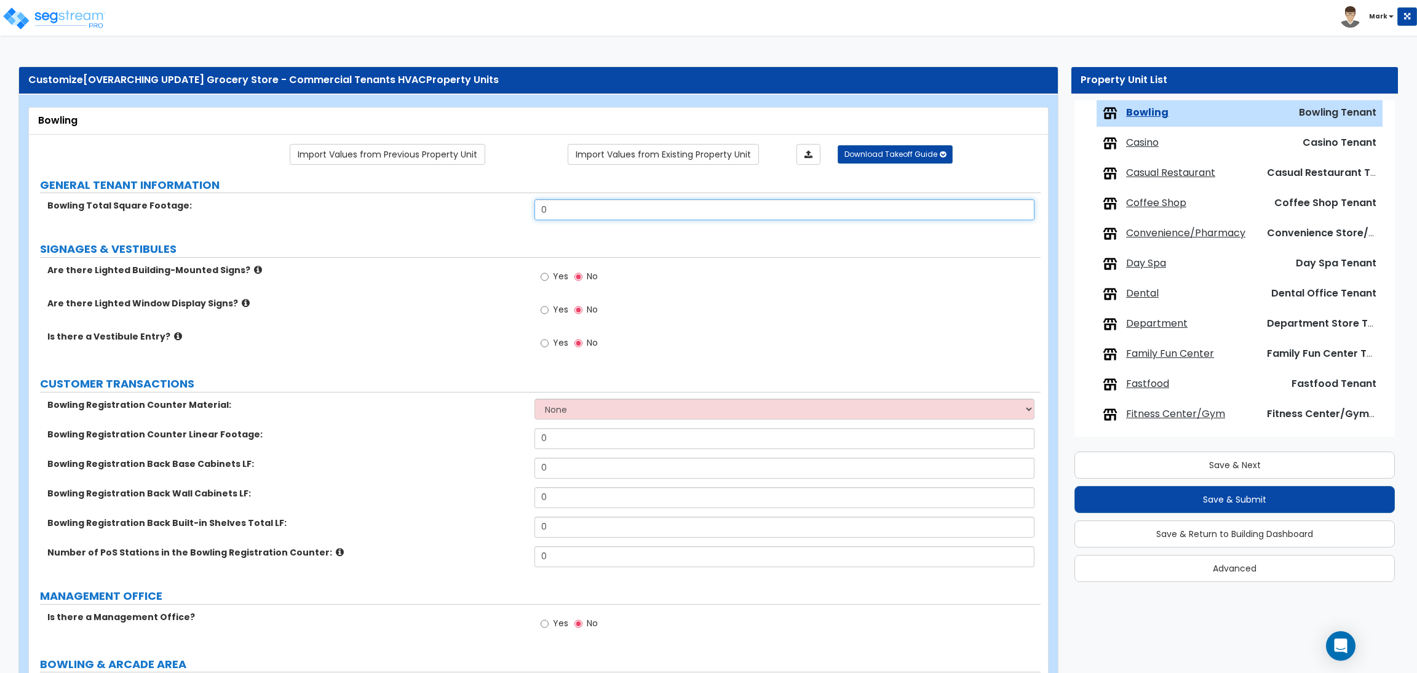
drag, startPoint x: 595, startPoint y: 219, endPoint x: 508, endPoint y: 209, distance: 88.0
click at [508, 210] on div "Bowling Total Square Footage: 0" at bounding box center [535, 214] width 1012 height 30
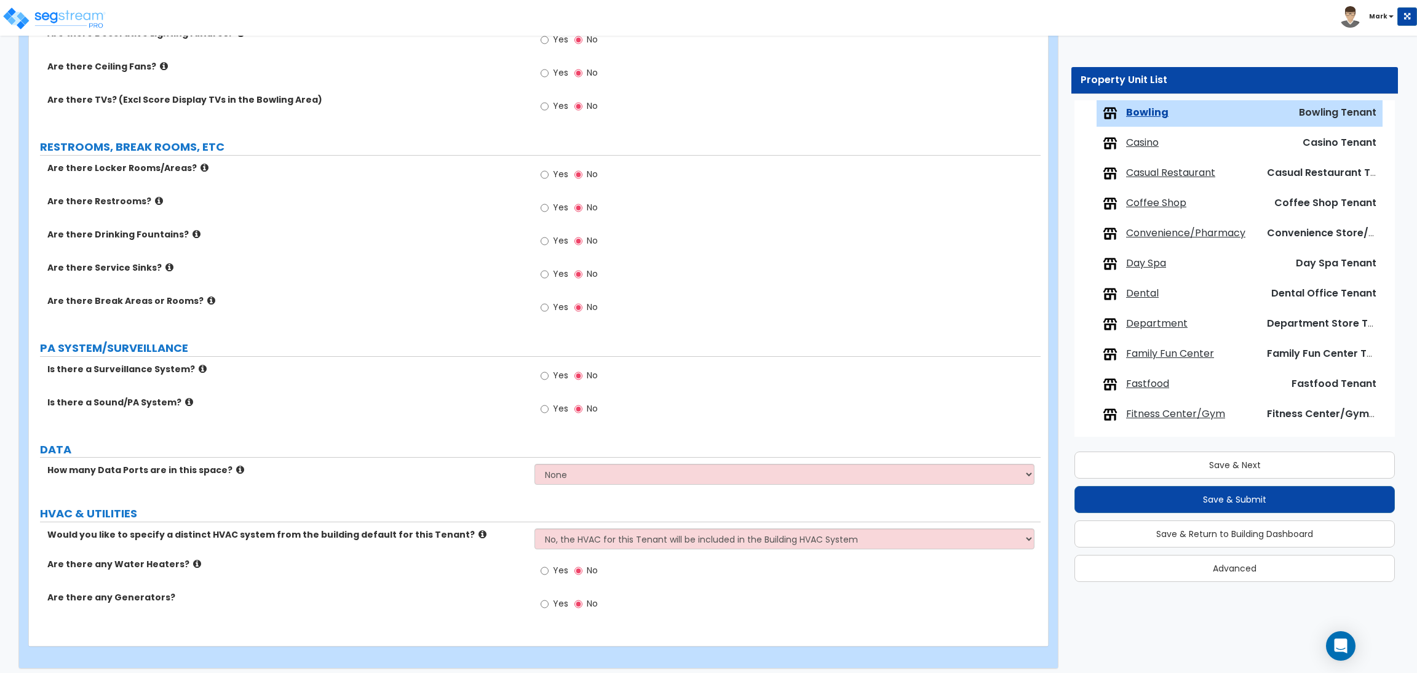
scroll to position [1249, 0]
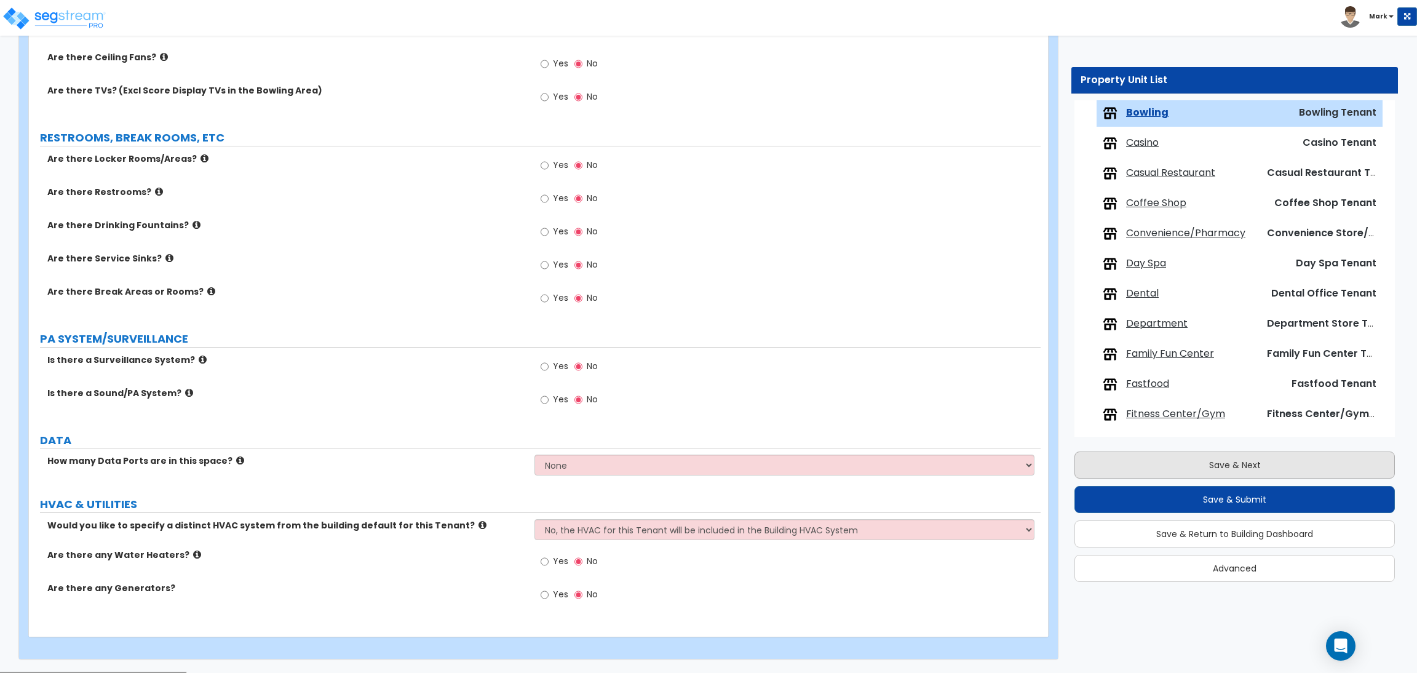
type input "1,000"
click at [1238, 469] on button "Save & Next" at bounding box center [1235, 465] width 321 height 27
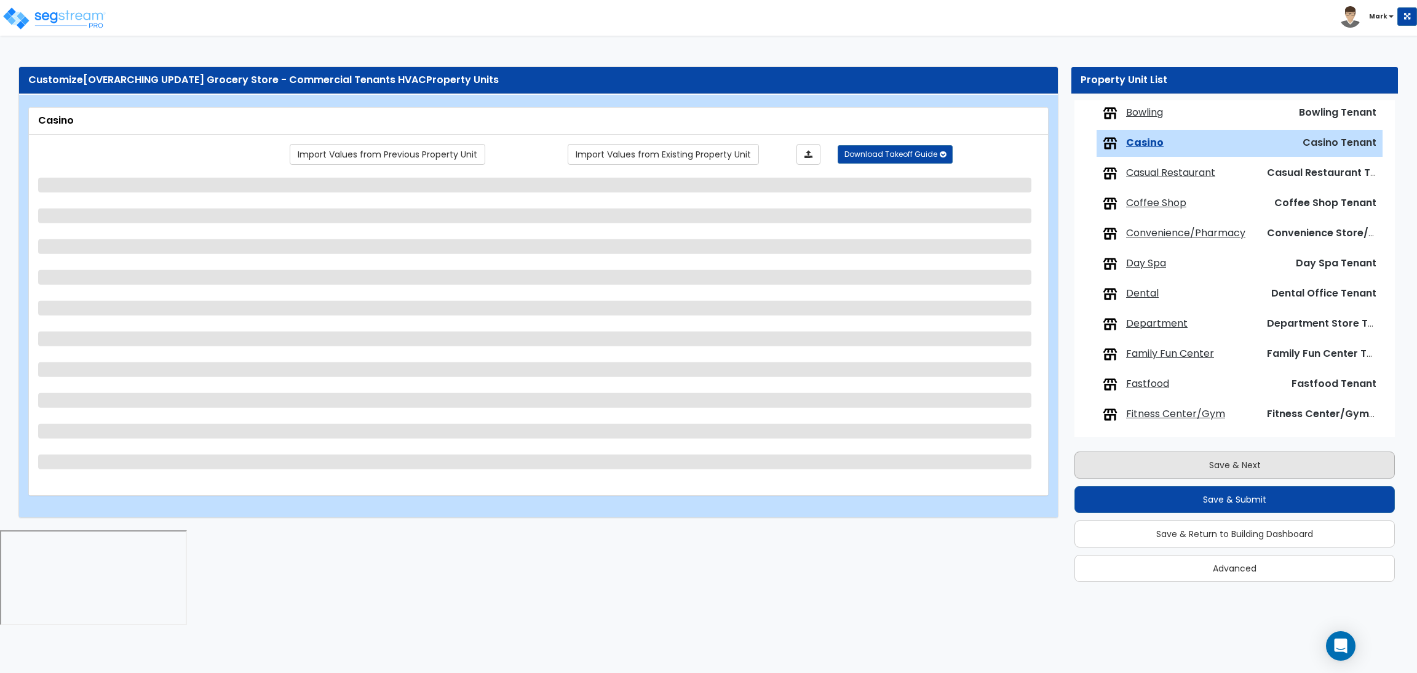
scroll to position [282, 0]
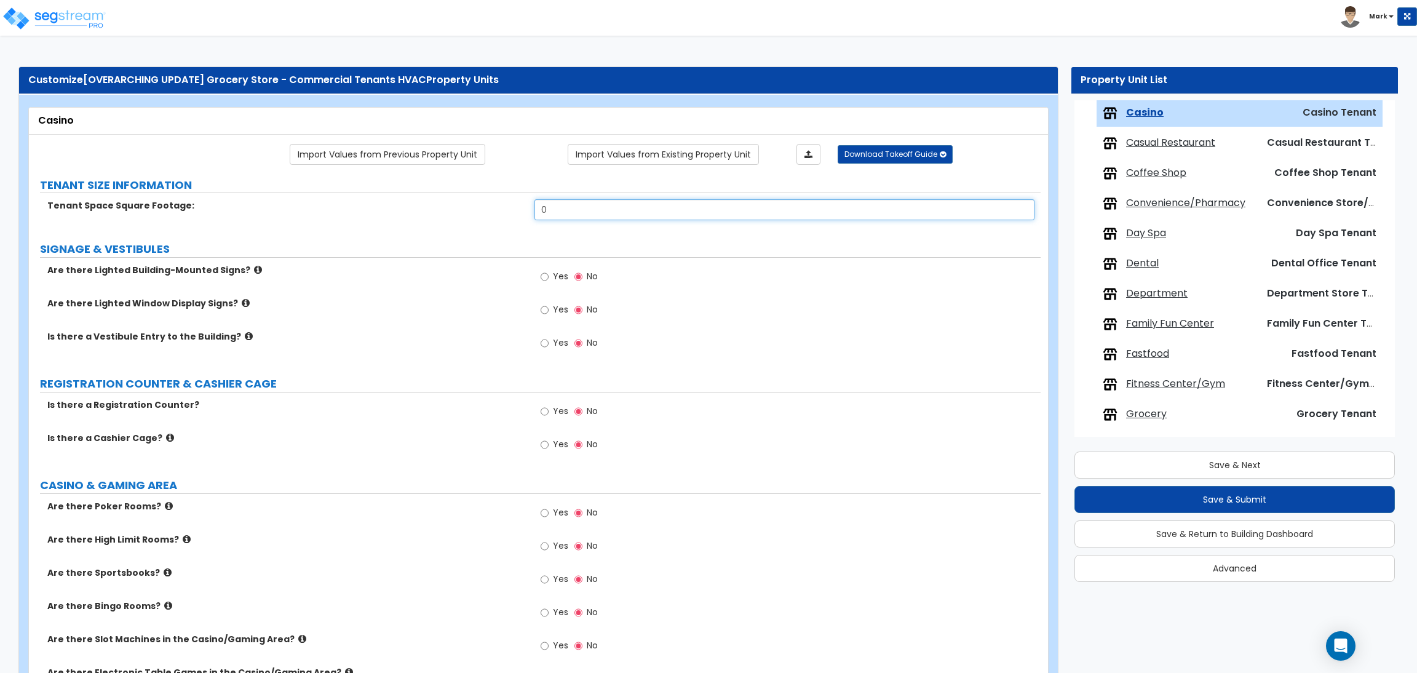
drag, startPoint x: 578, startPoint y: 215, endPoint x: 504, endPoint y: 201, distance: 75.3
click at [504, 201] on div "Tenant Space Square Footage: 0" at bounding box center [535, 214] width 1012 height 30
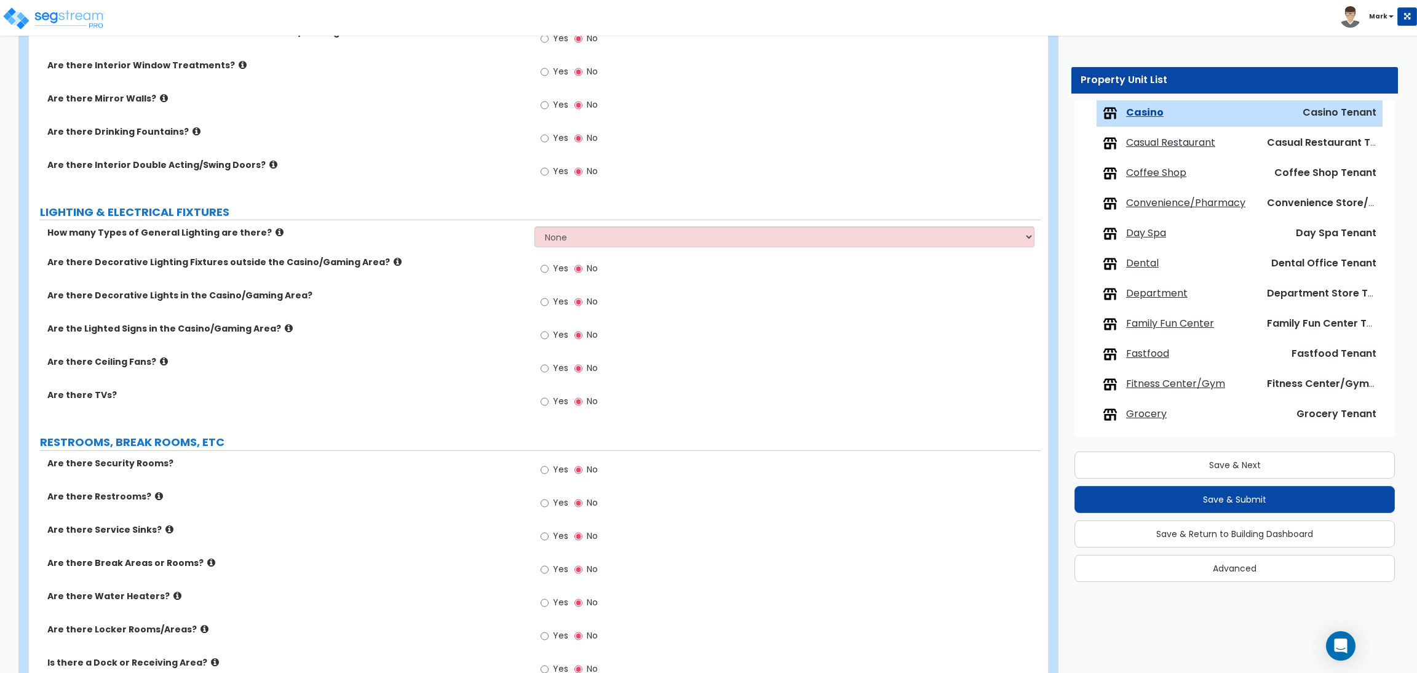
scroll to position [1670, 0]
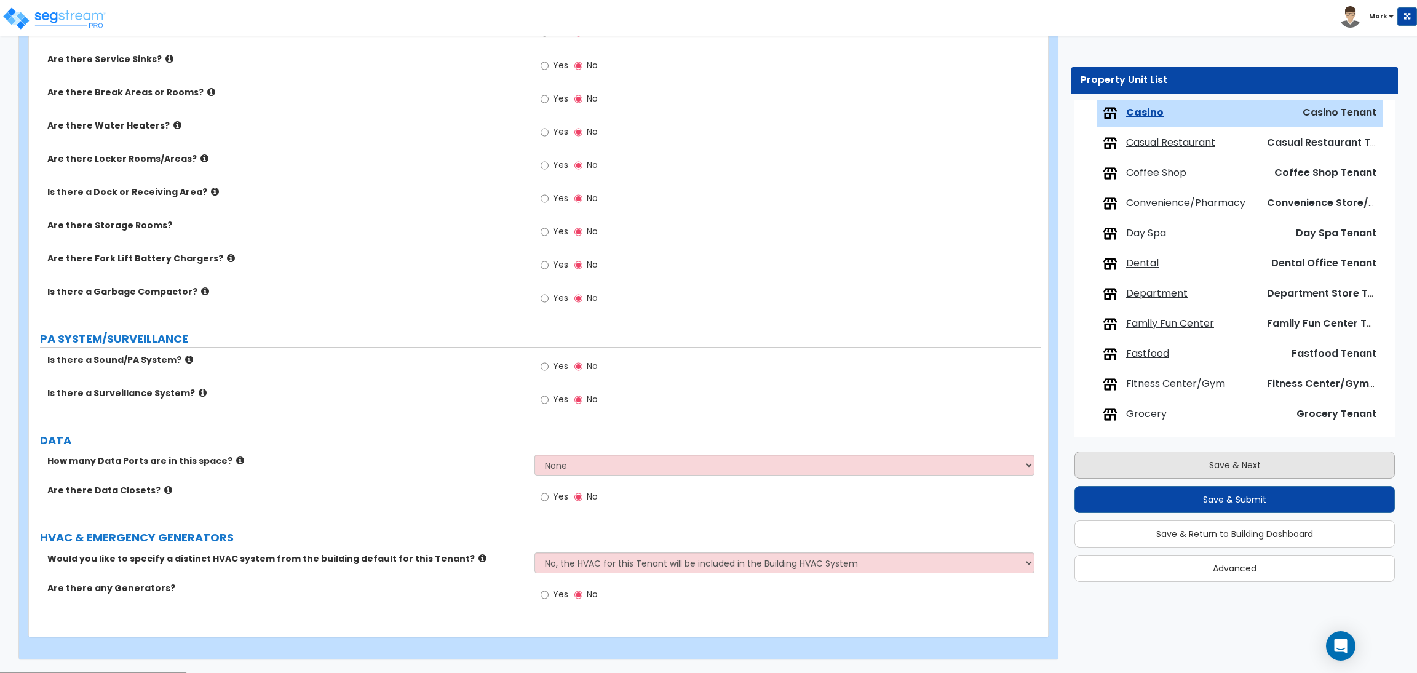
type input "1,000"
click at [1149, 462] on button "Save & Next" at bounding box center [1235, 465] width 321 height 27
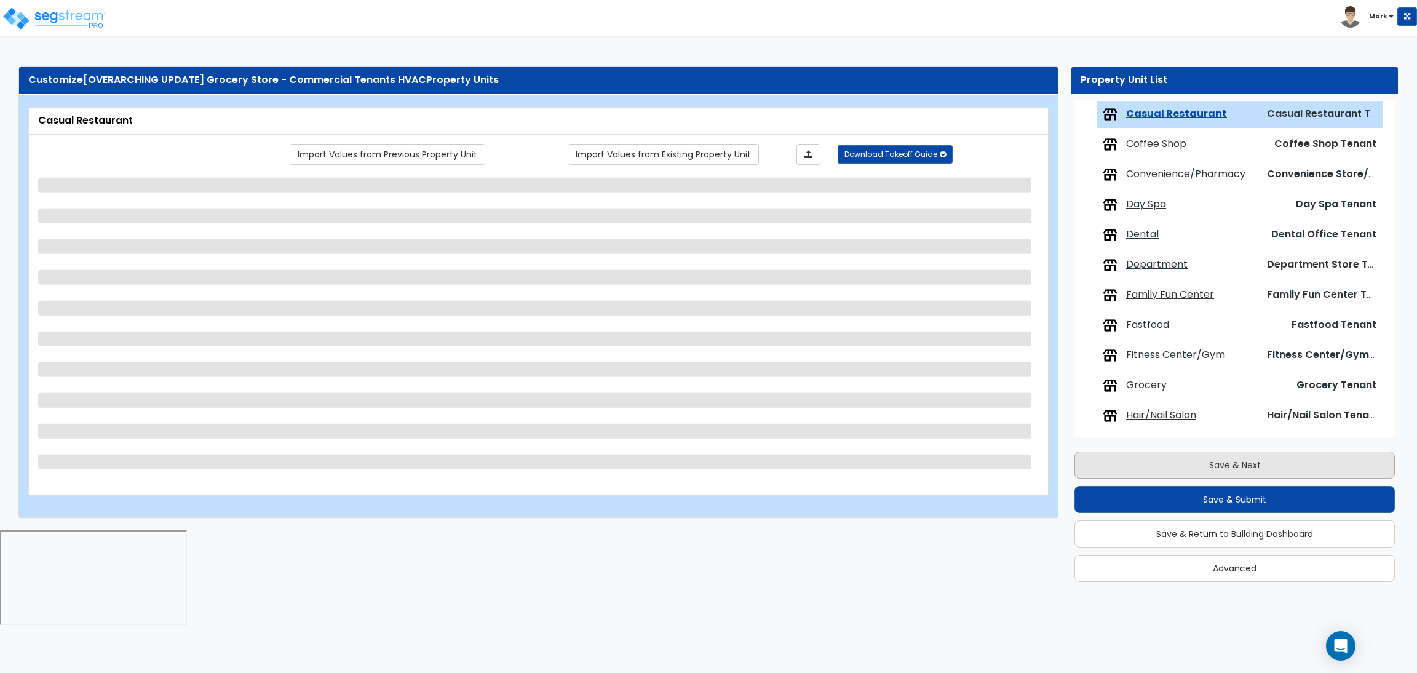
scroll to position [311, 0]
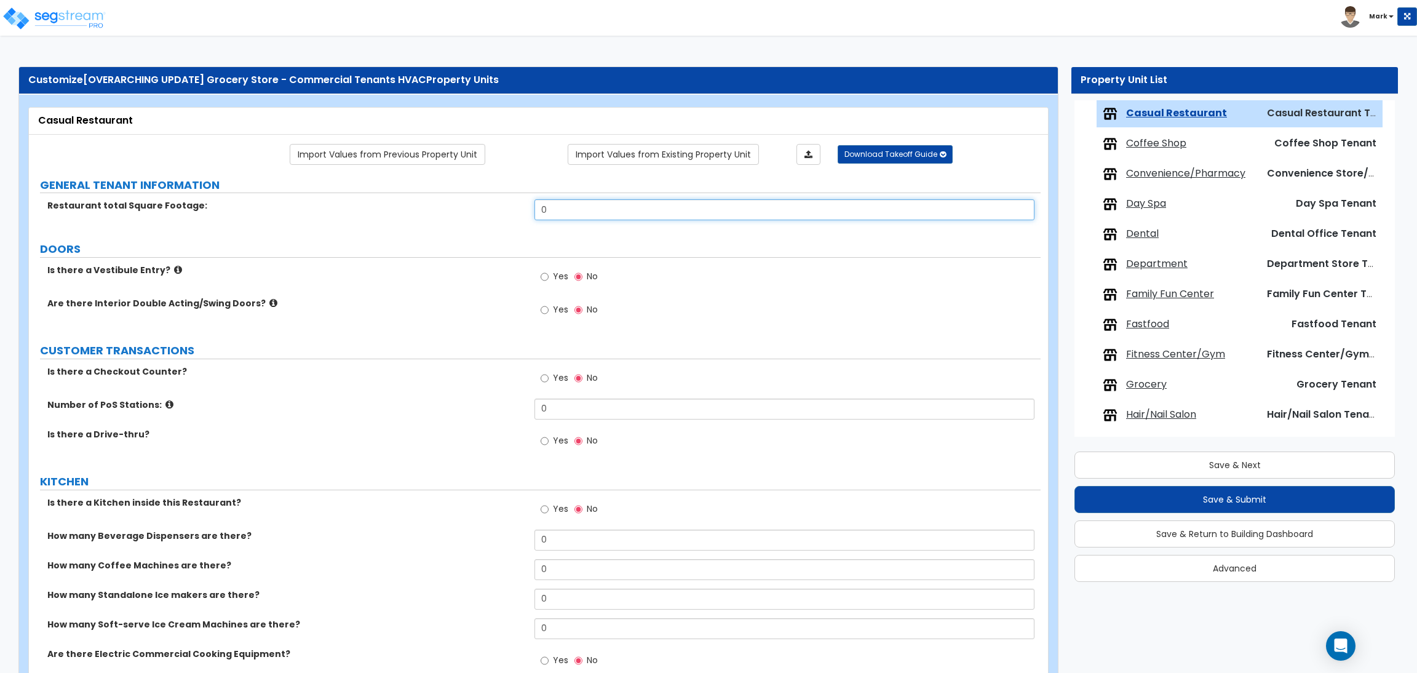
drag, startPoint x: 555, startPoint y: 213, endPoint x: 536, endPoint y: 213, distance: 19.1
click at [537, 213] on input "0" at bounding box center [785, 209] width 500 height 21
type input "1,000"
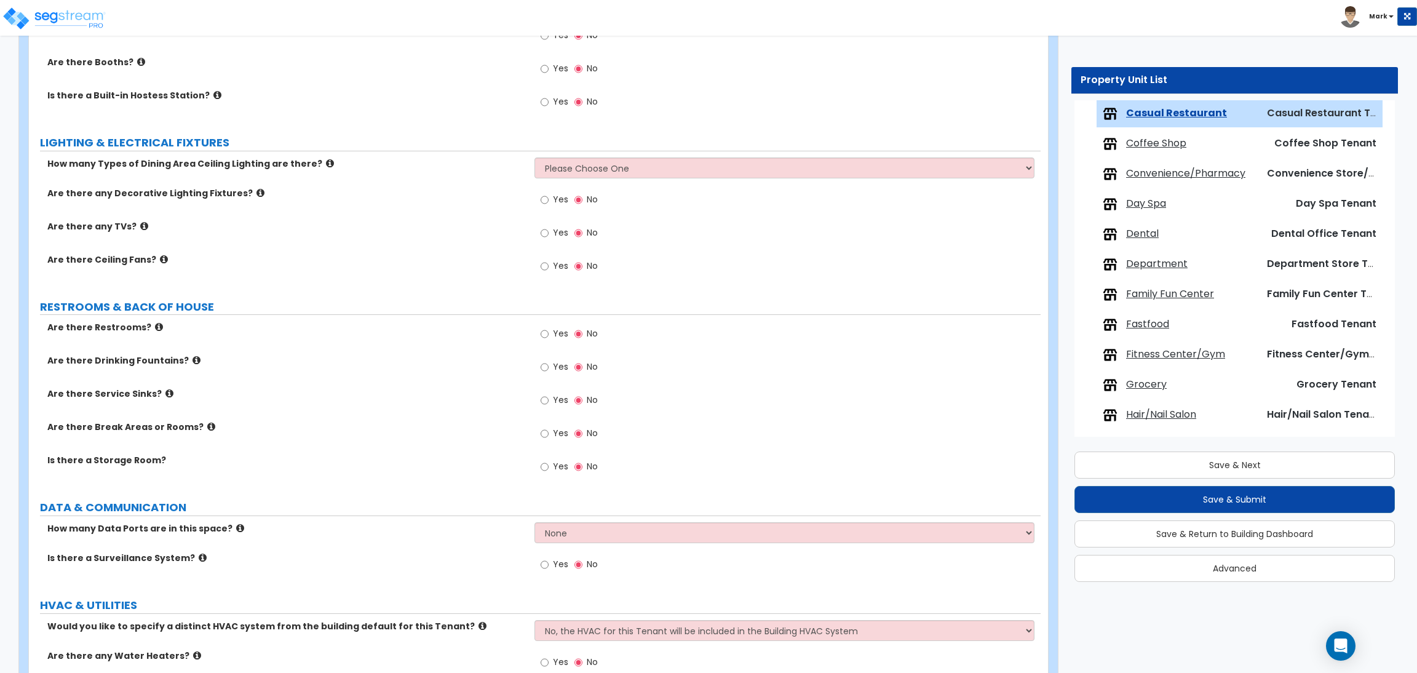
scroll to position [1220, 0]
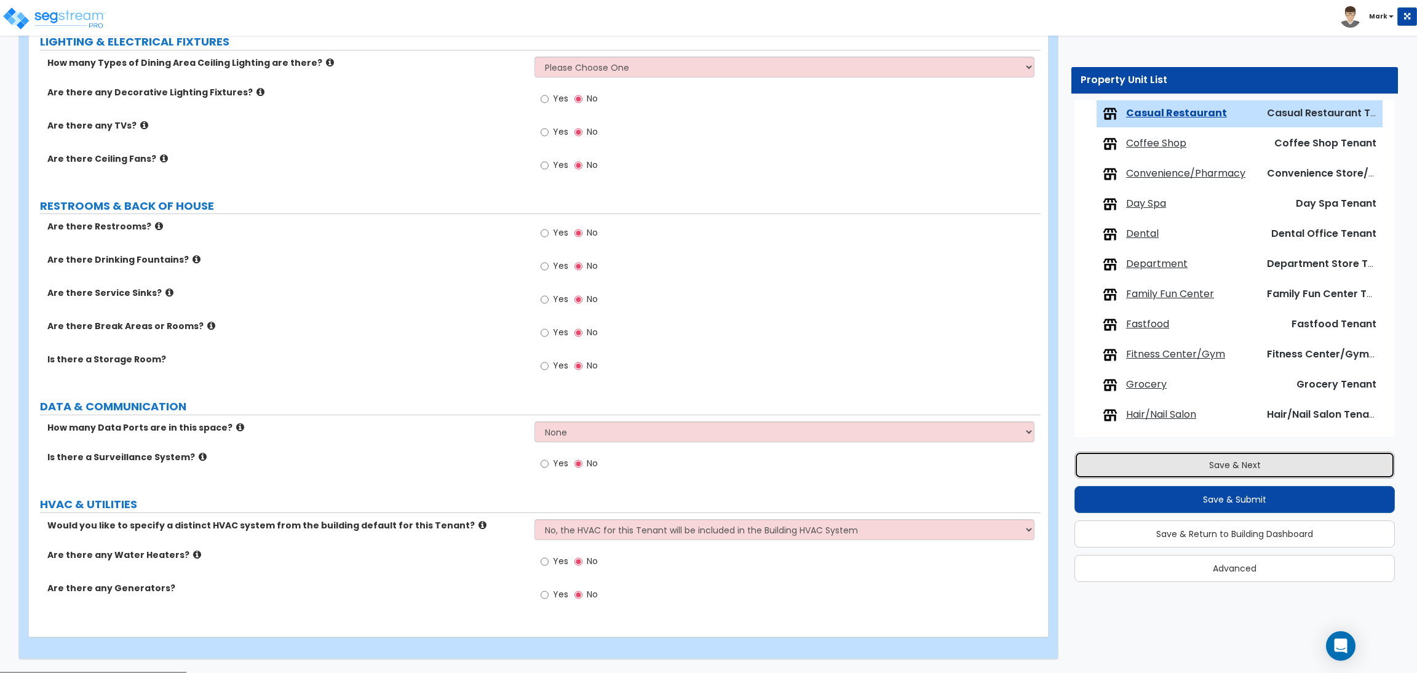
click at [1160, 457] on button "Save & Next" at bounding box center [1235, 465] width 321 height 27
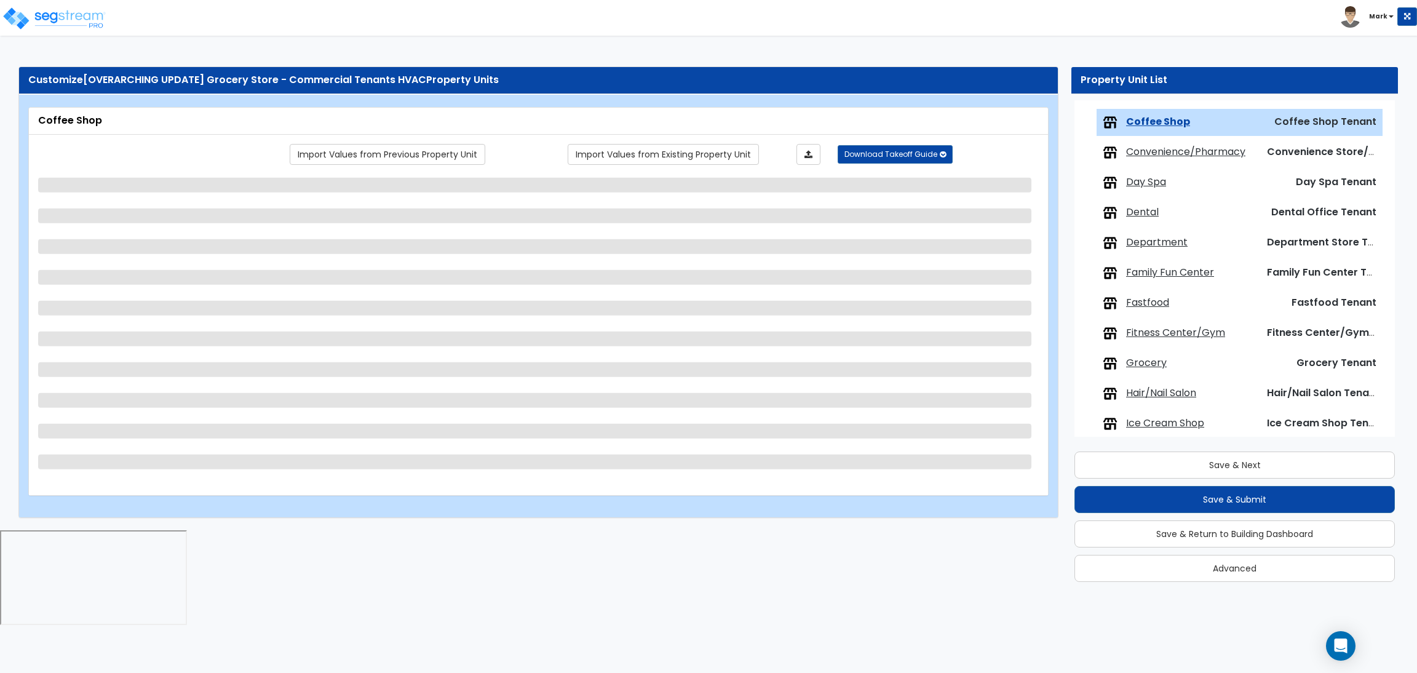
scroll to position [341, 0]
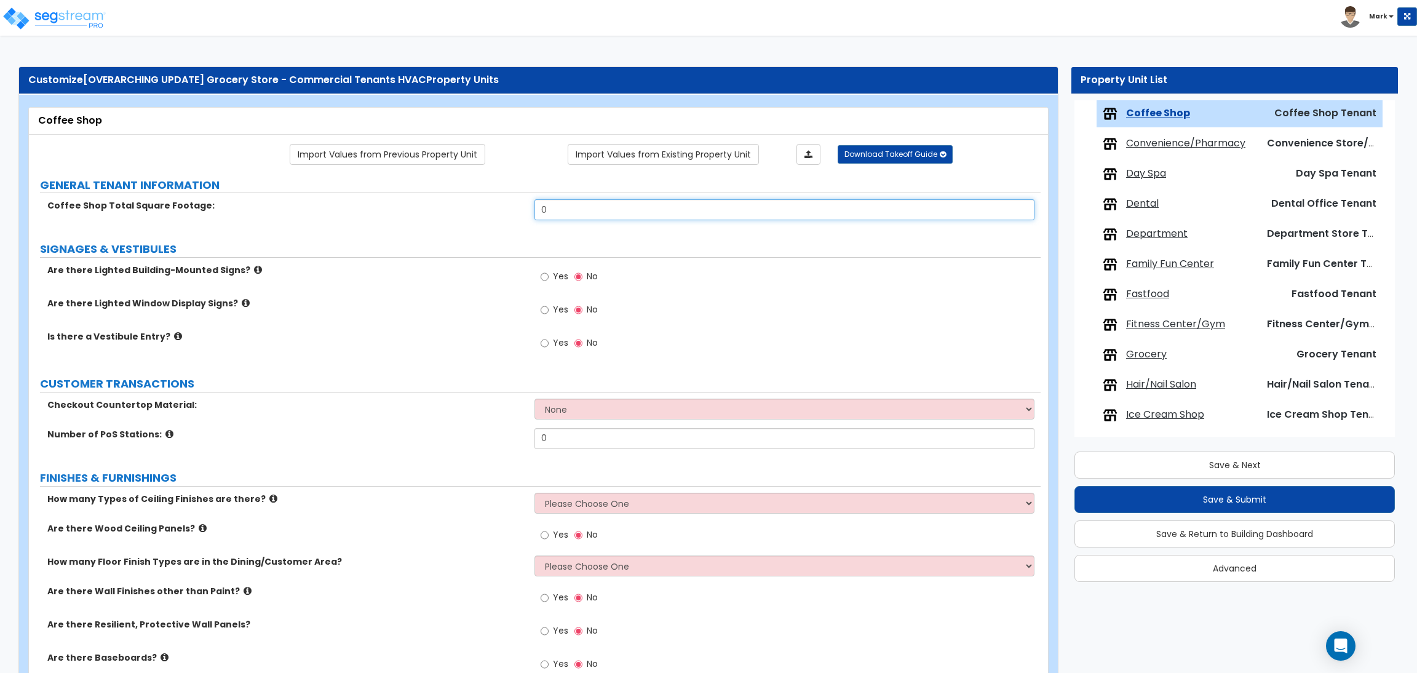
drag, startPoint x: 588, startPoint y: 210, endPoint x: 488, endPoint y: 194, distance: 101.0
type input "1,000"
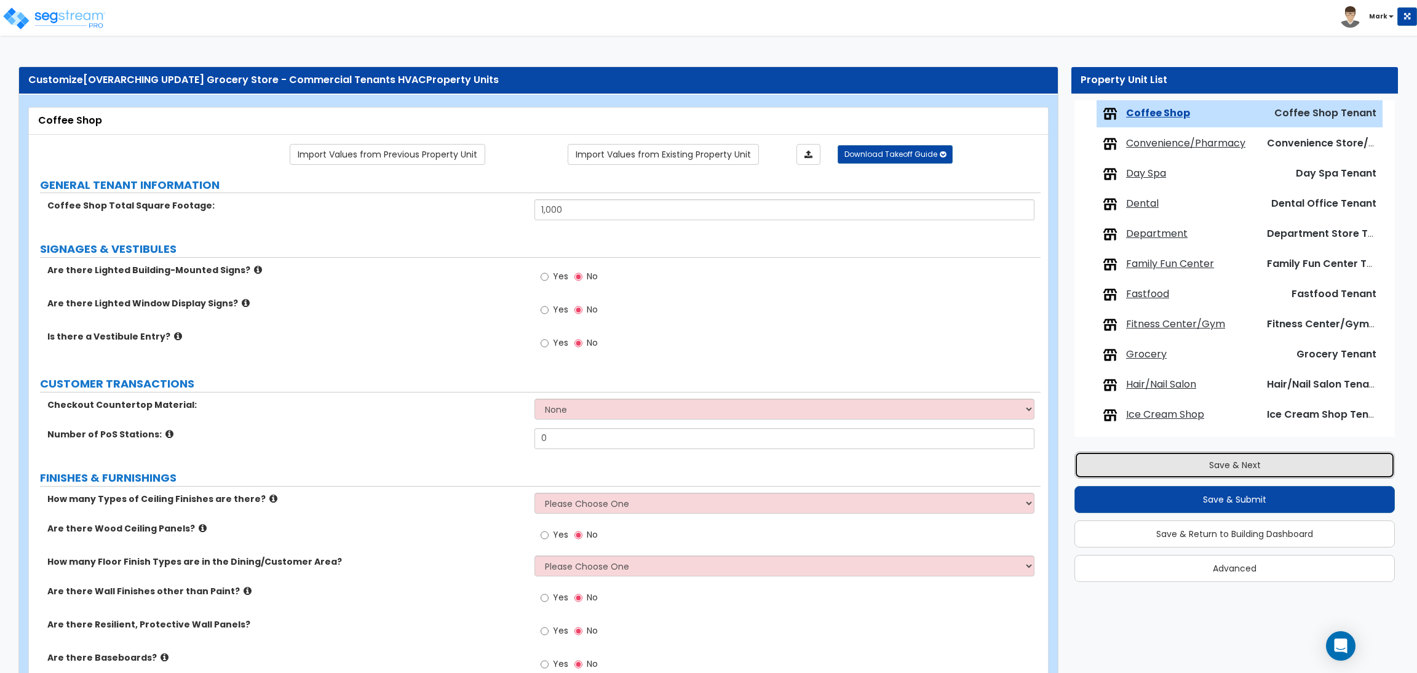
click at [1175, 468] on button "Save & Next" at bounding box center [1235, 465] width 321 height 27
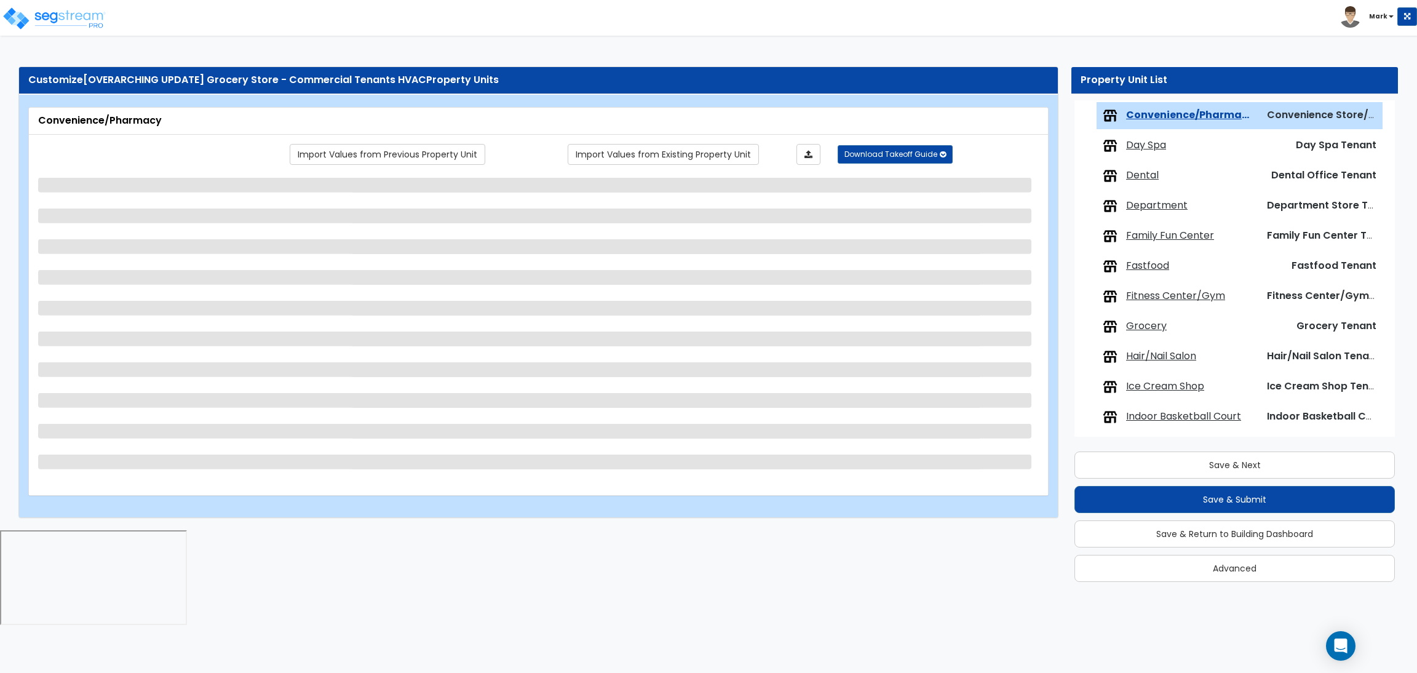
scroll to position [372, 0]
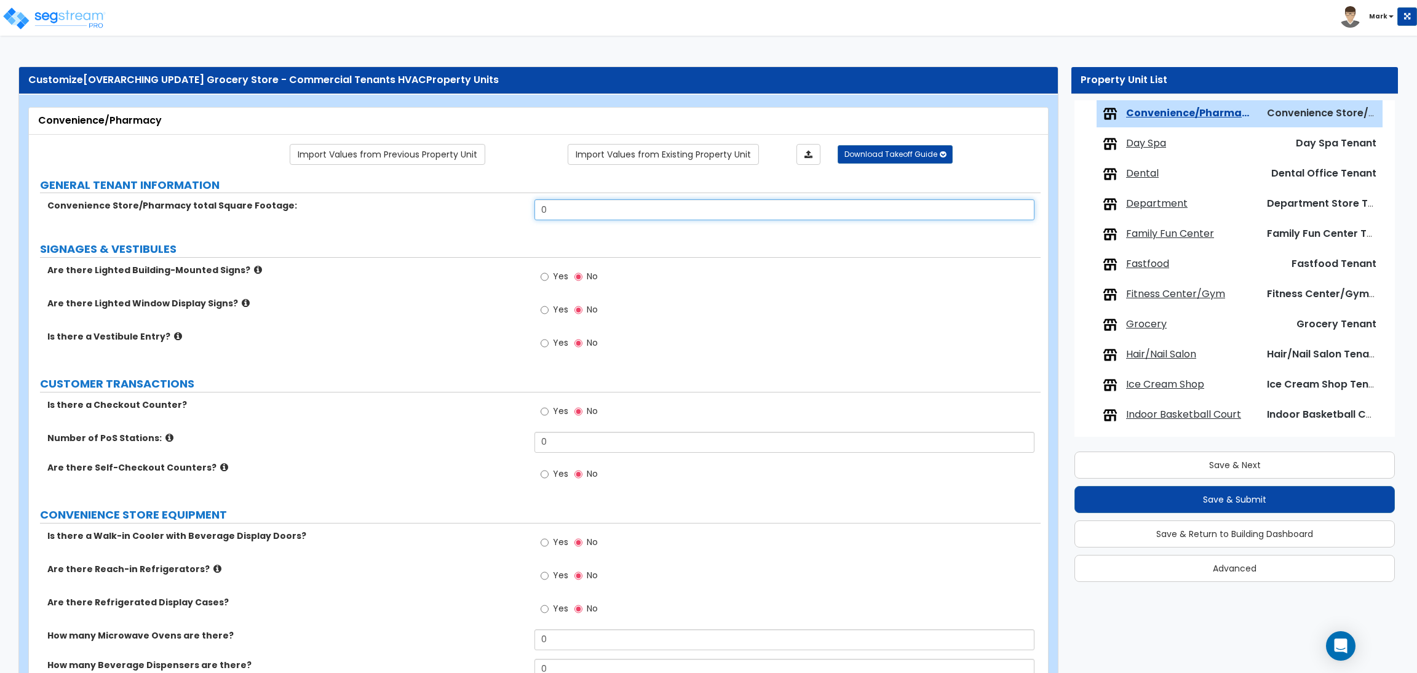
drag, startPoint x: 559, startPoint y: 214, endPoint x: 549, endPoint y: 214, distance: 9.8
click at [549, 214] on input "0" at bounding box center [785, 209] width 500 height 21
drag, startPoint x: 548, startPoint y: 212, endPoint x: 529, endPoint y: 210, distance: 19.2
click at [529, 210] on div "Convenience Store/Pharmacy total Square Footage: 0" at bounding box center [535, 214] width 1012 height 30
type input "1,000"
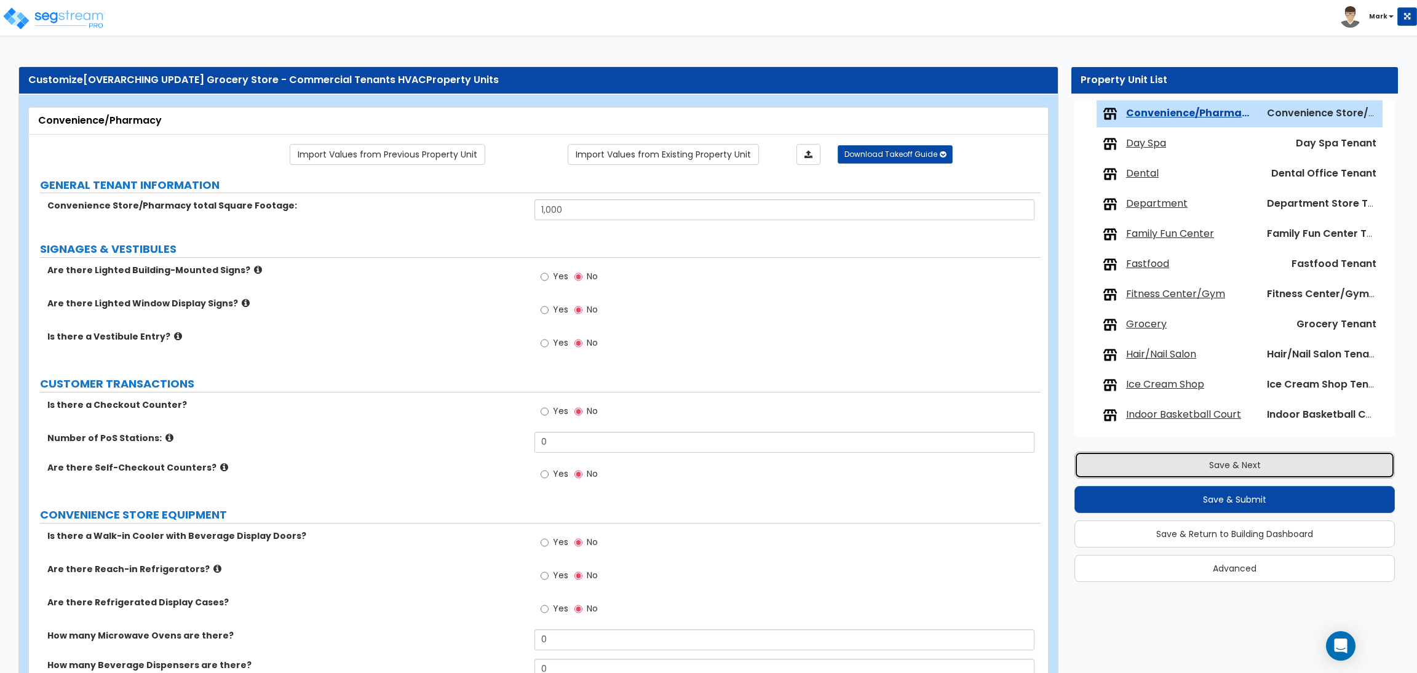
click at [1186, 465] on button "Save & Next" at bounding box center [1235, 465] width 321 height 27
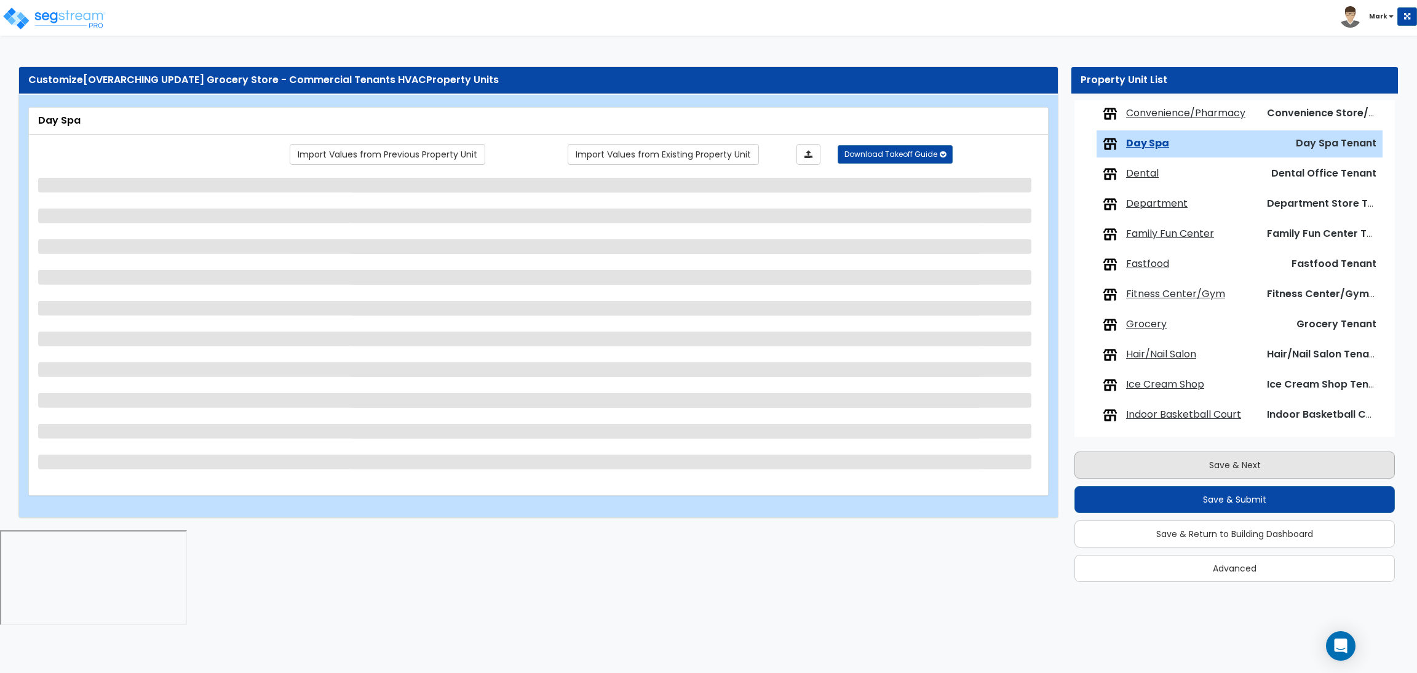
scroll to position [402, 0]
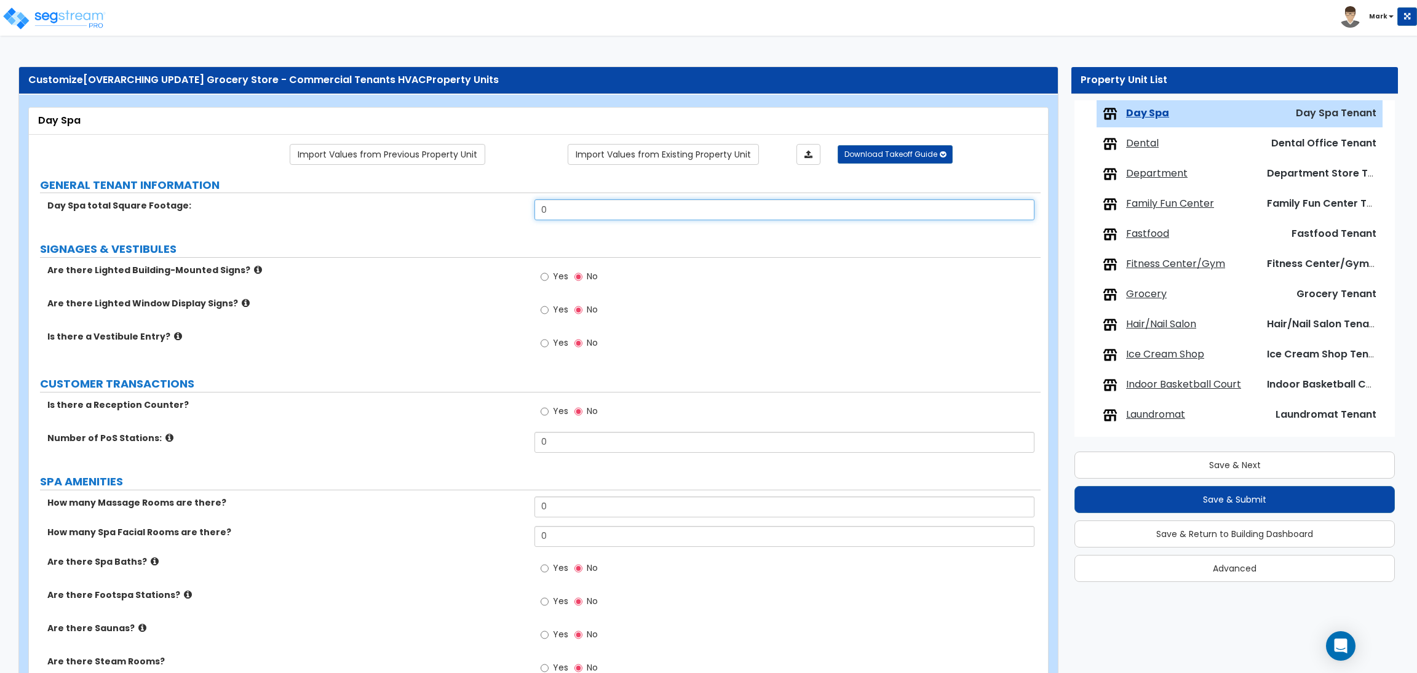
click at [549, 210] on input "0" at bounding box center [785, 209] width 500 height 21
drag, startPoint x: 552, startPoint y: 207, endPoint x: 508, endPoint y: 215, distance: 44.9
click at [508, 215] on div "Day Spa total Square Footage: 0" at bounding box center [535, 214] width 1012 height 30
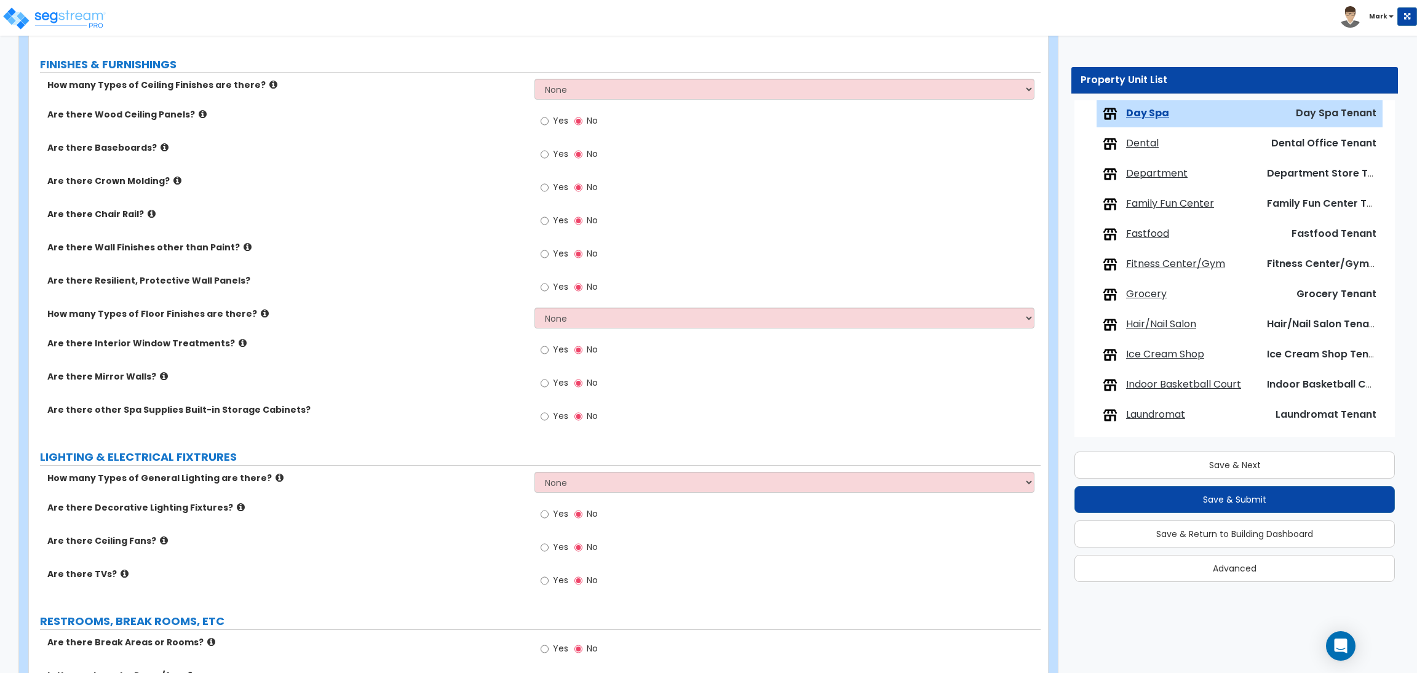
scroll to position [1125, 0]
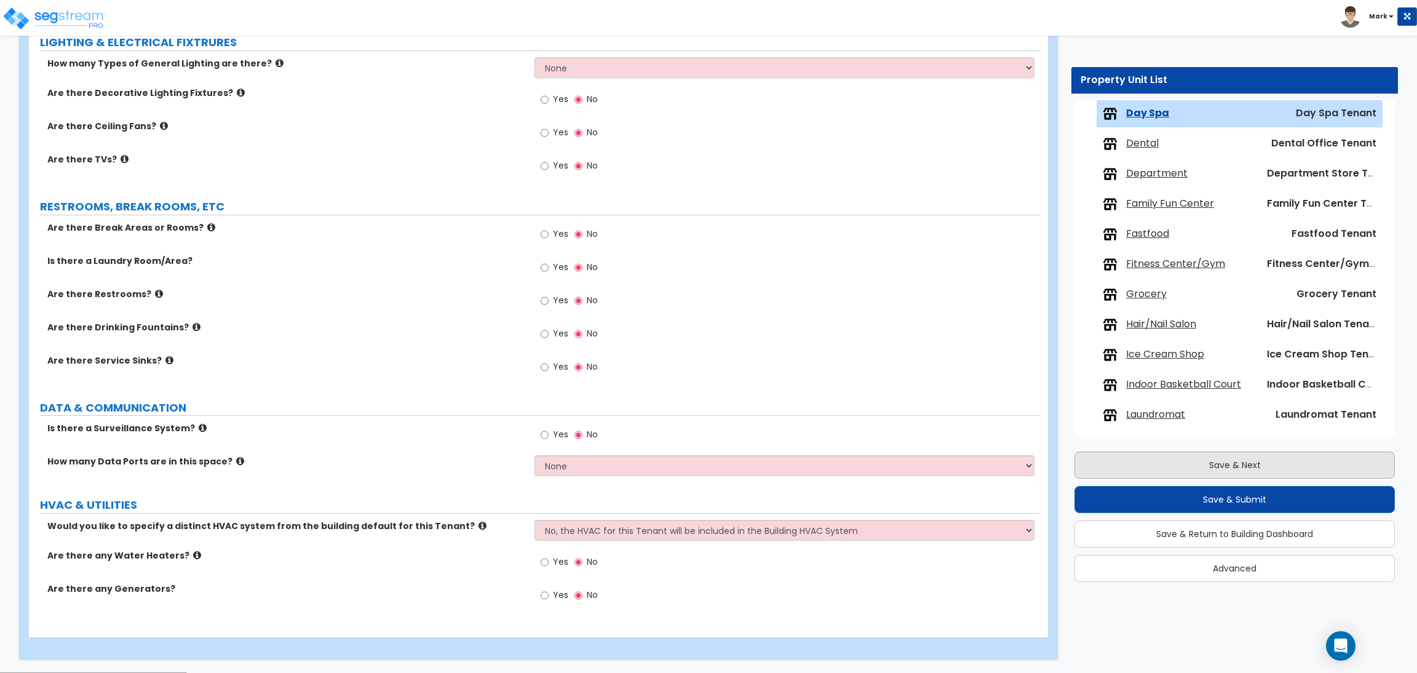
type input "1,000"
click at [1083, 470] on button "Save & Next" at bounding box center [1235, 465] width 321 height 27
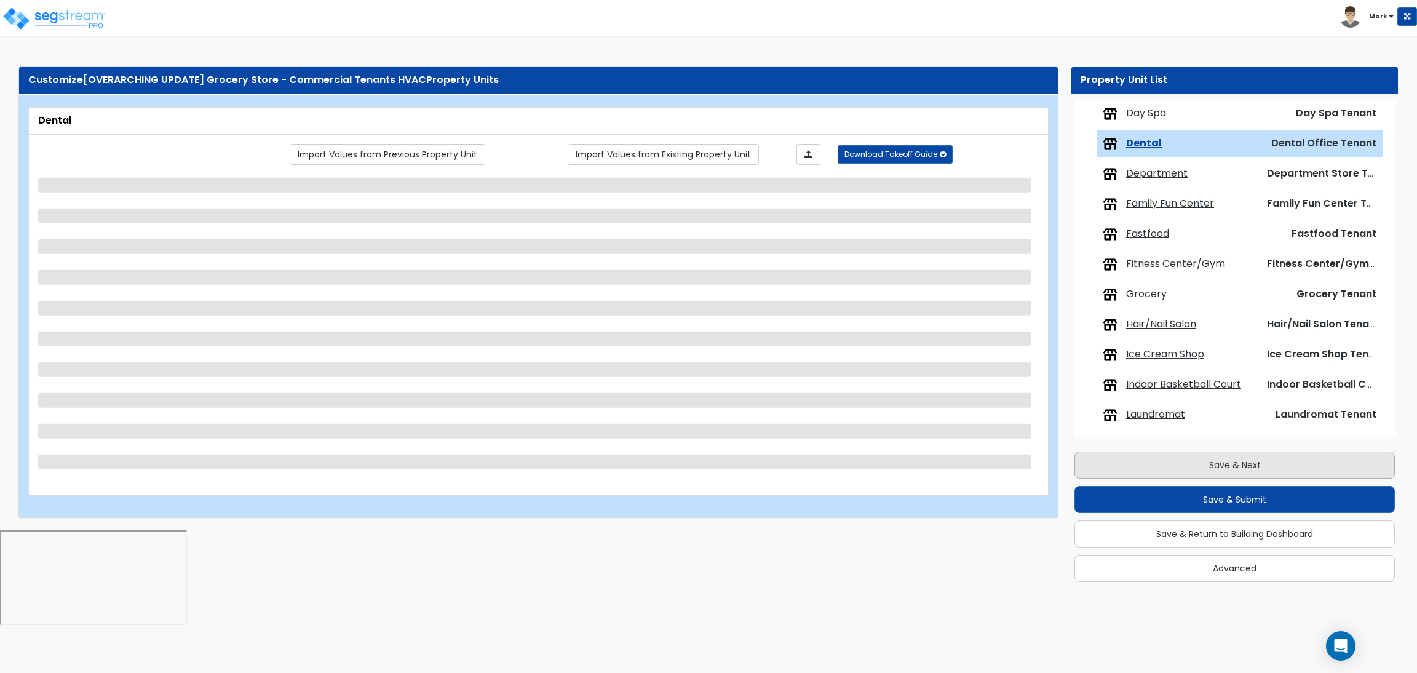
scroll to position [432, 0]
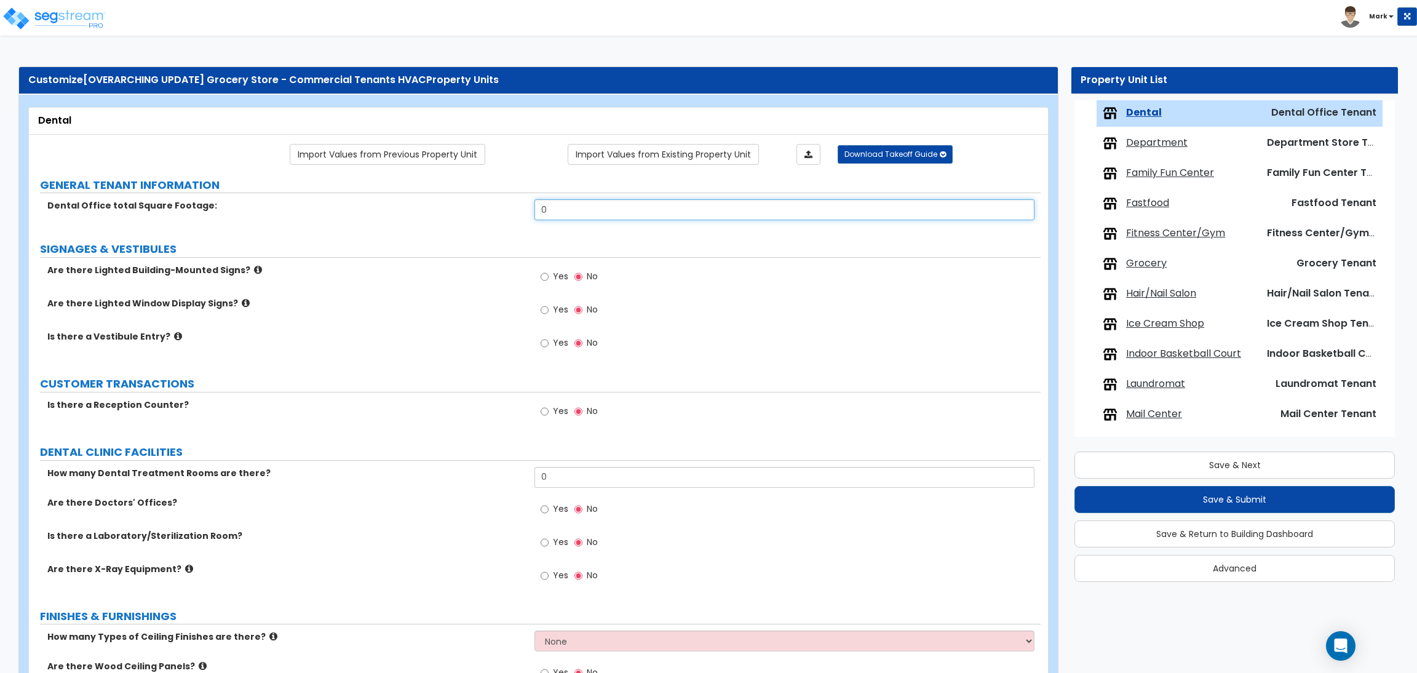
drag, startPoint x: 573, startPoint y: 212, endPoint x: 503, endPoint y: 218, distance: 70.4
click at [503, 218] on div "Dental Office total Square Footage: 0" at bounding box center [535, 214] width 1012 height 30
type input "1,000"
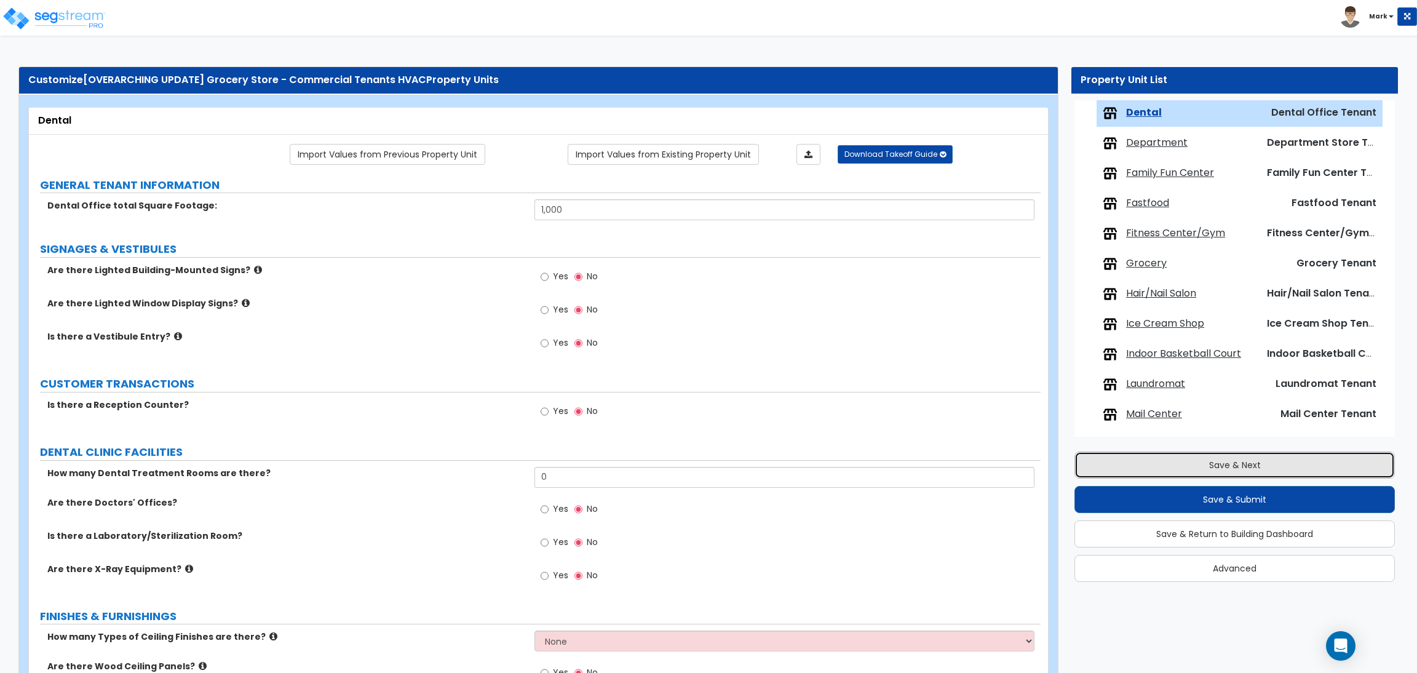
click at [1158, 473] on button "Save & Next" at bounding box center [1235, 465] width 321 height 27
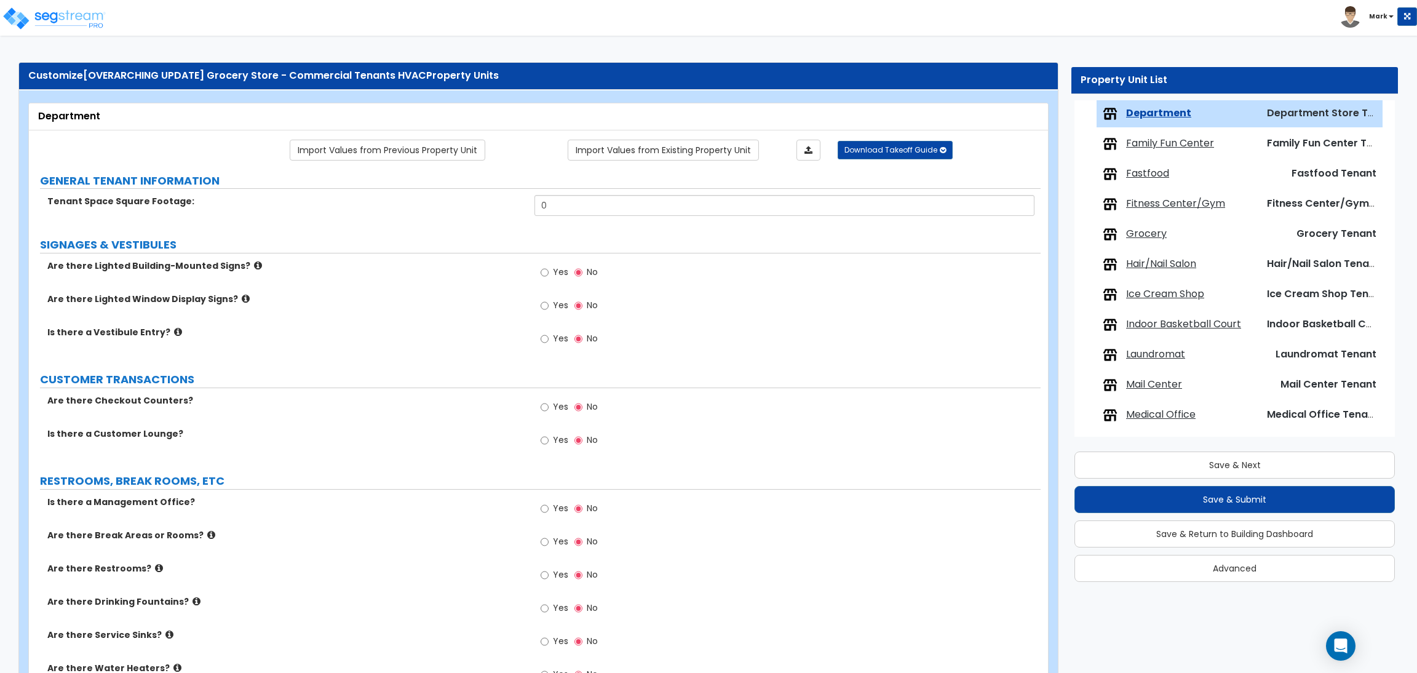
scroll to position [0, 0]
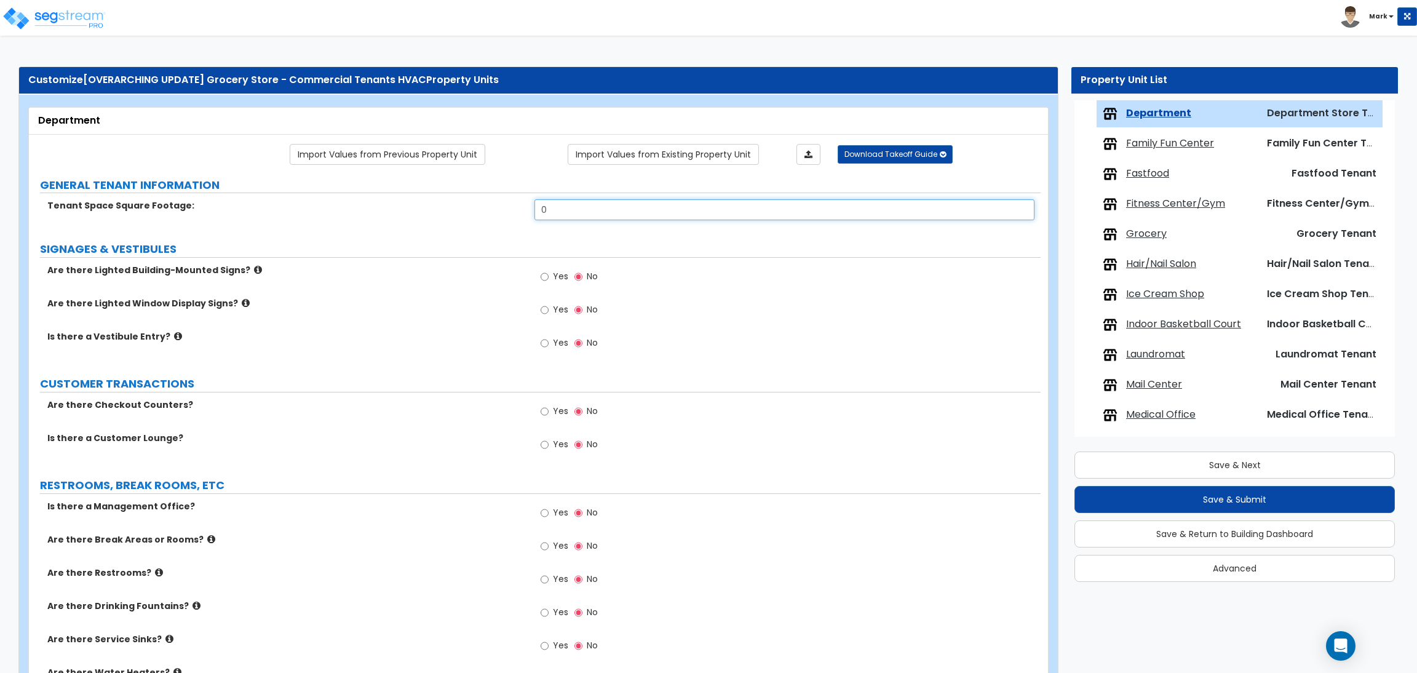
drag, startPoint x: 570, startPoint y: 214, endPoint x: 501, endPoint y: 219, distance: 69.1
click at [501, 219] on div "Tenant Space Square Footage: 0" at bounding box center [535, 214] width 1012 height 30
type input "1,000"
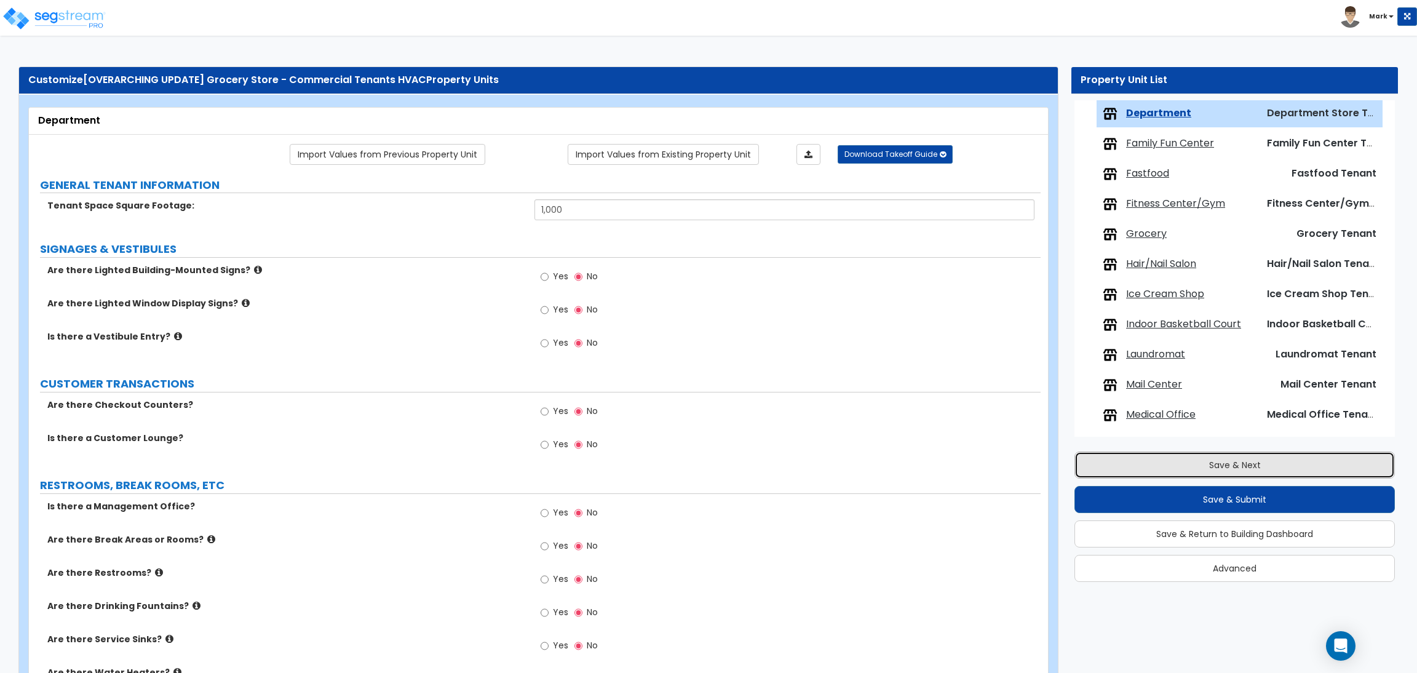
click at [1112, 469] on button "Save & Next" at bounding box center [1235, 465] width 321 height 27
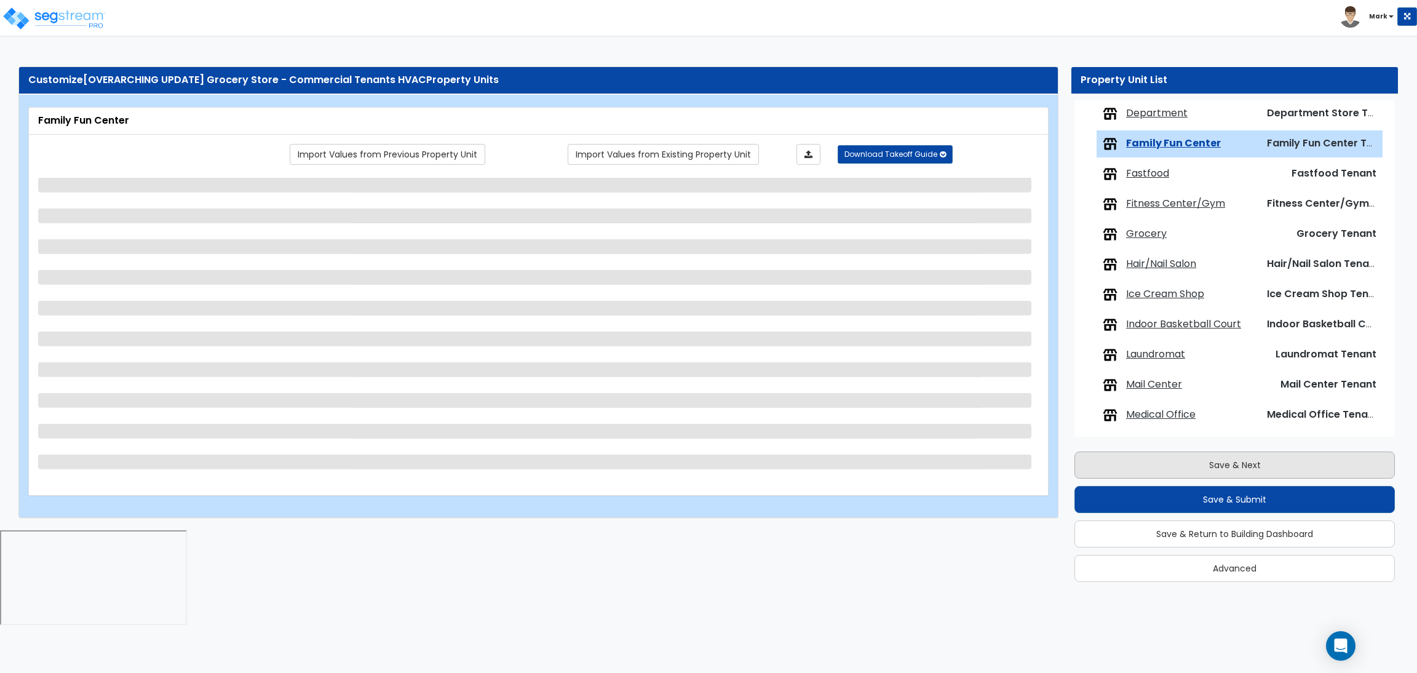
scroll to position [492, 0]
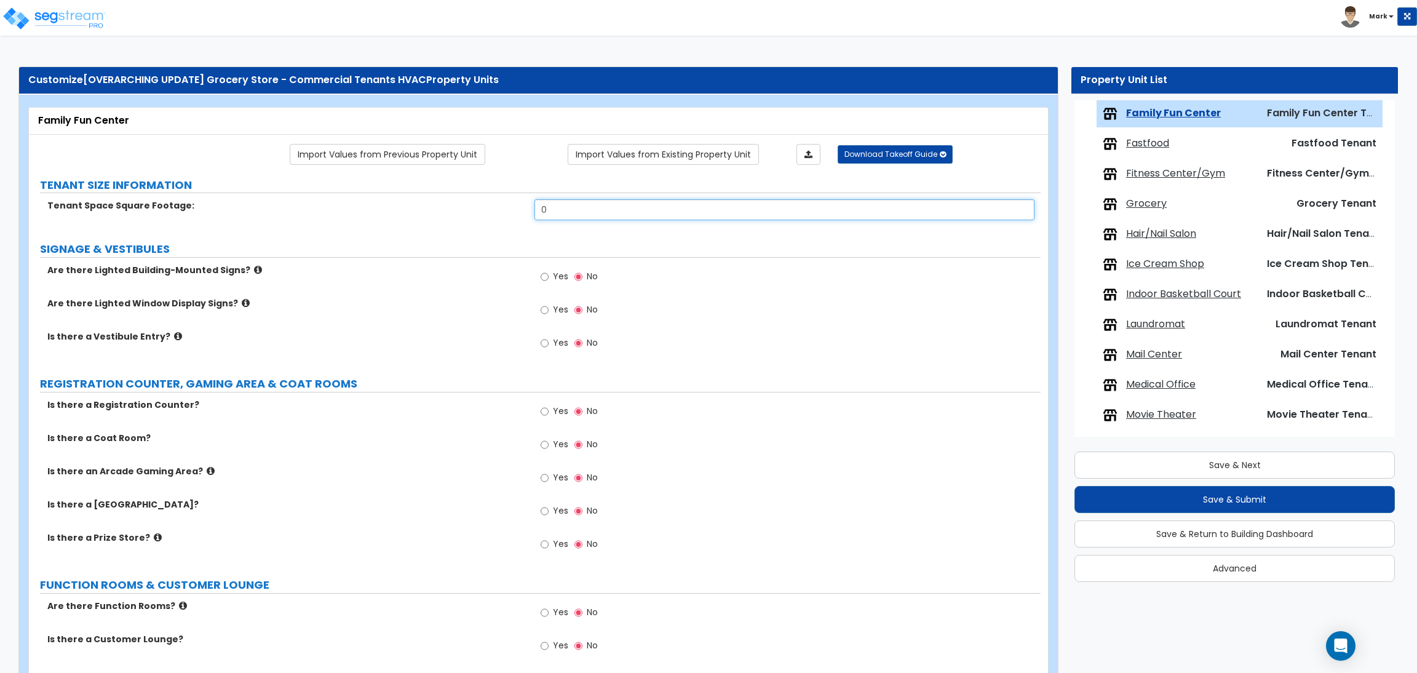
drag, startPoint x: 560, startPoint y: 213, endPoint x: 483, endPoint y: 219, distance: 77.7
click at [483, 219] on div "Tenant Space Square Footage: 0" at bounding box center [535, 214] width 1012 height 30
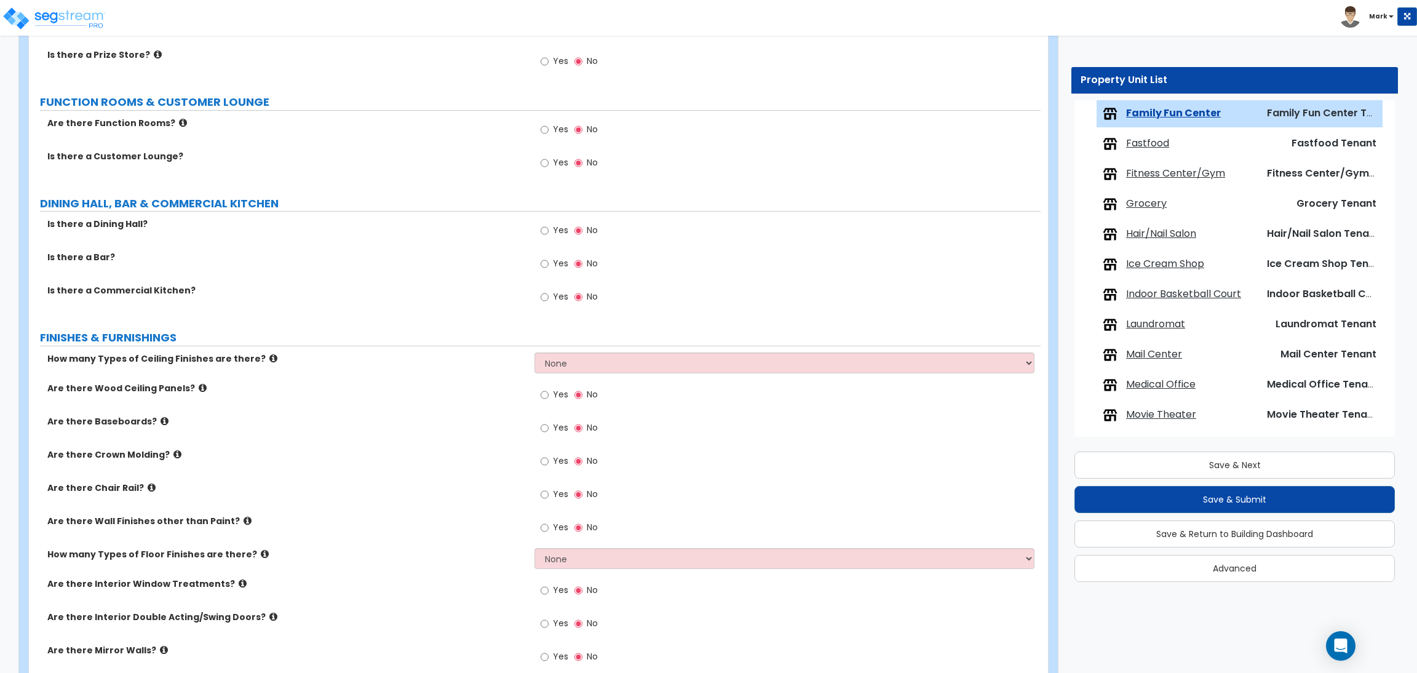
scroll to position [553, 0]
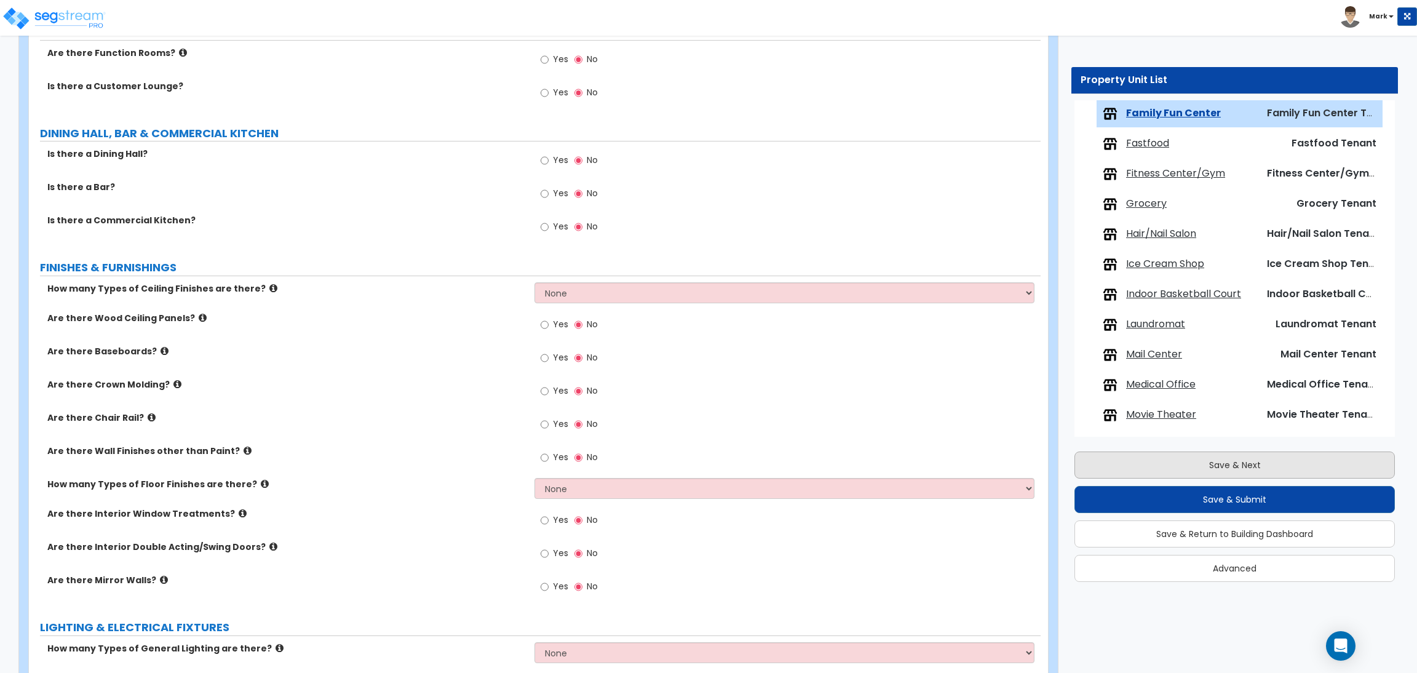
type input "1,000"
click at [1154, 466] on button "Save & Next" at bounding box center [1235, 465] width 321 height 27
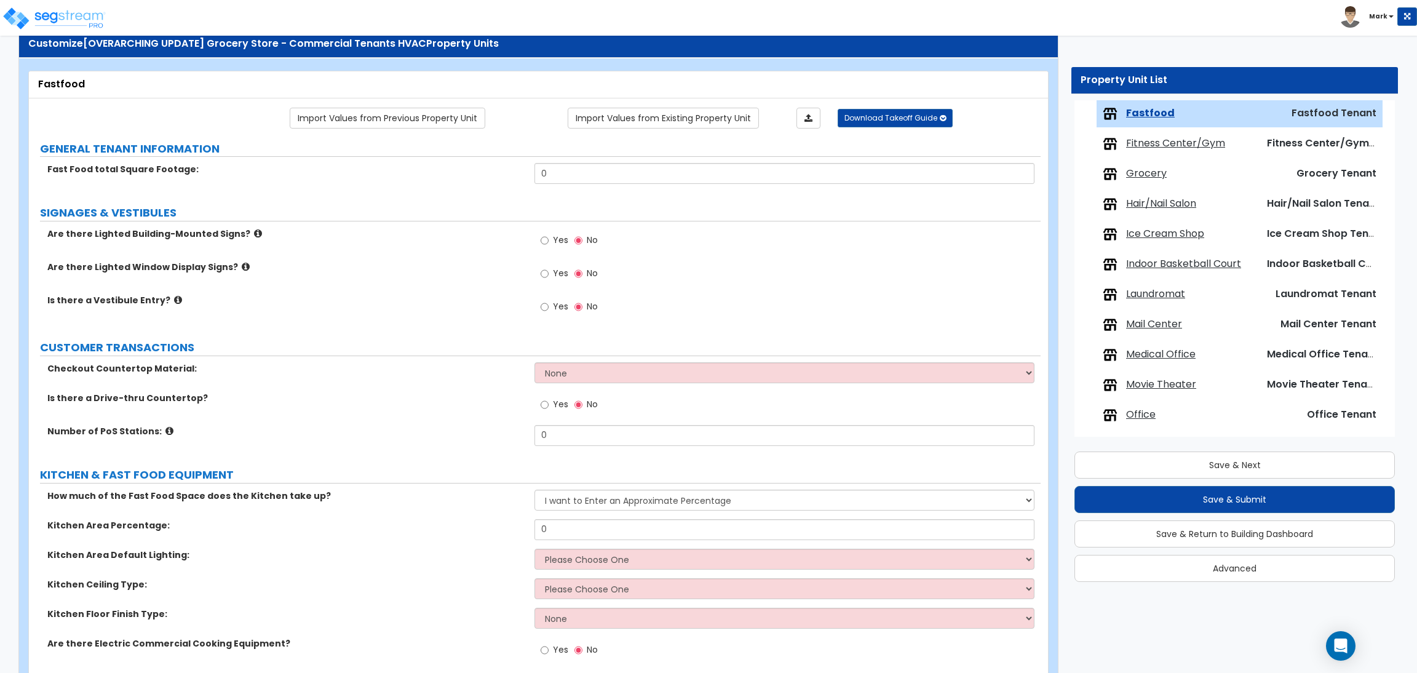
scroll to position [0, 0]
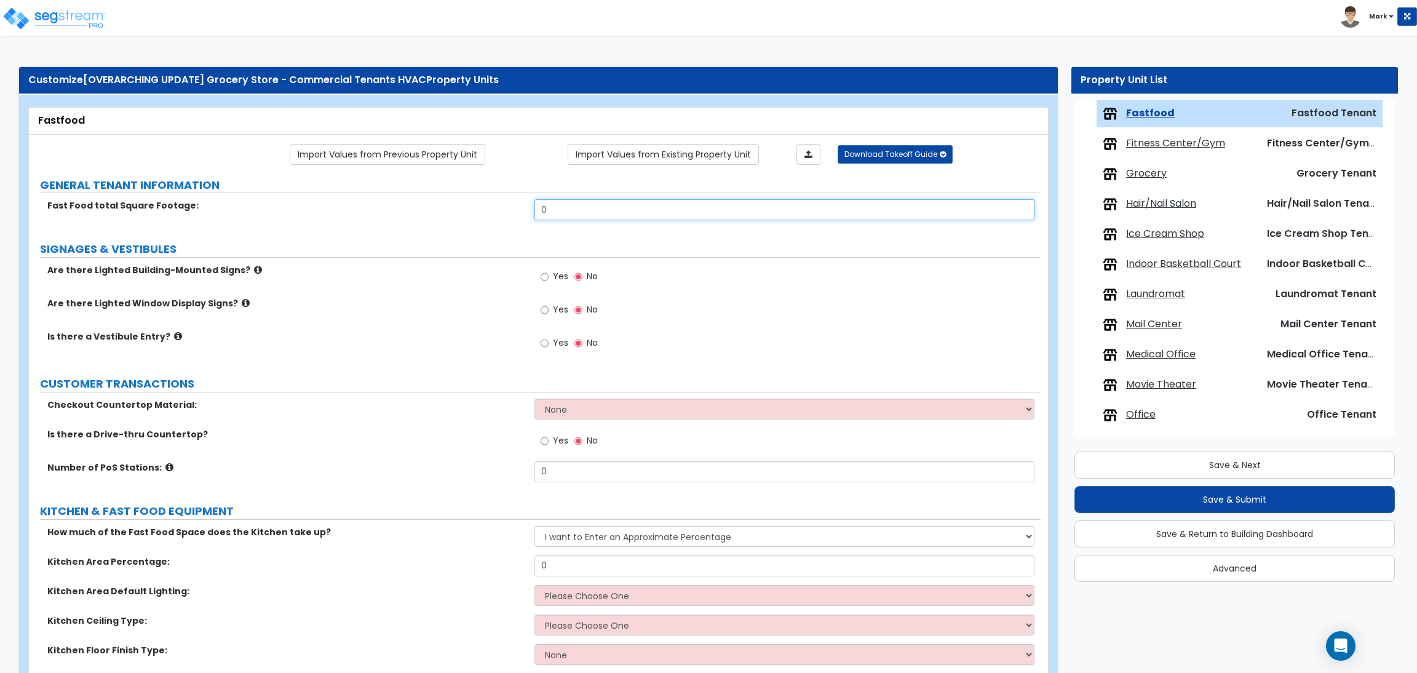
drag, startPoint x: 559, startPoint y: 217, endPoint x: 516, endPoint y: 220, distance: 43.1
click at [516, 220] on div "Fast Food total Square Footage: 0" at bounding box center [535, 214] width 1012 height 30
type input "1,000"
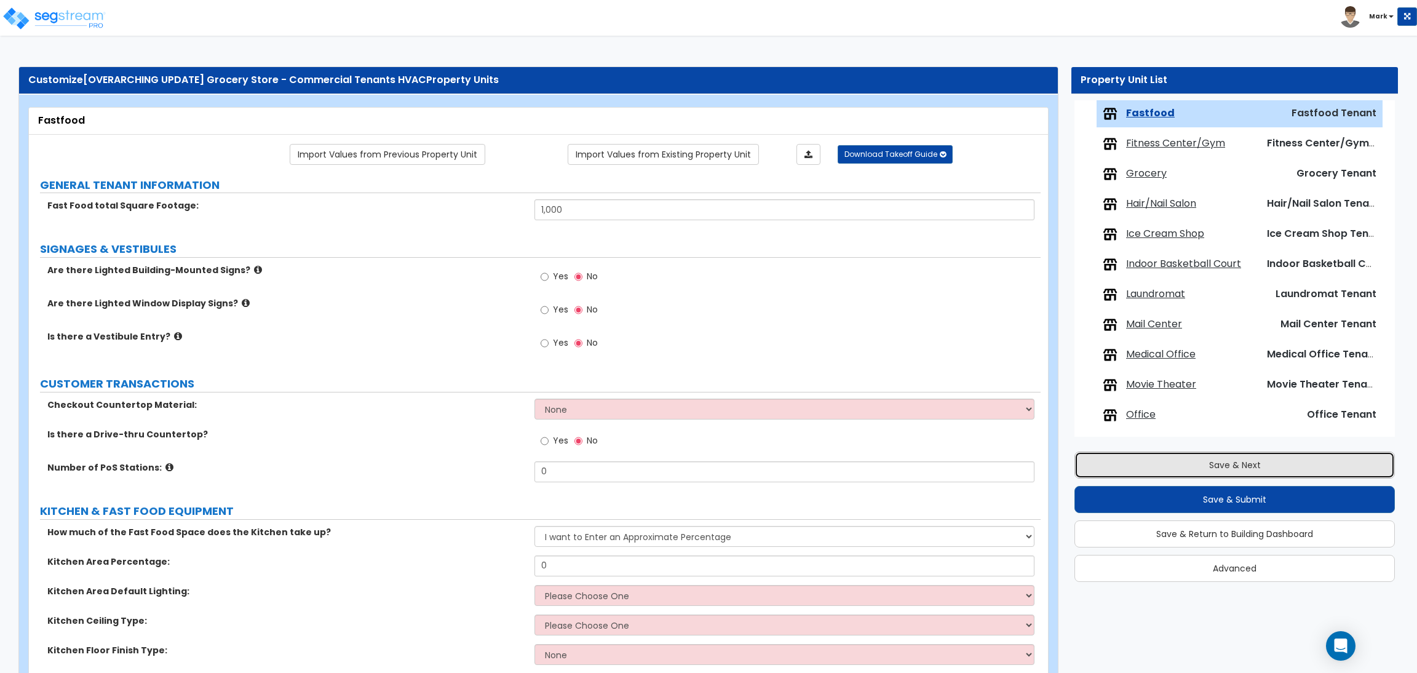
click at [1243, 459] on button "Save & Next" at bounding box center [1235, 465] width 321 height 27
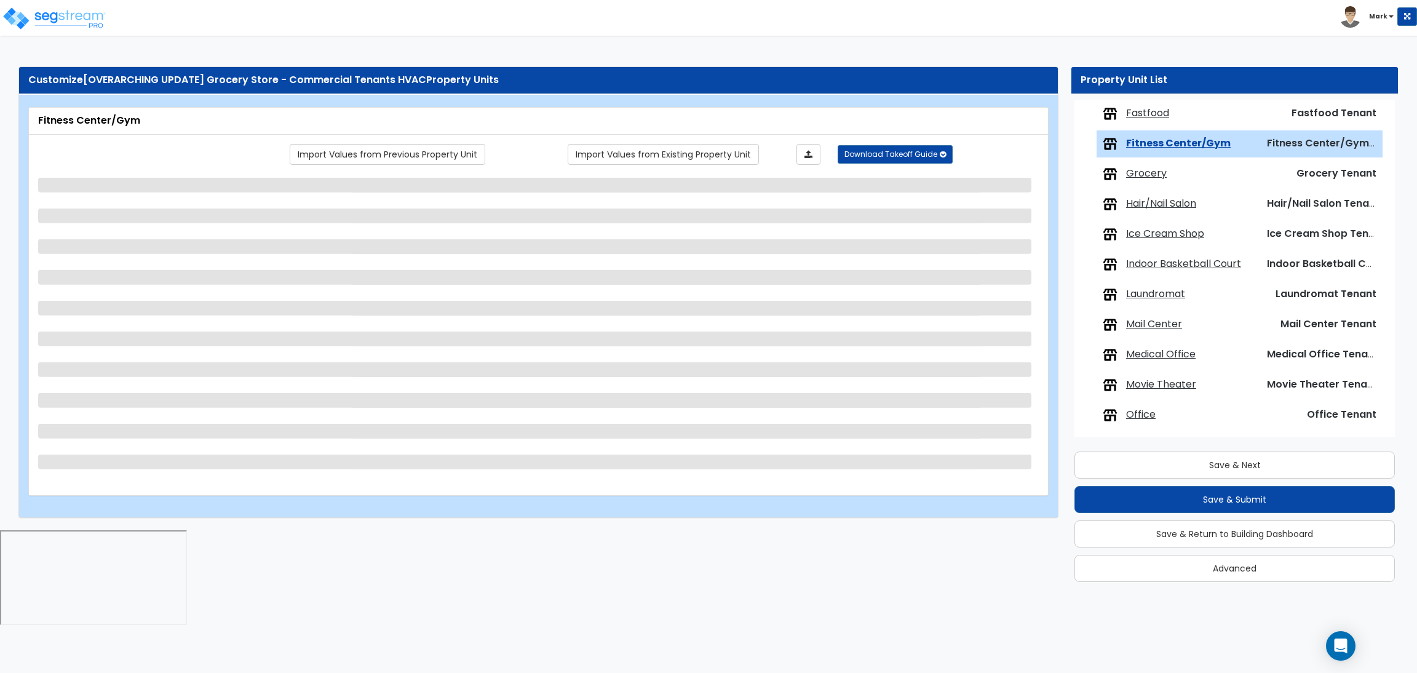
scroll to position [552, 0]
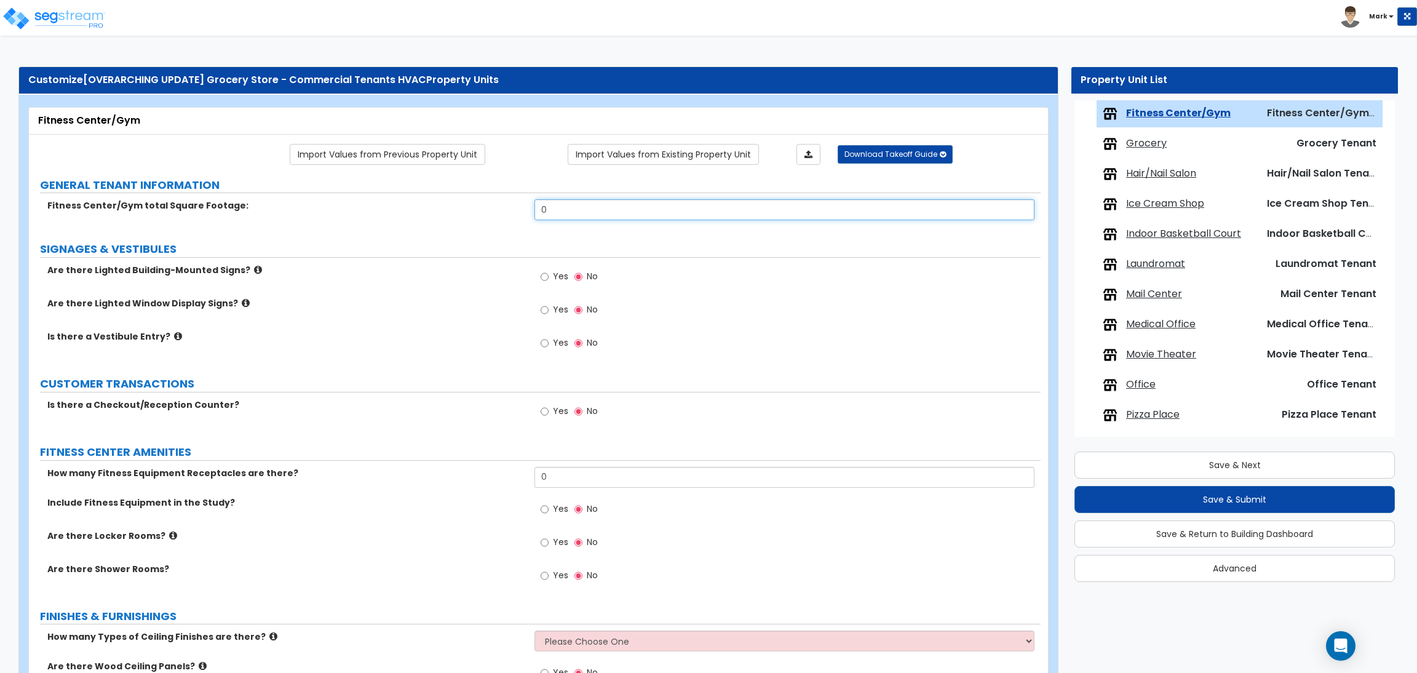
drag, startPoint x: 581, startPoint y: 212, endPoint x: 472, endPoint y: 212, distance: 109.5
click at [472, 212] on div "Fitness Center/Gym total Square Footage: 0" at bounding box center [535, 214] width 1012 height 30
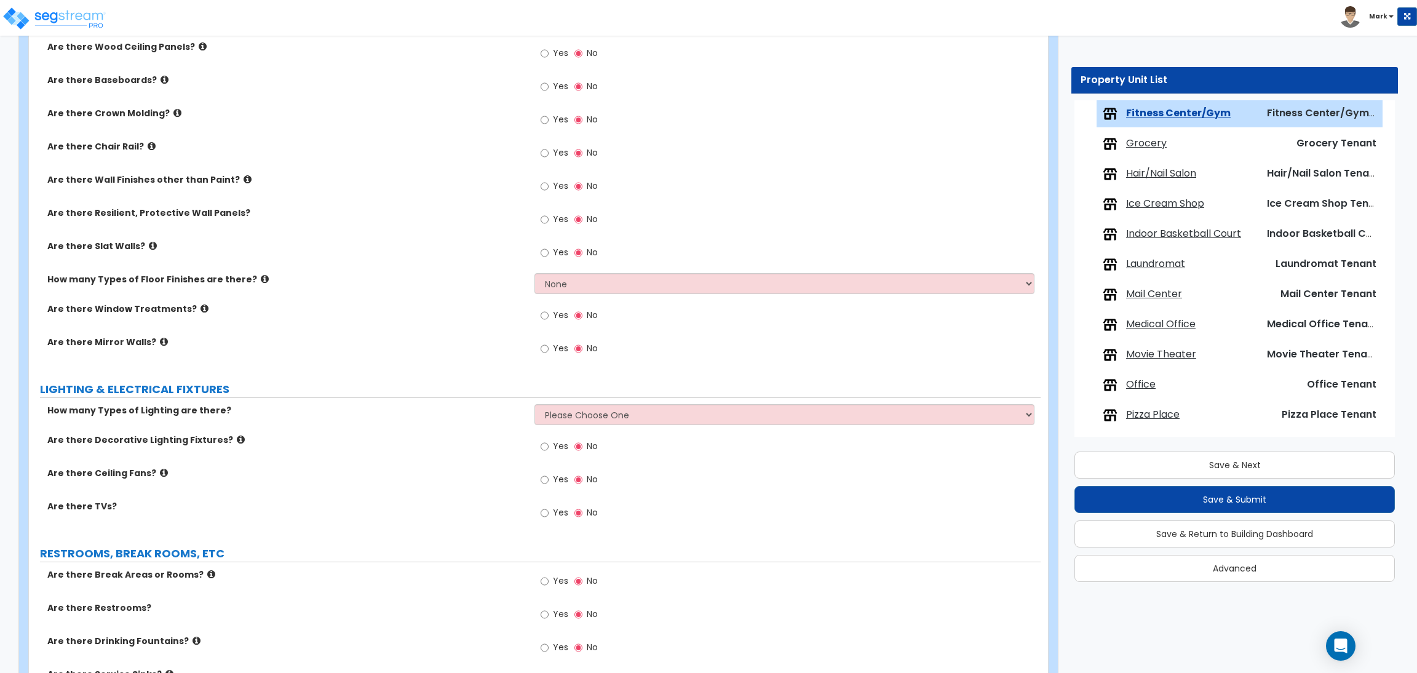
scroll to position [646, 0]
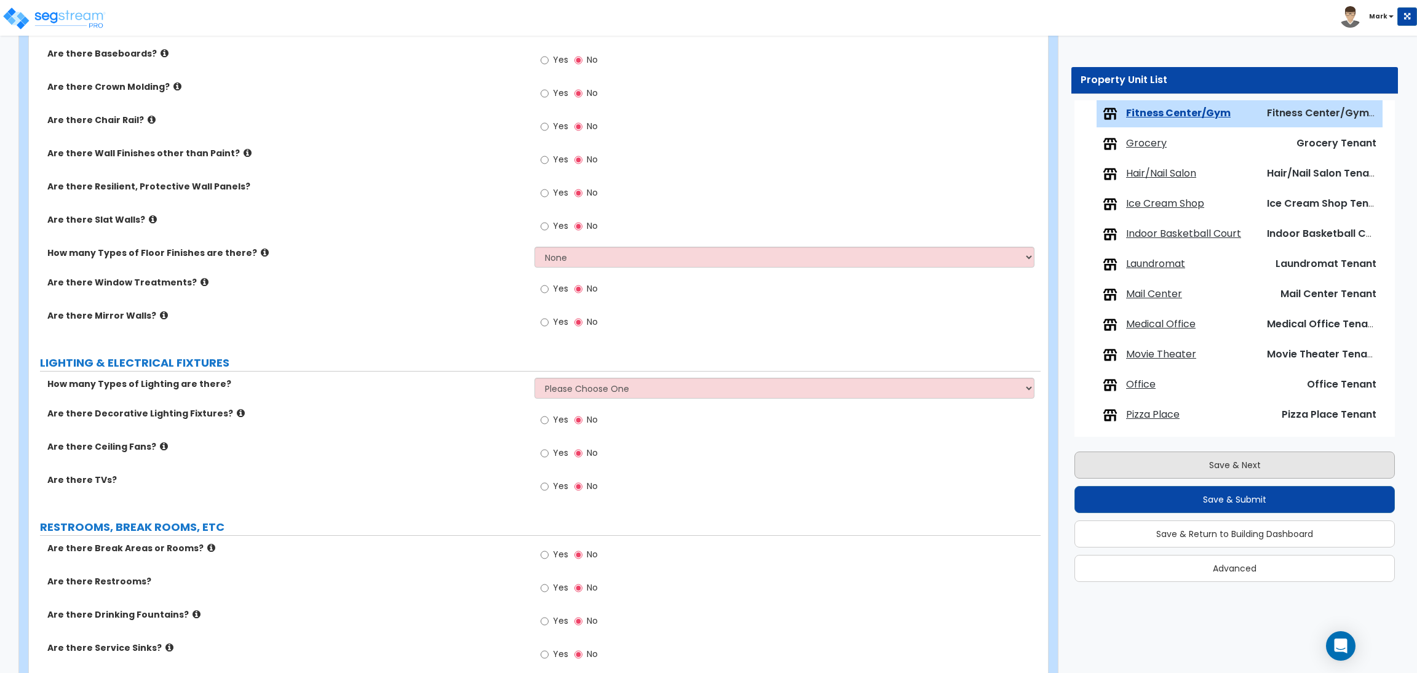
type input "1,000"
click at [1219, 467] on button "Save & Next" at bounding box center [1235, 465] width 321 height 27
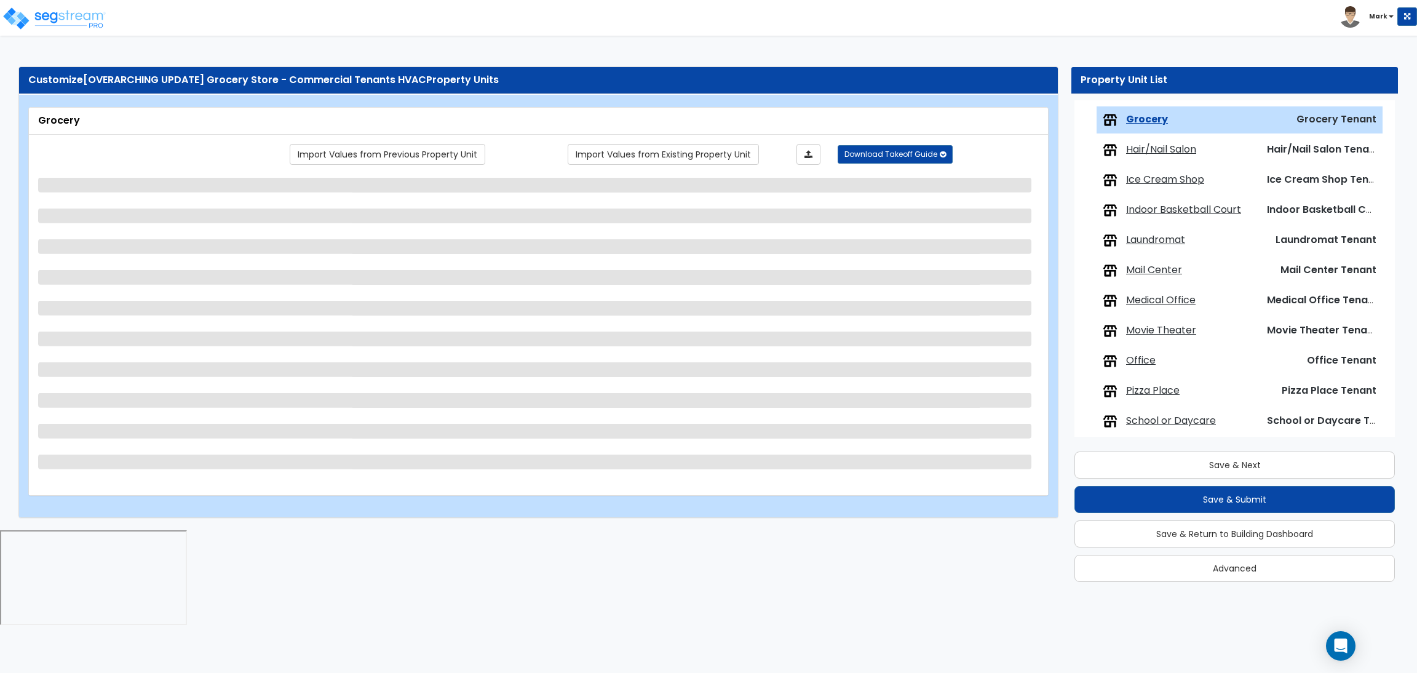
scroll to position [583, 0]
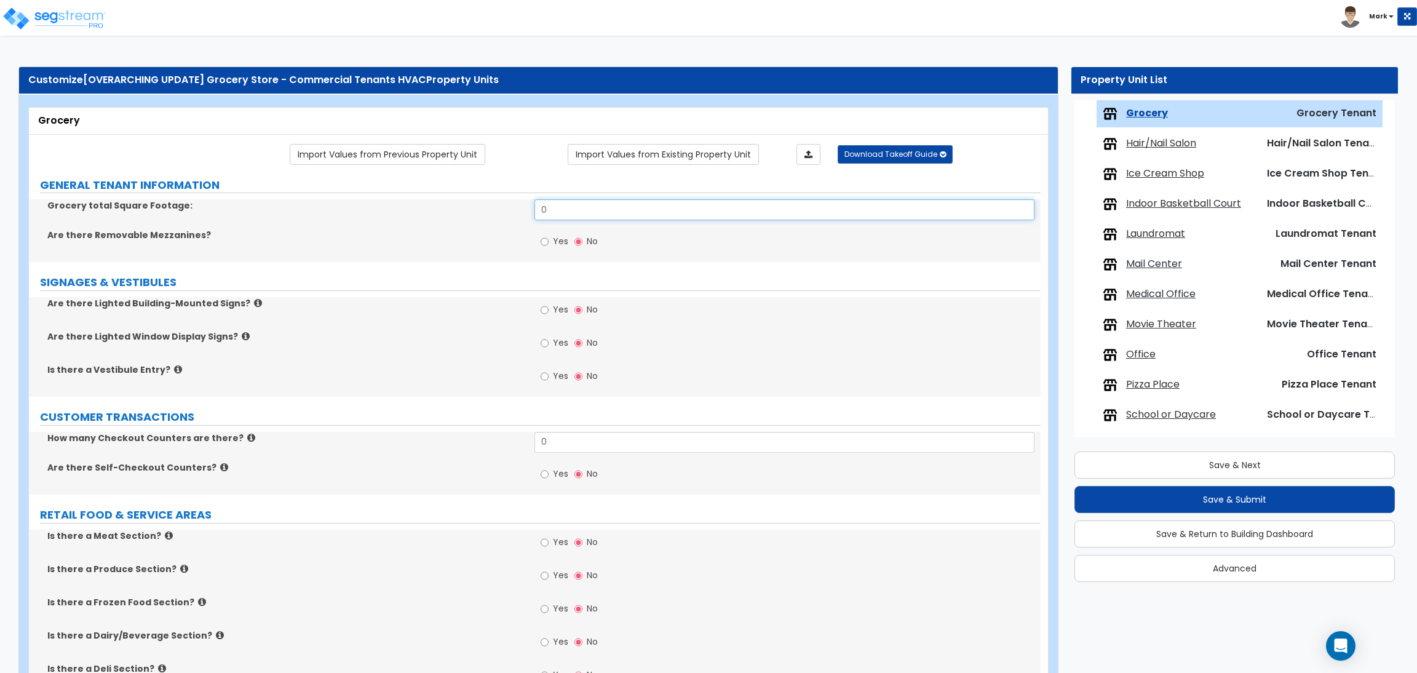
drag, startPoint x: 574, startPoint y: 215, endPoint x: 543, endPoint y: 212, distance: 30.9
click at [543, 212] on input "0" at bounding box center [785, 209] width 500 height 21
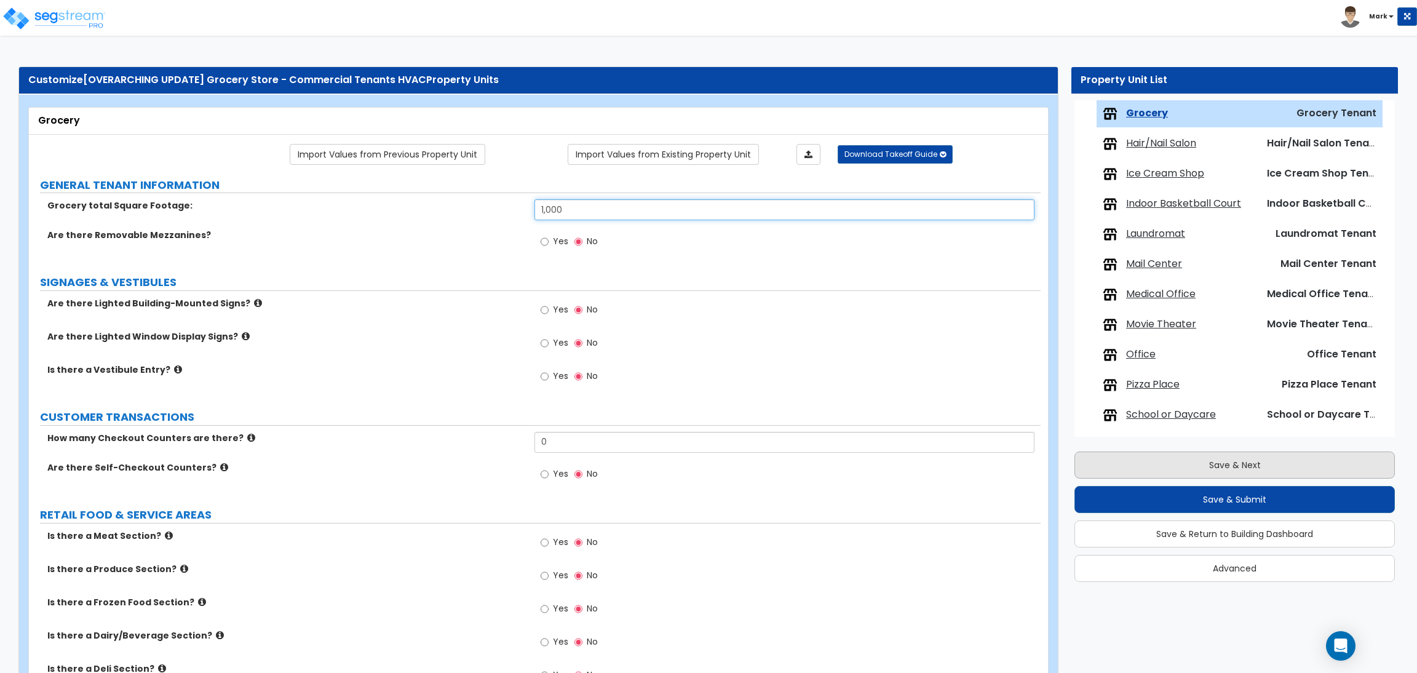
type input "1,000"
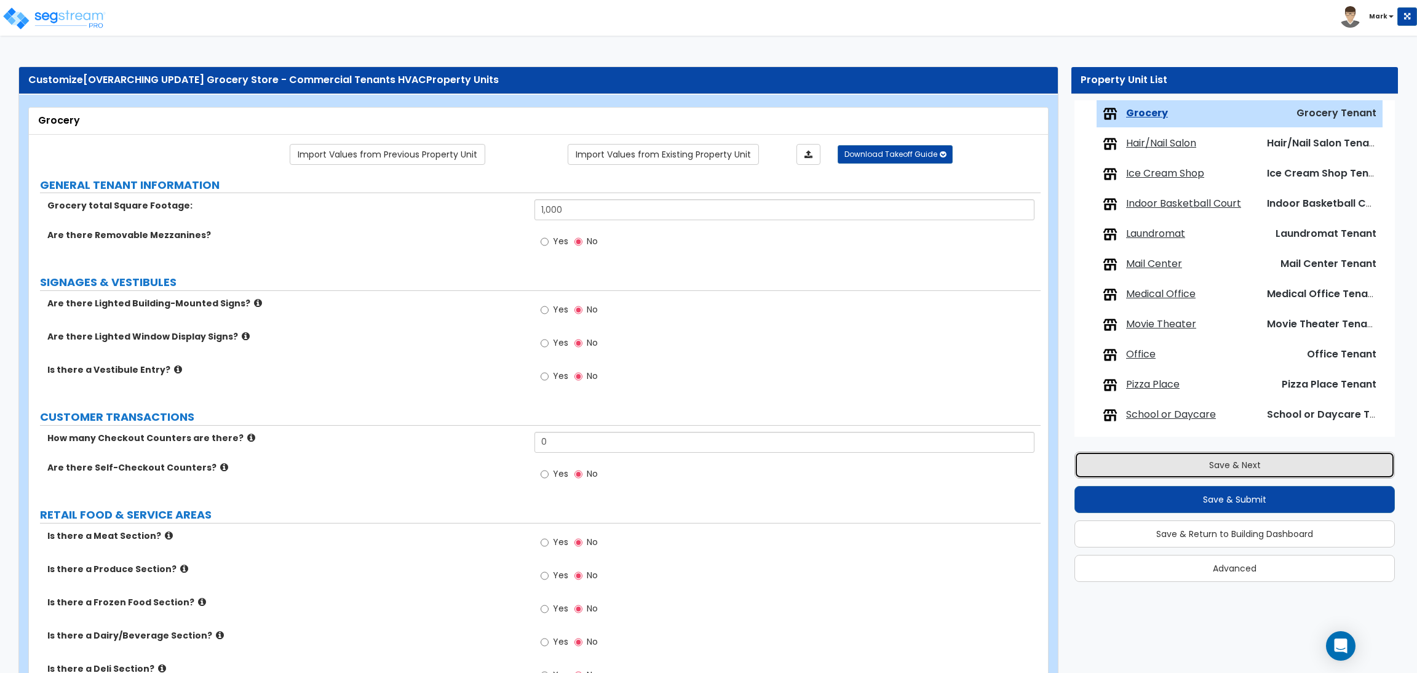
click at [1136, 464] on button "Save & Next" at bounding box center [1235, 465] width 321 height 27
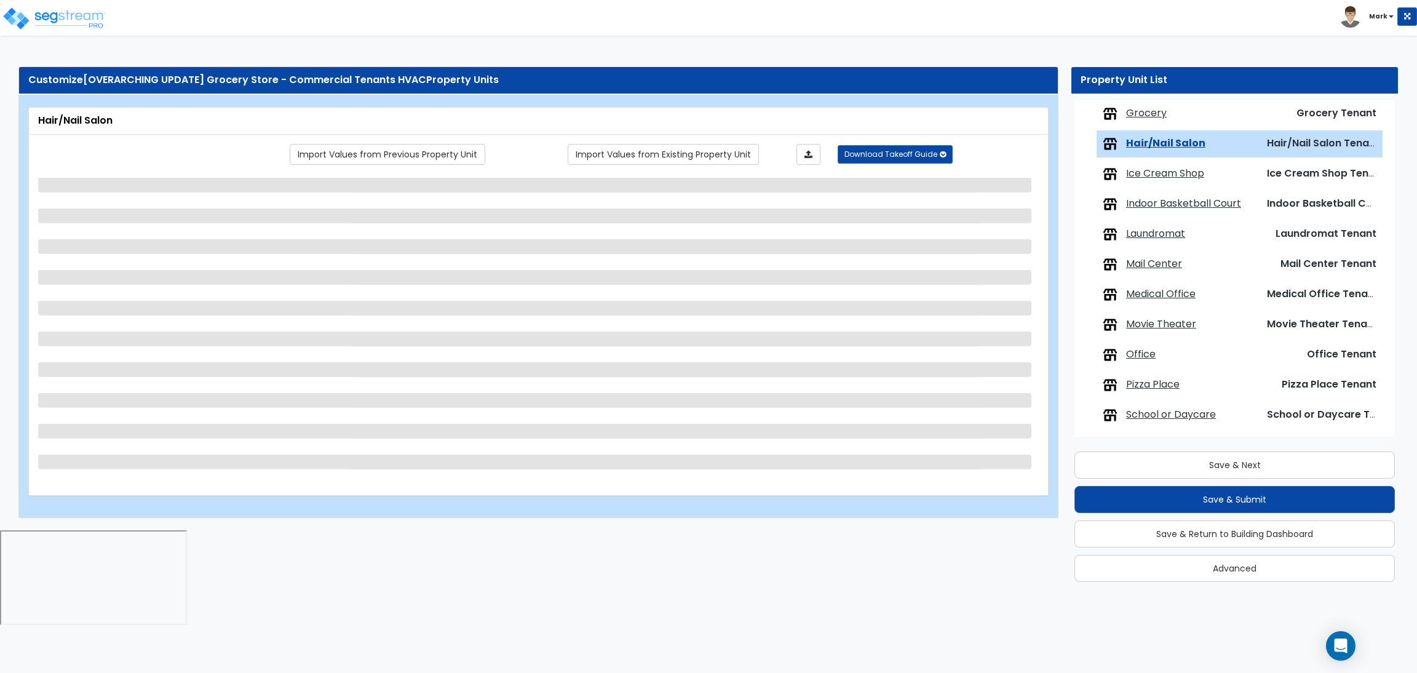
scroll to position [612, 0]
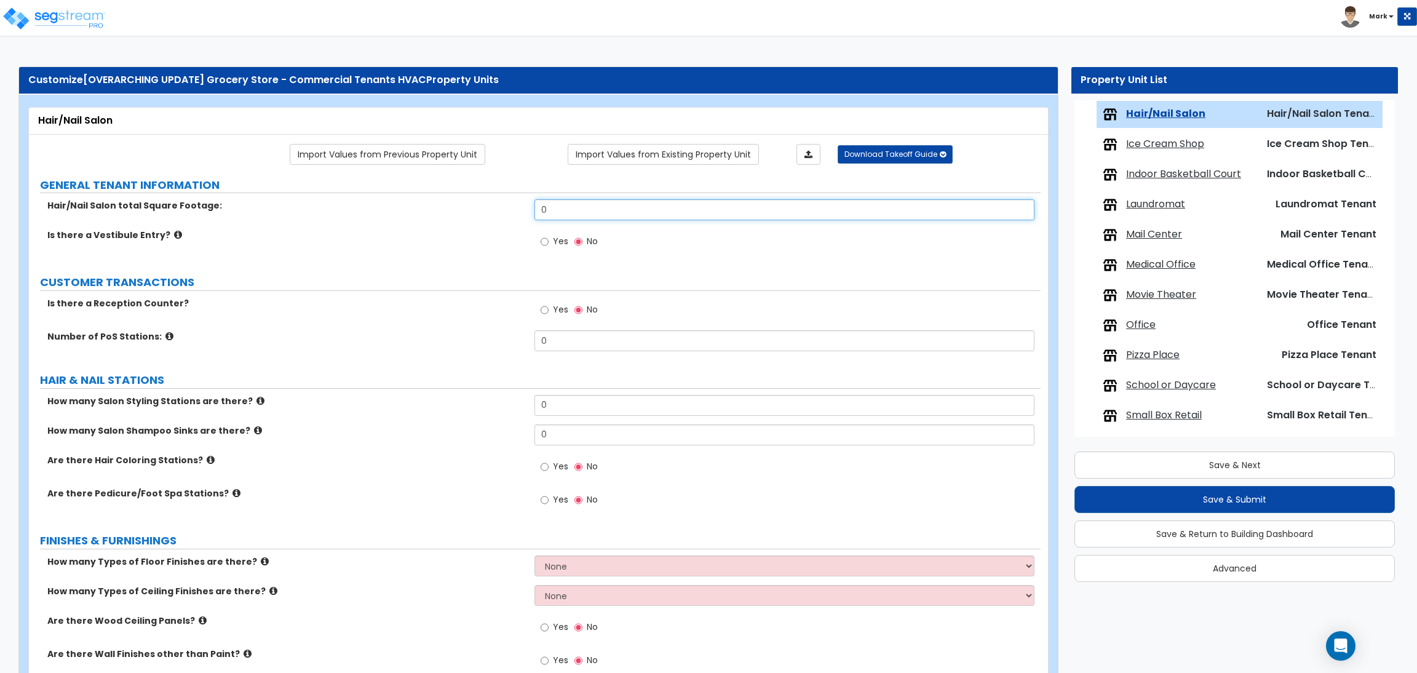
drag, startPoint x: 562, startPoint y: 212, endPoint x: 500, endPoint y: 210, distance: 62.2
click at [500, 210] on div "Hair/Nail Salon total Square Footage: 0" at bounding box center [535, 214] width 1012 height 30
type input "1,000"
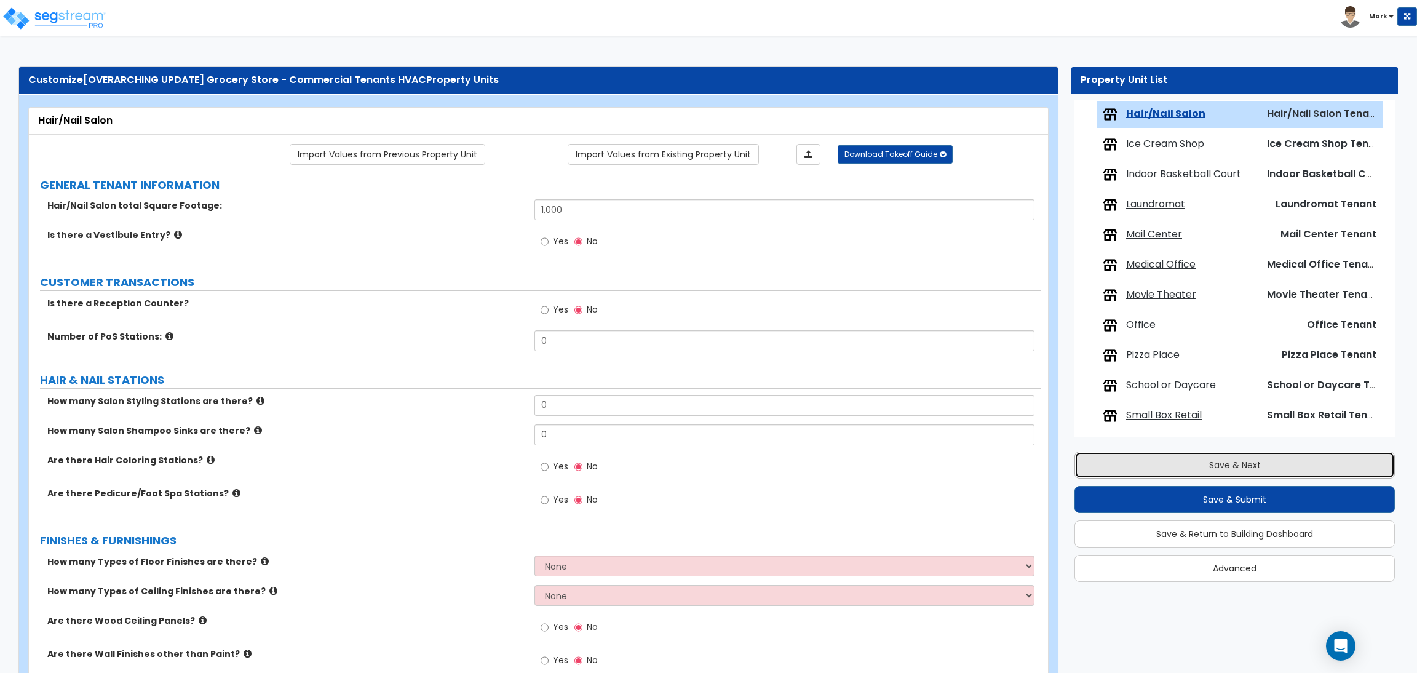
click at [1101, 458] on button "Save & Next" at bounding box center [1235, 465] width 321 height 27
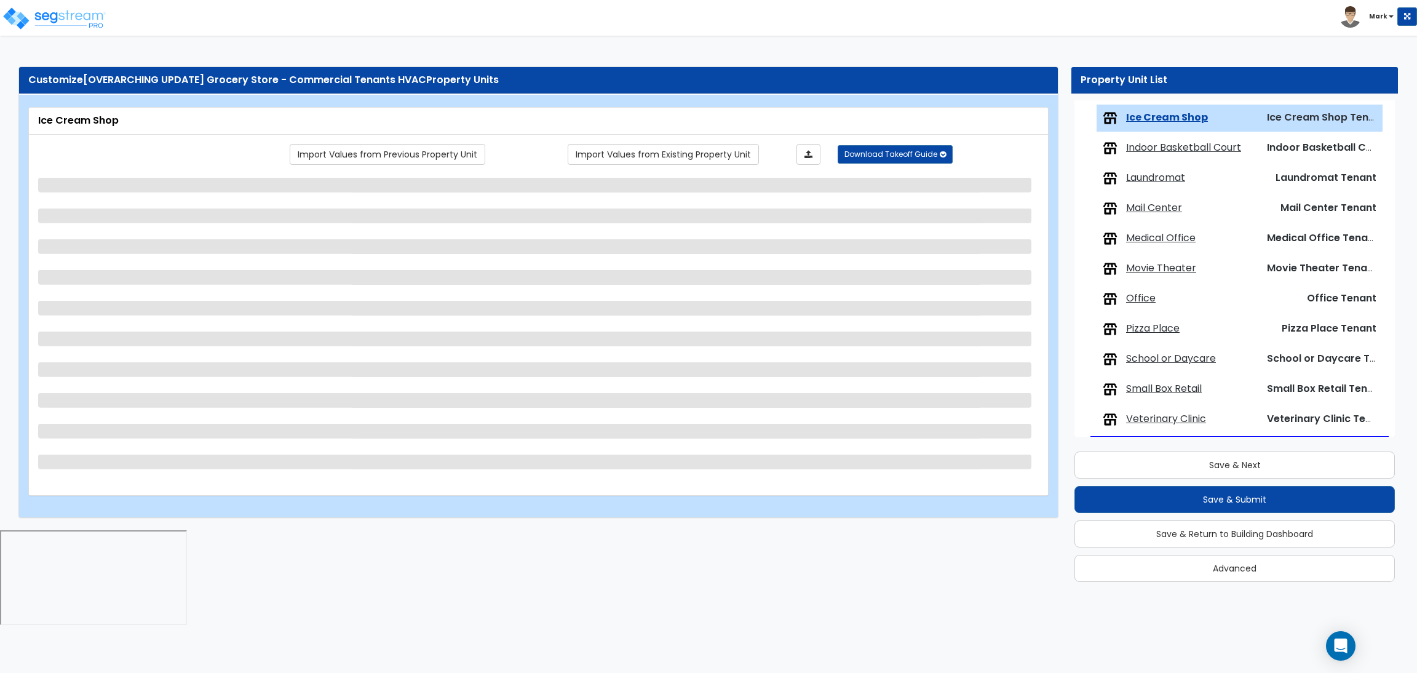
scroll to position [643, 0]
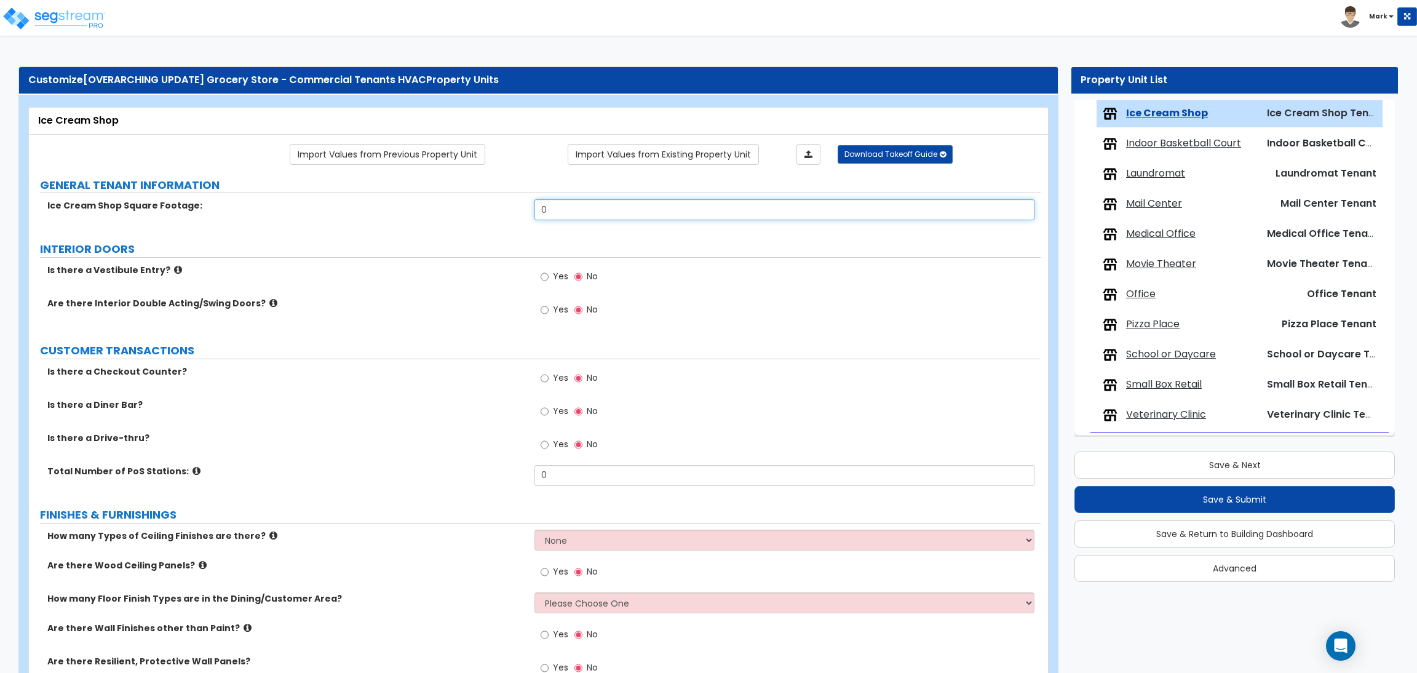
drag, startPoint x: 529, startPoint y: 211, endPoint x: 493, endPoint y: 211, distance: 35.7
click at [493, 211] on div "Ice Cream Shop Square Footage: 0" at bounding box center [535, 214] width 1012 height 30
type input "1,000"
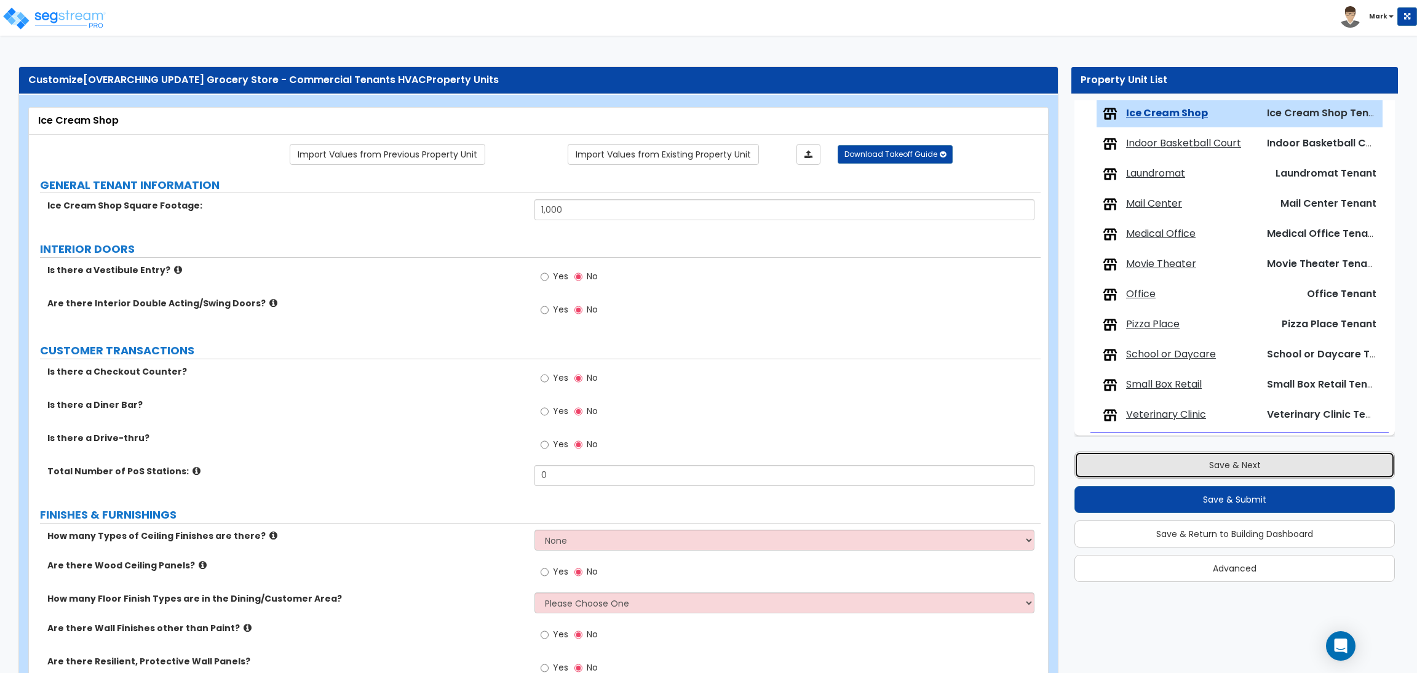
click at [1264, 468] on button "Save & Next" at bounding box center [1235, 465] width 321 height 27
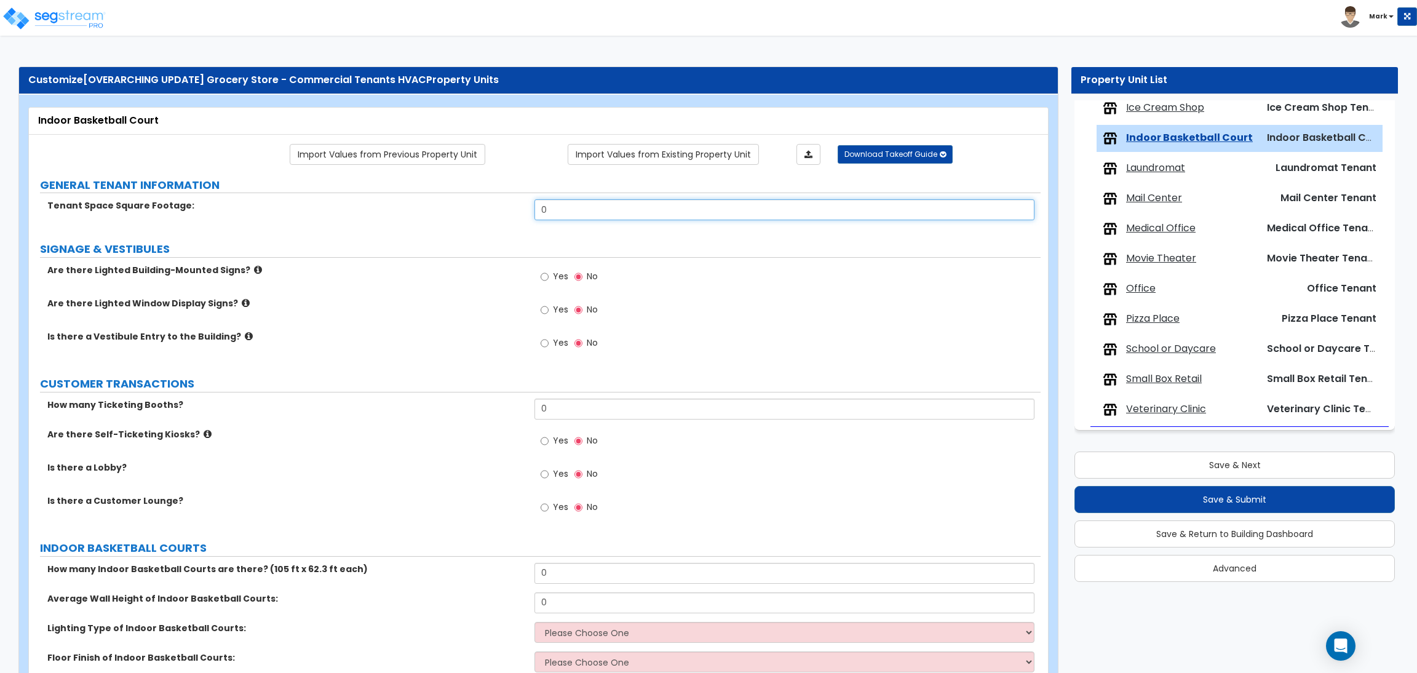
drag, startPoint x: 575, startPoint y: 211, endPoint x: 483, endPoint y: 202, distance: 92.1
click at [485, 203] on div "Tenant Space Square Footage: 0" at bounding box center [535, 214] width 1012 height 30
type input "1,000"
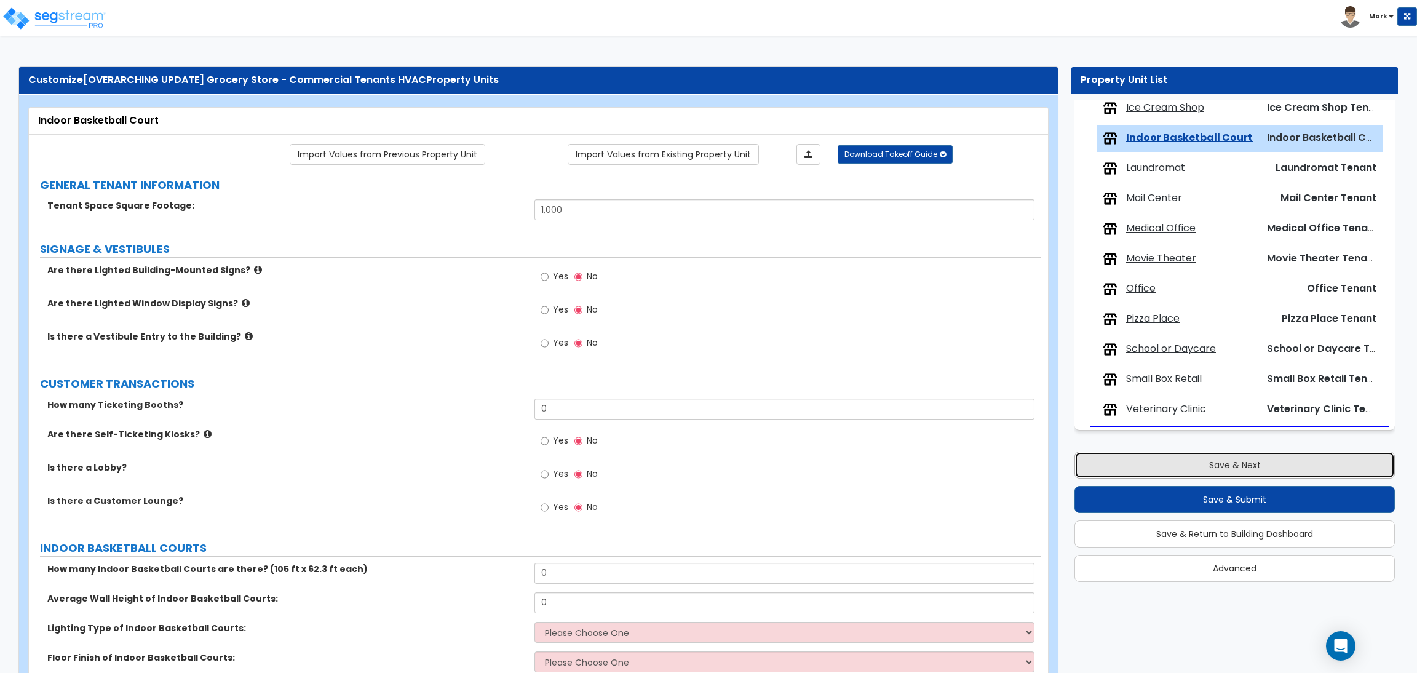
click at [1224, 463] on button "Save & Next" at bounding box center [1235, 465] width 321 height 27
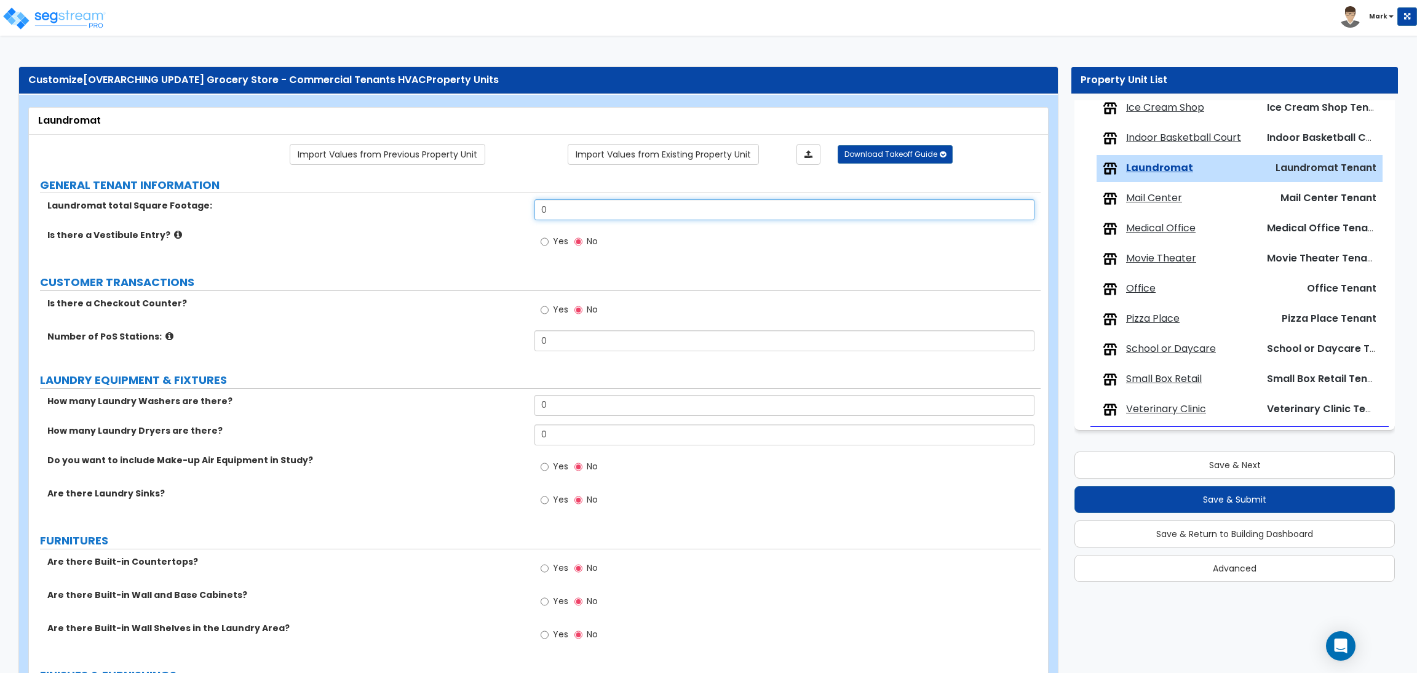
drag, startPoint x: 570, startPoint y: 212, endPoint x: 532, endPoint y: 209, distance: 37.7
click at [532, 209] on div "Laundromat total Square Footage: 0" at bounding box center [535, 214] width 1012 height 30
type input "1,000"
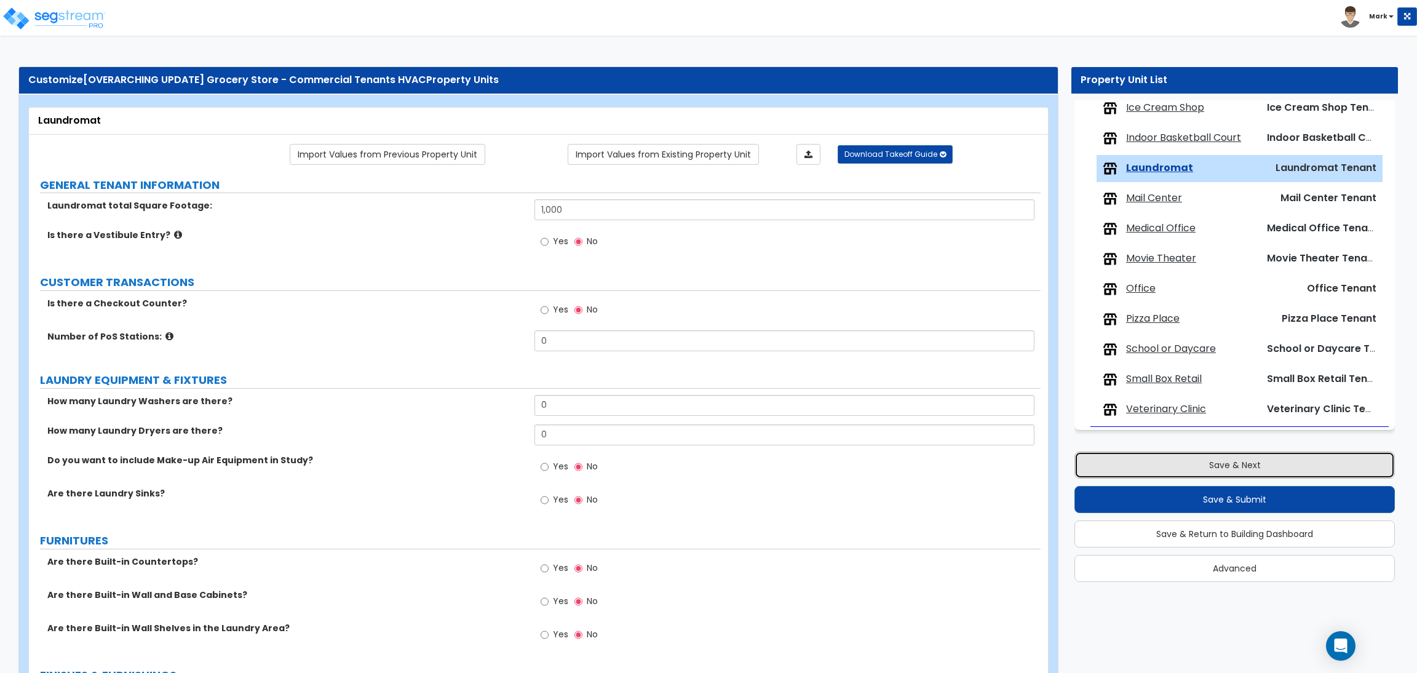
click at [1215, 464] on button "Save & Next" at bounding box center [1235, 465] width 321 height 27
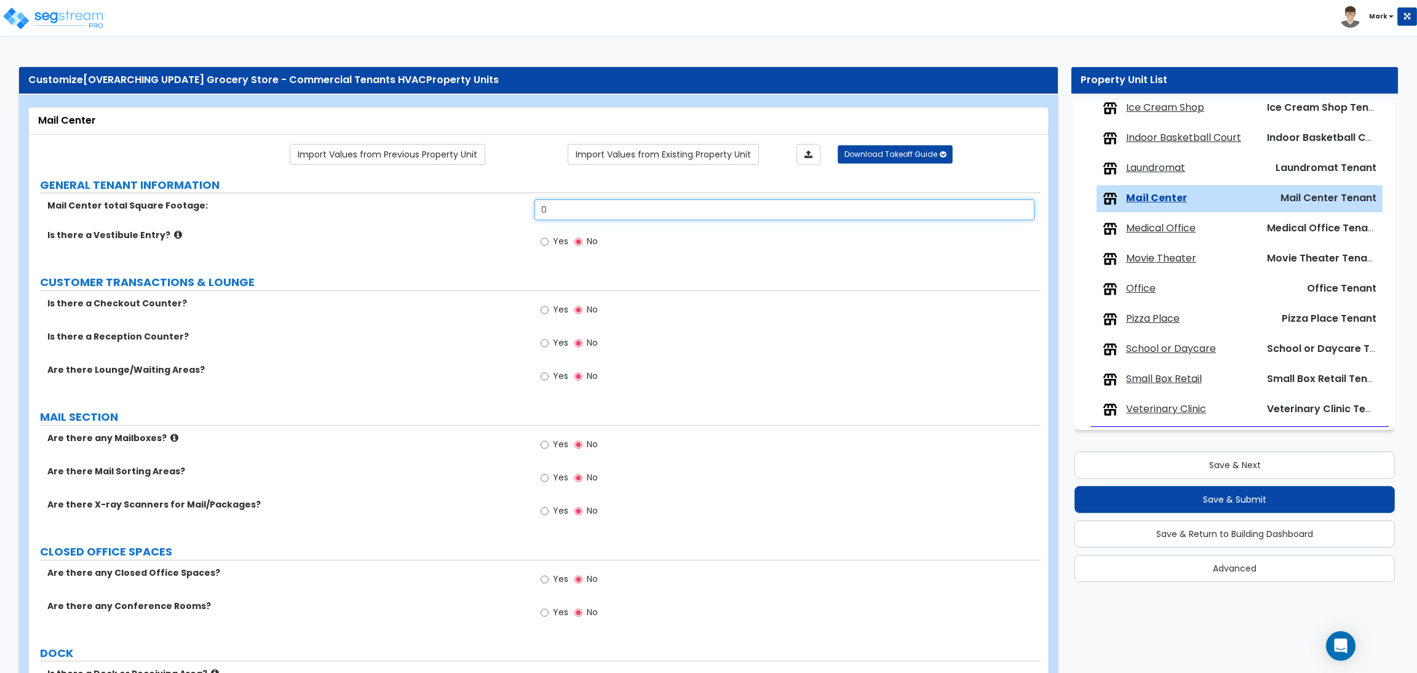
drag, startPoint x: 596, startPoint y: 206, endPoint x: 538, endPoint y: 210, distance: 57.4
click at [538, 210] on input "0" at bounding box center [785, 209] width 500 height 21
type input "1,000"
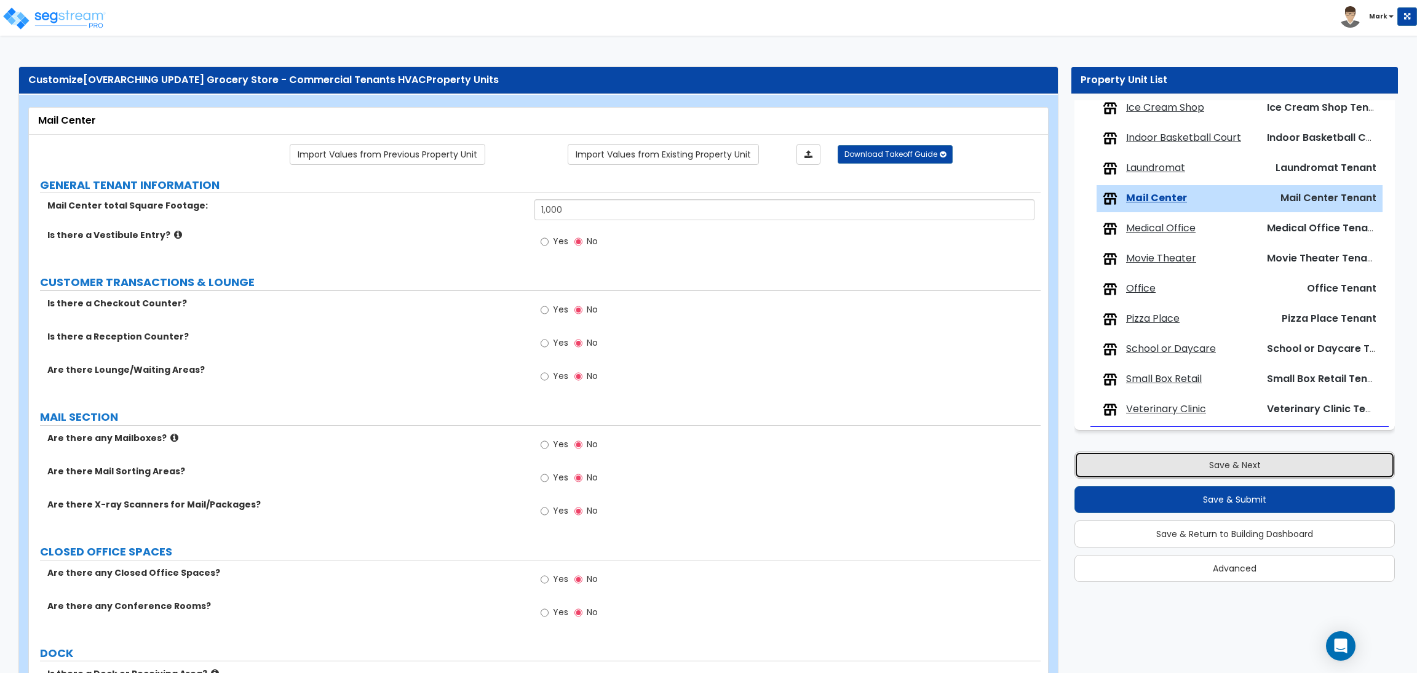
click at [1216, 468] on button "Save & Next" at bounding box center [1235, 465] width 321 height 27
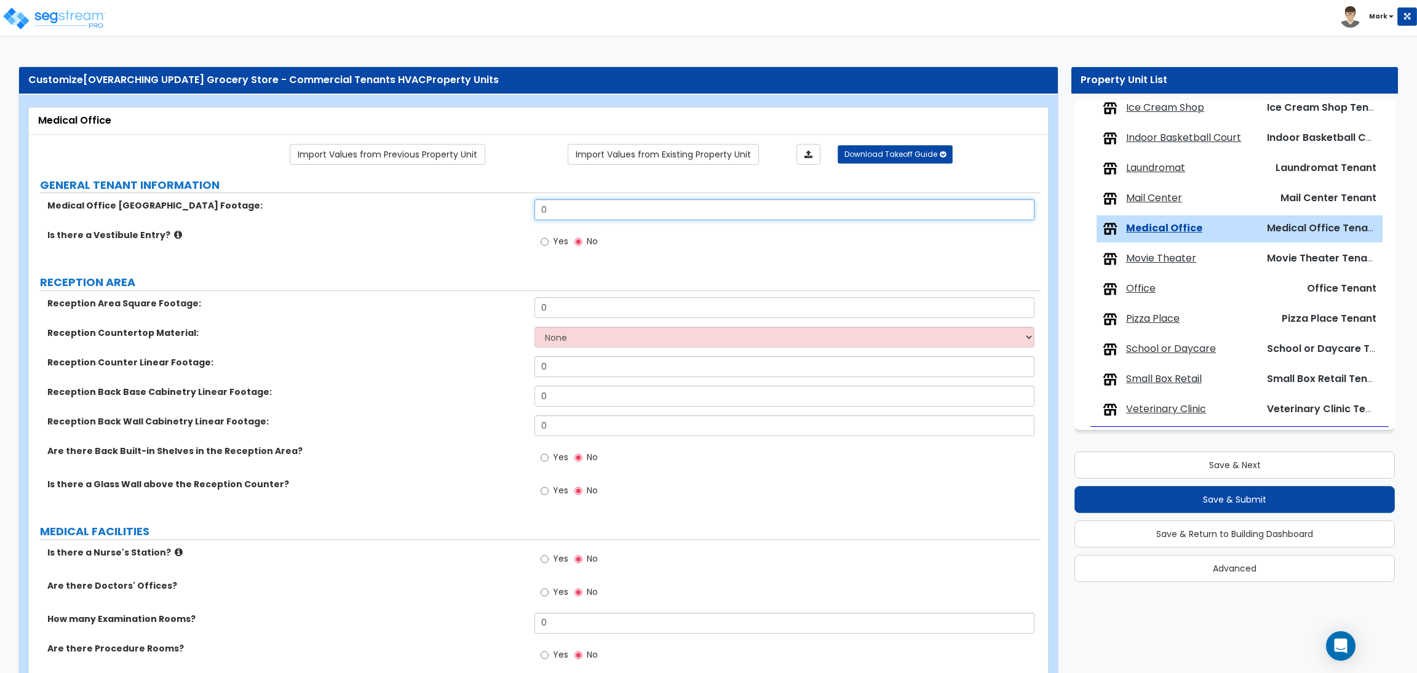
drag, startPoint x: 579, startPoint y: 207, endPoint x: 517, endPoint y: 201, distance: 61.9
click at [517, 201] on div "Medical Office Tenant Square Footage: 0" at bounding box center [535, 214] width 1012 height 30
type input "1,000"
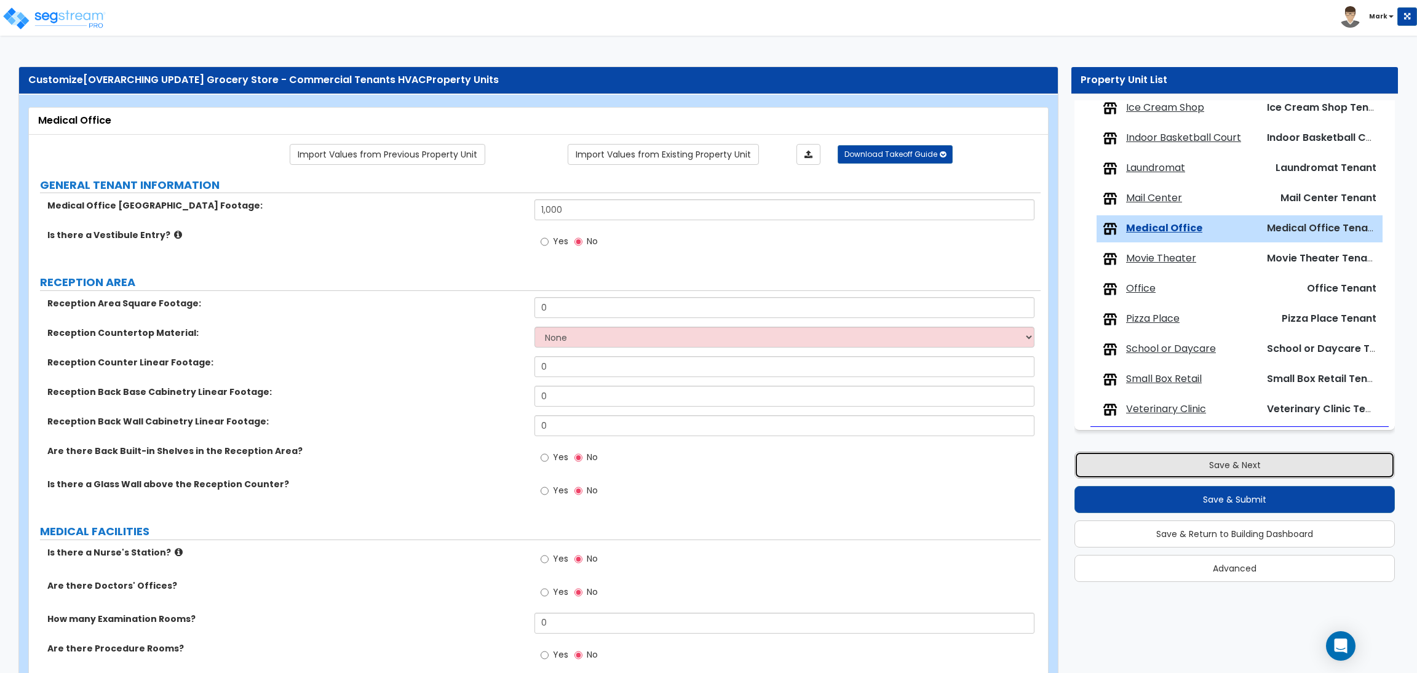
click at [1239, 457] on button "Save & Next" at bounding box center [1235, 465] width 321 height 27
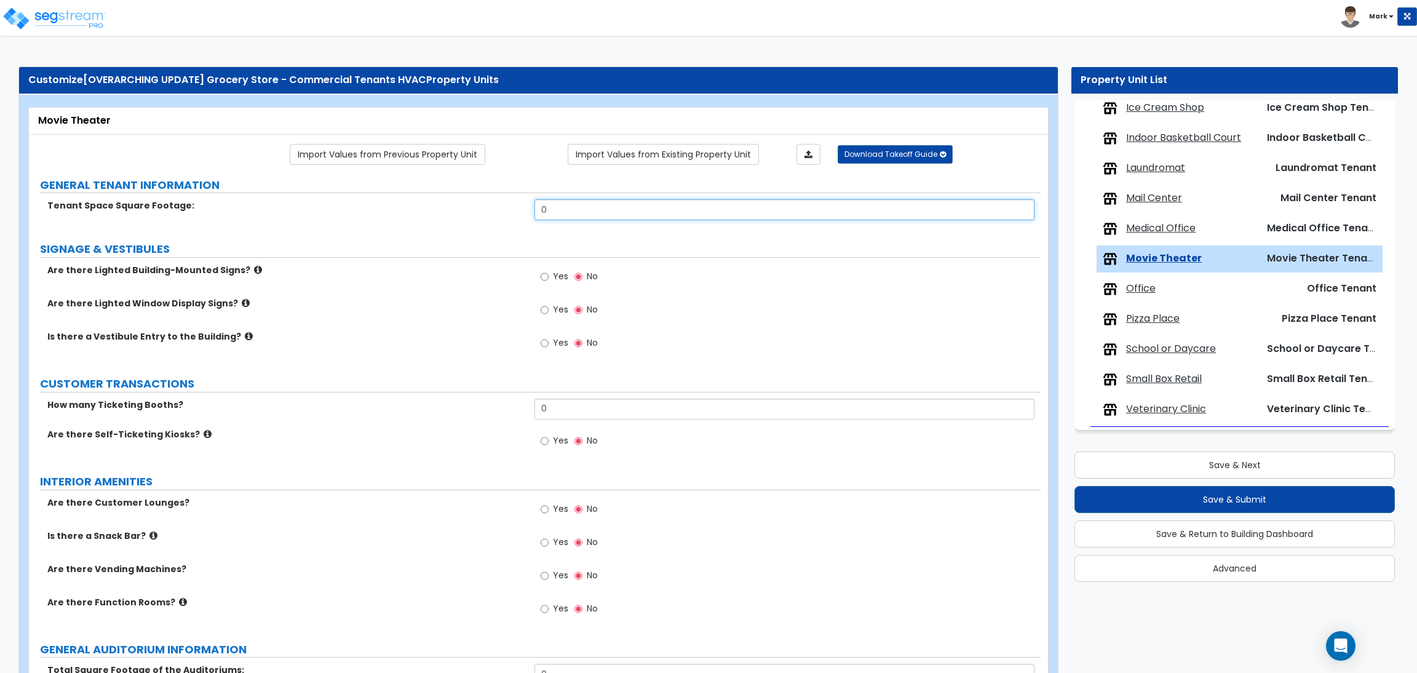
drag, startPoint x: 576, startPoint y: 209, endPoint x: 537, endPoint y: 210, distance: 39.4
click at [537, 210] on input "0" at bounding box center [785, 209] width 500 height 21
type input "1,000"
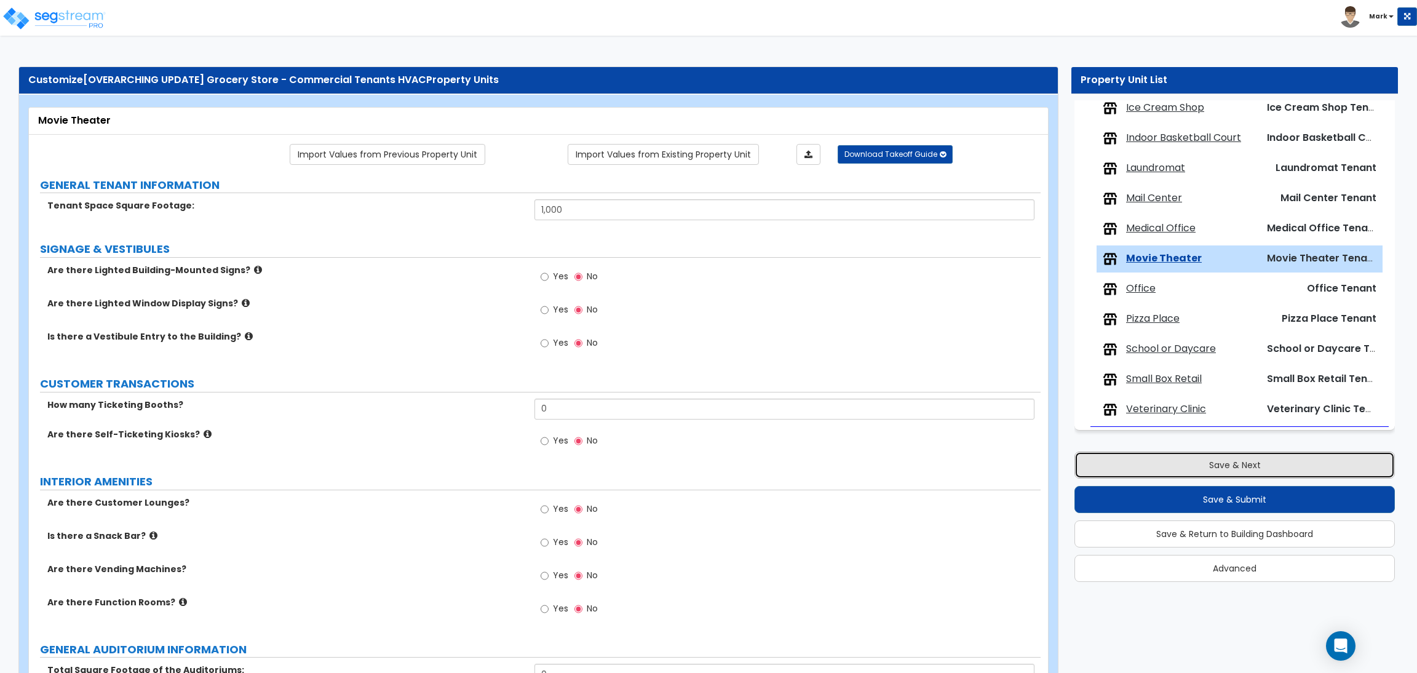
click at [1219, 468] on button "Save & Next" at bounding box center [1235, 465] width 321 height 27
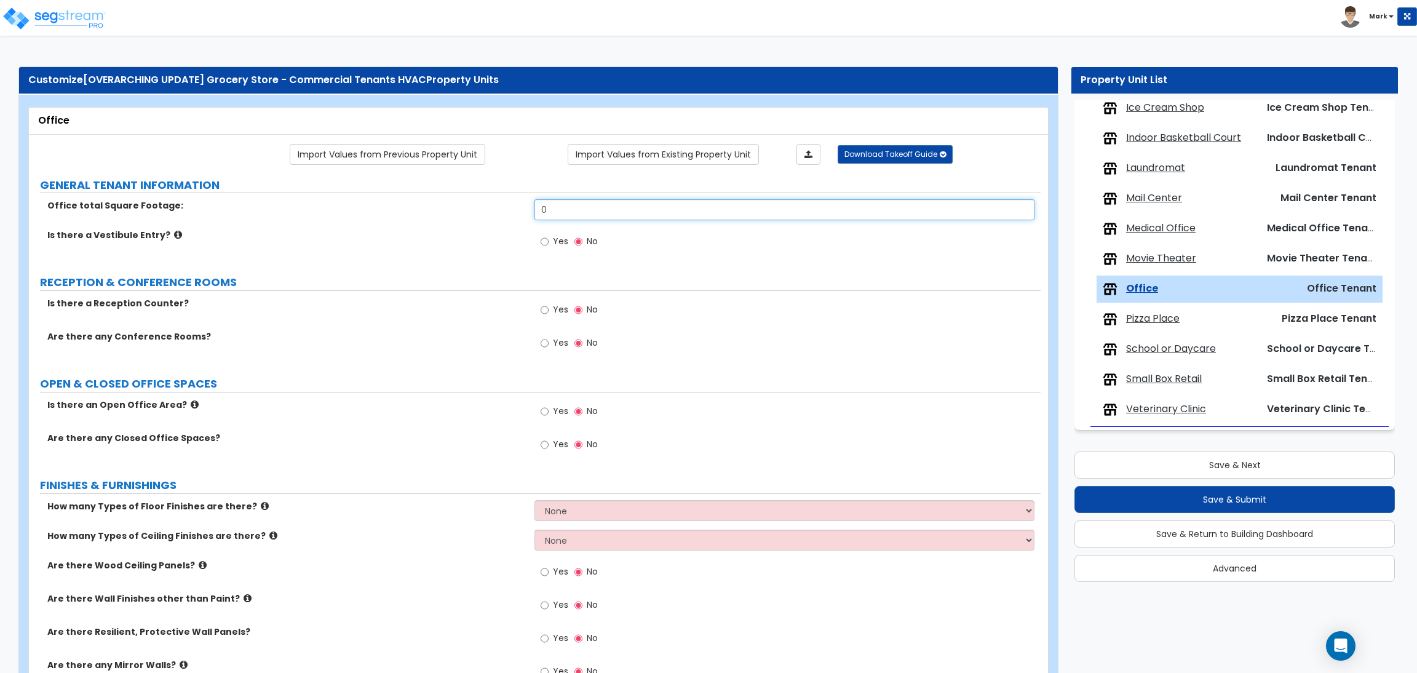
drag, startPoint x: 564, startPoint y: 211, endPoint x: 541, endPoint y: 207, distance: 23.1
click at [541, 207] on input "0" at bounding box center [785, 209] width 500 height 21
type input "1,000"
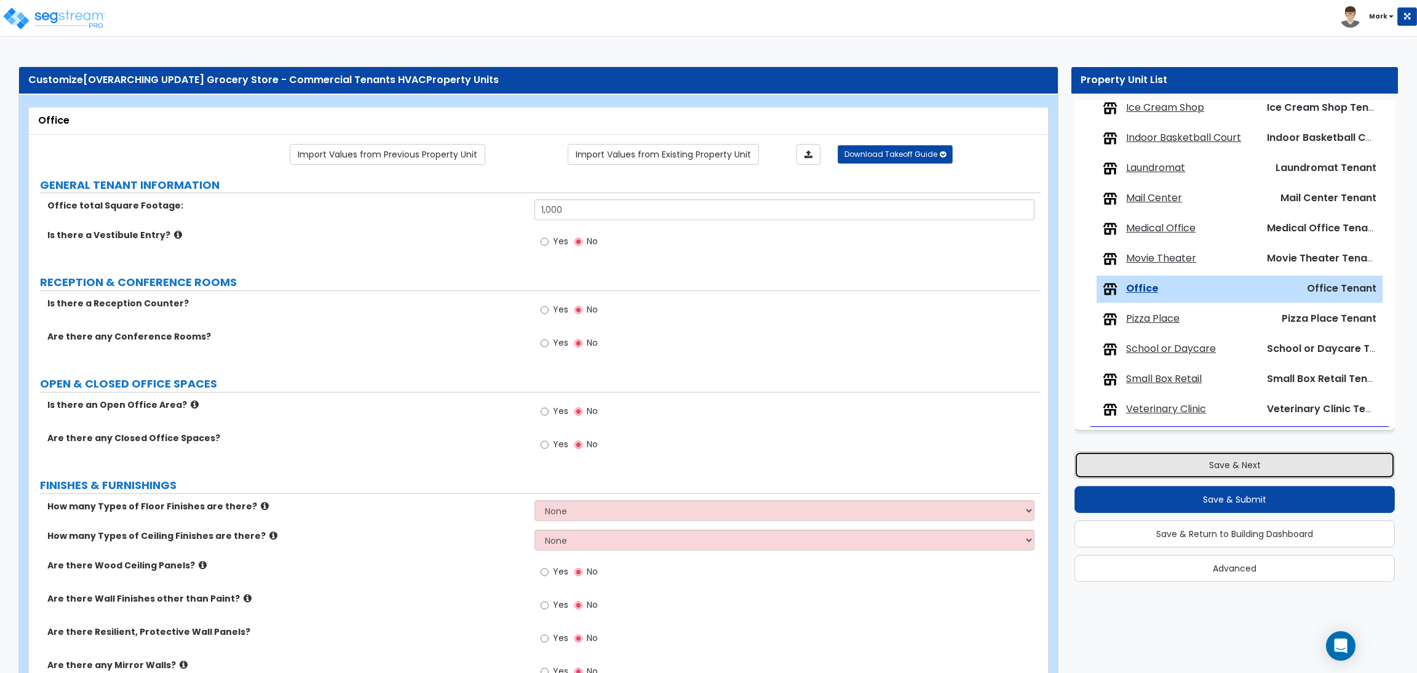
click at [1184, 472] on button "Save & Next" at bounding box center [1235, 465] width 321 height 27
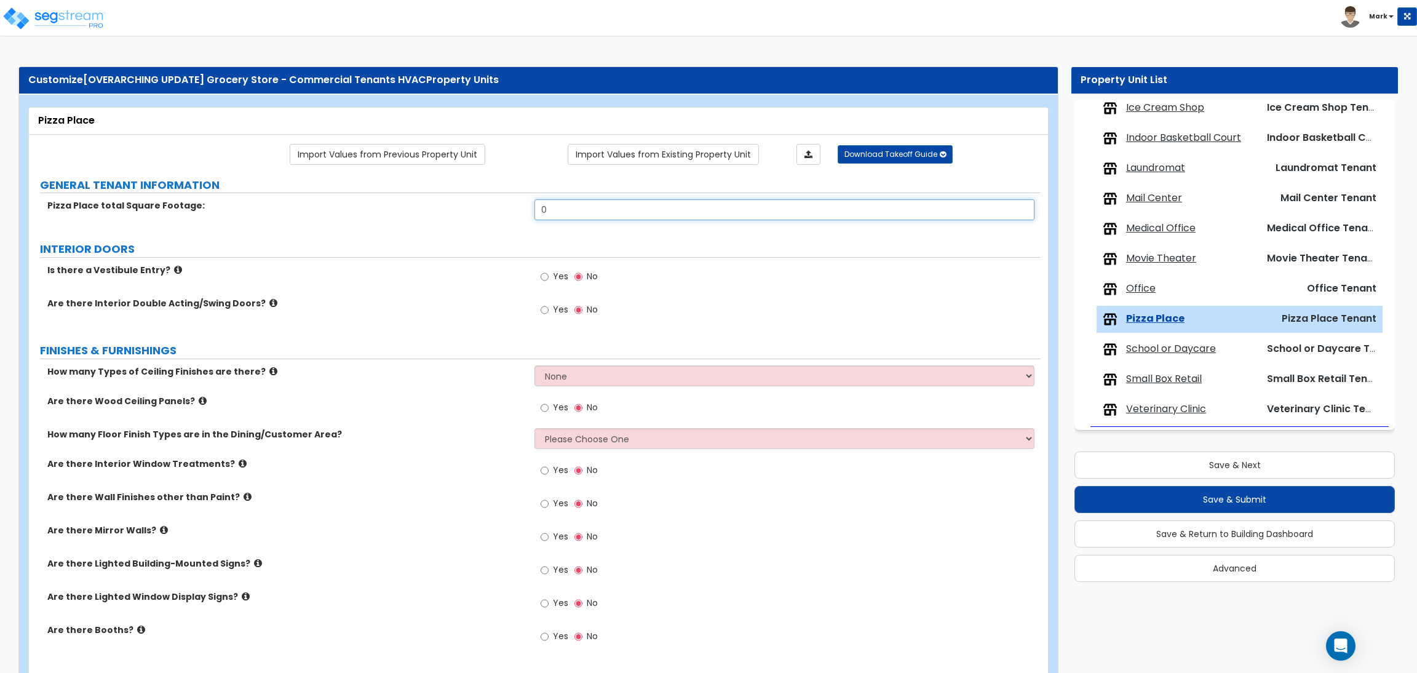
drag, startPoint x: 585, startPoint y: 209, endPoint x: 530, endPoint y: 193, distance: 56.9
type input "1,000"
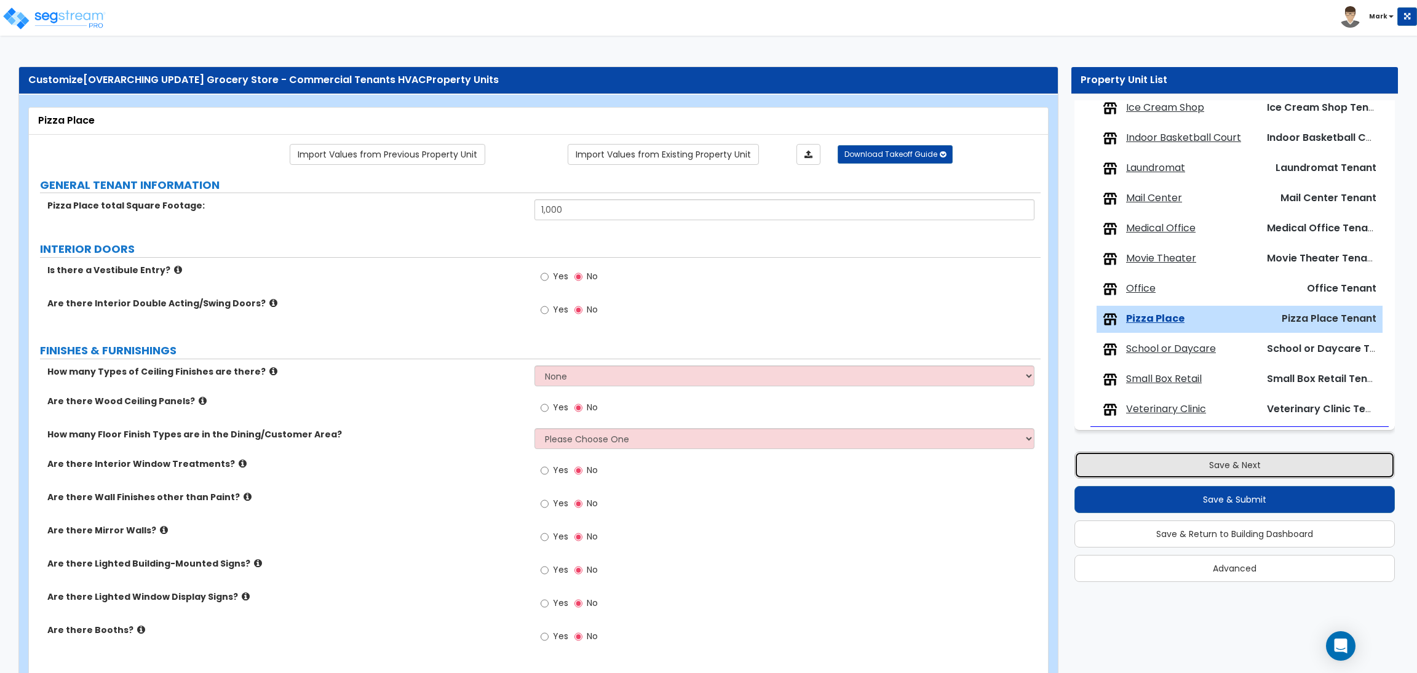
click at [1162, 458] on button "Save & Next" at bounding box center [1235, 465] width 321 height 27
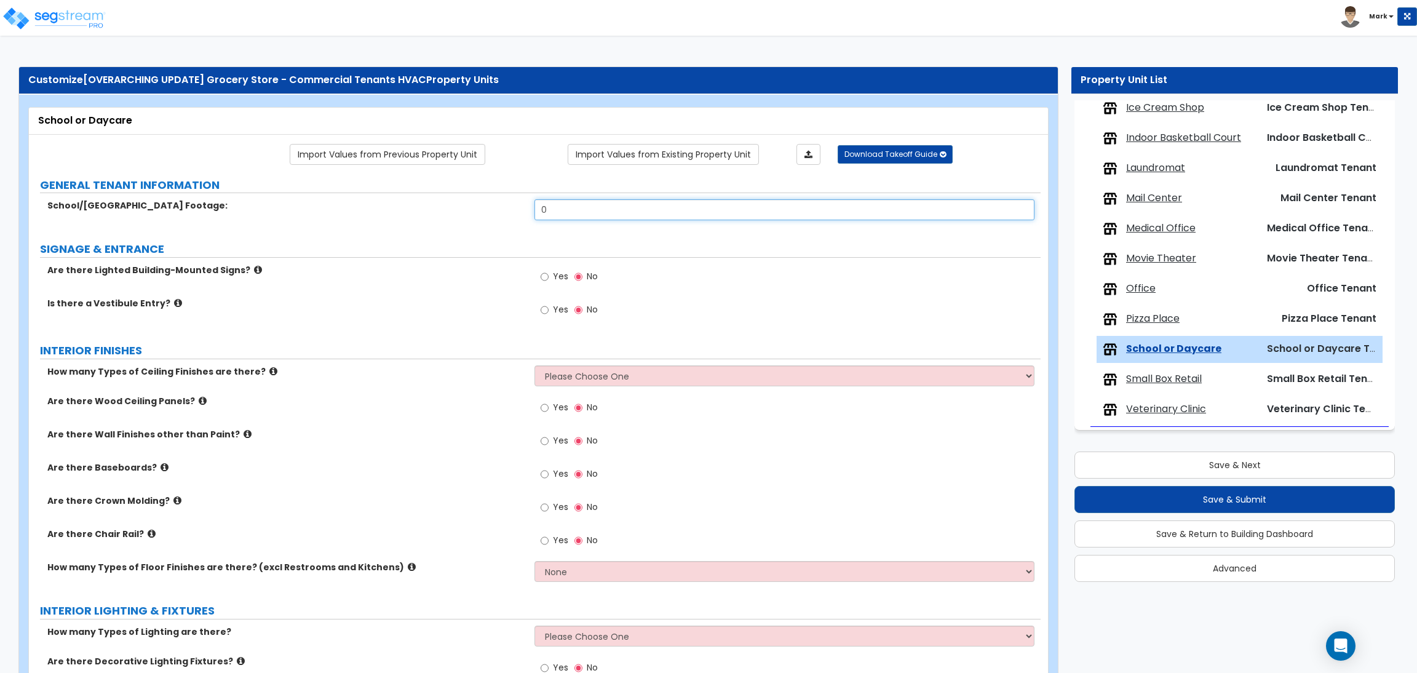
drag, startPoint x: 578, startPoint y: 207, endPoint x: 531, endPoint y: 208, distance: 47.4
click at [531, 208] on div "School/Daycare Square Footage: 0" at bounding box center [535, 214] width 1012 height 30
type input "1,000"
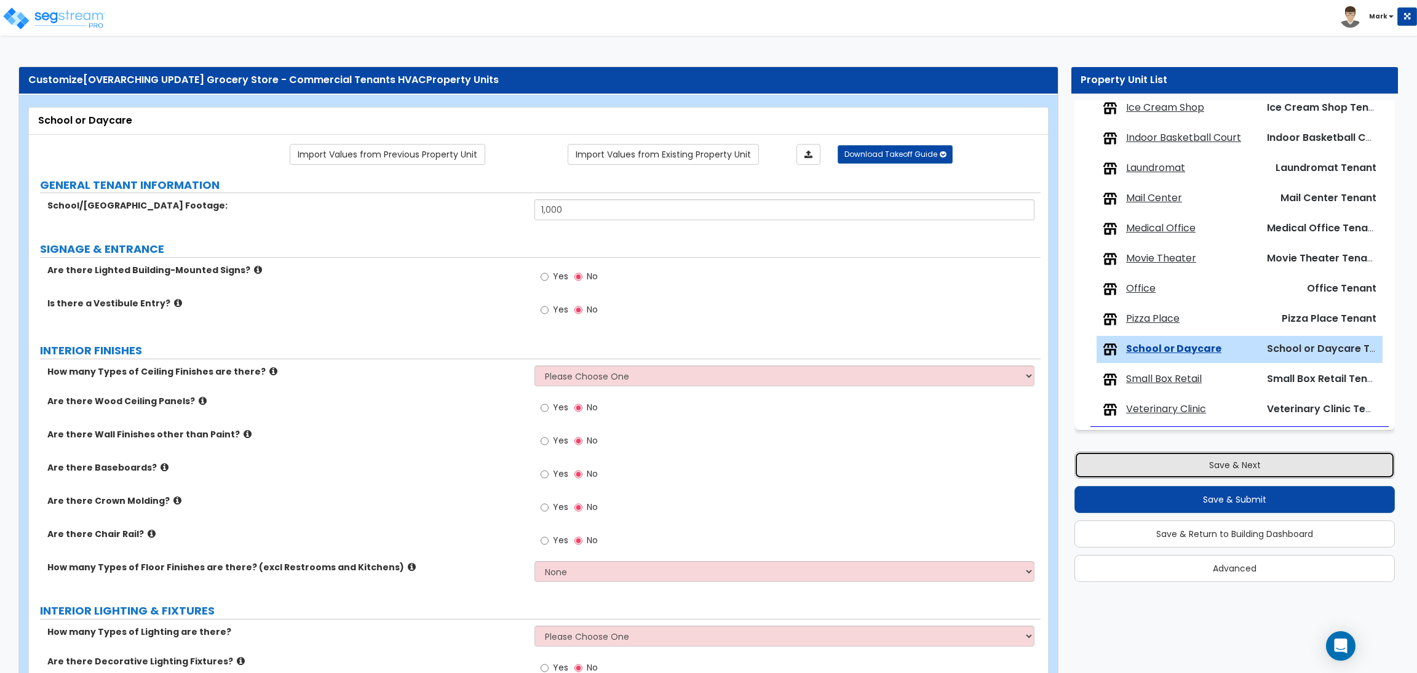
click at [1114, 462] on button "Save & Next" at bounding box center [1235, 465] width 321 height 27
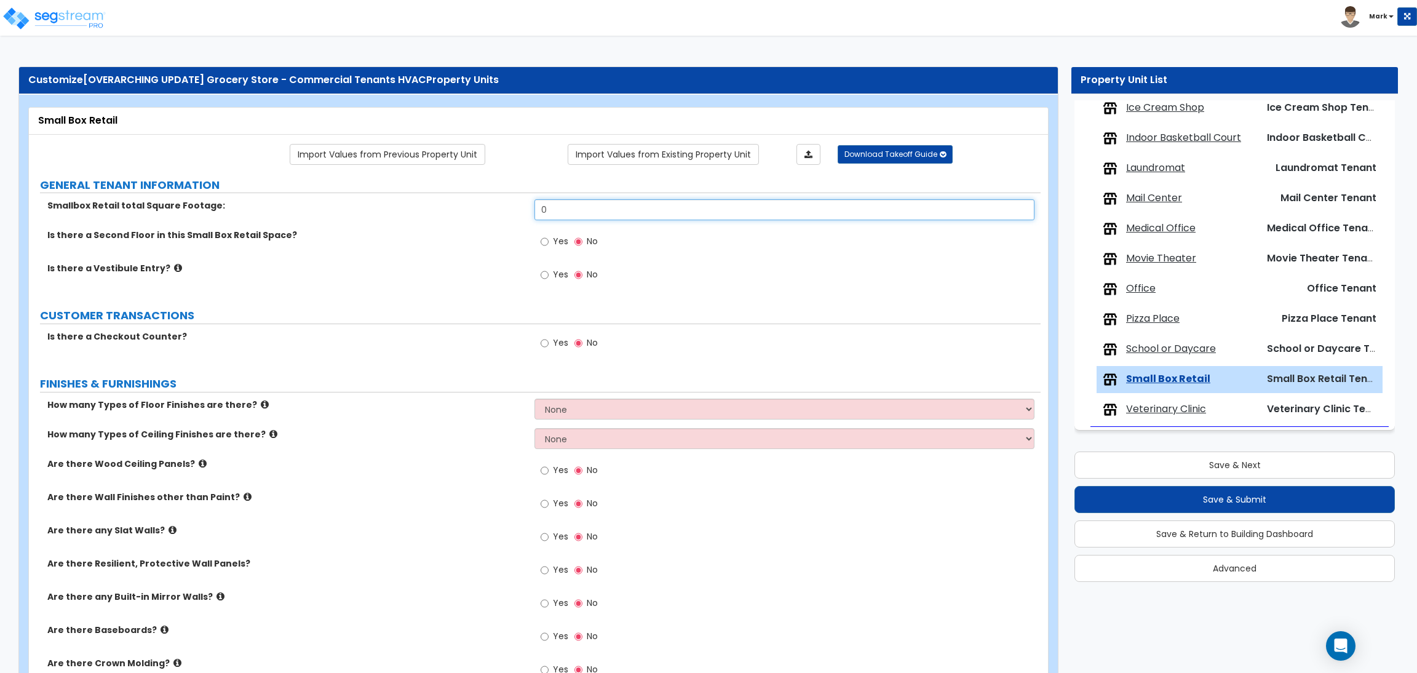
drag, startPoint x: 597, startPoint y: 212, endPoint x: 520, endPoint y: 211, distance: 77.5
click at [520, 211] on div "Smallbox Retail total Square Footage: 0" at bounding box center [535, 214] width 1012 height 30
type input "1,000"
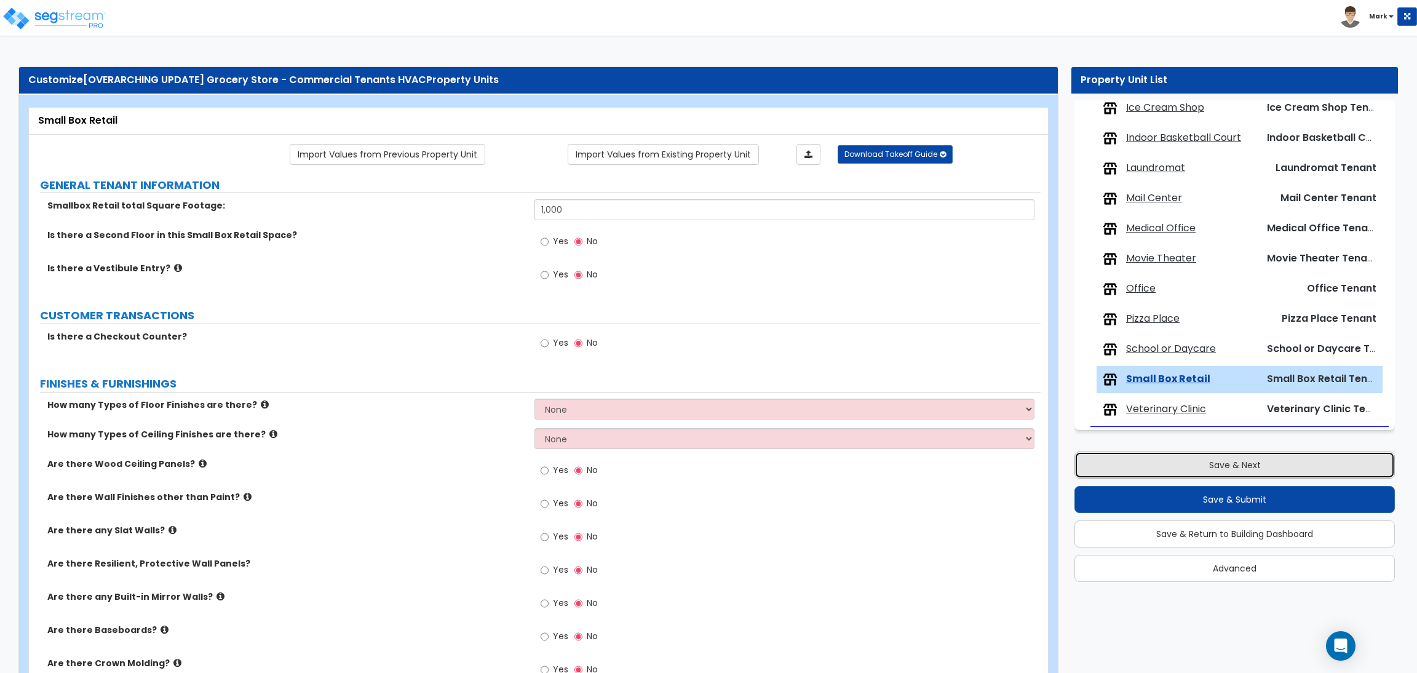
click at [1274, 472] on button "Save & Next" at bounding box center [1235, 465] width 321 height 27
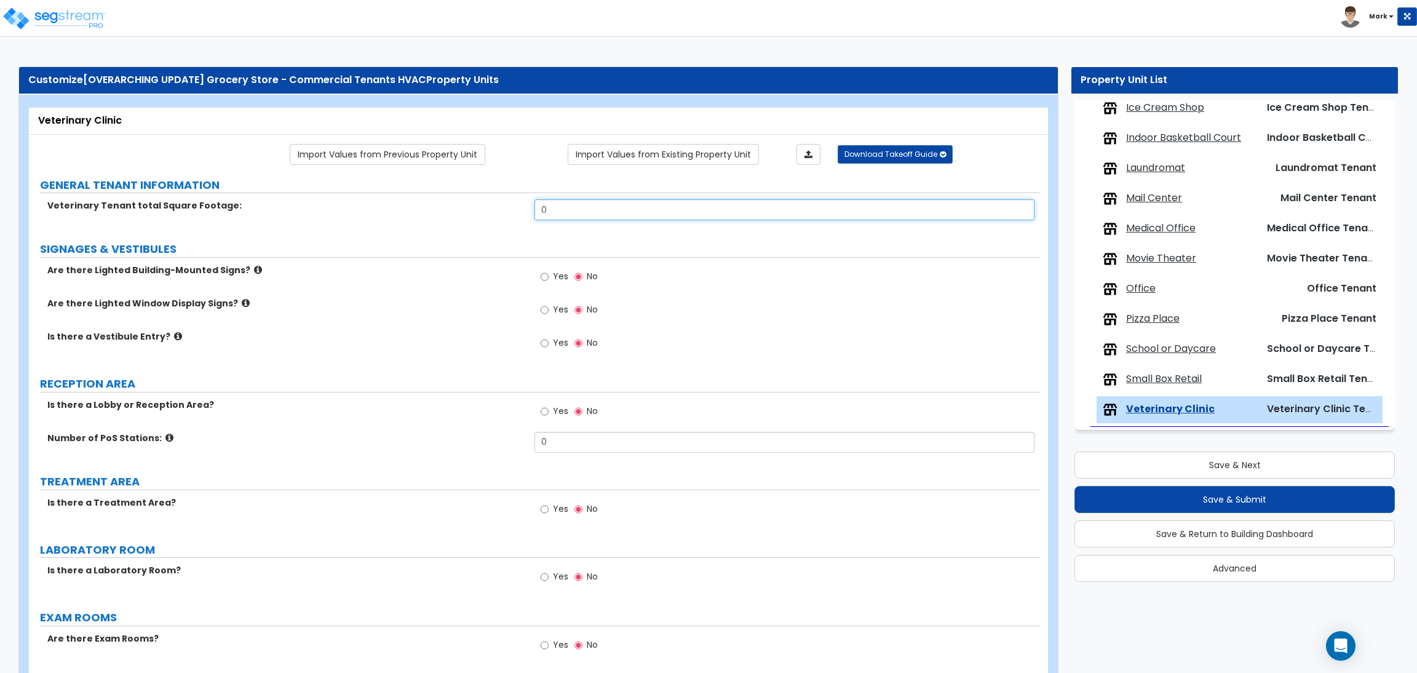
drag, startPoint x: 581, startPoint y: 211, endPoint x: 526, endPoint y: 203, distance: 55.9
click at [526, 203] on div "Veterinary Tenant total Square Footage: 0" at bounding box center [535, 214] width 1012 height 30
type input "1,000"
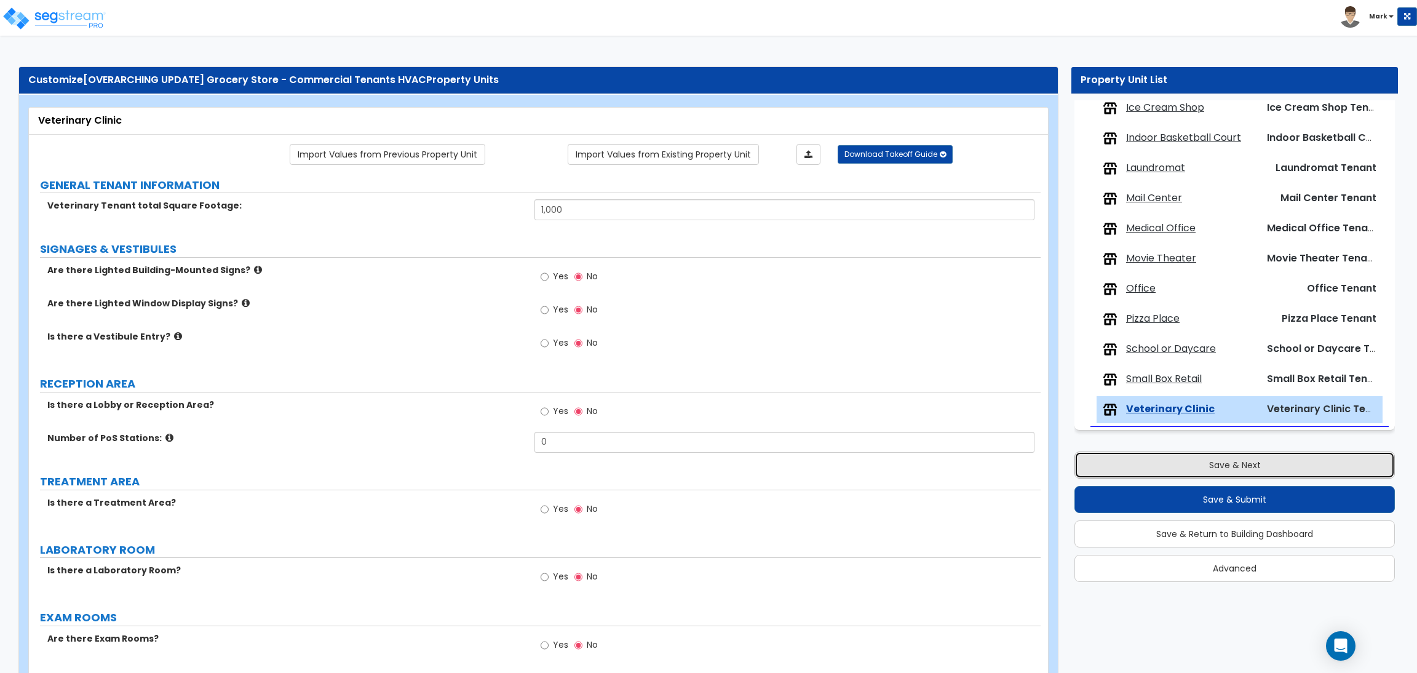
click at [1284, 468] on button "Save & Next" at bounding box center [1235, 465] width 321 height 27
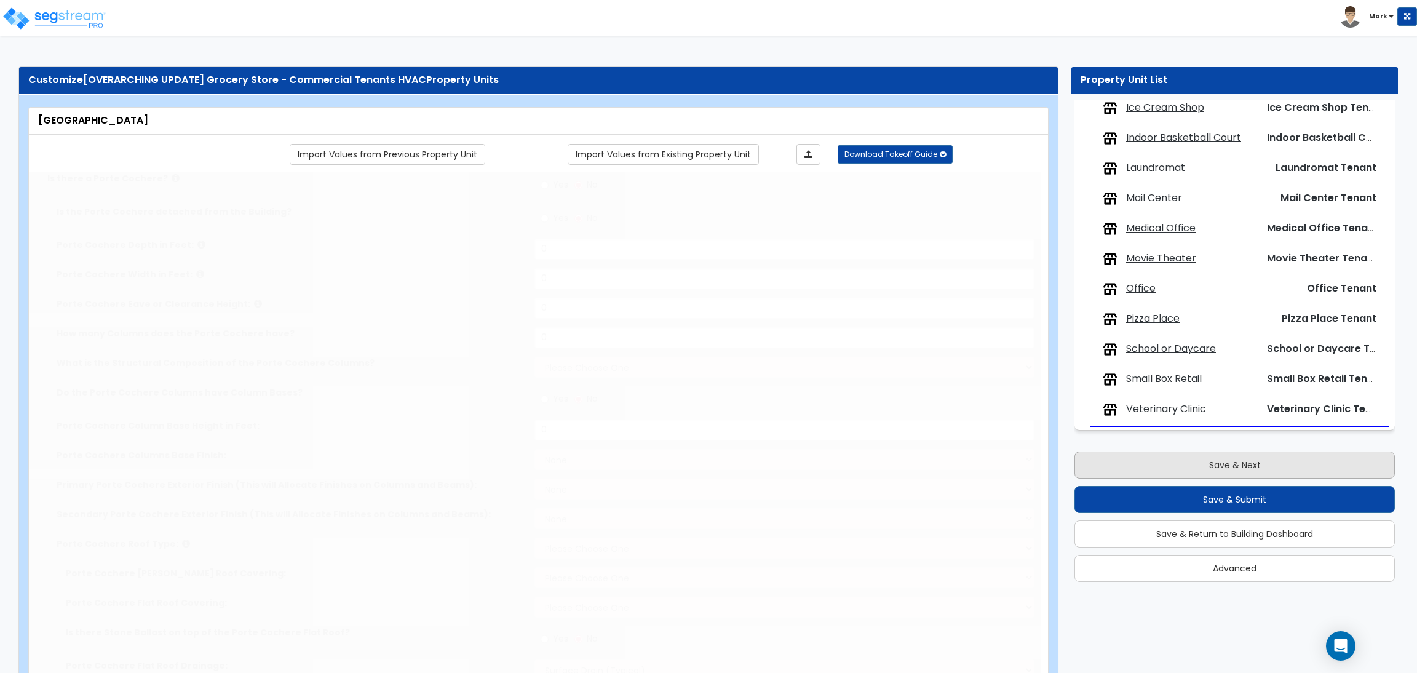
type input "25"
type input "200"
type input "28000"
select select "3"
select select "1"
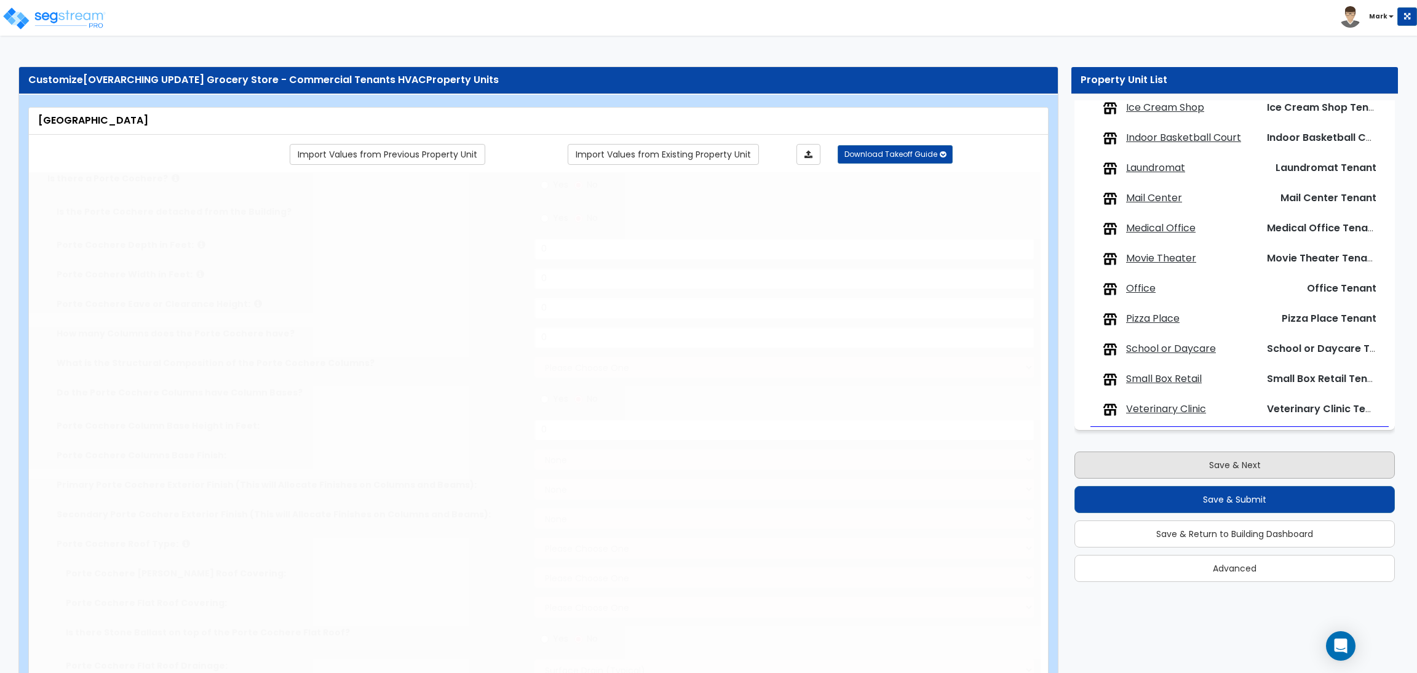
select select "1"
select select "10"
select select "2"
select select "1"
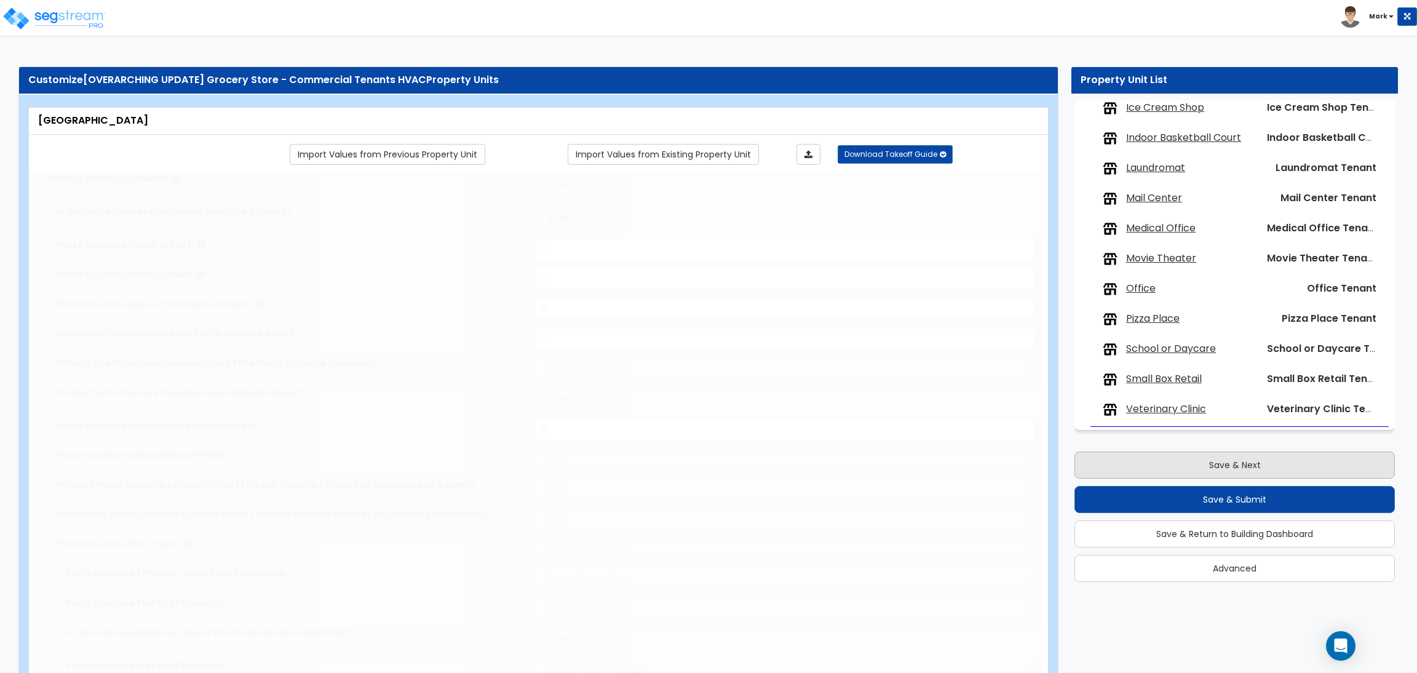
select select "1"
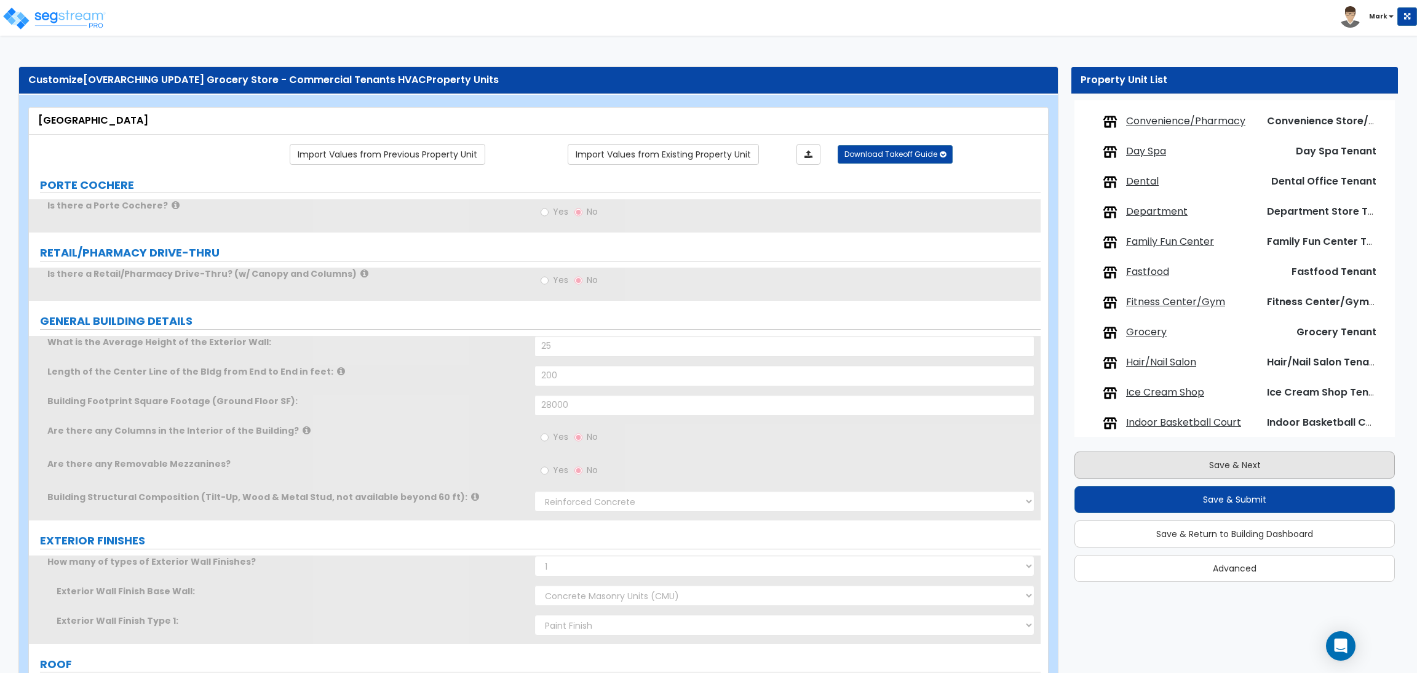
scroll to position [50, 0]
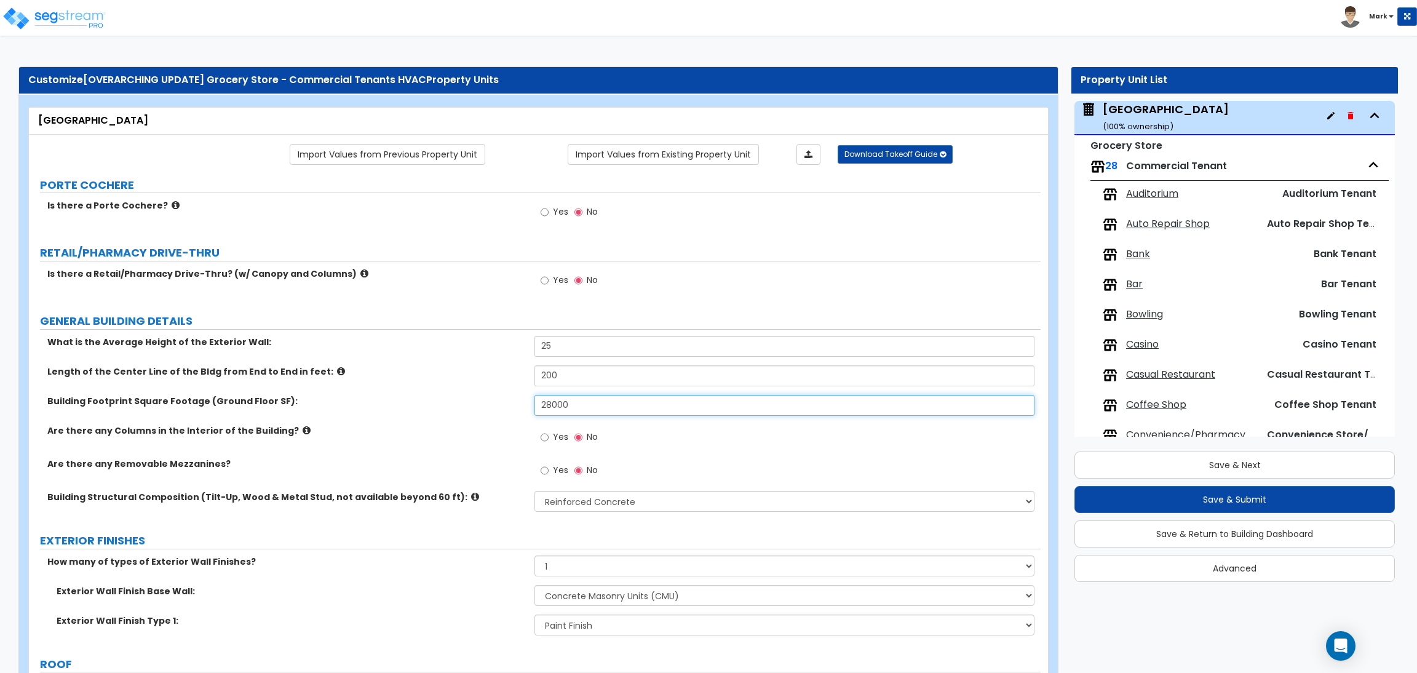
drag, startPoint x: 588, startPoint y: 405, endPoint x: 516, endPoint y: 411, distance: 72.8
click at [516, 411] on div "Building Footprint Square Footage (Ground Floor SF): 28000" at bounding box center [535, 410] width 1012 height 30
type input "30,000"
click at [552, 317] on label "GENERAL BUILDING DETAILS" at bounding box center [540, 321] width 1001 height 16
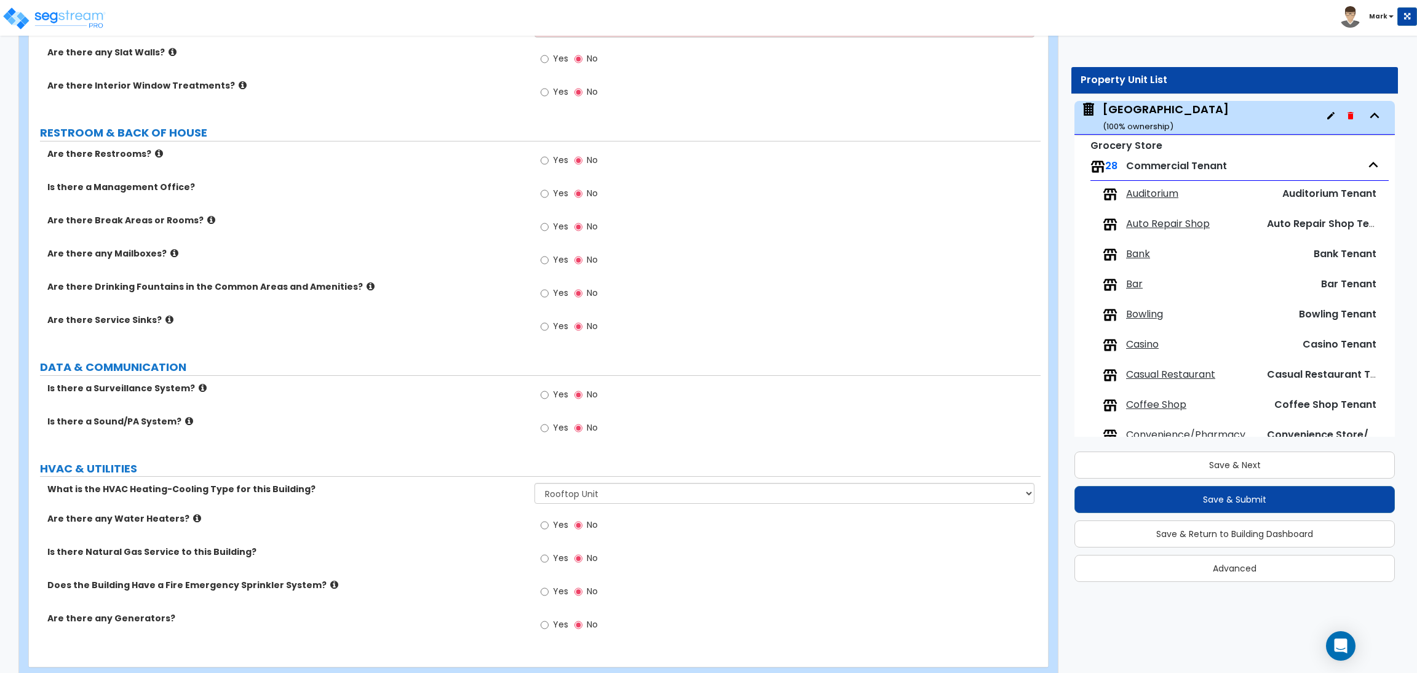
scroll to position [2706, 0]
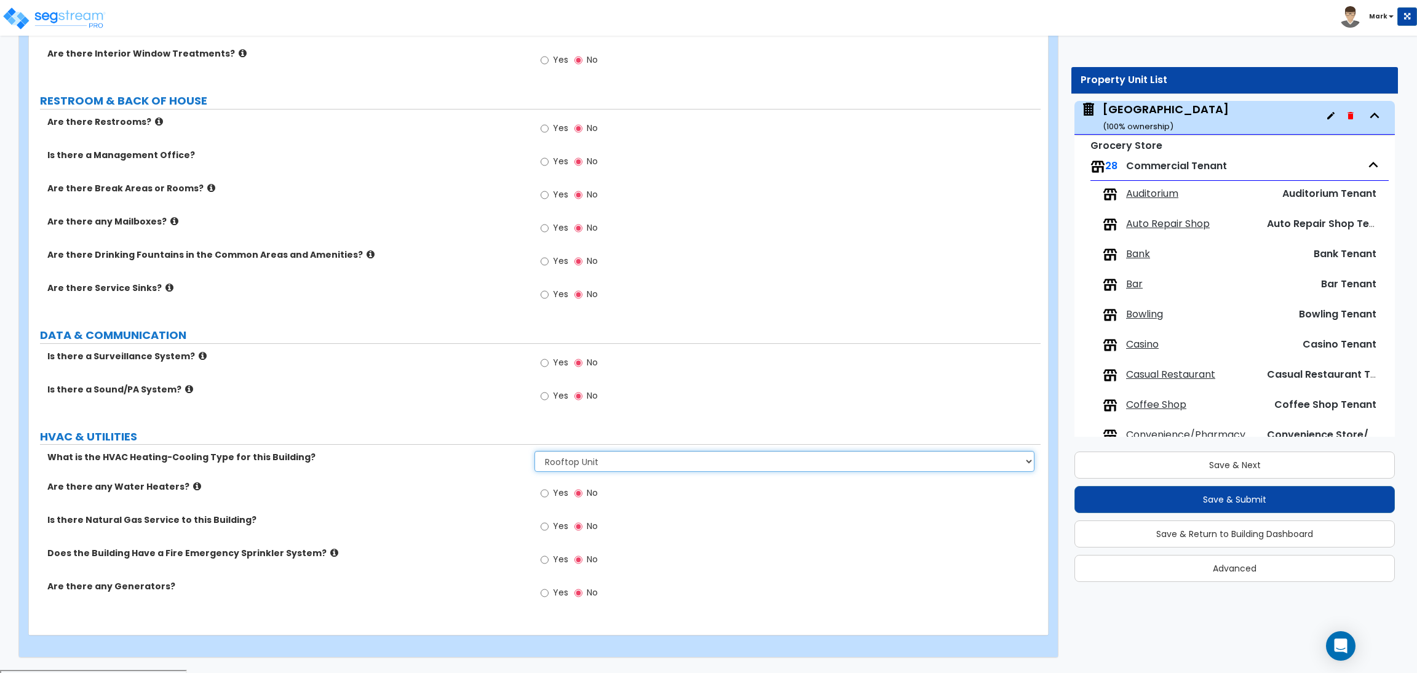
click at [593, 465] on select "Please Choose One Rooftop Unit Furnace-Condenser Forced Air Split Heating/Cooli…" at bounding box center [785, 461] width 500 height 21
click at [535, 454] on select "Please Choose One Rooftop Unit Furnace-Condenser Forced Air Split Heating/Cooli…" at bounding box center [785, 461] width 500 height 21
drag, startPoint x: 640, startPoint y: 466, endPoint x: 637, endPoint y: 472, distance: 7.7
click at [640, 466] on select "Please Choose One Rooftop Unit Furnace-Condenser Forced Air Split Heating/Cooli…" at bounding box center [785, 461] width 500 height 21
click at [535, 454] on select "Please Choose One Rooftop Unit Furnace-Condenser Forced Air Split Heating/Cooli…" at bounding box center [785, 461] width 500 height 21
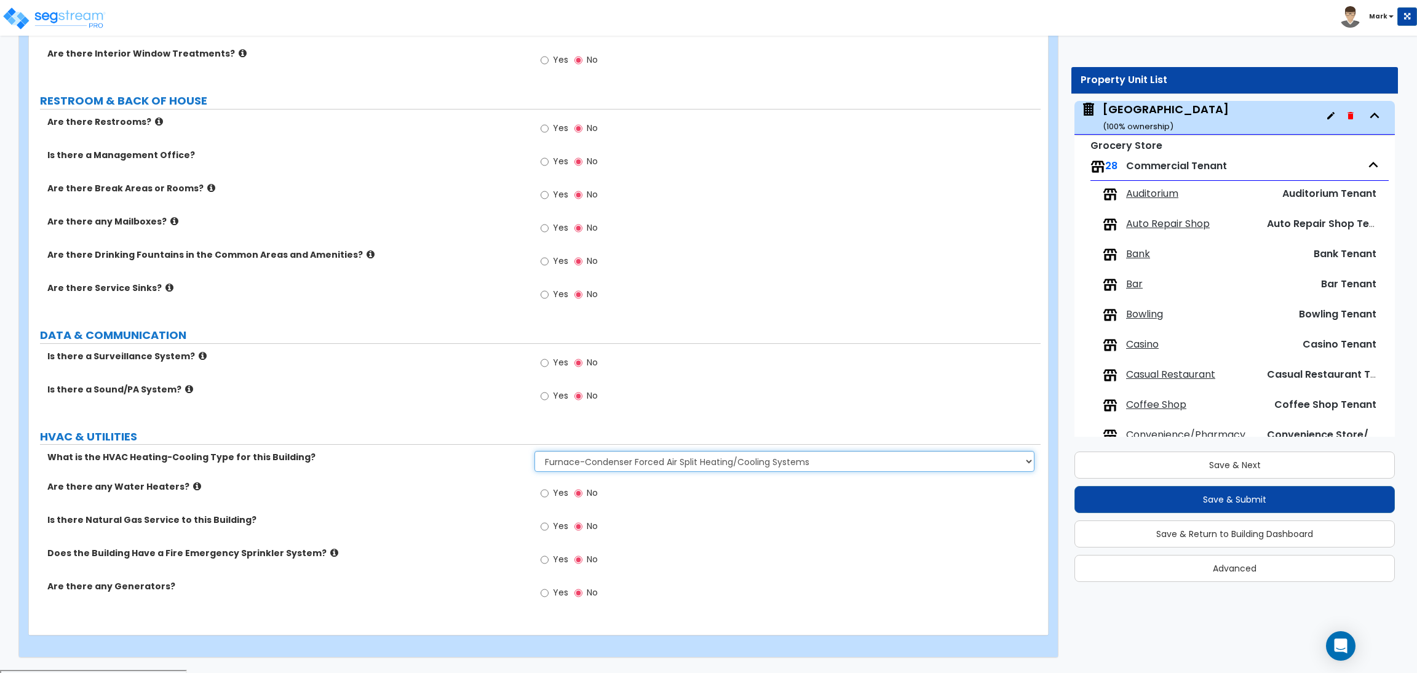
click at [589, 456] on select "Please Choose One Rooftop Unit Furnace-Condenser Forced Air Split Heating/Cooli…" at bounding box center [785, 461] width 500 height 21
click at [535, 454] on select "Please Choose One Rooftop Unit Furnace-Condenser Forced Air Split Heating/Cooli…" at bounding box center [785, 461] width 500 height 21
click at [581, 458] on select "Please Choose One Rooftop Unit Furnace-Condenser Forced Air Split Heating/Cooli…" at bounding box center [785, 461] width 500 height 21
select select "1"
click at [535, 454] on select "Please Choose One Rooftop Unit Furnace-Condenser Forced Air Split Heating/Cooli…" at bounding box center [785, 461] width 500 height 21
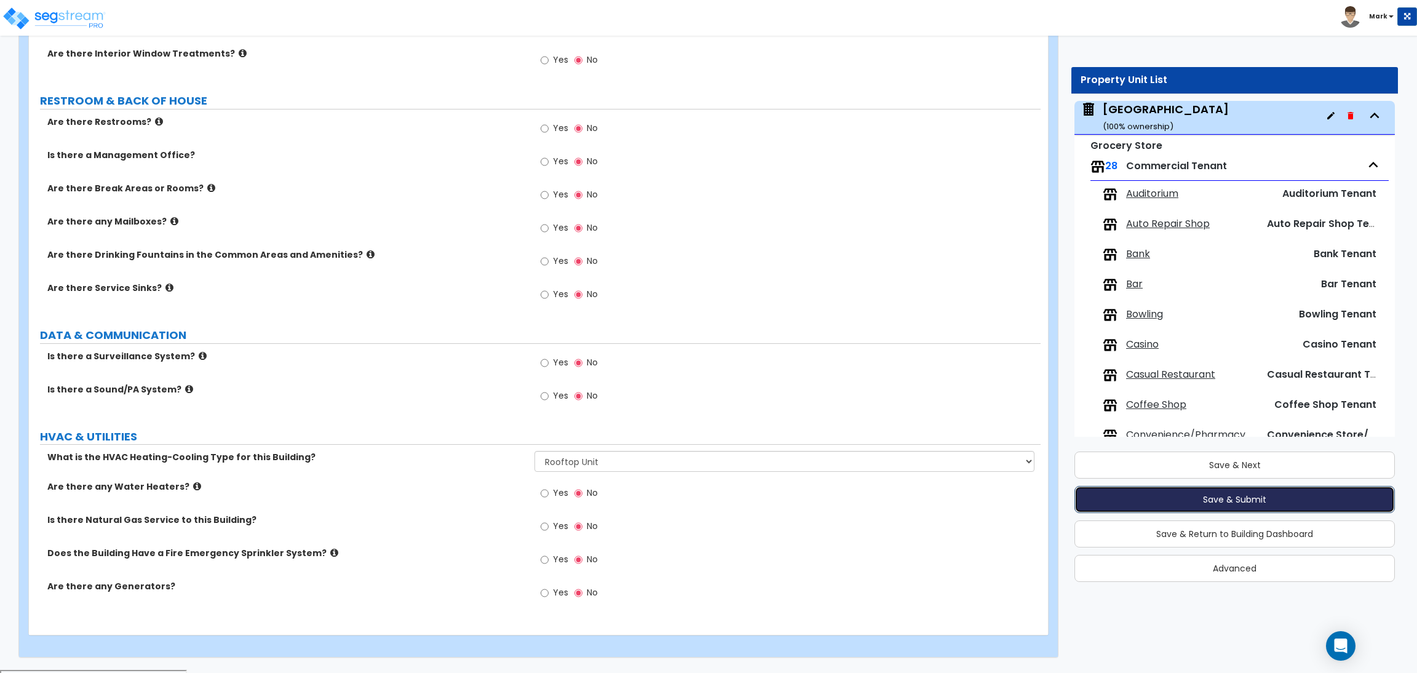
click at [1242, 503] on button "Save & Submit" at bounding box center [1235, 499] width 321 height 27
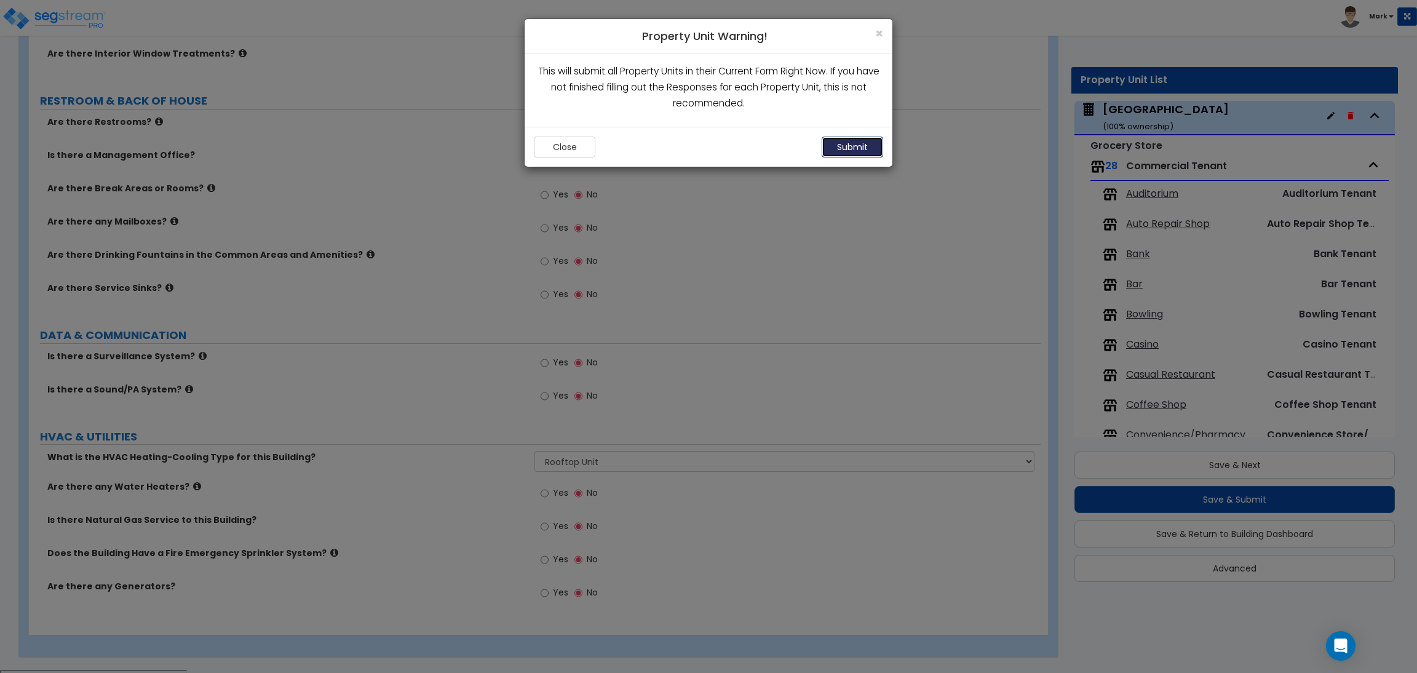
click at [840, 151] on button "Submit" at bounding box center [853, 147] width 62 height 21
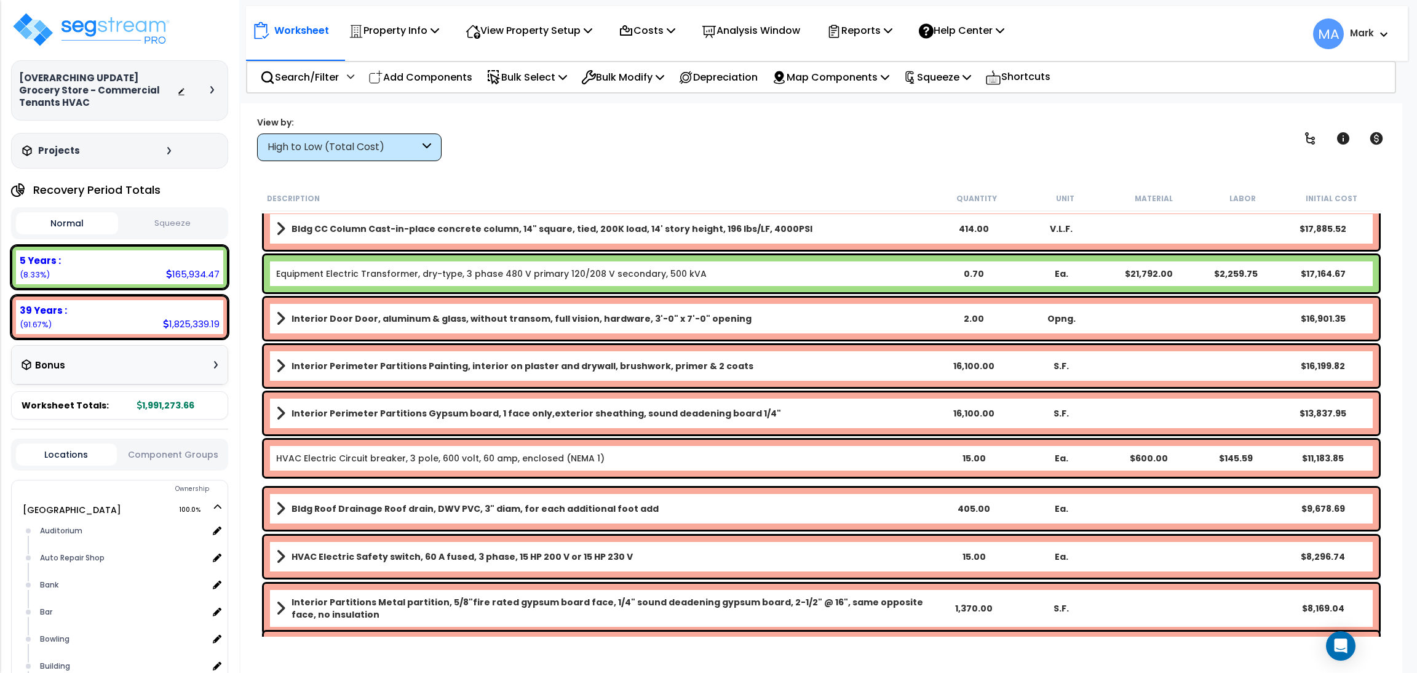
scroll to position [830, 0]
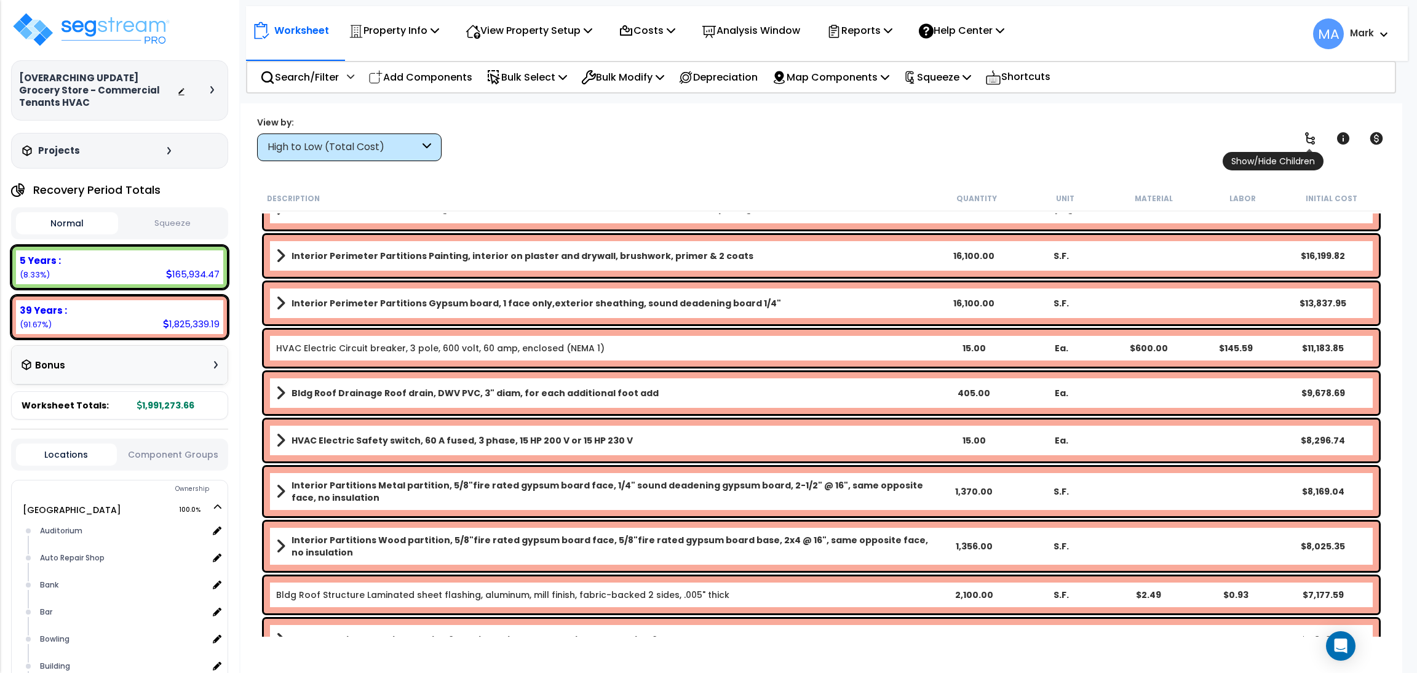
click at [1305, 135] on icon at bounding box center [1310, 138] width 15 height 15
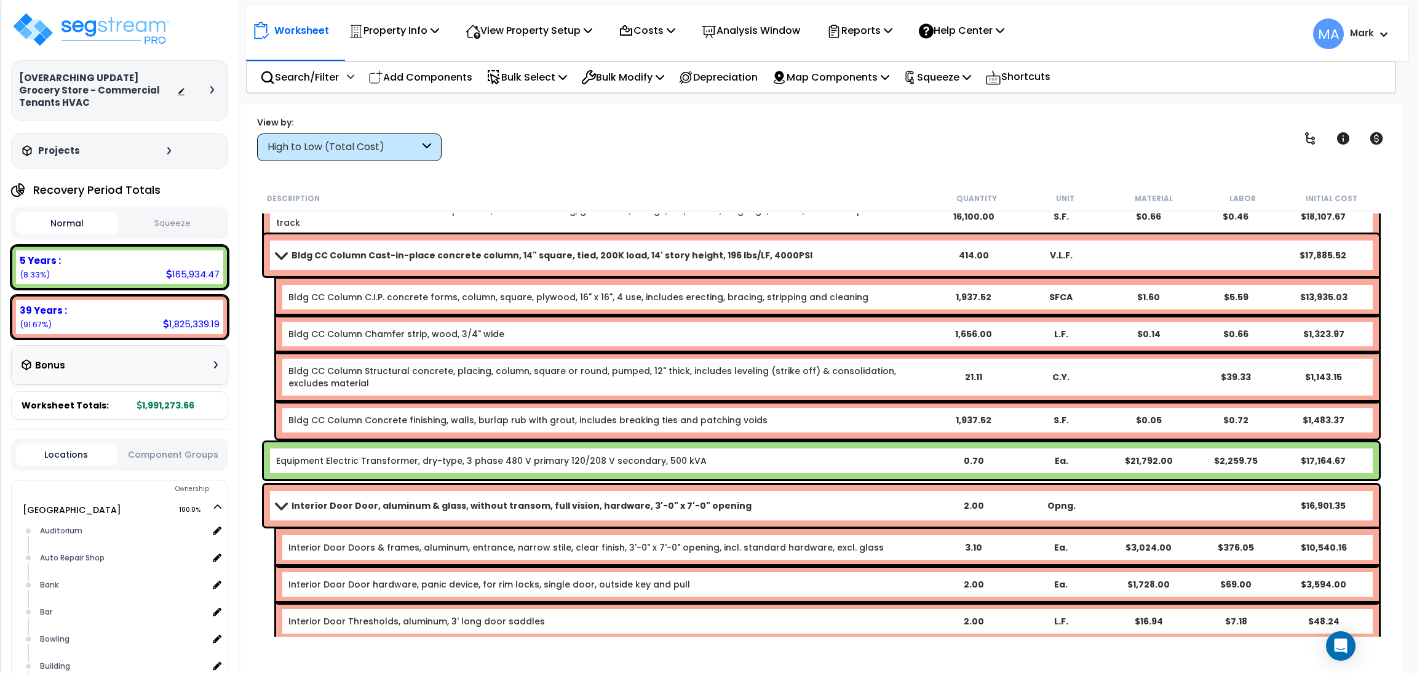
scroll to position [3229, 0]
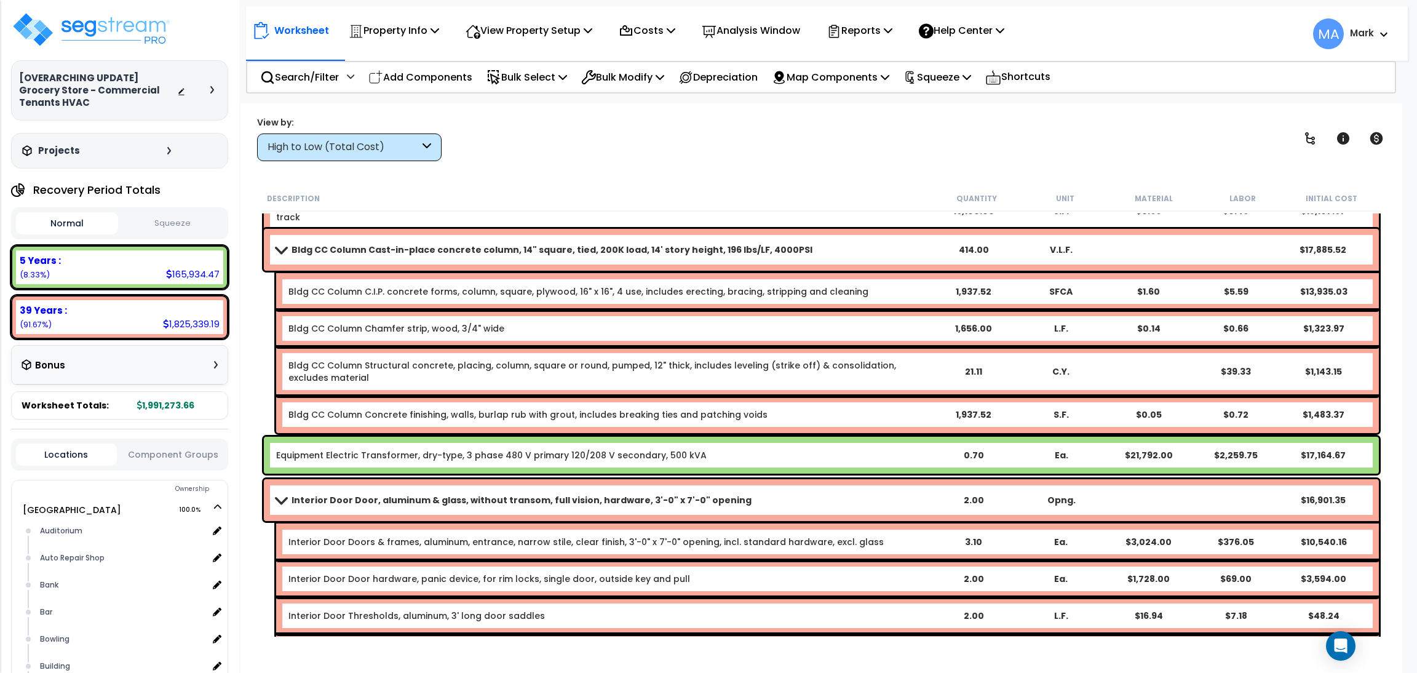
click at [363, 138] on div "High to Low (Total Cost)" at bounding box center [349, 148] width 185 height 28
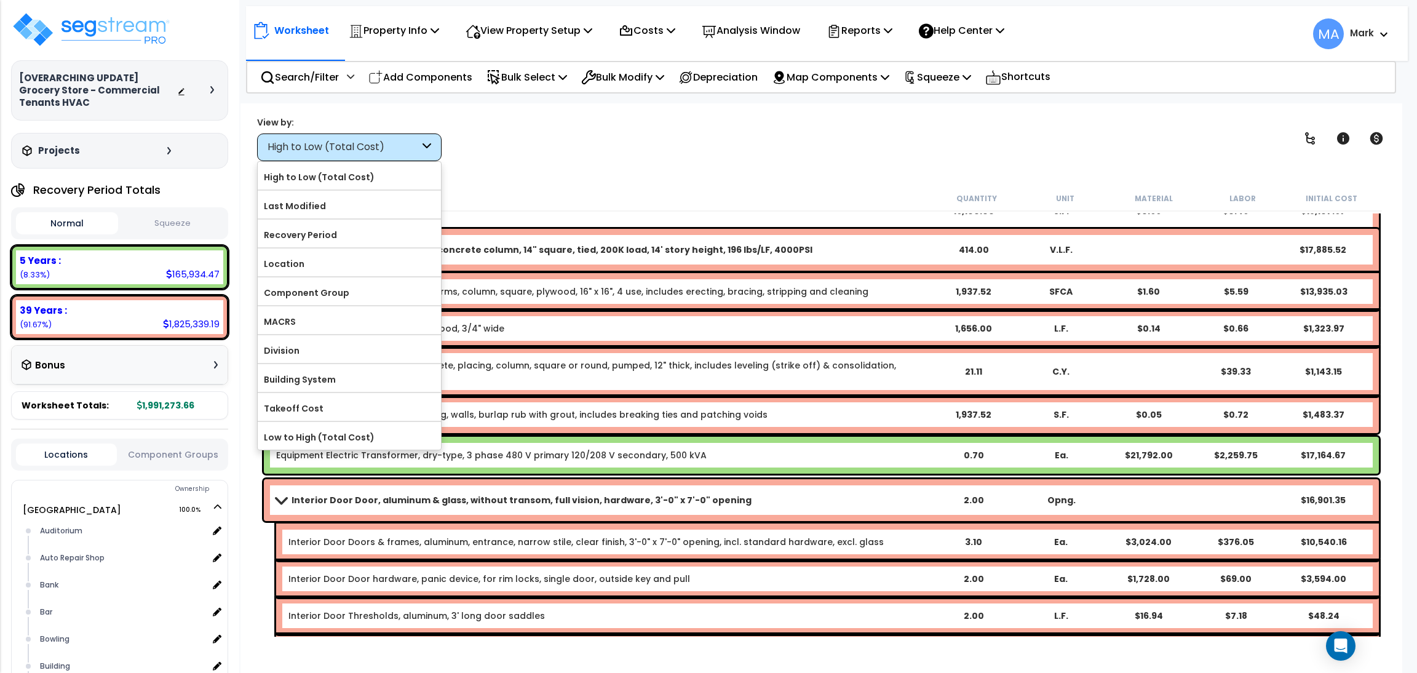
click at [611, 186] on div "Description Quantity Unit Material Labor Initial Cost" at bounding box center [822, 199] width 1122 height 26
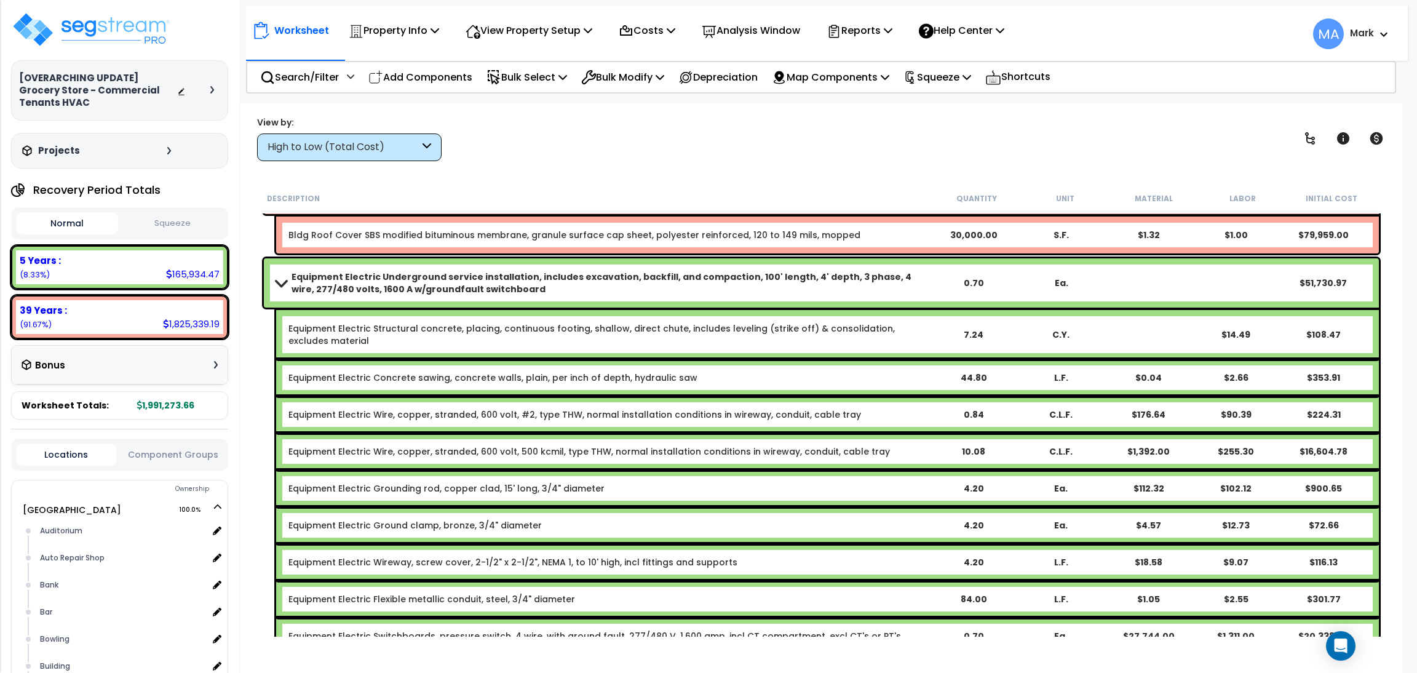
scroll to position [1845, 0]
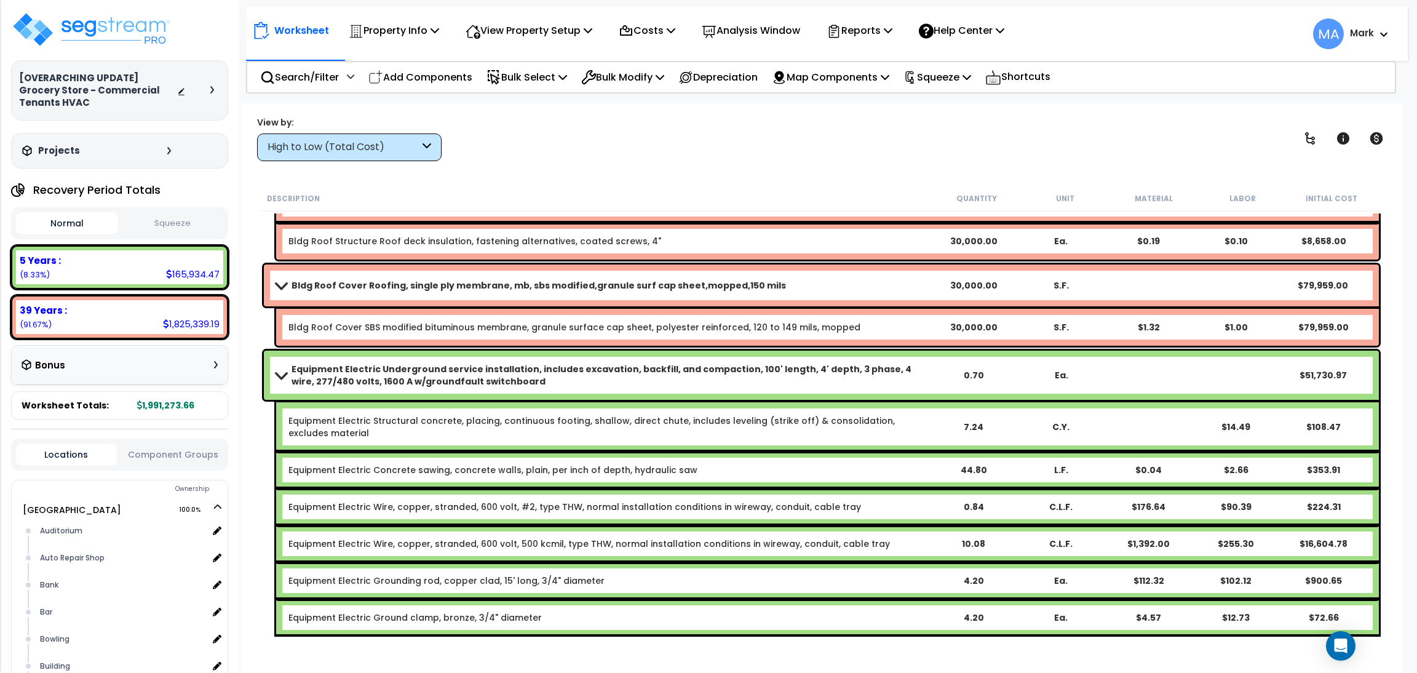
click at [378, 137] on div "High to Low (Total Cost)" at bounding box center [349, 148] width 185 height 28
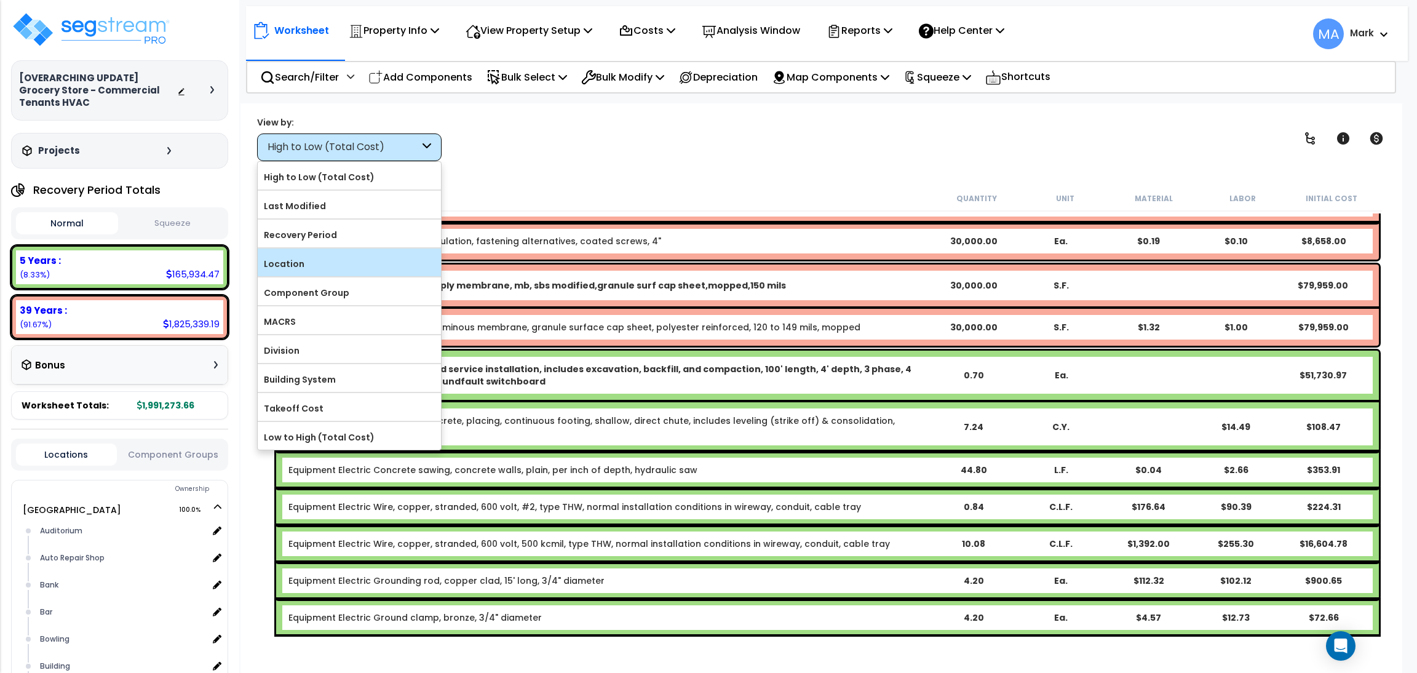
click at [307, 260] on label "Location" at bounding box center [349, 264] width 183 height 18
click at [0, 0] on input "Location" at bounding box center [0, 0] width 0 height 0
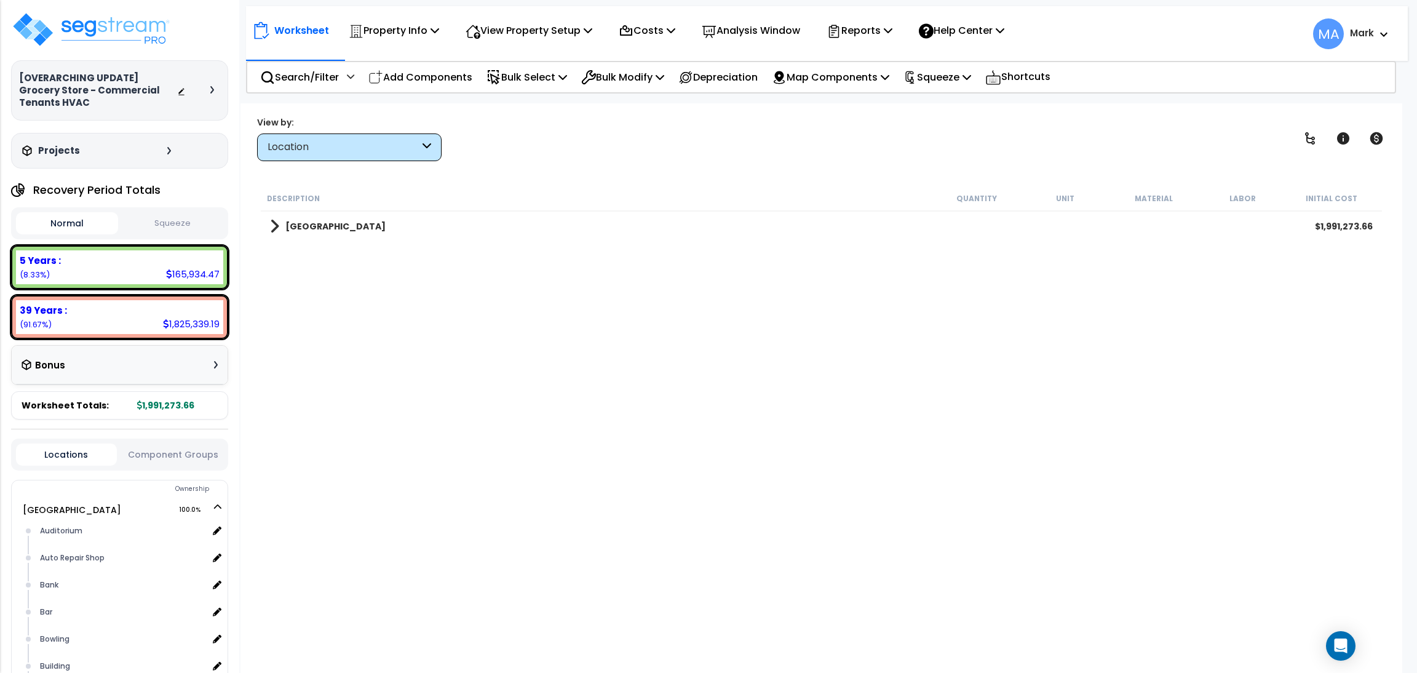
scroll to position [0, 0]
click at [301, 227] on b "Grocery Building" at bounding box center [335, 226] width 100 height 12
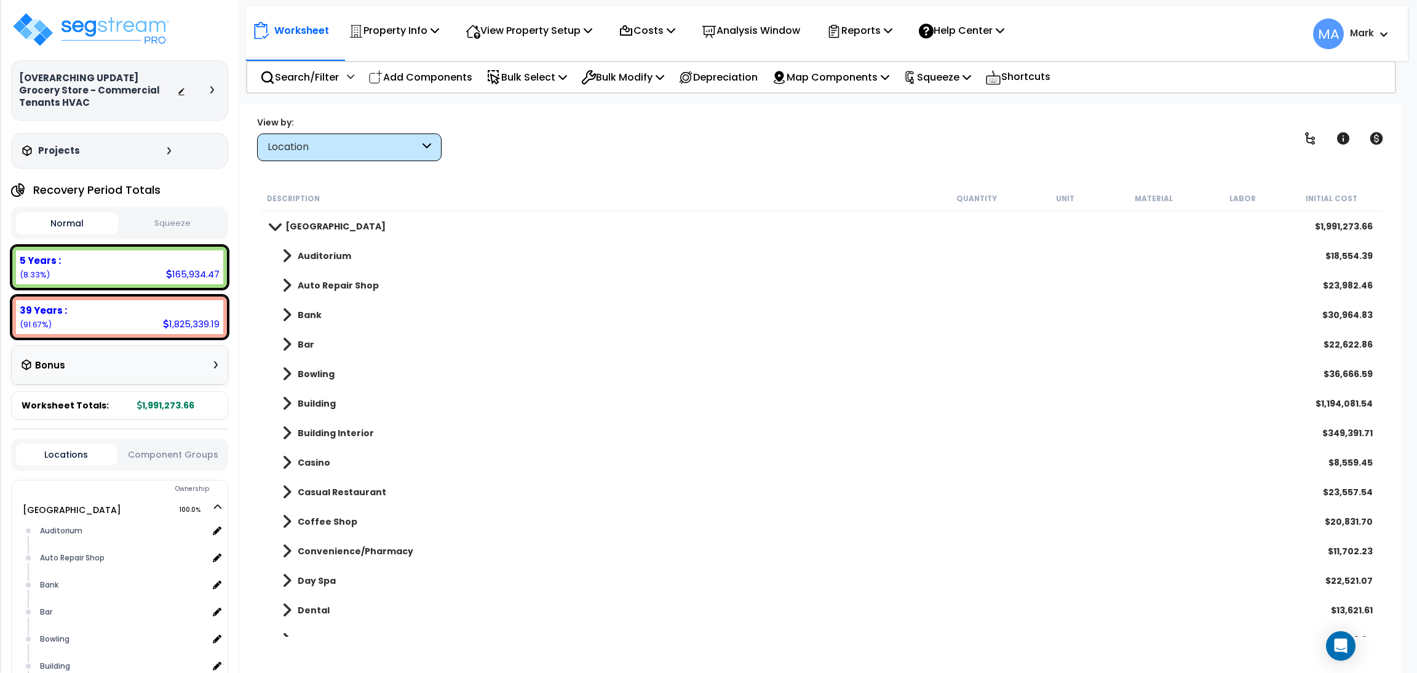
click at [337, 257] on b "Auditorium" at bounding box center [325, 256] width 54 height 12
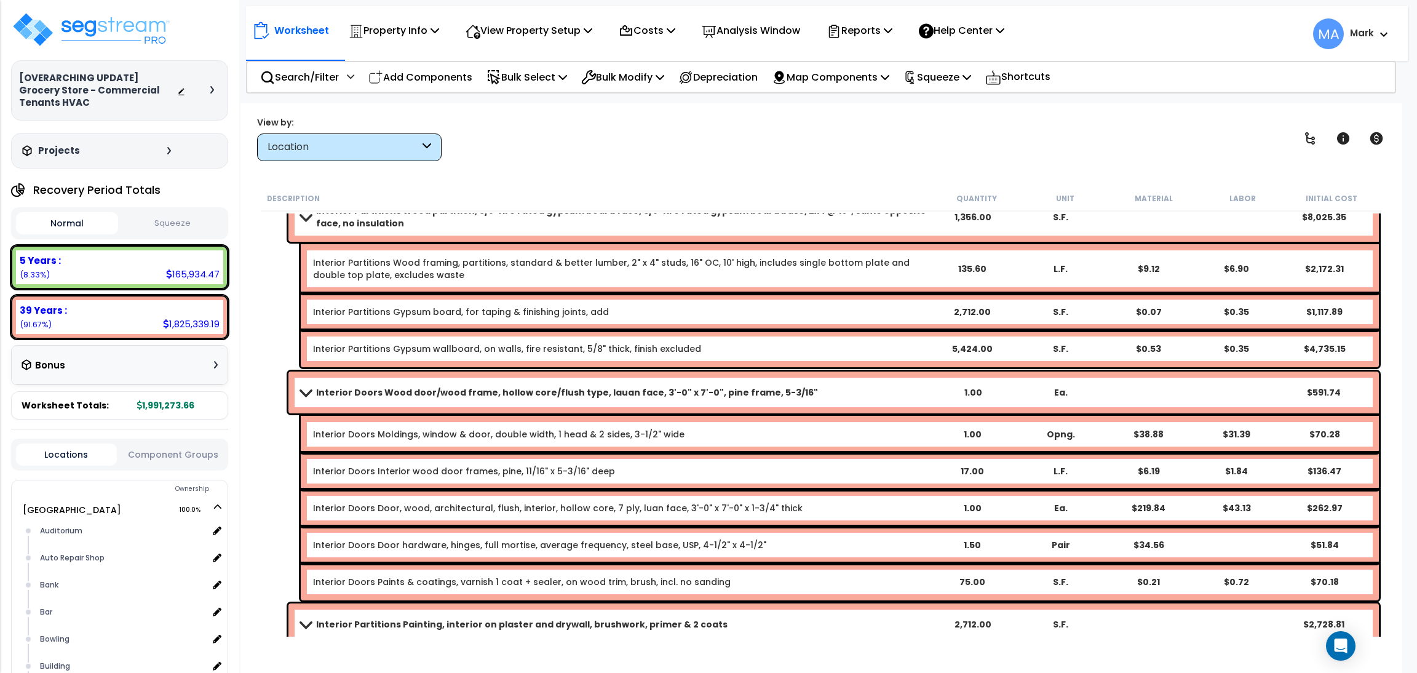
scroll to position [369, 0]
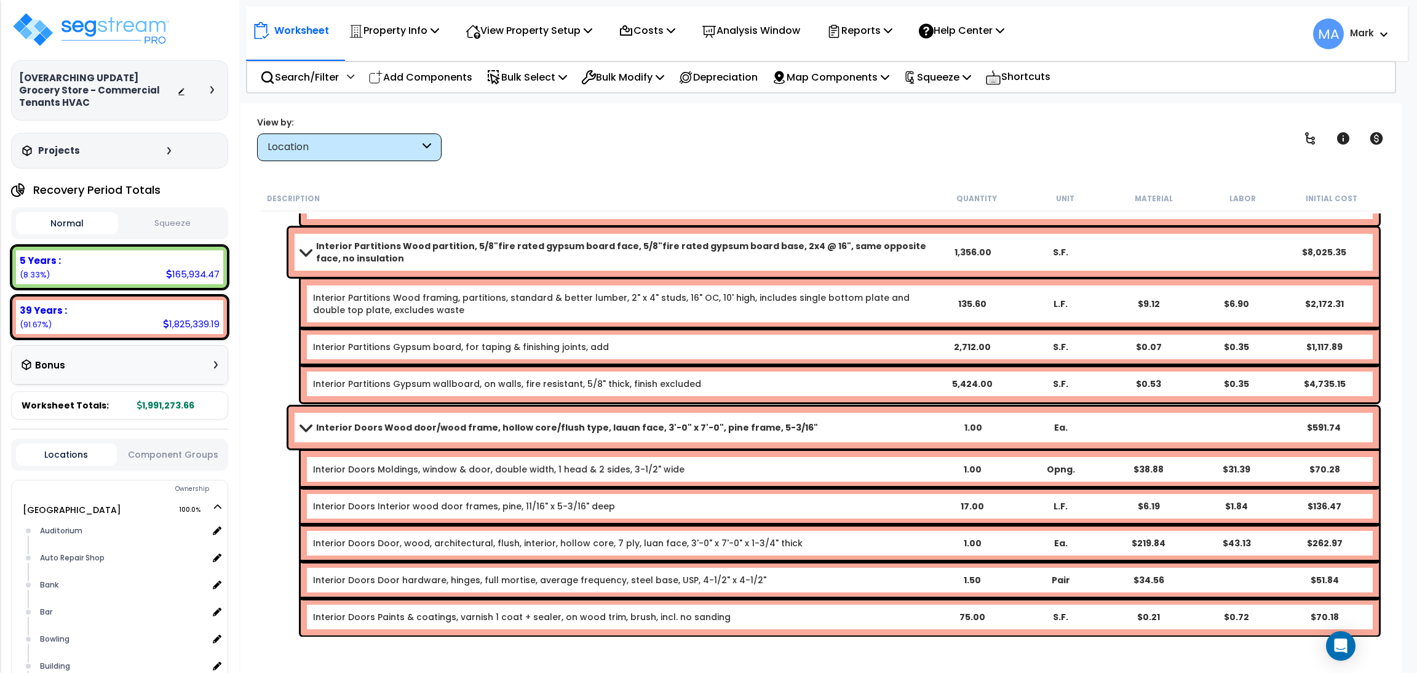
click at [346, 429] on b "Interior Doors Wood door/wood frame, hollow core/flush type, lauan face, 3'-0" …" at bounding box center [567, 427] width 502 height 12
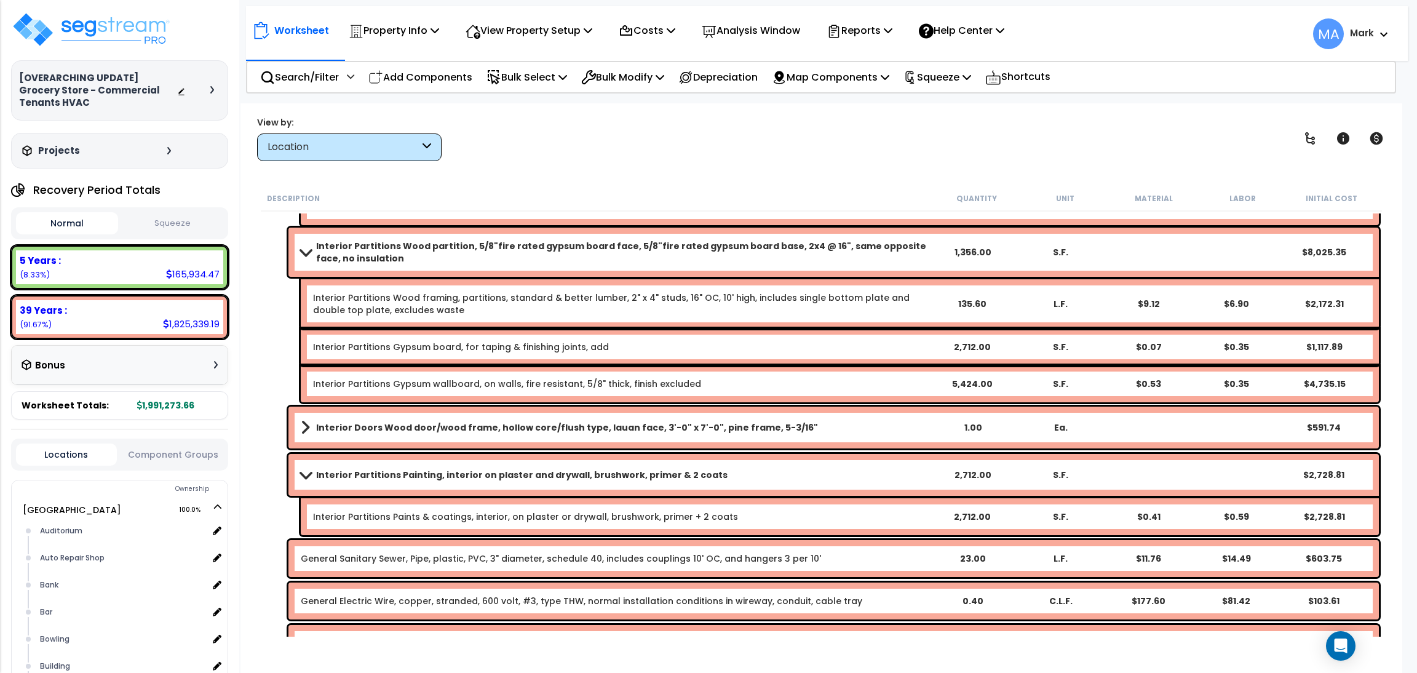
click at [341, 245] on b "Interior Partitions Wood partition, 5/8"fire rated gypsum board face, 5/8"fire …" at bounding box center [622, 252] width 612 height 25
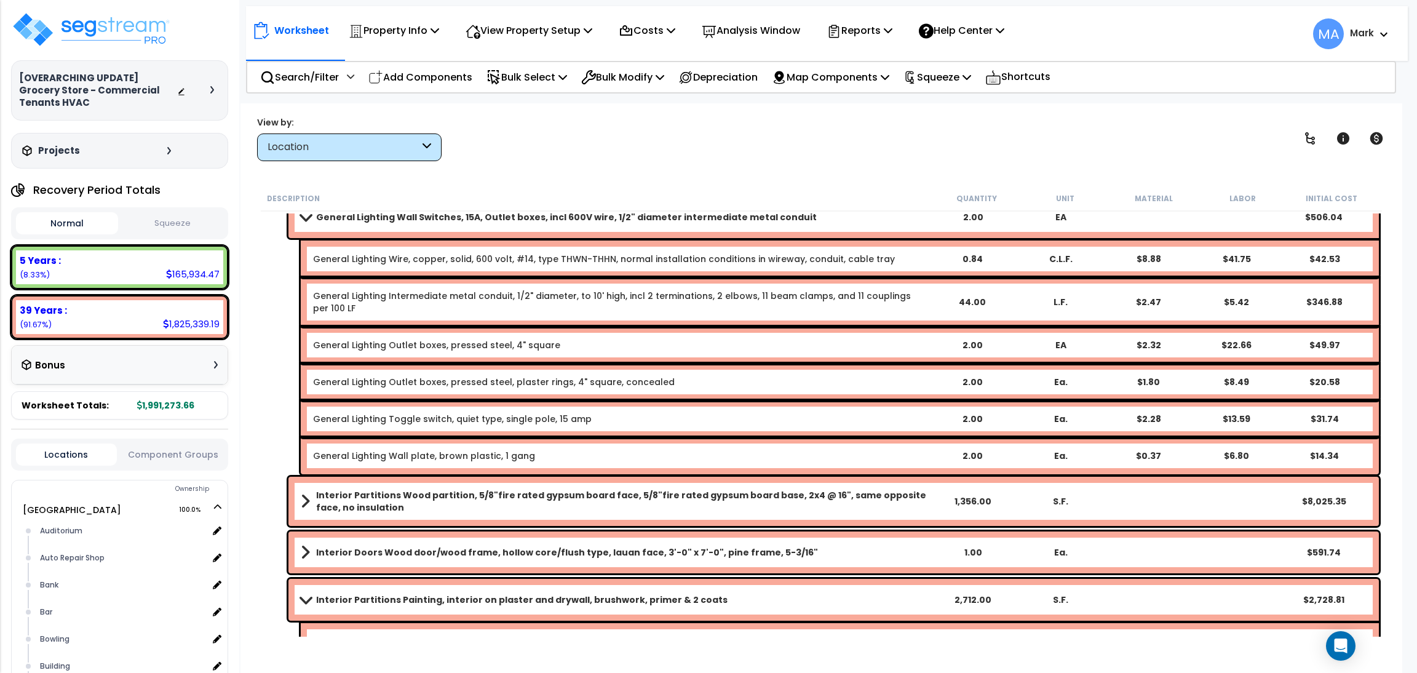
scroll to position [0, 0]
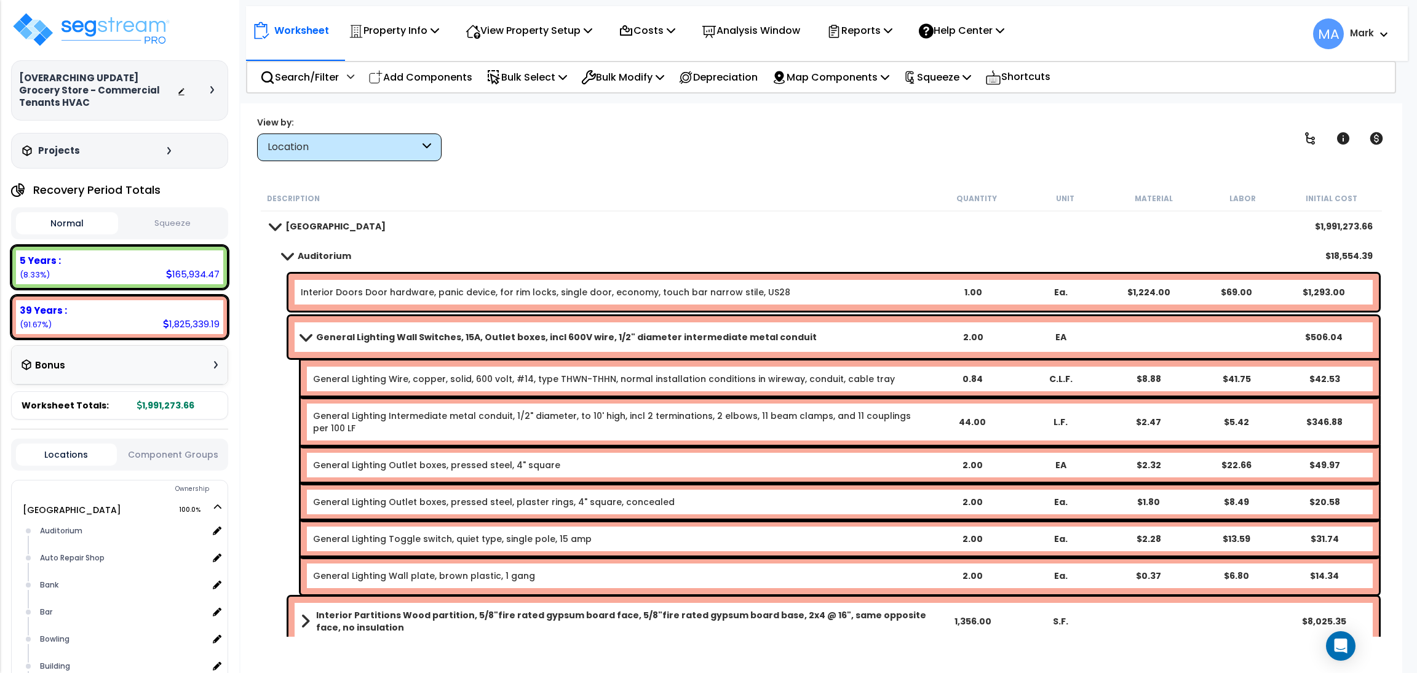
click at [348, 334] on b "General Lighting Wall Switches, 15A, Outlet boxes, incl 600V wire, 1/2" diamete…" at bounding box center [566, 337] width 501 height 12
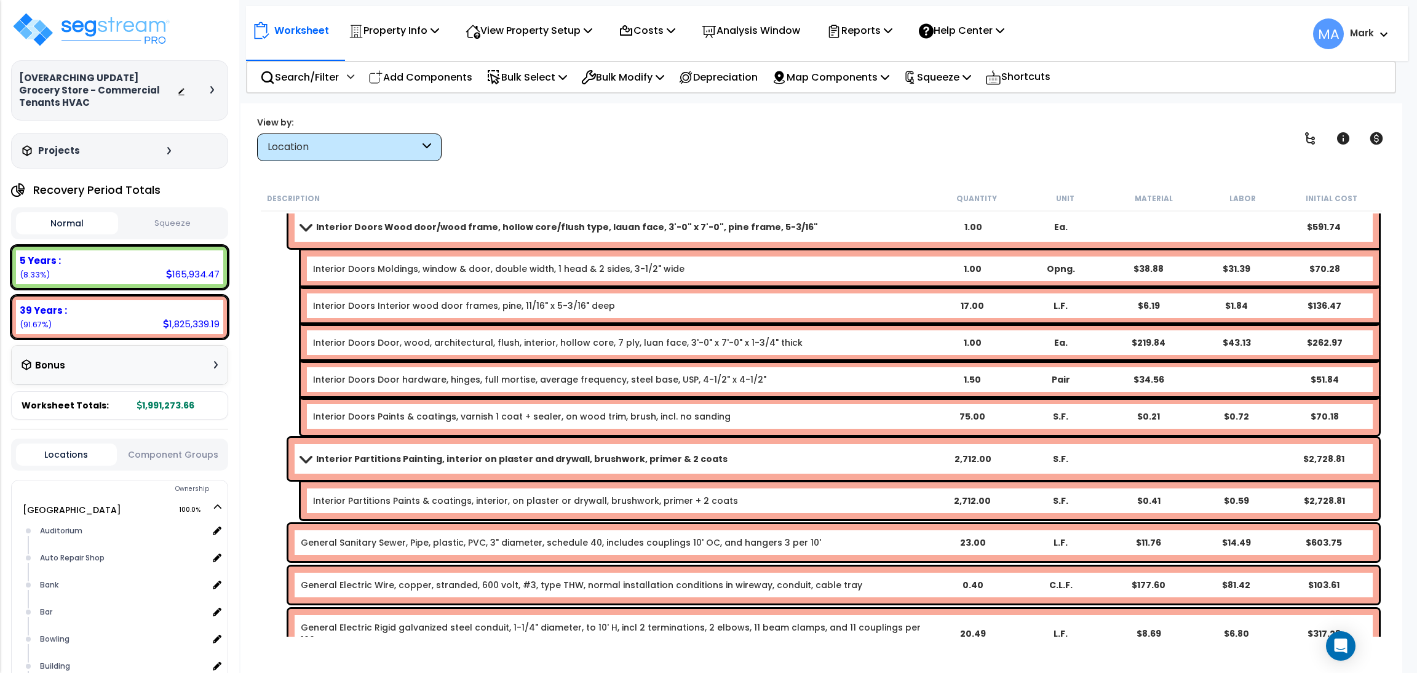
scroll to position [553, 0]
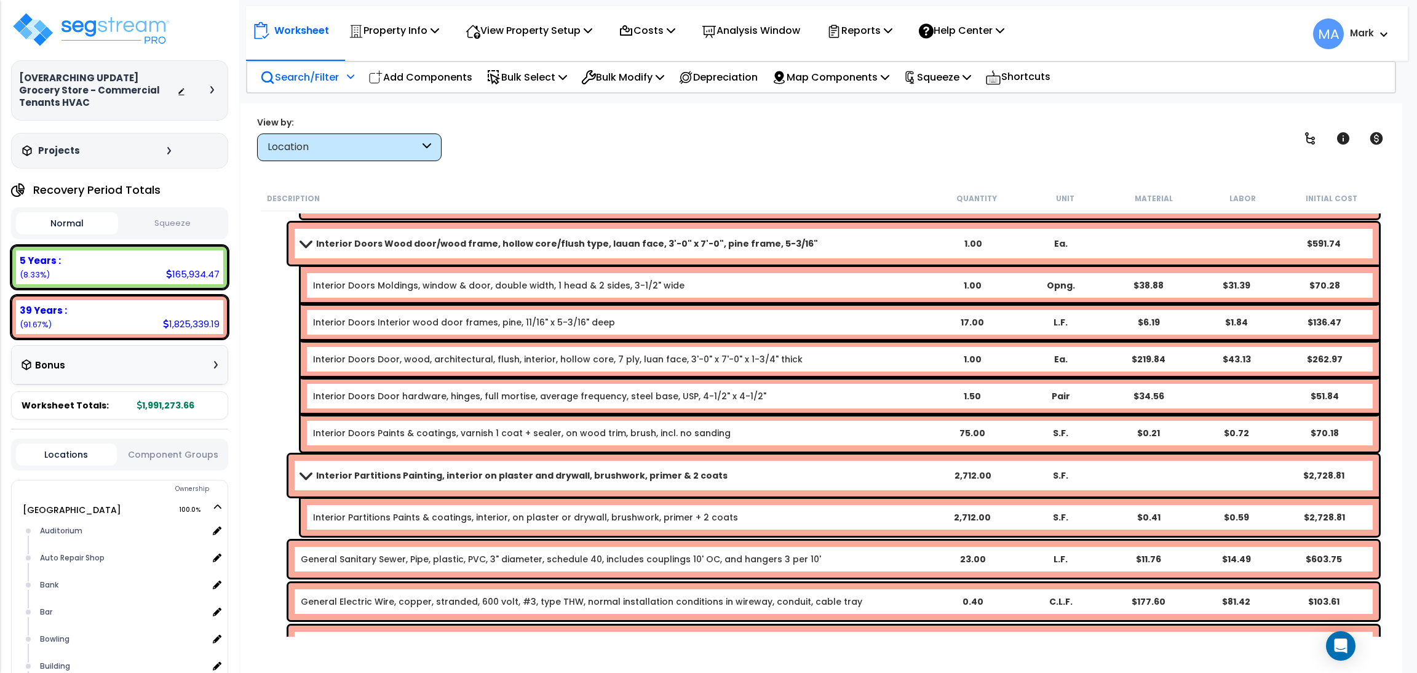
click at [294, 81] on p "Search/Filter" at bounding box center [299, 77] width 79 height 17
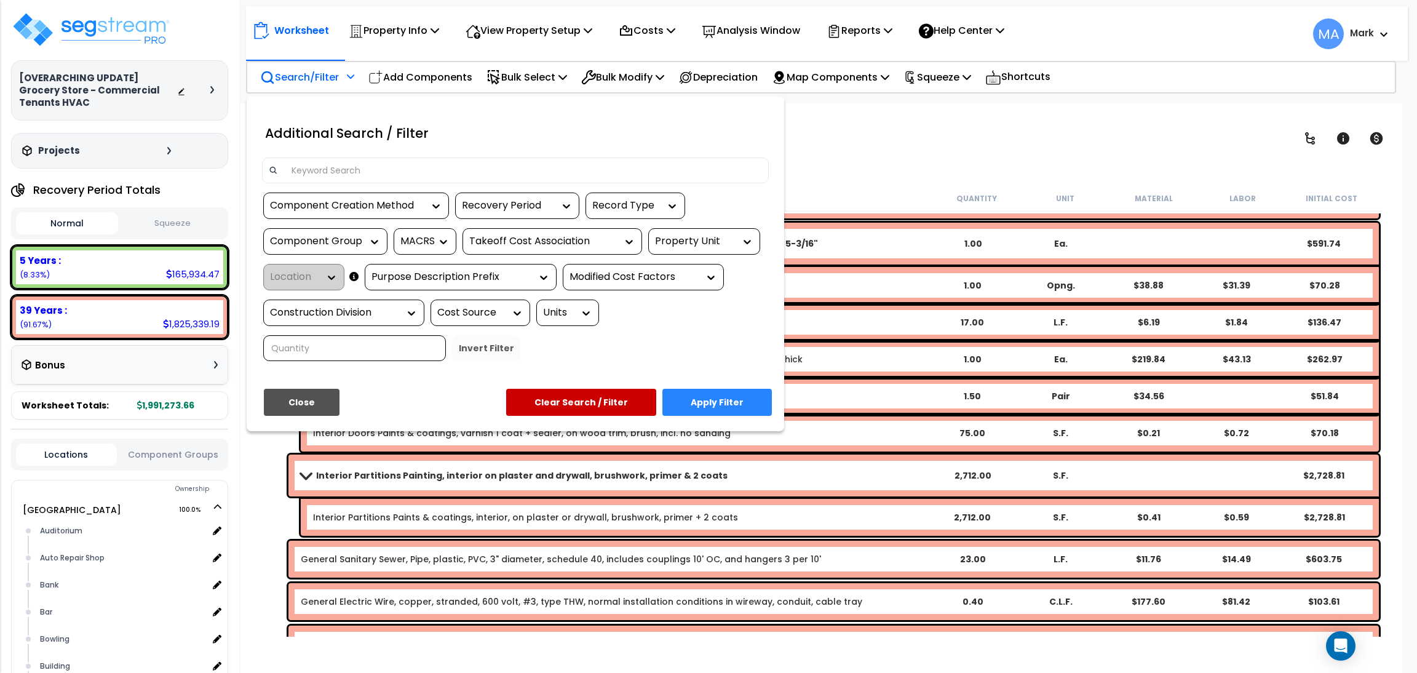
click at [327, 171] on input at bounding box center [523, 170] width 478 height 18
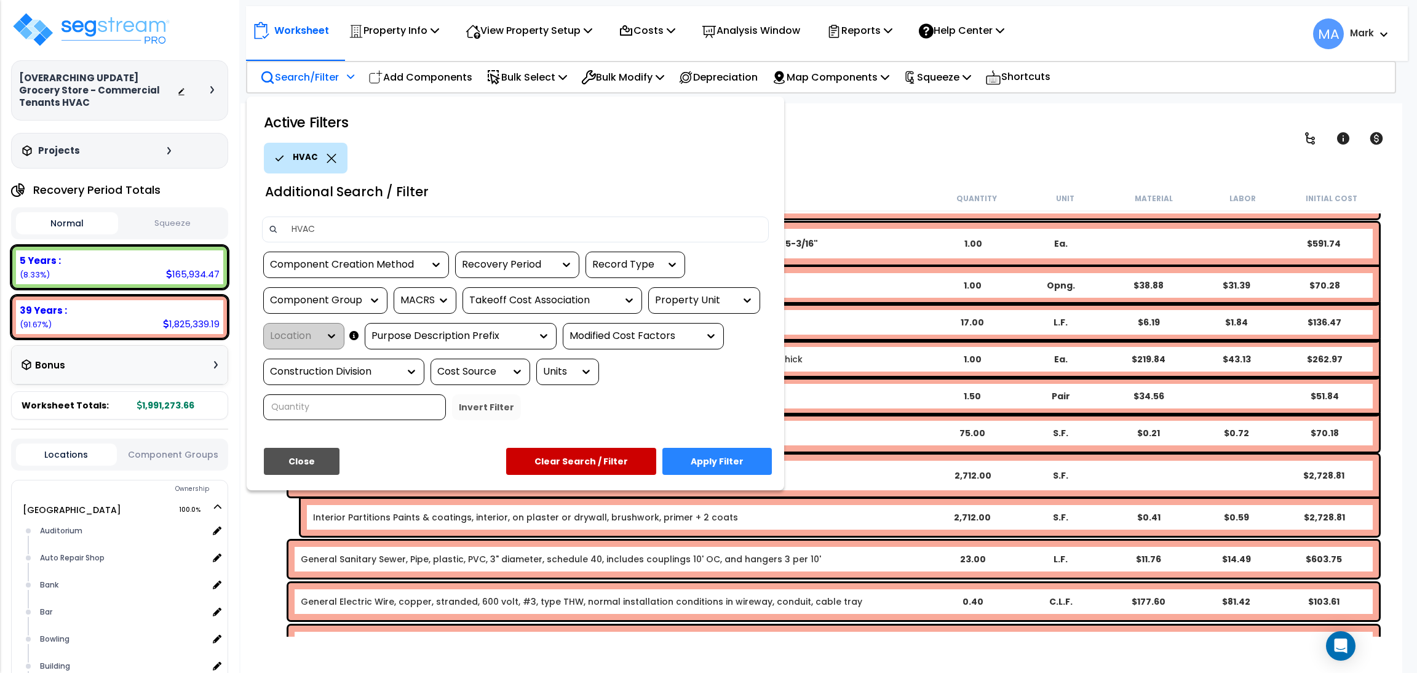
type input "HVAC"
click at [732, 469] on button "Apply Filter" at bounding box center [718, 461] width 110 height 27
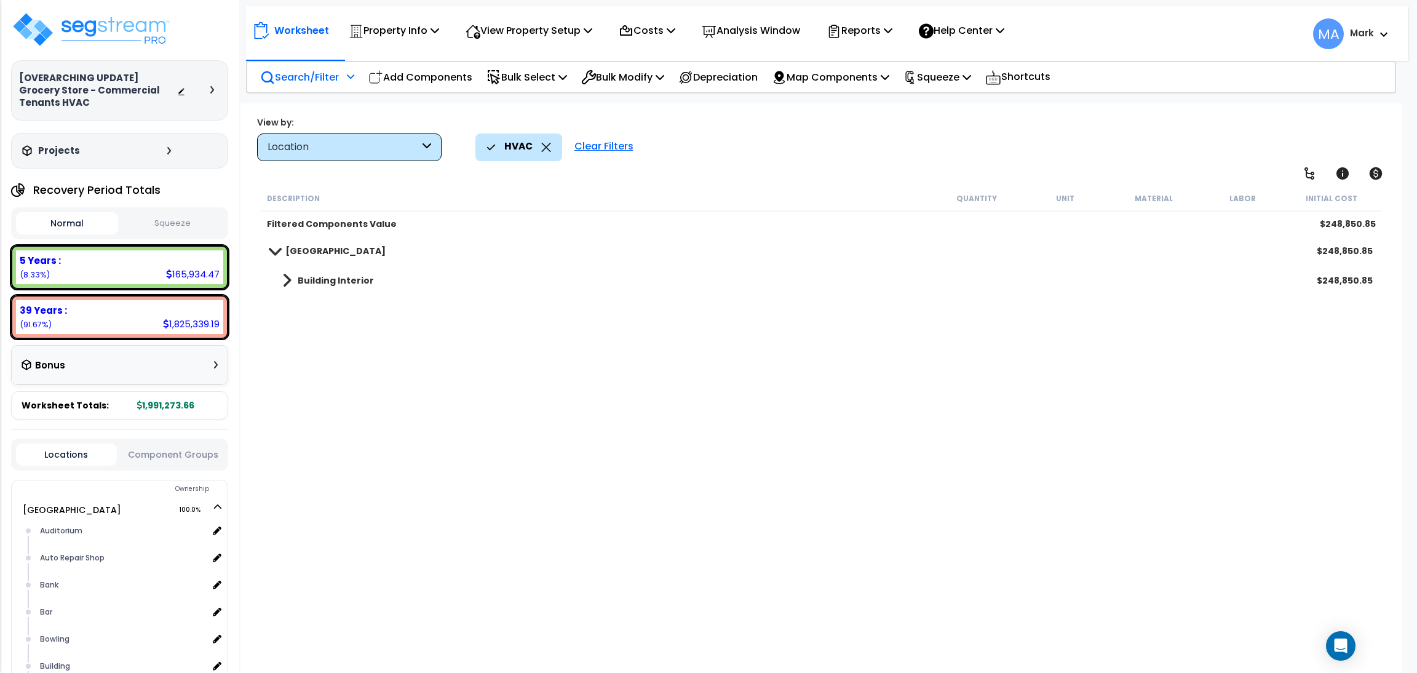
click at [338, 282] on b "Building Interior" at bounding box center [336, 280] width 76 height 12
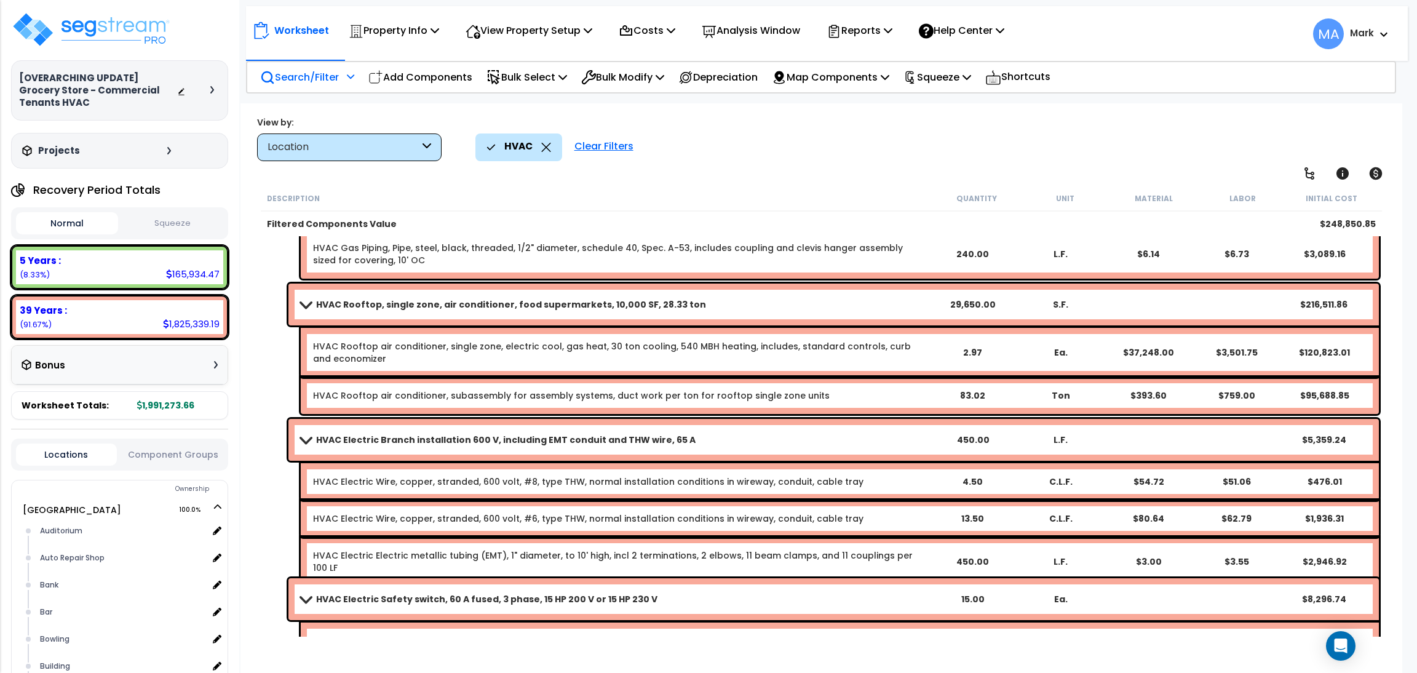
scroll to position [118, 0]
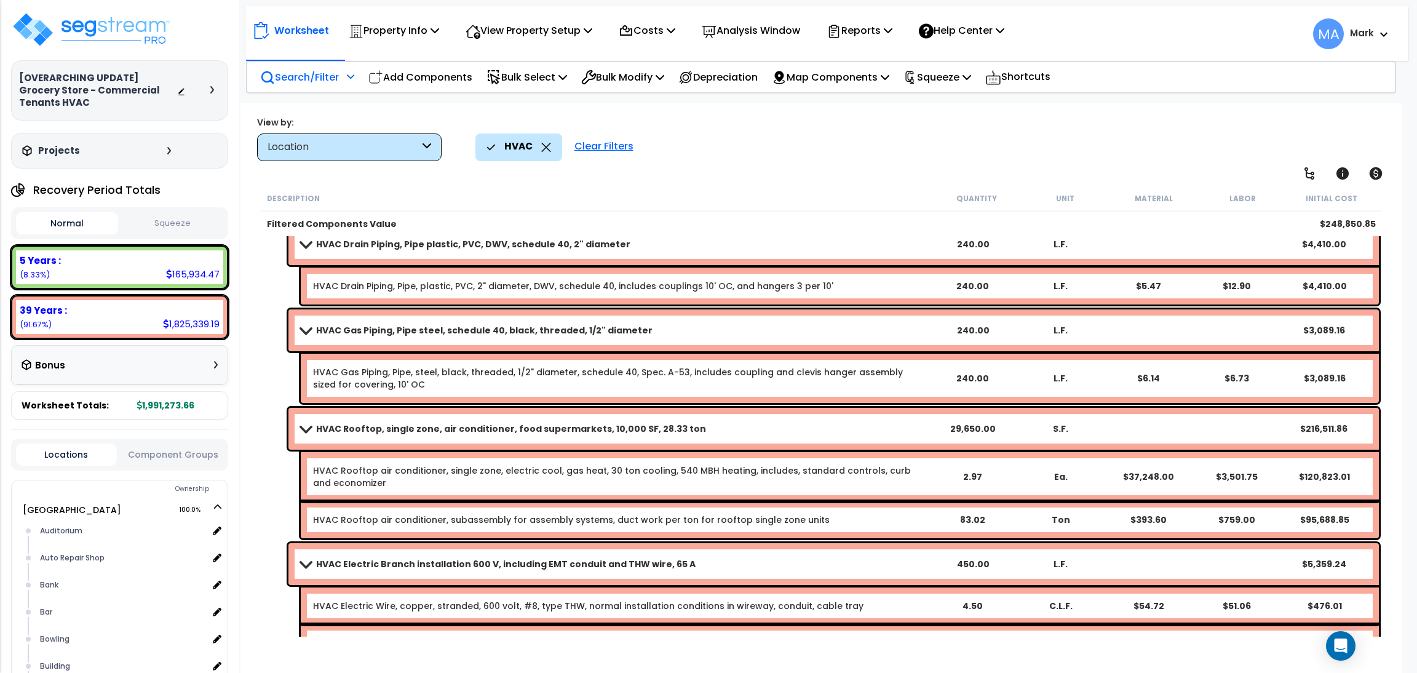
click at [541, 146] on icon at bounding box center [546, 147] width 10 height 9
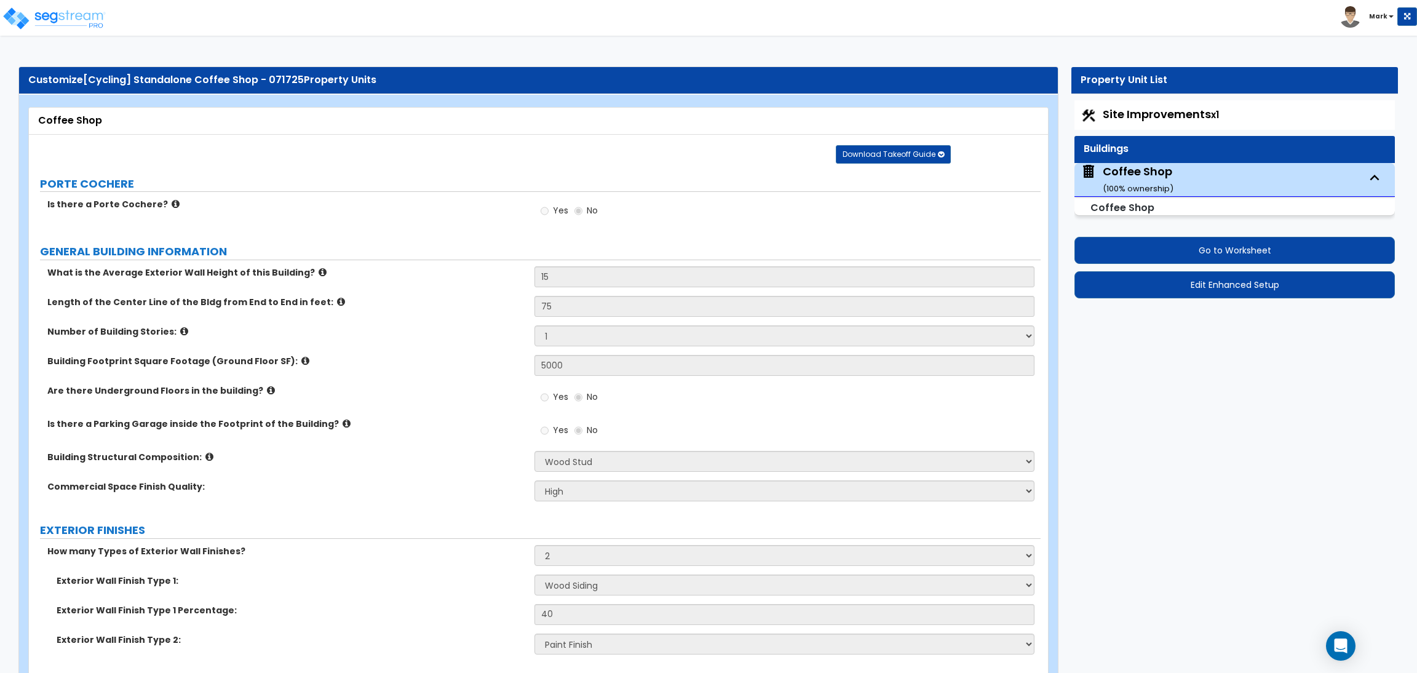
select select "7"
select select "2"
select select "4"
select select "10"
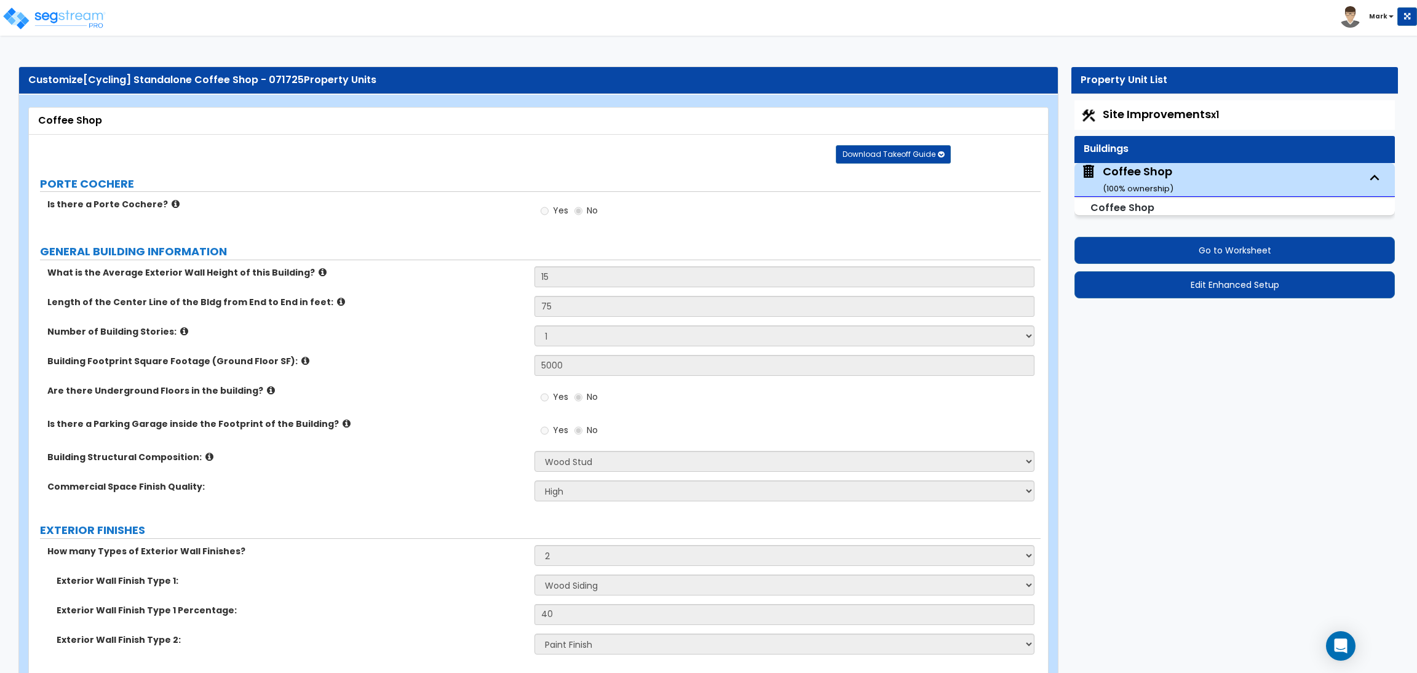
select select "2"
select select "1"
select select "3"
select select "5"
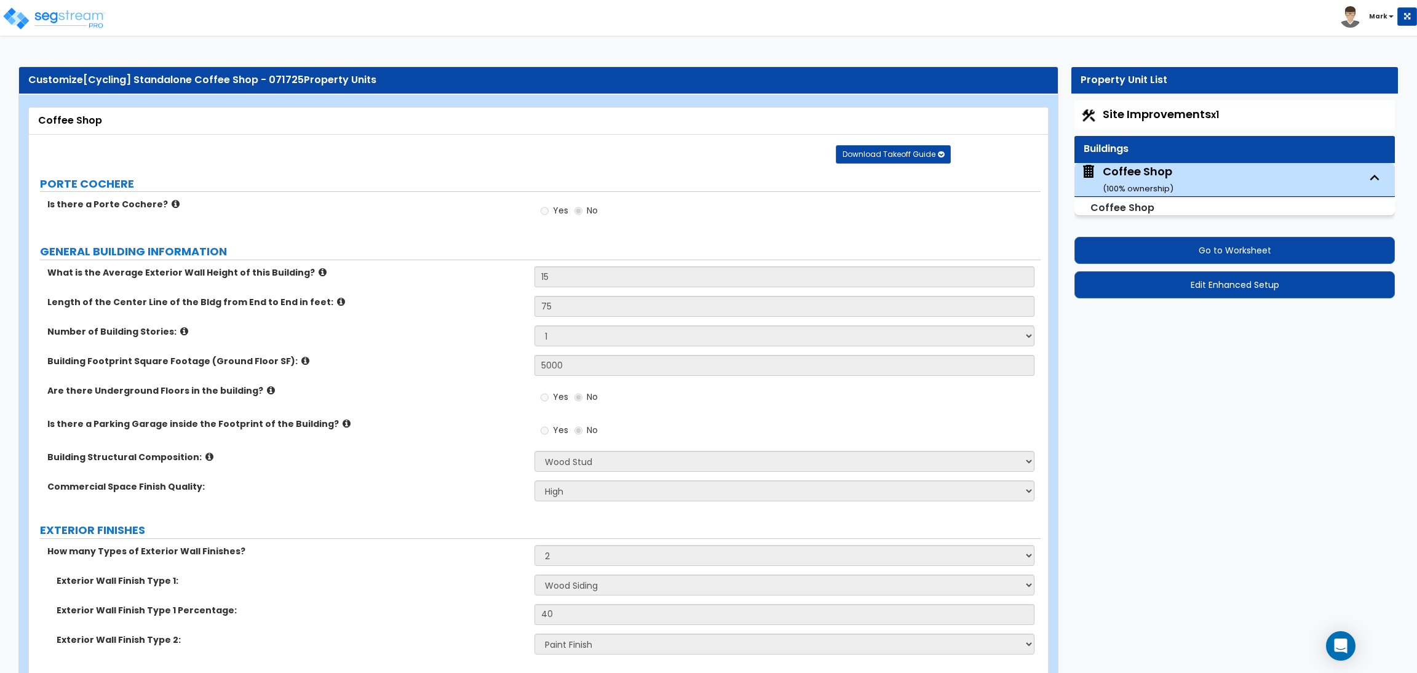
select select "2"
select select "4"
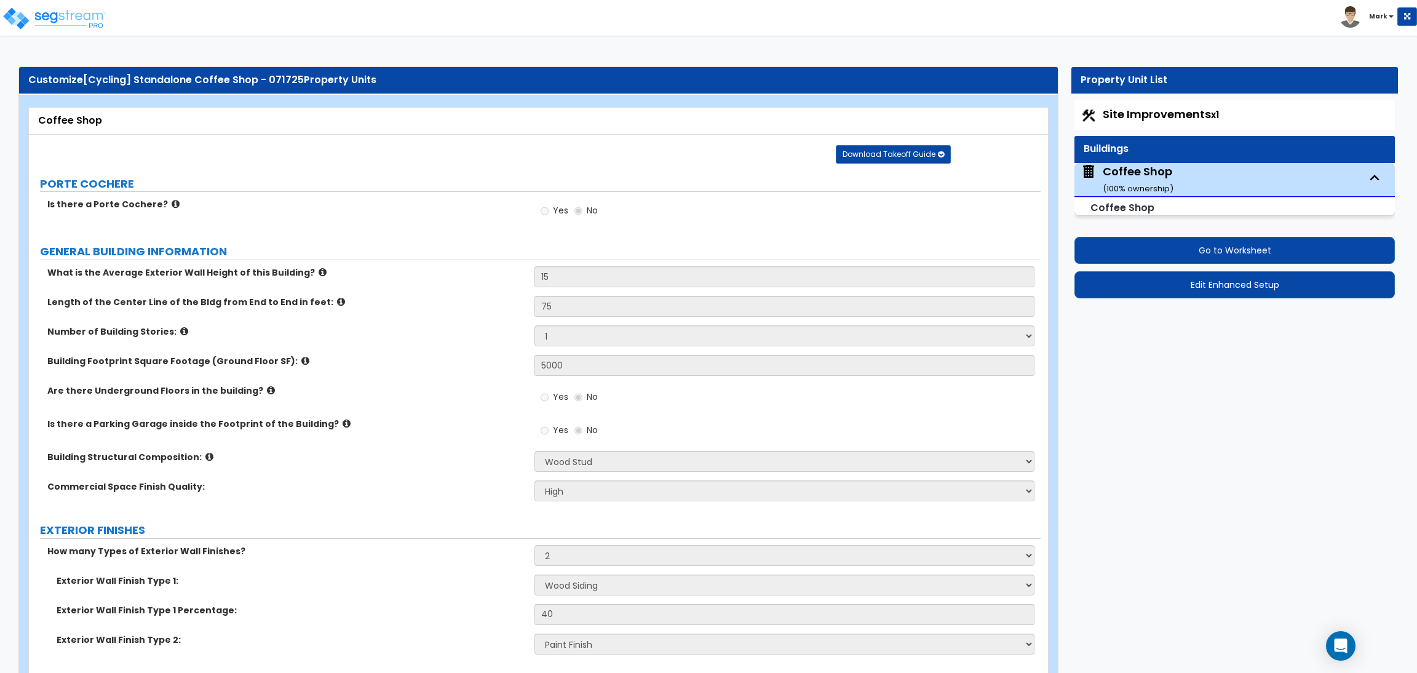
select select "1"
select select "3"
select select "2"
select select "3"
select select "2"
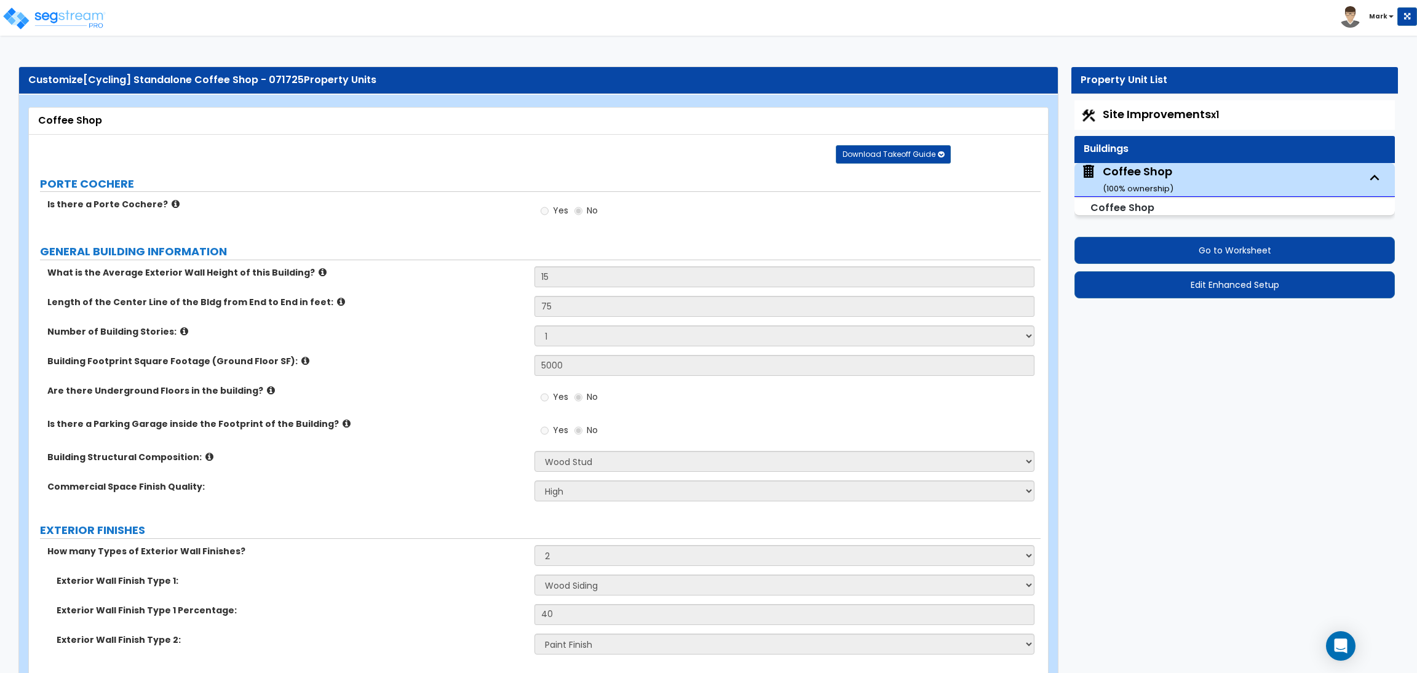
select select "5"
select select "2"
select select "4"
select select "1"
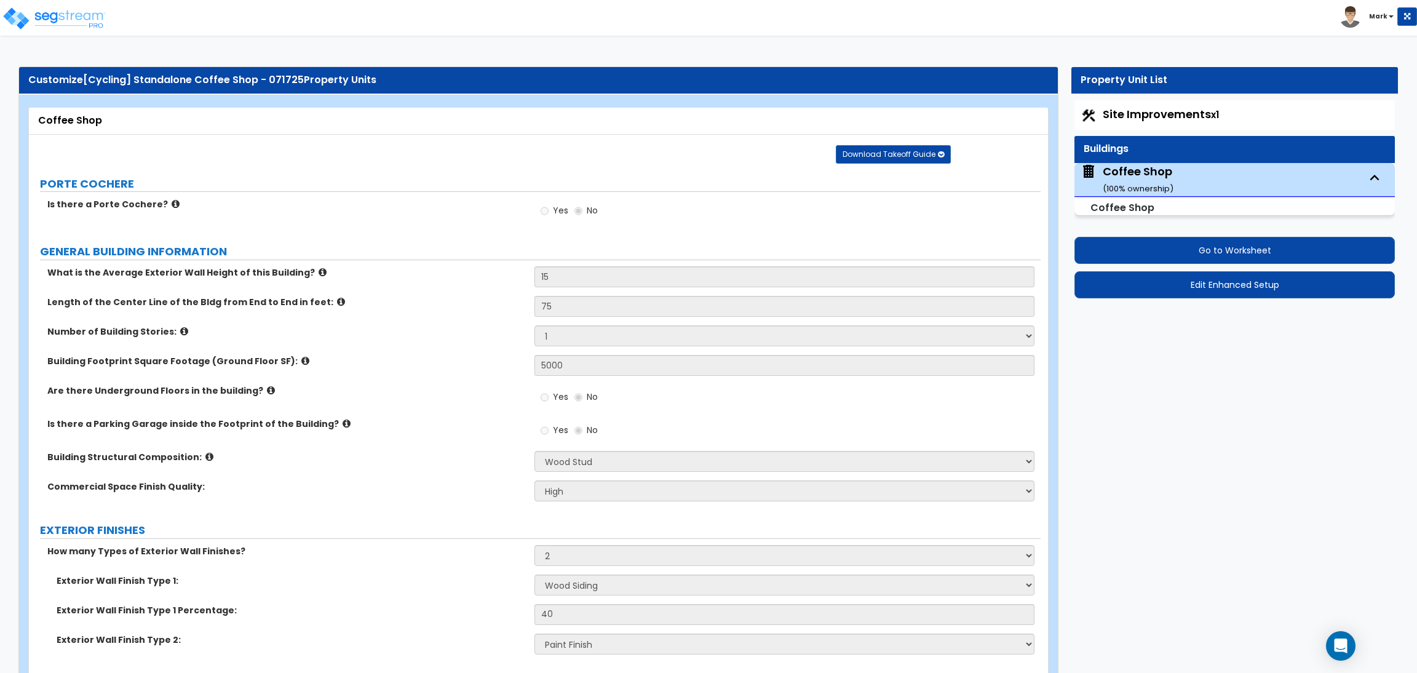
select select "1"
select select "2"
select select "3"
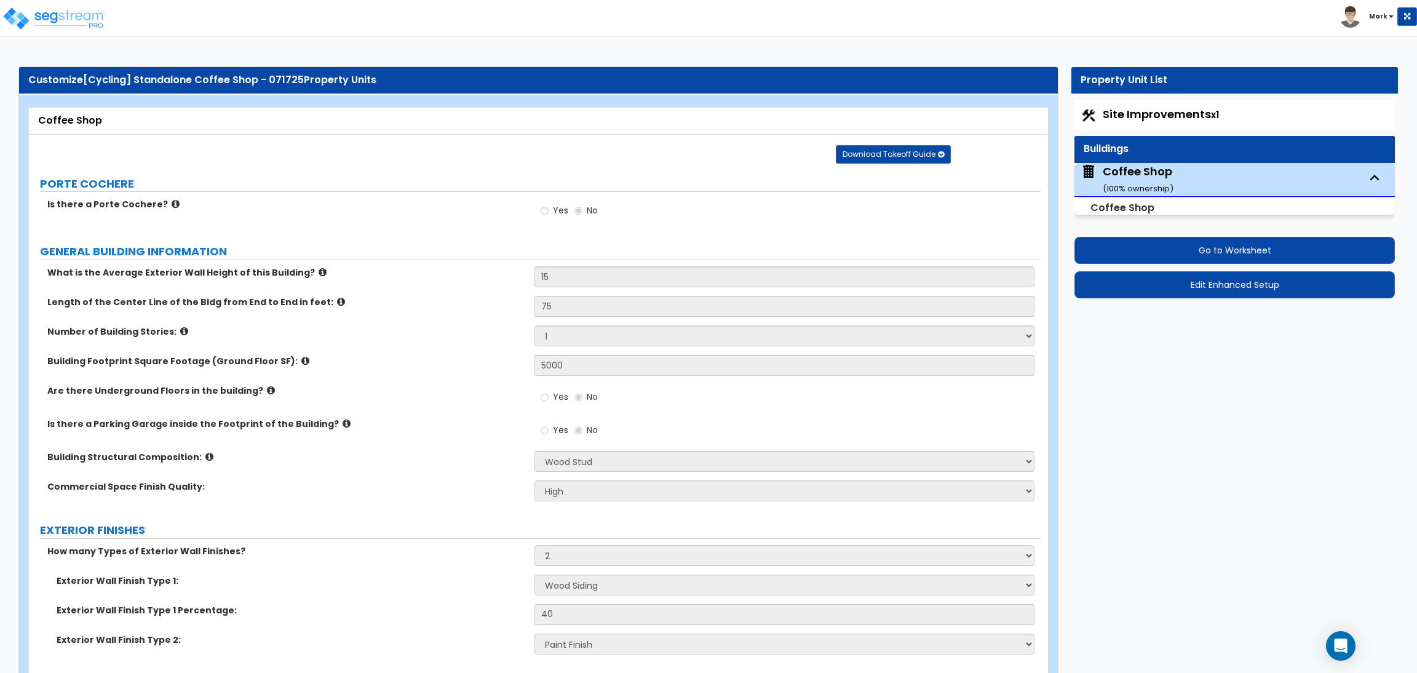
select select "1"
select select "2"
select select "1"
select select "2"
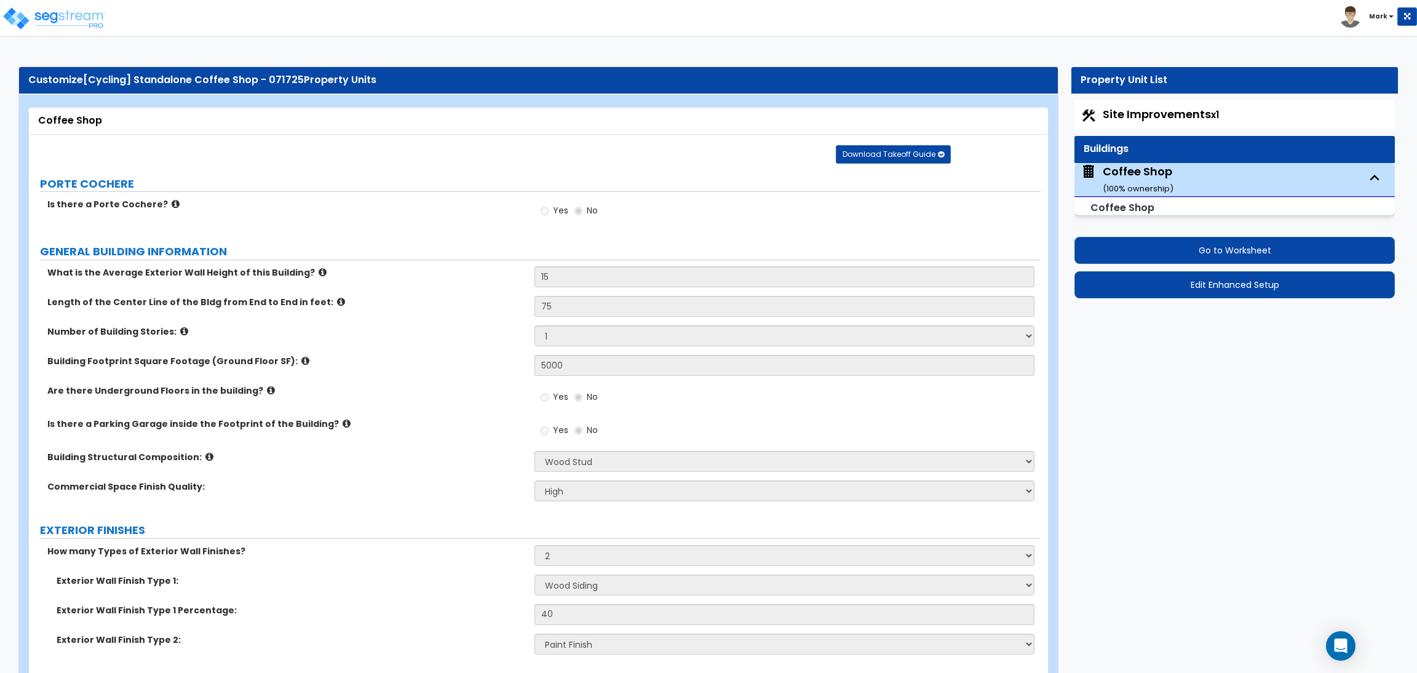
select select "2"
select select "3"
select select "1"
select select "2"
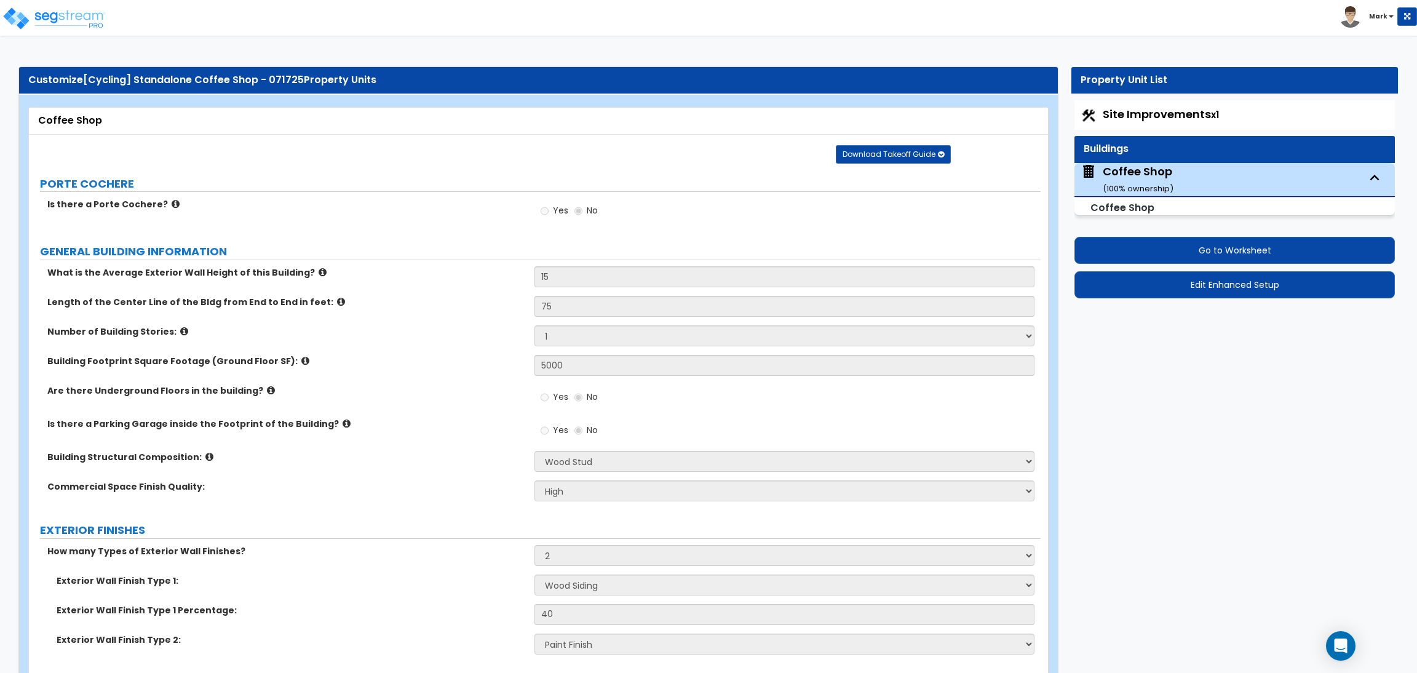
select select "4"
select select "1"
select select "2"
select select "1"
select select "3"
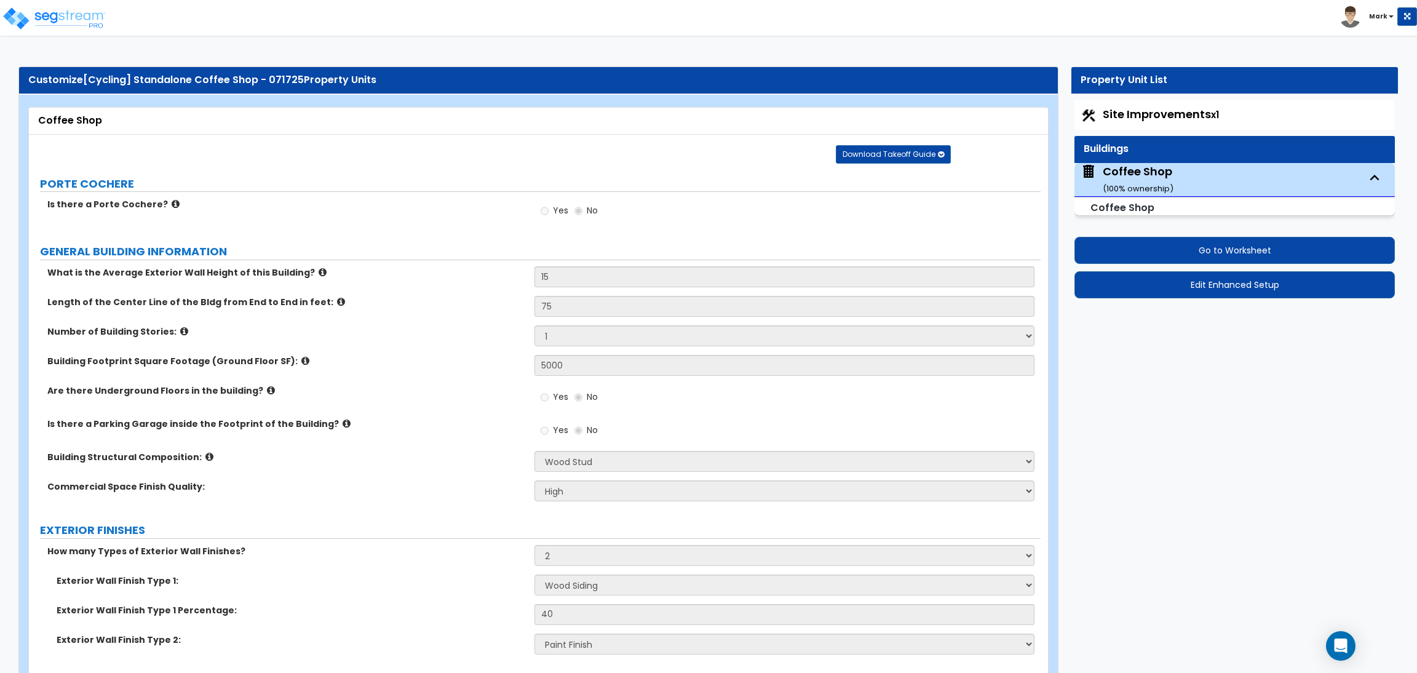
select select "4"
select select "2"
select select "1"
select select "2"
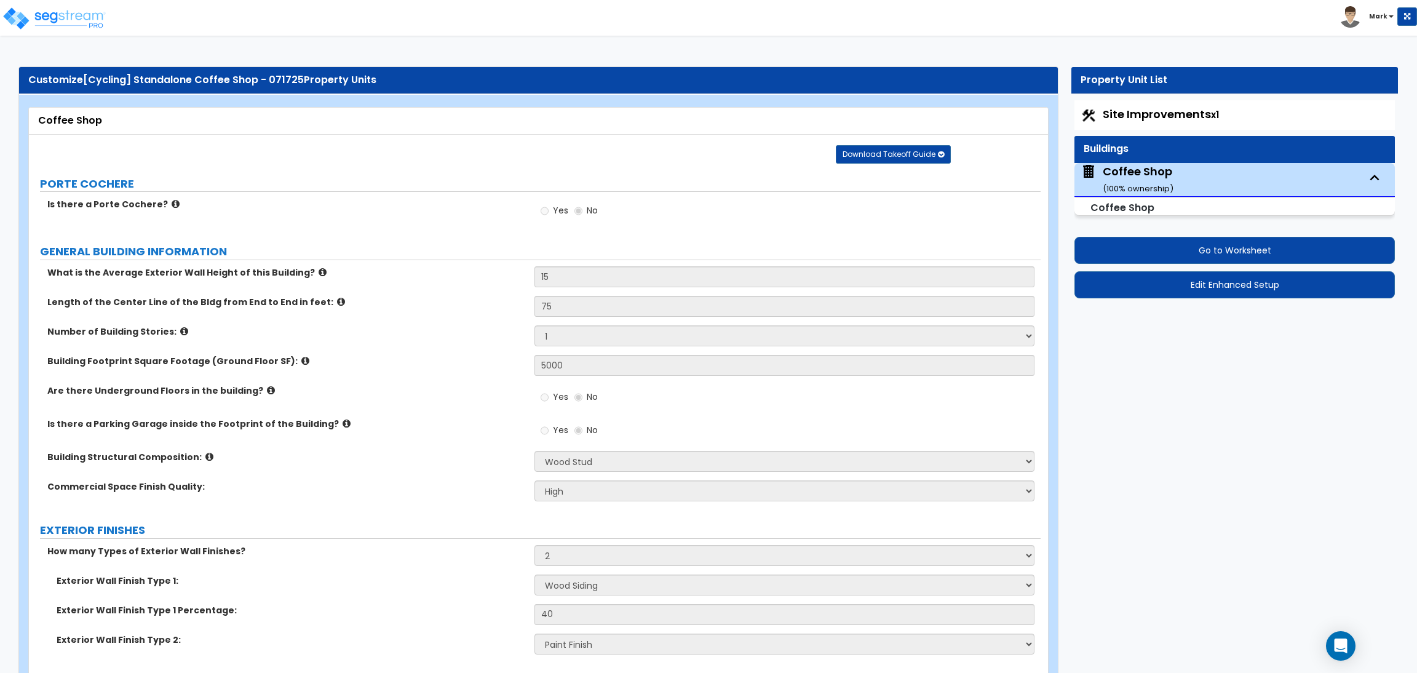
select select "1"
select select "2"
select select "1"
select select "7"
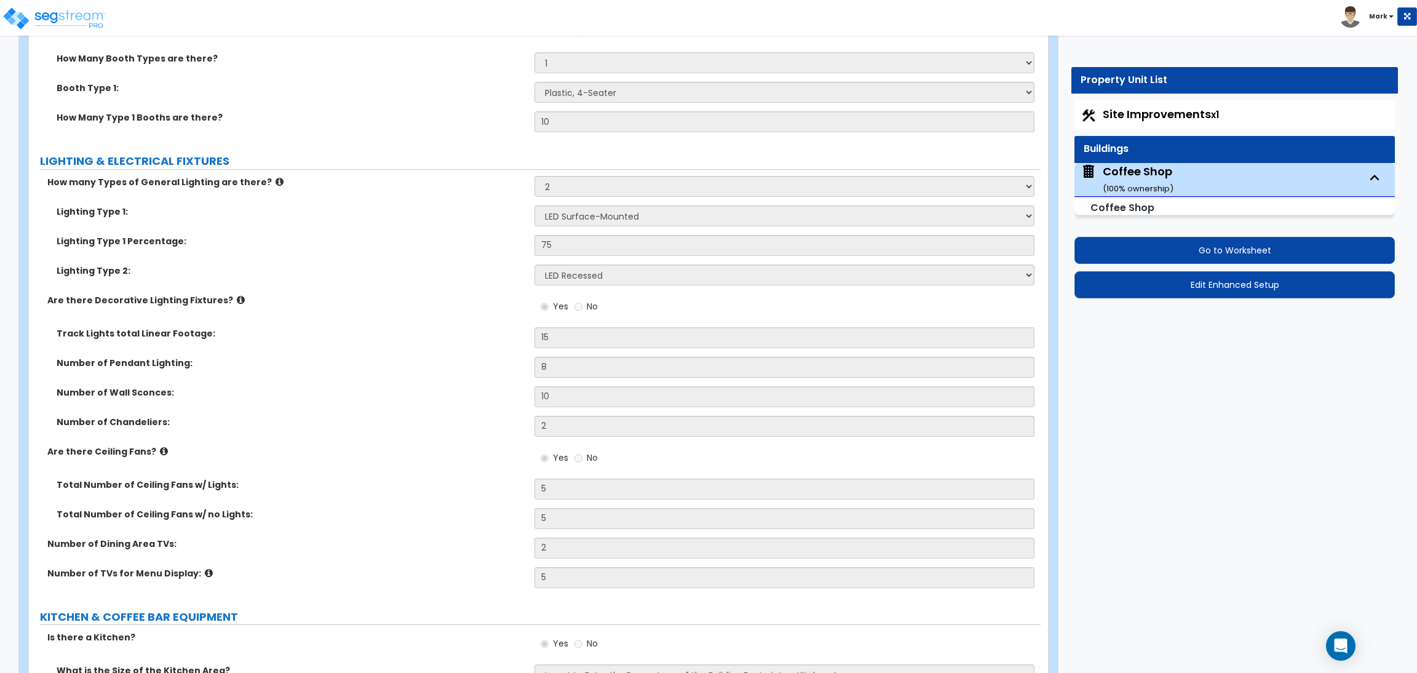
scroll to position [4259, 0]
